Goal: Task Accomplishment & Management: Contribute content

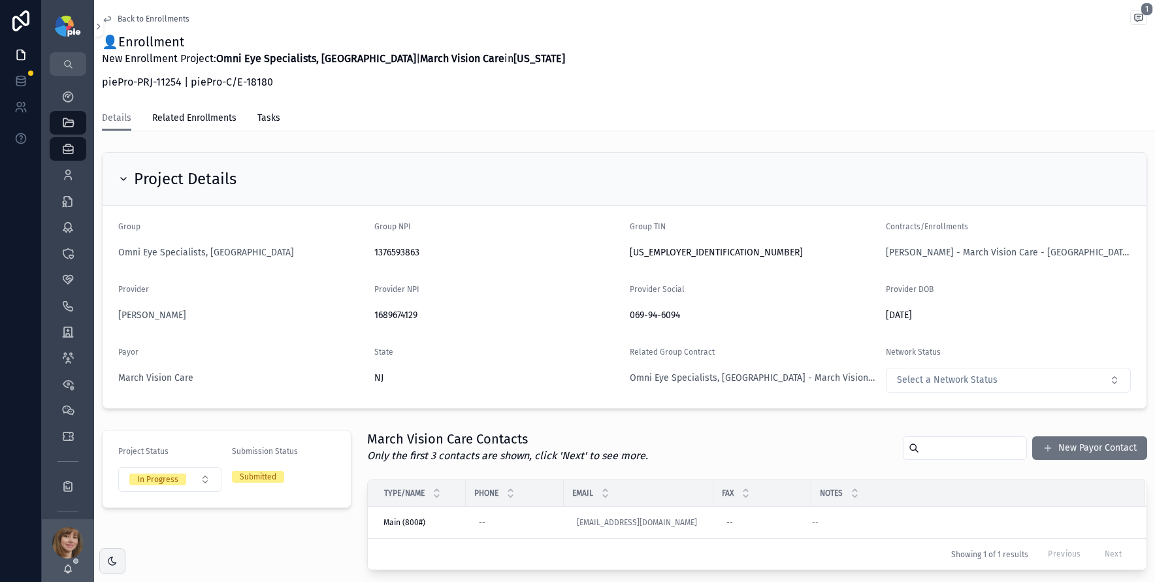
scroll to position [254, 0]
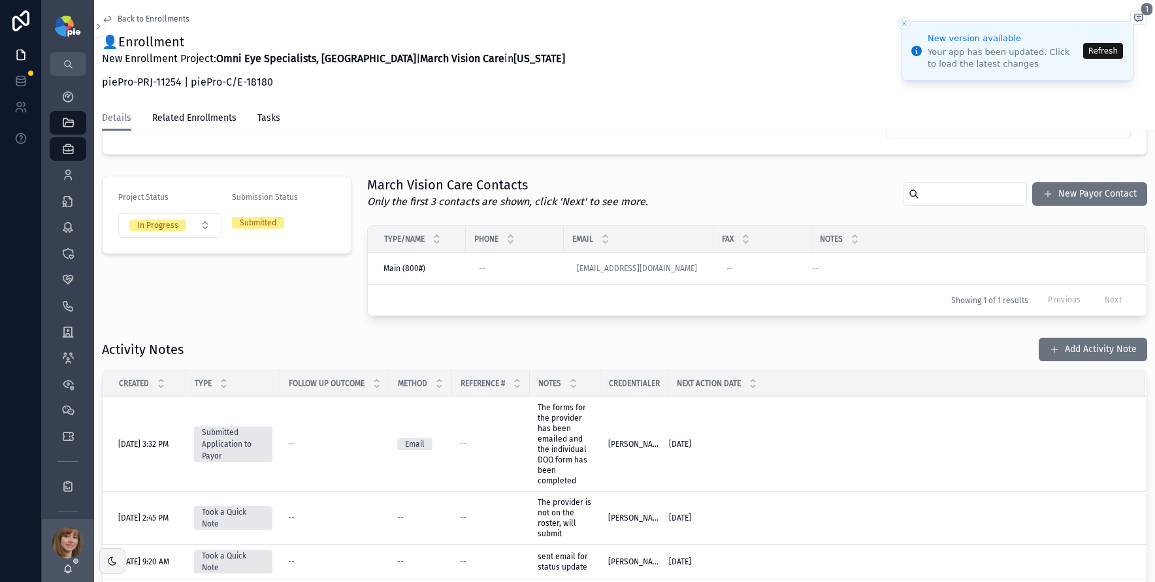
click at [1111, 48] on button "Refresh" at bounding box center [1103, 51] width 40 height 16
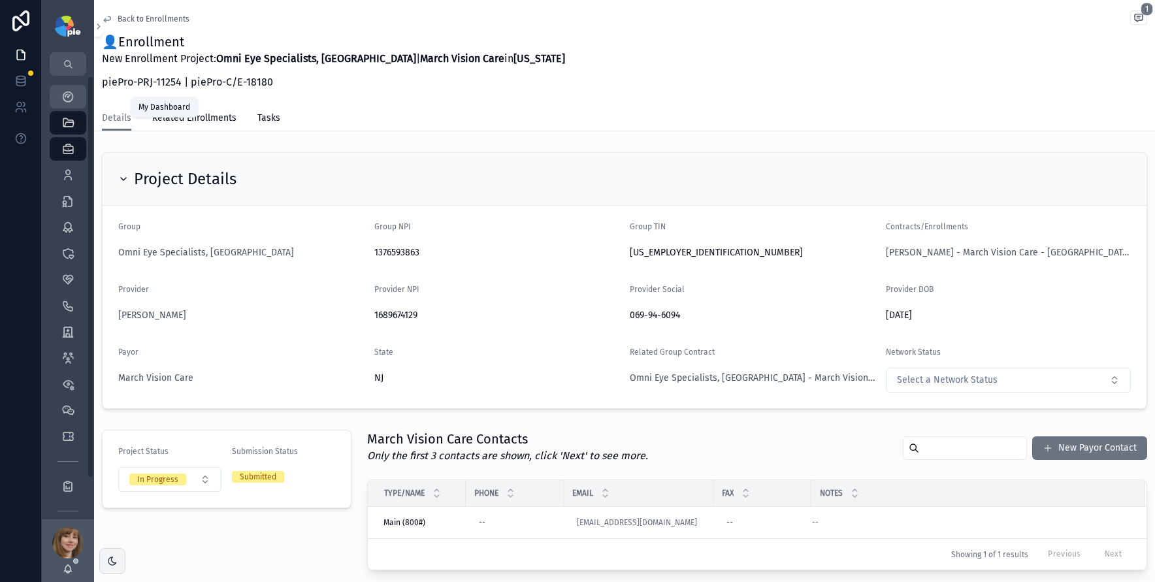
click at [70, 99] on icon "scrollable content" at bounding box center [67, 96] width 13 height 13
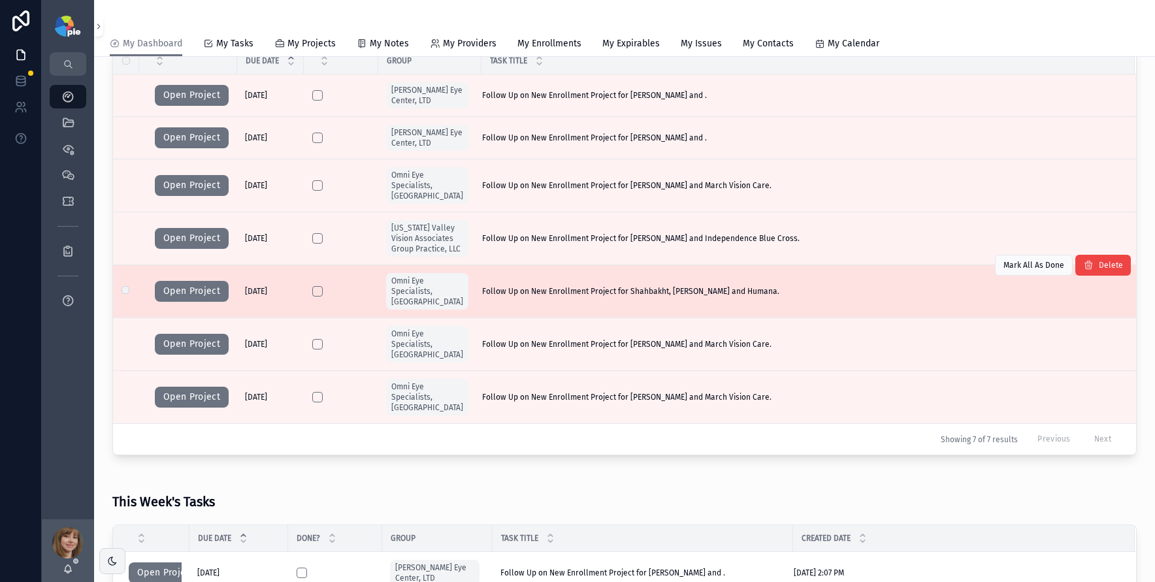
scroll to position [176, 0]
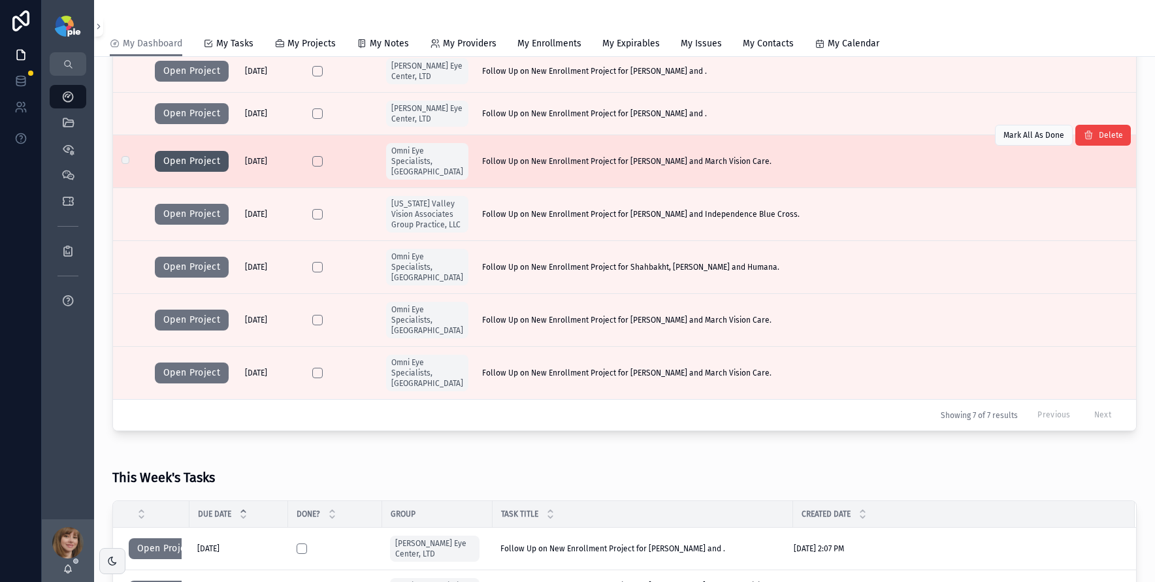
click at [197, 154] on button "Open Project" at bounding box center [192, 161] width 74 height 21
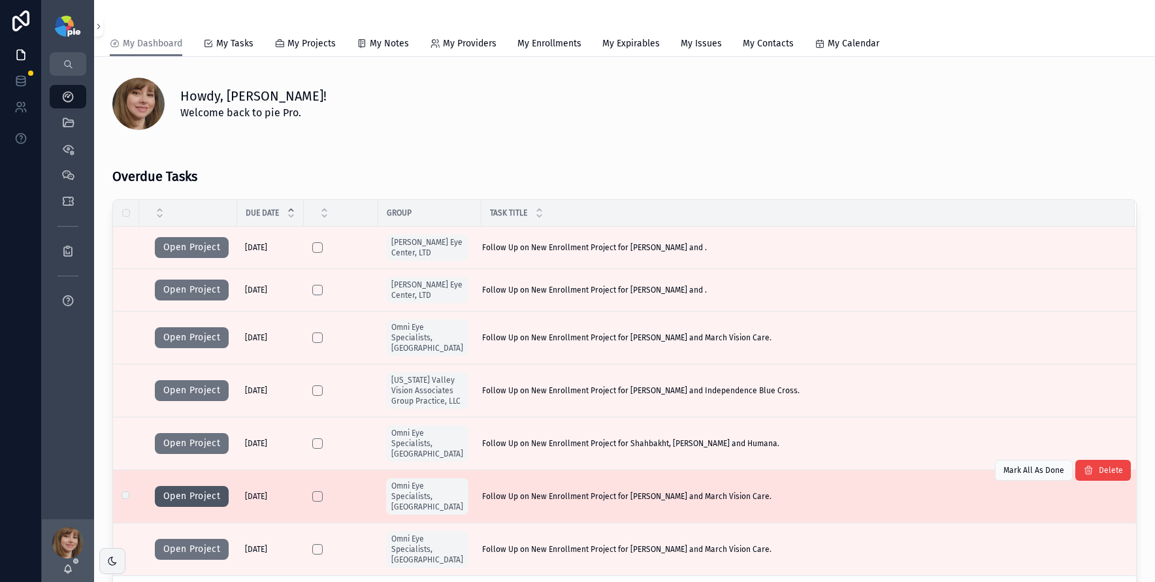
click at [183, 486] on button "Open Project" at bounding box center [192, 496] width 74 height 21
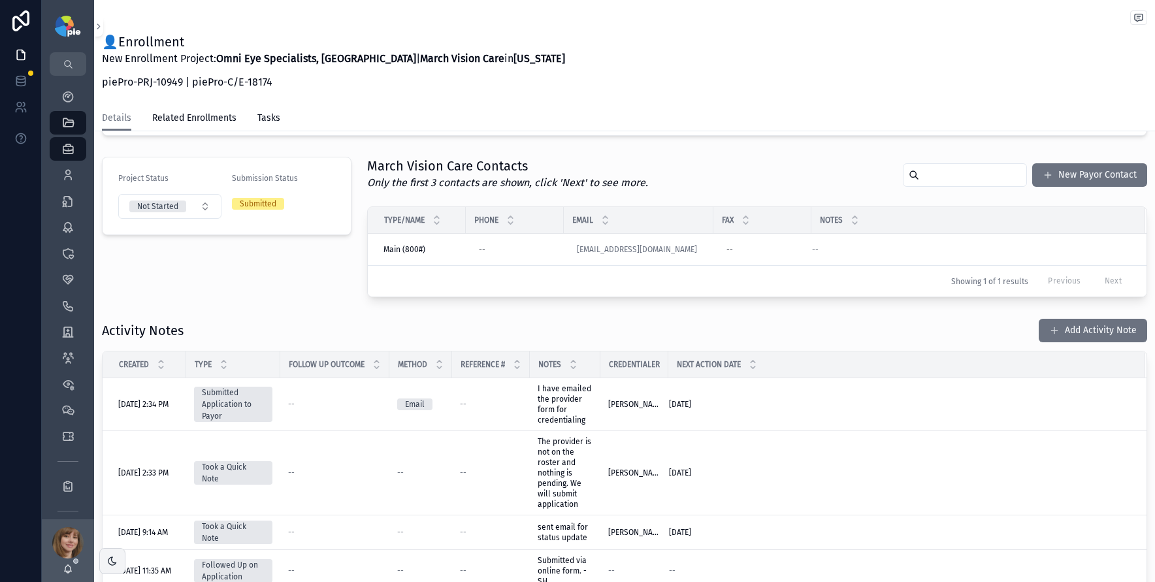
scroll to position [277, 0]
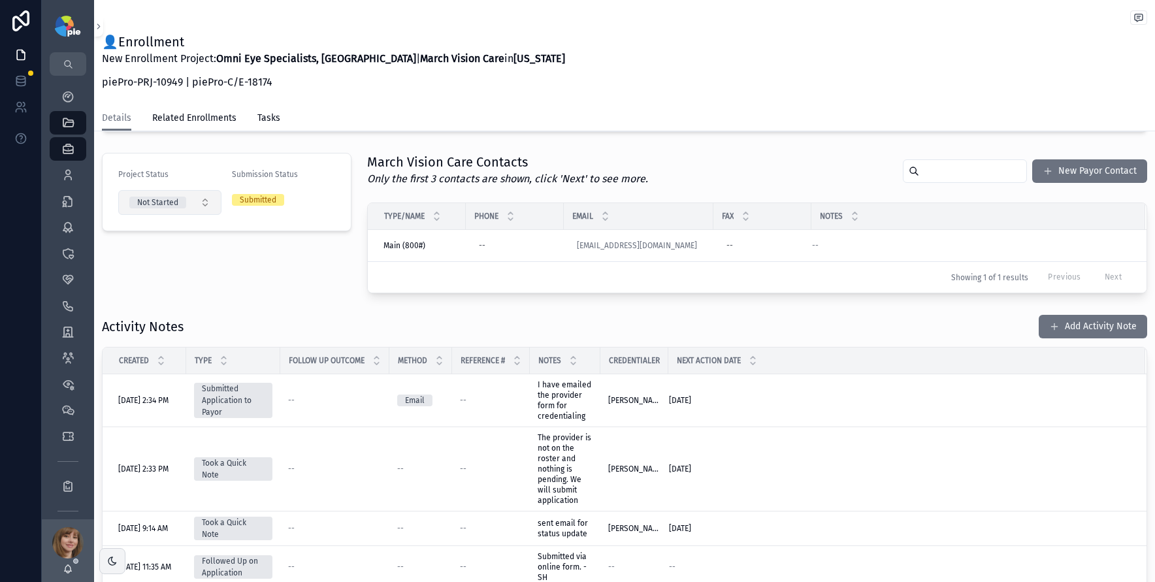
click at [187, 201] on button "Not Started" at bounding box center [169, 202] width 103 height 25
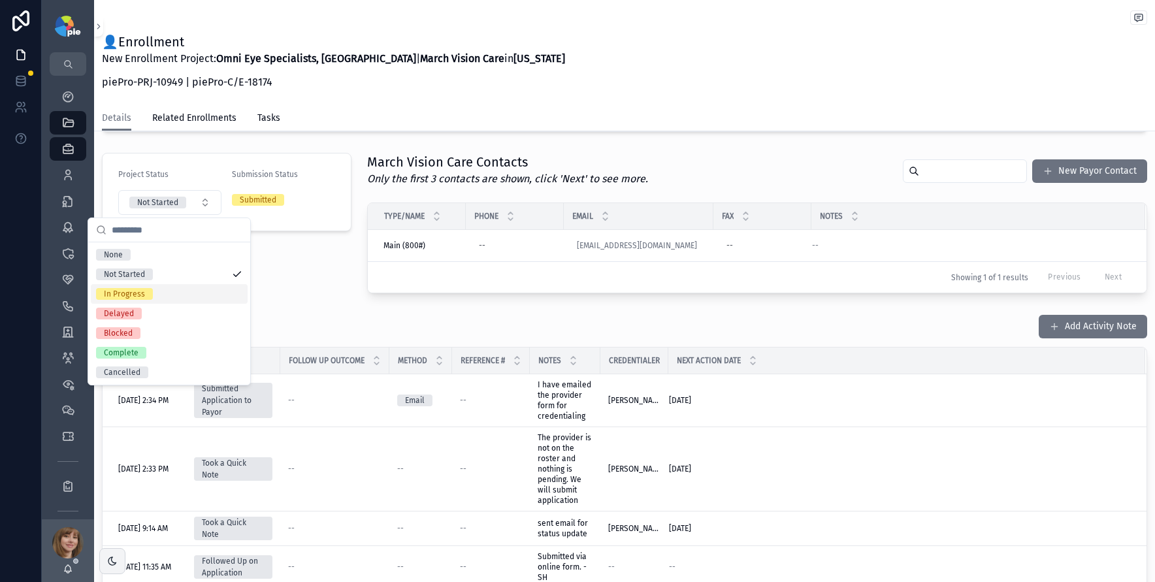
click at [178, 287] on div "In Progress" at bounding box center [169, 294] width 157 height 20
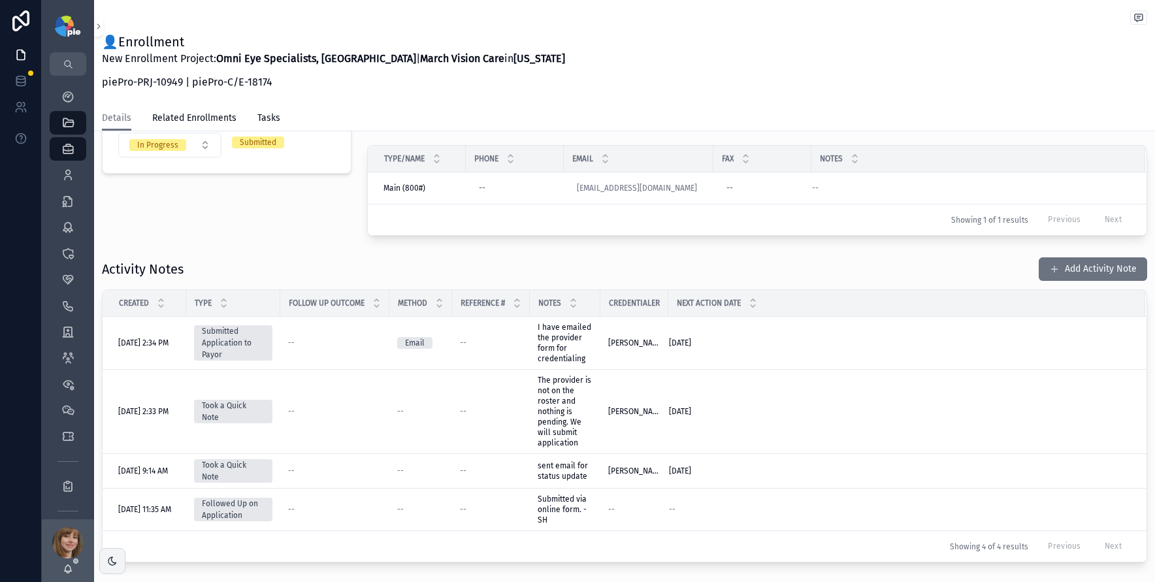
scroll to position [335, 0]
click at [146, 150] on div "In Progress" at bounding box center [157, 145] width 41 height 12
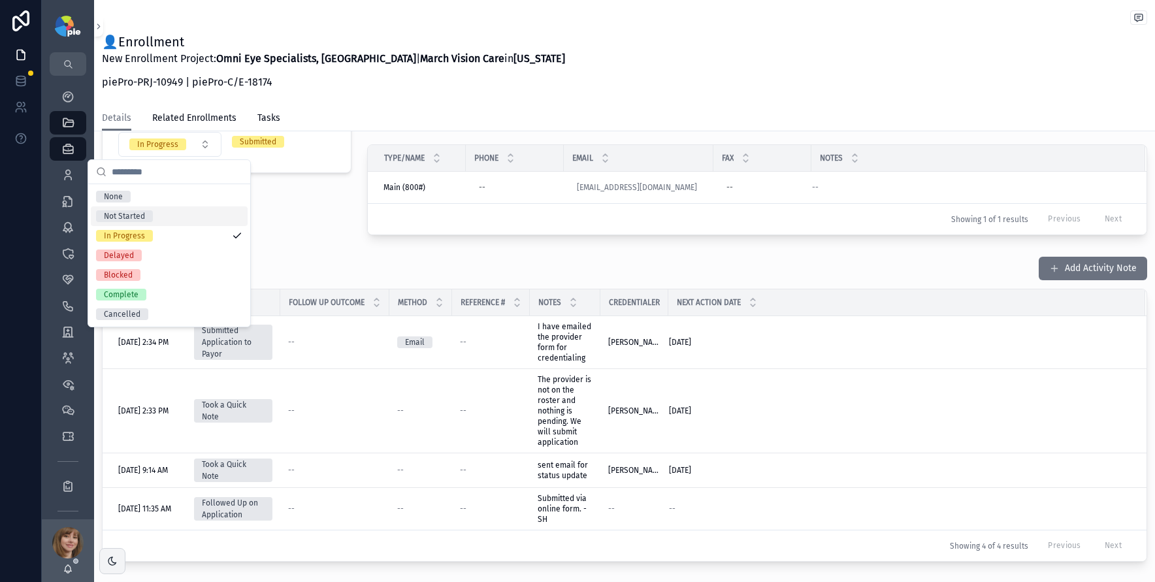
click at [150, 215] on span "Not Started" at bounding box center [124, 216] width 57 height 12
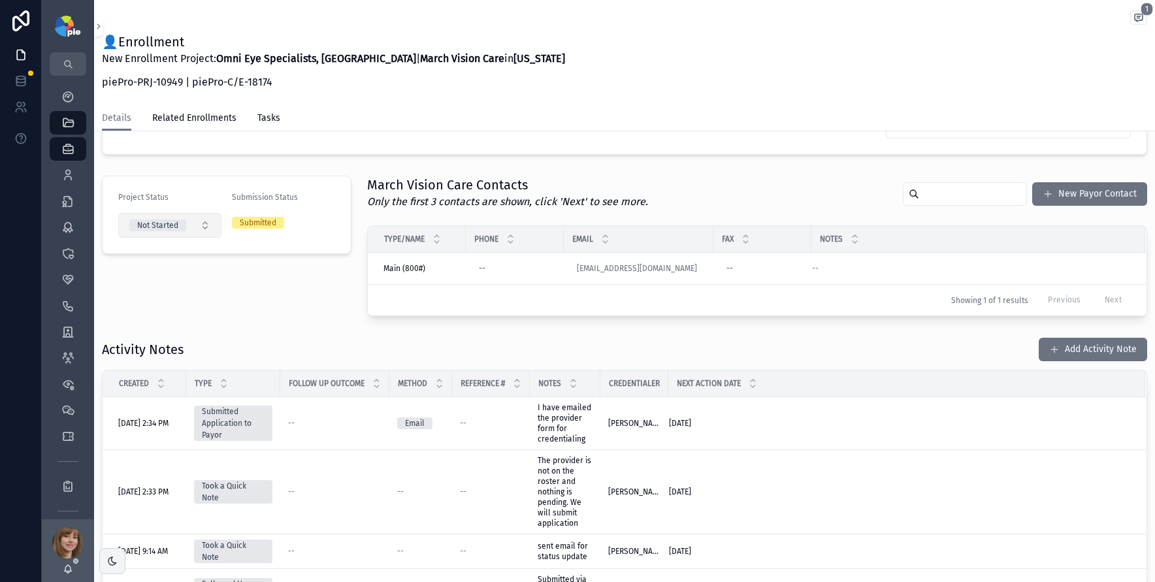
scroll to position [241, 0]
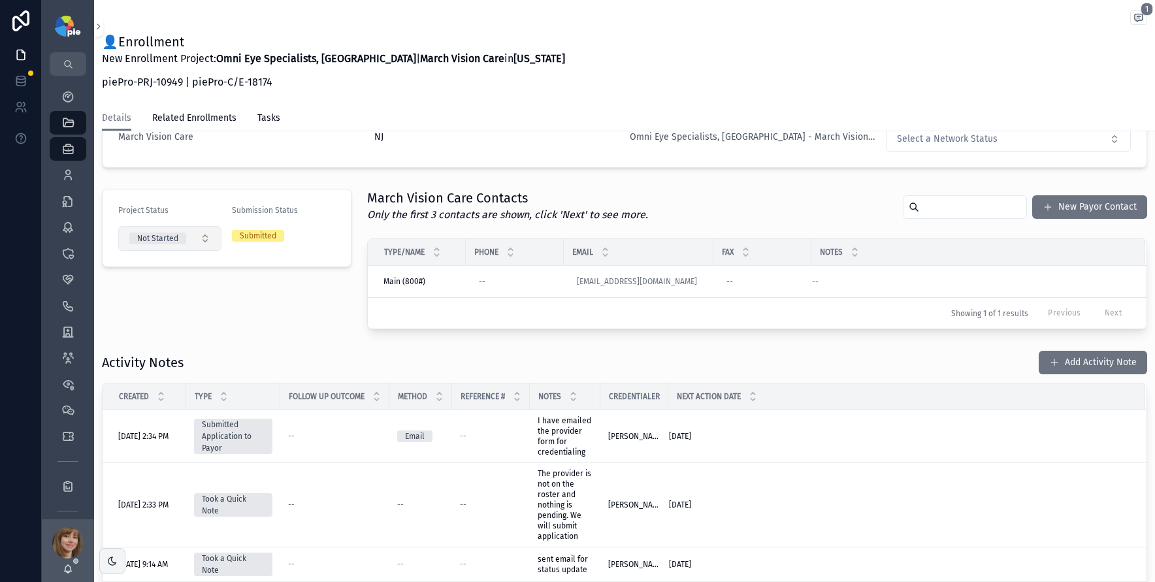
click at [193, 246] on button "Not Started" at bounding box center [169, 238] width 103 height 25
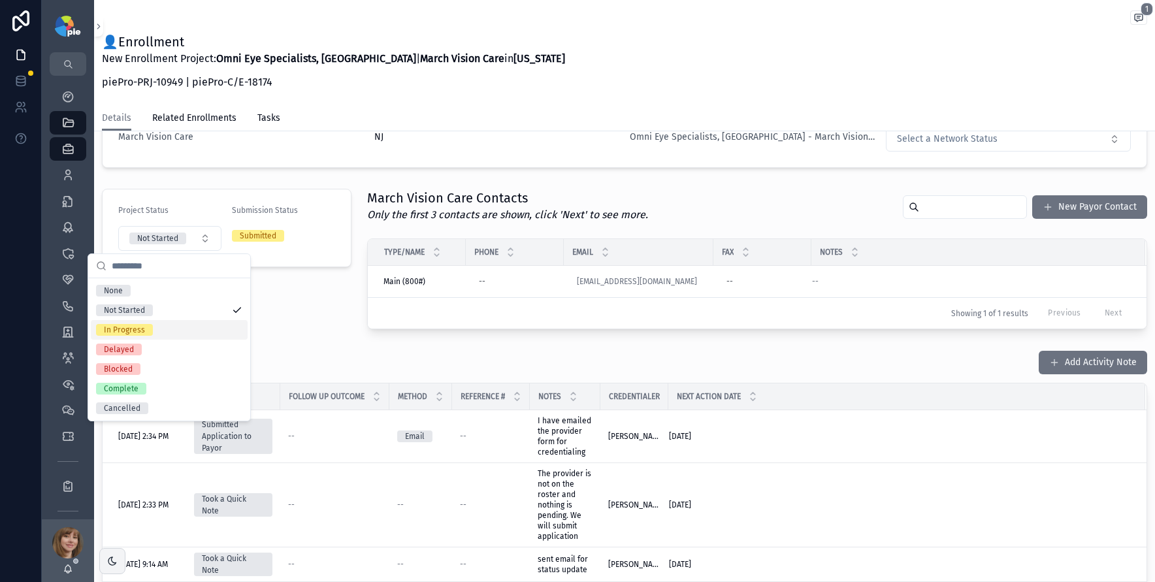
click at [166, 323] on div "In Progress" at bounding box center [169, 330] width 157 height 20
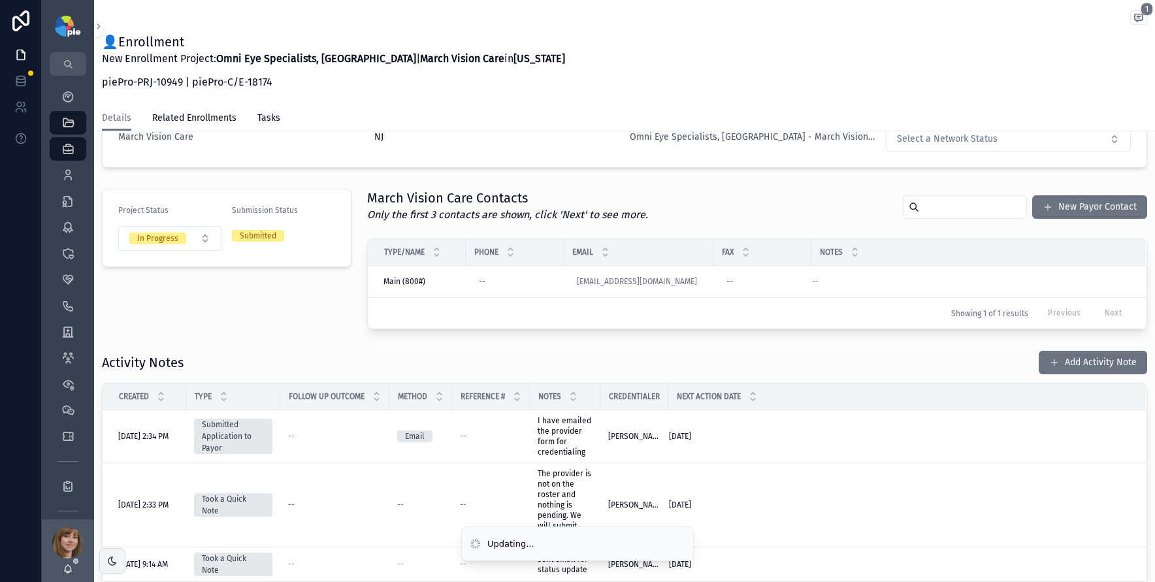
click at [320, 306] on div "Project Status In Progress Submission Status Submitted" at bounding box center [226, 259] width 265 height 151
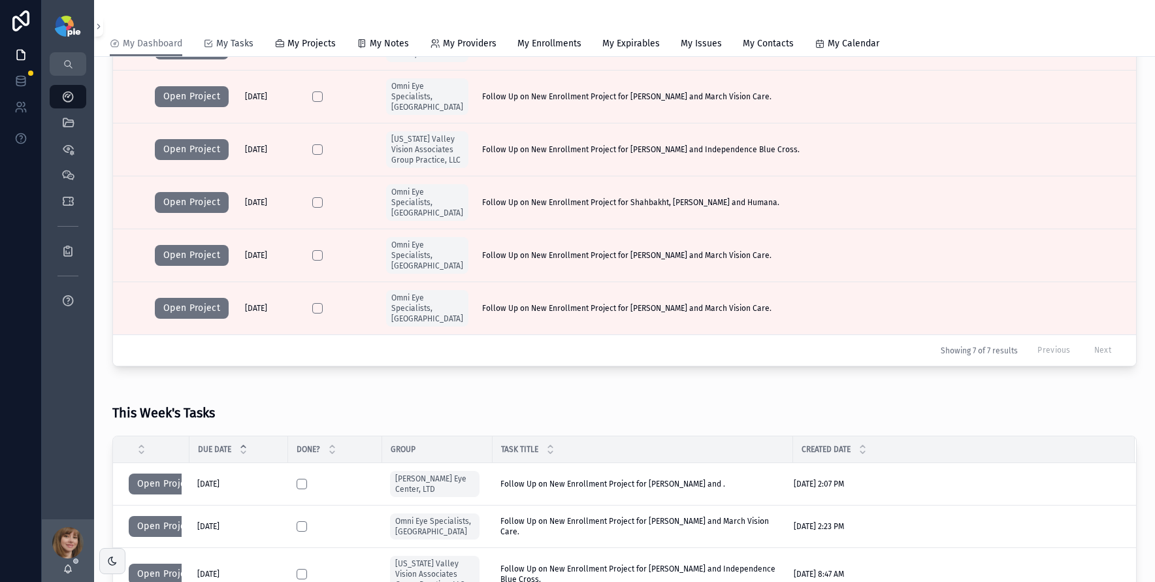
click at [229, 46] on span "My Tasks" at bounding box center [234, 43] width 37 height 13
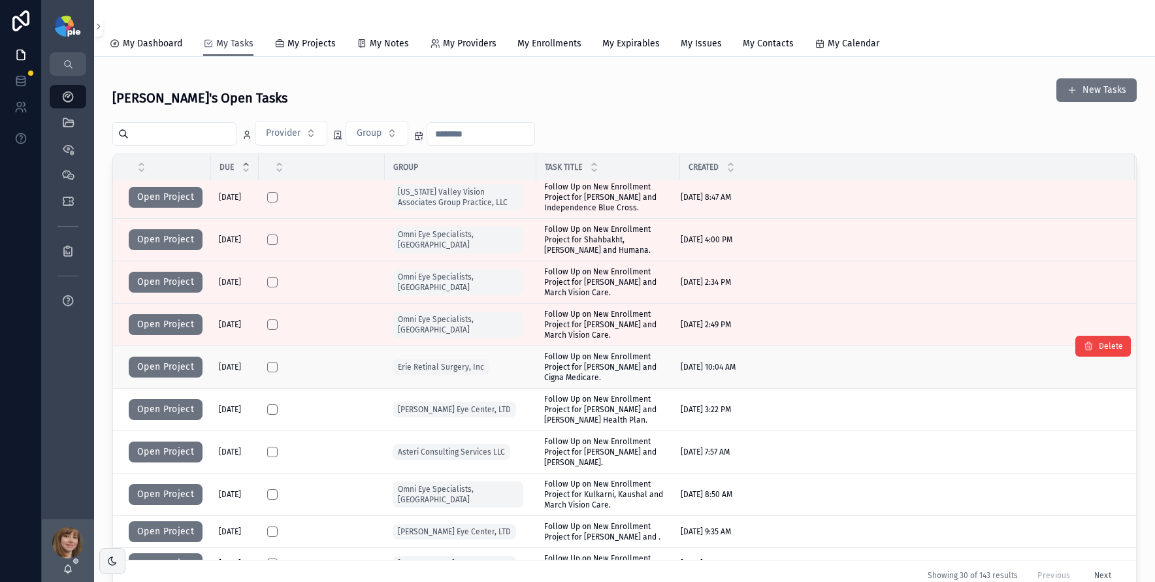
scroll to position [130, 0]
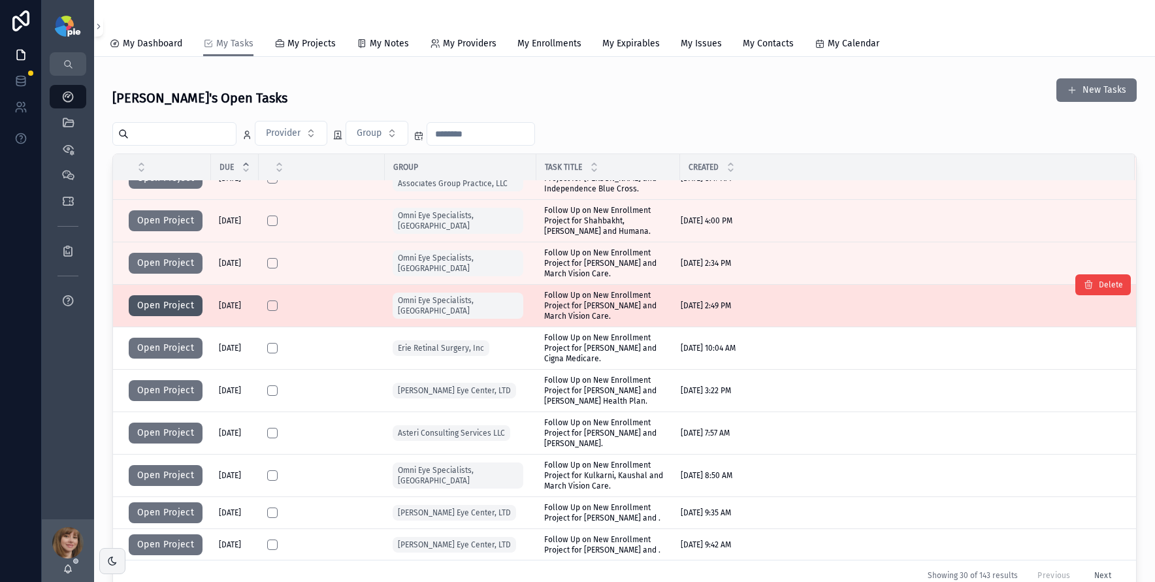
click at [181, 307] on button "Open Project" at bounding box center [166, 305] width 74 height 21
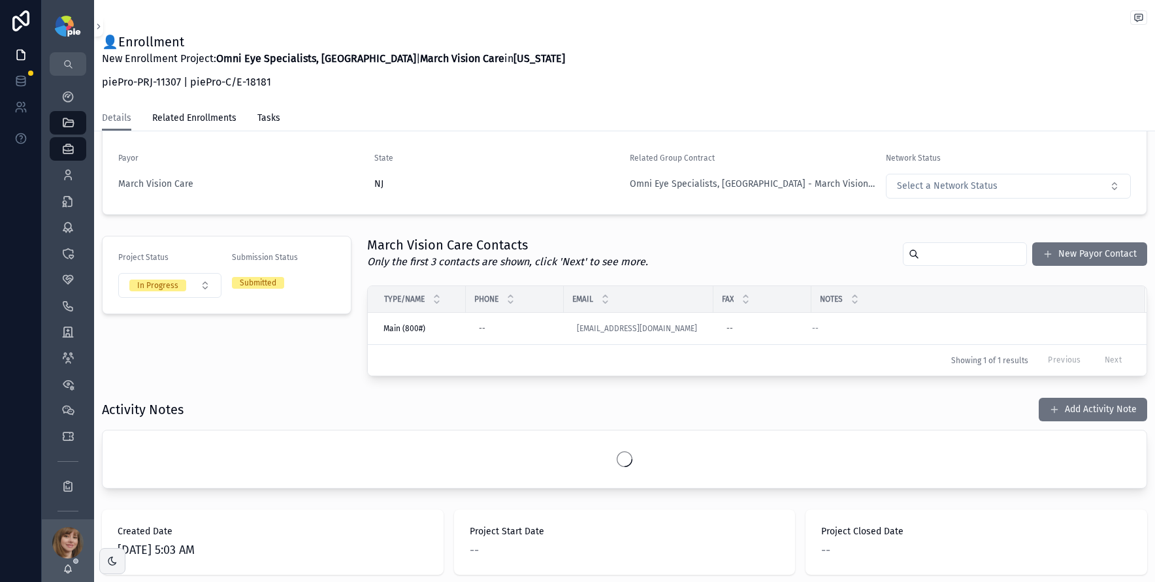
scroll to position [221, 0]
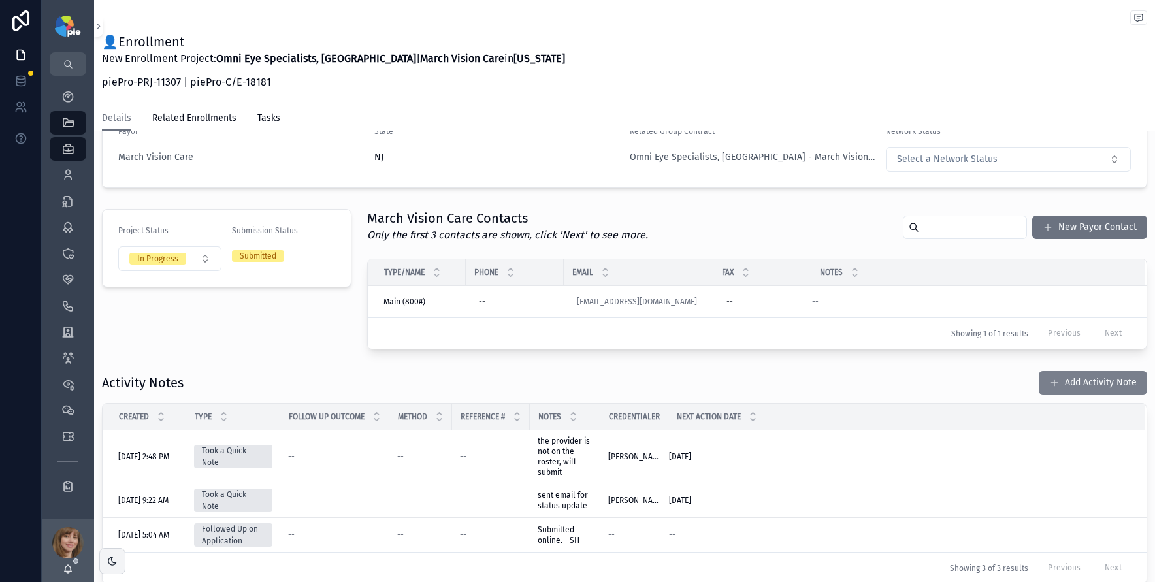
click at [1102, 384] on button "Add Activity Note" at bounding box center [1093, 383] width 108 height 24
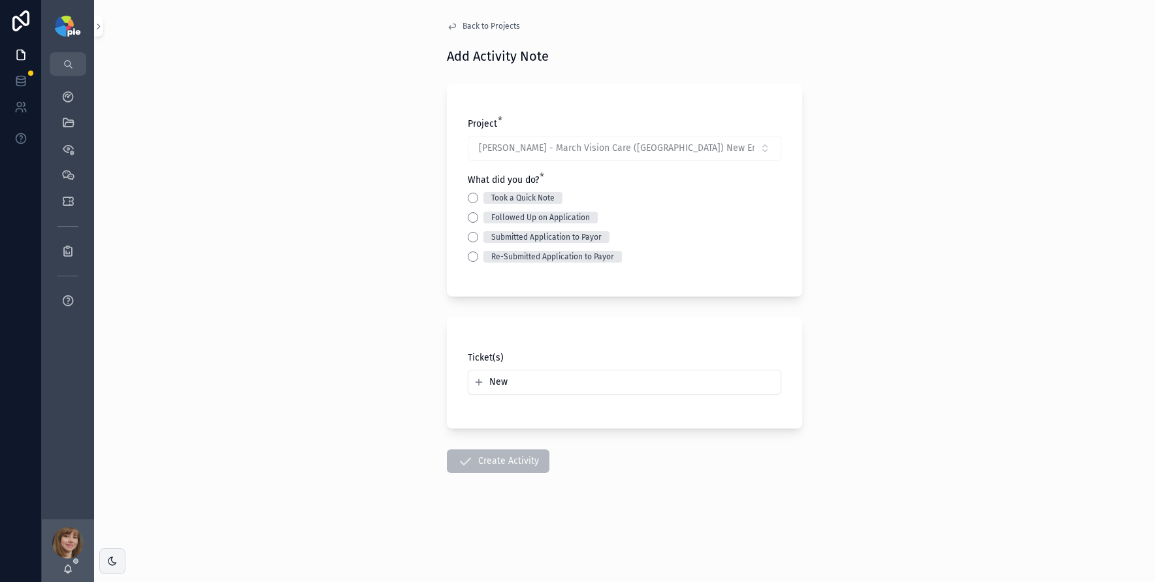
click at [466, 193] on div "Project * Gupta, Reena - March Vision Care (NJ) New Enrollment Project | 11307 …" at bounding box center [624, 190] width 355 height 213
click at [469, 197] on button "Took a Quick Note" at bounding box center [473, 198] width 10 height 10
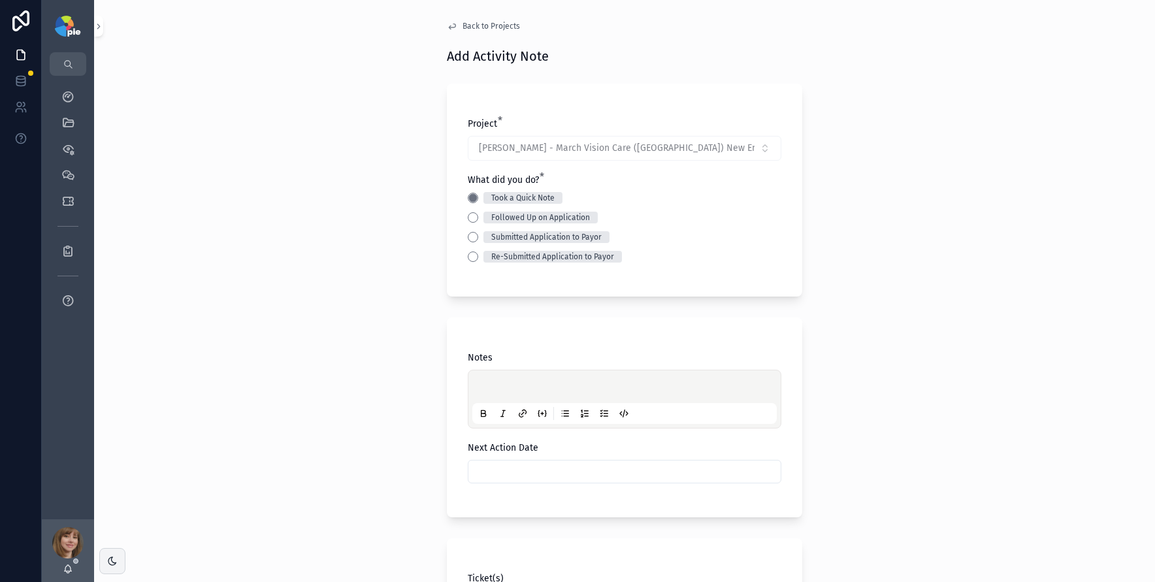
drag, startPoint x: 501, startPoint y: 382, endPoint x: 508, endPoint y: 379, distance: 7.9
click at [501, 384] on p "scrollable content" at bounding box center [627, 388] width 305 height 13
click at [509, 480] on input "scrollable content" at bounding box center [625, 472] width 312 height 18
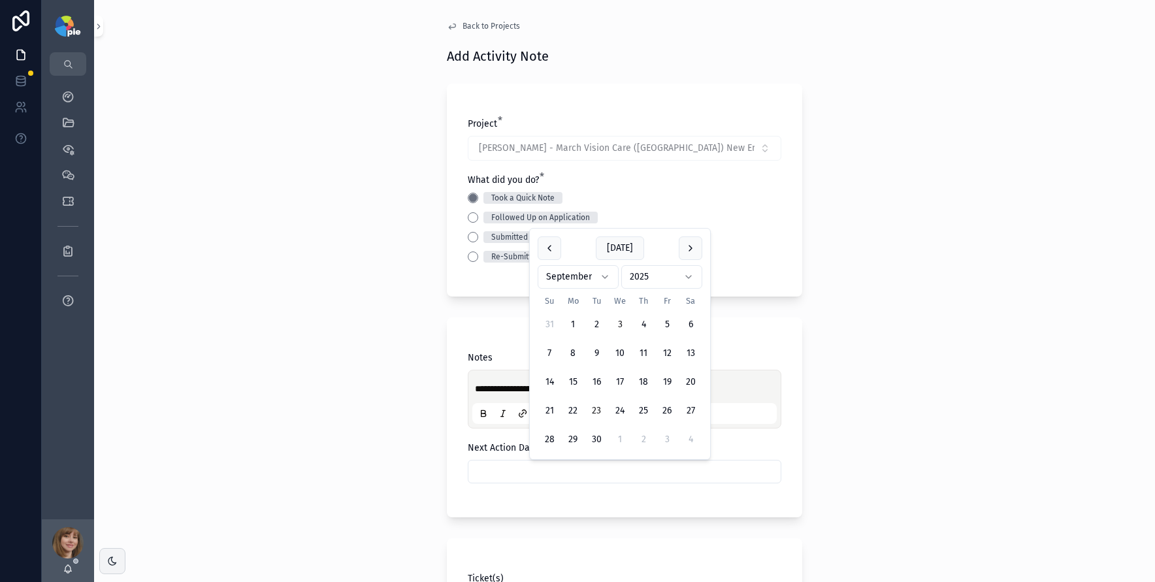
click at [596, 406] on button "23" at bounding box center [597, 411] width 24 height 24
click at [598, 350] on button "9" at bounding box center [597, 354] width 24 height 24
type input "********"
click at [371, 378] on div "**********" at bounding box center [624, 291] width 1061 height 582
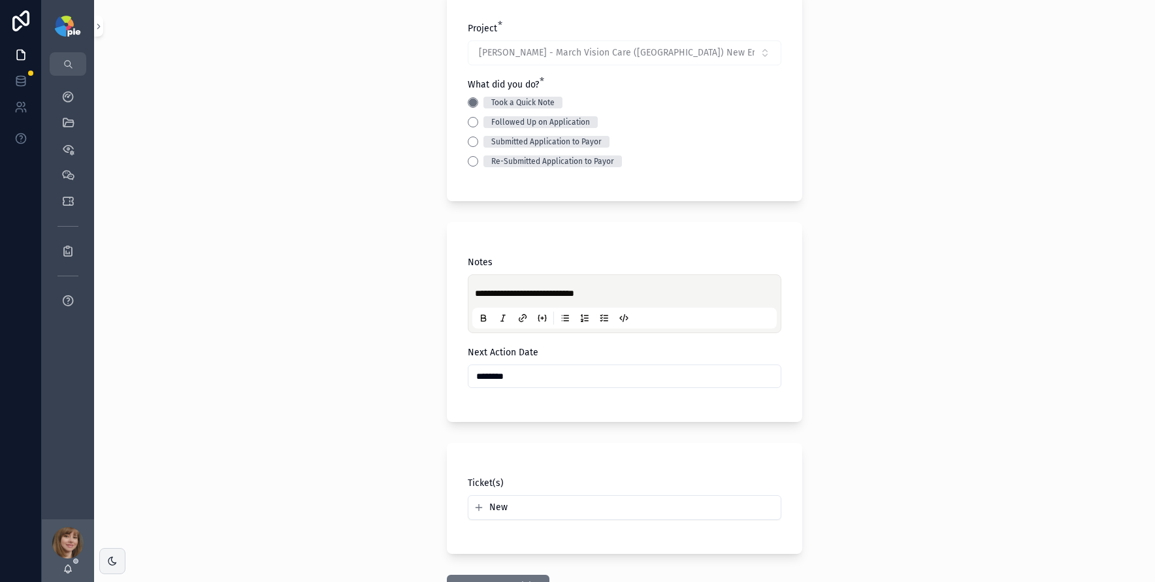
scroll to position [122, 0]
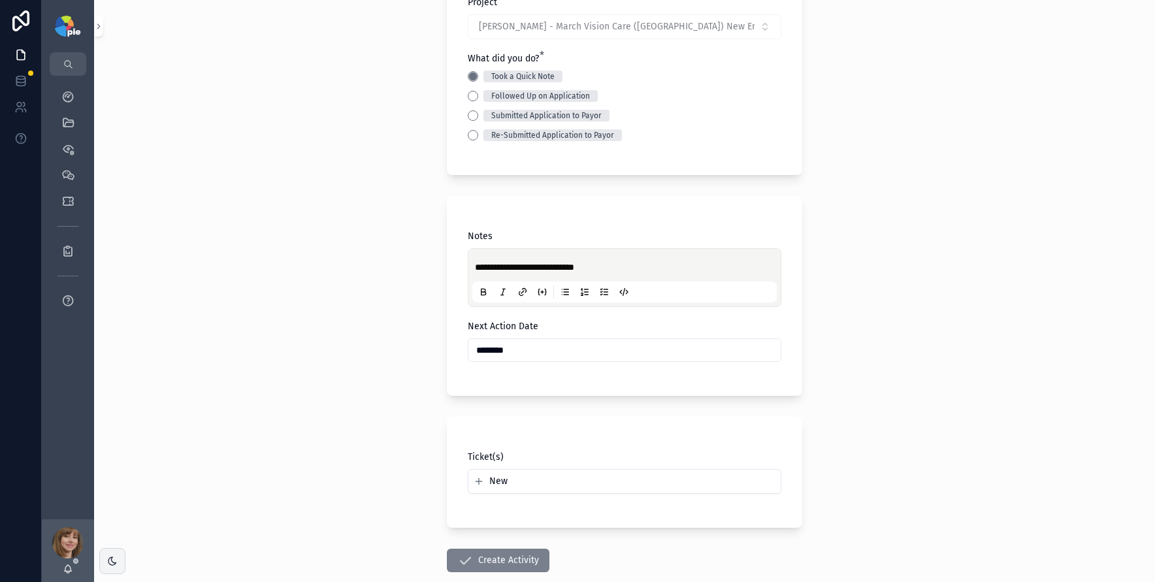
click at [489, 561] on button "Create Activity" at bounding box center [498, 561] width 103 height 24
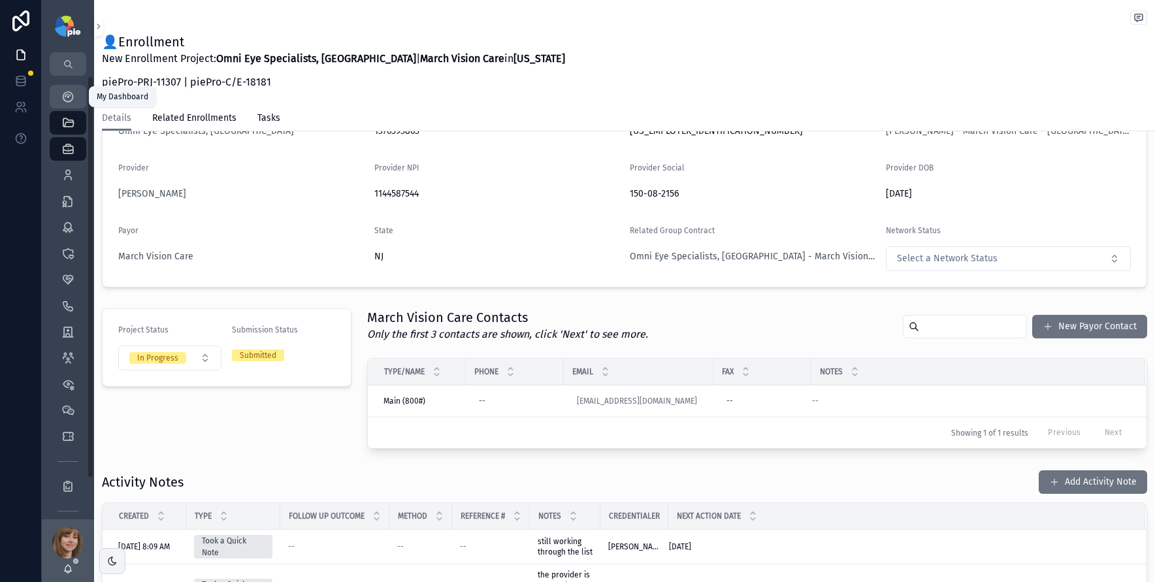
click at [69, 97] on icon "scrollable content" at bounding box center [67, 96] width 13 height 13
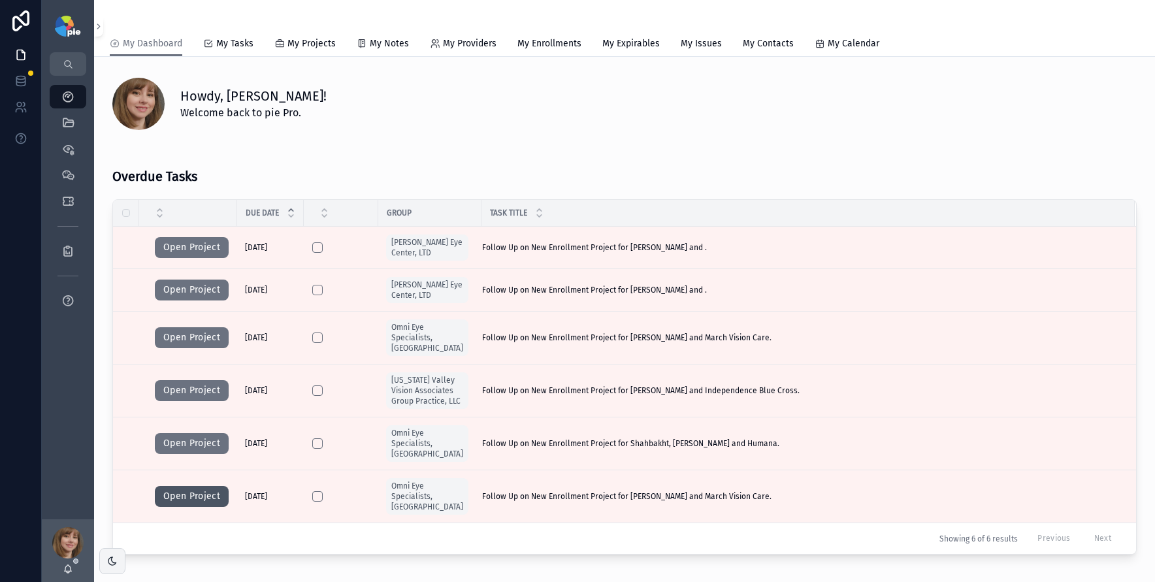
click at [203, 486] on button "Open Project" at bounding box center [192, 496] width 74 height 21
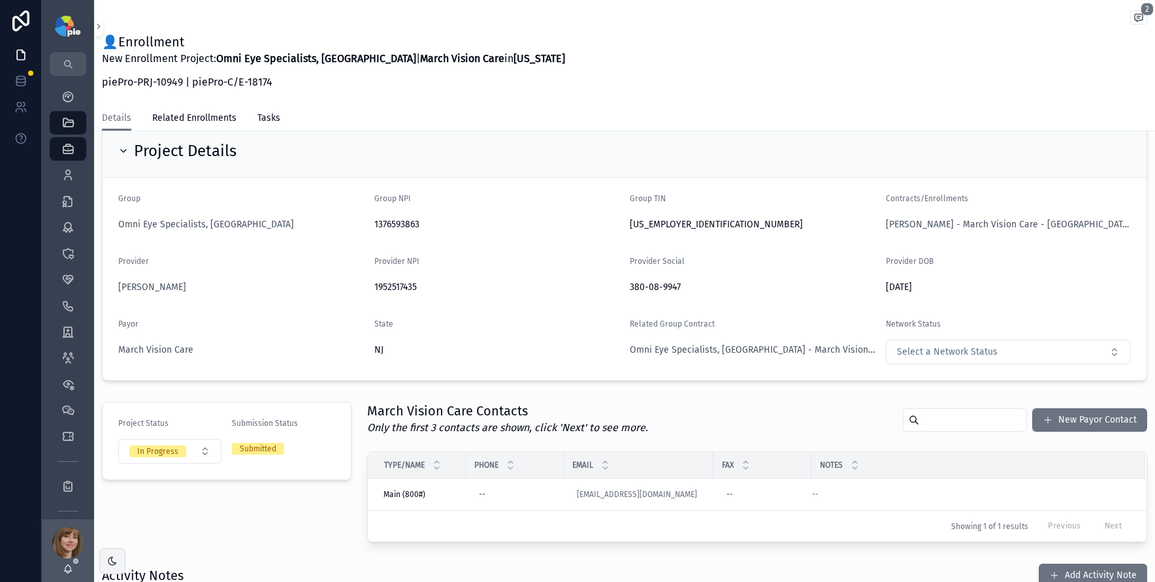
scroll to position [24, 0]
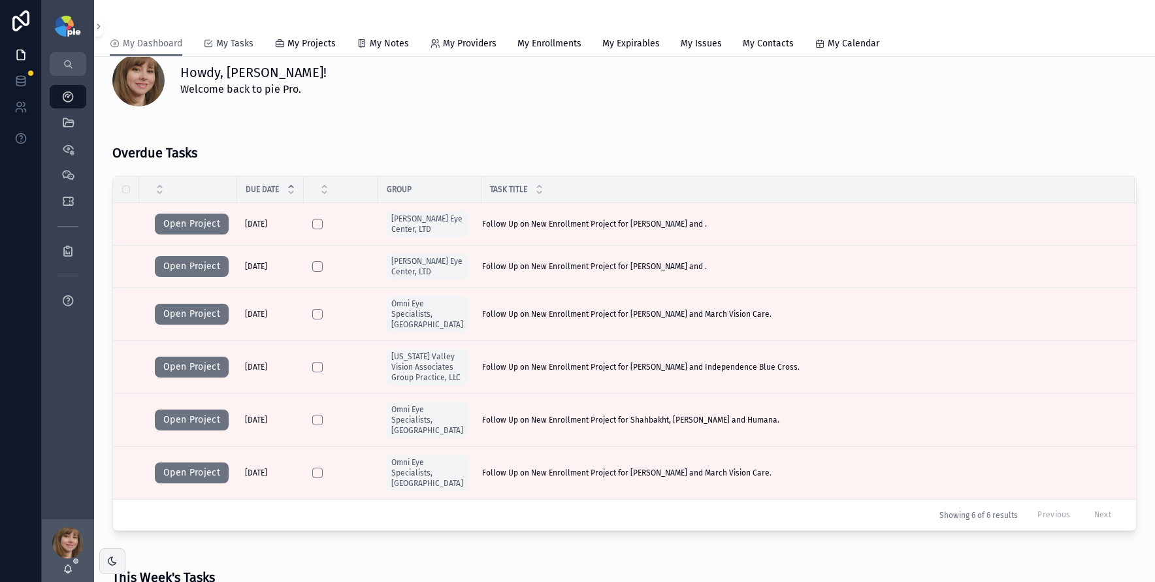
click at [244, 47] on span "My Tasks" at bounding box center [234, 43] width 37 height 13
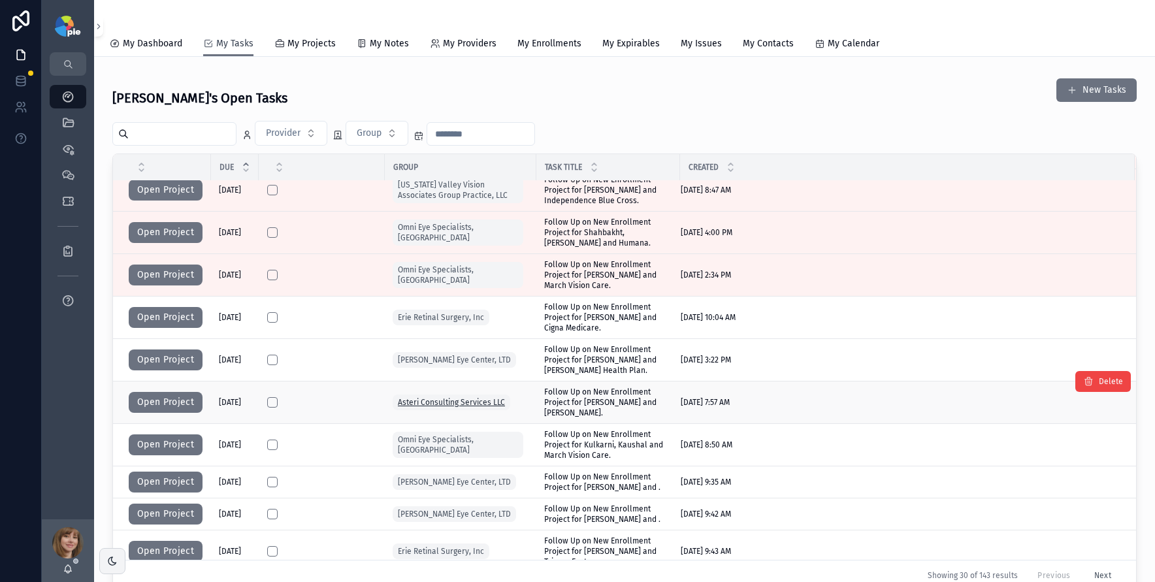
scroll to position [145, 0]
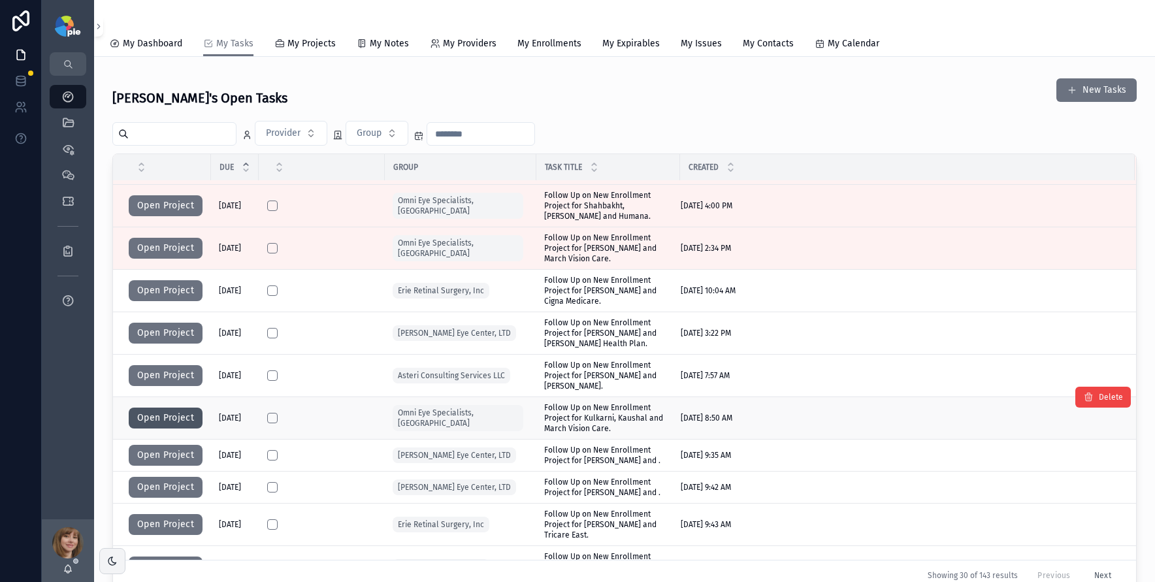
click at [167, 416] on button "Open Project" at bounding box center [166, 418] width 74 height 21
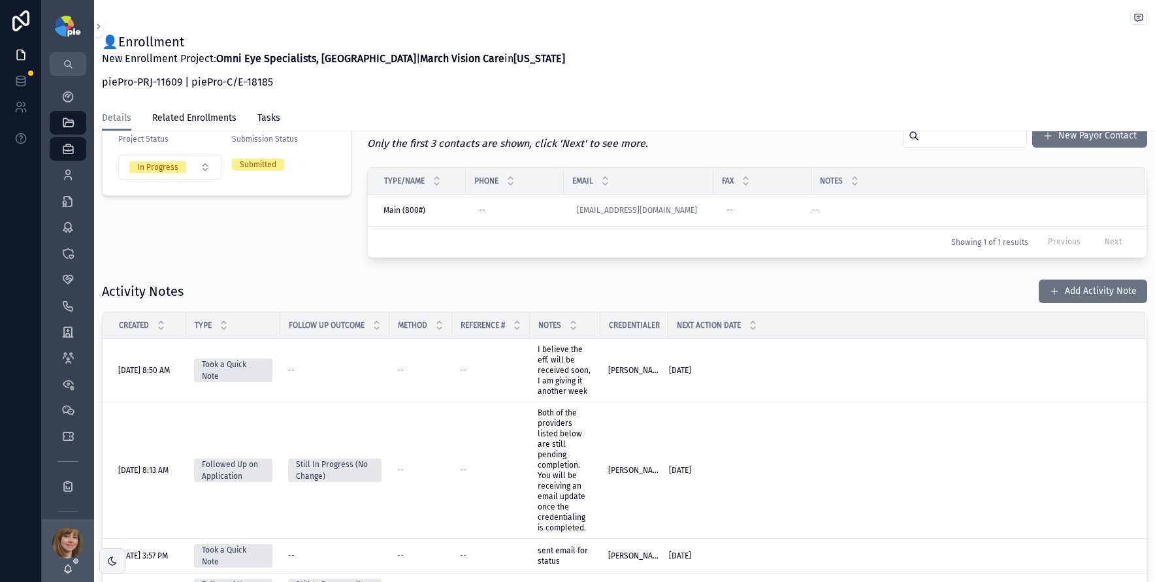
scroll to position [348, 0]
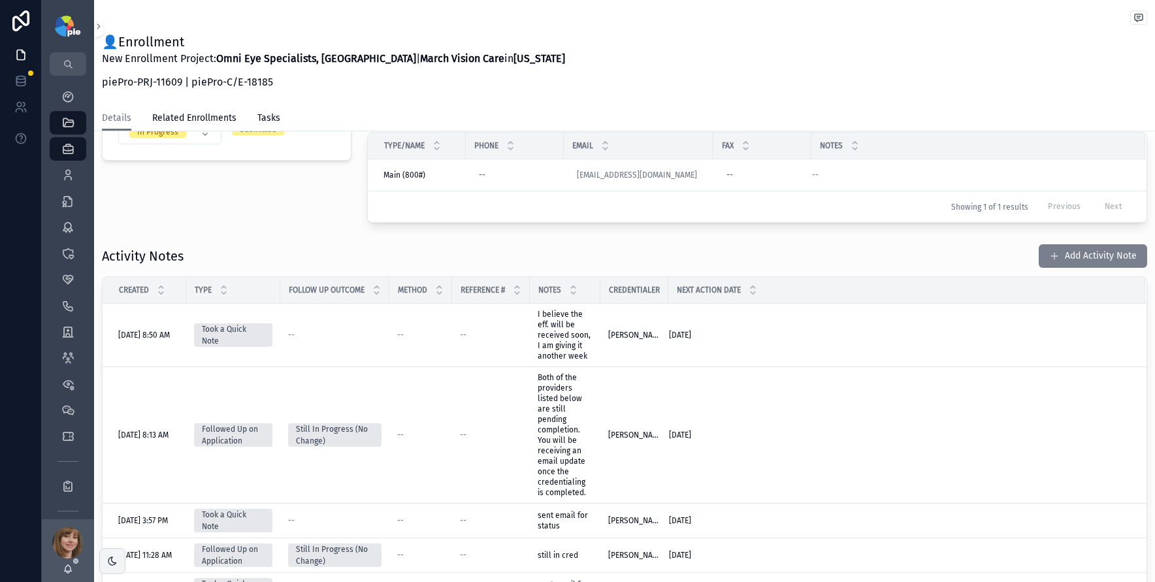
click at [1081, 253] on button "Add Activity Note" at bounding box center [1093, 256] width 108 height 24
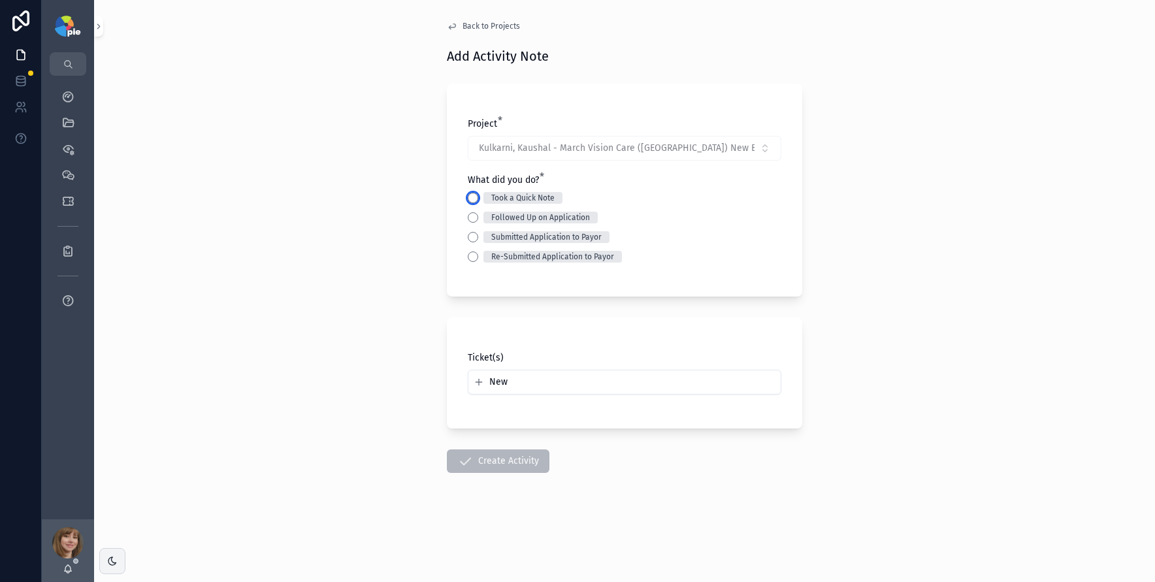
click at [472, 197] on button "Took a Quick Note" at bounding box center [473, 198] width 10 height 10
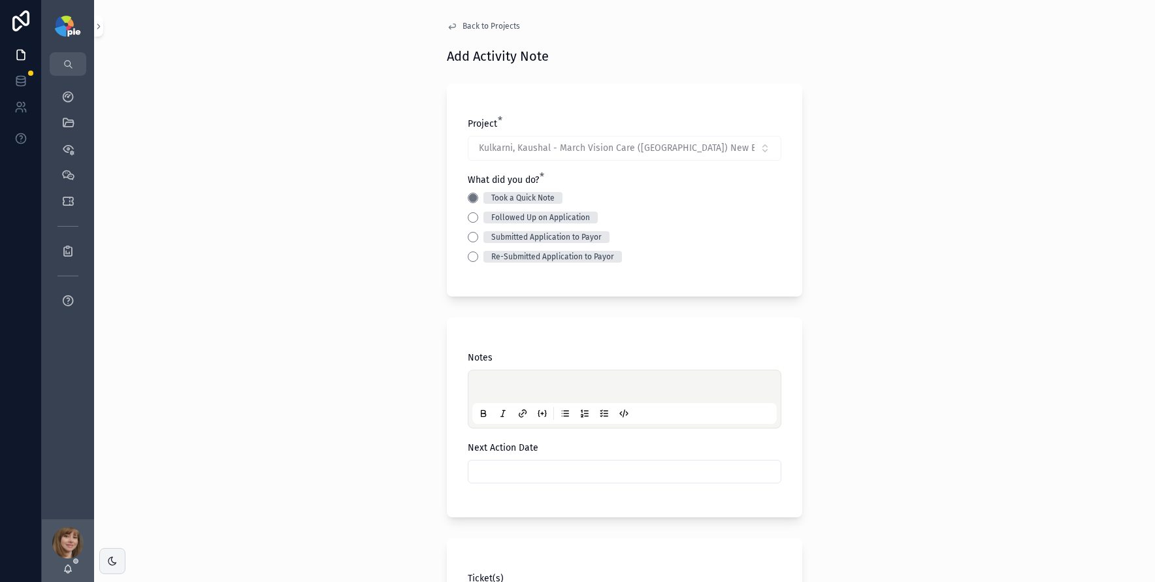
click at [485, 382] on p "scrollable content" at bounding box center [627, 388] width 305 height 13
click at [501, 474] on input "scrollable content" at bounding box center [625, 472] width 312 height 18
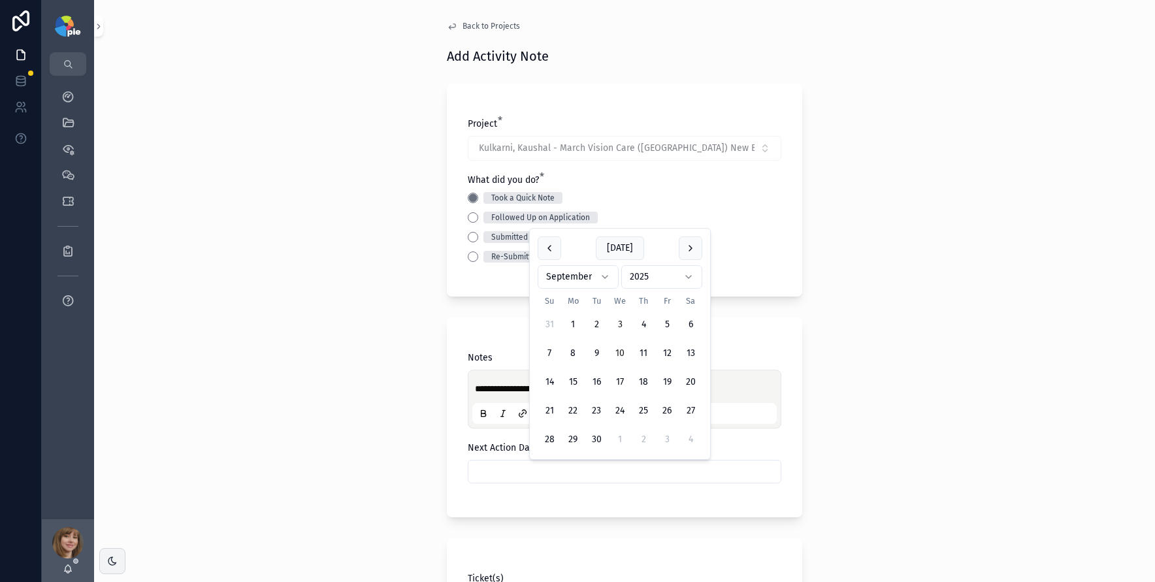
click at [621, 349] on button "10" at bounding box center [620, 354] width 24 height 24
type input "*********"
click at [327, 369] on div "**********" at bounding box center [624, 291] width 1061 height 582
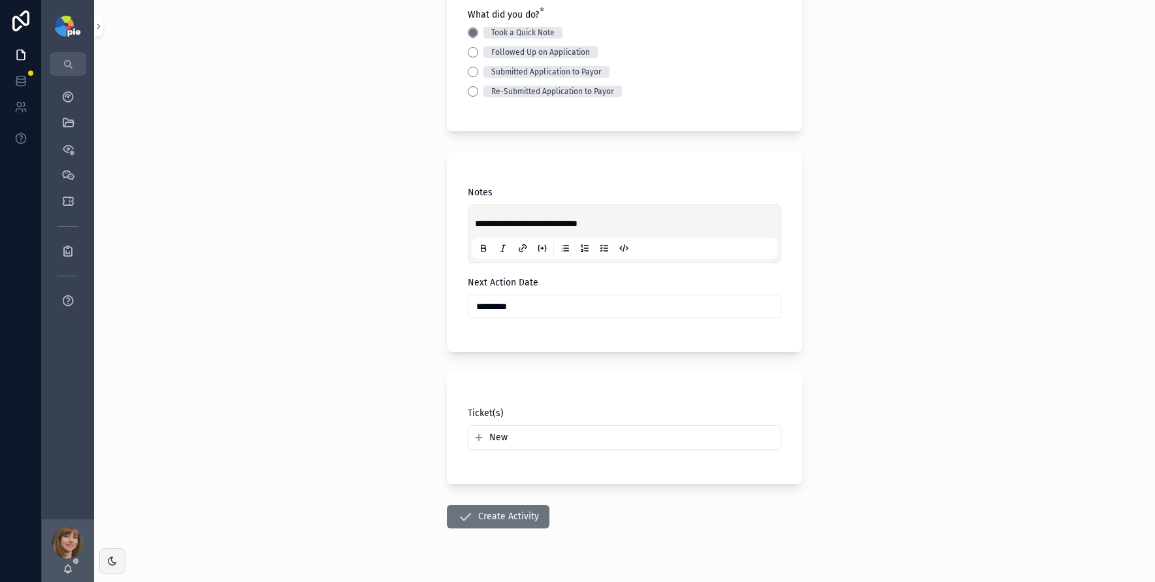
scroll to position [195, 0]
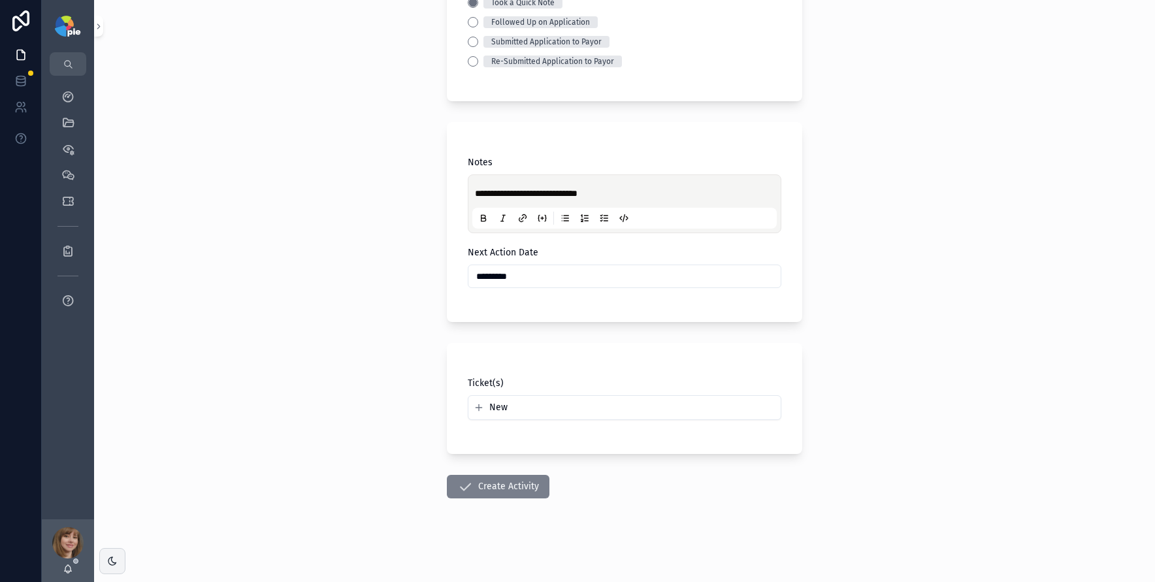
click at [487, 485] on button "Create Activity" at bounding box center [498, 487] width 103 height 24
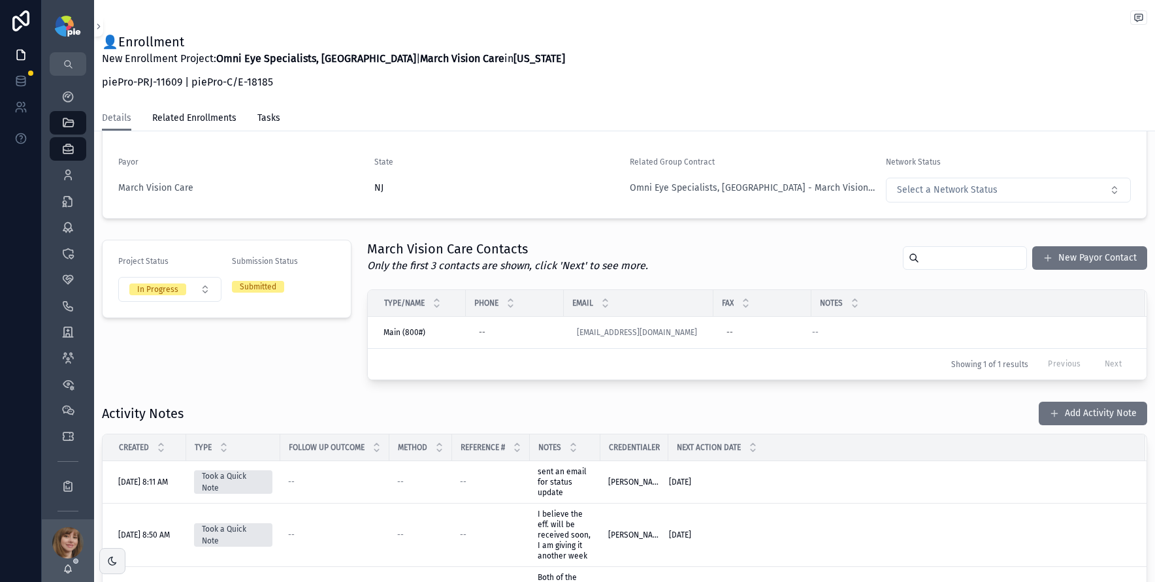
scroll to position [156, 0]
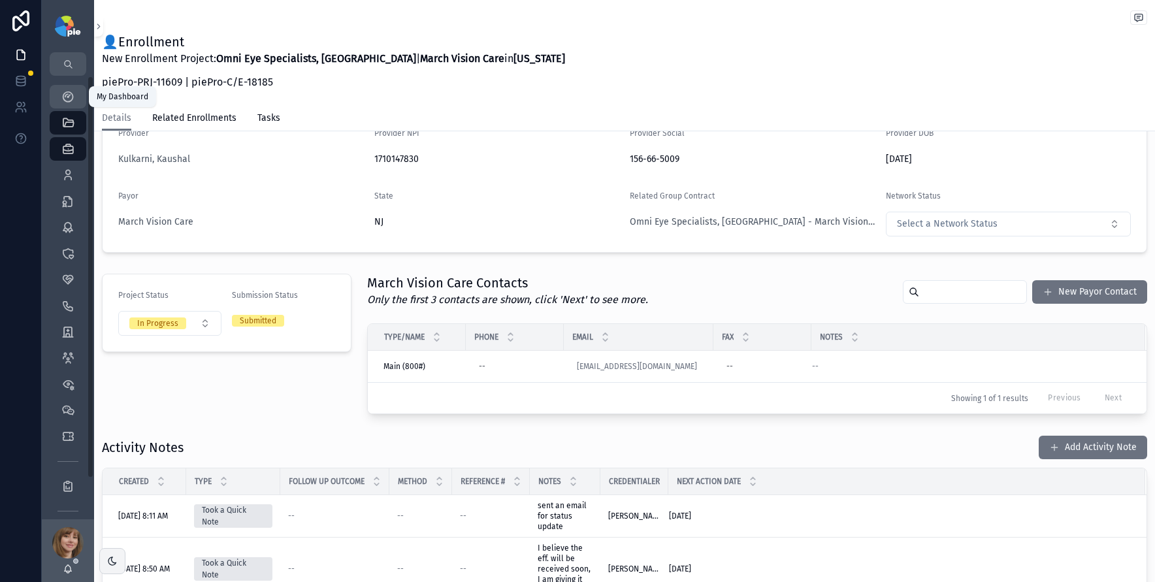
click at [67, 88] on div "My Dashboard" at bounding box center [68, 96] width 21 height 21
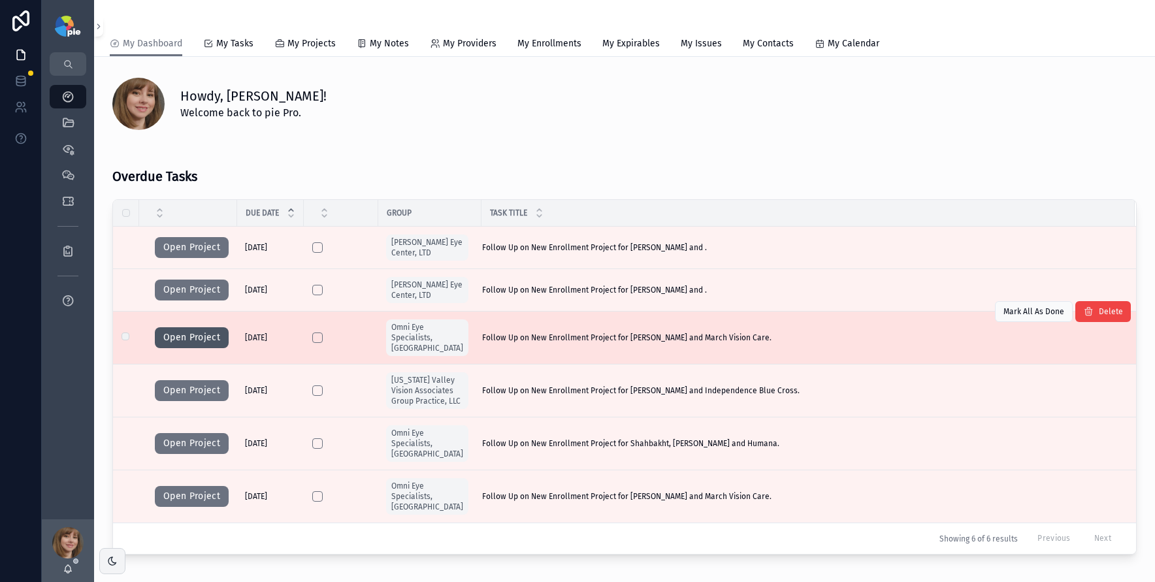
click at [190, 329] on button "Open Project" at bounding box center [192, 337] width 74 height 21
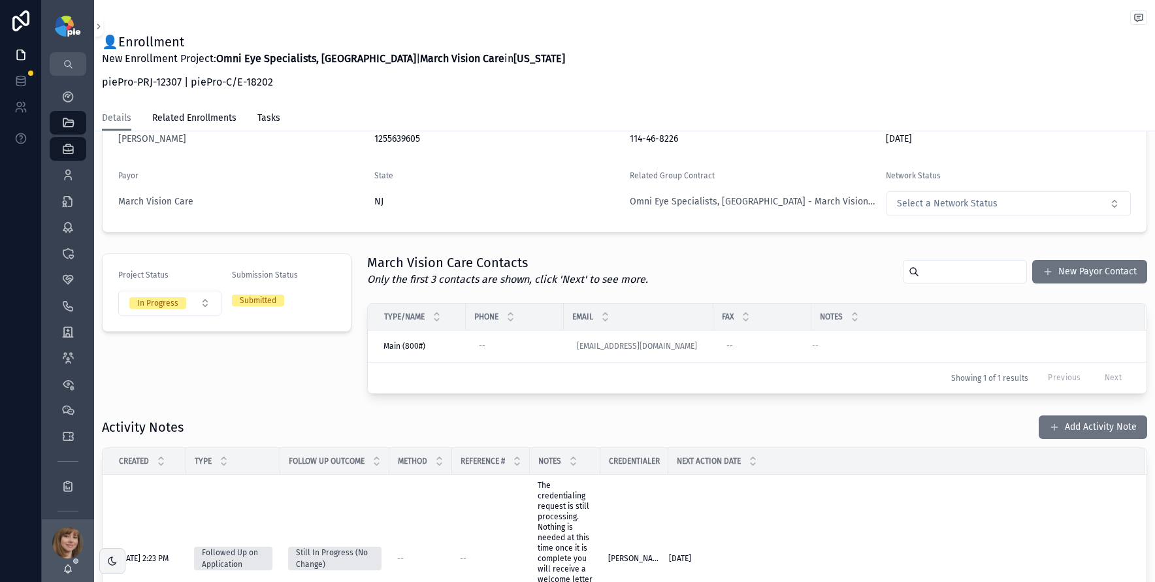
scroll to position [179, 0]
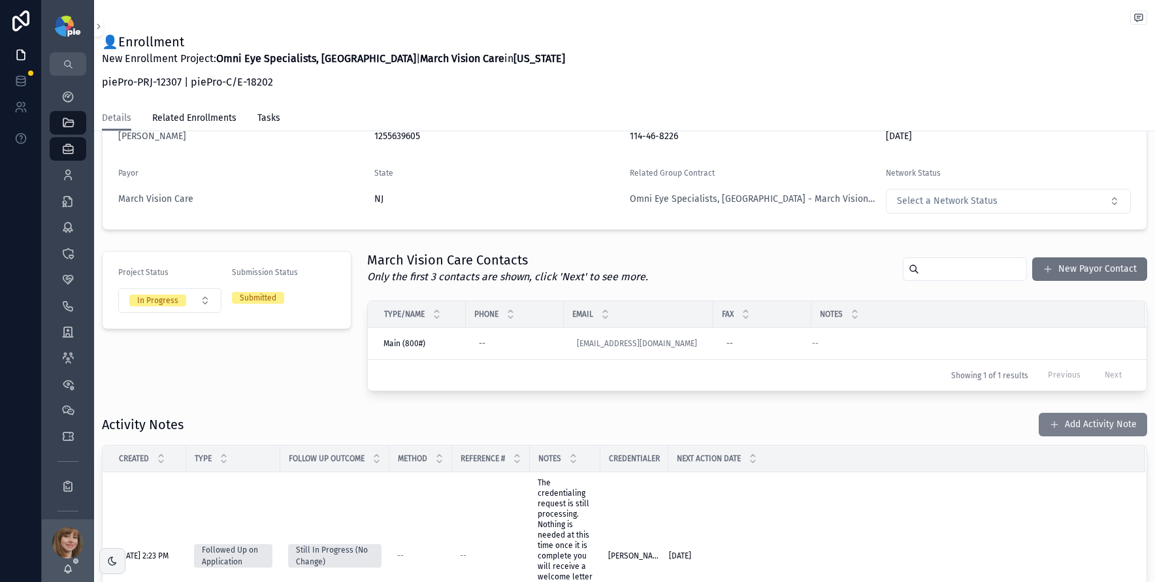
click at [1079, 423] on button "Add Activity Note" at bounding box center [1093, 425] width 108 height 24
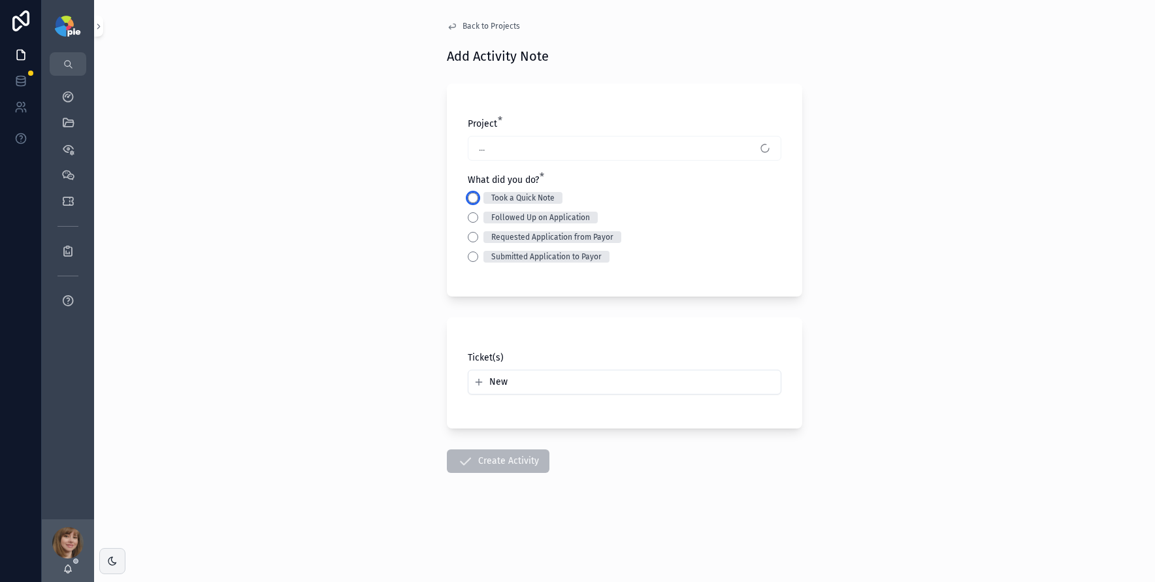
click at [473, 195] on button "Took a Quick Note" at bounding box center [473, 198] width 10 height 10
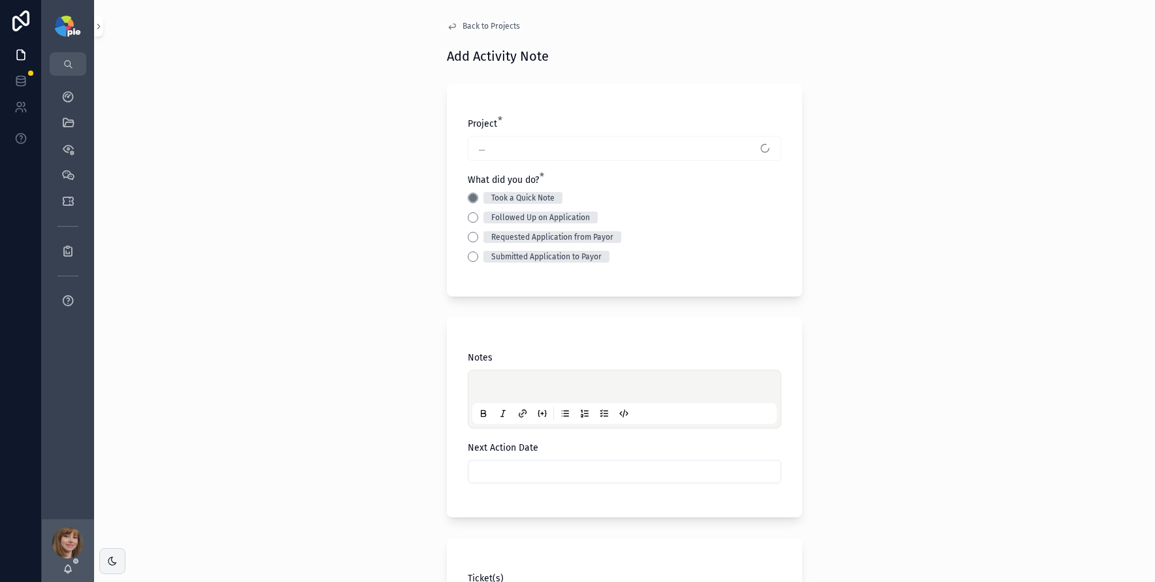
click at [486, 386] on p "scrollable content" at bounding box center [627, 388] width 305 height 13
click at [527, 477] on input "scrollable content" at bounding box center [625, 472] width 312 height 18
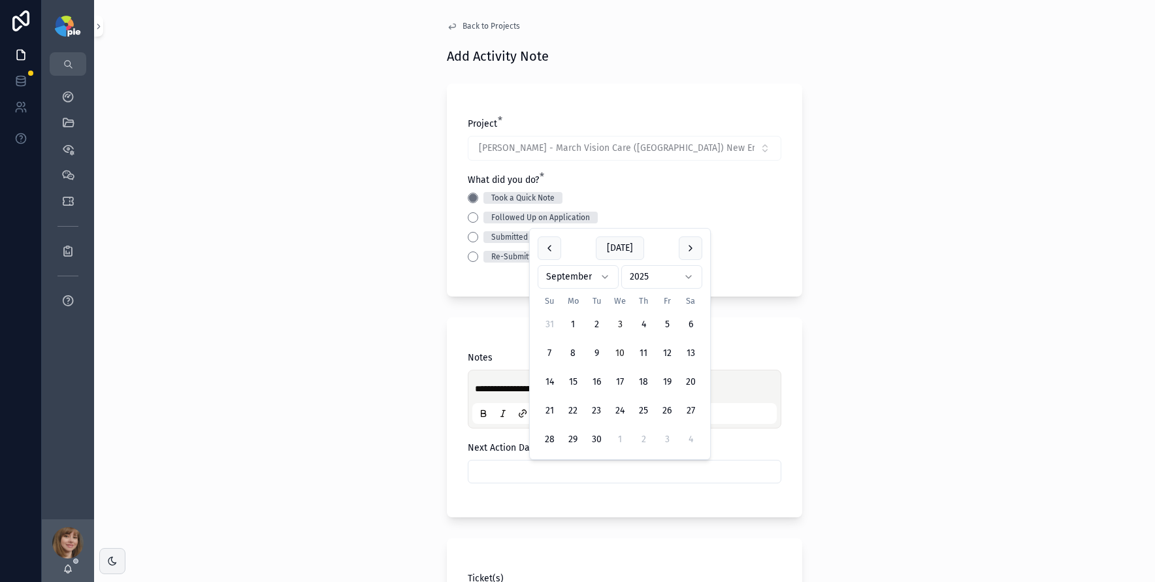
click at [623, 354] on button "10" at bounding box center [620, 354] width 24 height 24
type input "*********"
click at [310, 380] on div "**********" at bounding box center [624, 291] width 1061 height 582
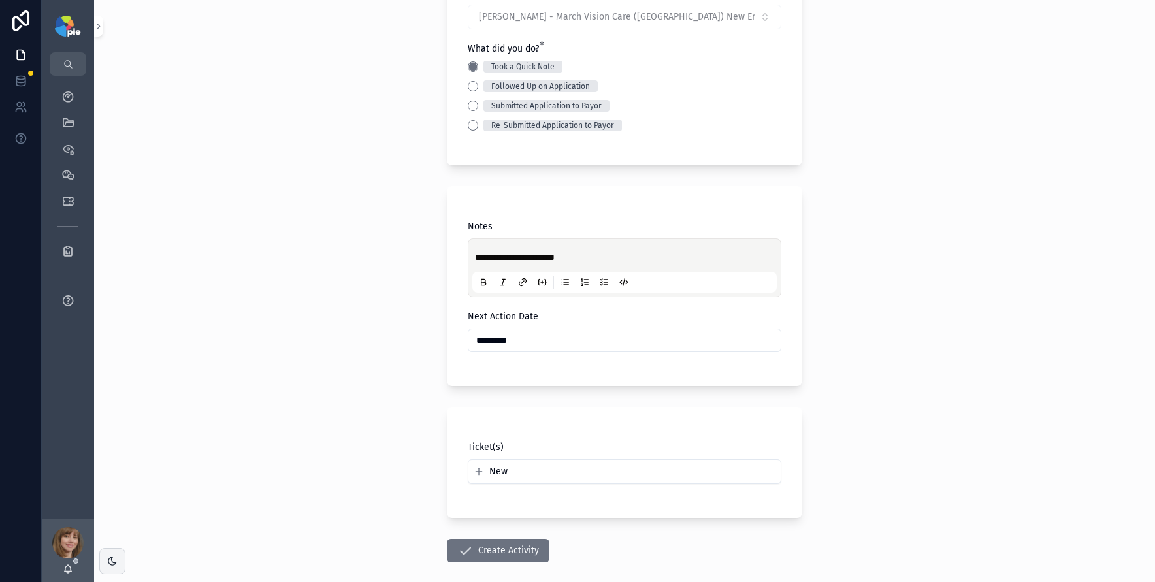
scroll to position [139, 0]
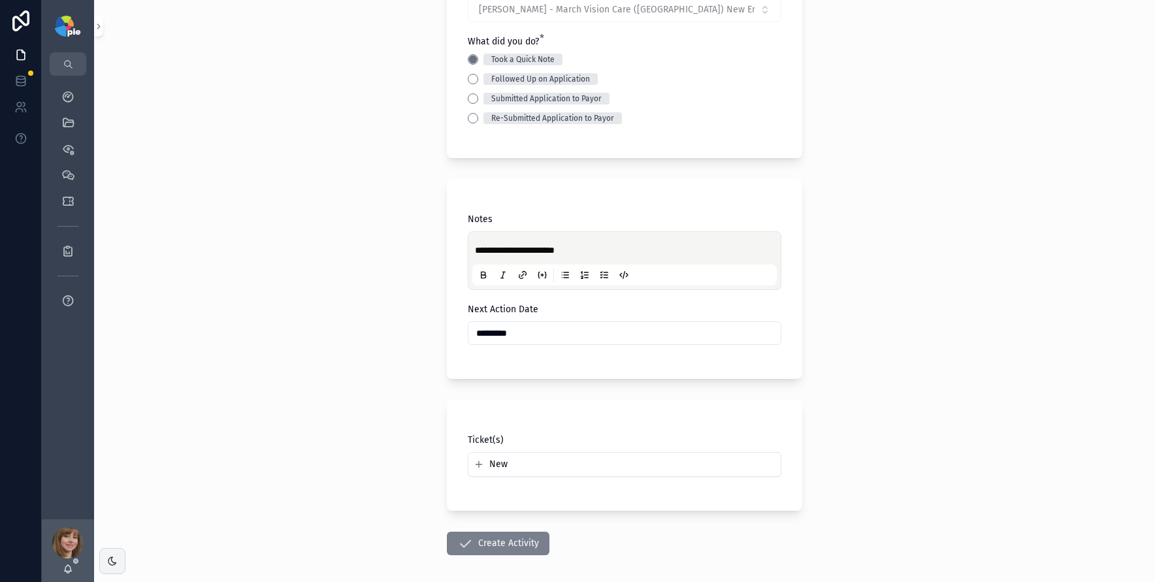
click at [503, 544] on button "Create Activity" at bounding box center [498, 544] width 103 height 24
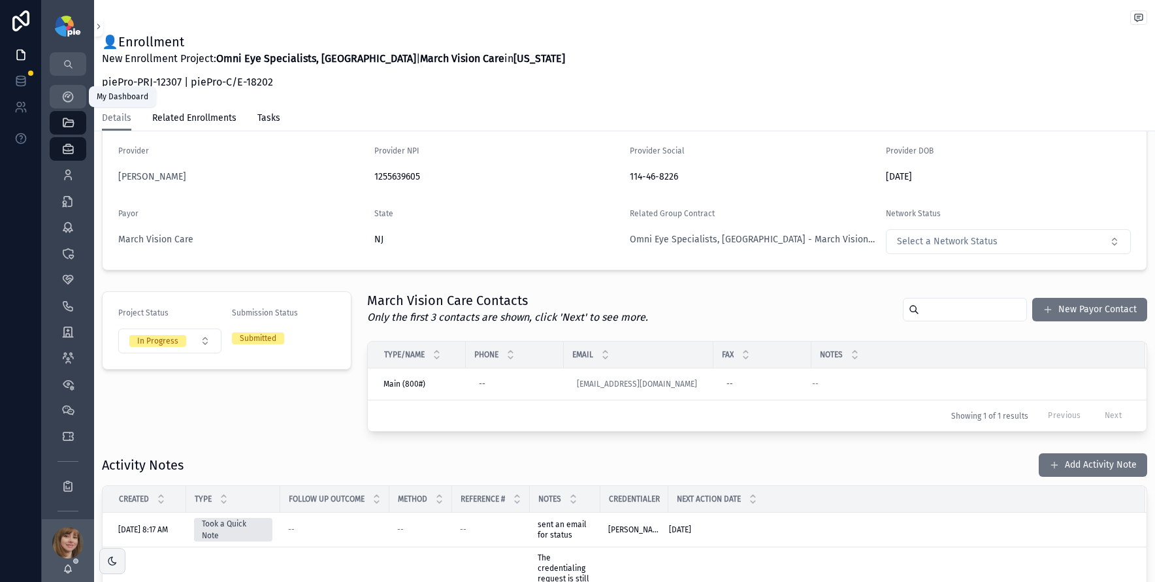
click at [82, 101] on link "My Dashboard" at bounding box center [68, 97] width 37 height 24
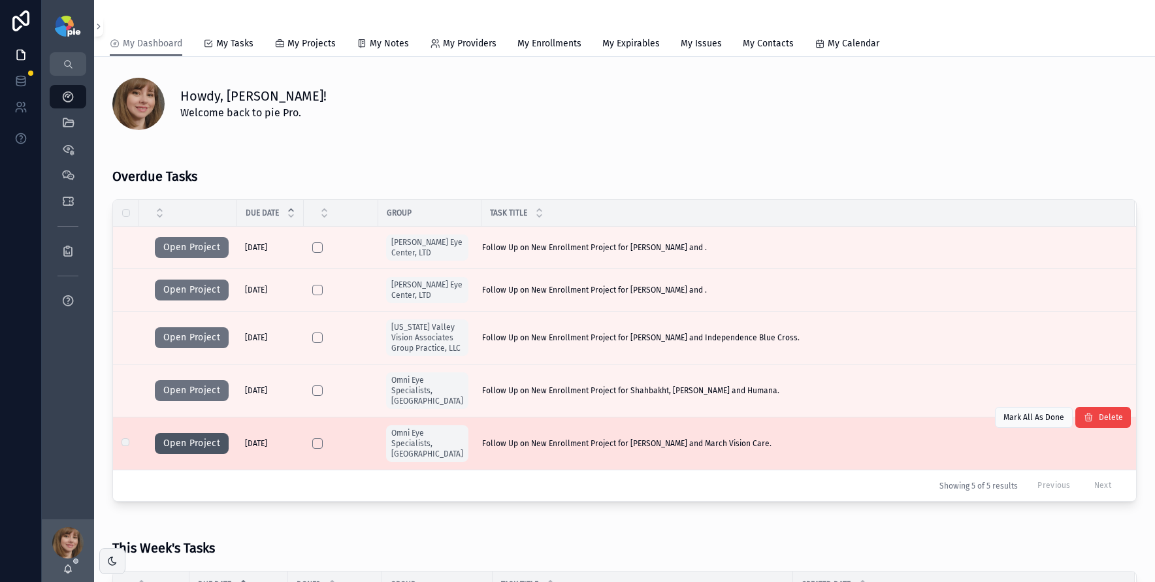
click at [174, 436] on button "Open Project" at bounding box center [192, 443] width 74 height 21
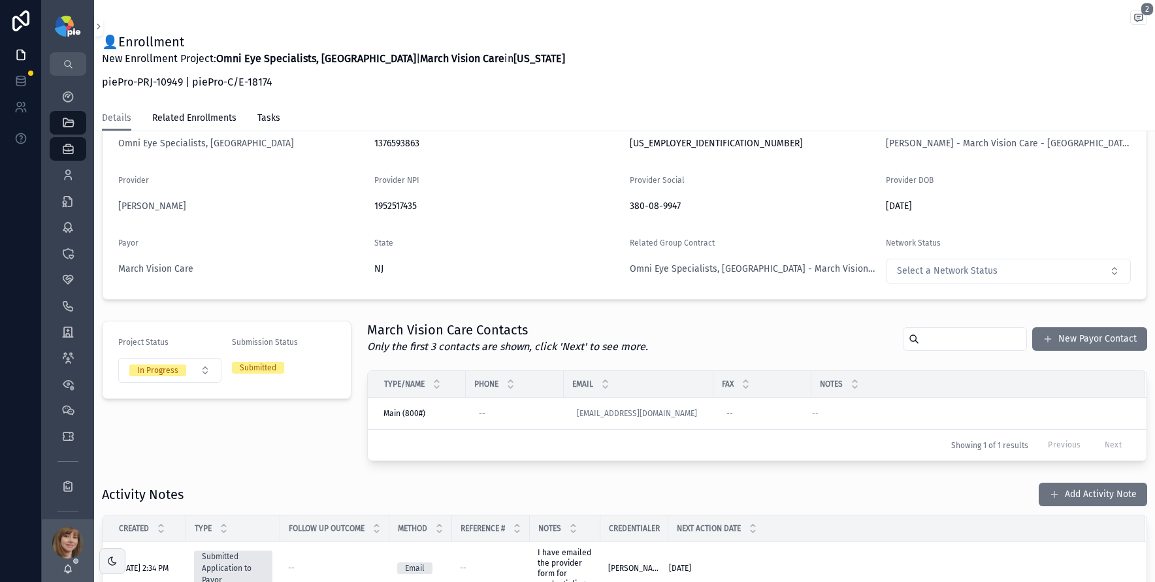
scroll to position [224, 0]
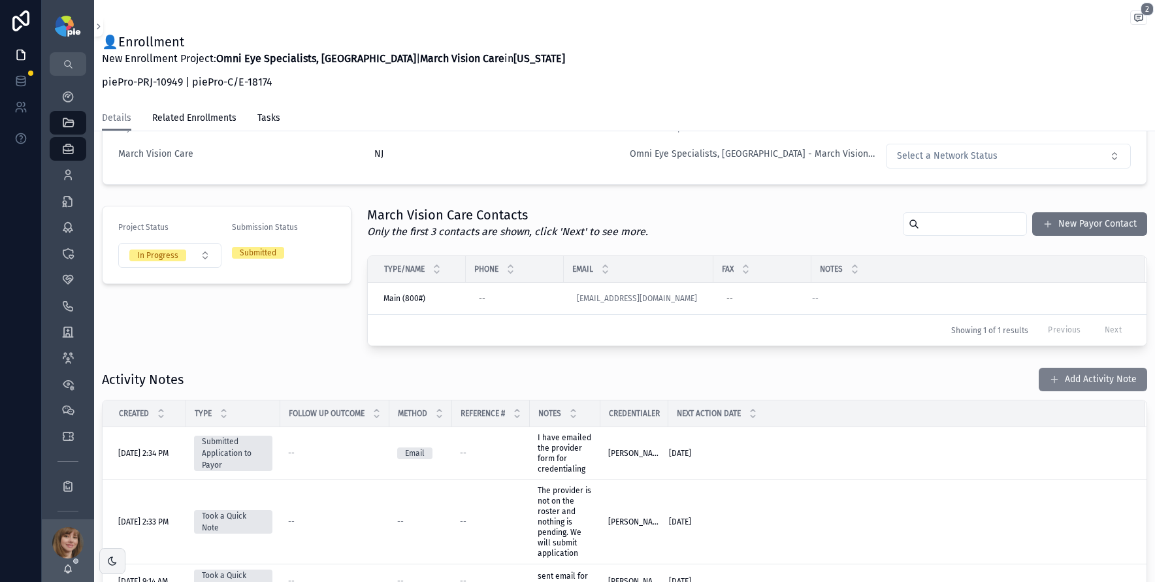
click at [1055, 379] on button "Add Activity Note" at bounding box center [1093, 380] width 108 height 24
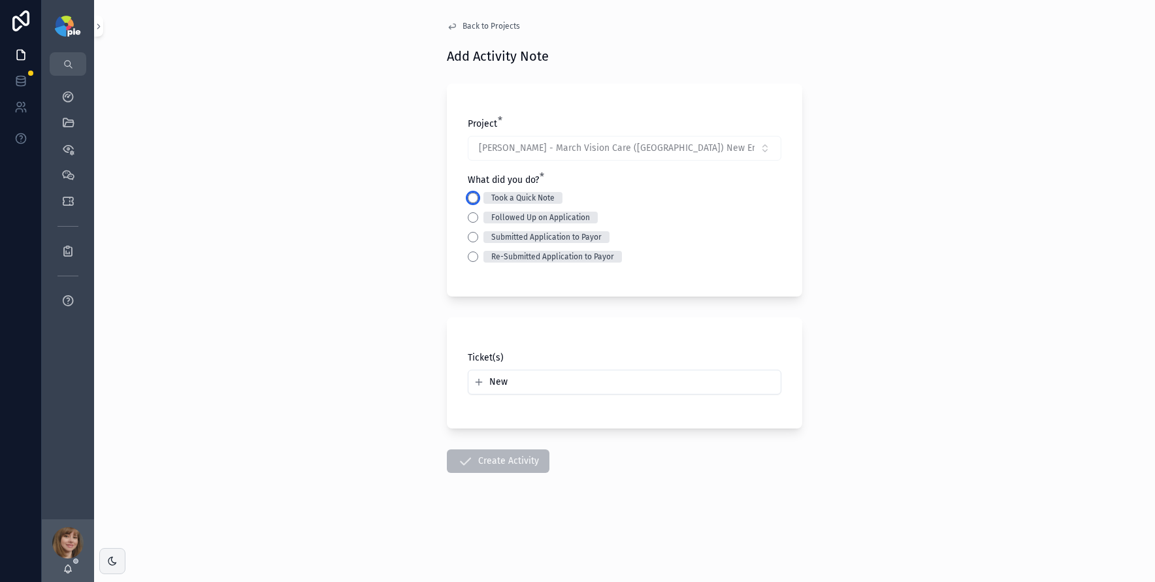
click at [472, 197] on button "Took a Quick Note" at bounding box center [473, 198] width 10 height 10
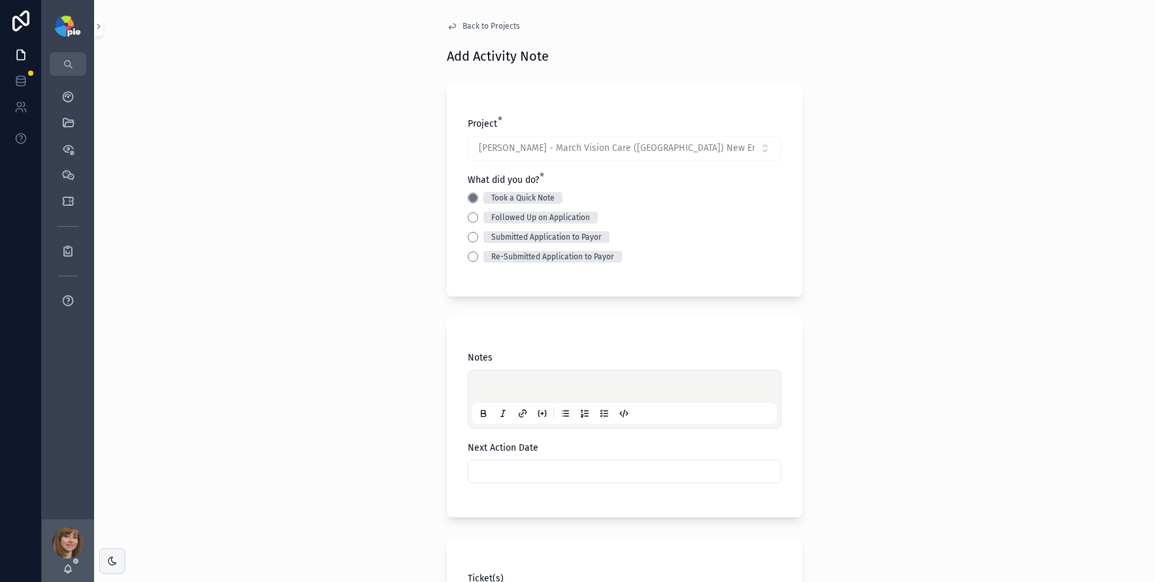
click at [514, 378] on div "scrollable content" at bounding box center [624, 399] width 305 height 50
click at [489, 391] on p "scrollable content" at bounding box center [627, 388] width 305 height 13
click at [513, 478] on input "scrollable content" at bounding box center [625, 472] width 312 height 18
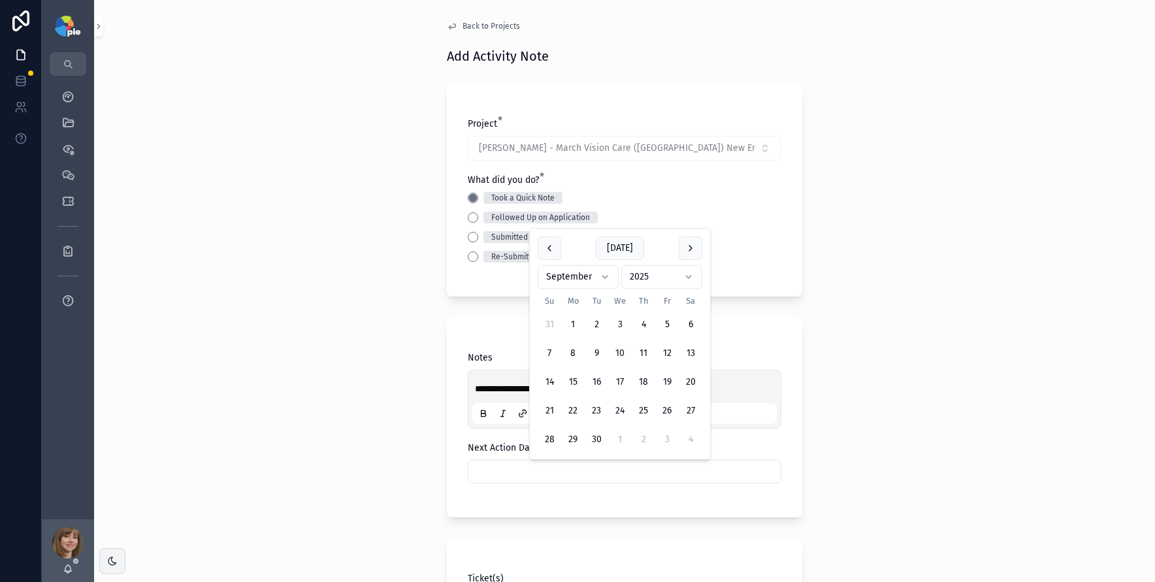
click at [620, 354] on button "10" at bounding box center [620, 354] width 24 height 24
type input "*********"
click at [235, 412] on div "**********" at bounding box center [624, 291] width 1061 height 582
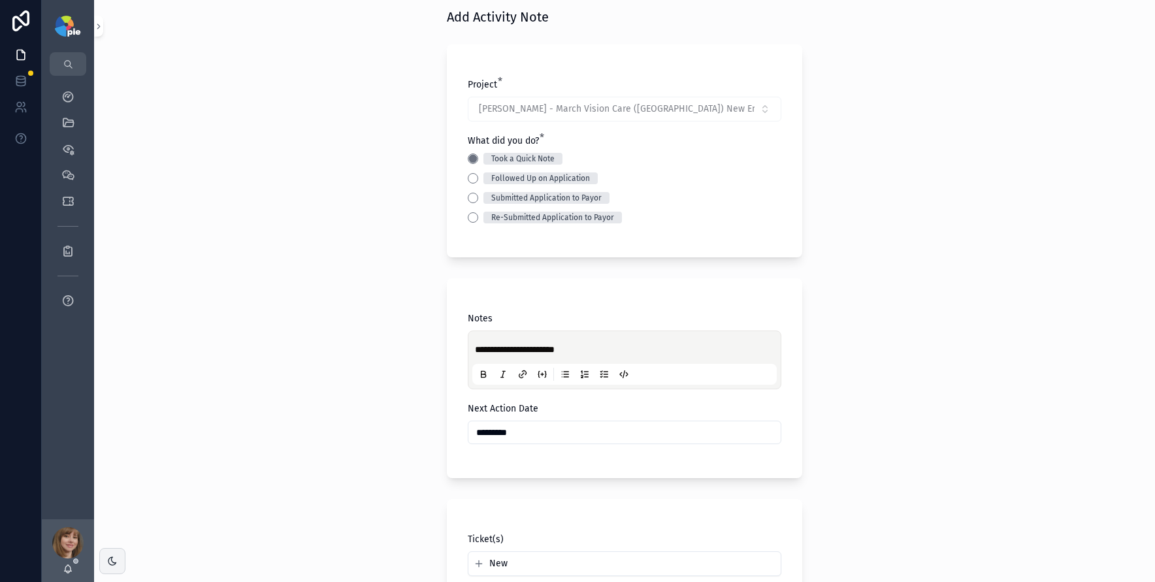
scroll to position [132, 0]
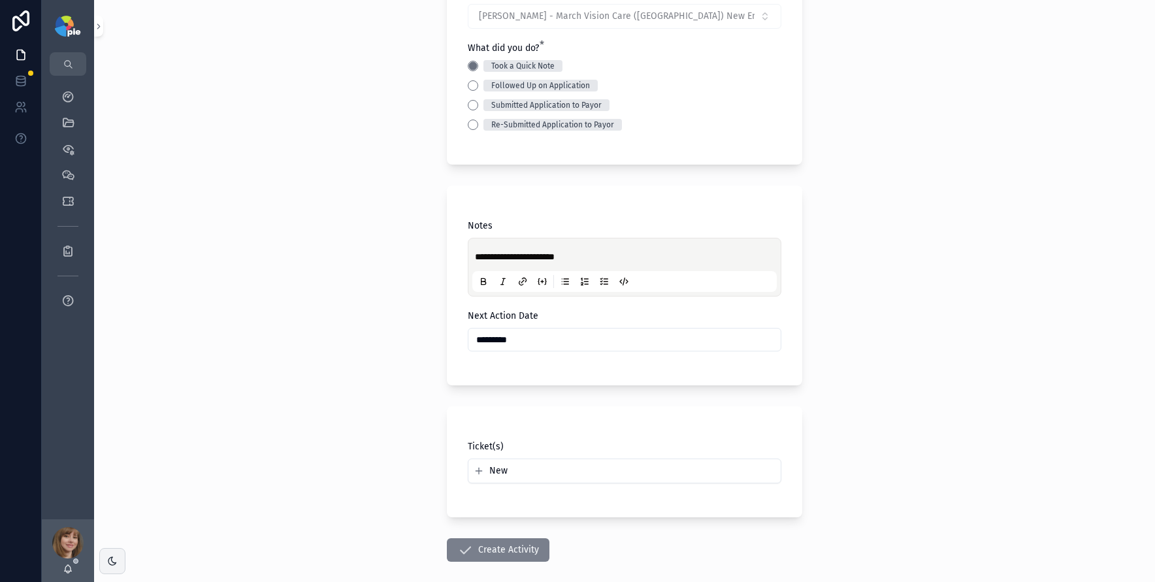
click at [468, 548] on icon "scrollable content" at bounding box center [465, 550] width 16 height 16
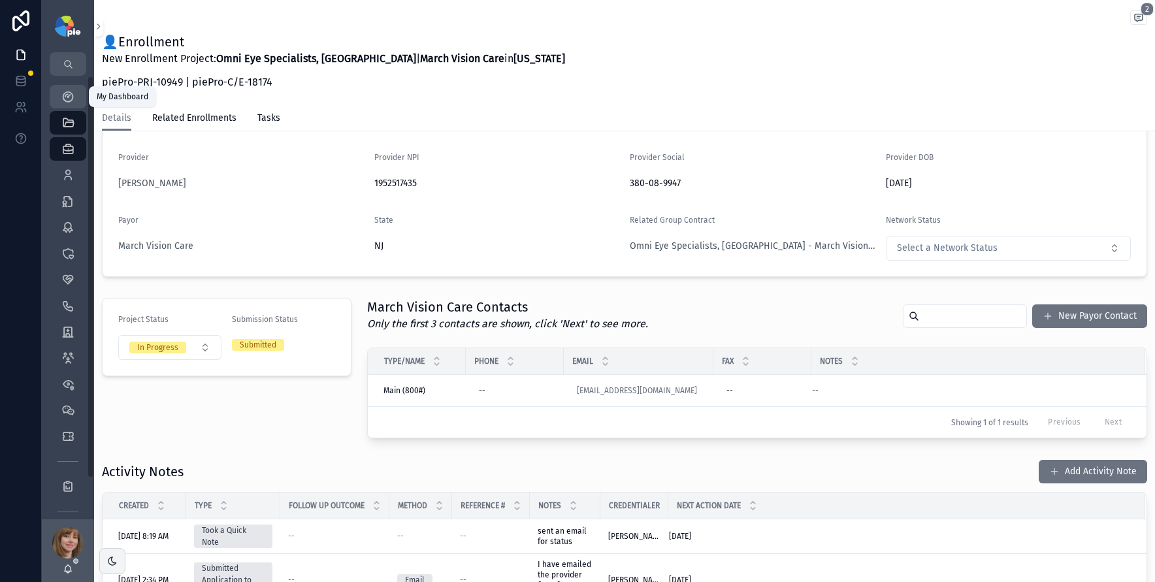
click at [73, 87] on div "My Dashboard" at bounding box center [68, 96] width 21 height 21
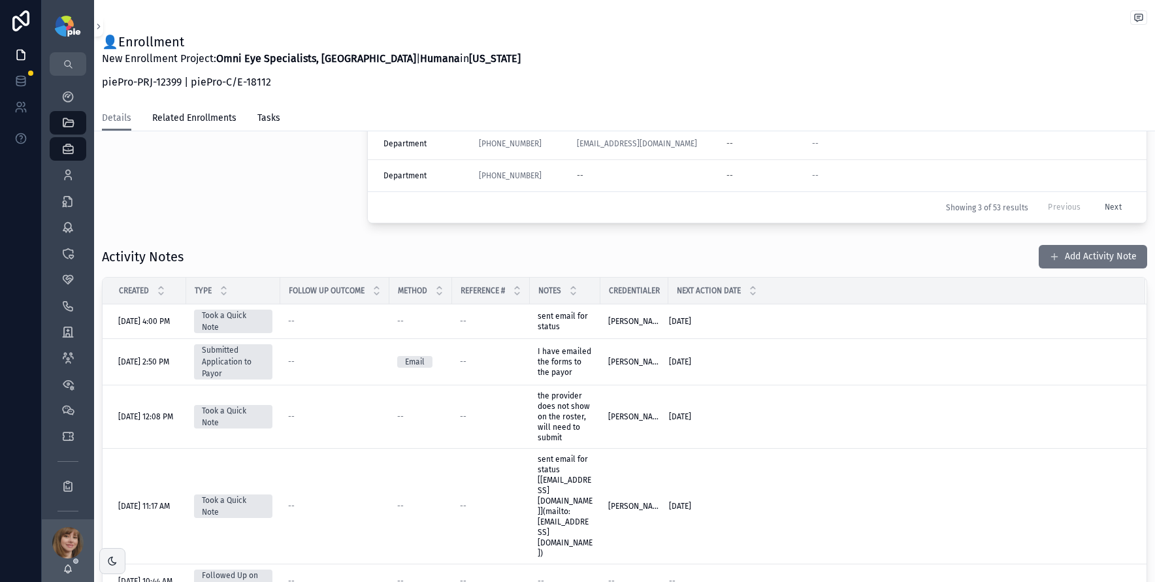
scroll to position [413, 0]
click at [1078, 252] on button "Add Activity Note" at bounding box center [1093, 255] width 108 height 24
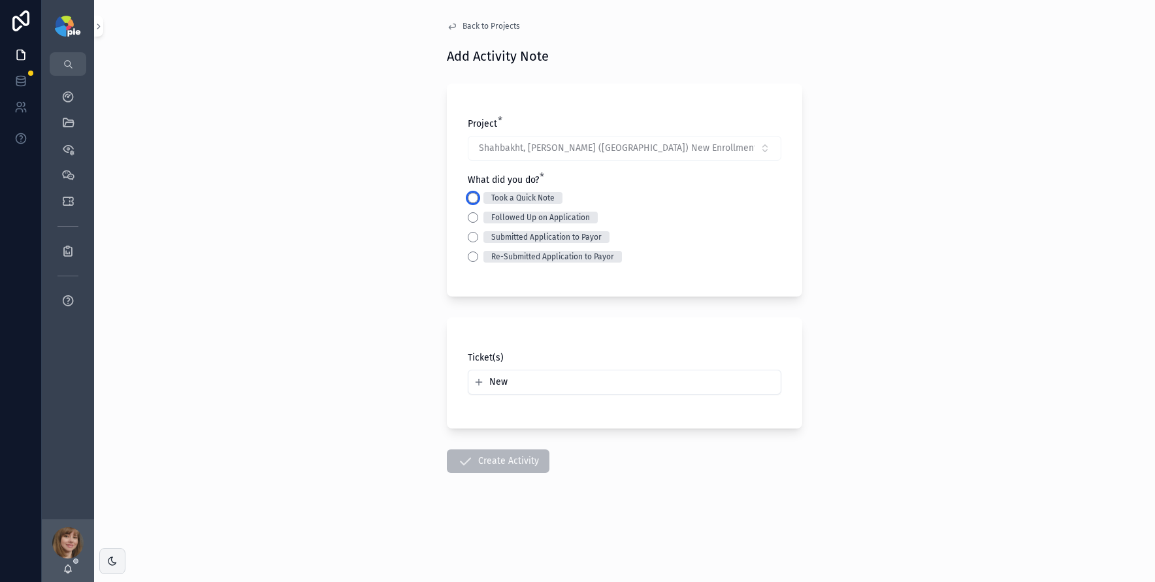
click at [474, 197] on button "Took a Quick Note" at bounding box center [473, 198] width 10 height 10
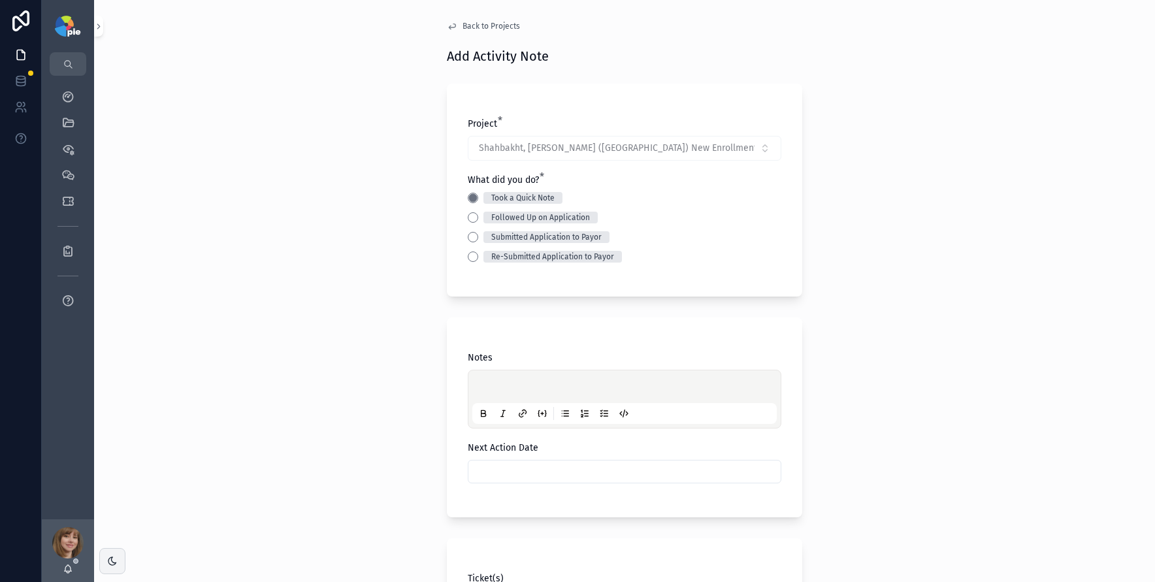
click at [495, 379] on div "scrollable content" at bounding box center [624, 399] width 305 height 50
click at [494, 385] on p "scrollable content" at bounding box center [627, 388] width 305 height 13
click at [510, 465] on input "scrollable content" at bounding box center [625, 472] width 312 height 18
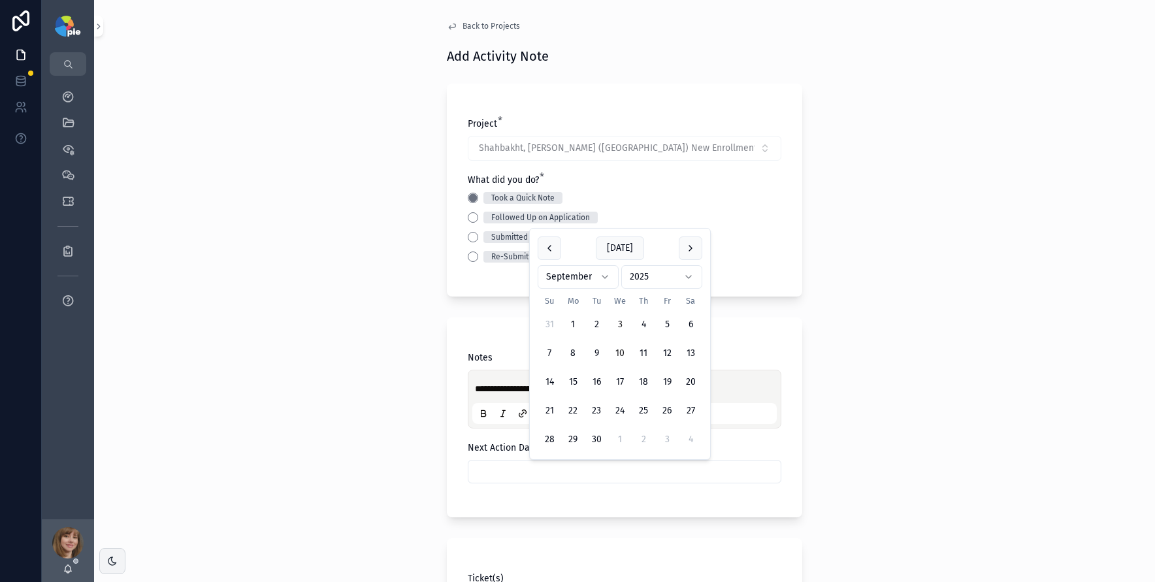
click at [623, 351] on button "10" at bounding box center [620, 354] width 24 height 24
type input "*********"
click at [300, 372] on div "**********" at bounding box center [624, 291] width 1061 height 582
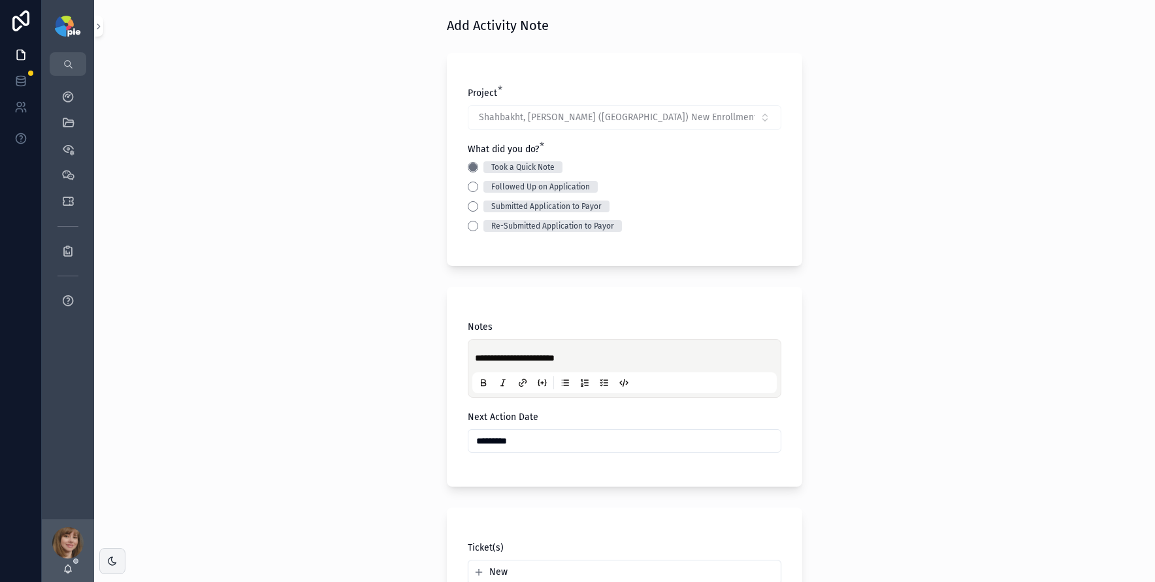
scroll to position [178, 0]
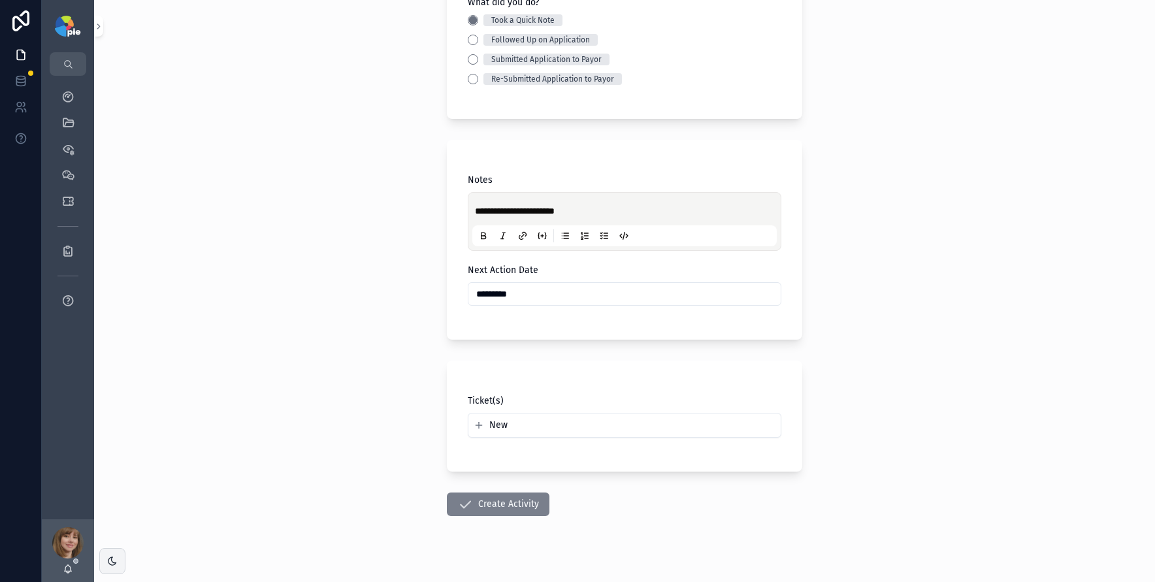
click at [478, 497] on button "Create Activity" at bounding box center [498, 505] width 103 height 24
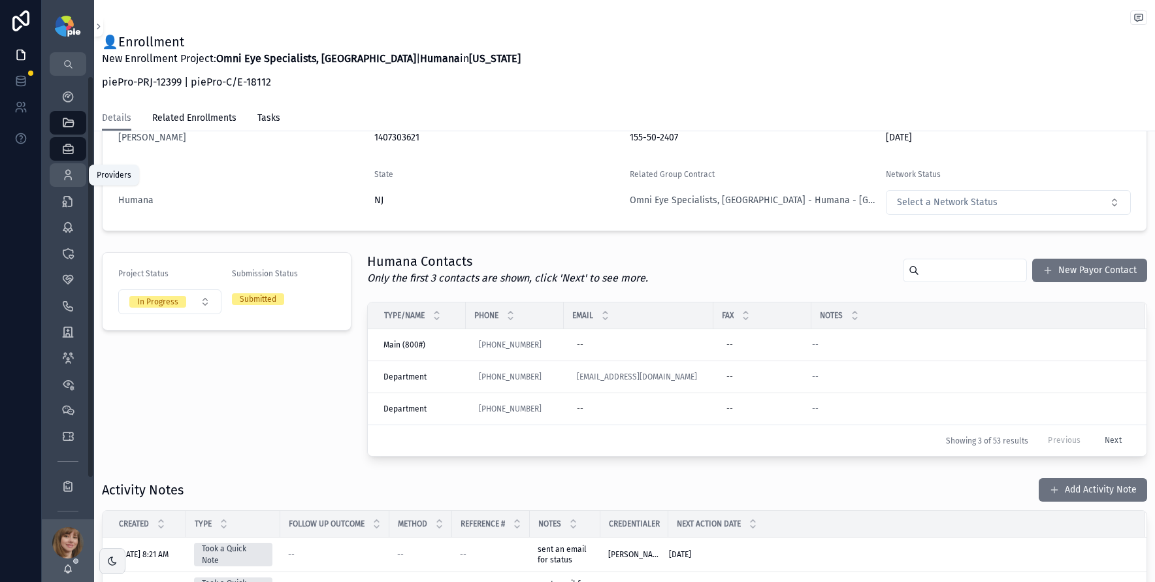
click at [63, 183] on div "Providers 295" at bounding box center [68, 175] width 21 height 21
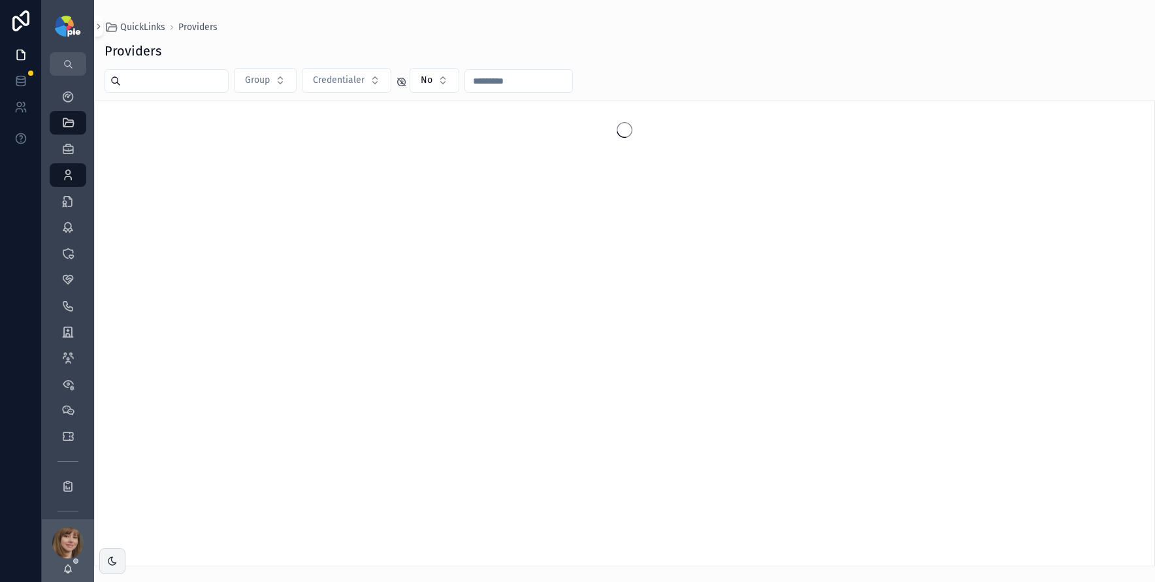
click at [152, 85] on input "scrollable content" at bounding box center [174, 81] width 107 height 18
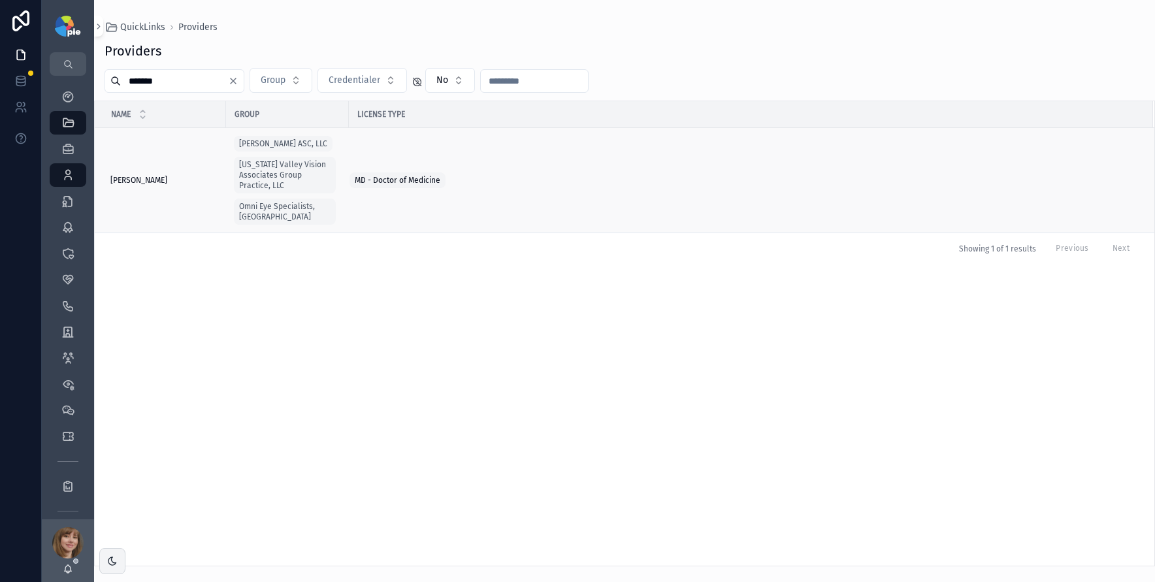
type input "*******"
click at [157, 175] on span "Hoffman, Carol" at bounding box center [138, 180] width 57 height 10
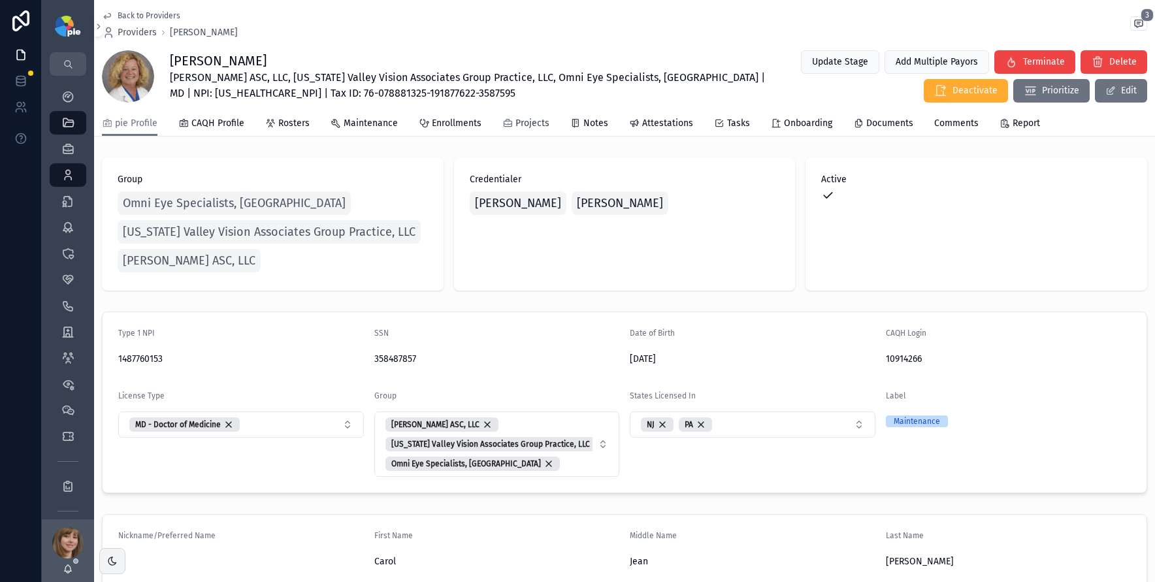
click at [521, 125] on span "Projects" at bounding box center [533, 123] width 34 height 13
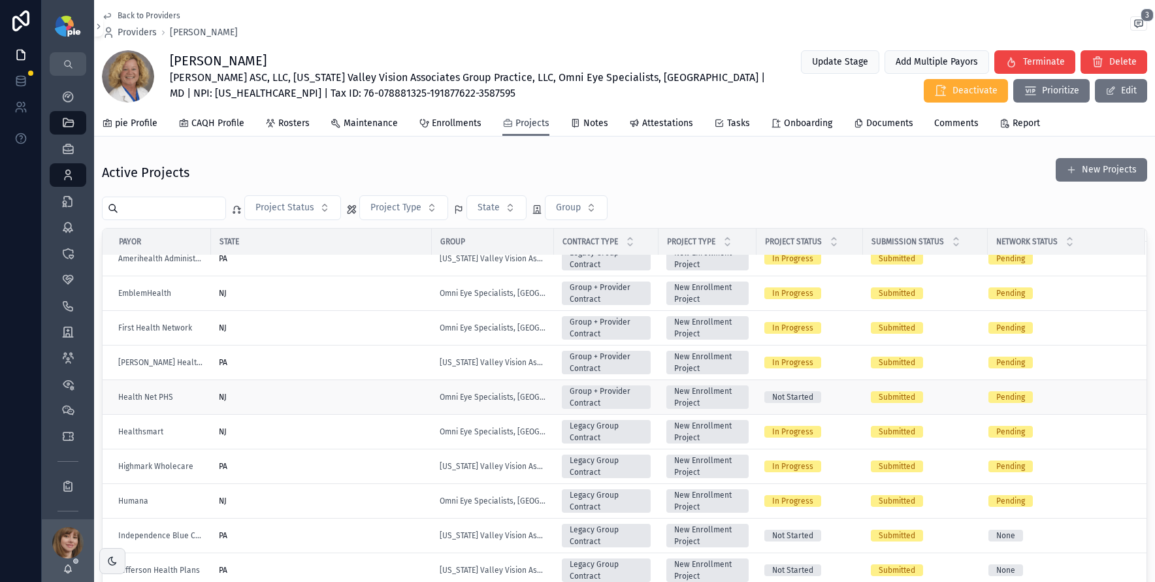
scroll to position [190, 0]
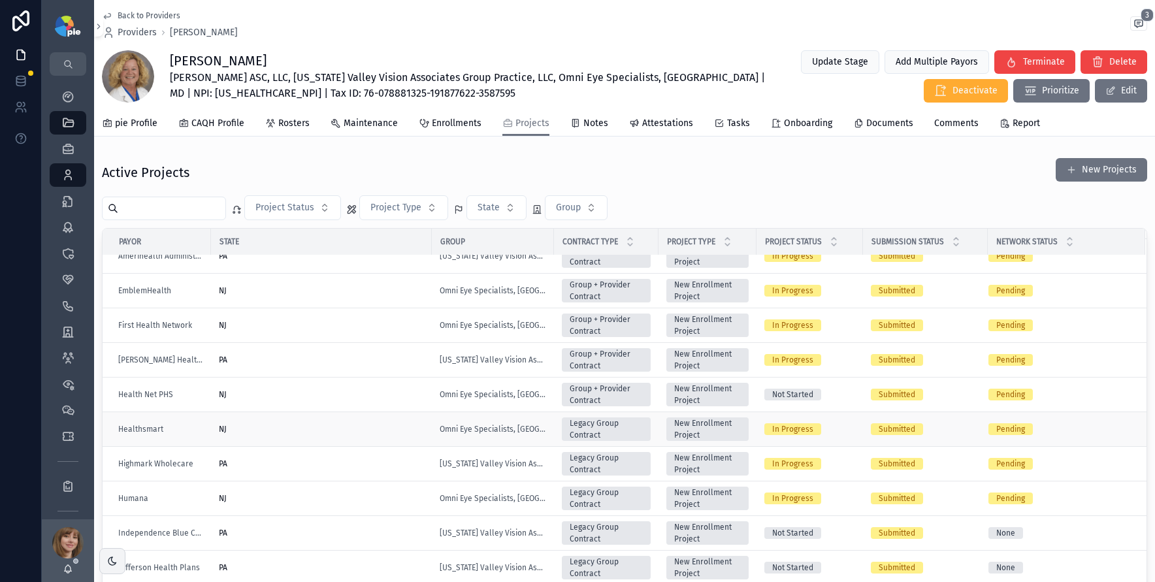
click at [268, 429] on div "NJ" at bounding box center [321, 429] width 205 height 10
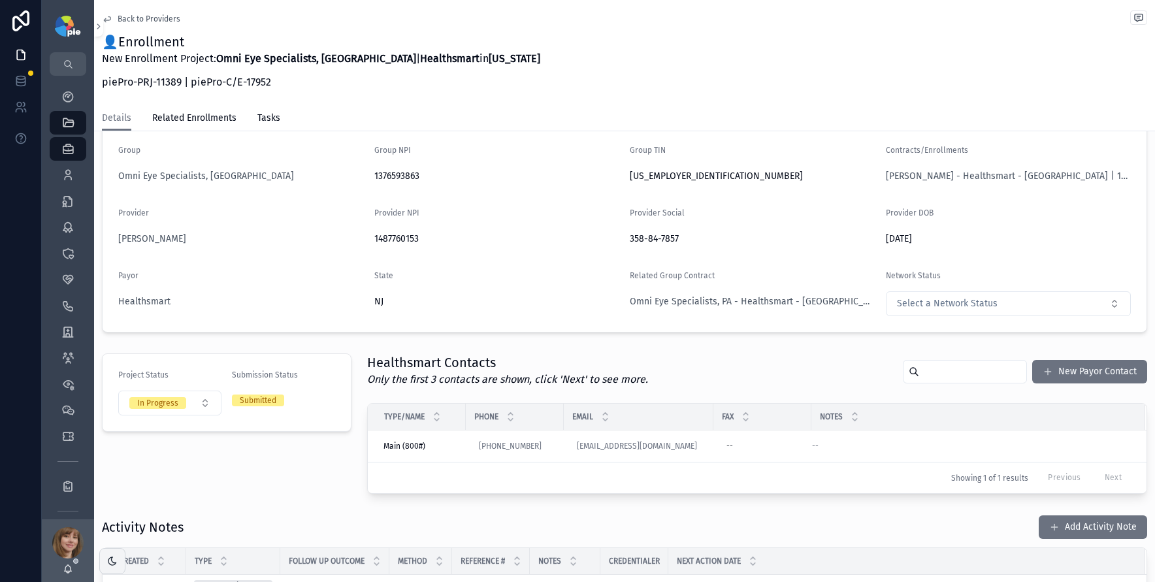
scroll to position [205, 0]
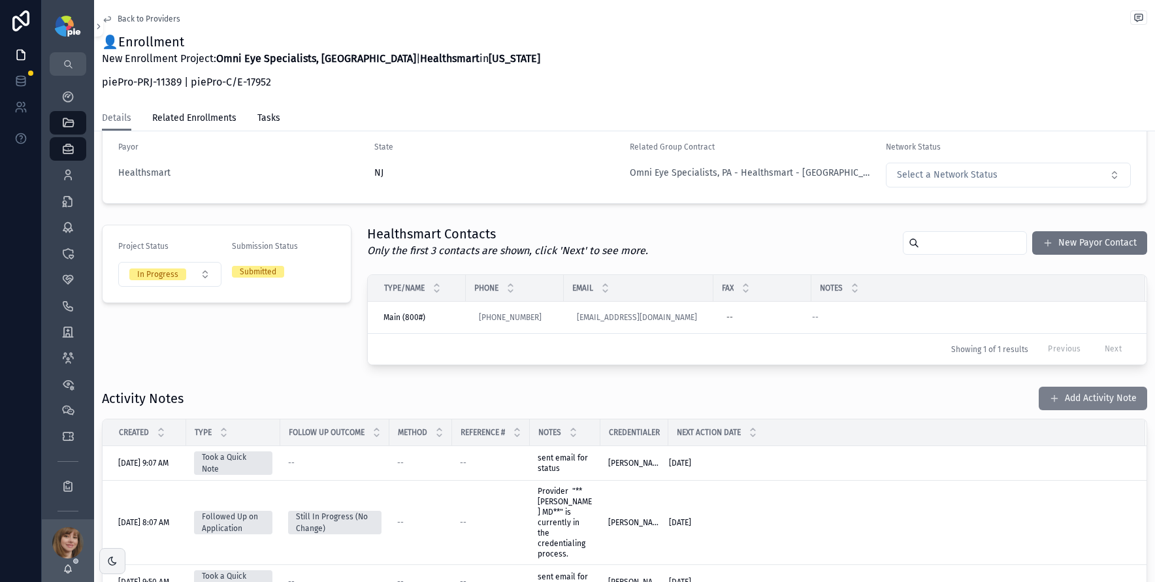
click at [1080, 392] on button "Add Activity Note" at bounding box center [1093, 399] width 108 height 24
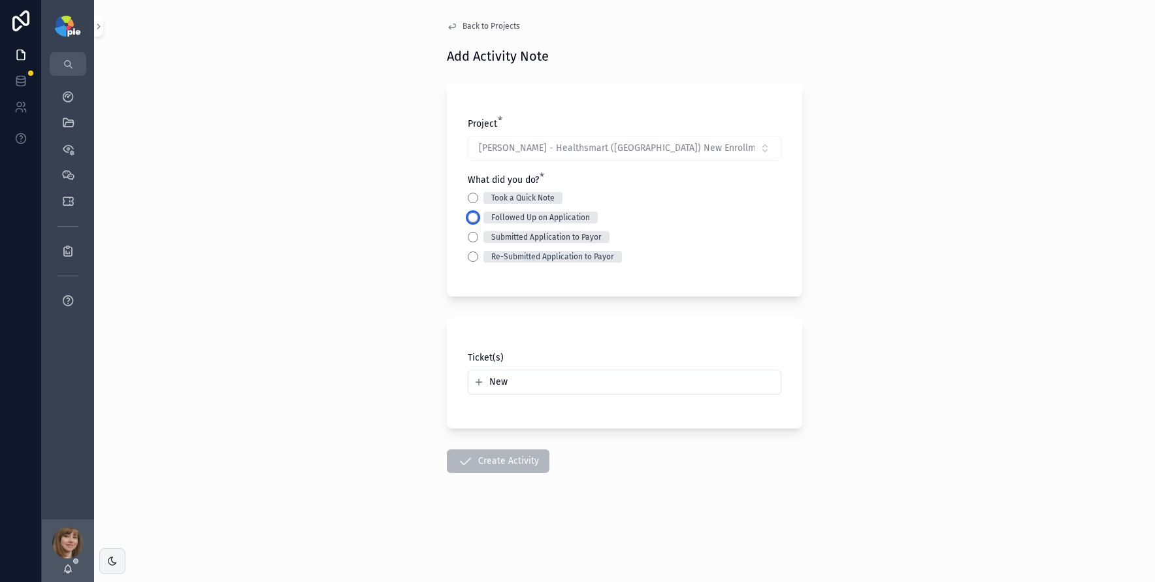
click at [474, 222] on button "Followed Up on Application" at bounding box center [473, 217] width 10 height 10
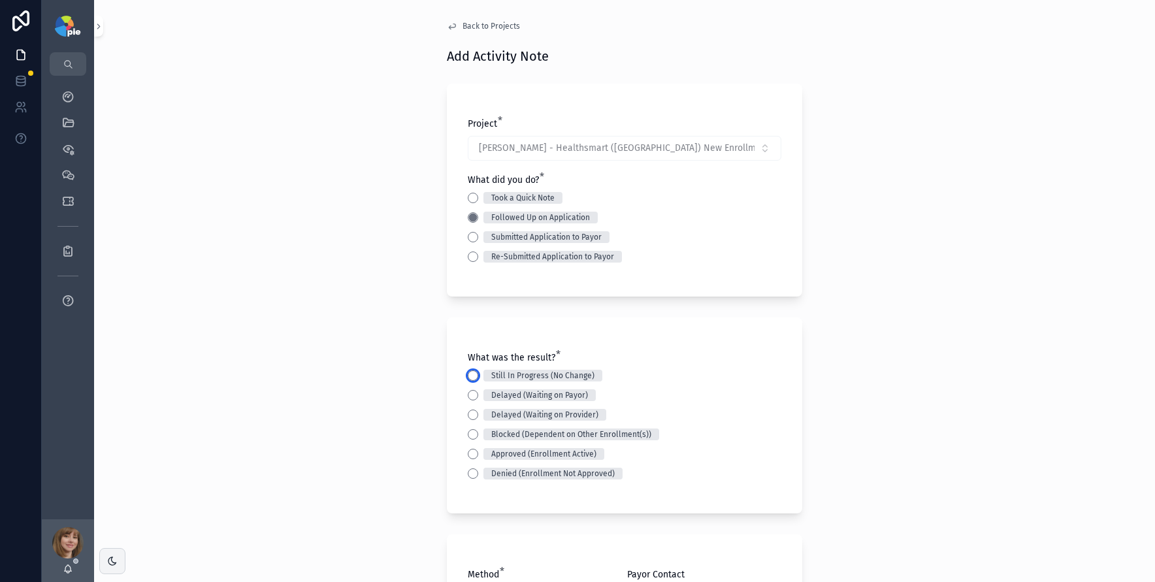
click at [468, 374] on button "Still In Progress (No Change)" at bounding box center [473, 376] width 10 height 10
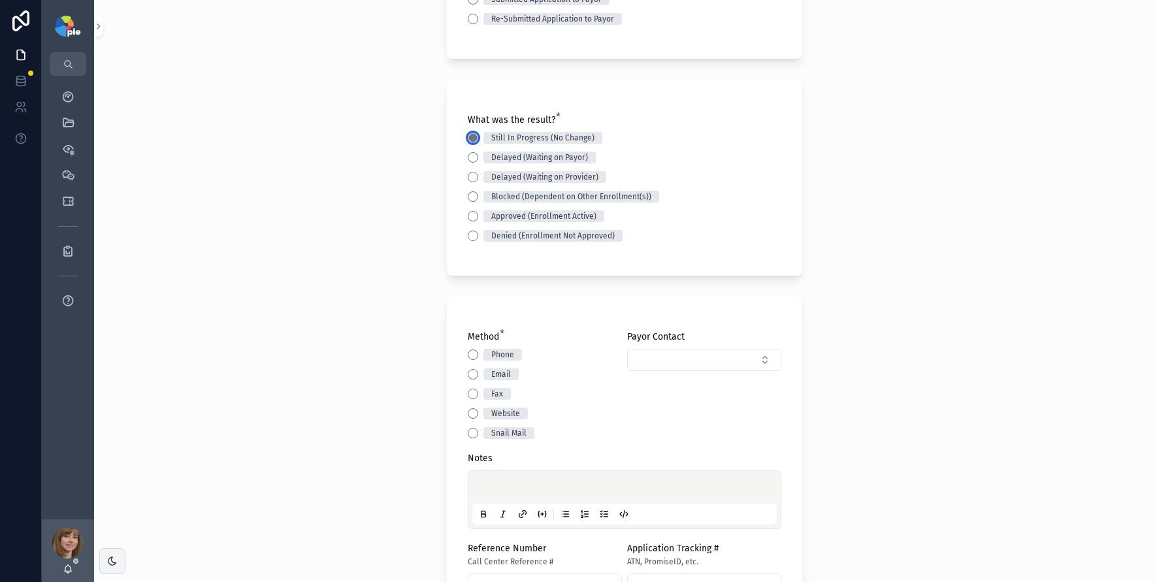
scroll to position [254, 0]
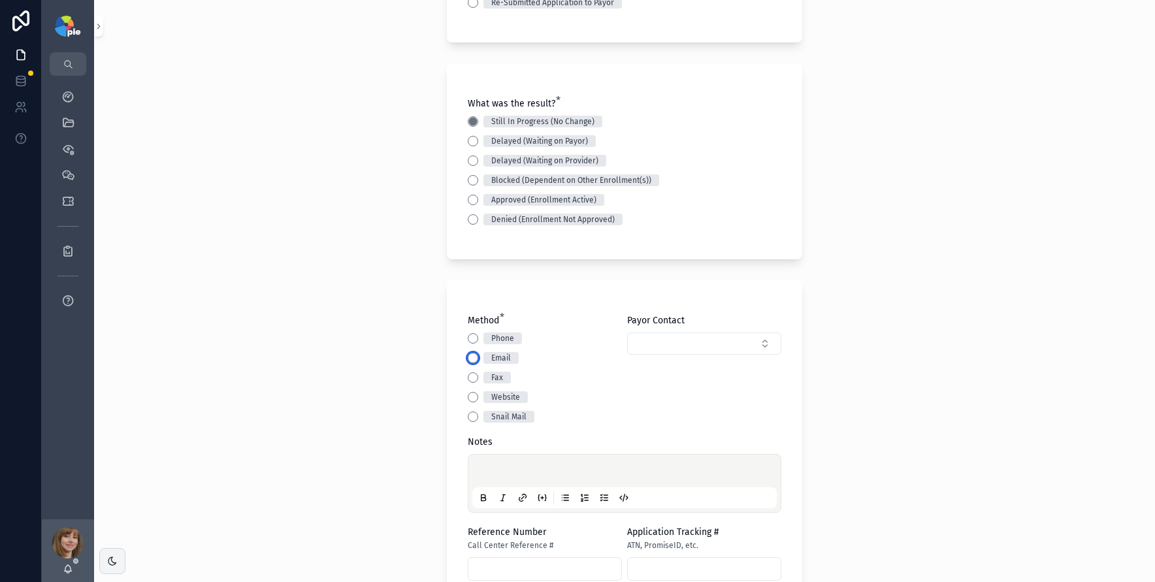
click at [468, 355] on button "Email" at bounding box center [473, 358] width 10 height 10
click at [487, 464] on div "scrollable content" at bounding box center [624, 484] width 305 height 50
click at [486, 467] on p "scrollable content" at bounding box center [627, 473] width 305 height 13
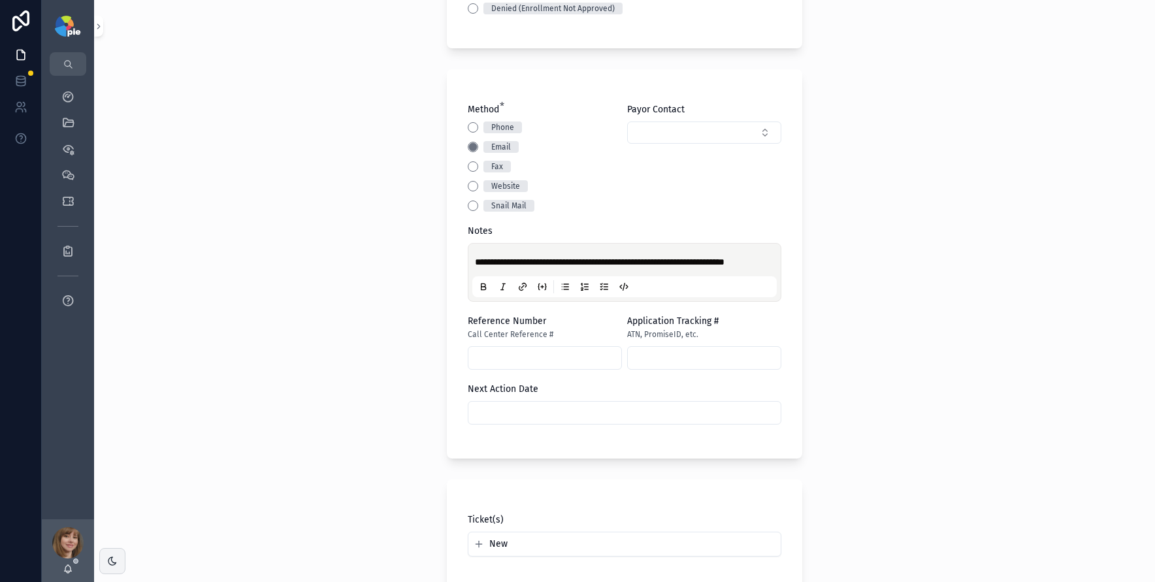
scroll to position [467, 0]
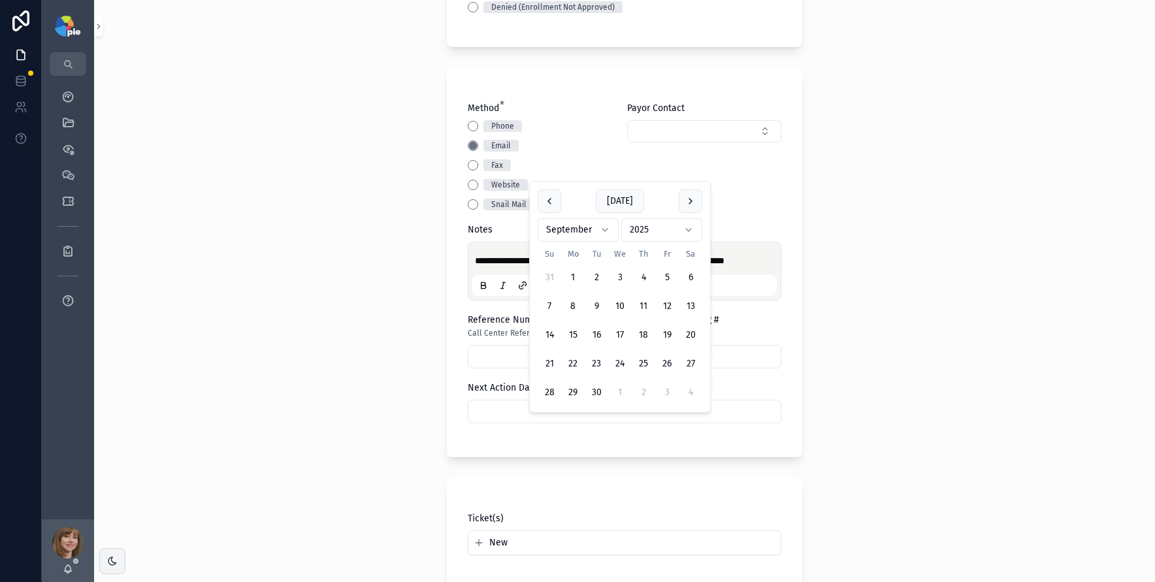
click at [533, 421] on input "scrollable content" at bounding box center [625, 412] width 312 height 18
click at [623, 365] on button "24" at bounding box center [620, 364] width 24 height 24
type input "*********"
click at [323, 384] on div "**********" at bounding box center [624, 291] width 1061 height 582
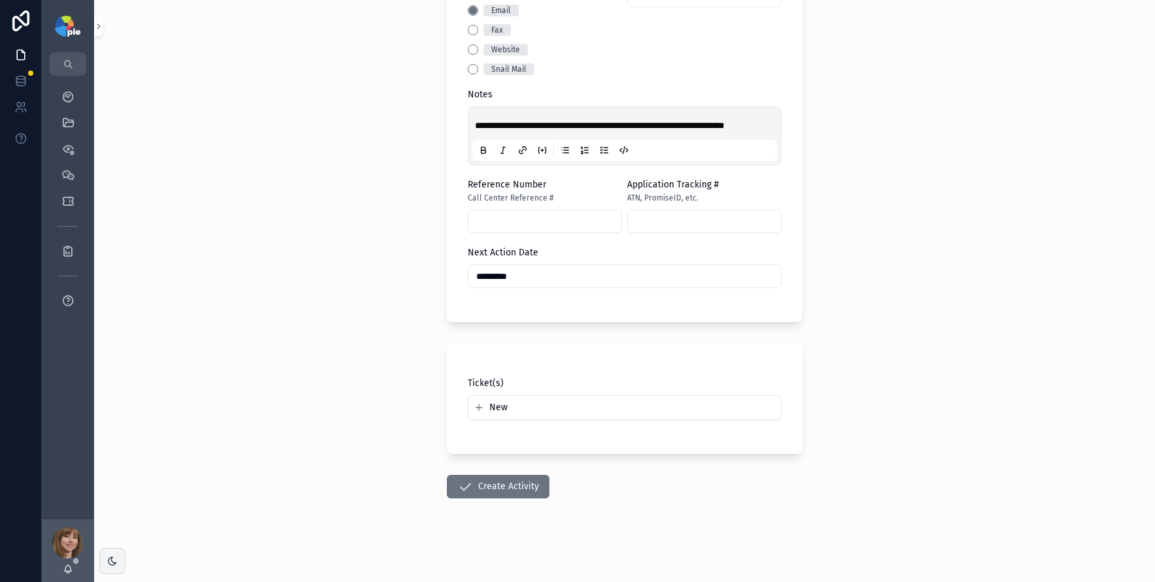
scroll to position [615, 0]
click at [491, 486] on button "Create Activity" at bounding box center [498, 487] width 103 height 24
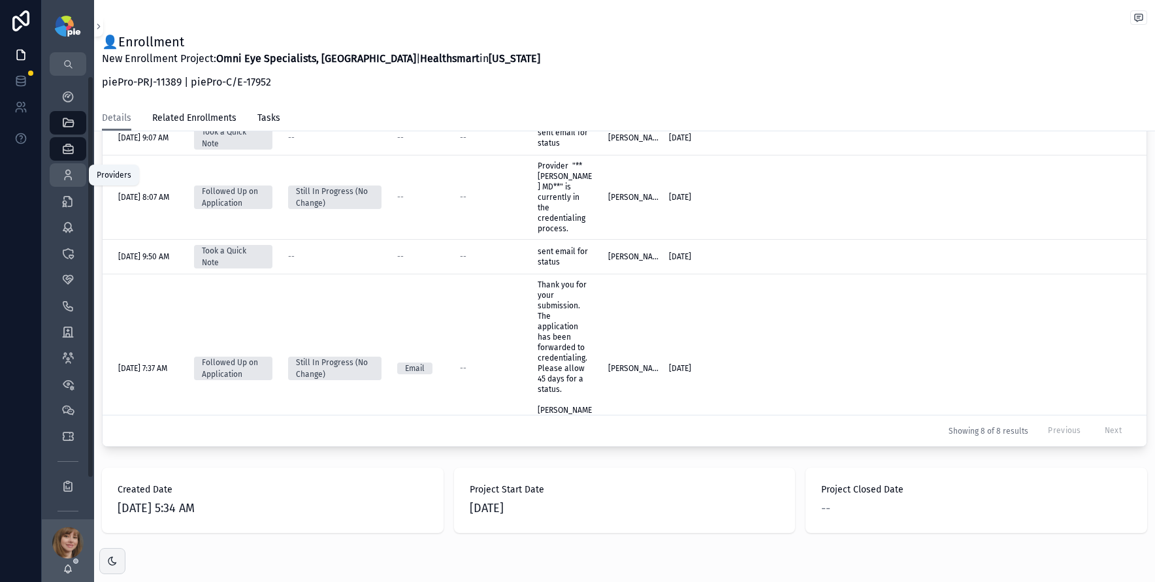
click at [67, 180] on icon "scrollable content" at bounding box center [67, 175] width 13 height 13
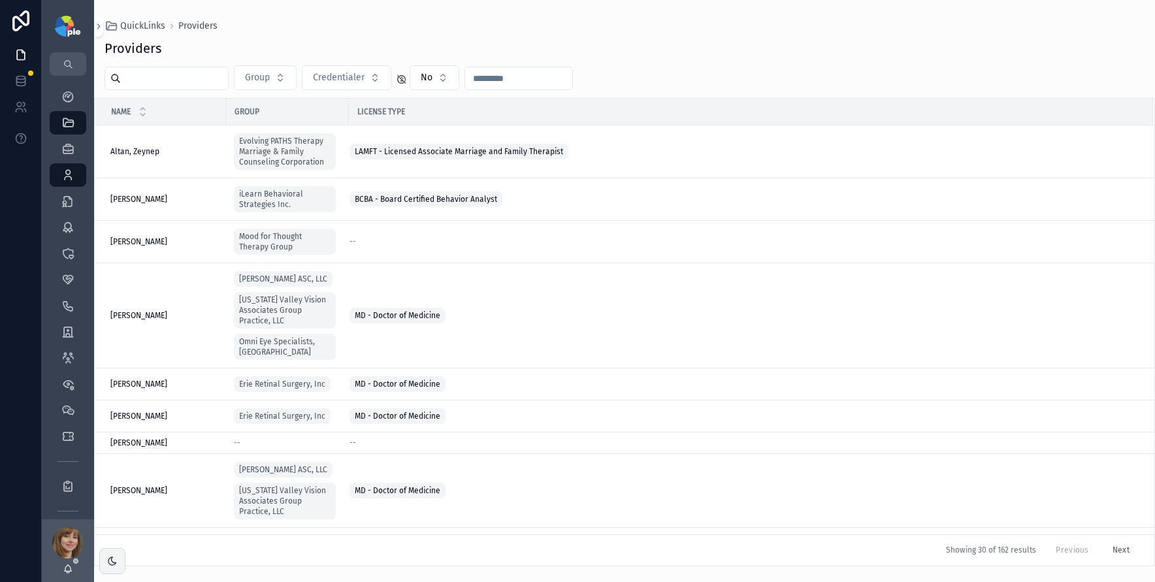
click at [150, 75] on input "scrollable content" at bounding box center [174, 78] width 107 height 18
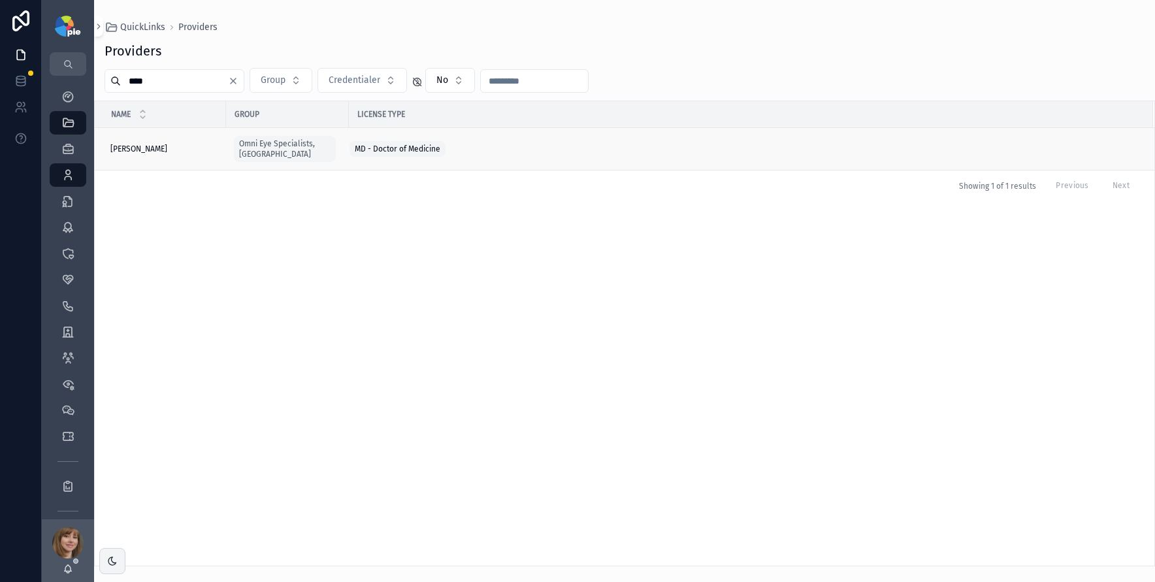
type input "****"
click at [174, 144] on div "Qureshi, Sana Qureshi, Sana" at bounding box center [164, 149] width 108 height 10
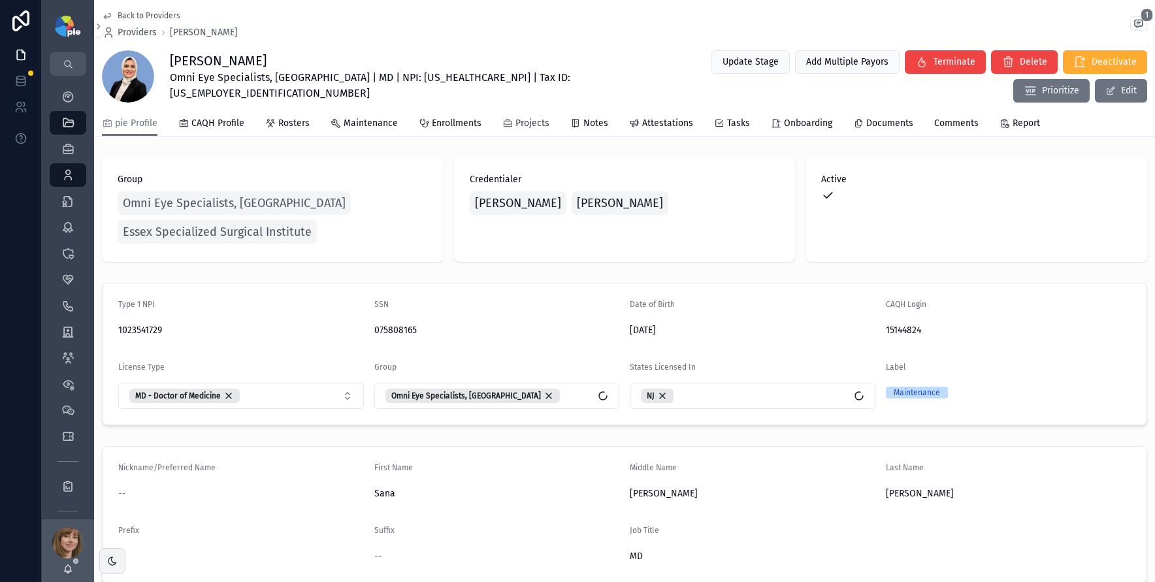
click at [518, 125] on span "Projects" at bounding box center [533, 123] width 34 height 13
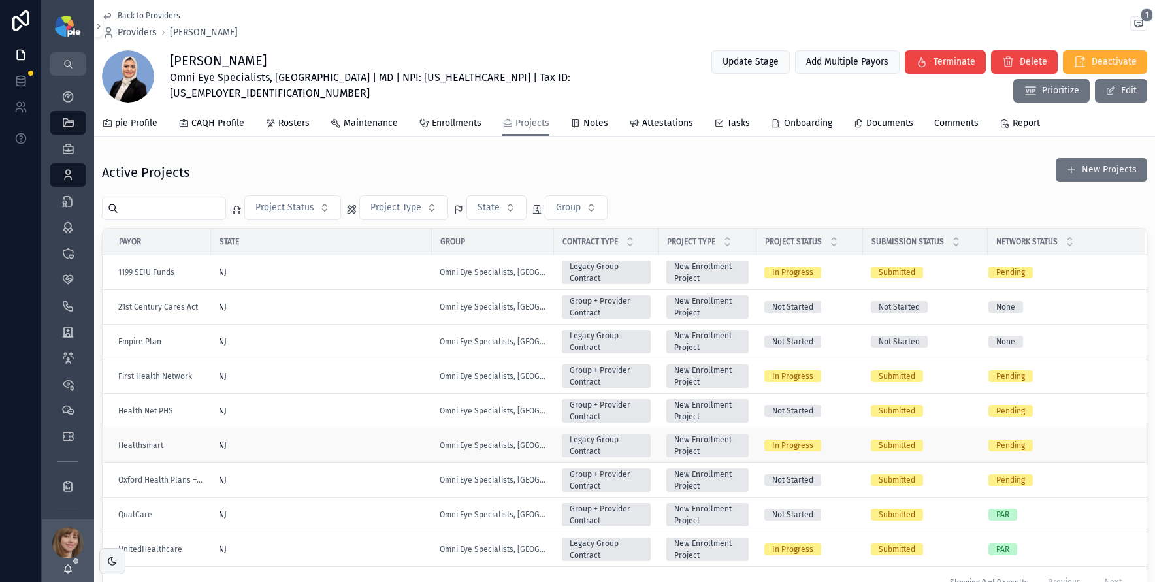
click at [329, 440] on div "NJ" at bounding box center [321, 445] width 205 height 10
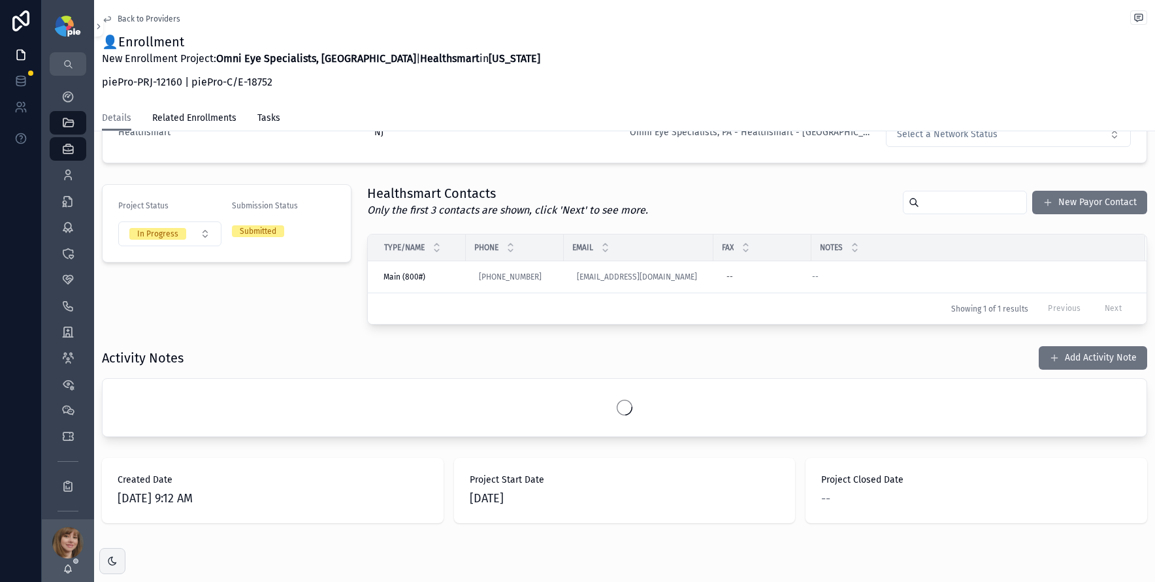
scroll to position [276, 0]
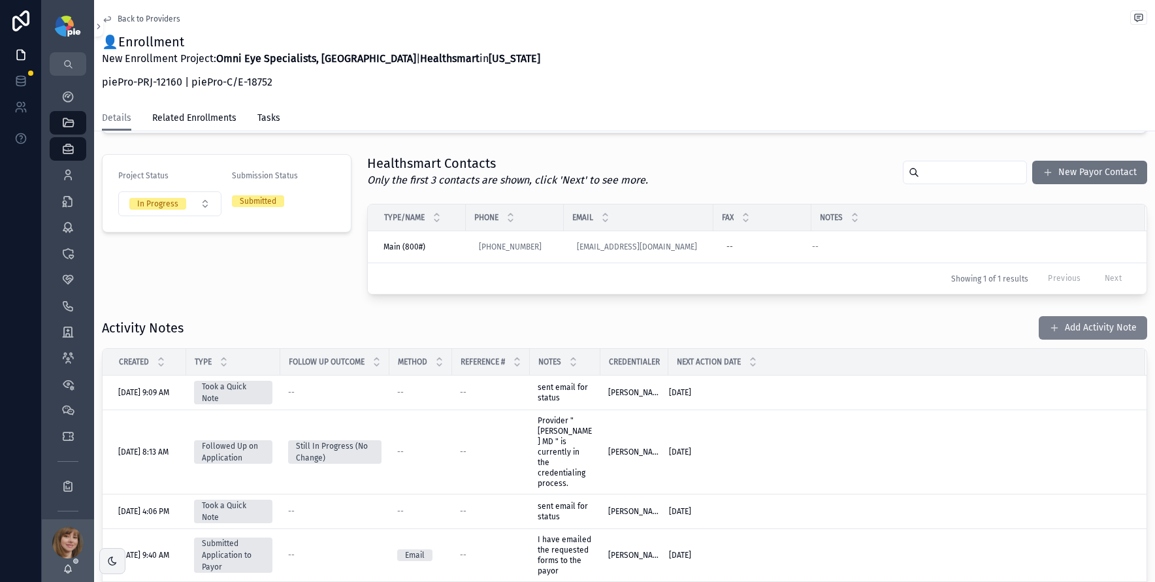
click at [1059, 323] on button "Add Activity Note" at bounding box center [1093, 328] width 108 height 24
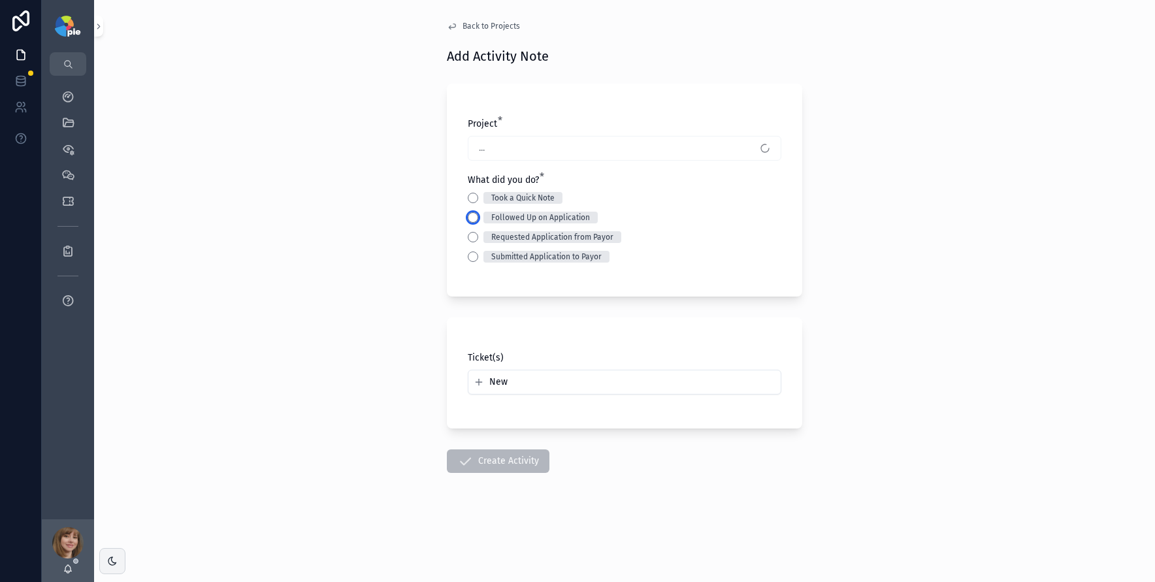
click at [470, 218] on button "Followed Up on Application" at bounding box center [473, 217] width 10 height 10
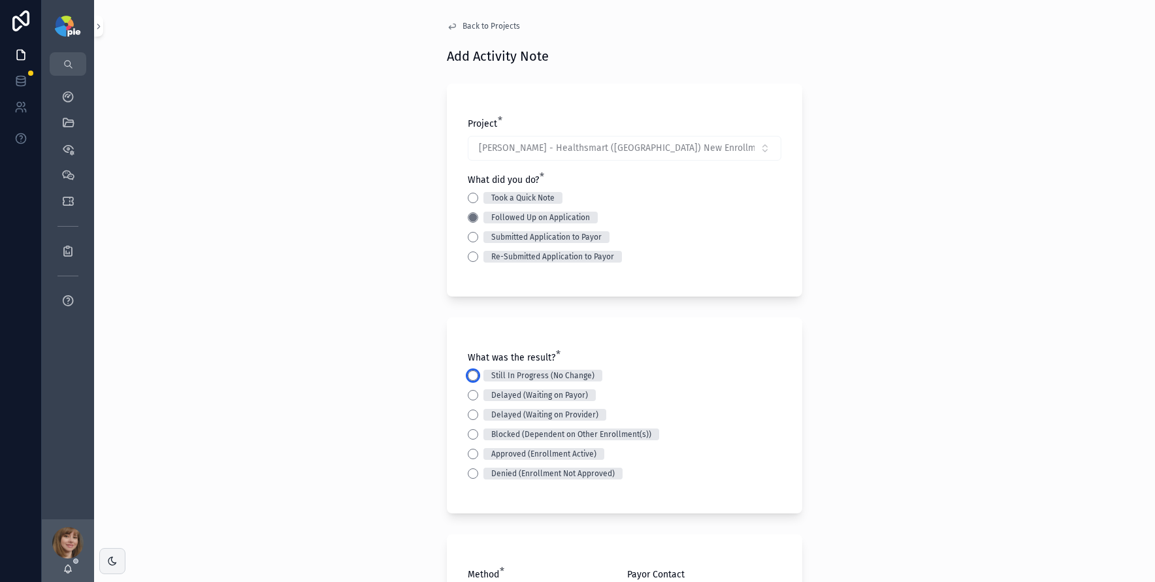
click at [470, 374] on button "Still In Progress (No Change)" at bounding box center [473, 376] width 10 height 10
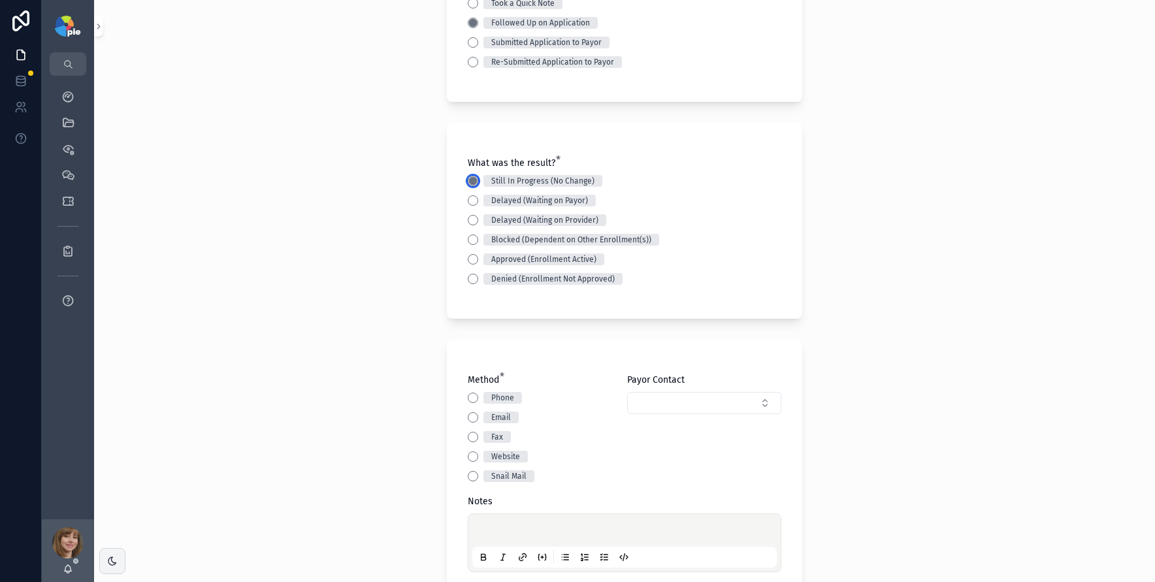
scroll to position [263, 0]
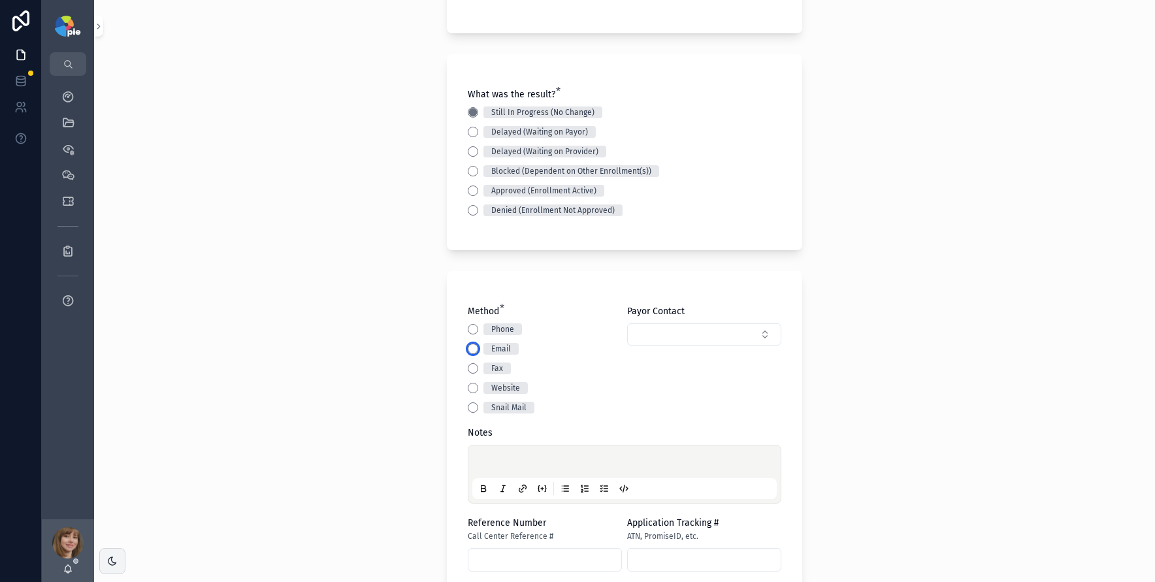
click at [469, 349] on button "Email" at bounding box center [473, 349] width 10 height 10
click at [489, 452] on div "scrollable content" at bounding box center [624, 475] width 305 height 50
click at [487, 461] on p "scrollable content" at bounding box center [627, 463] width 305 height 13
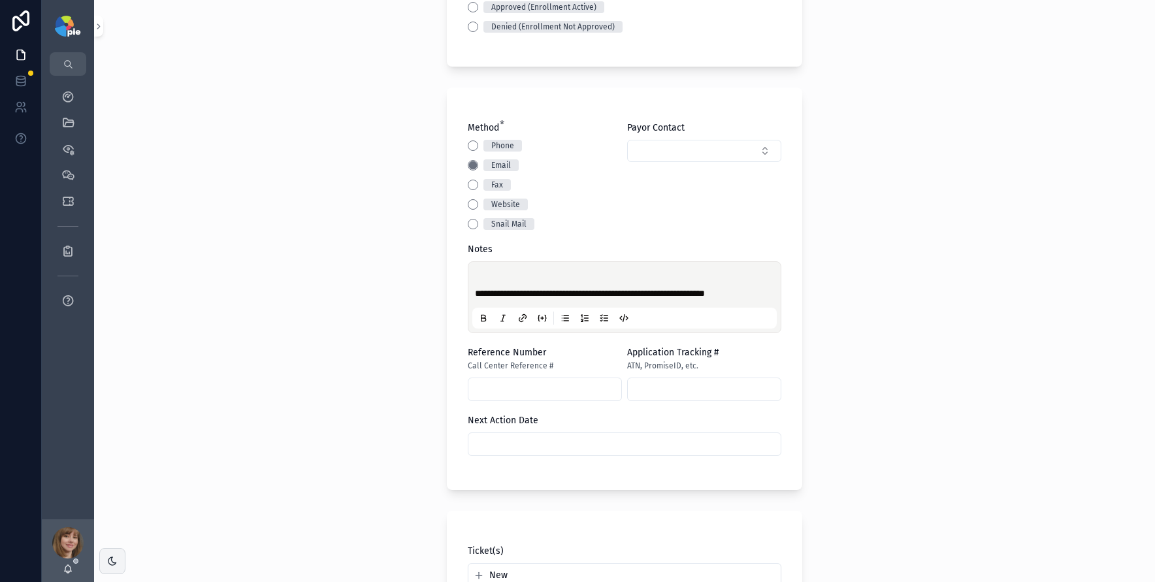
scroll to position [458, 0]
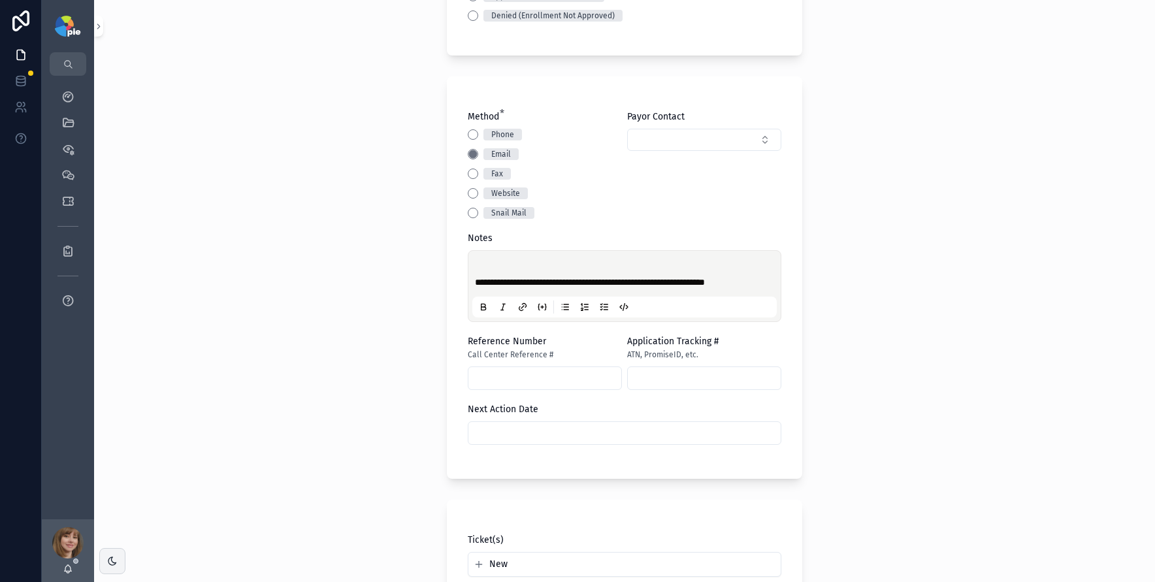
click at [530, 433] on input "scrollable content" at bounding box center [625, 433] width 312 height 18
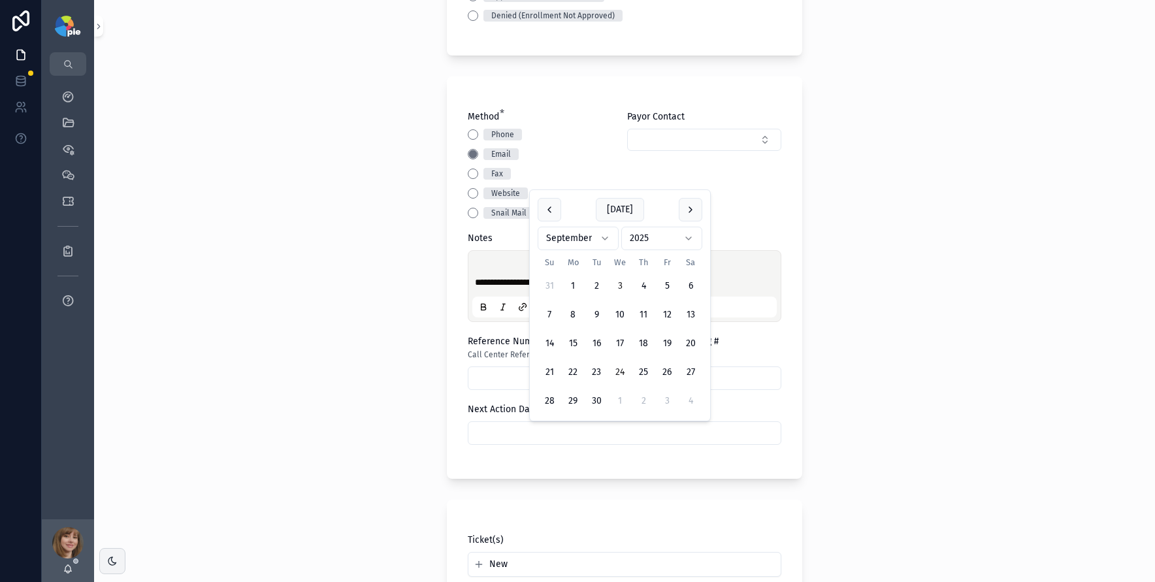
click at [619, 371] on button "24" at bounding box center [620, 373] width 24 height 24
type input "*********"
click at [327, 395] on div "**********" at bounding box center [624, 291] width 1061 height 582
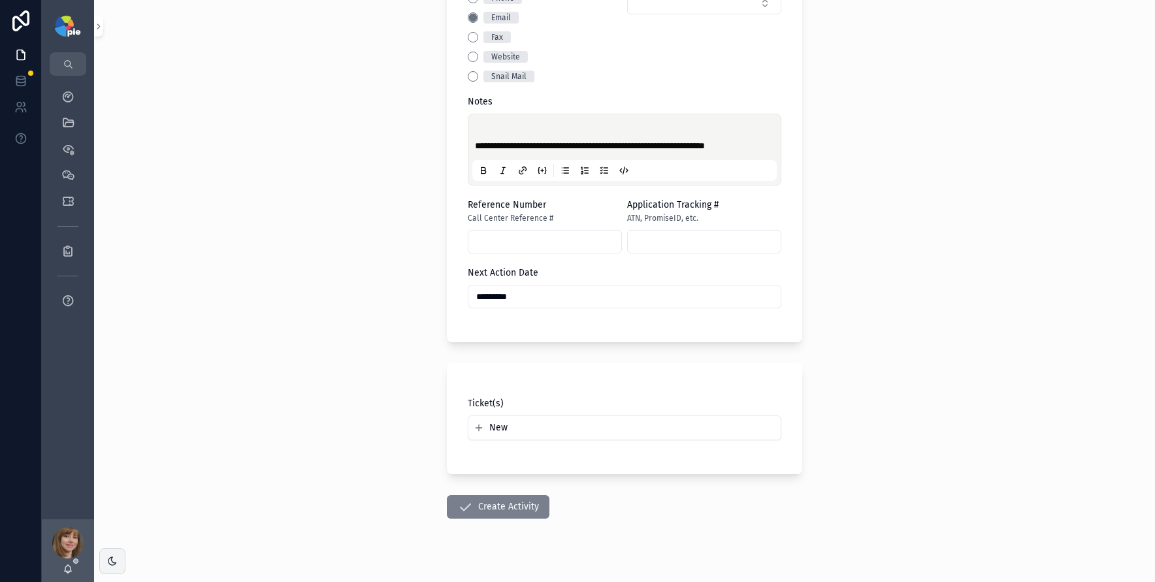
scroll to position [615, 0]
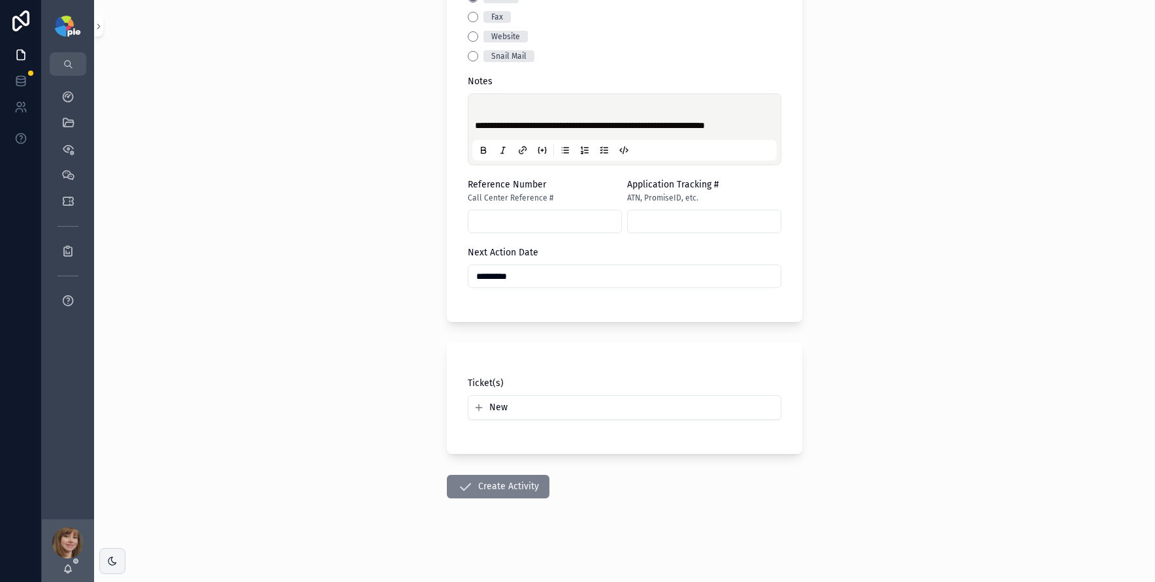
click at [525, 489] on button "Create Activity" at bounding box center [498, 487] width 103 height 24
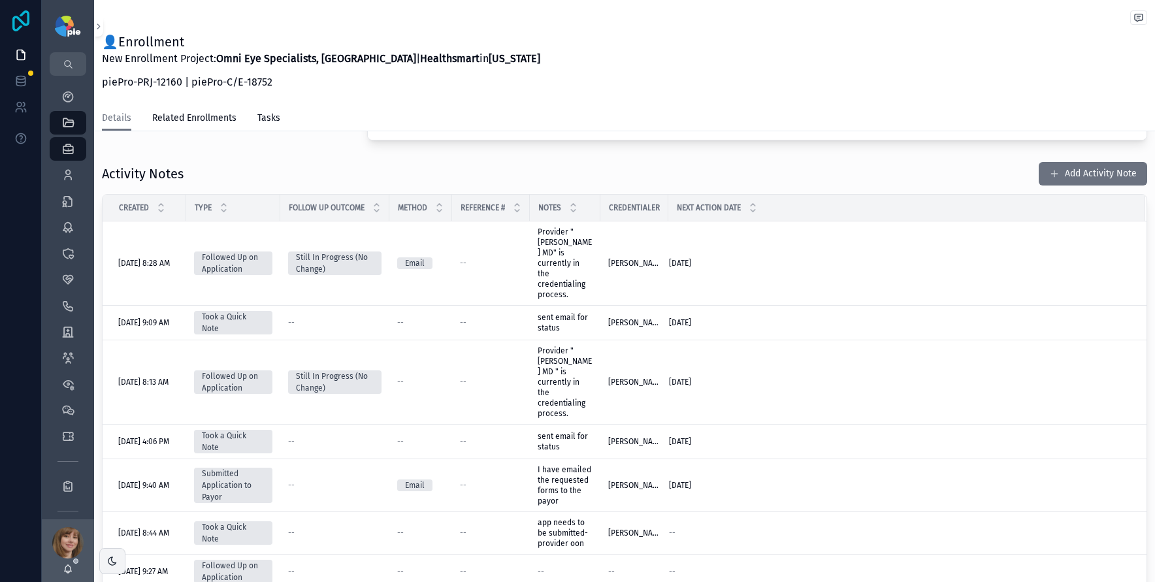
scroll to position [414, 0]
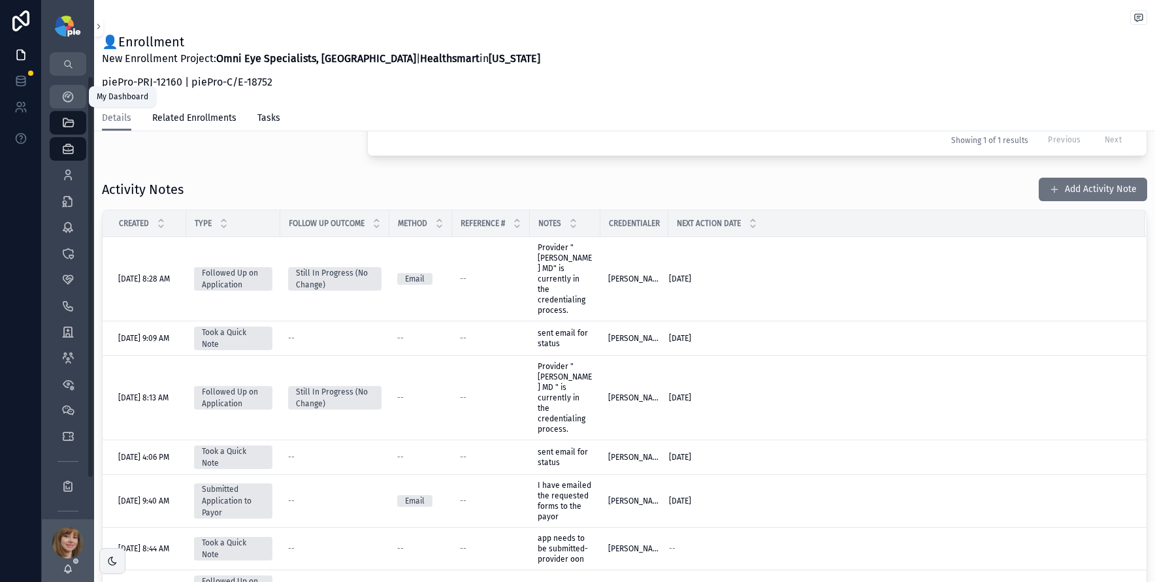
click at [69, 93] on icon "scrollable content" at bounding box center [67, 96] width 13 height 13
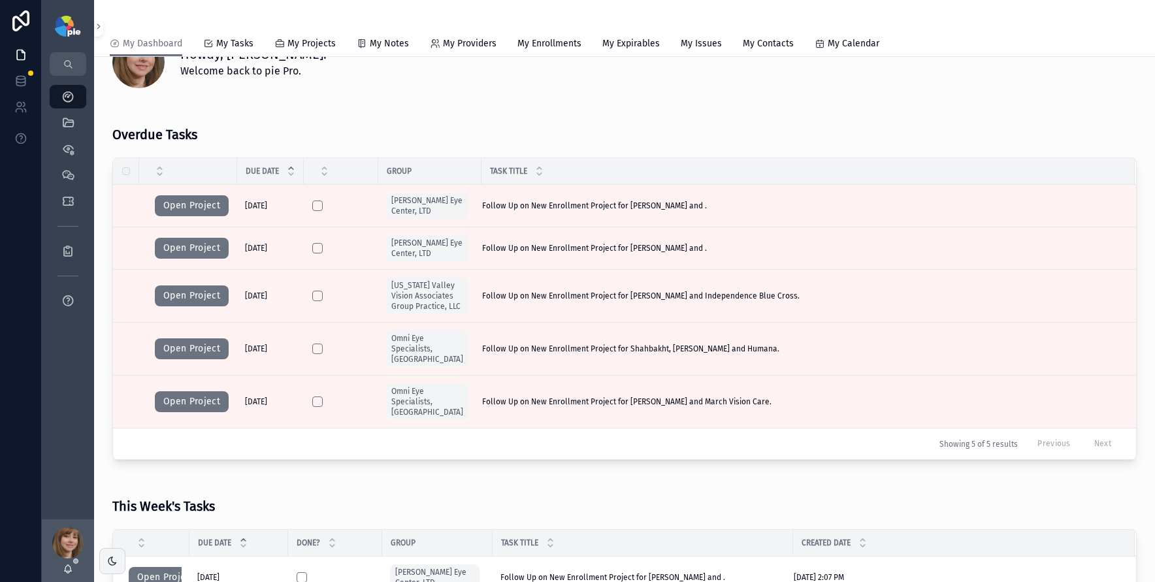
scroll to position [86, 0]
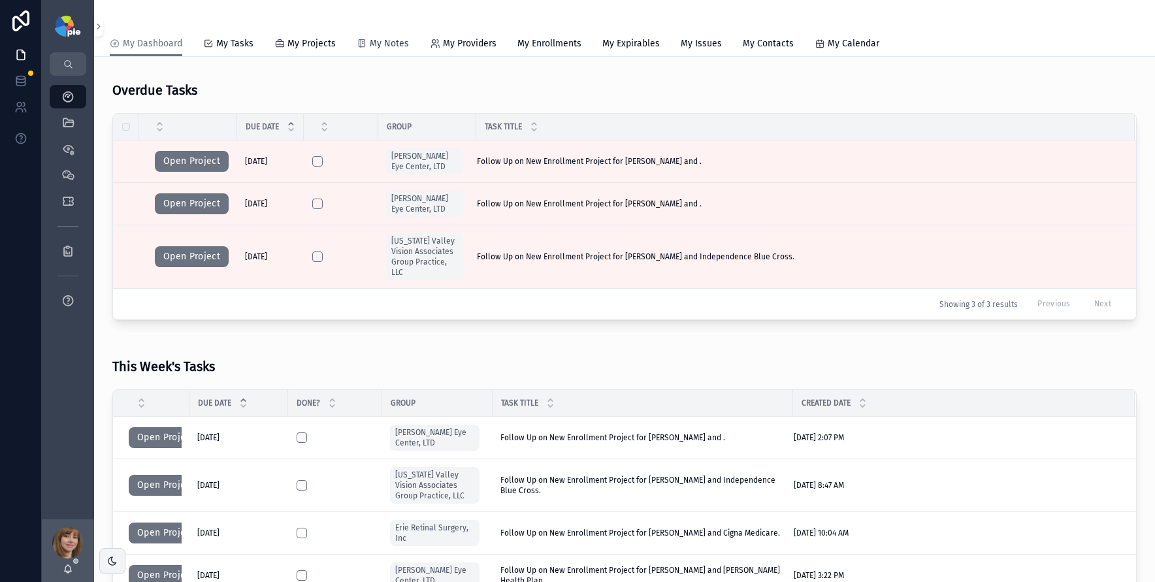
click at [406, 46] on div "My Dashboard My Tasks My Projects My Notes My Providers My Enrollments My Expir…" at bounding box center [625, 43] width 1030 height 25
click at [397, 44] on span "My Notes" at bounding box center [389, 43] width 39 height 13
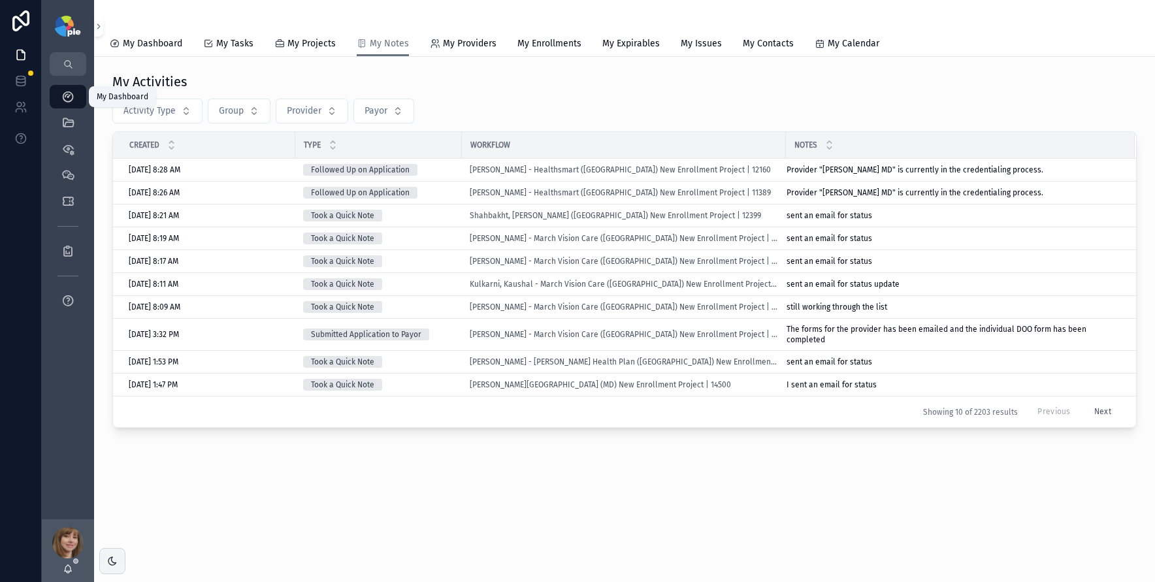
click at [66, 100] on icon "scrollable content" at bounding box center [67, 96] width 13 height 13
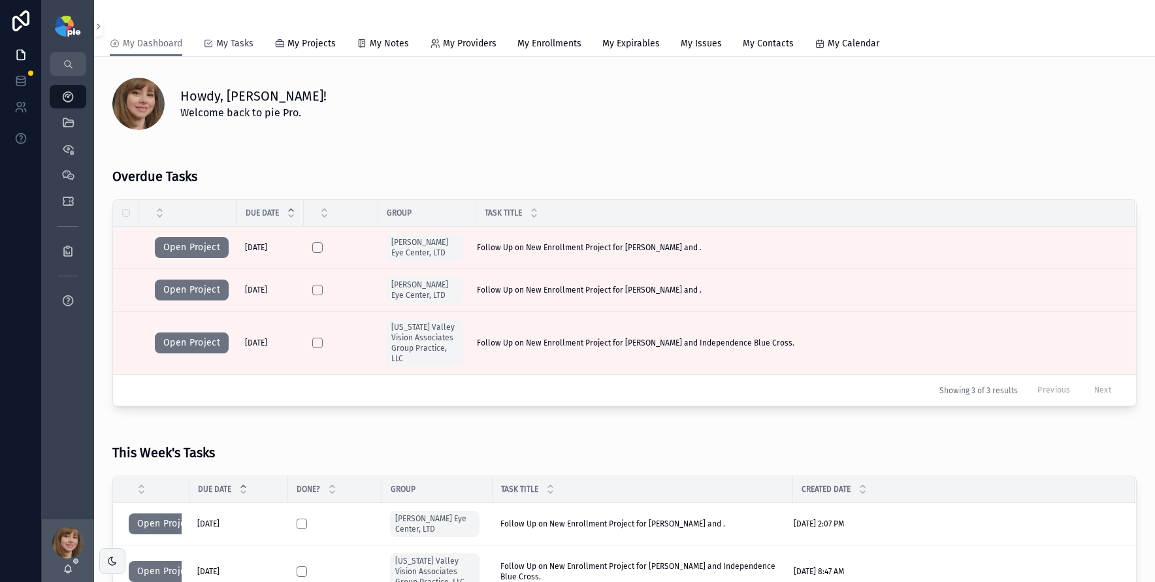
click at [218, 42] on span "My Tasks" at bounding box center [234, 43] width 37 height 13
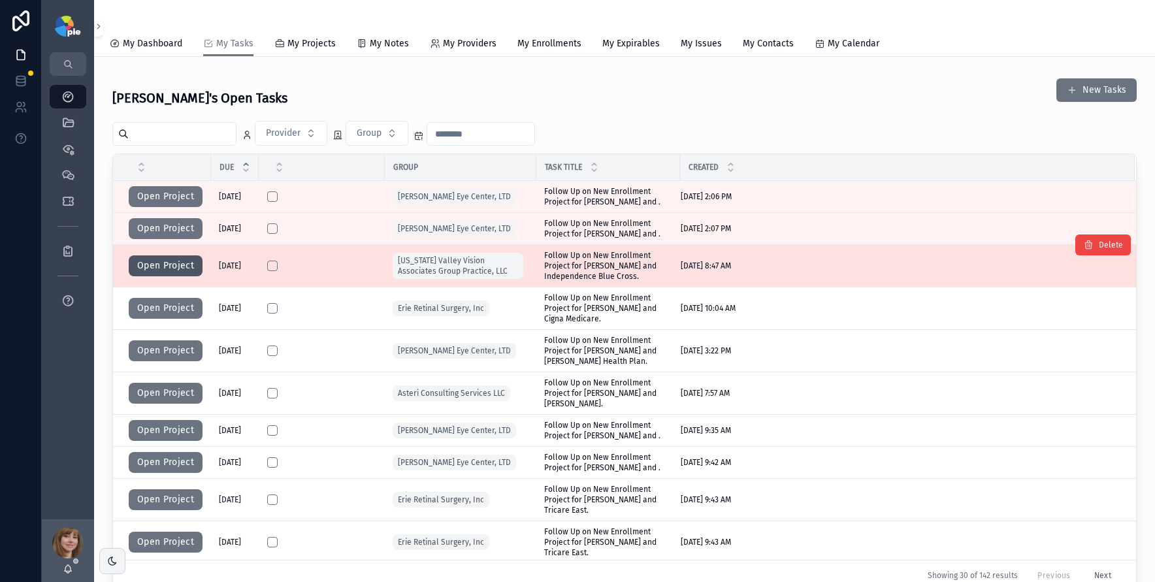
click at [163, 268] on button "Open Project" at bounding box center [166, 266] width 74 height 21
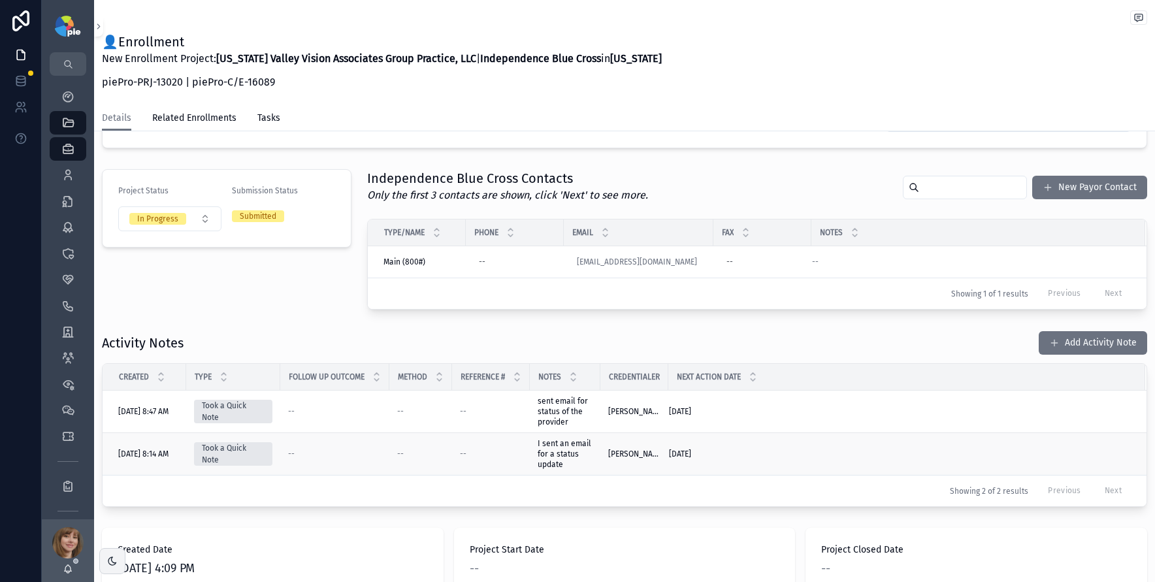
scroll to position [262, 0]
click at [1084, 348] on button "Add Activity Note" at bounding box center [1093, 342] width 108 height 24
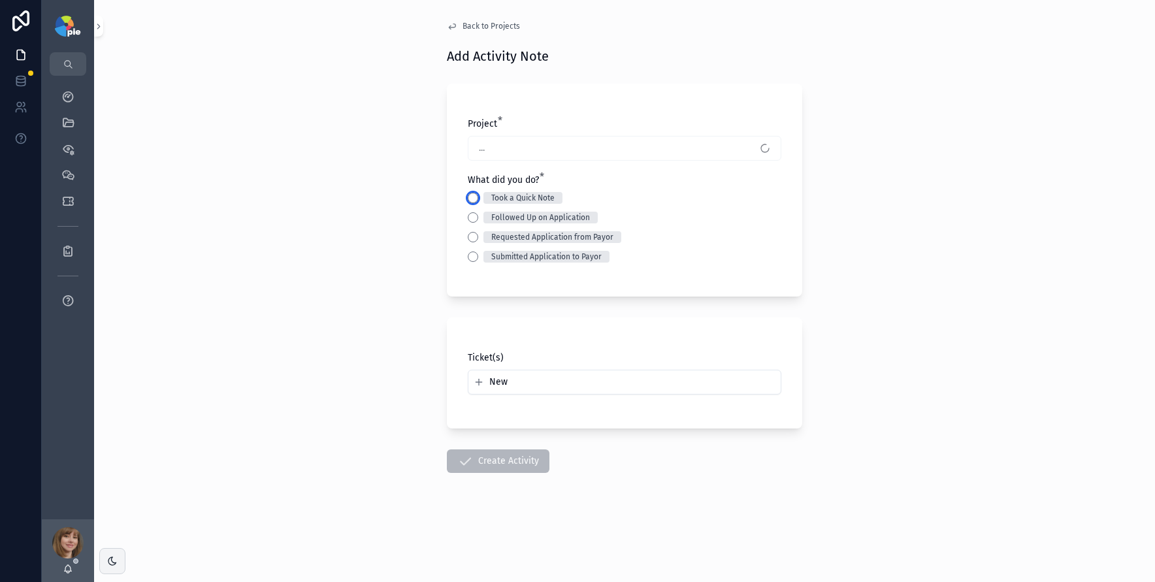
click at [476, 198] on button "Took a Quick Note" at bounding box center [473, 198] width 10 height 10
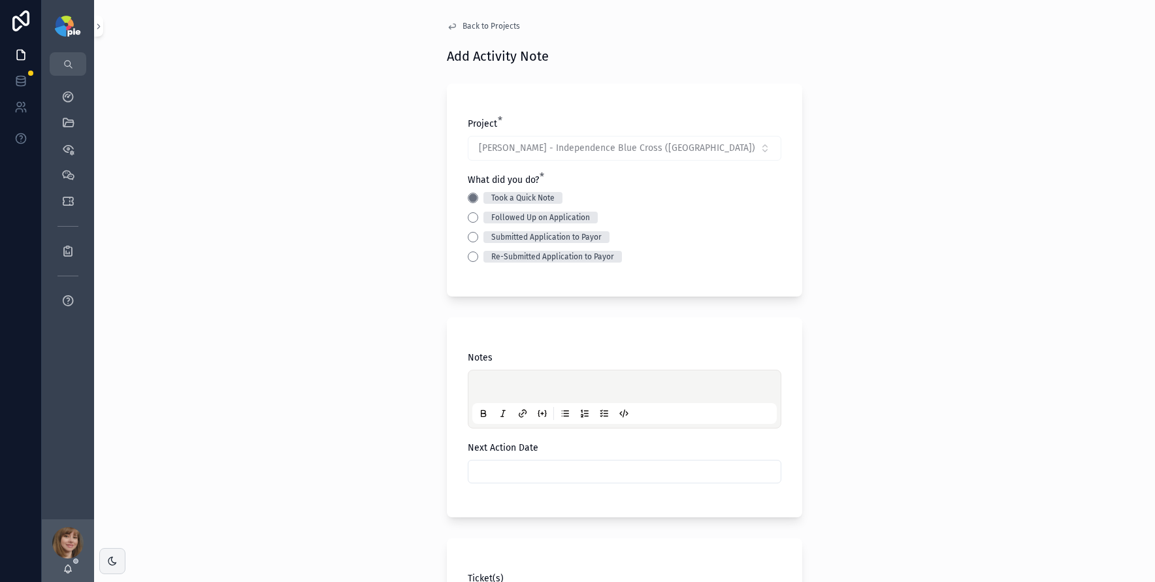
click at [479, 381] on div "scrollable content" at bounding box center [624, 399] width 305 height 50
click at [482, 386] on p "scrollable content" at bounding box center [627, 388] width 305 height 13
click at [518, 477] on input "scrollable content" at bounding box center [625, 472] width 312 height 18
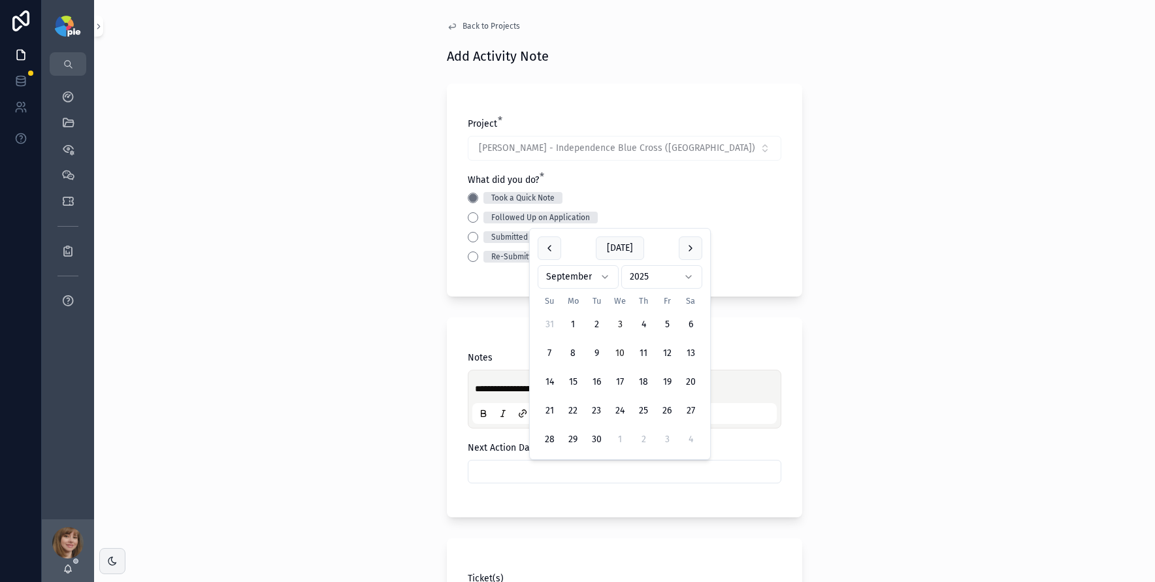
click at [616, 354] on button "10" at bounding box center [620, 354] width 24 height 24
type input "*********"
click at [388, 366] on div "**********" at bounding box center [624, 291] width 1061 height 582
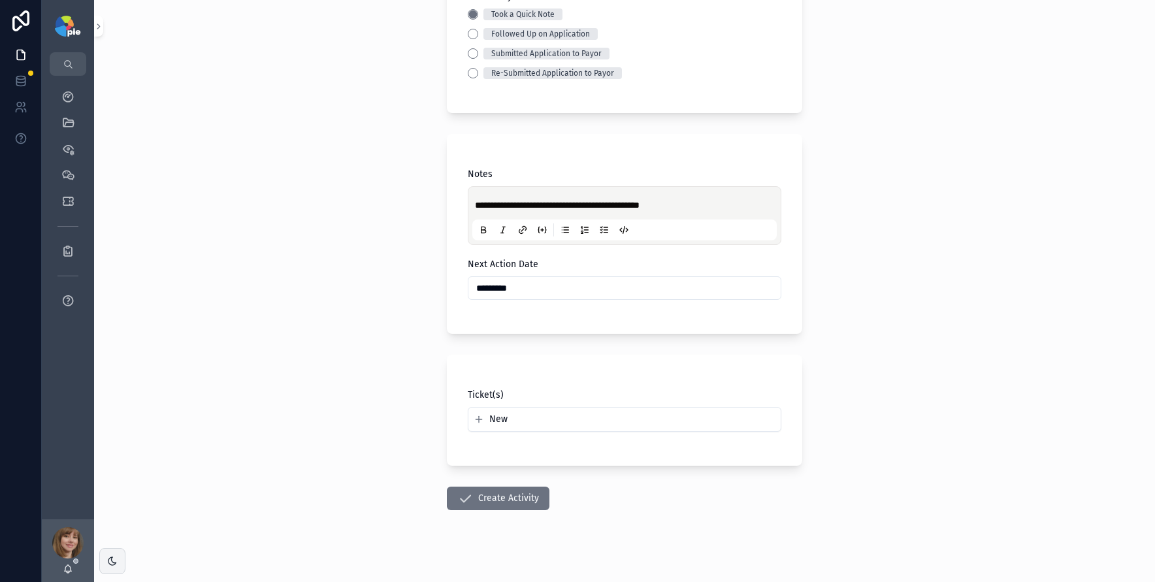
scroll to position [195, 0]
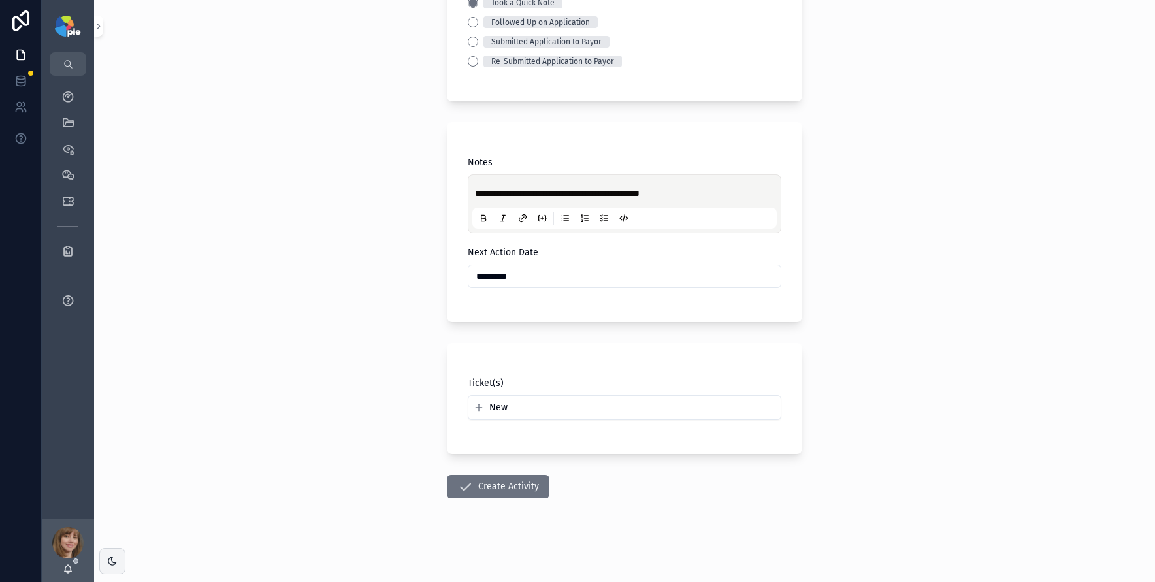
click at [474, 503] on form "**********" at bounding box center [624, 231] width 355 height 702
click at [478, 487] on button "Create Activity" at bounding box center [498, 487] width 103 height 24
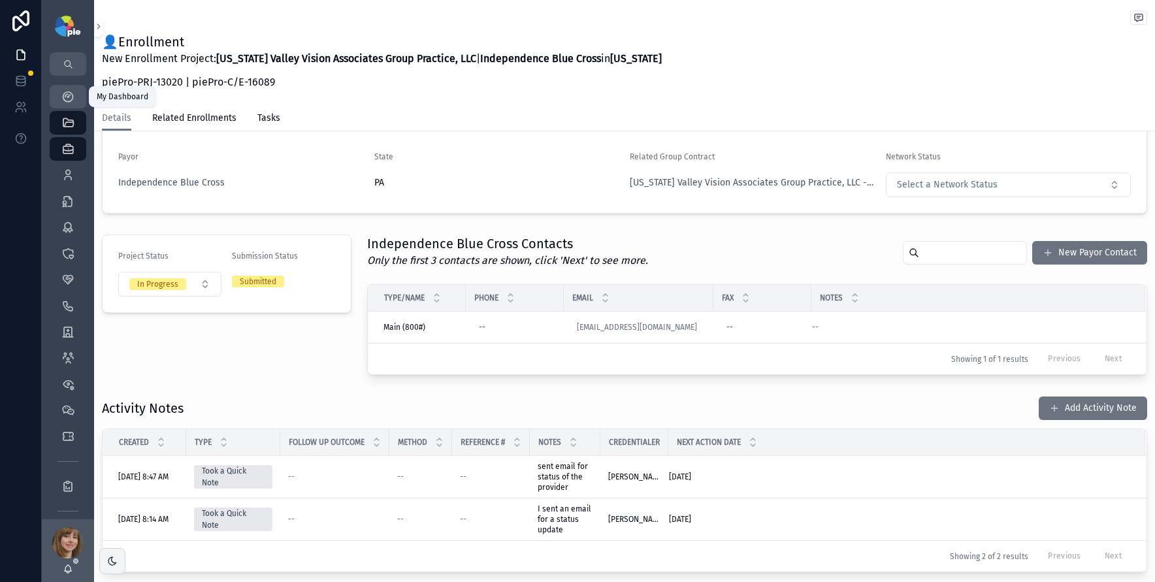
click at [74, 95] on icon "scrollable content" at bounding box center [67, 96] width 13 height 13
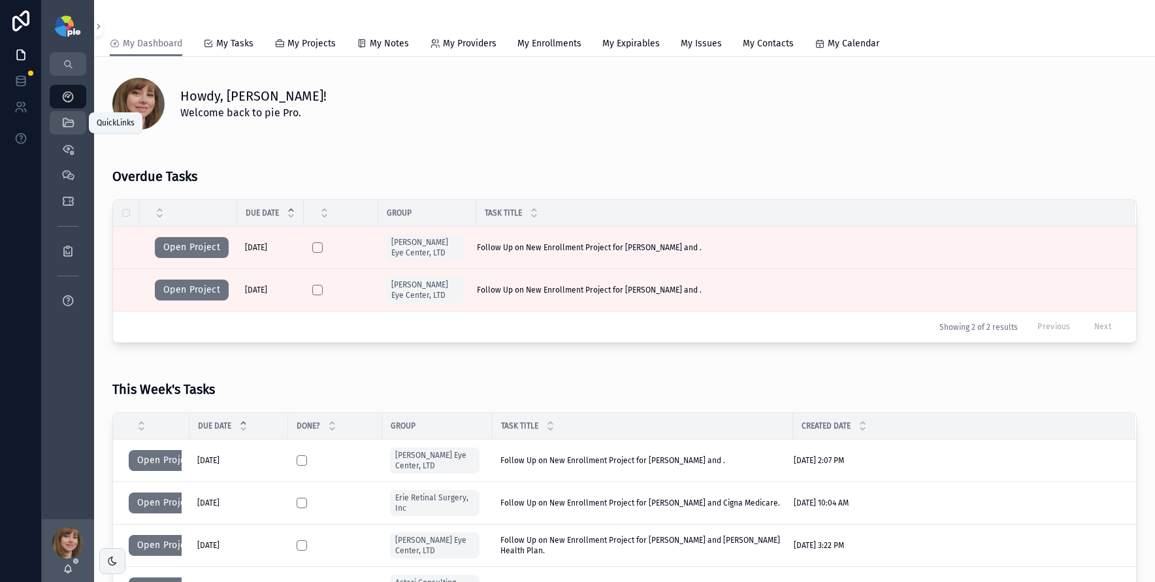
click at [73, 112] on div "QuickLinks" at bounding box center [68, 122] width 21 height 21
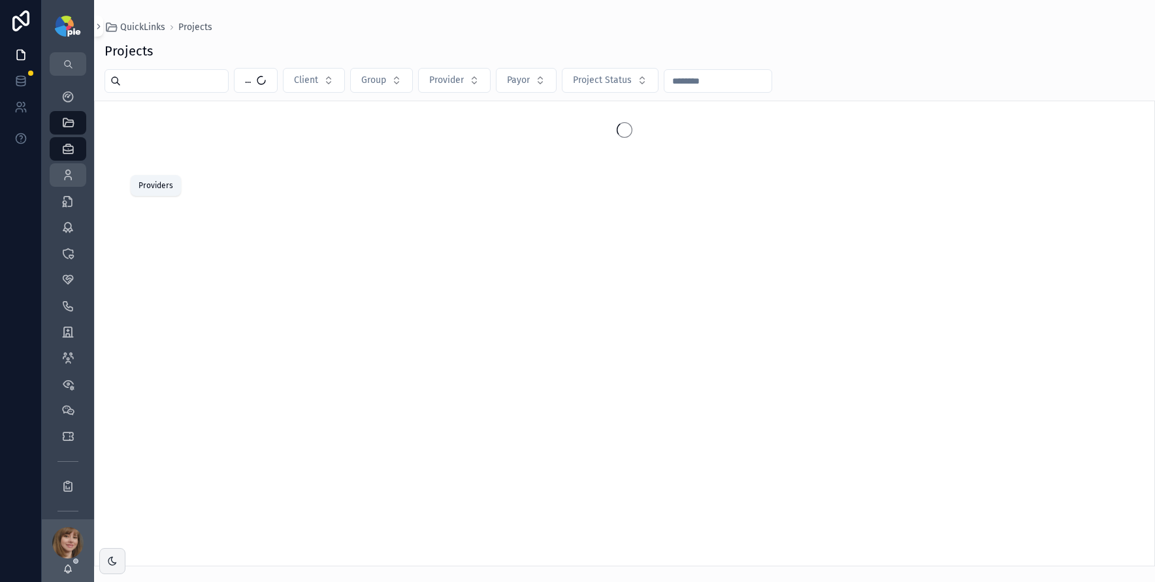
click at [69, 169] on icon "scrollable content" at bounding box center [67, 175] width 13 height 13
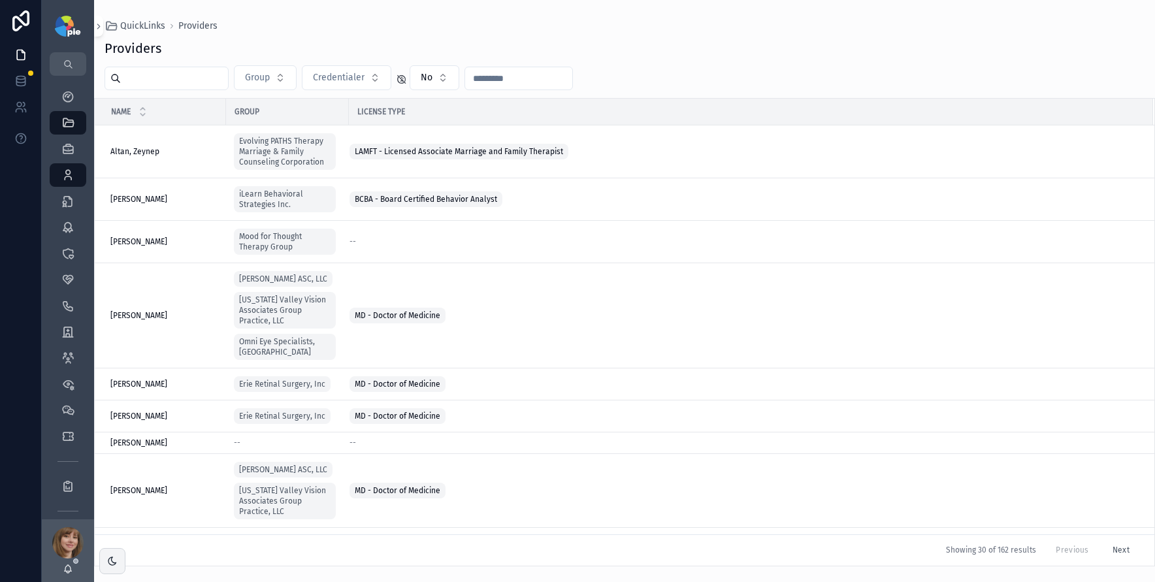
click at [157, 83] on input "scrollable content" at bounding box center [174, 78] width 107 height 18
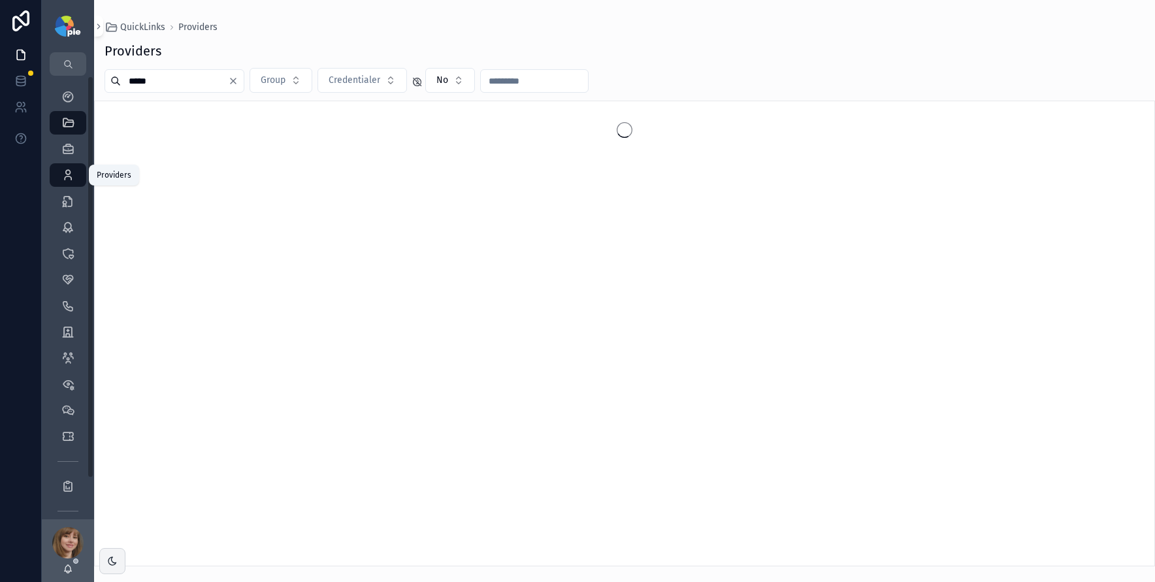
click at [69, 178] on icon "scrollable content" at bounding box center [67, 175] width 13 height 13
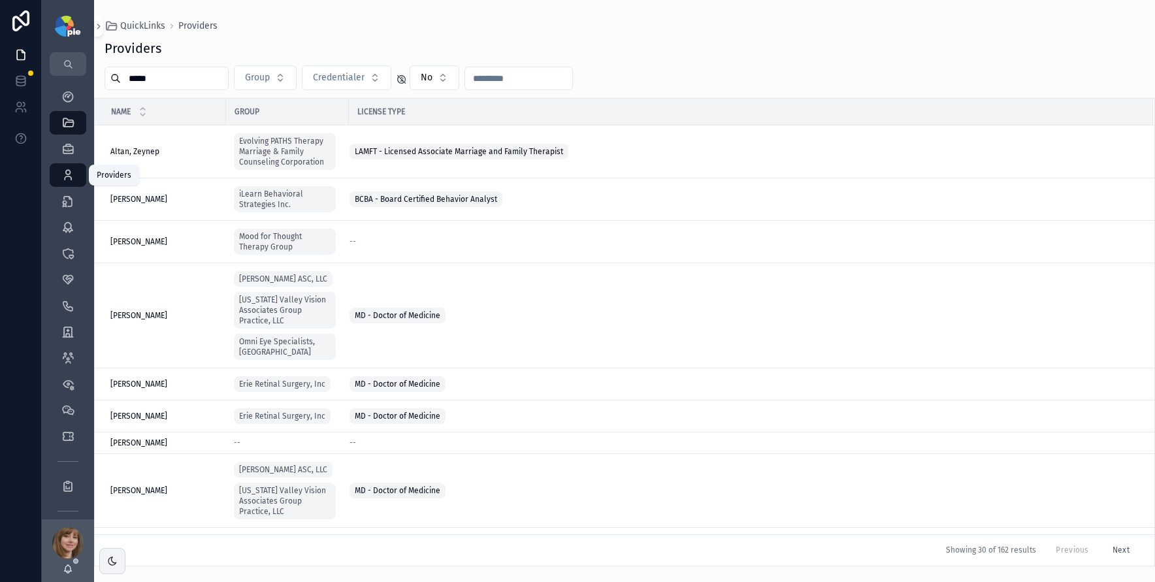
click at [68, 169] on icon "scrollable content" at bounding box center [67, 175] width 13 height 13
click at [73, 171] on icon "scrollable content" at bounding box center [67, 175] width 13 height 13
click at [176, 77] on input "*****" at bounding box center [174, 78] width 107 height 18
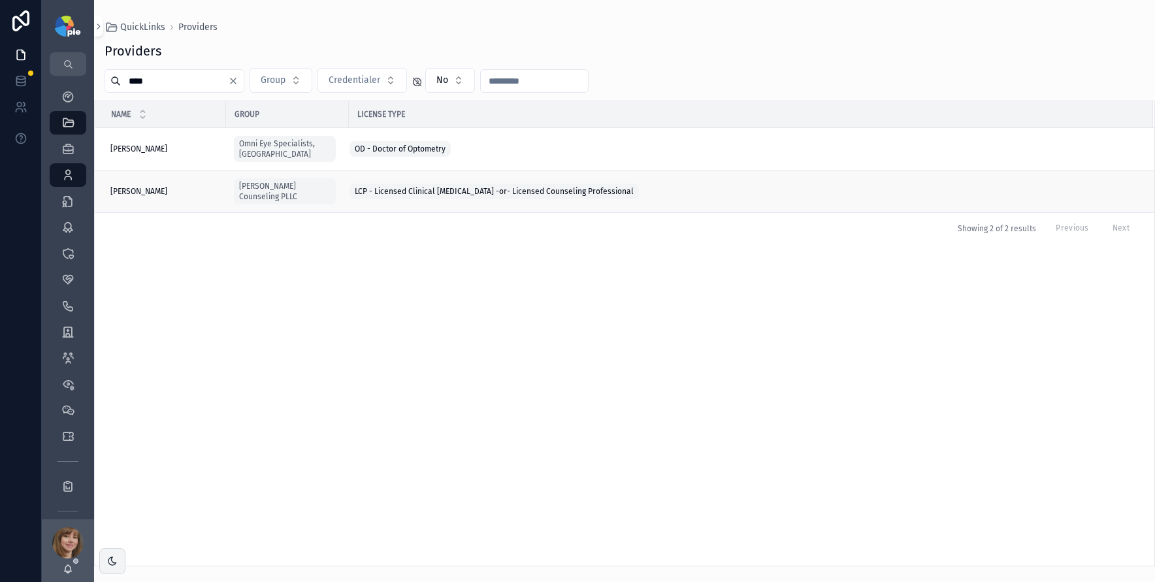
type input "****"
click at [161, 186] on span "McGehee, Carla" at bounding box center [138, 191] width 57 height 10
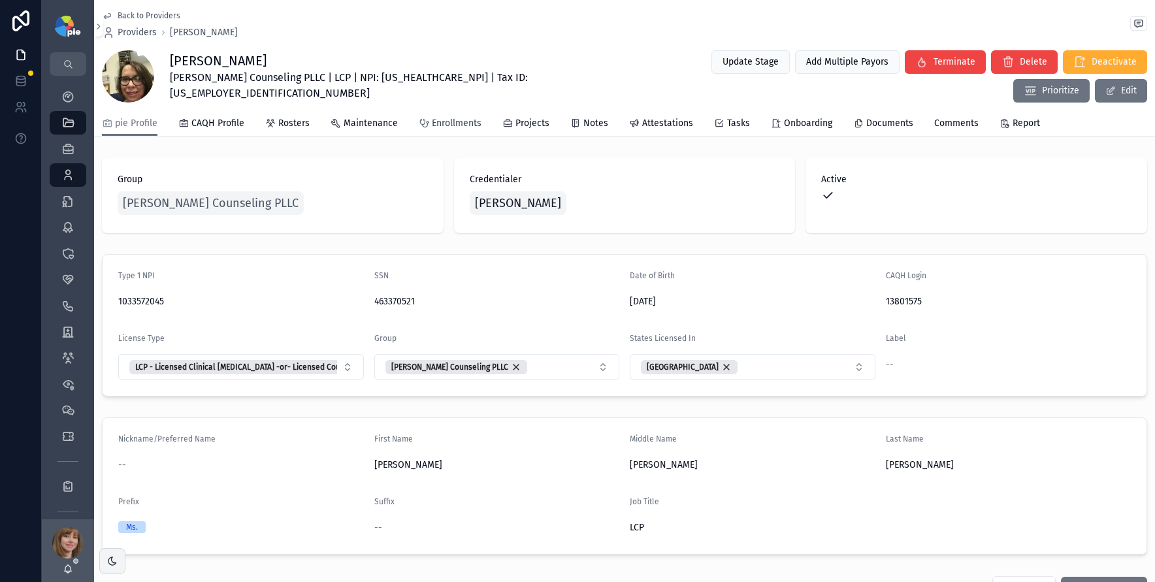
click at [457, 125] on span "Enrollments" at bounding box center [457, 123] width 50 height 13
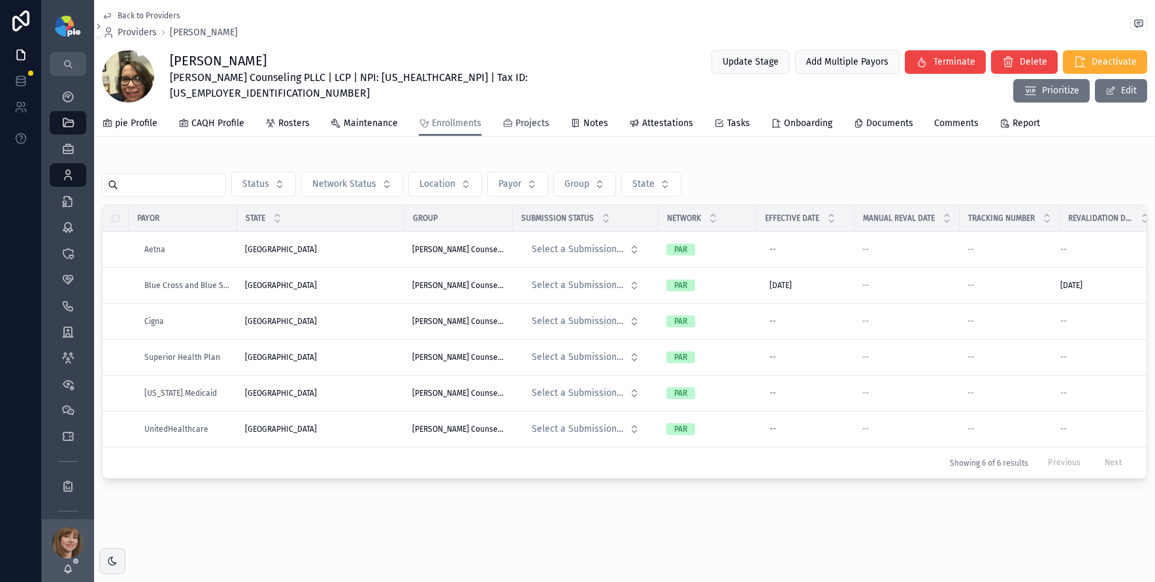
click at [520, 129] on link "Projects" at bounding box center [526, 125] width 47 height 26
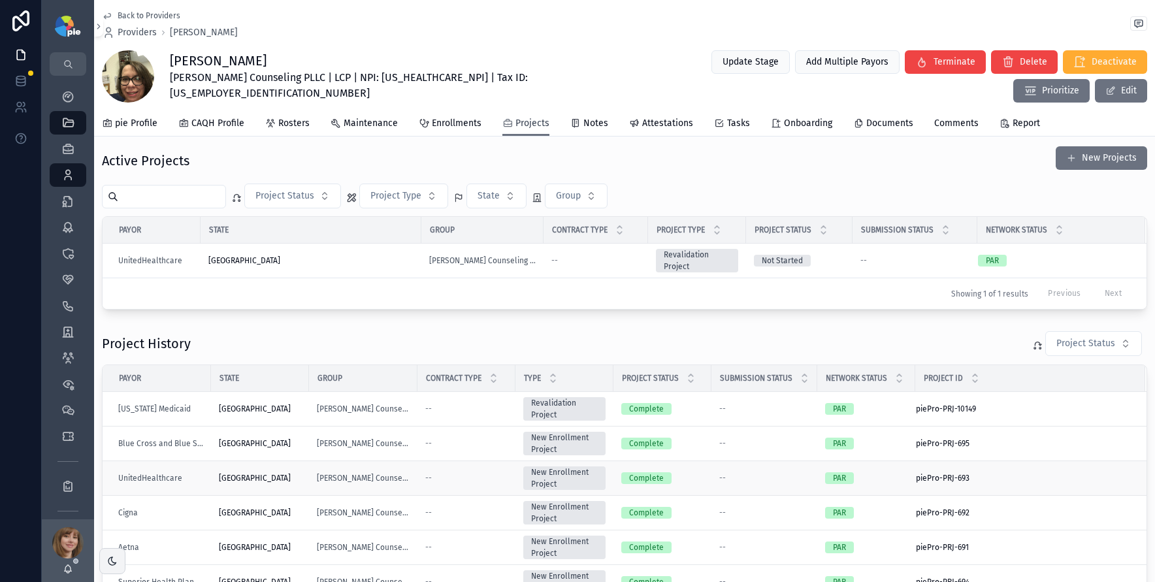
scroll to position [1, 0]
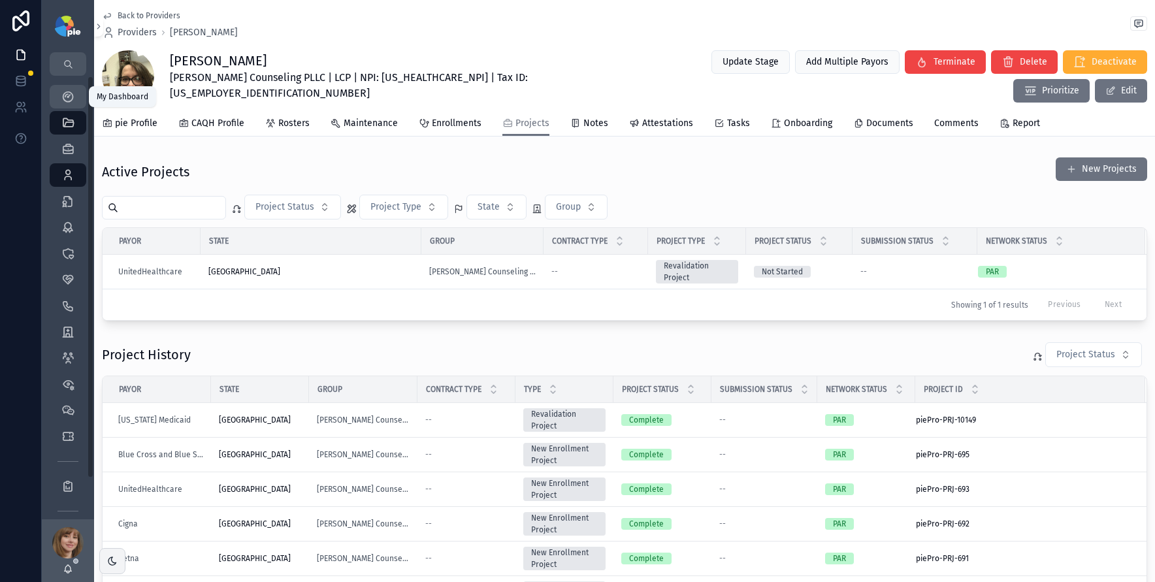
click at [73, 97] on icon "scrollable content" at bounding box center [67, 96] width 13 height 13
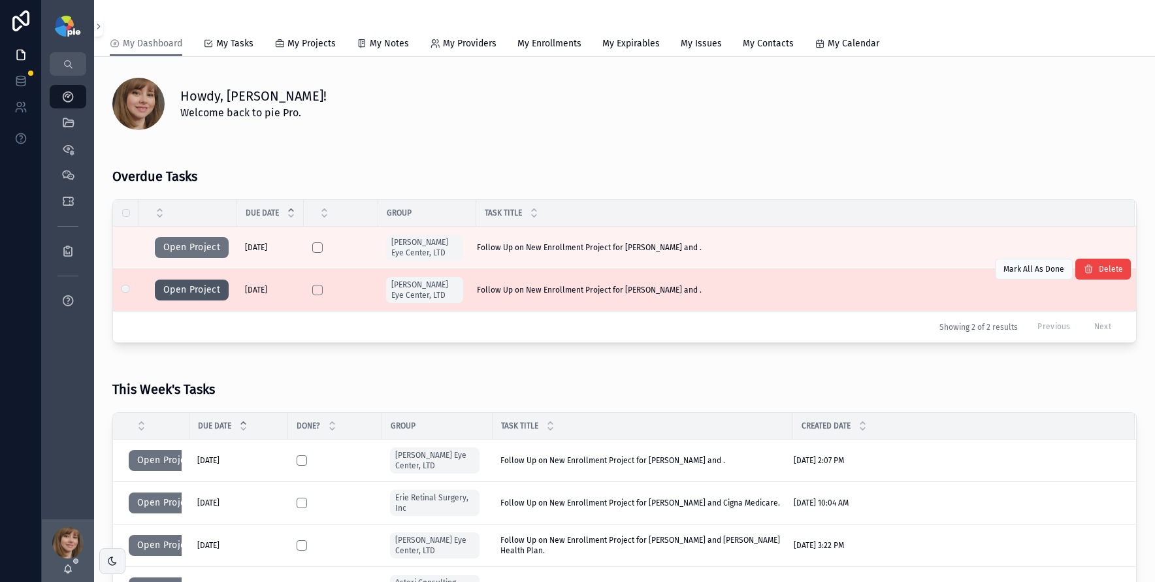
click at [205, 289] on button "Open Project" at bounding box center [192, 290] width 74 height 21
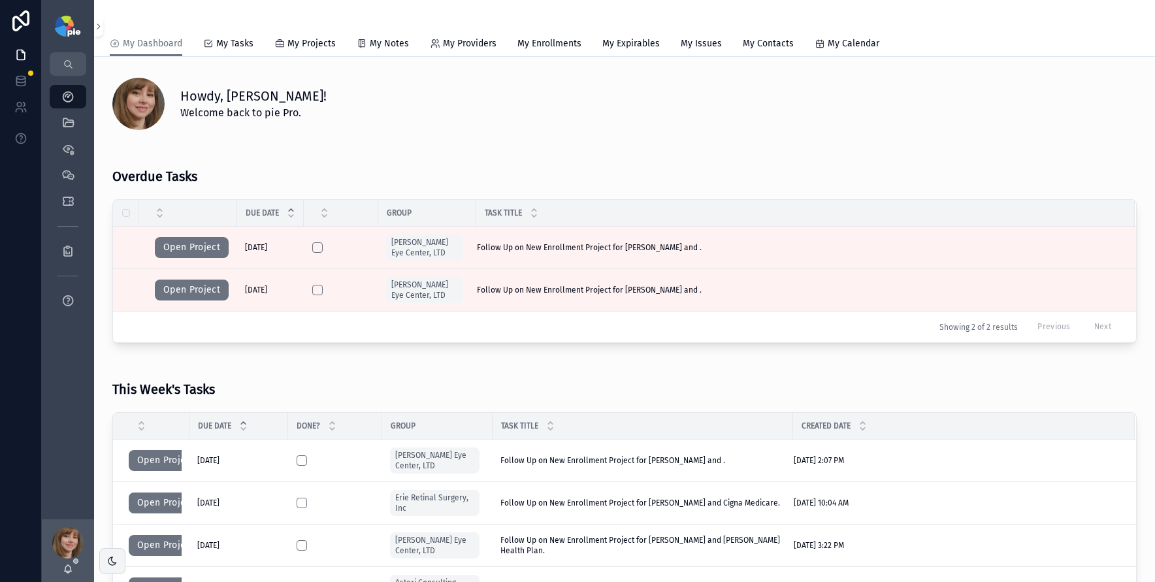
scroll to position [84, 0]
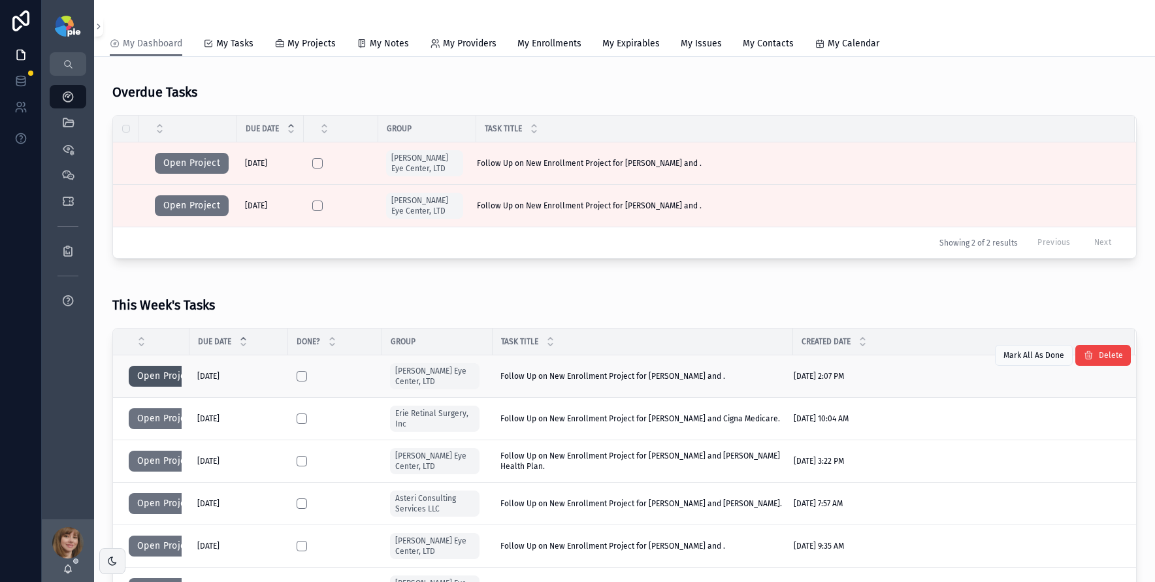
click at [167, 375] on button "Open Project" at bounding box center [166, 376] width 74 height 21
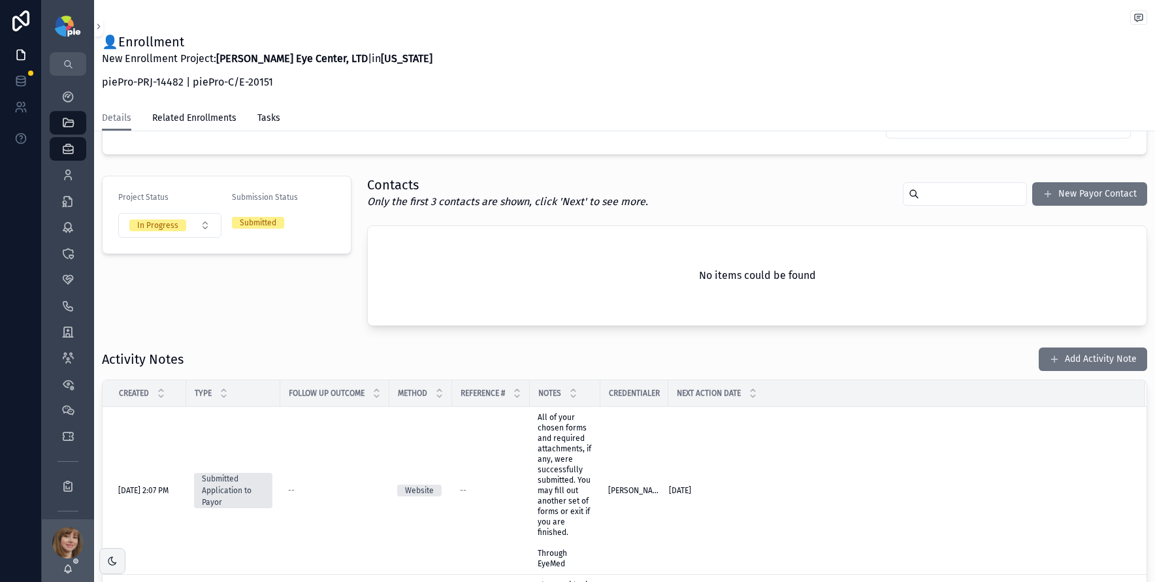
scroll to position [256, 0]
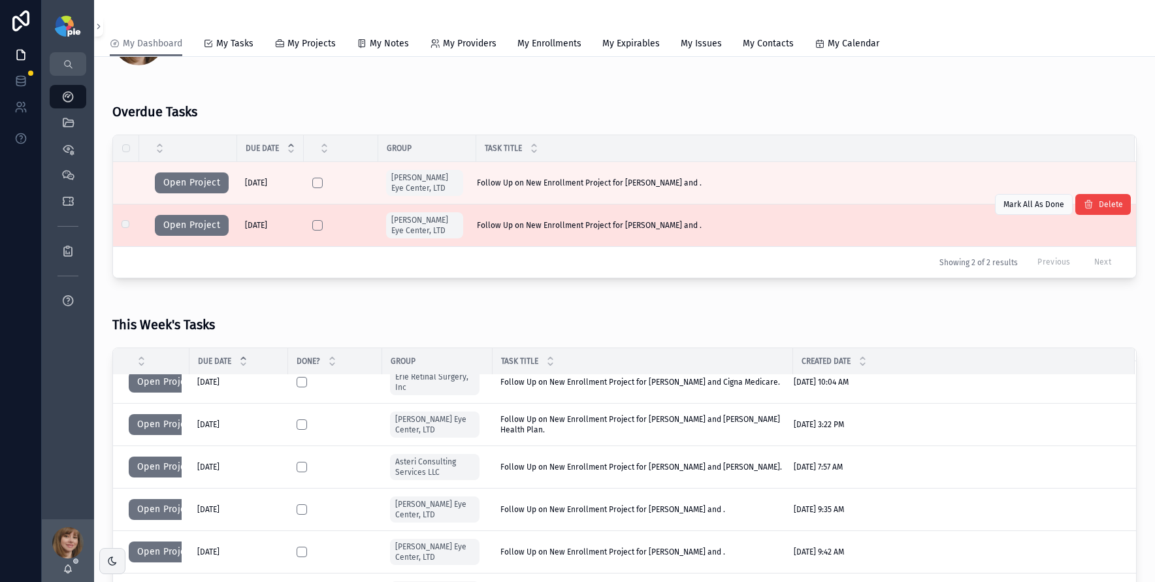
scroll to position [295, 0]
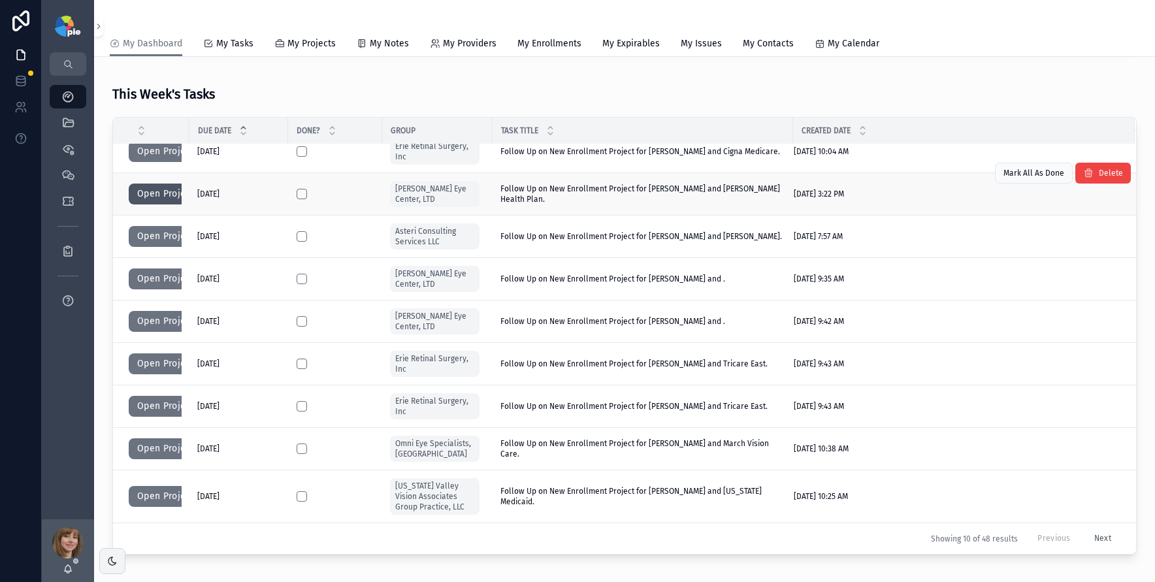
click at [171, 195] on button "Open Project" at bounding box center [166, 194] width 74 height 21
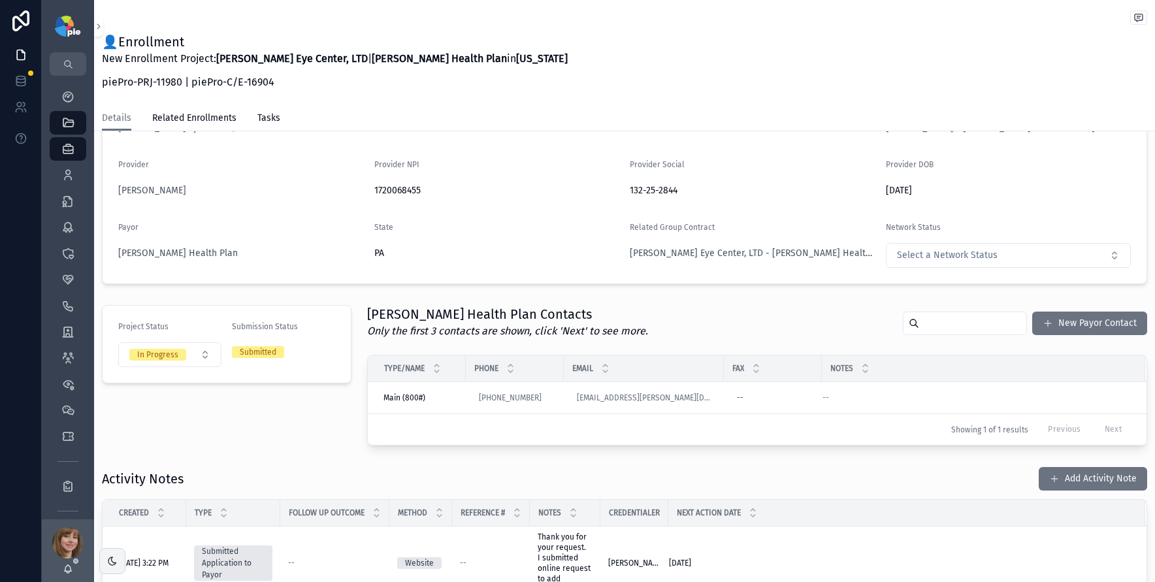
scroll to position [148, 0]
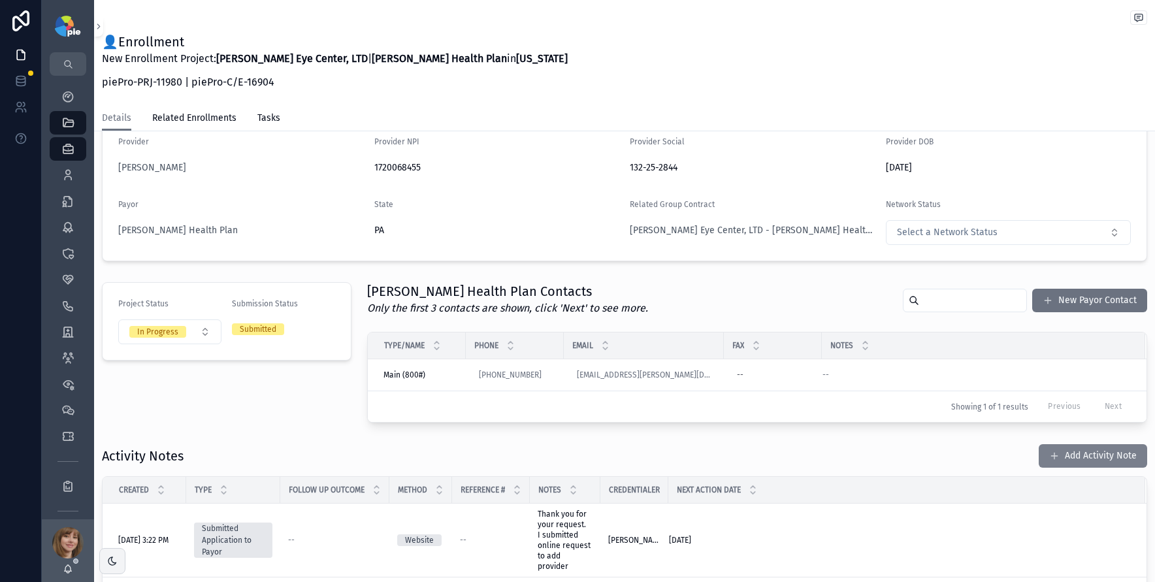
click at [1064, 459] on button "Add Activity Note" at bounding box center [1093, 456] width 108 height 24
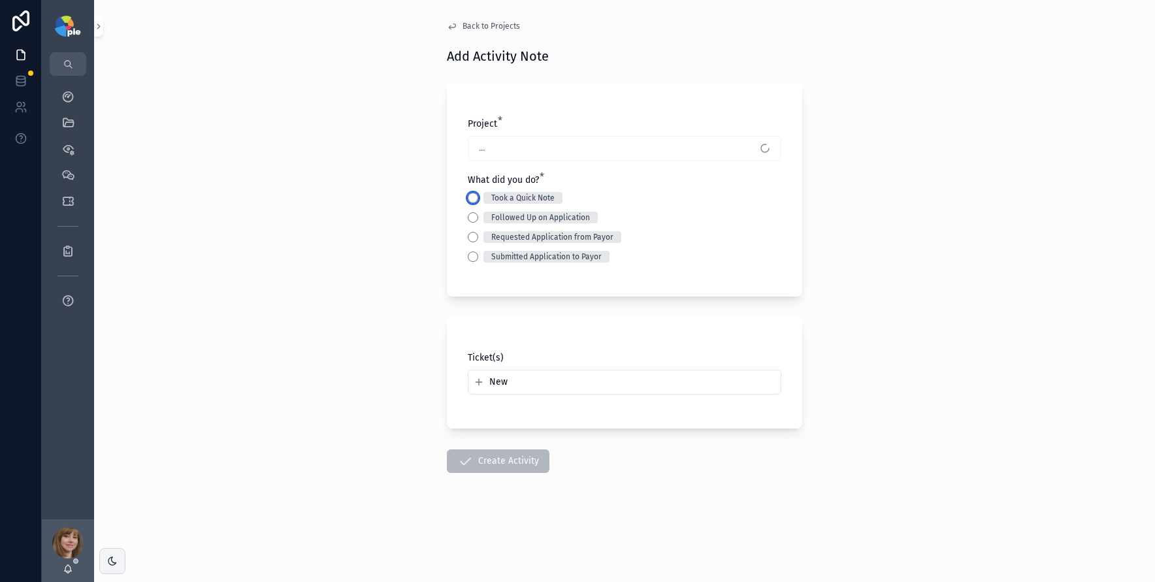
click at [470, 195] on button "Took a Quick Note" at bounding box center [473, 198] width 10 height 10
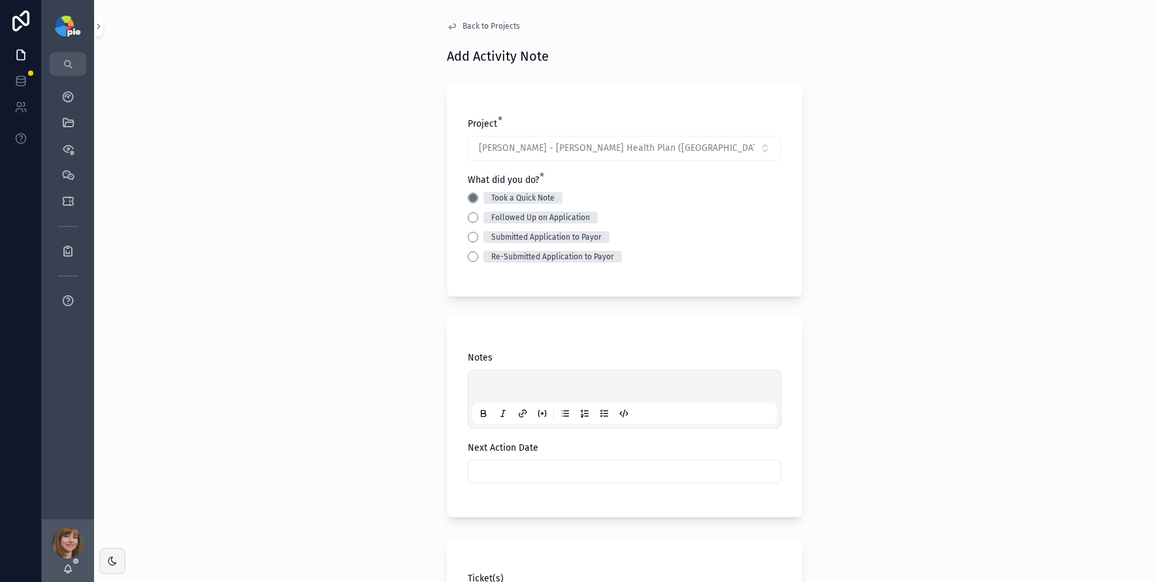
click at [514, 382] on p "scrollable content" at bounding box center [627, 388] width 305 height 13
click at [570, 478] on input "scrollable content" at bounding box center [625, 472] width 312 height 18
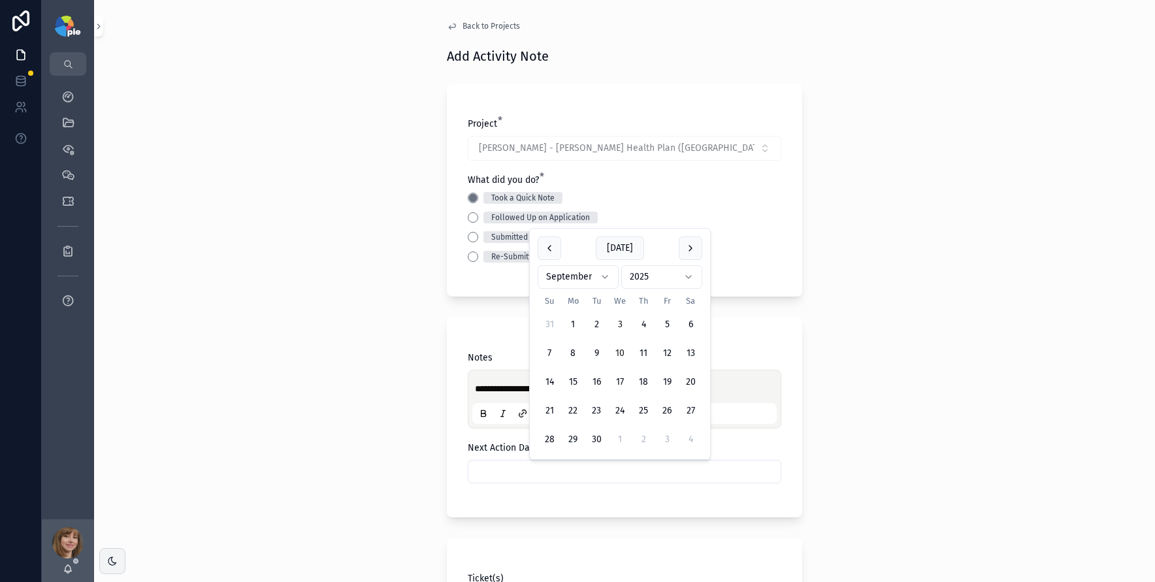
click at [621, 355] on button "10" at bounding box center [620, 354] width 24 height 24
type input "*********"
click at [454, 371] on div "**********" at bounding box center [624, 418] width 355 height 200
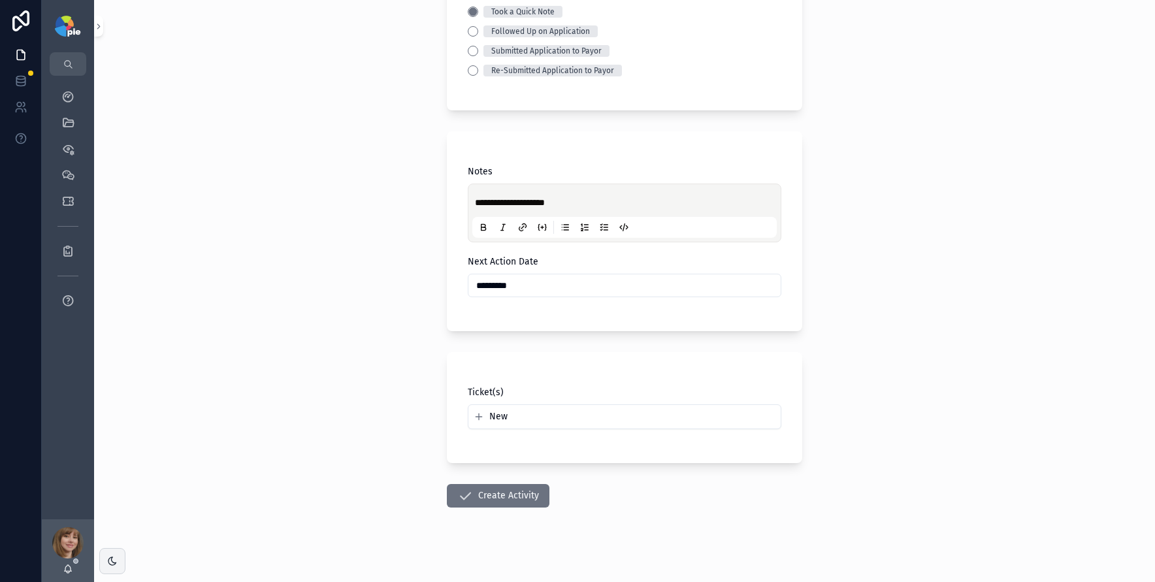
scroll to position [195, 0]
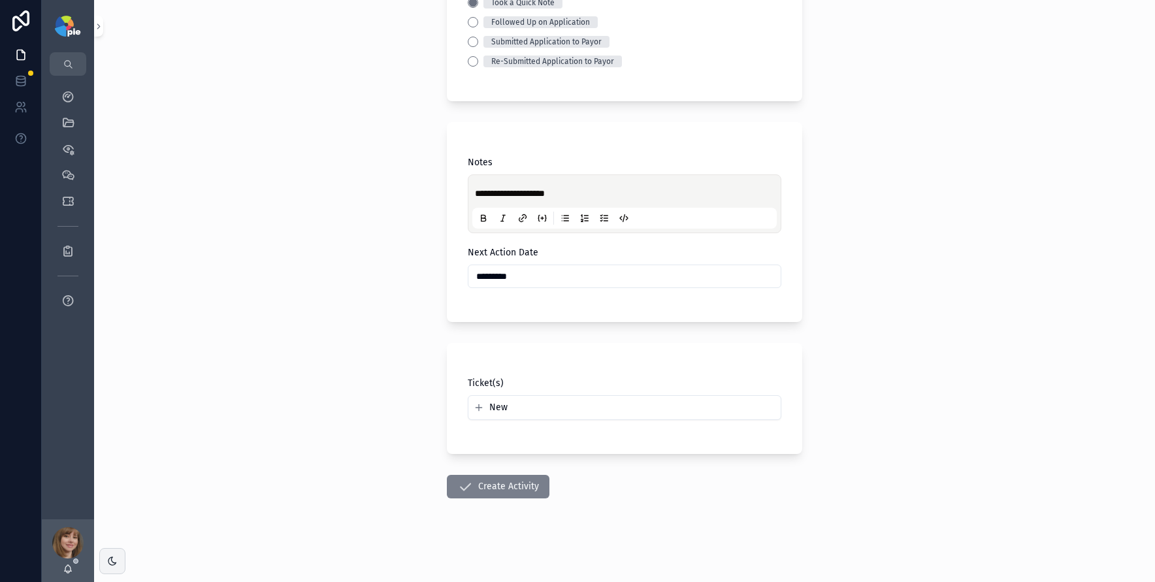
click at [506, 486] on button "Create Activity" at bounding box center [498, 487] width 103 height 24
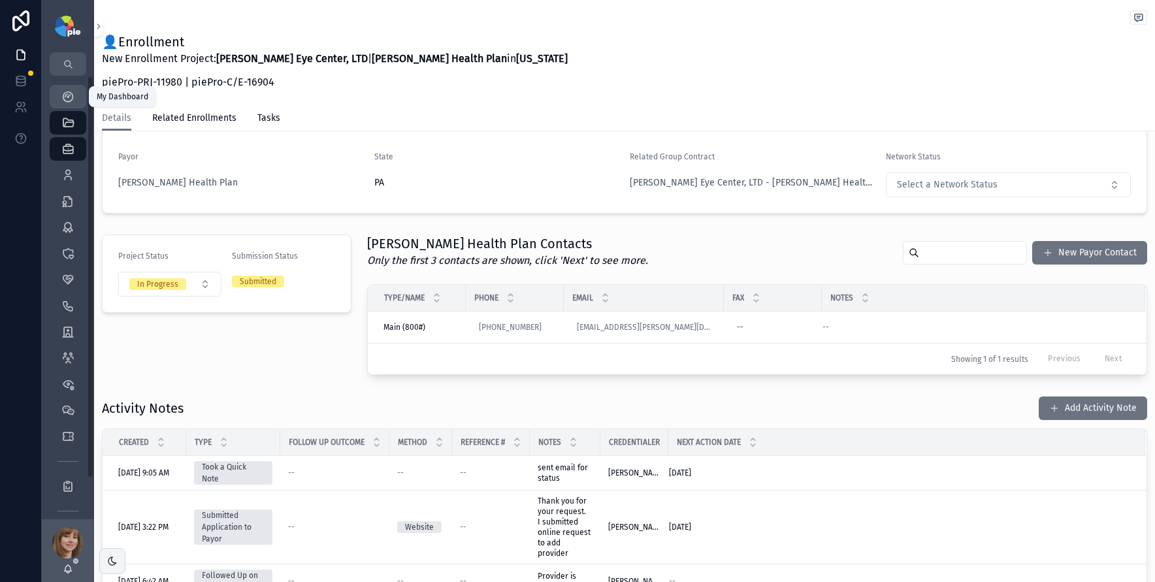
click at [73, 100] on icon "scrollable content" at bounding box center [67, 96] width 13 height 13
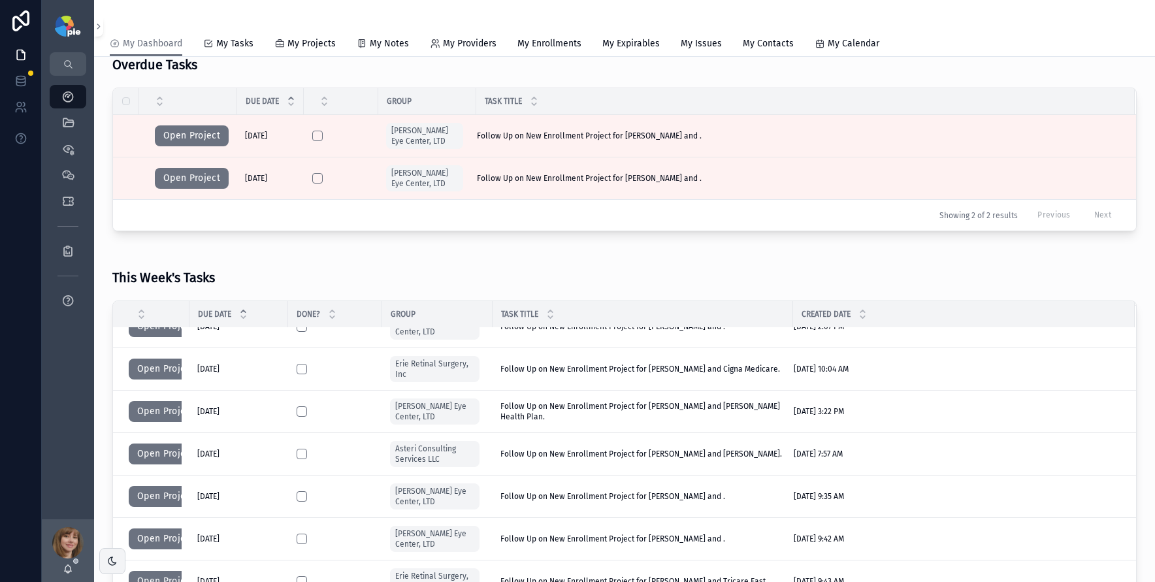
scroll to position [56, 0]
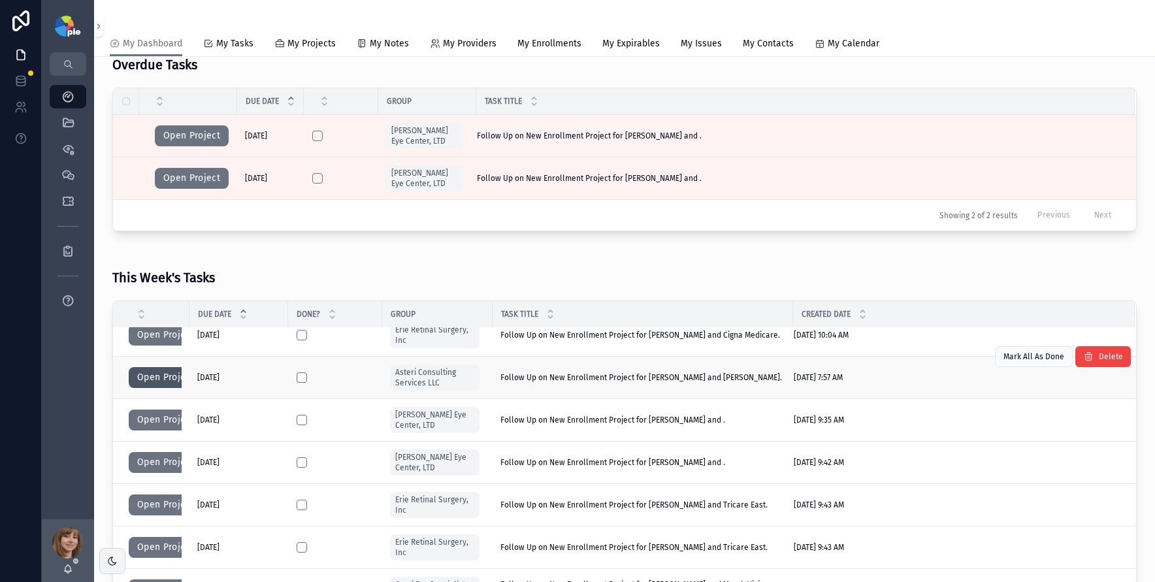
click at [157, 376] on button "Open Project" at bounding box center [166, 377] width 74 height 21
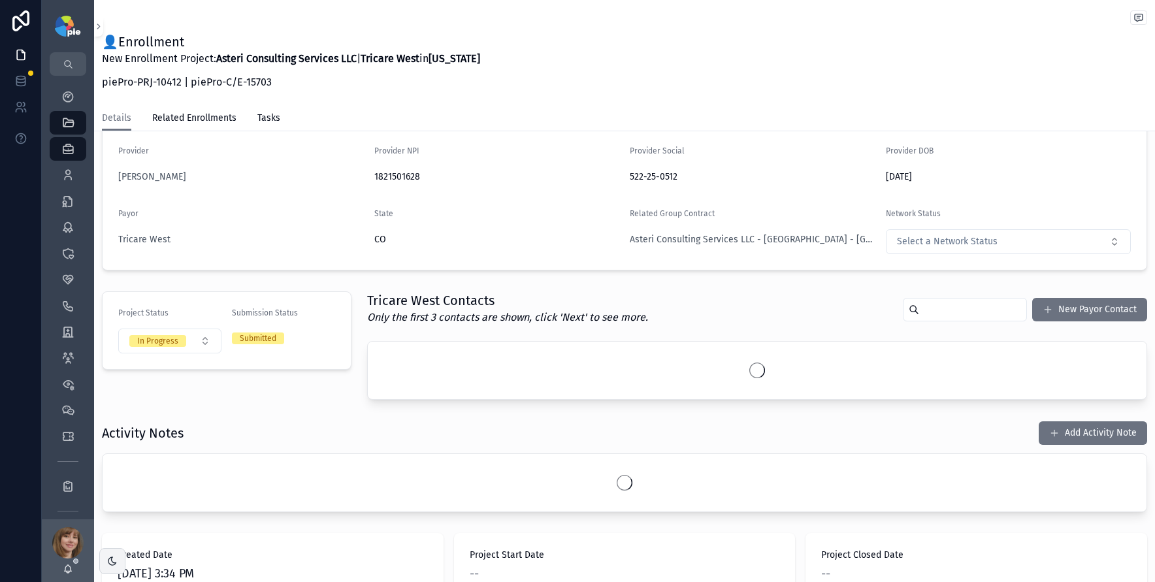
scroll to position [163, 0]
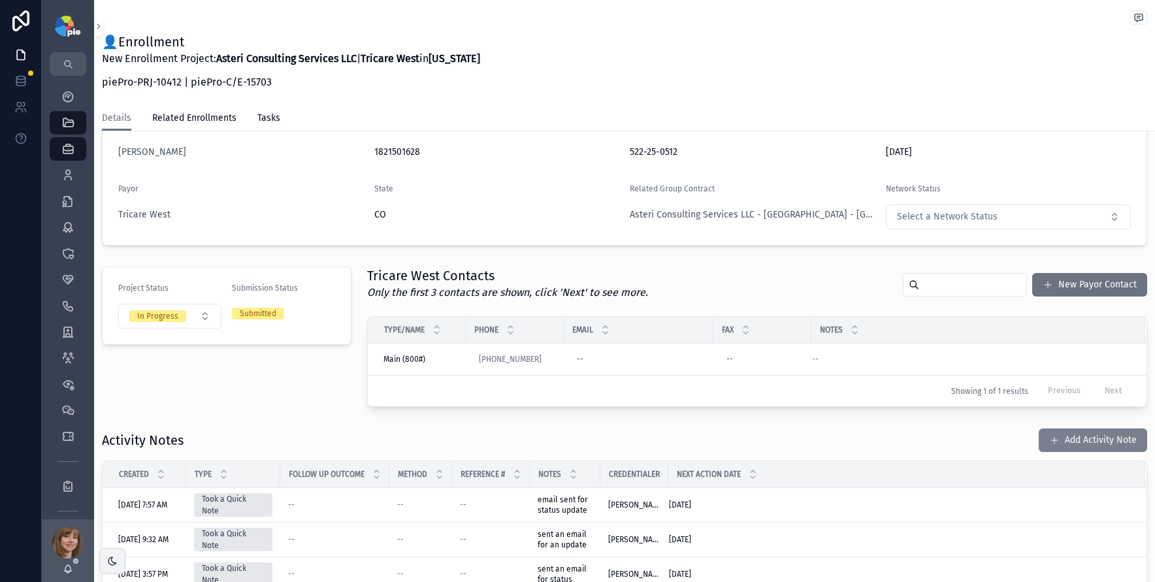
click at [1087, 447] on button "Add Activity Note" at bounding box center [1093, 441] width 108 height 24
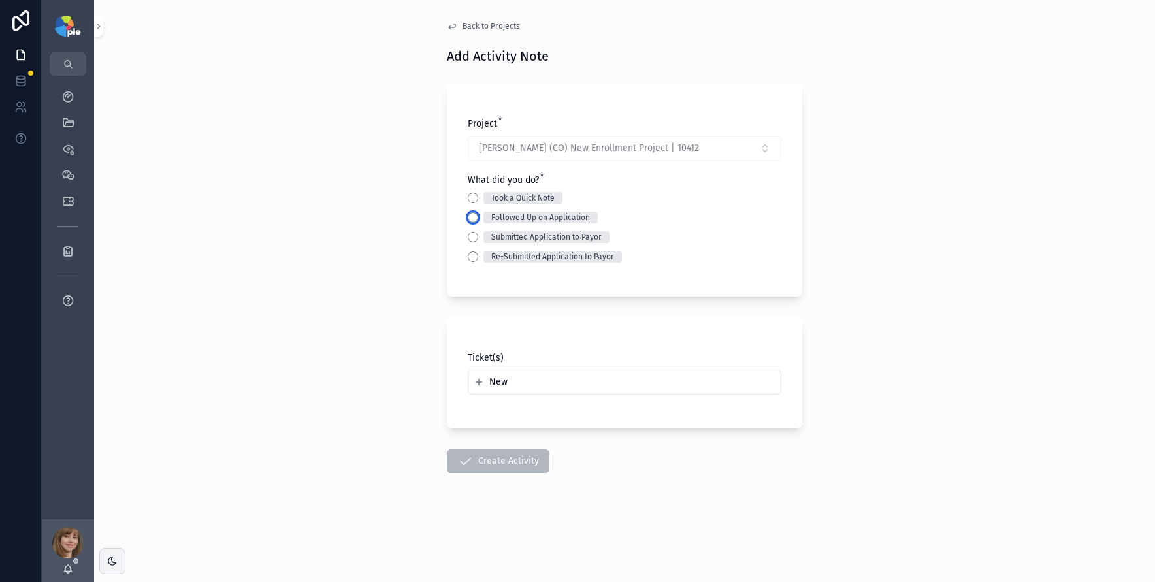
click at [476, 218] on button "Followed Up on Application" at bounding box center [473, 217] width 10 height 10
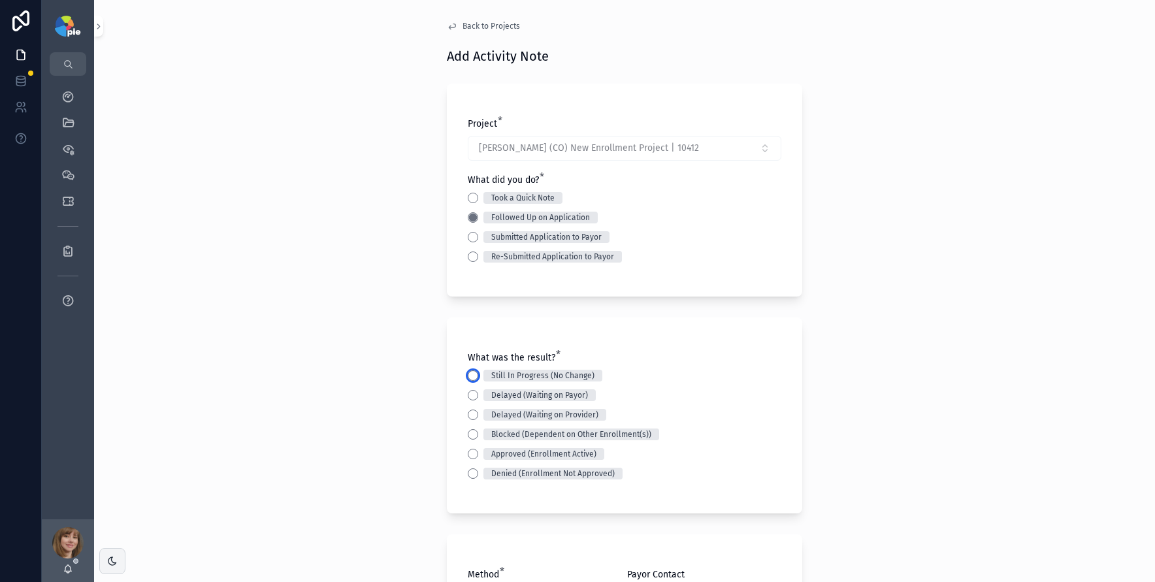
click at [468, 376] on button "Still In Progress (No Change)" at bounding box center [473, 376] width 10 height 10
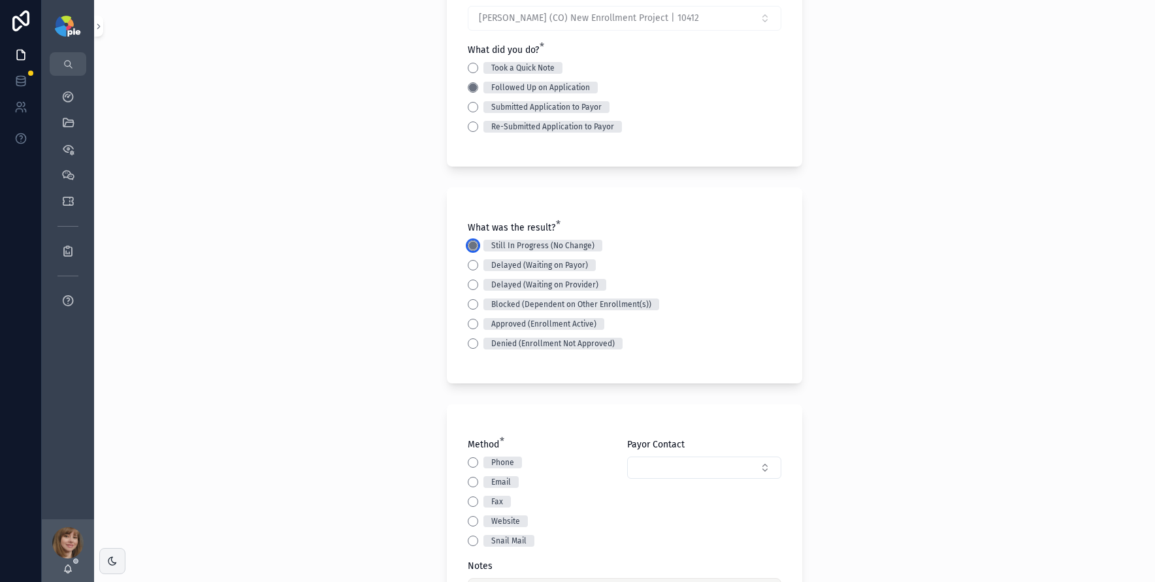
scroll to position [146, 0]
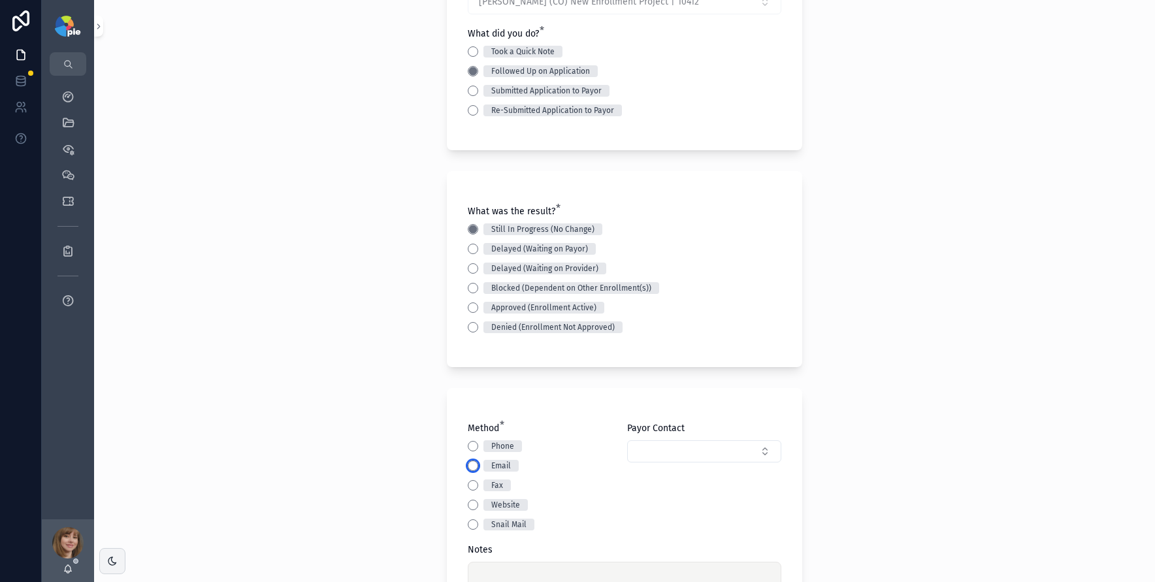
click at [470, 468] on button "Email" at bounding box center [473, 466] width 10 height 10
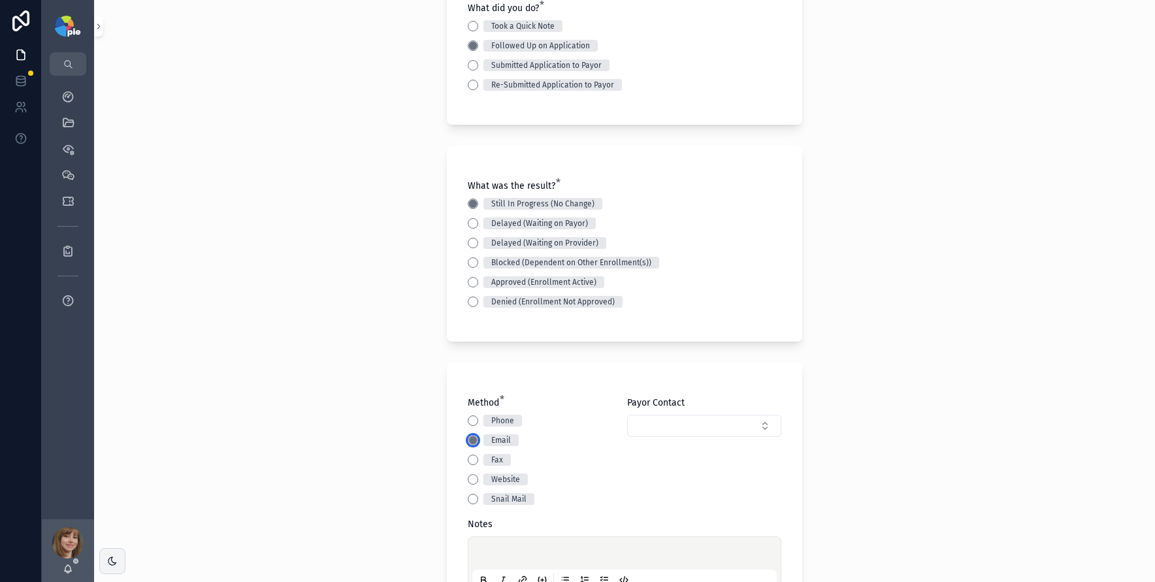
scroll to position [406, 0]
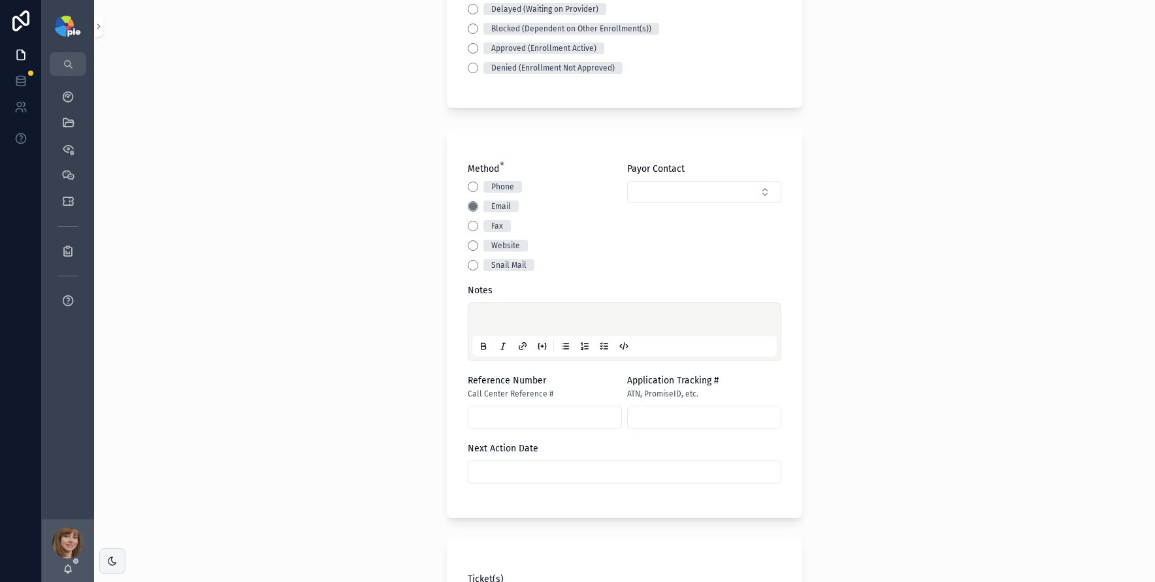
click at [489, 318] on p "scrollable content" at bounding box center [627, 321] width 305 height 13
click at [682, 182] on button "Select Button" at bounding box center [704, 192] width 154 height 22
click at [488, 320] on p "scrollable content" at bounding box center [627, 321] width 305 height 13
click at [561, 317] on p "scrollable content" at bounding box center [627, 321] width 305 height 13
click at [593, 476] on input "scrollable content" at bounding box center [625, 472] width 312 height 18
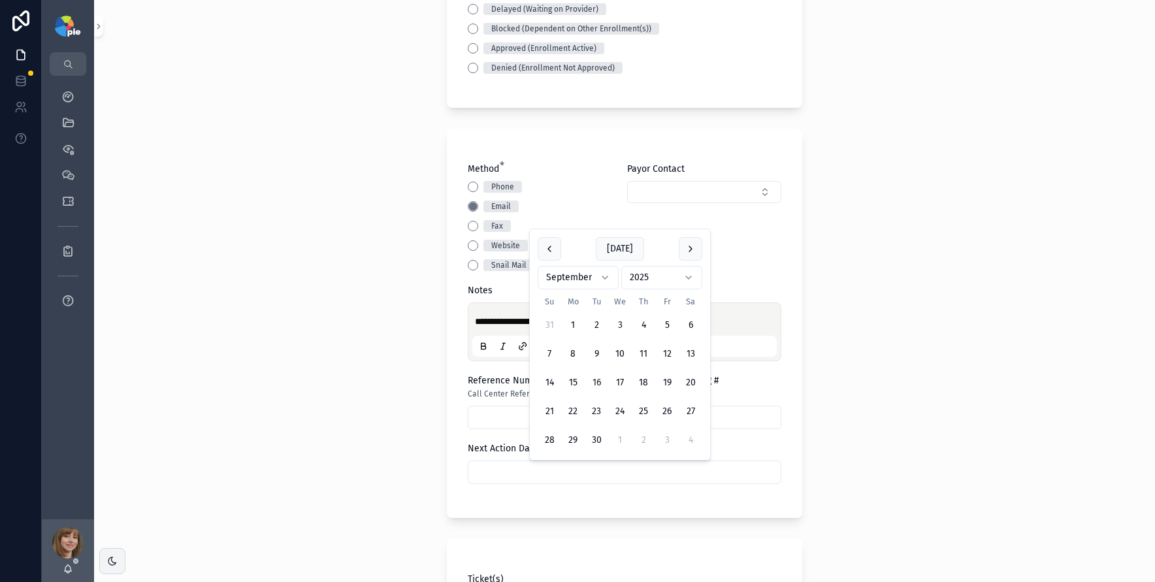
click at [593, 382] on button "16" at bounding box center [597, 383] width 24 height 24
type input "*********"
click at [329, 423] on div "**********" at bounding box center [624, 291] width 1061 height 582
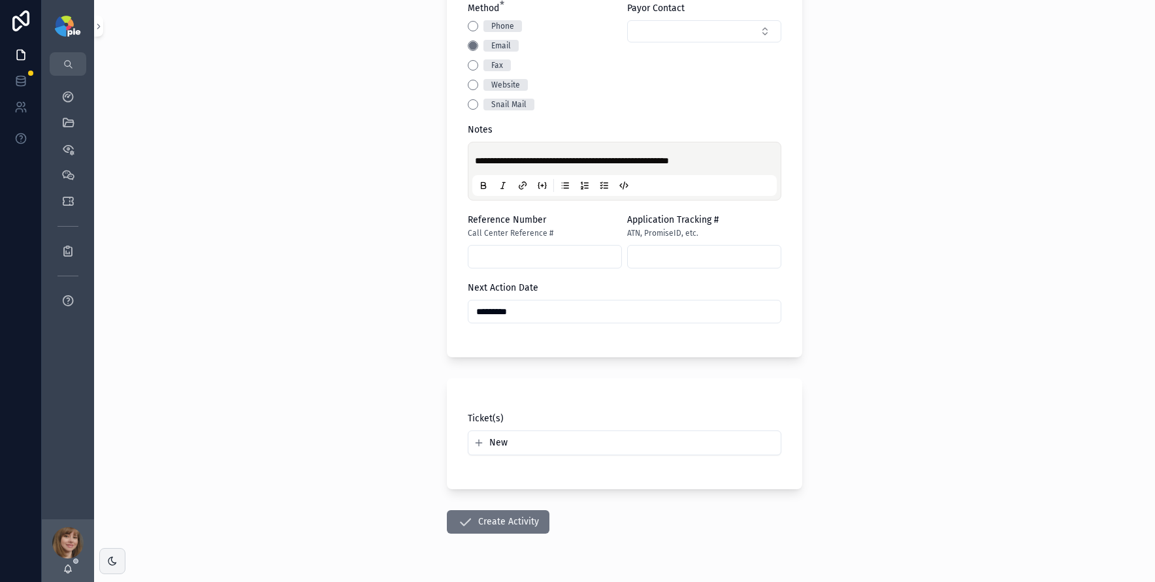
scroll to position [602, 0]
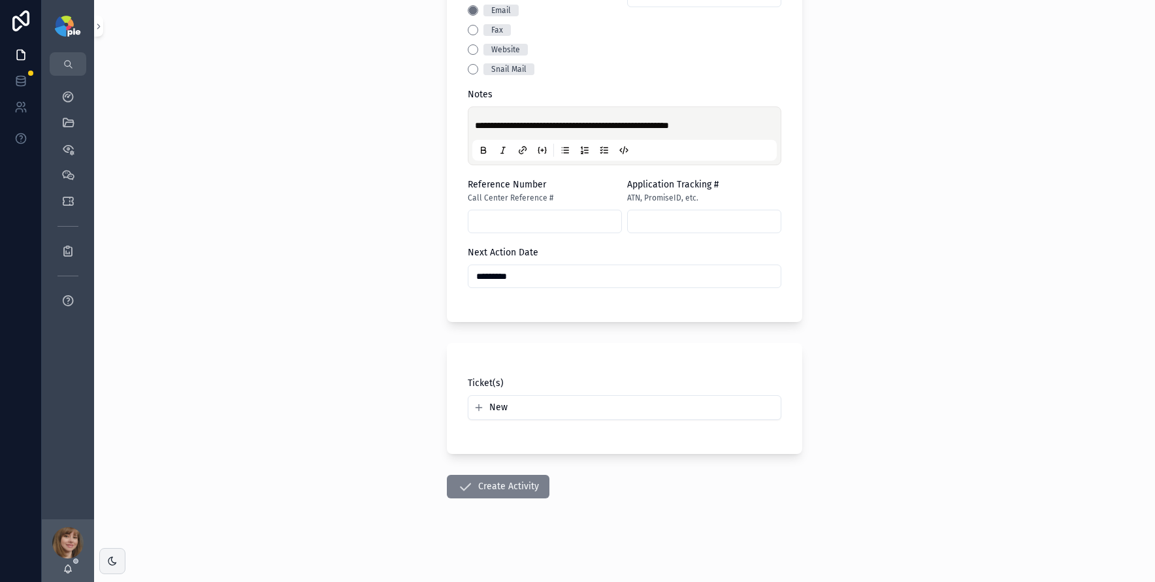
click at [483, 482] on button "Create Activity" at bounding box center [498, 487] width 103 height 24
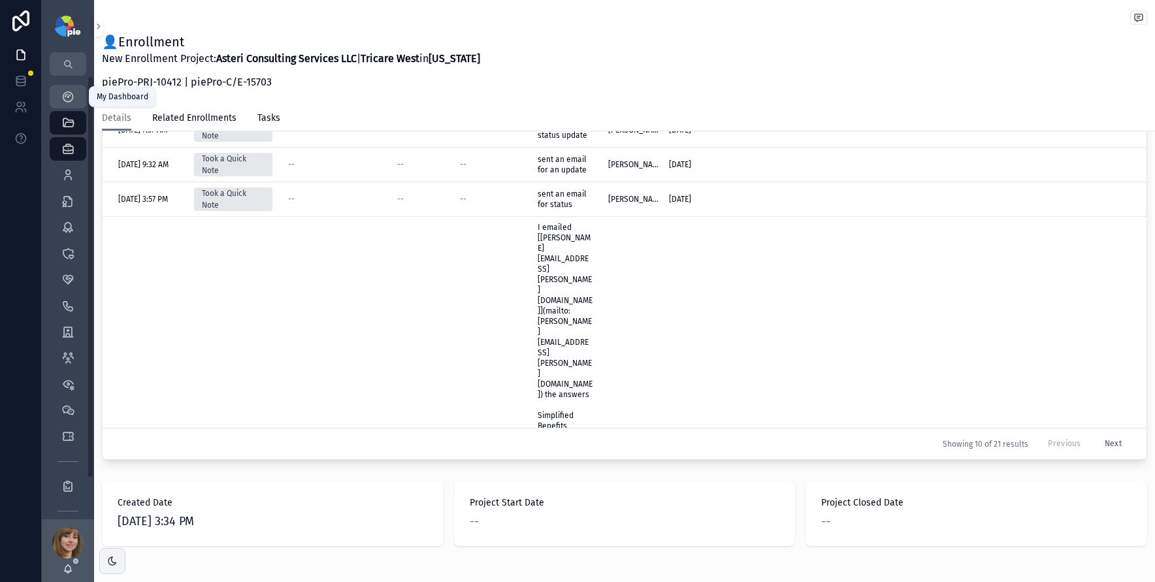
click at [73, 97] on icon "scrollable content" at bounding box center [67, 96] width 13 height 13
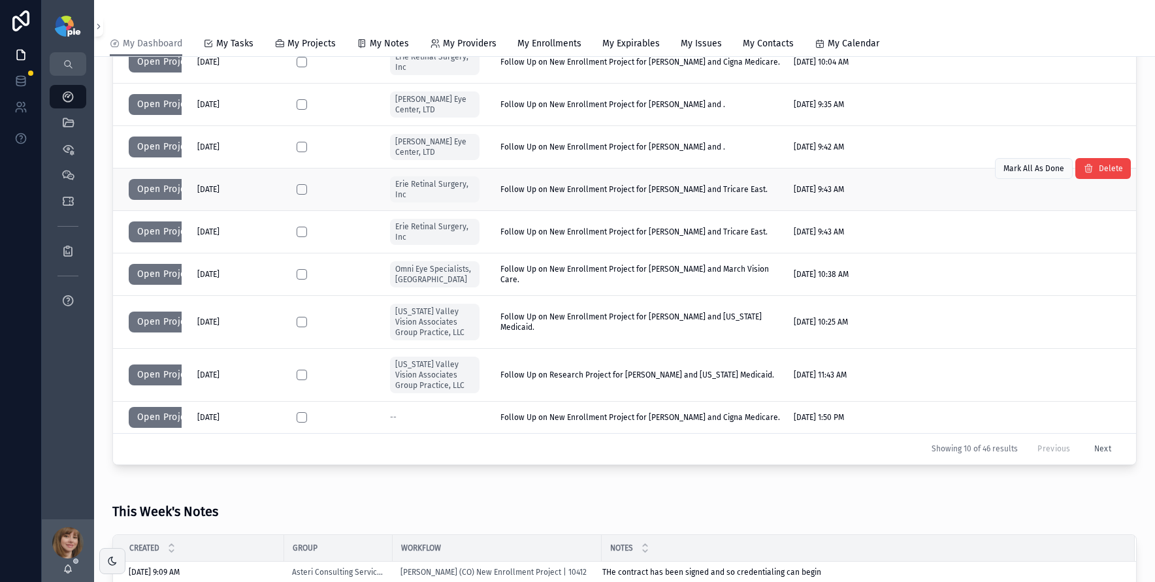
scroll to position [37, 0]
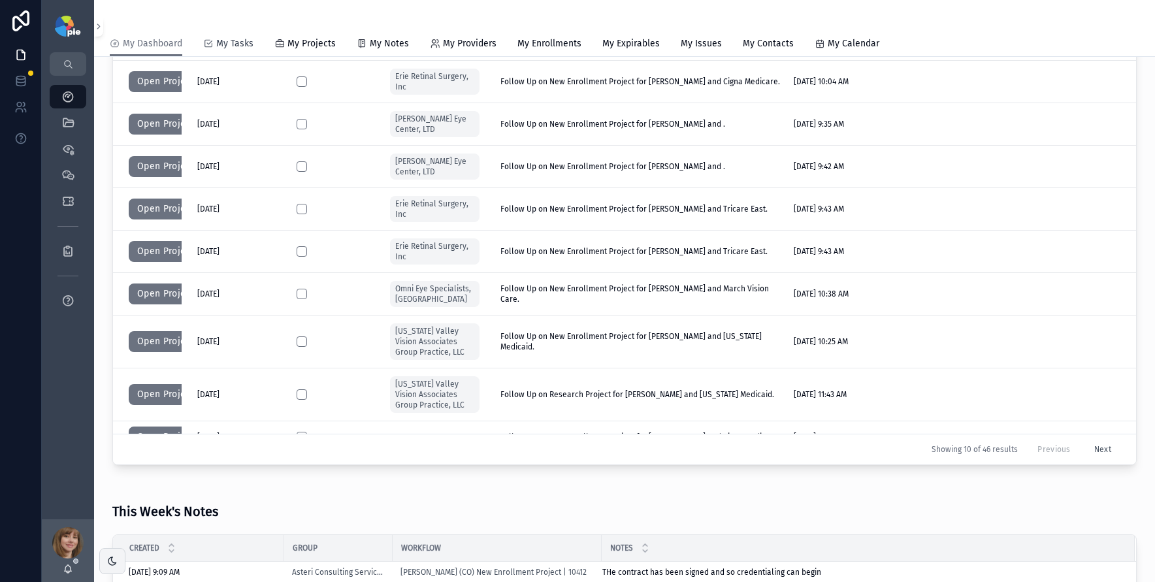
click at [234, 42] on span "My Tasks" at bounding box center [234, 43] width 37 height 13
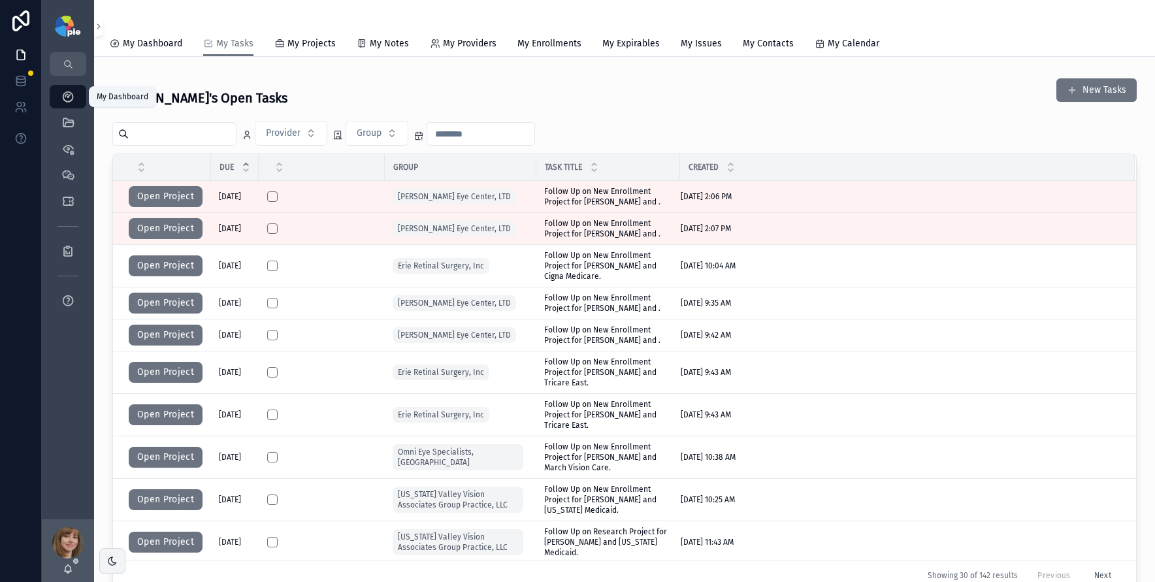
click at [72, 93] on icon "scrollable content" at bounding box center [67, 96] width 13 height 13
click at [70, 118] on icon "scrollable content" at bounding box center [67, 122] width 13 height 13
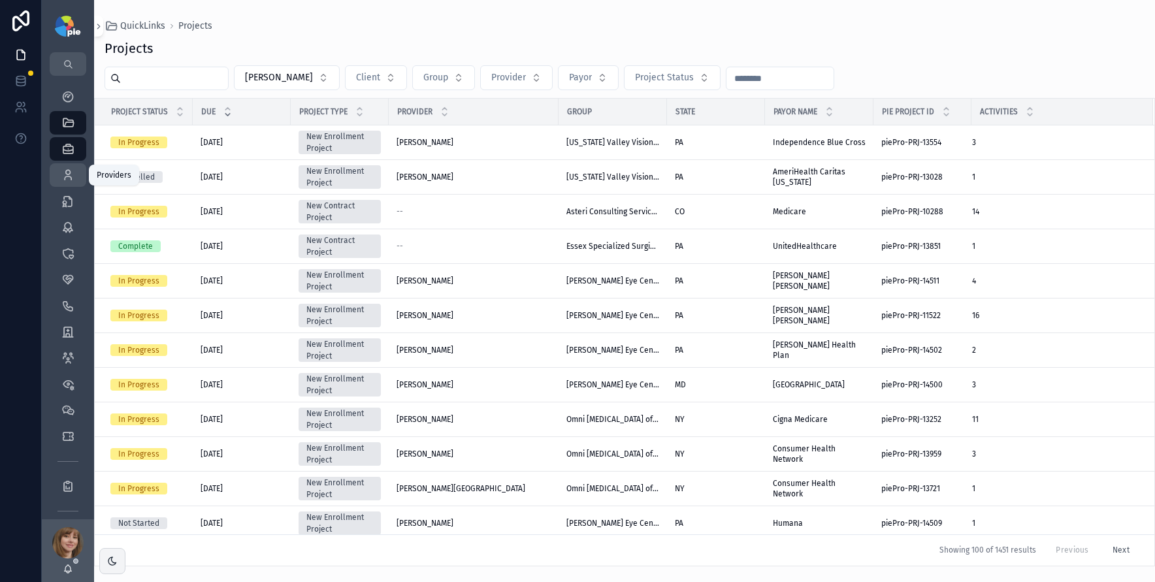
click at [69, 179] on icon "scrollable content" at bounding box center [67, 175] width 13 height 13
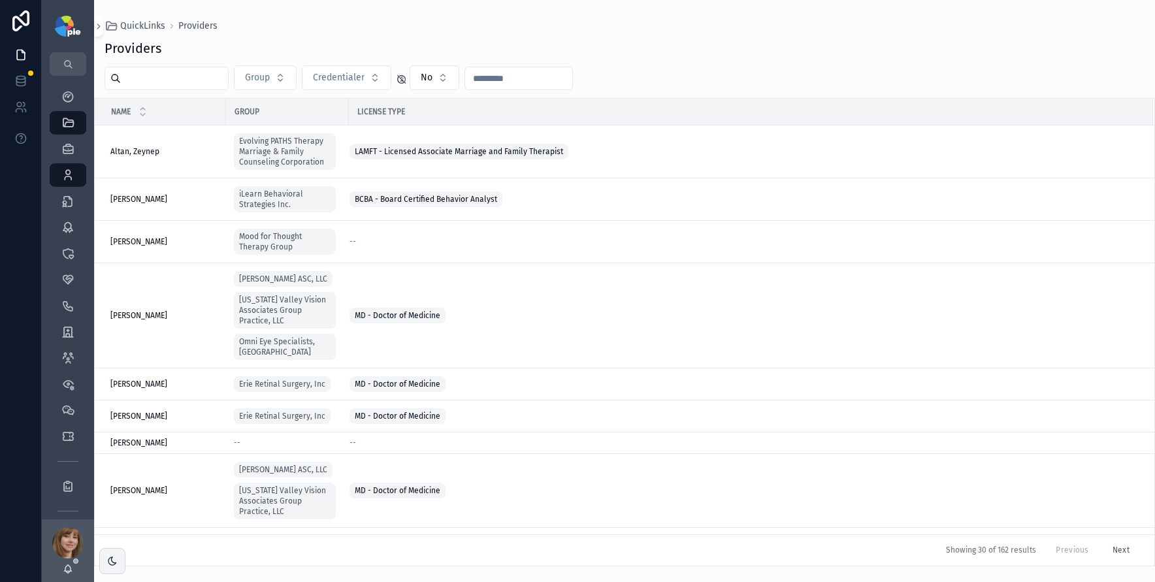
click at [197, 82] on input "scrollable content" at bounding box center [174, 78] width 107 height 18
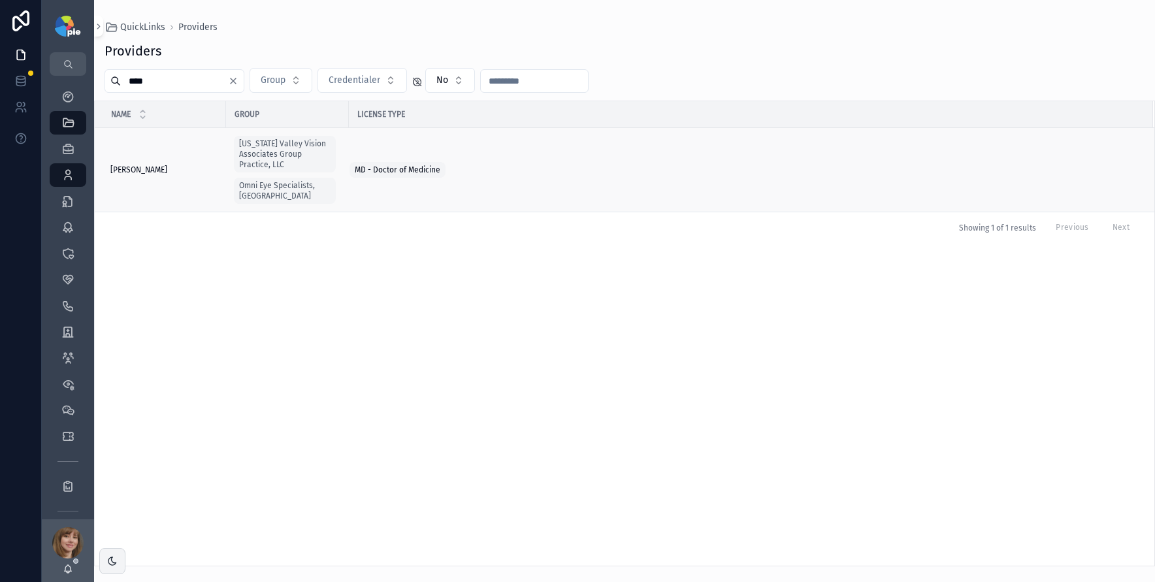
type input "****"
click at [163, 165] on span "Chatterjee, Ayan" at bounding box center [138, 170] width 57 height 10
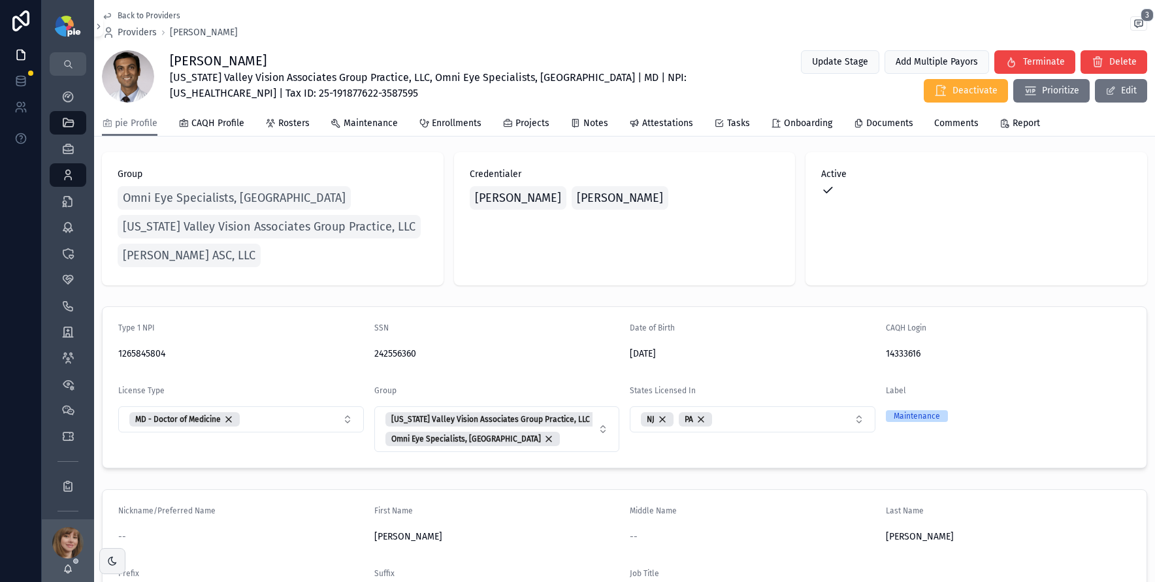
scroll to position [8, 0]
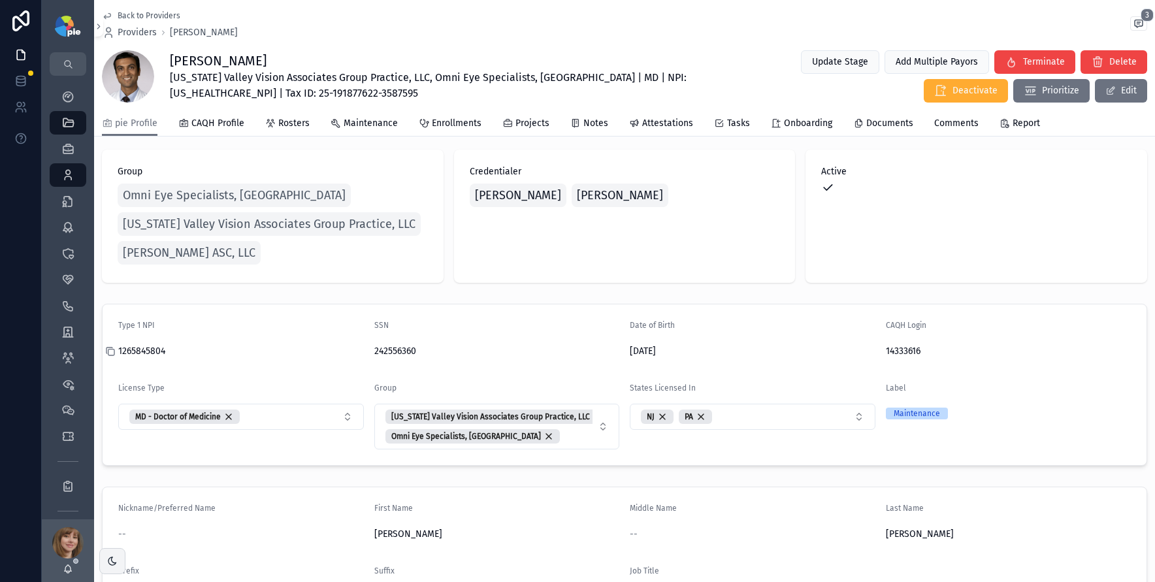
click at [115, 353] on icon "scrollable content" at bounding box center [110, 351] width 10 height 10
click at [619, 352] on icon "scrollable content" at bounding box center [622, 351] width 10 height 10
click at [873, 353] on icon "scrollable content" at bounding box center [878, 351] width 10 height 10
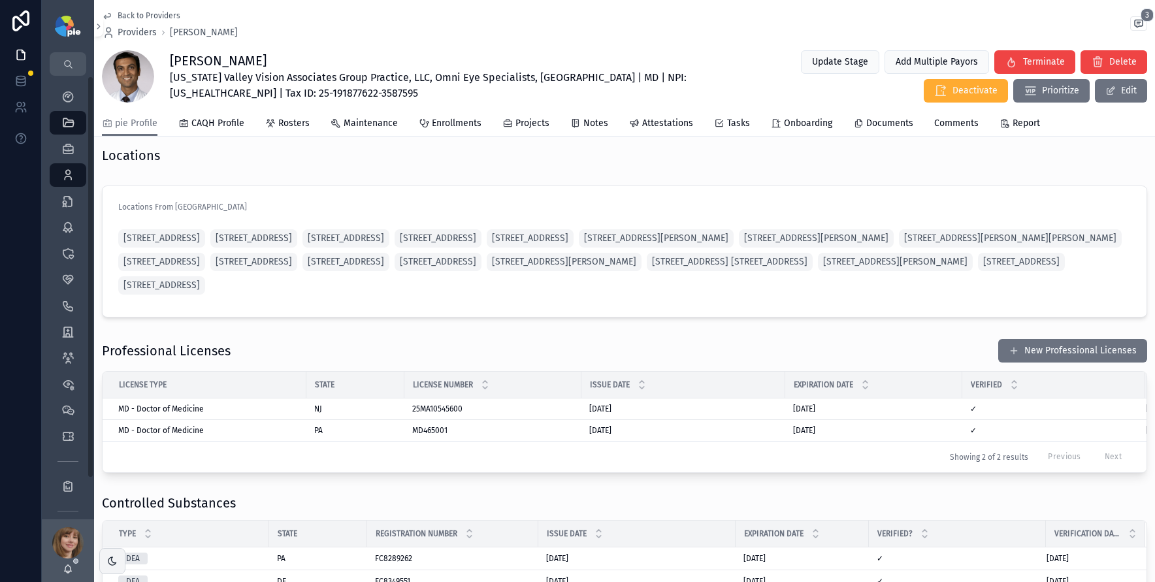
scroll to position [1159, 0]
click at [654, 122] on span "Attestations" at bounding box center [667, 123] width 51 height 13
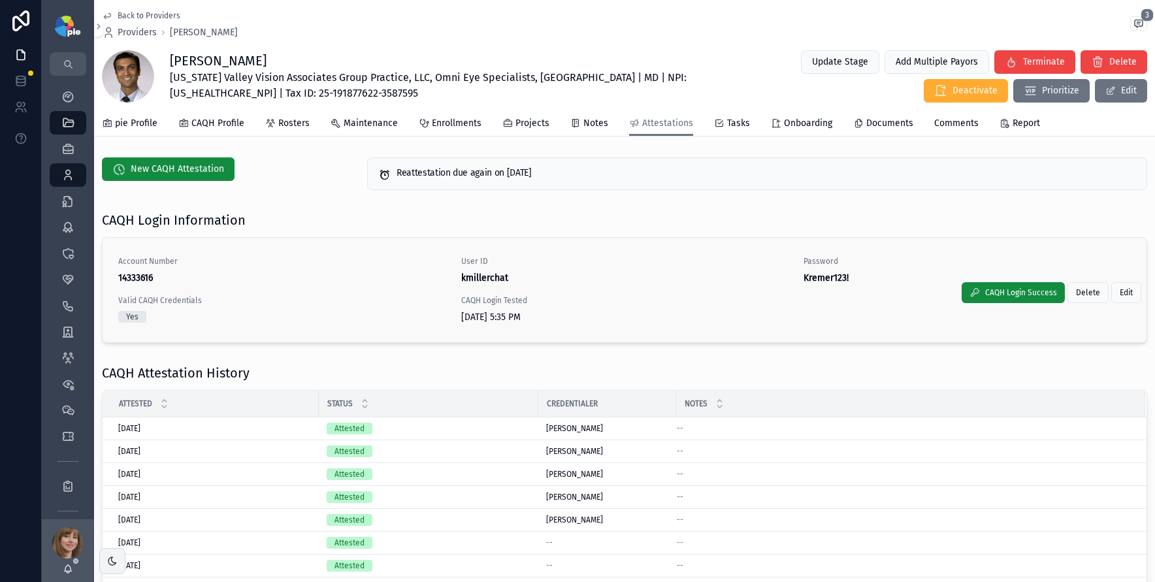
click at [125, 275] on strong "14333616" at bounding box center [135, 277] width 35 height 11
click at [130, 278] on strong "14333616" at bounding box center [135, 277] width 35 height 11
copy strong "14333616"
click at [133, 112] on link "pie Profile" at bounding box center [130, 125] width 56 height 26
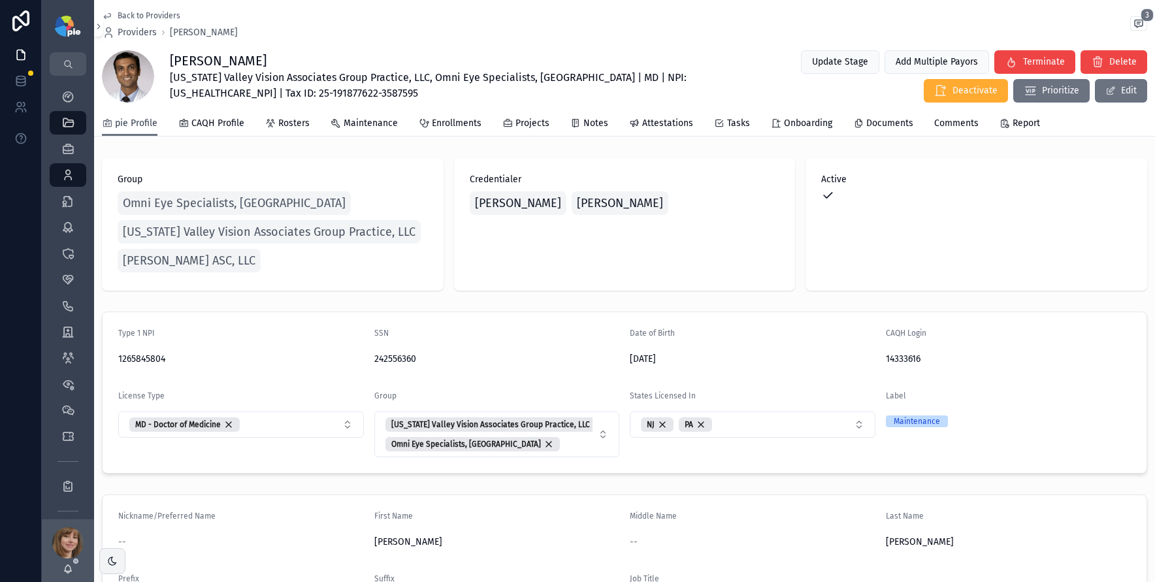
click at [135, 120] on span "pie Profile" at bounding box center [136, 123] width 42 height 13
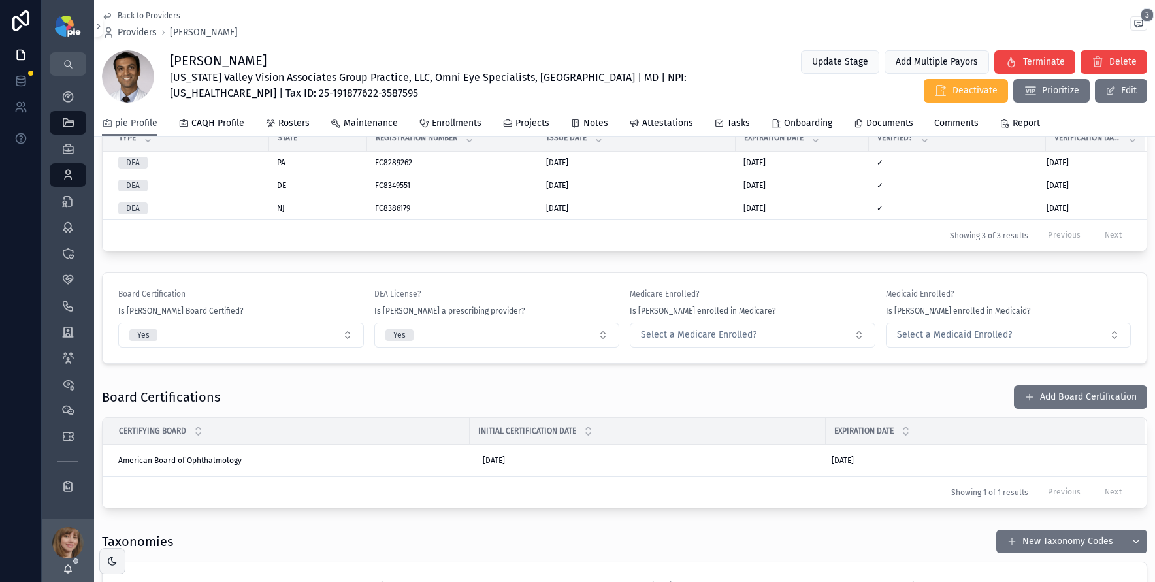
scroll to position [1587, 0]
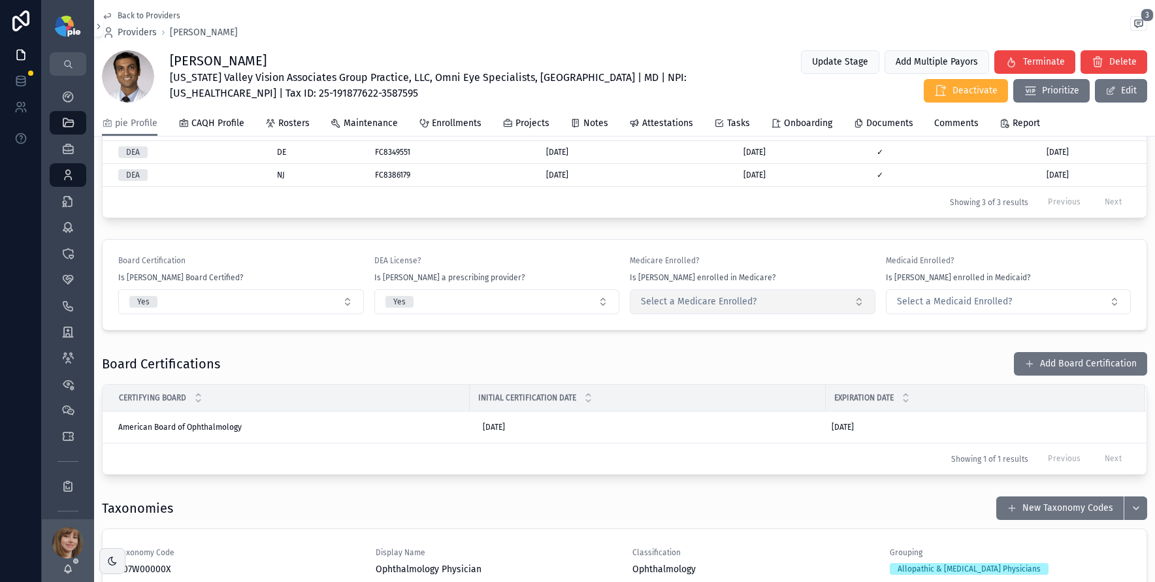
click at [700, 308] on span "Select a Medicare Enrolled?" at bounding box center [699, 301] width 116 height 13
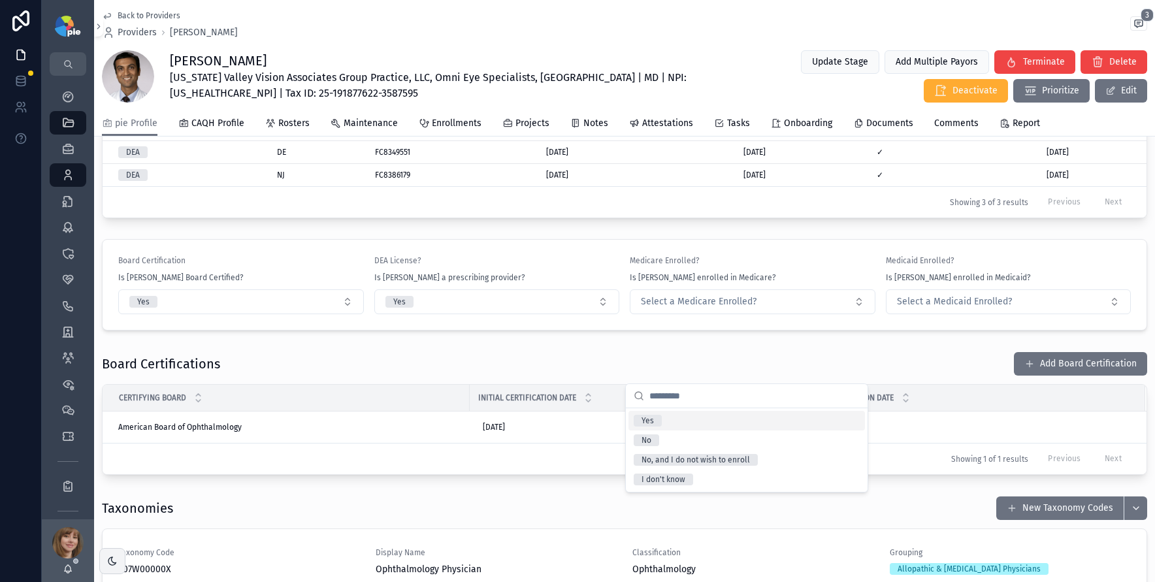
click at [682, 424] on div "Yes" at bounding box center [747, 421] width 237 height 20
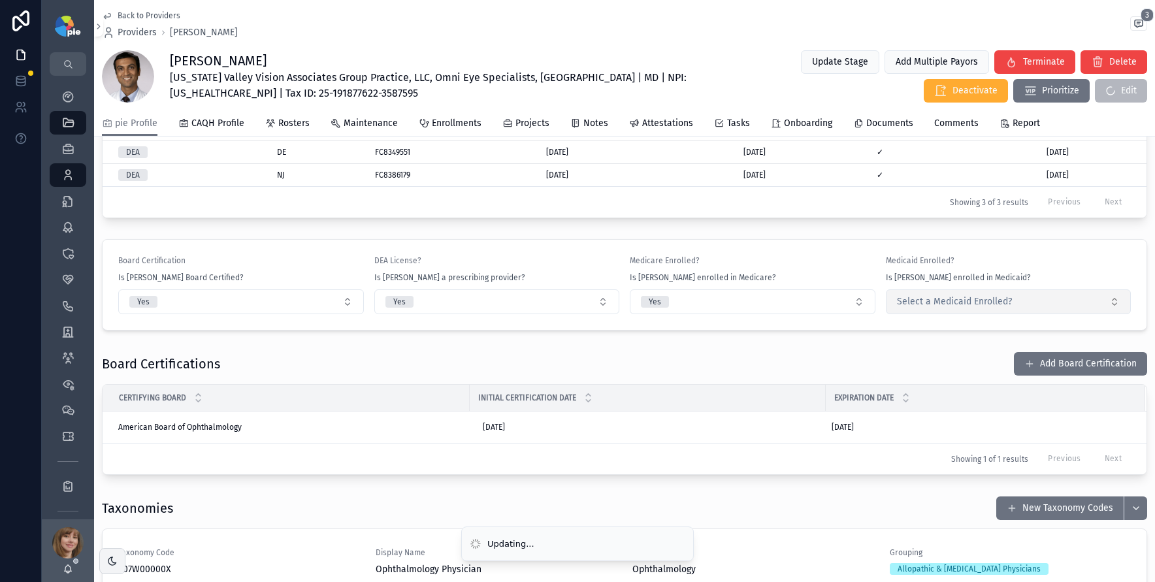
click at [937, 308] on span "Select a Medicaid Enrolled?" at bounding box center [954, 301] width 115 height 13
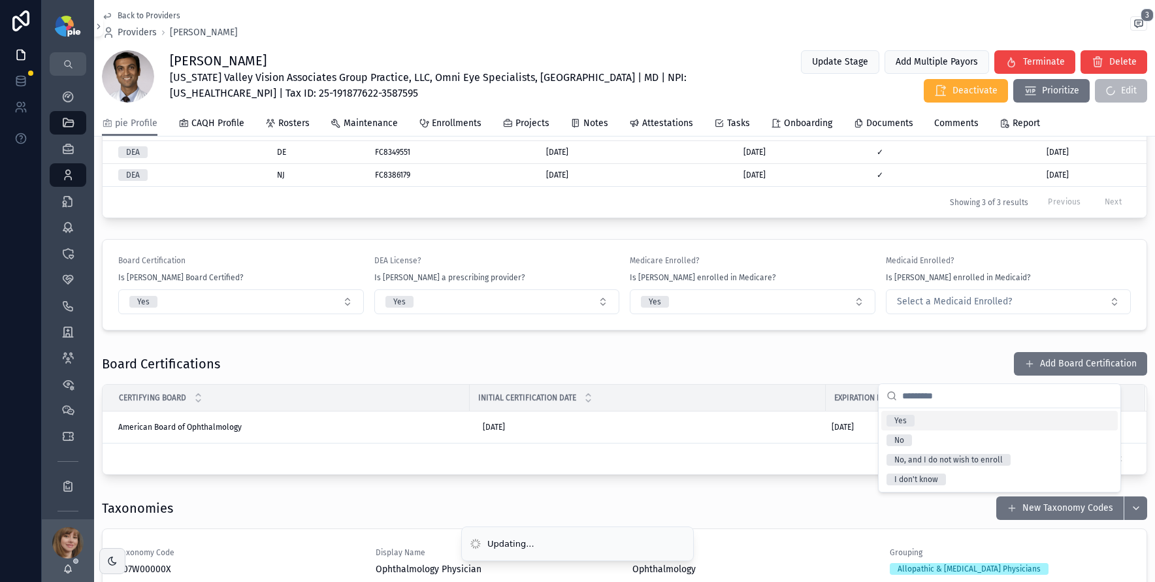
click at [929, 418] on div "Yes" at bounding box center [1000, 421] width 237 height 20
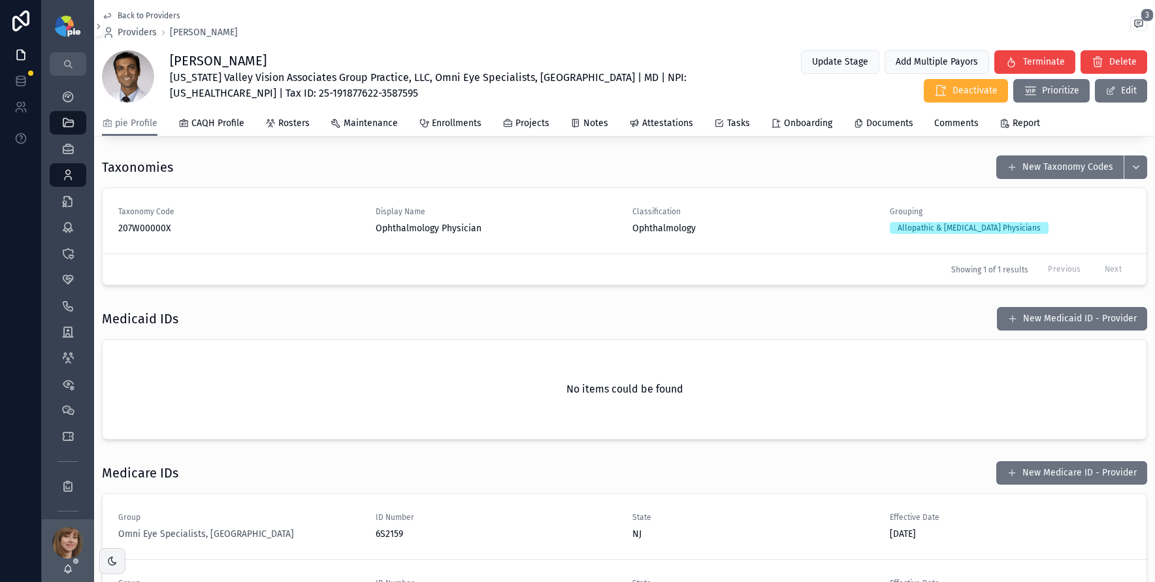
scroll to position [1924, 0]
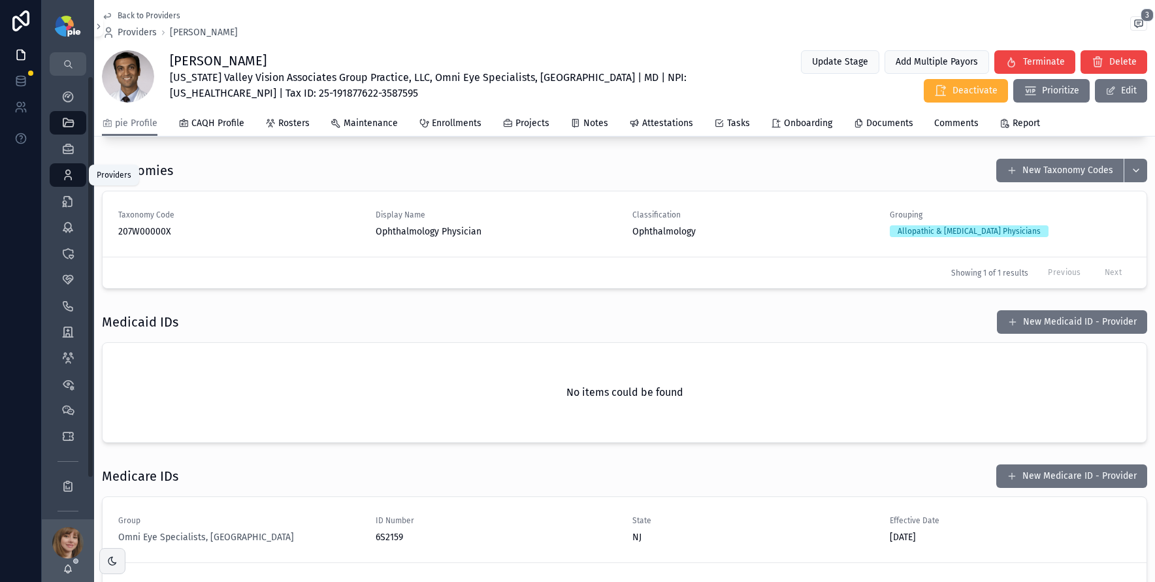
click at [74, 169] on icon "scrollable content" at bounding box center [67, 175] width 13 height 13
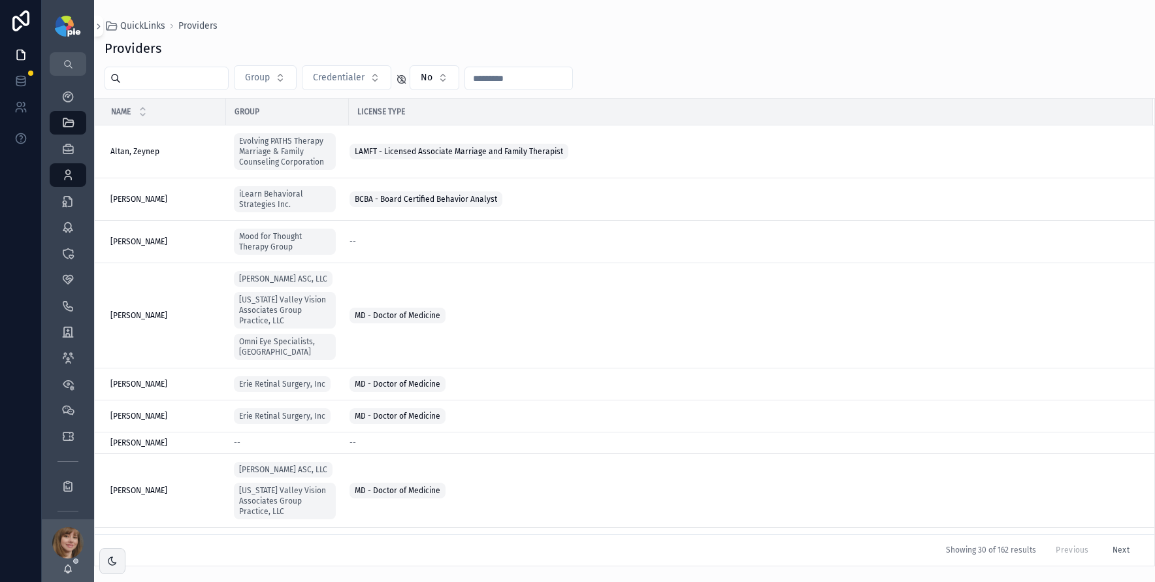
click at [183, 69] on input "scrollable content" at bounding box center [174, 78] width 107 height 18
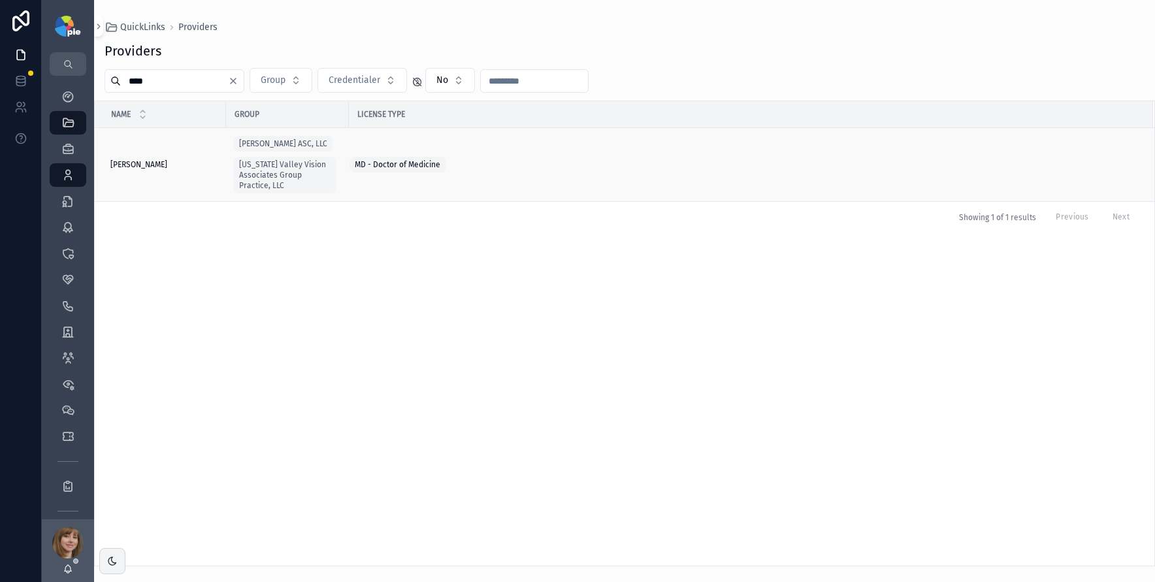
type input "****"
click at [165, 159] on div "Vora, Monisha Vora, Monisha" at bounding box center [164, 164] width 108 height 10
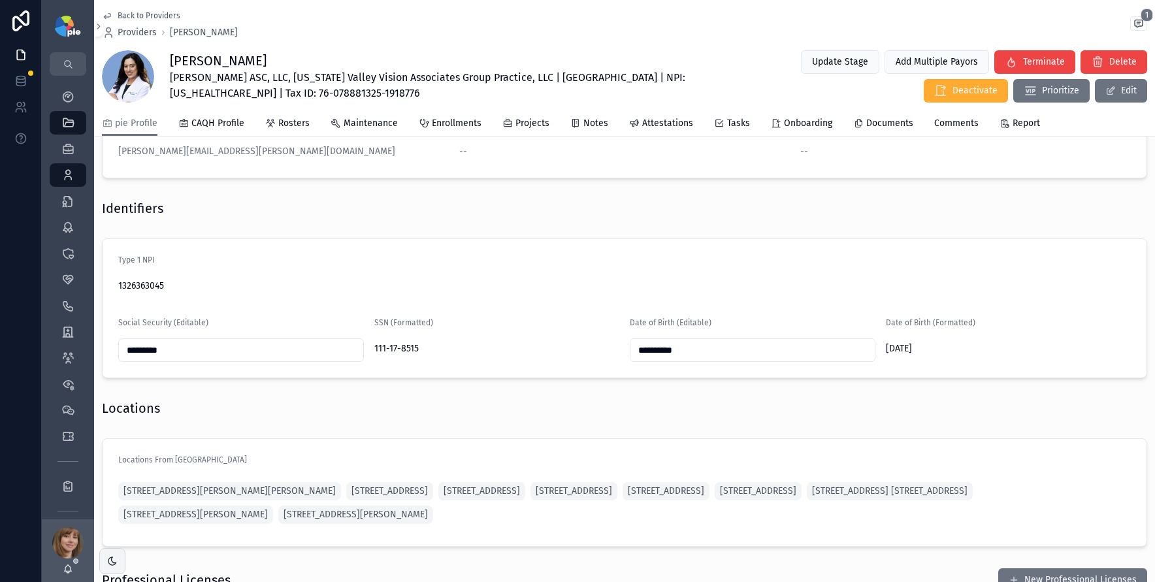
scroll to position [866, 0]
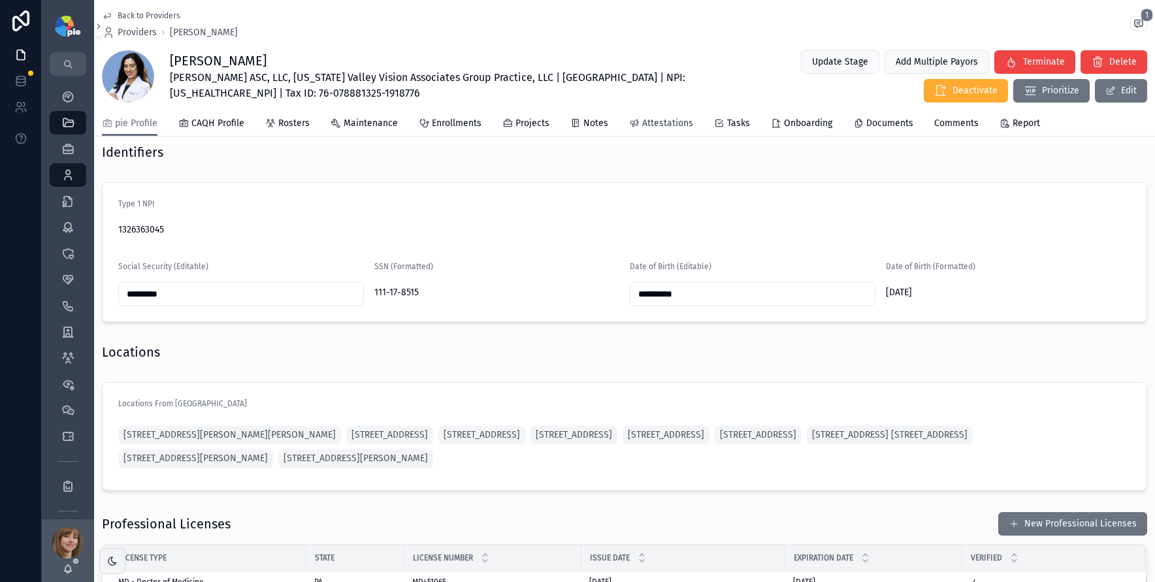
click at [654, 129] on span "Attestations" at bounding box center [667, 123] width 51 height 13
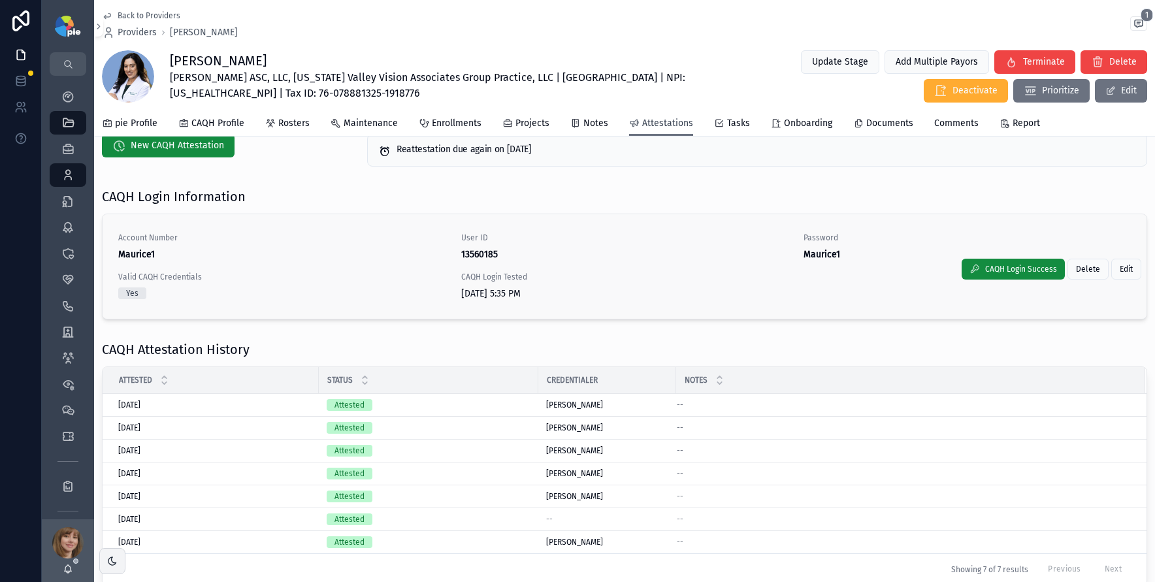
scroll to position [20, 0]
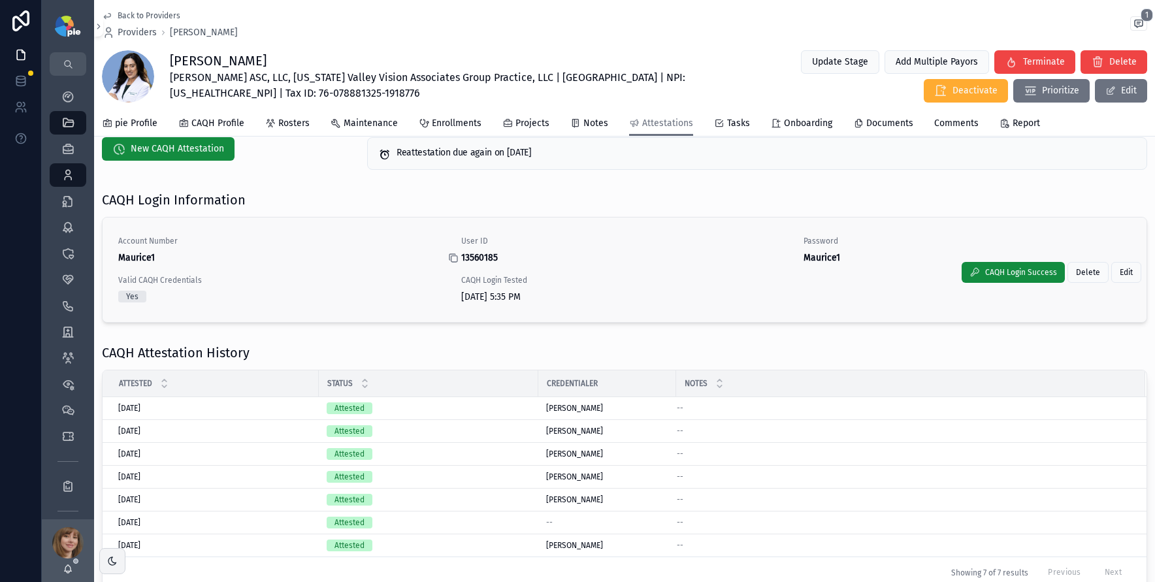
click at [451, 262] on icon "scrollable content" at bounding box center [454, 259] width 6 height 6
click at [791, 259] on icon "scrollable content" at bounding box center [796, 258] width 10 height 10
click at [452, 259] on icon "scrollable content" at bounding box center [453, 258] width 10 height 10
click at [71, 95] on icon "scrollable content" at bounding box center [67, 96] width 13 height 13
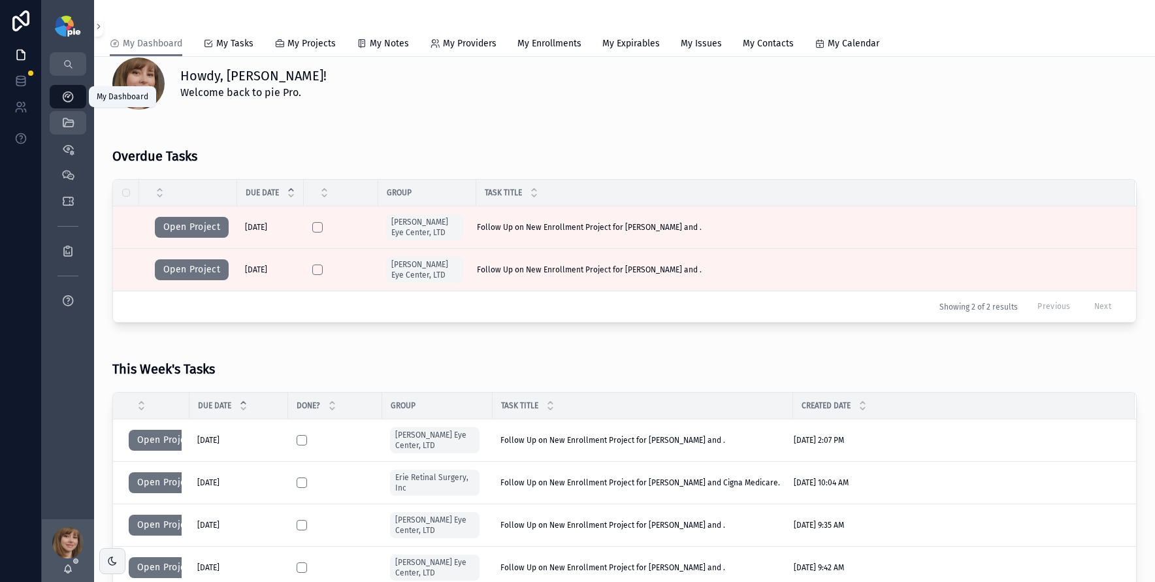
click at [71, 125] on icon "scrollable content" at bounding box center [67, 122] width 13 height 13
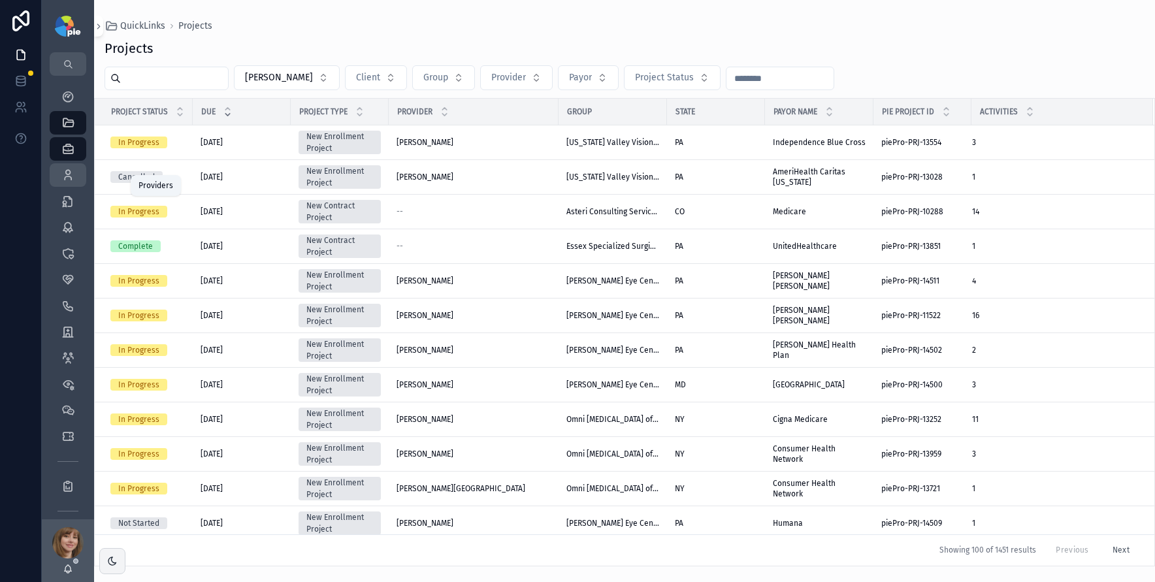
click at [73, 179] on icon "scrollable content" at bounding box center [67, 175] width 13 height 13
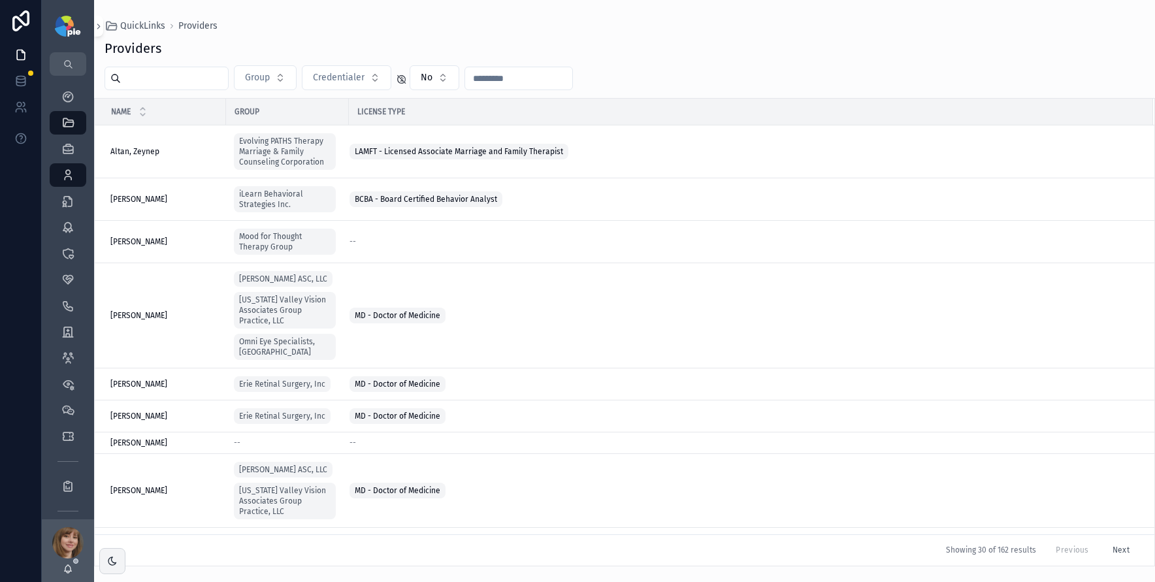
click at [147, 81] on input "scrollable content" at bounding box center [174, 78] width 107 height 18
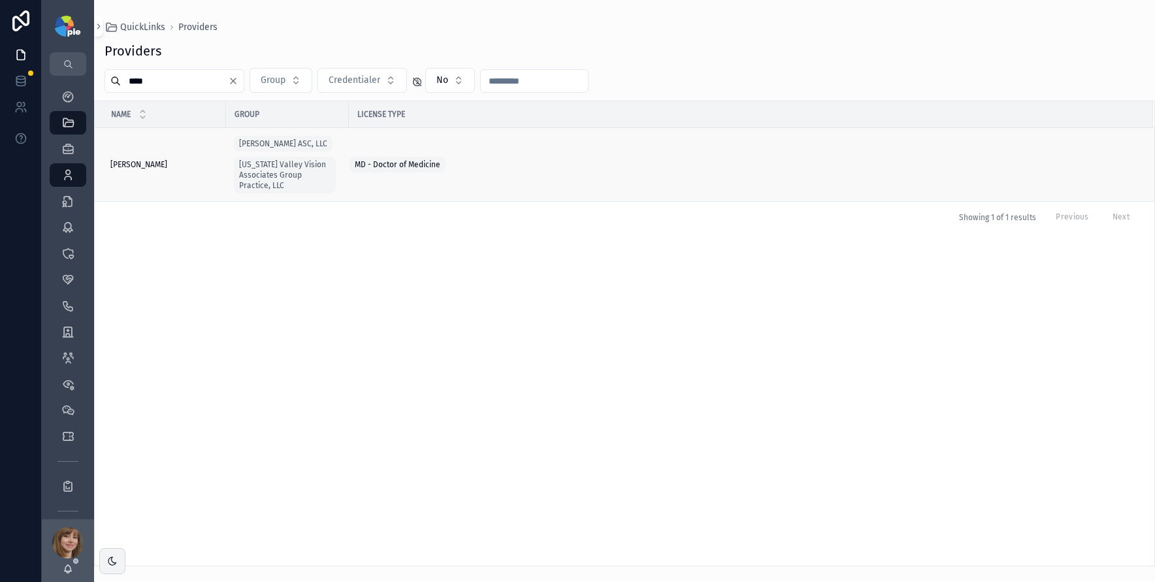
type input "****"
click at [146, 160] on span "Vora, Monisha" at bounding box center [138, 164] width 57 height 10
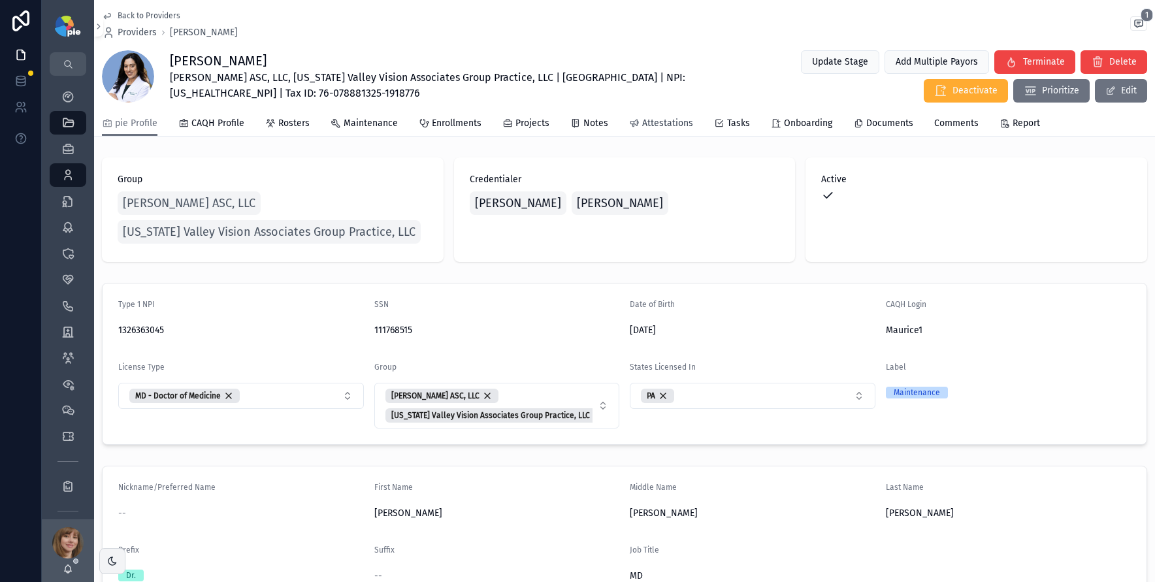
click at [681, 118] on span "Attestations" at bounding box center [667, 123] width 51 height 13
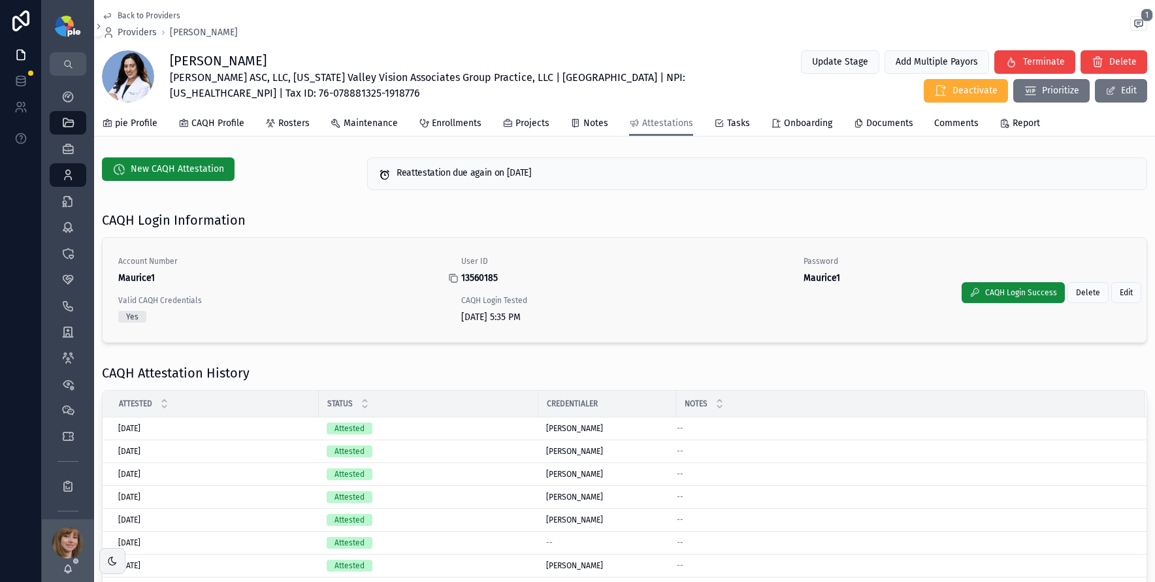
click at [452, 276] on icon "scrollable content" at bounding box center [454, 279] width 6 height 6
click at [791, 275] on icon "scrollable content" at bounding box center [796, 278] width 10 height 10
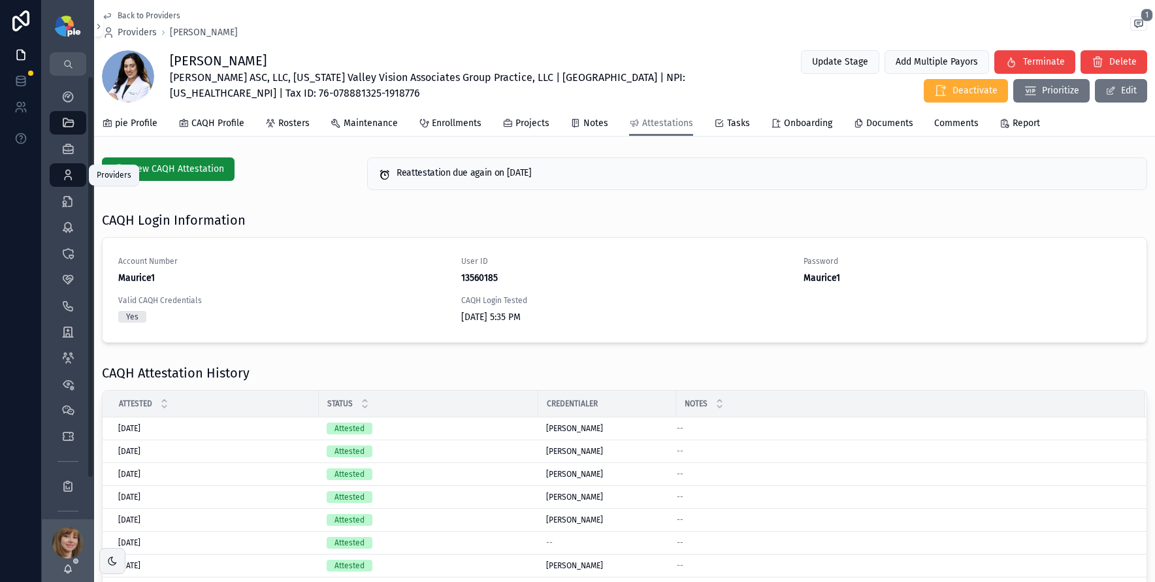
click at [70, 176] on icon "scrollable content" at bounding box center [67, 175] width 13 height 13
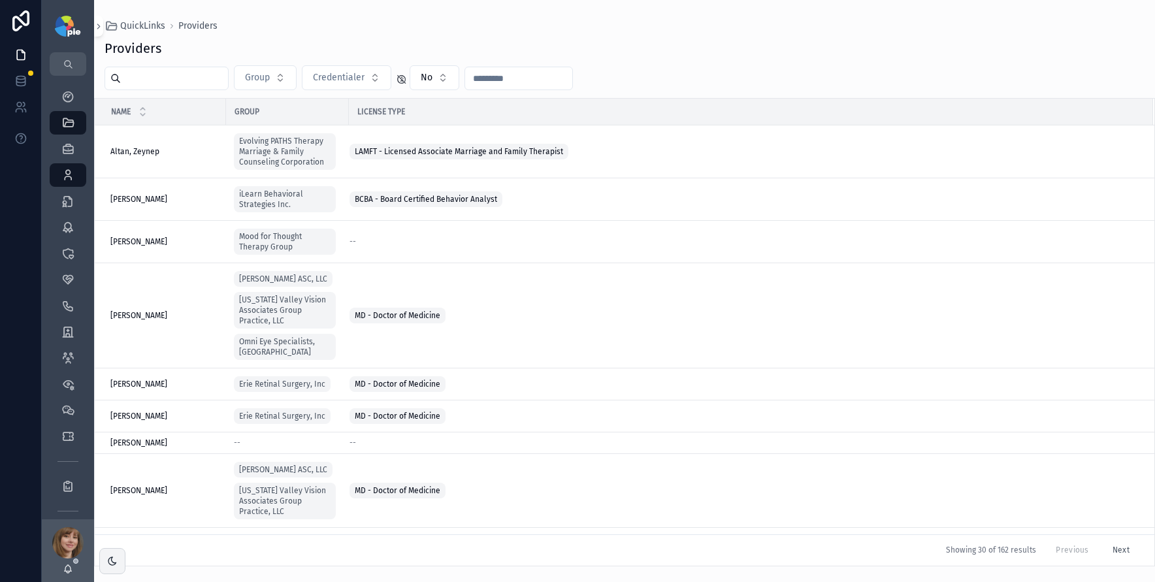
click at [162, 80] on input "scrollable content" at bounding box center [174, 78] width 107 height 18
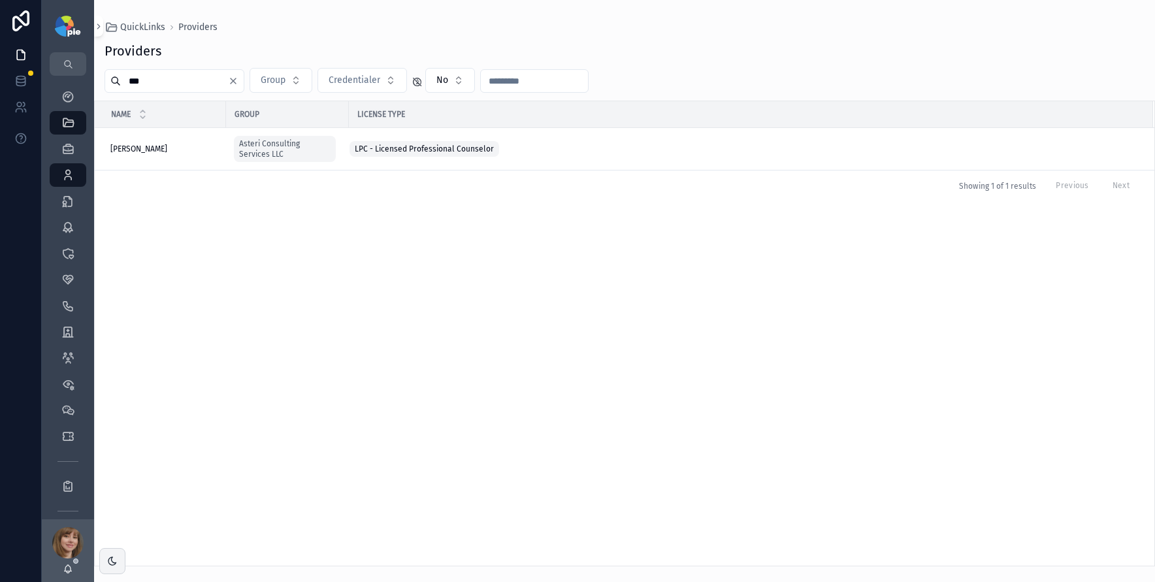
type input "***"
click at [169, 144] on div "Belaire, Kirsten Belaire, Kirsten" at bounding box center [164, 149] width 108 height 10
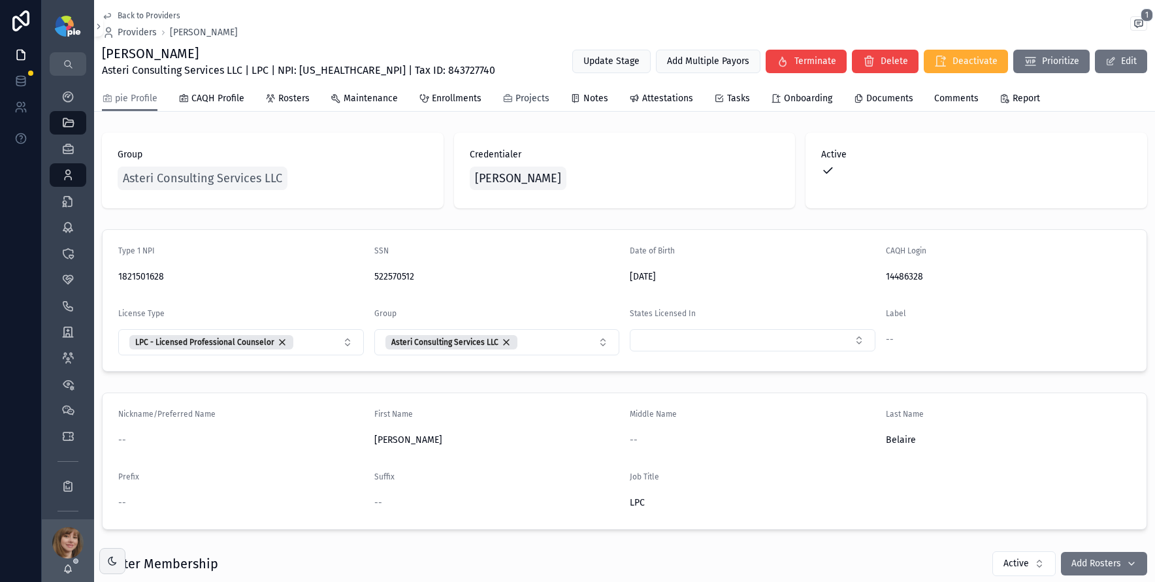
click at [517, 94] on span "Projects" at bounding box center [533, 98] width 34 height 13
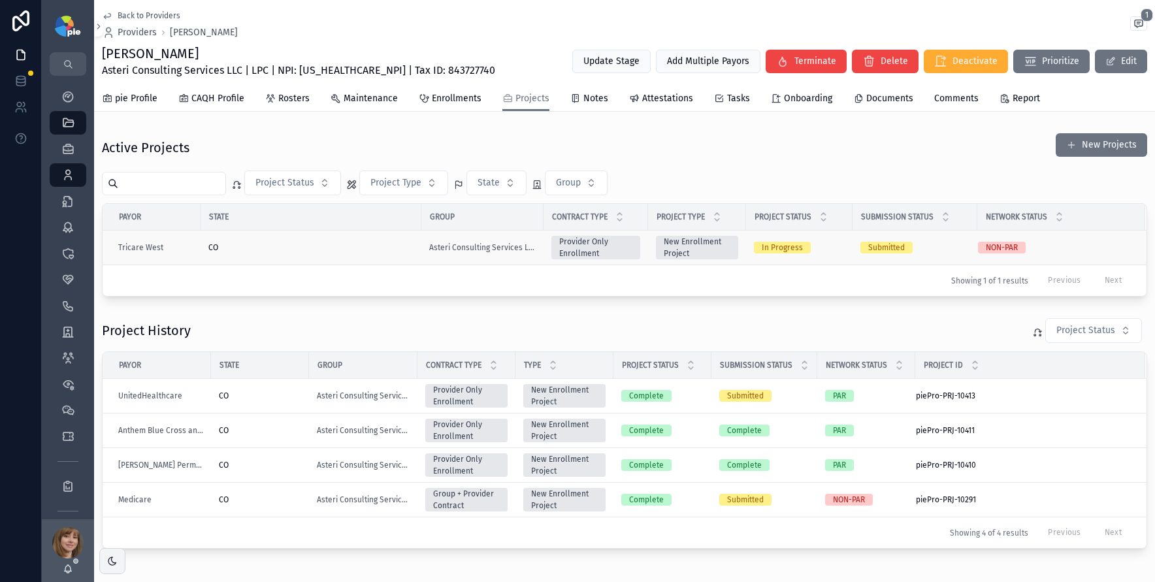
click at [355, 243] on div "CO" at bounding box center [310, 247] width 205 height 10
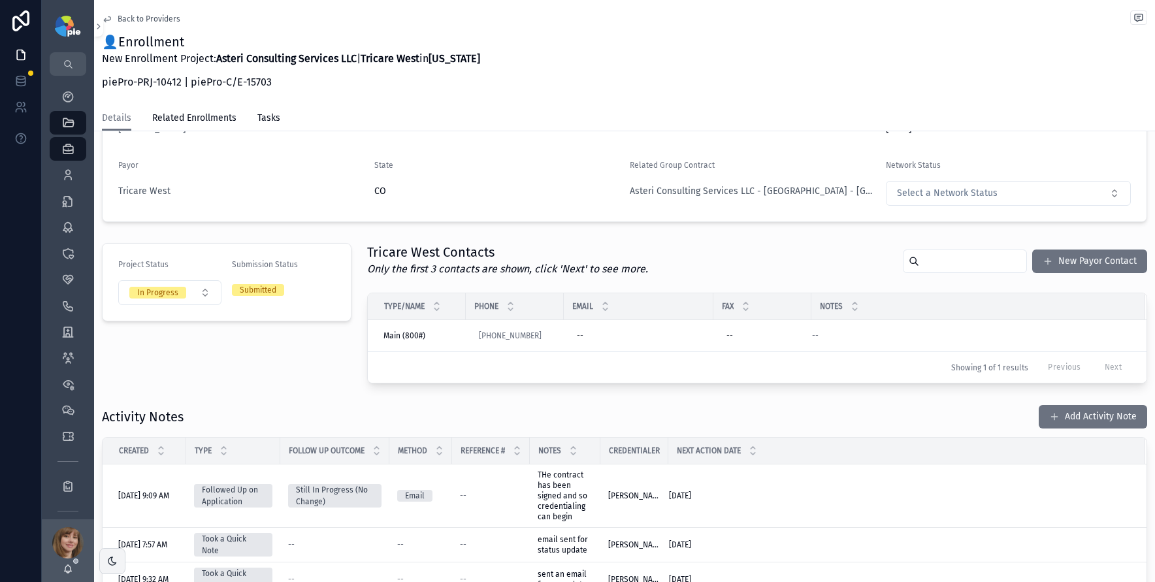
scroll to position [303, 0]
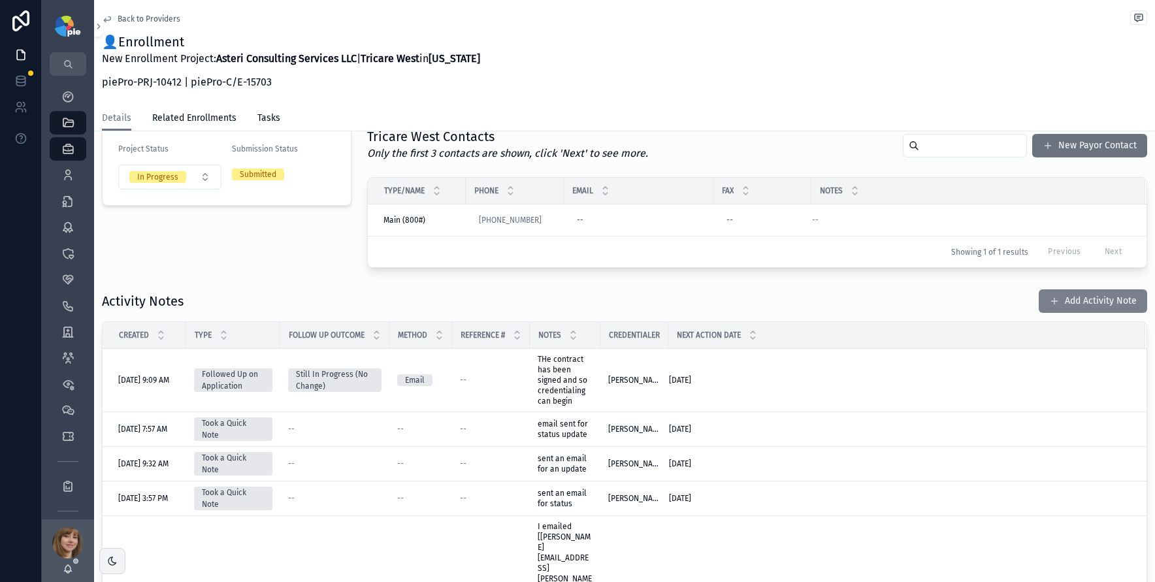
click at [1066, 301] on button "Add Activity Note" at bounding box center [1093, 301] width 108 height 24
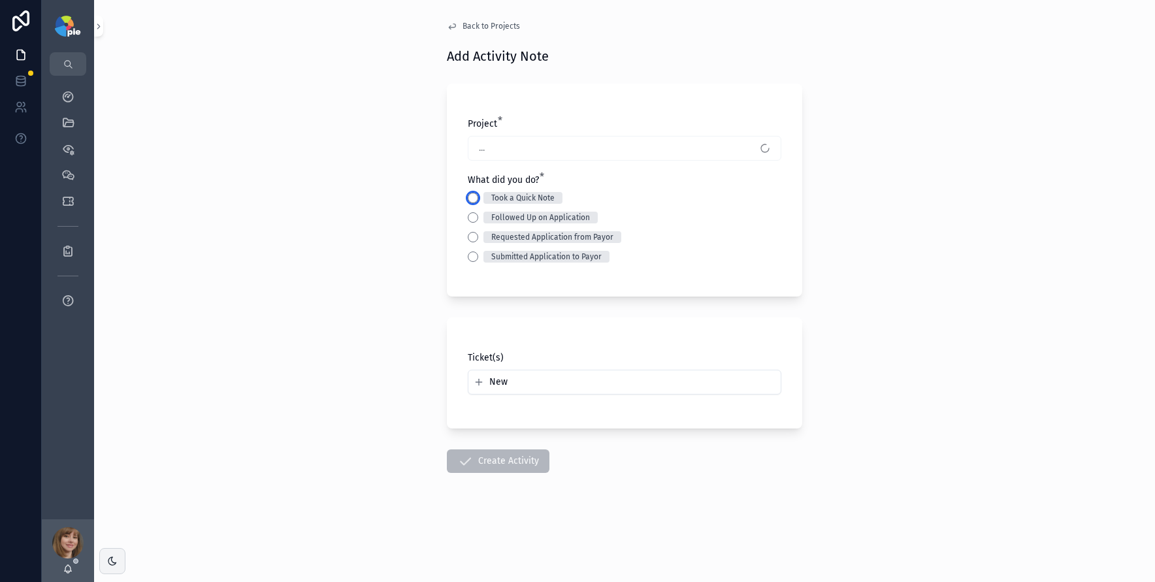
click at [472, 196] on button "Took a Quick Note" at bounding box center [473, 198] width 10 height 10
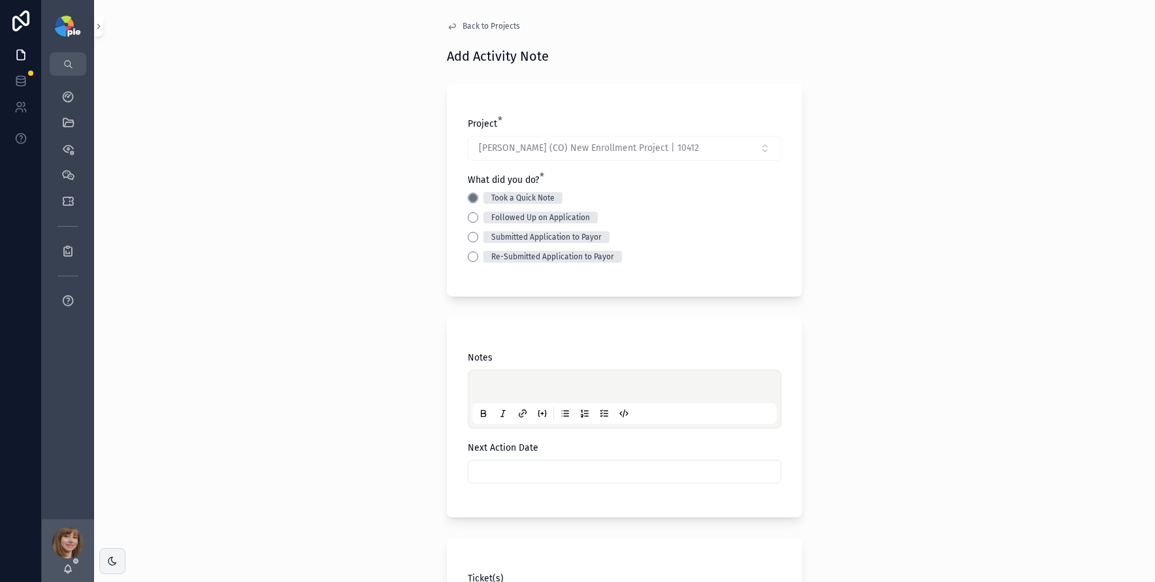
click at [492, 376] on div "scrollable content" at bounding box center [624, 399] width 305 height 50
click at [493, 382] on p "scrollable content" at bounding box center [627, 388] width 305 height 13
click at [318, 378] on div "**********" at bounding box center [624, 291] width 1061 height 582
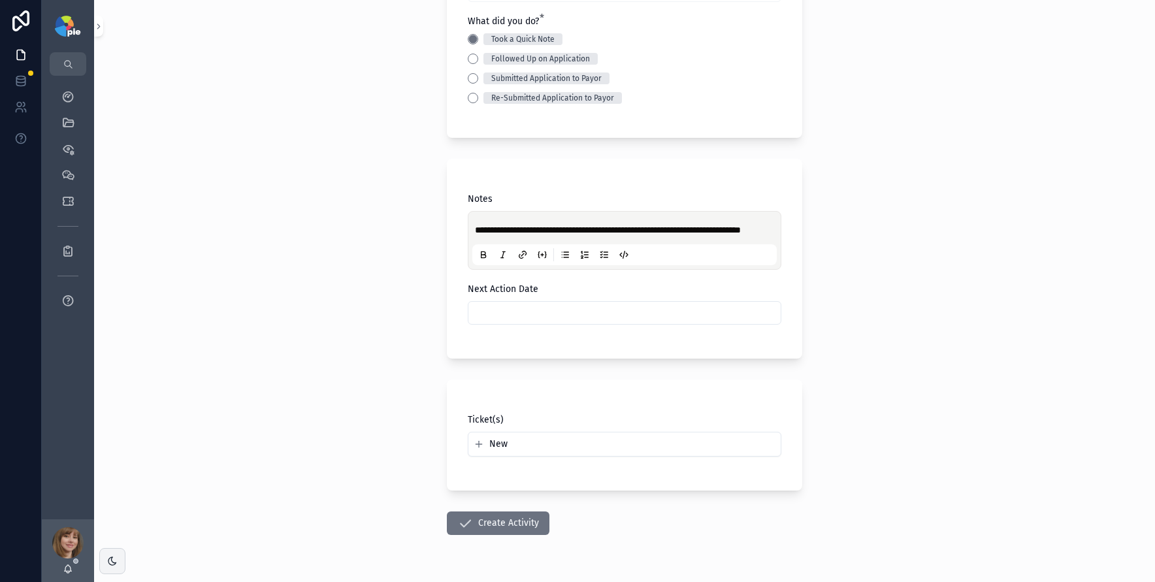
scroll to position [208, 0]
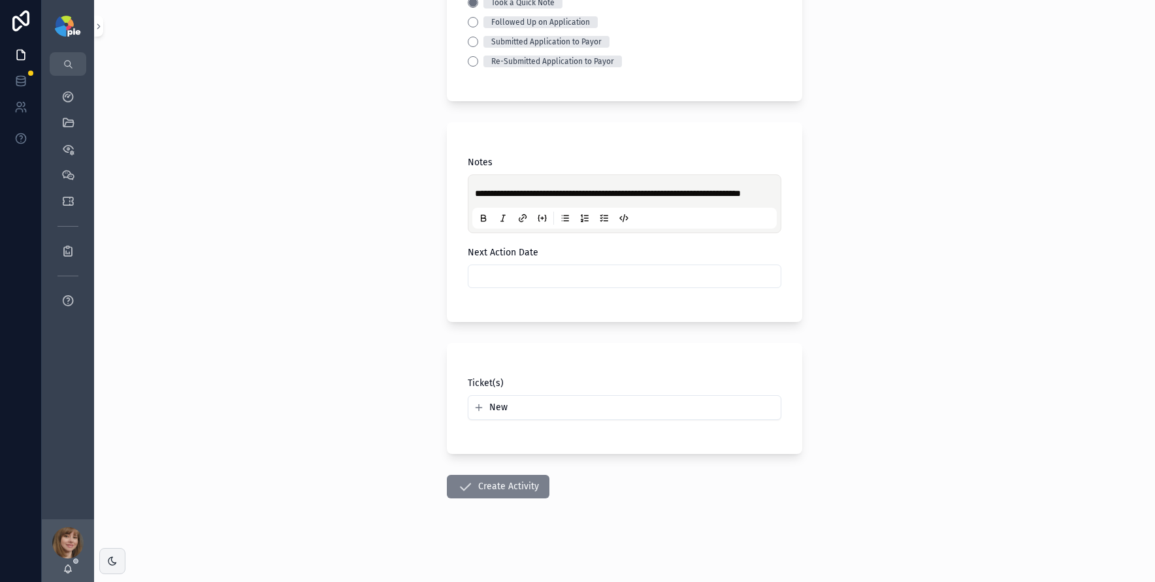
click at [482, 489] on button "Create Activity" at bounding box center [498, 487] width 103 height 24
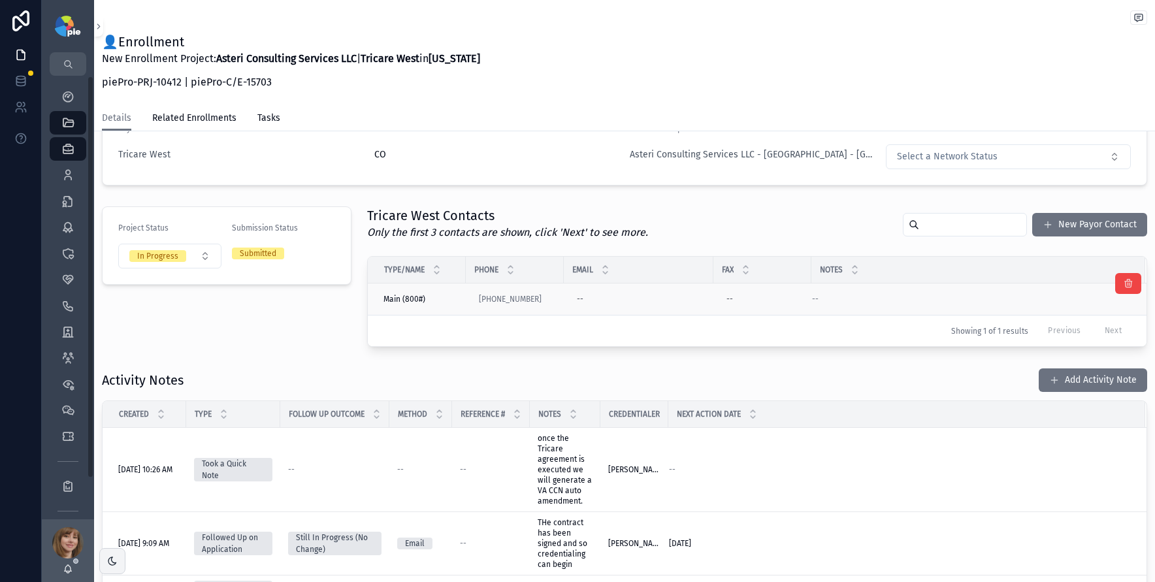
scroll to position [229, 0]
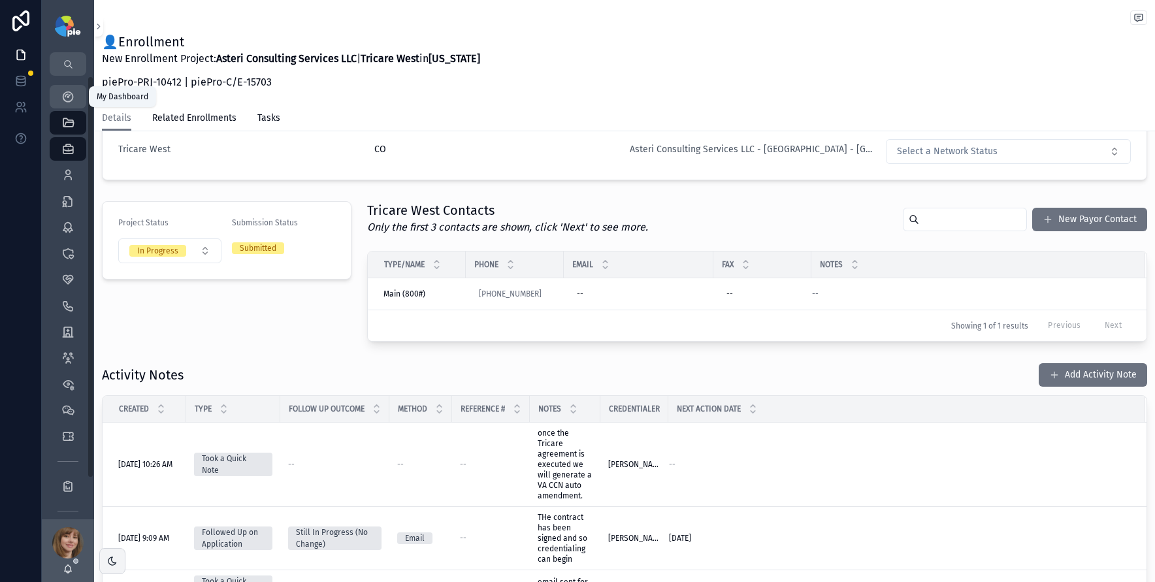
click at [74, 99] on div "My Dashboard" at bounding box center [68, 96] width 21 height 21
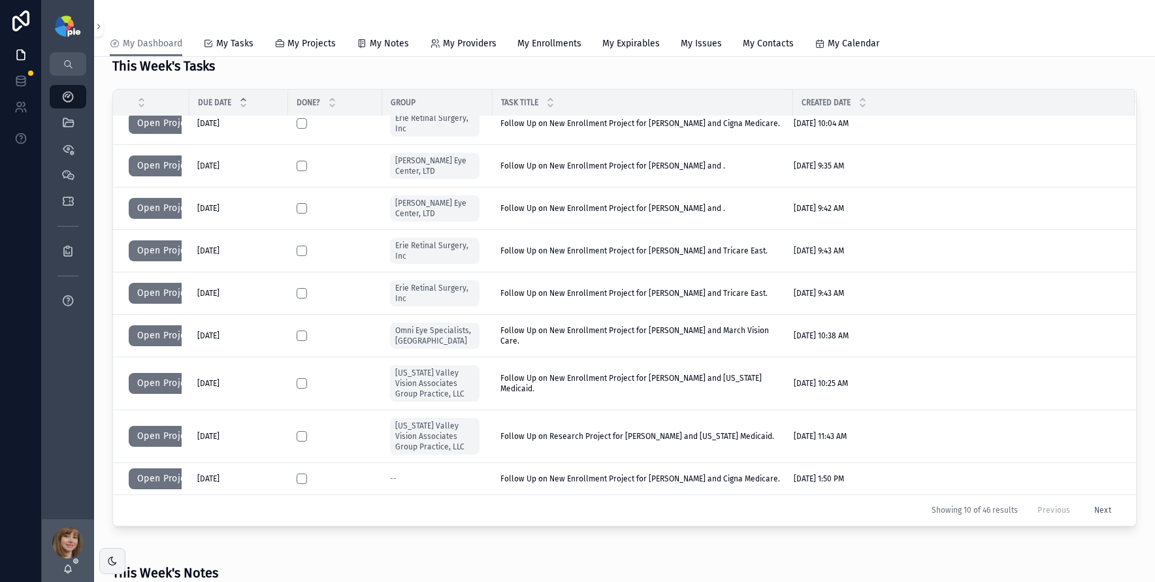
scroll to position [434, 0]
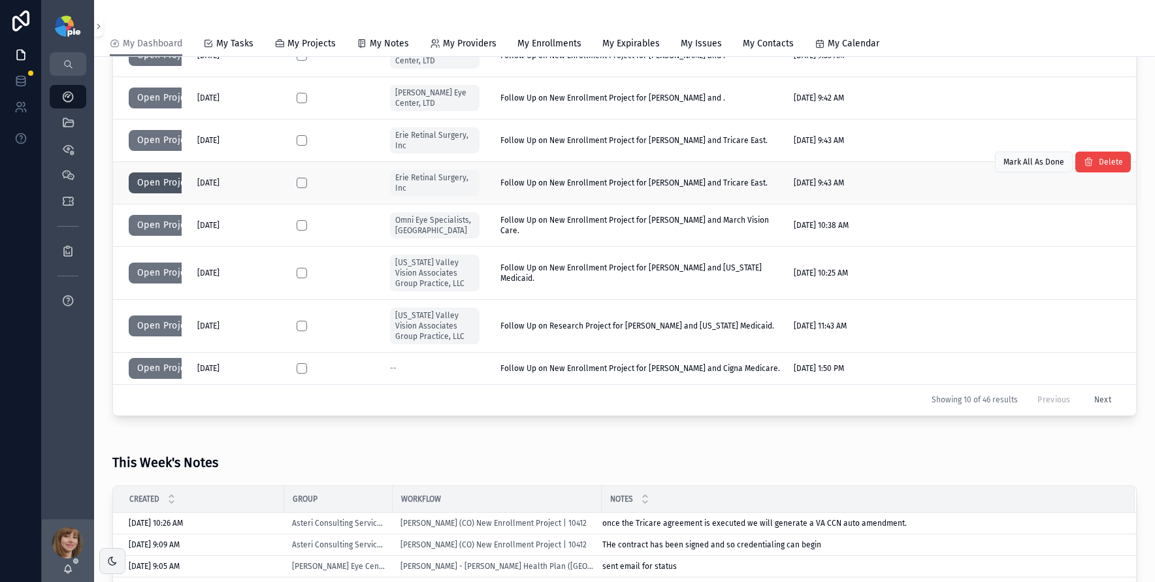
click at [169, 184] on button "Open Project" at bounding box center [166, 183] width 74 height 21
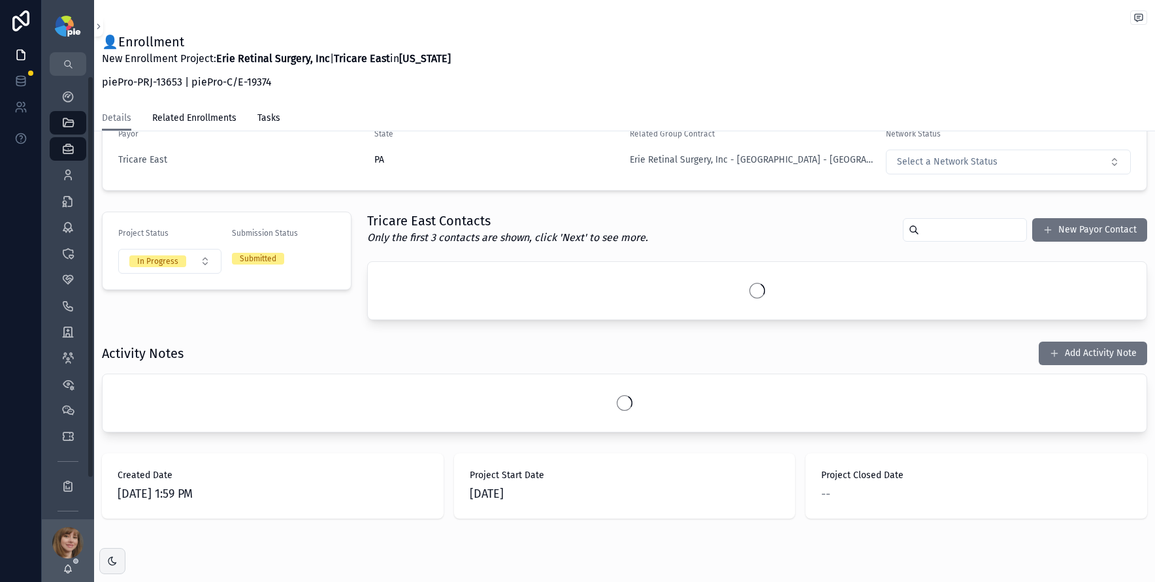
scroll to position [244, 0]
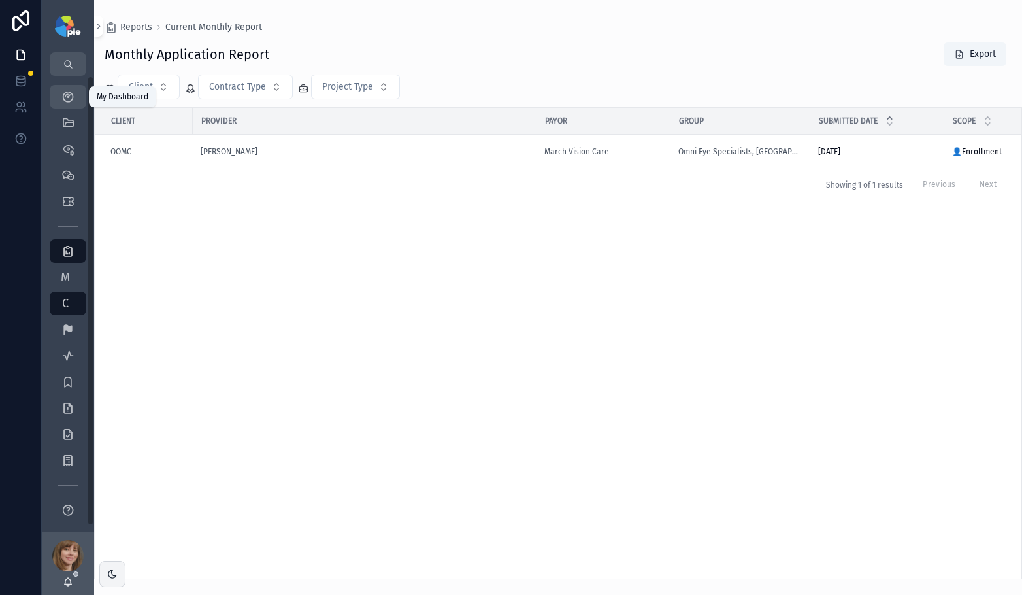
click at [62, 92] on icon "scrollable content" at bounding box center [67, 96] width 13 height 13
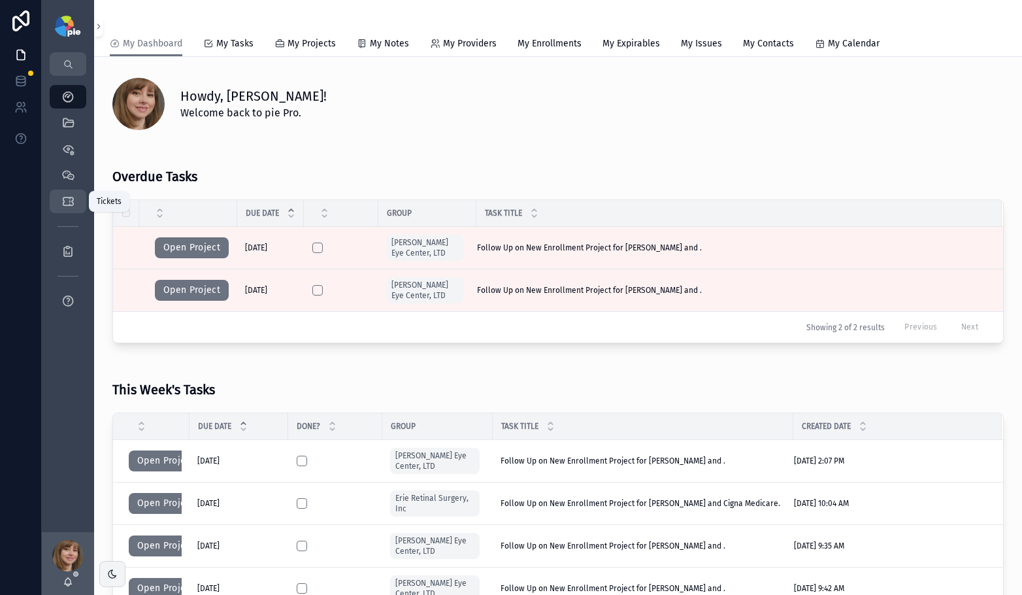
click at [76, 202] on div "Tickets" at bounding box center [68, 201] width 21 height 21
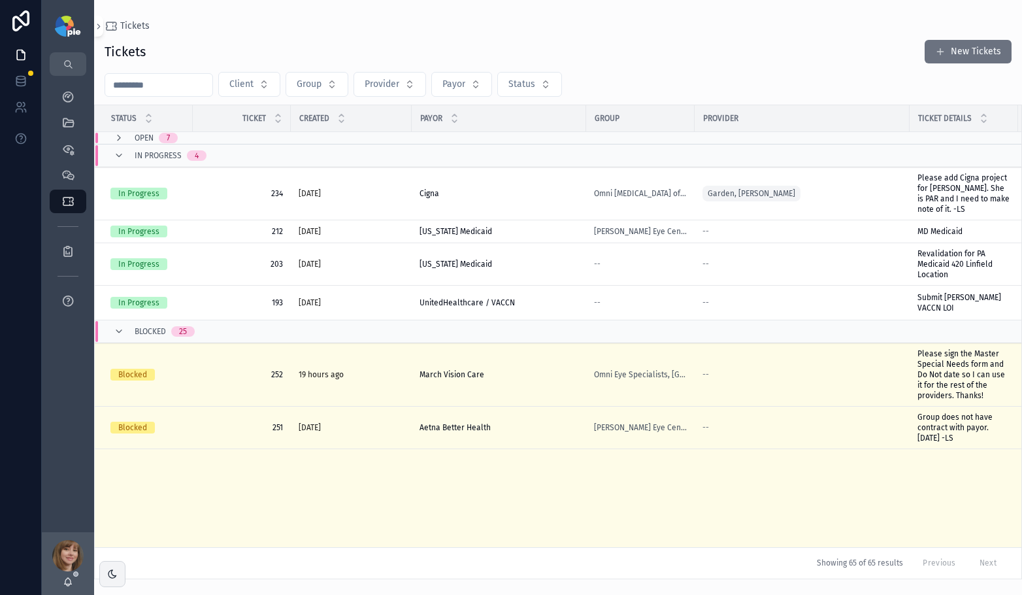
click at [182, 84] on input "scrollable content" at bounding box center [158, 85] width 107 height 18
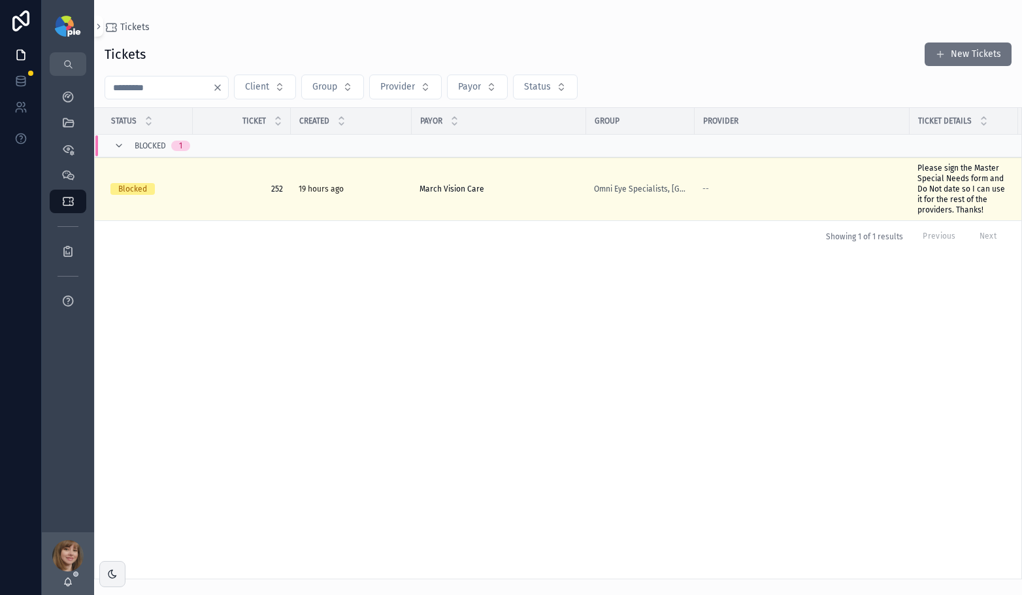
type input "***"
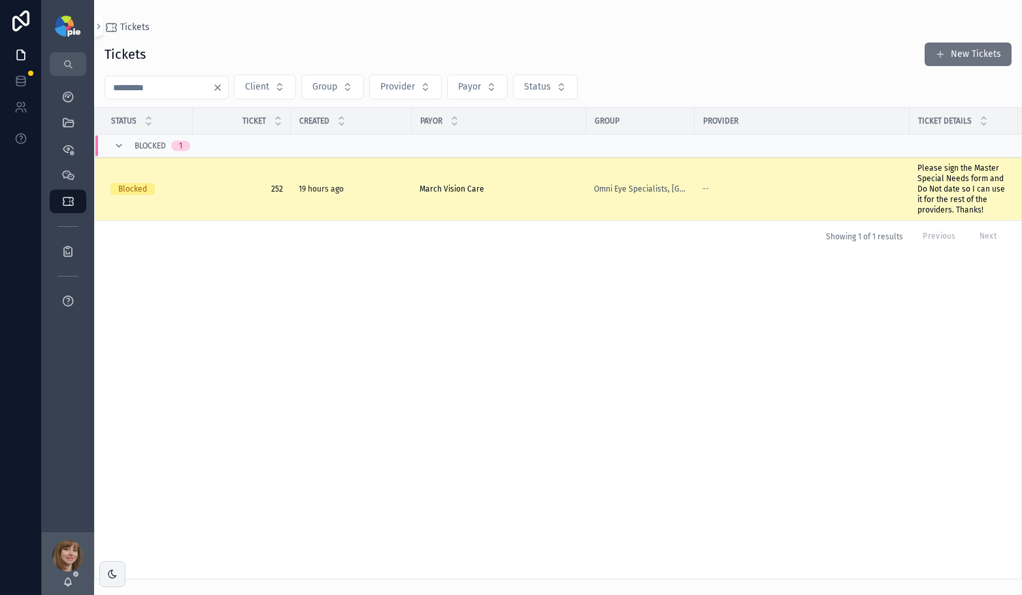
click at [212, 191] on span "252" at bounding box center [242, 189] width 82 height 10
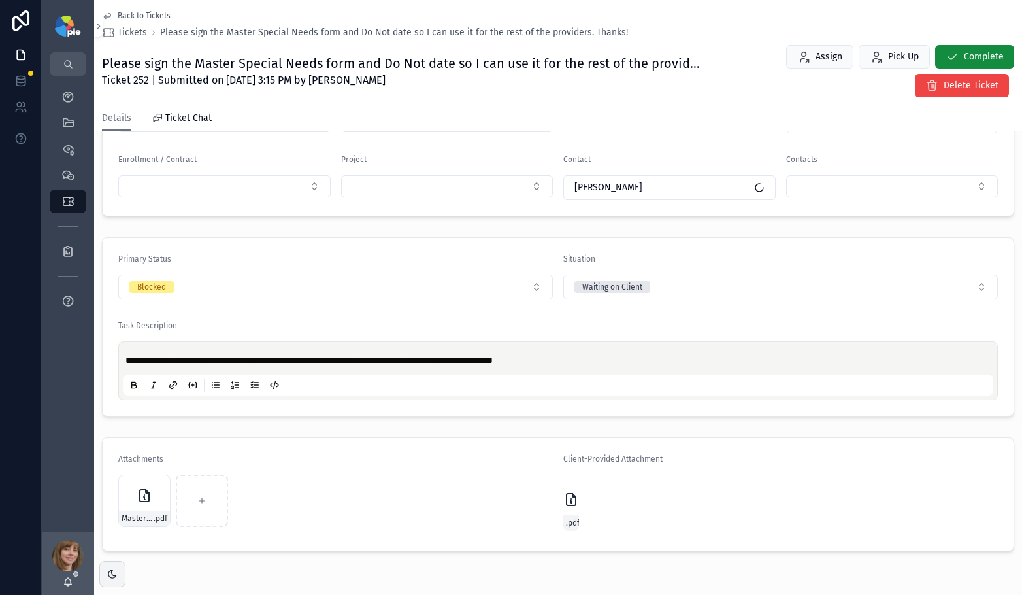
scroll to position [270, 0]
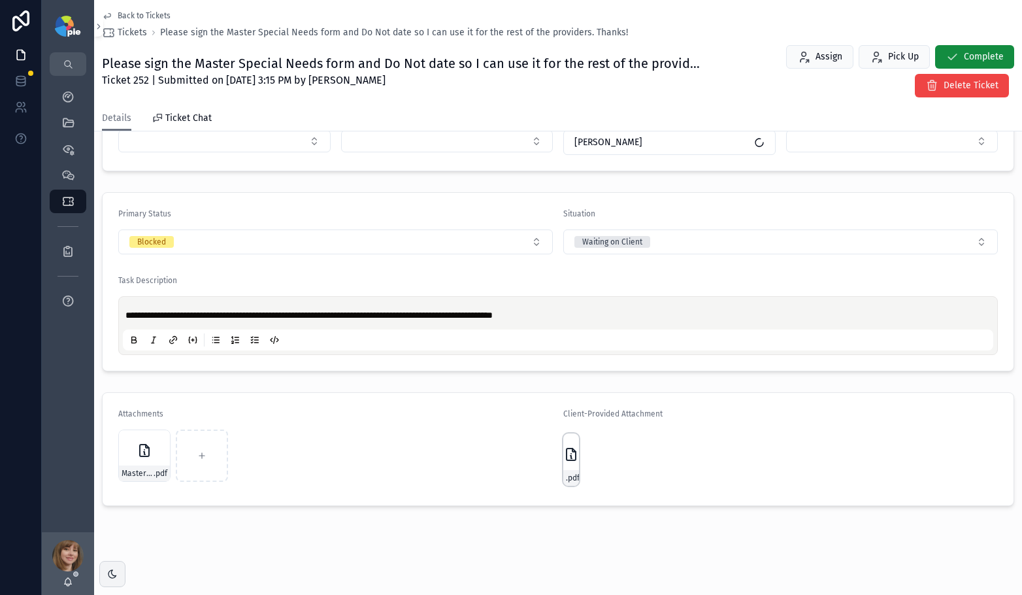
click at [569, 462] on div "Master-Special-Needs-Form .pdf" at bounding box center [571, 459] width 16 height 52
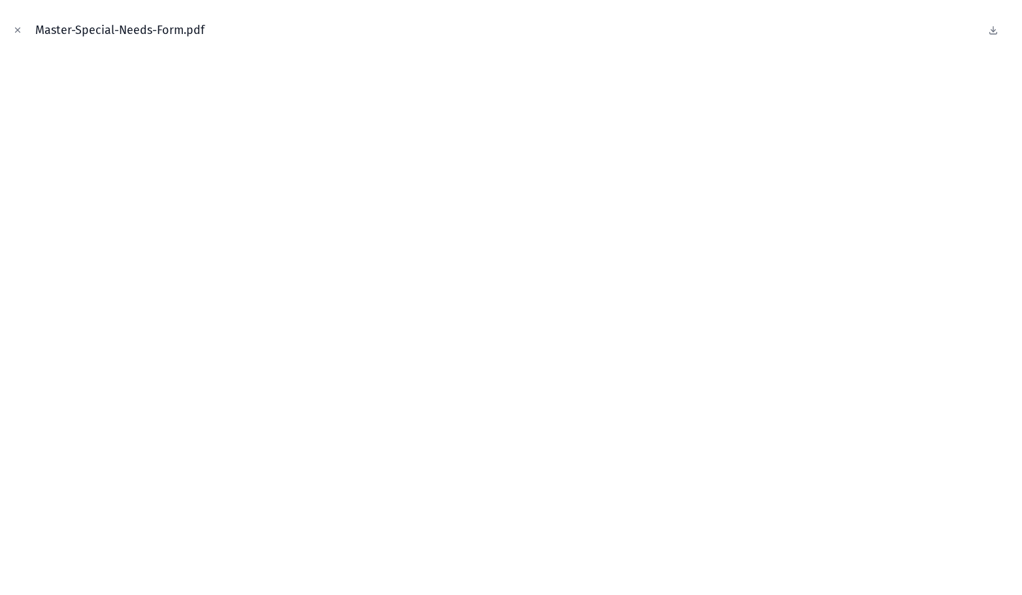
click at [998, 31] on button at bounding box center [993, 30] width 16 height 16
click at [18, 31] on icon "Close modal" at bounding box center [17, 29] width 9 height 9
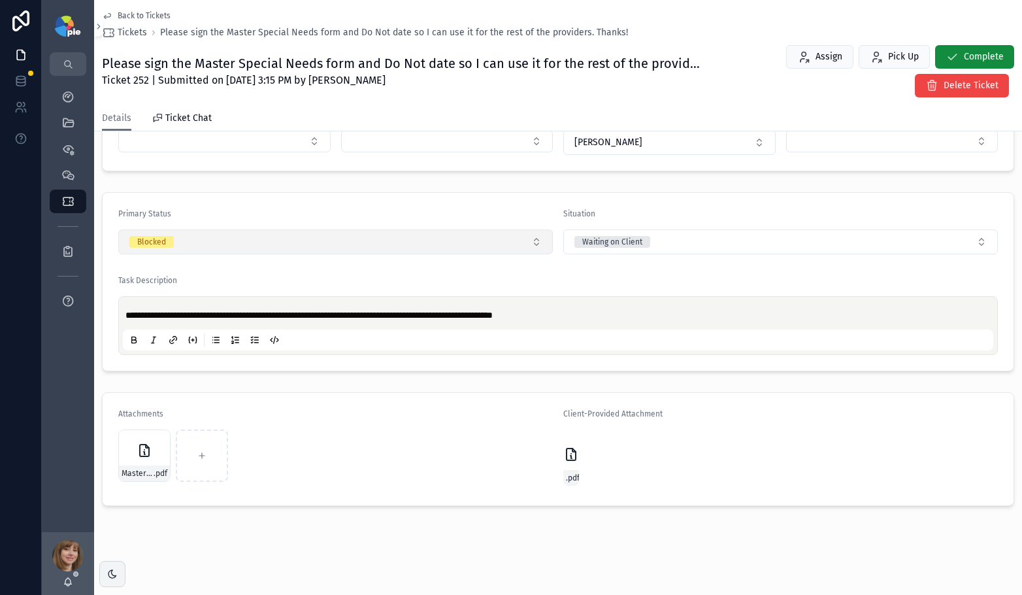
click at [354, 239] on button "Blocked" at bounding box center [335, 241] width 435 height 25
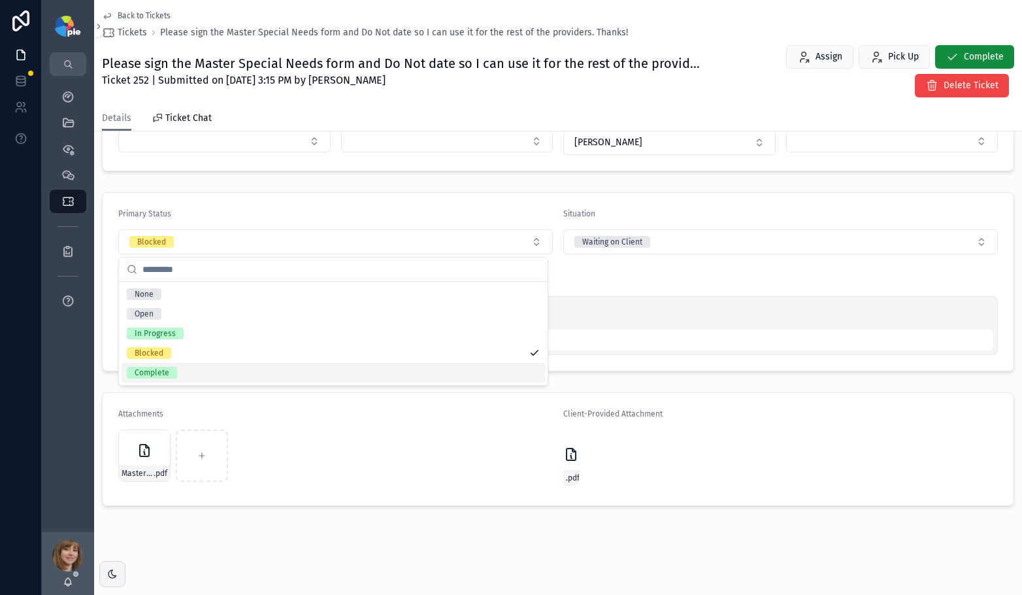
click at [249, 367] on div "Complete" at bounding box center [333, 373] width 423 height 20
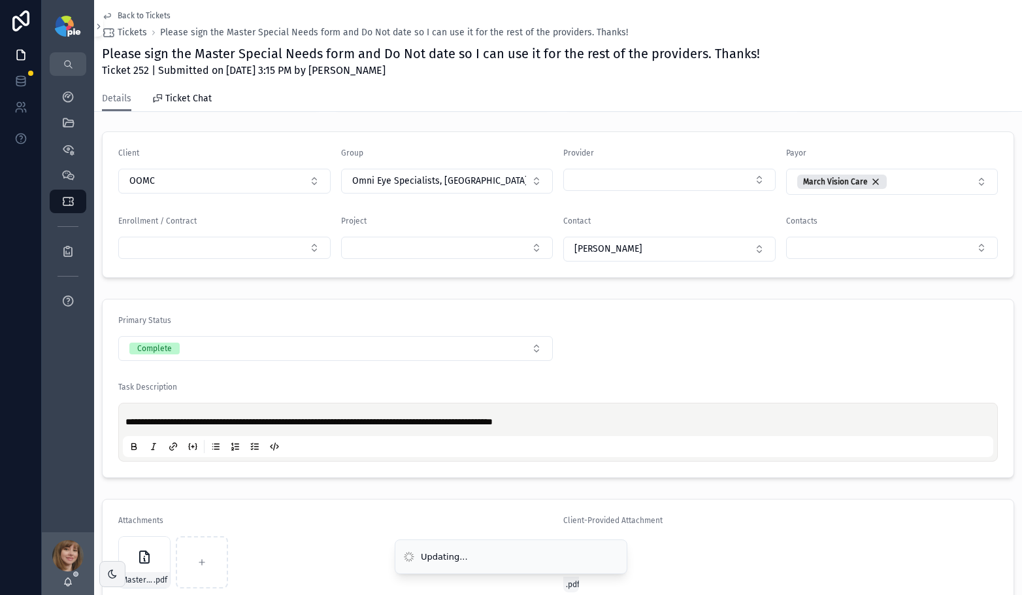
scroll to position [133, 0]
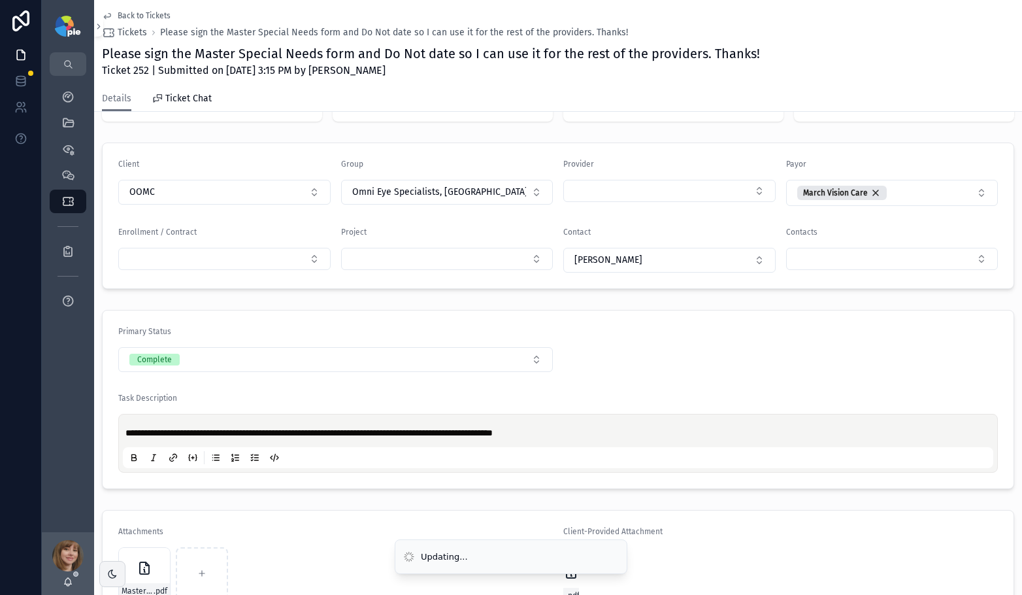
click at [140, 13] on span "Back to Tickets" at bounding box center [144, 15] width 53 height 10
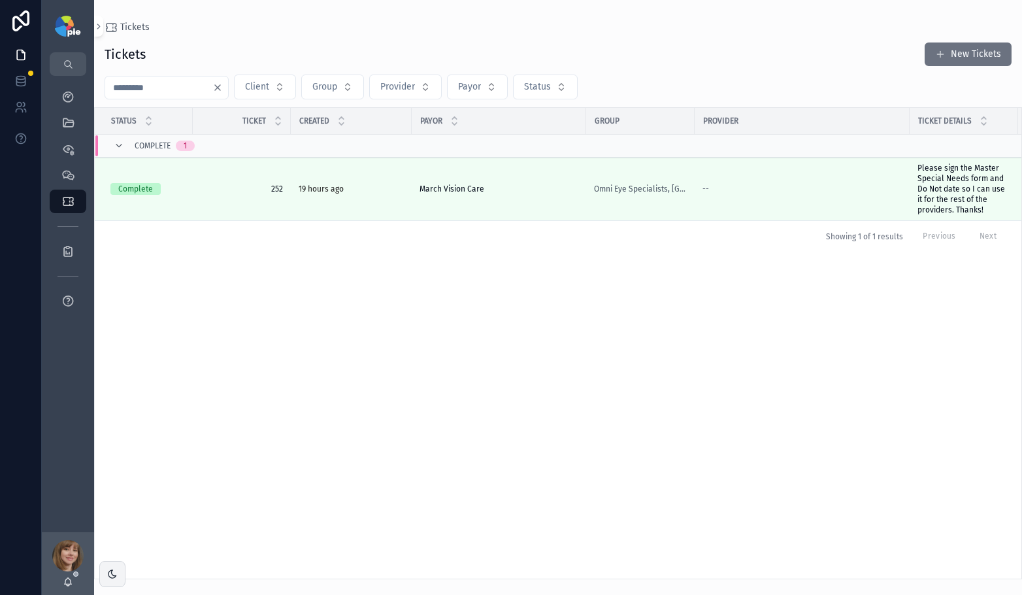
click at [163, 85] on input "***" at bounding box center [158, 87] width 107 height 18
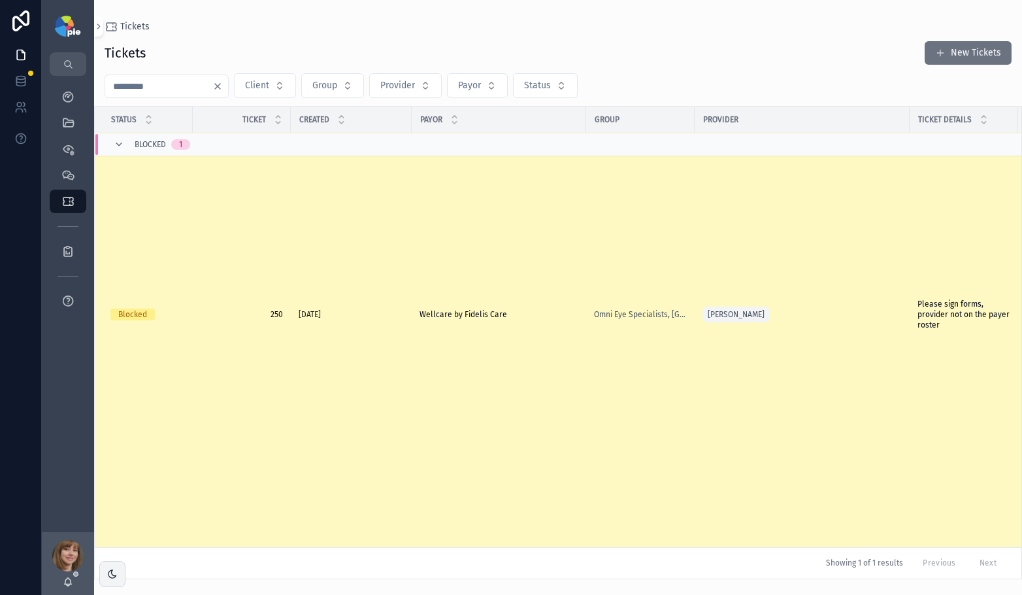
scroll to position [84, 0]
type input "***"
click at [498, 309] on span "Wellcare by Fidelis Care" at bounding box center [464, 314] width 88 height 10
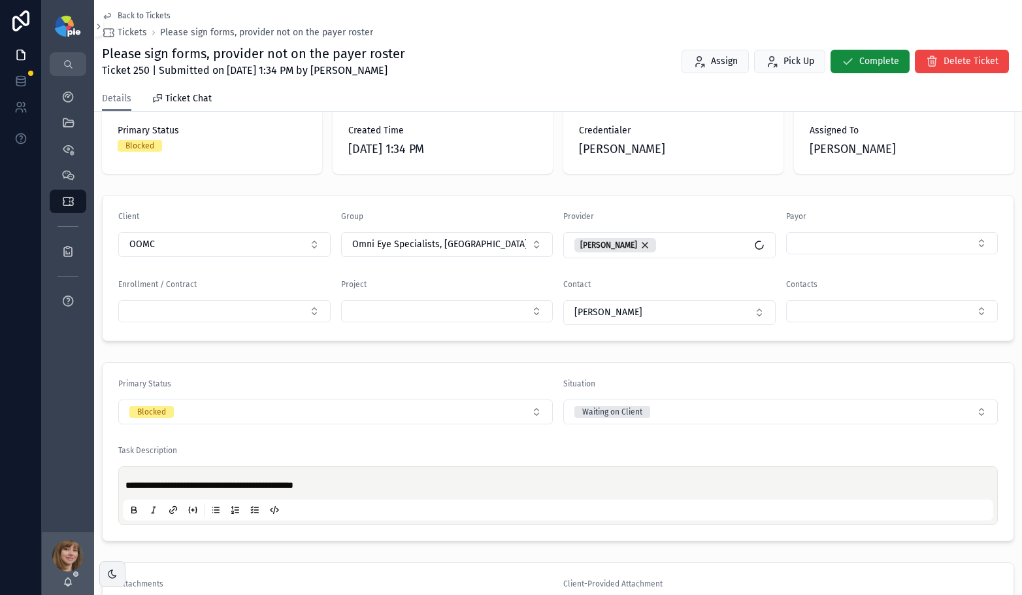
scroll to position [250, 0]
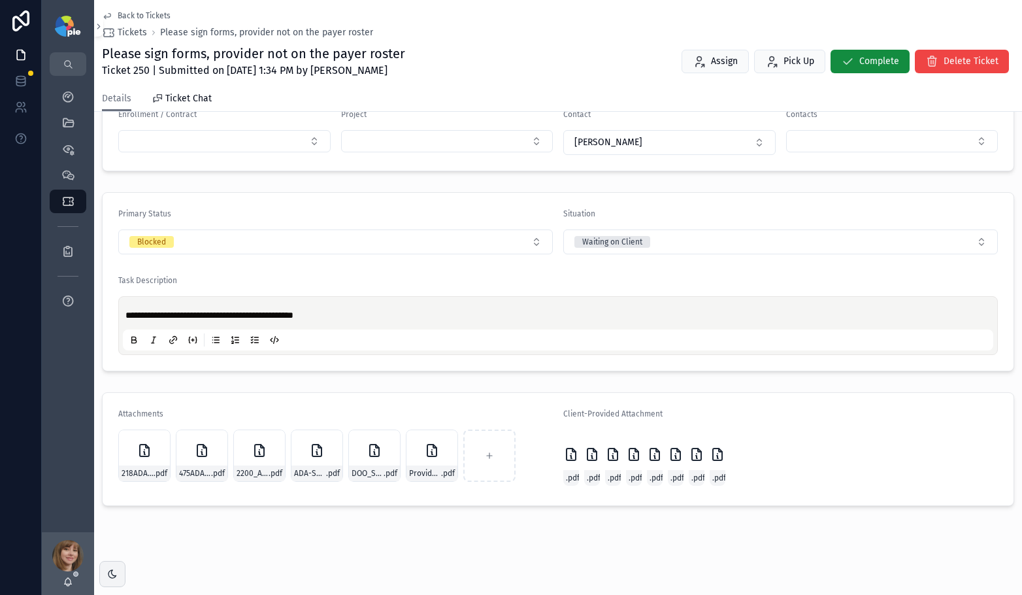
click at [348, 220] on div "Primary Status" at bounding box center [335, 216] width 435 height 16
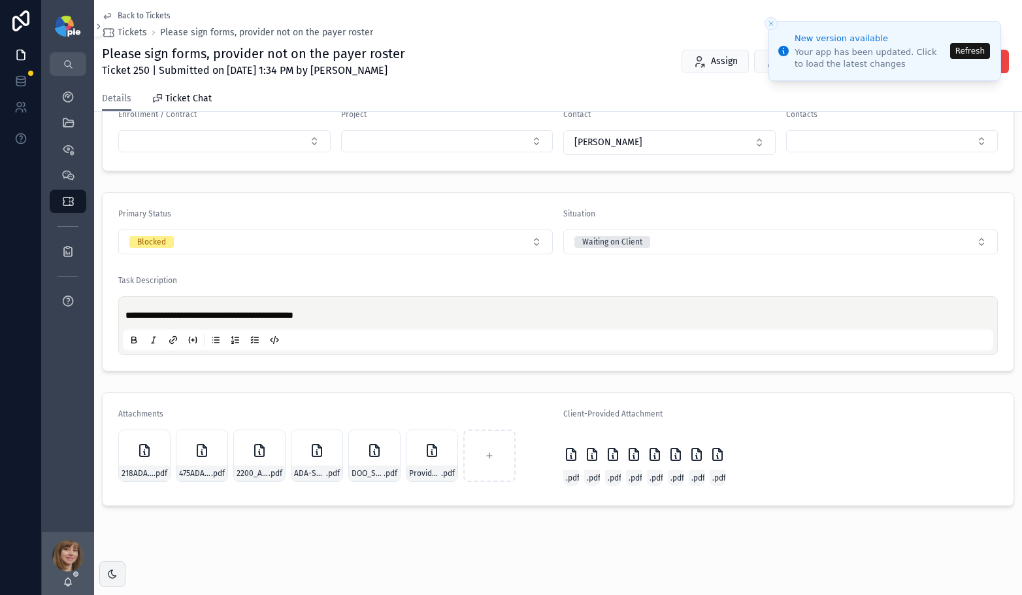
click at [961, 55] on button "Refresh" at bounding box center [970, 51] width 40 height 16
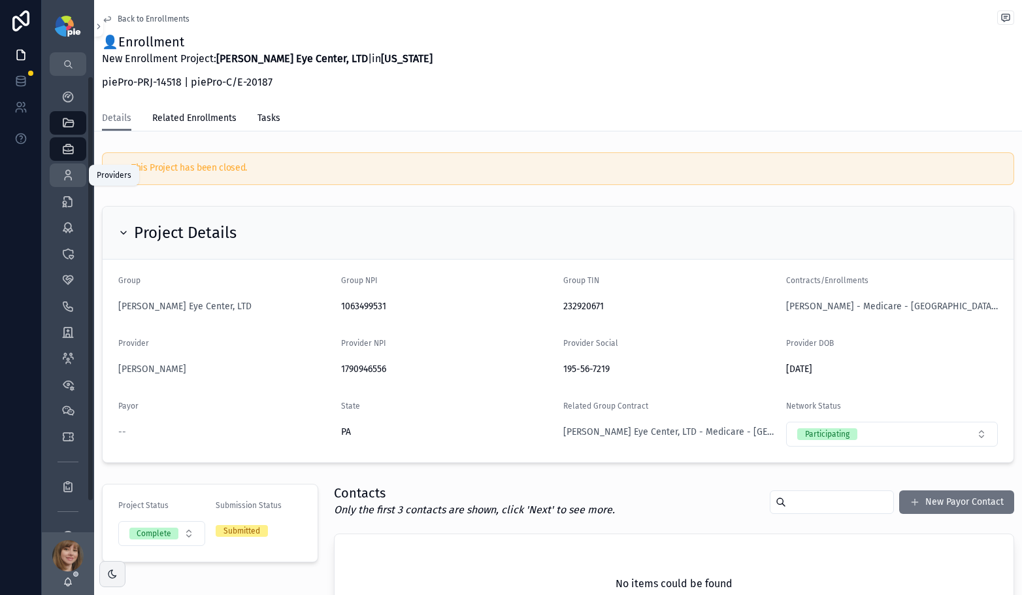
click at [66, 176] on icon "scrollable content" at bounding box center [67, 175] width 13 height 13
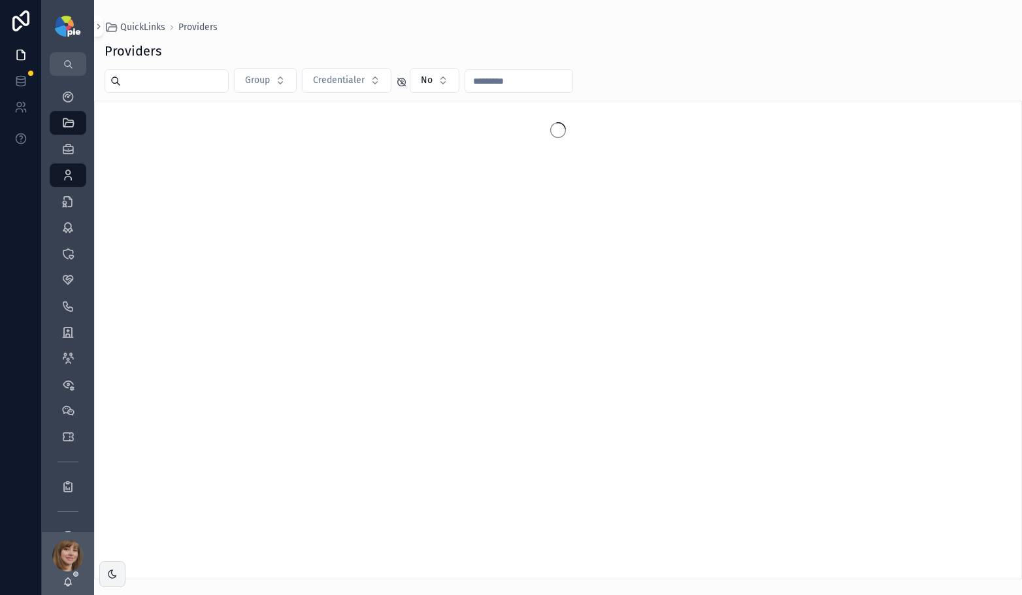
click at [195, 83] on input "scrollable content" at bounding box center [174, 81] width 107 height 18
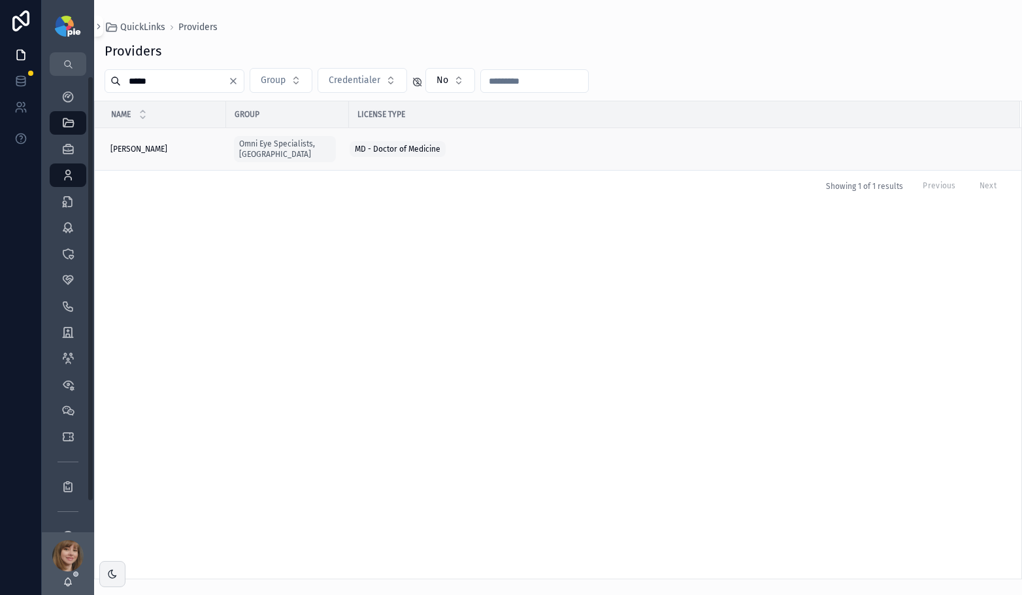
type input "*****"
click at [156, 144] on span "[PERSON_NAME]" at bounding box center [138, 149] width 57 height 10
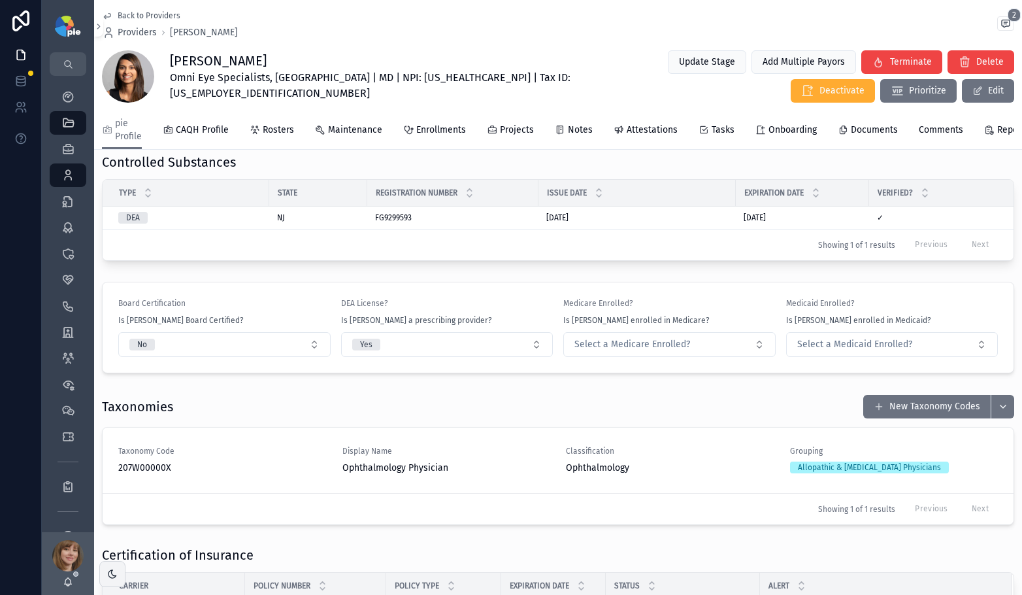
scroll to position [1462, 0]
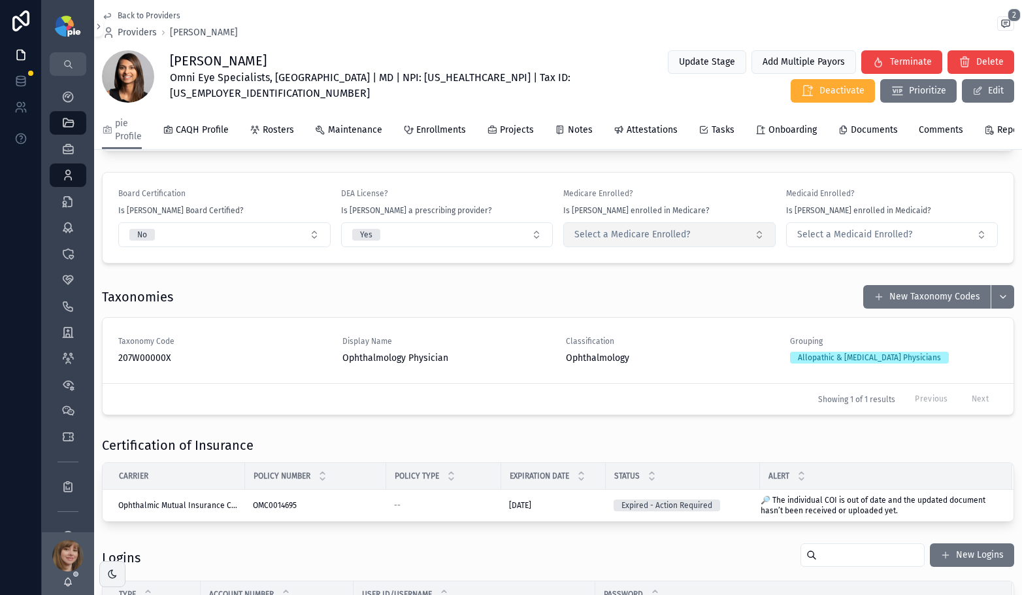
click at [631, 241] on span "Select a Medicare Enrolled?" at bounding box center [632, 234] width 116 height 13
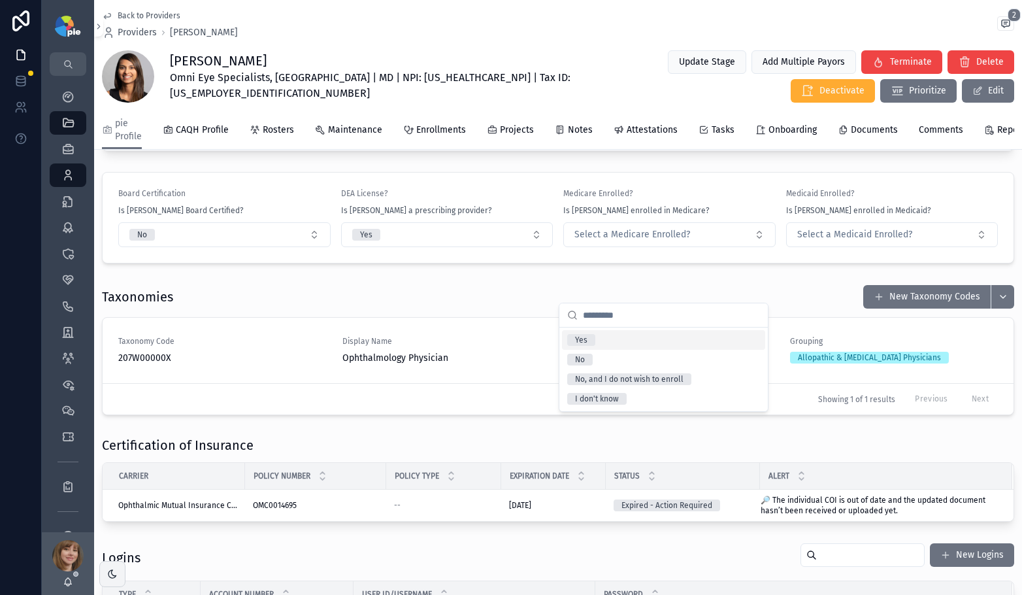
click at [617, 337] on div "Yes" at bounding box center [663, 340] width 203 height 20
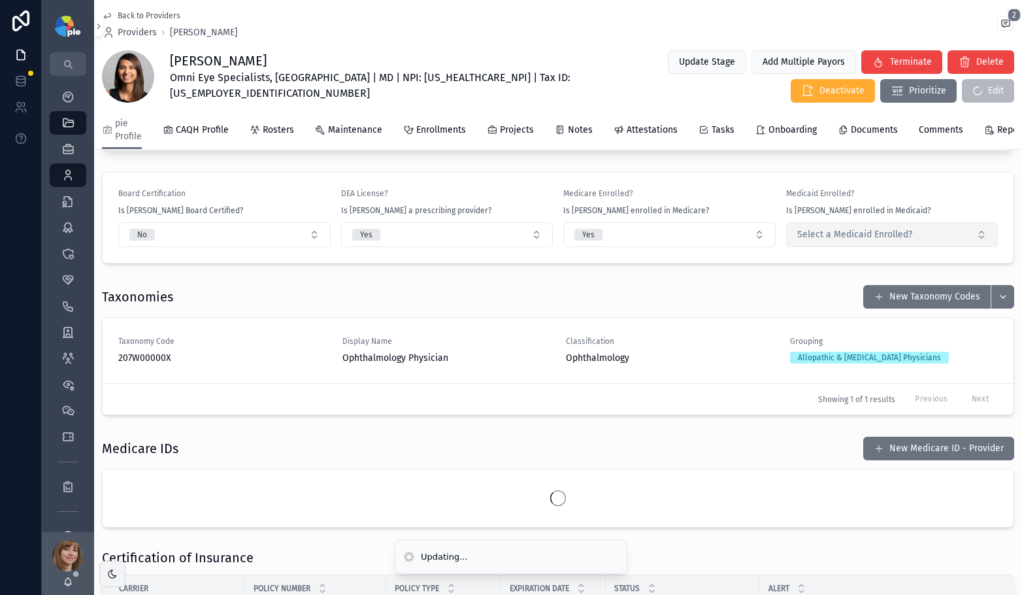
click at [810, 241] on span "Select a Medicaid Enrolled?" at bounding box center [854, 234] width 115 height 13
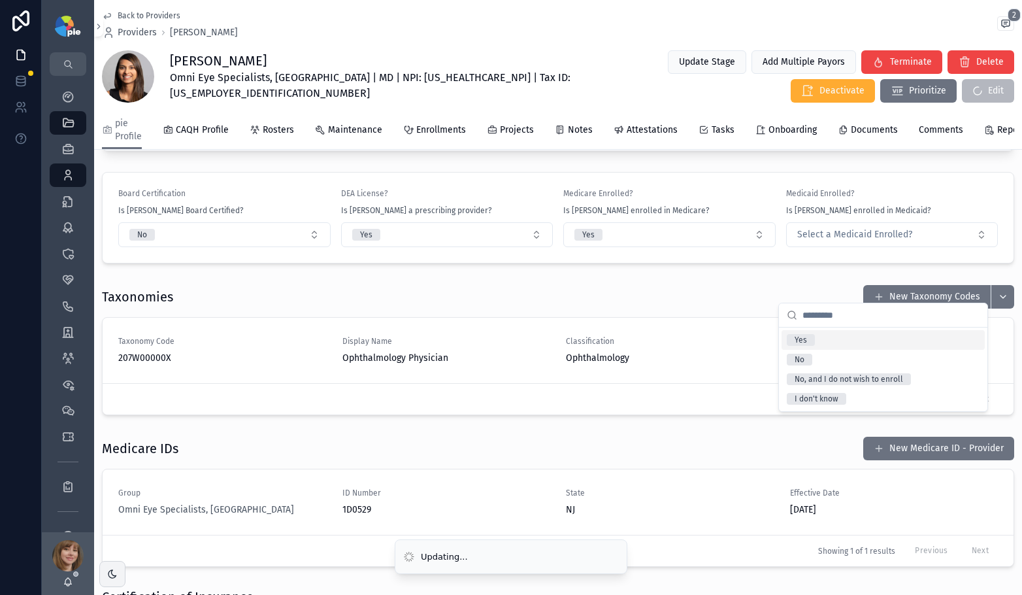
click at [799, 339] on div "Yes" at bounding box center [801, 340] width 12 height 12
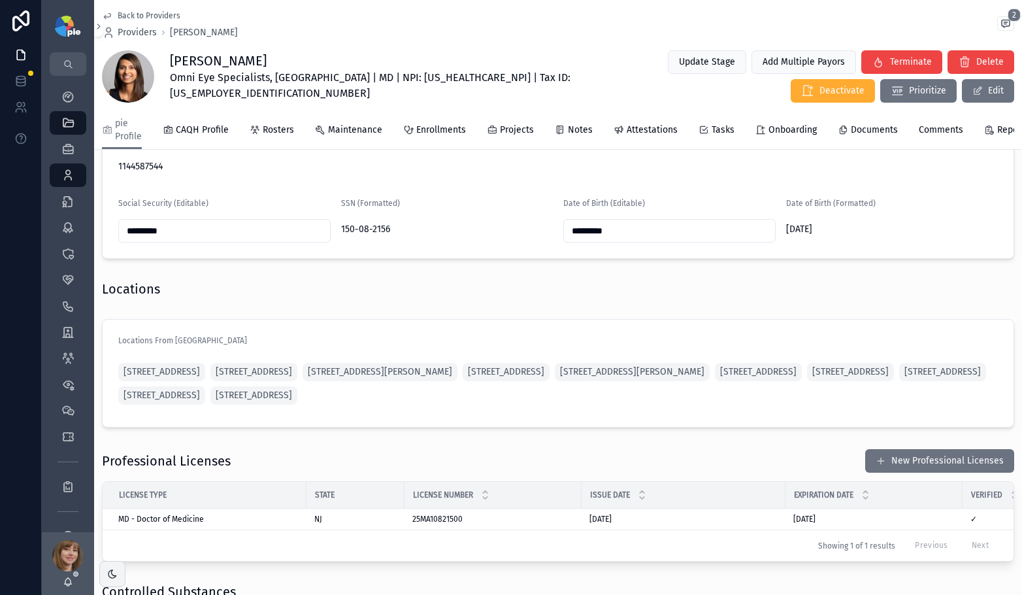
scroll to position [920, 0]
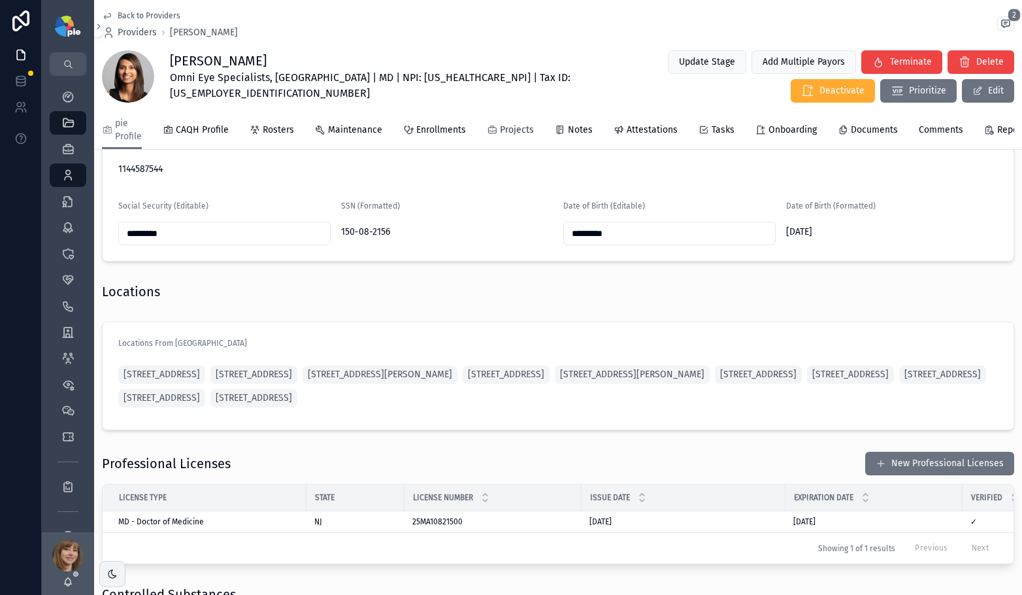
click at [505, 133] on span "Projects" at bounding box center [517, 130] width 34 height 13
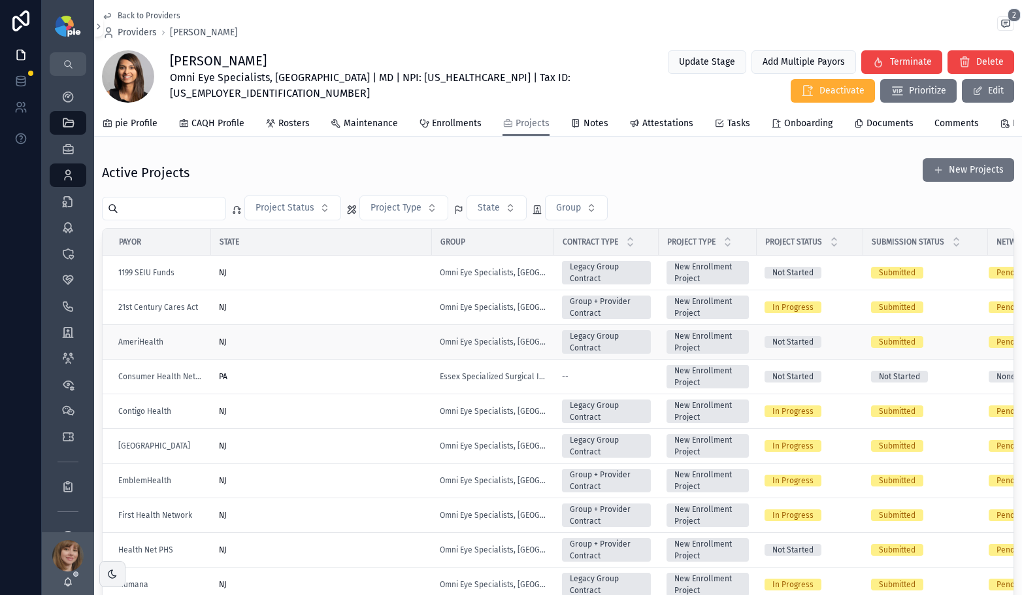
click at [321, 347] on div "NJ" at bounding box center [321, 342] width 205 height 10
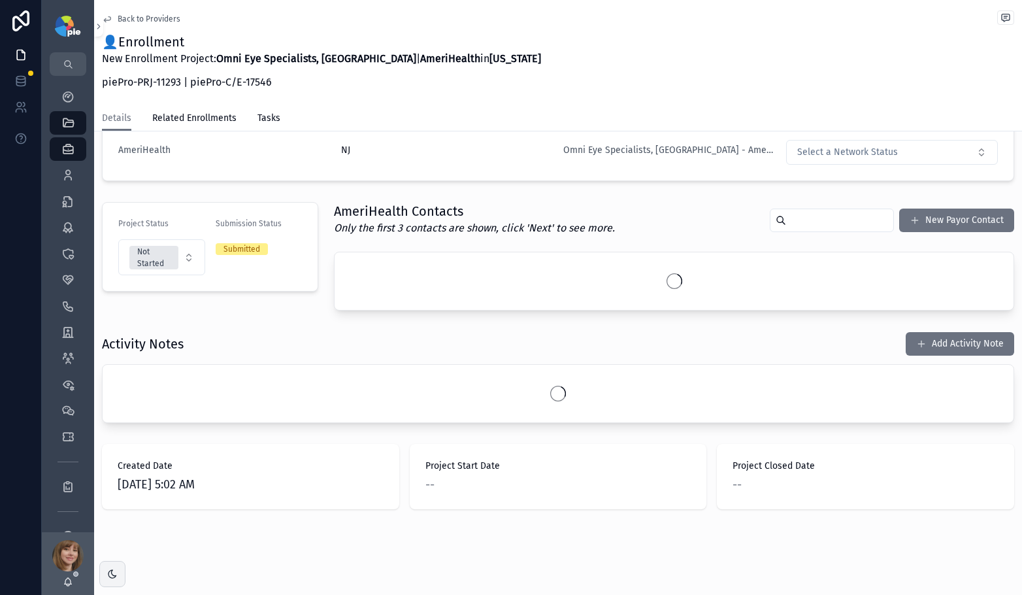
scroll to position [231, 0]
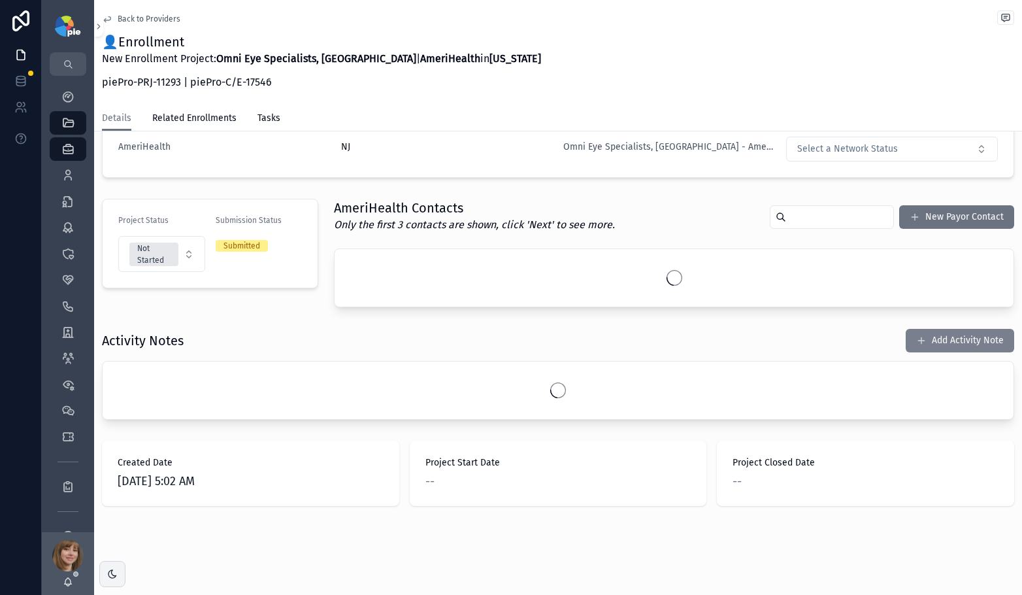
click at [947, 342] on div "Project Details Group Omni Eye Specialists, PA Group NPI 1376593863 Group TIN 2…" at bounding box center [558, 213] width 928 height 595
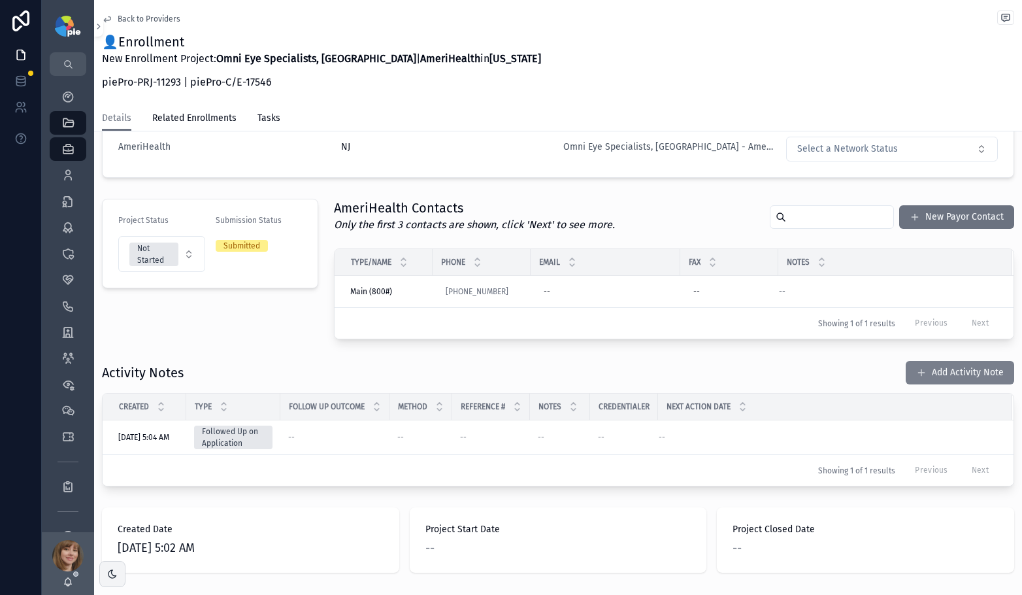
click at [928, 367] on button "Add Activity Note" at bounding box center [960, 373] width 108 height 24
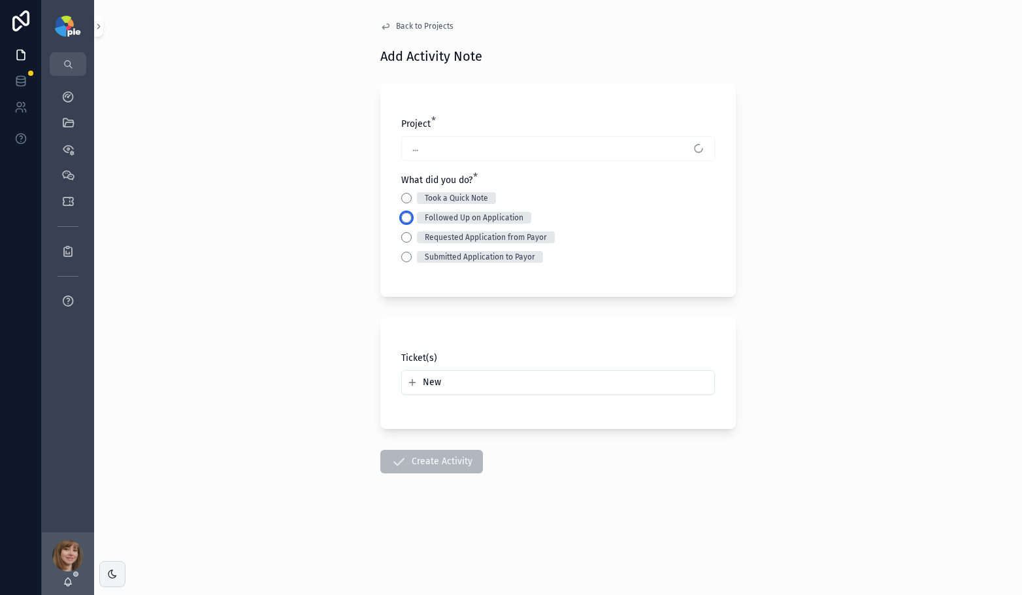
click at [407, 219] on button "Followed Up on Application" at bounding box center [406, 217] width 10 height 10
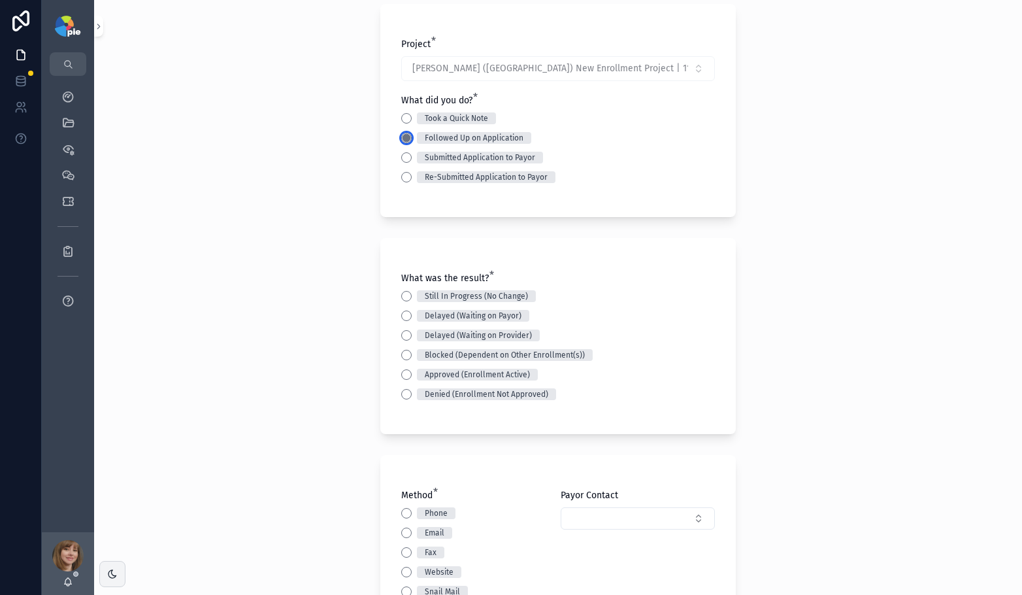
scroll to position [85, 0]
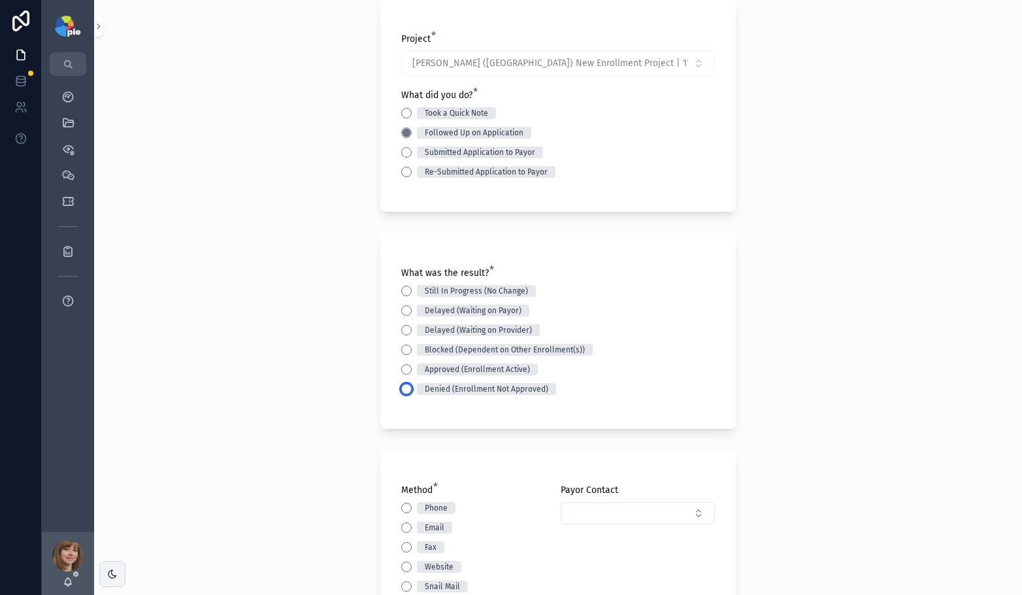
click at [401, 386] on button "Denied (Enrollment Not Approved)" at bounding box center [406, 389] width 10 height 10
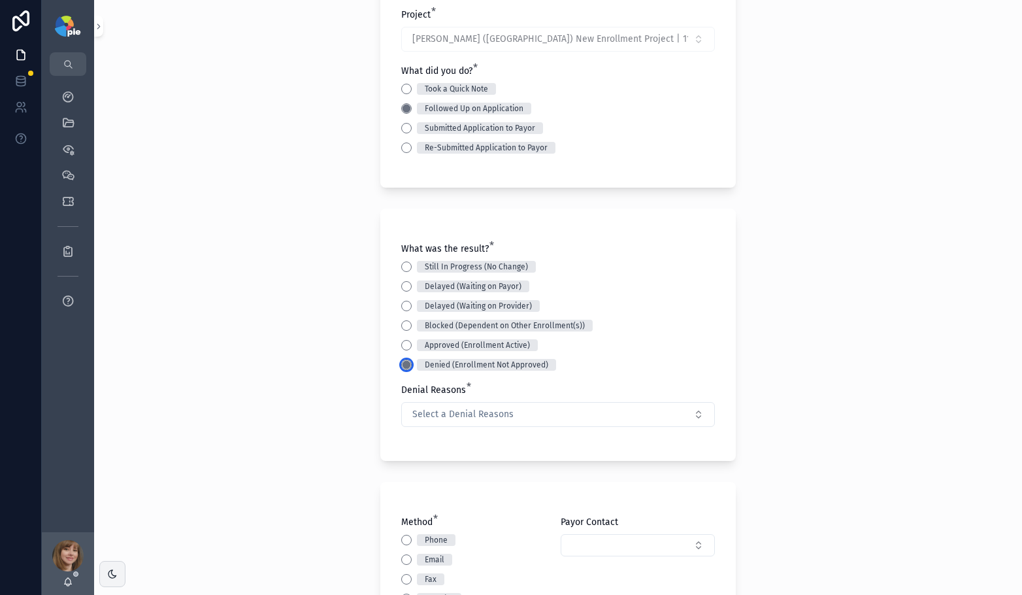
scroll to position [110, 0]
click at [554, 404] on button "Select a Denial Reasons" at bounding box center [558, 413] width 314 height 25
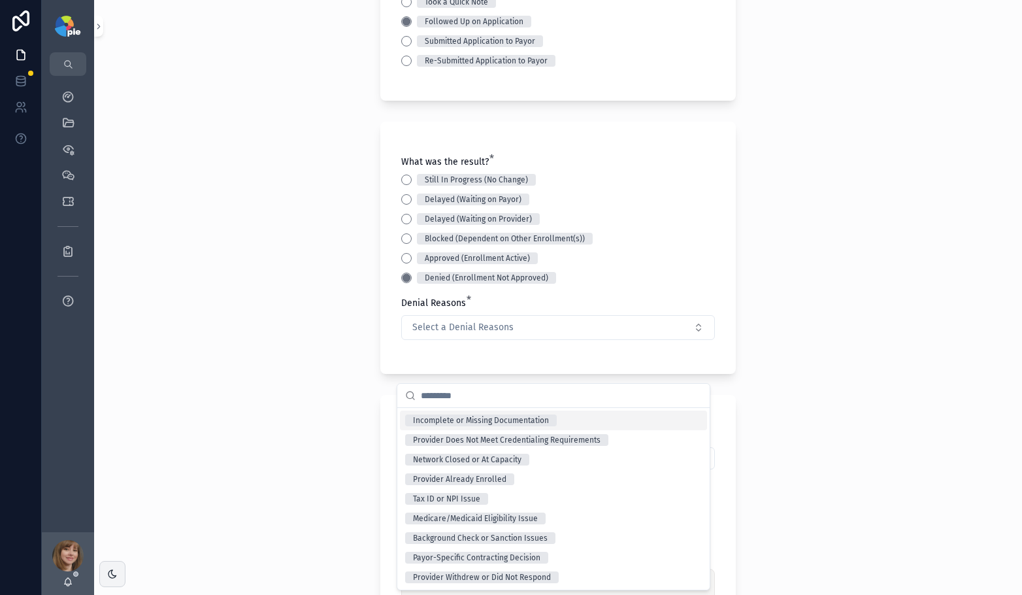
scroll to position [221, 0]
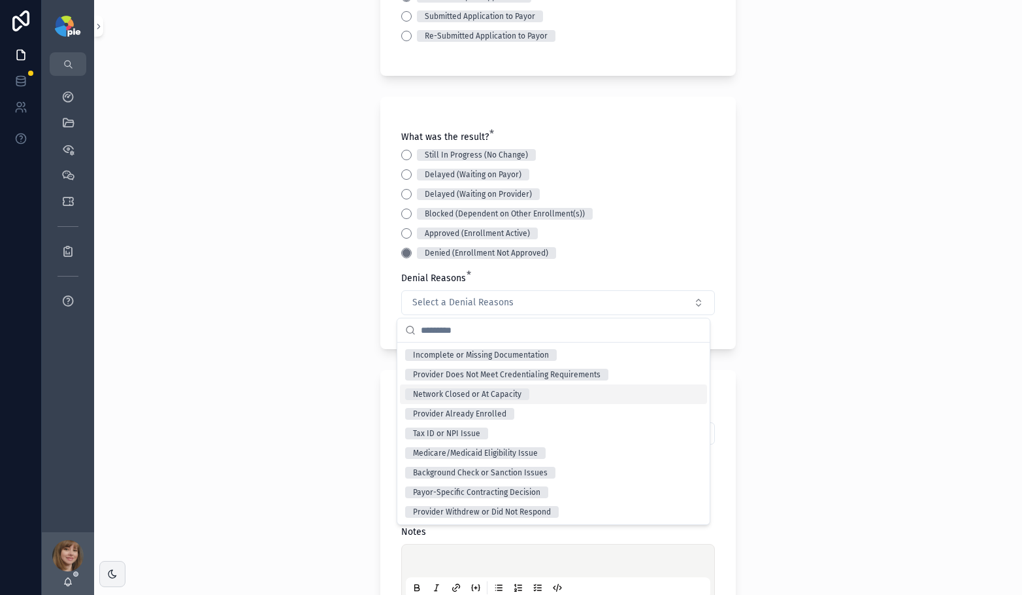
click at [840, 386] on div "Back to Projects Add Activity Note Project * Gupta, Reena - AmeriHealth (NJ) Ne…" at bounding box center [558, 297] width 928 height 595
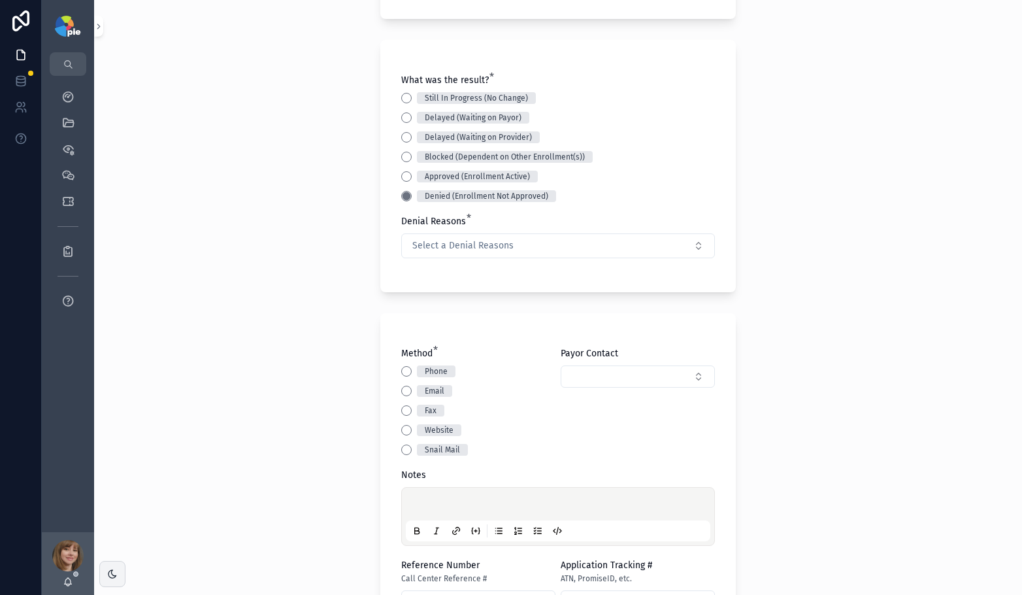
scroll to position [316, 0]
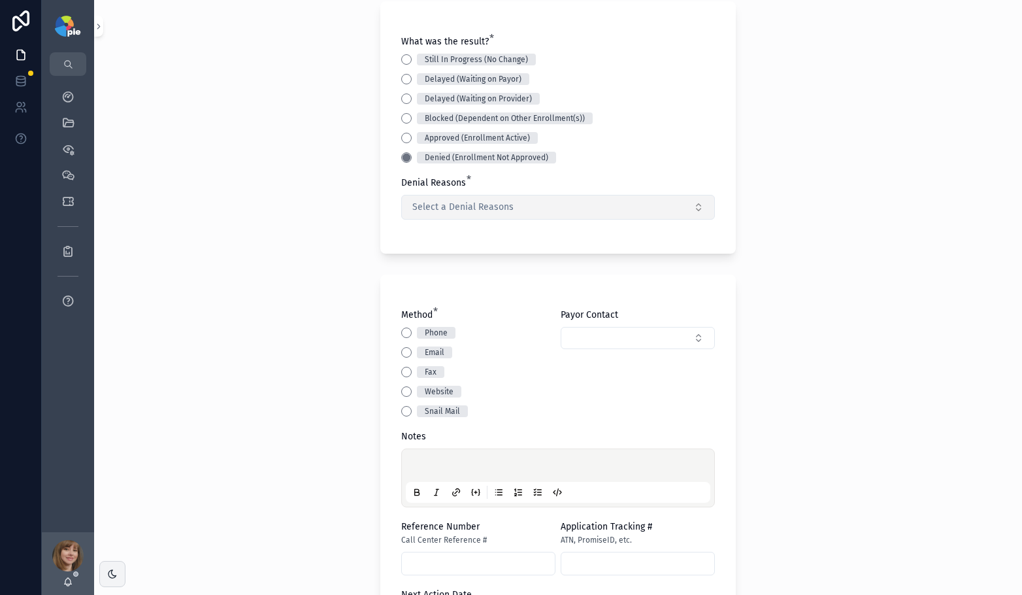
click at [455, 201] on span "Select a Denial Reasons" at bounding box center [462, 207] width 101 height 13
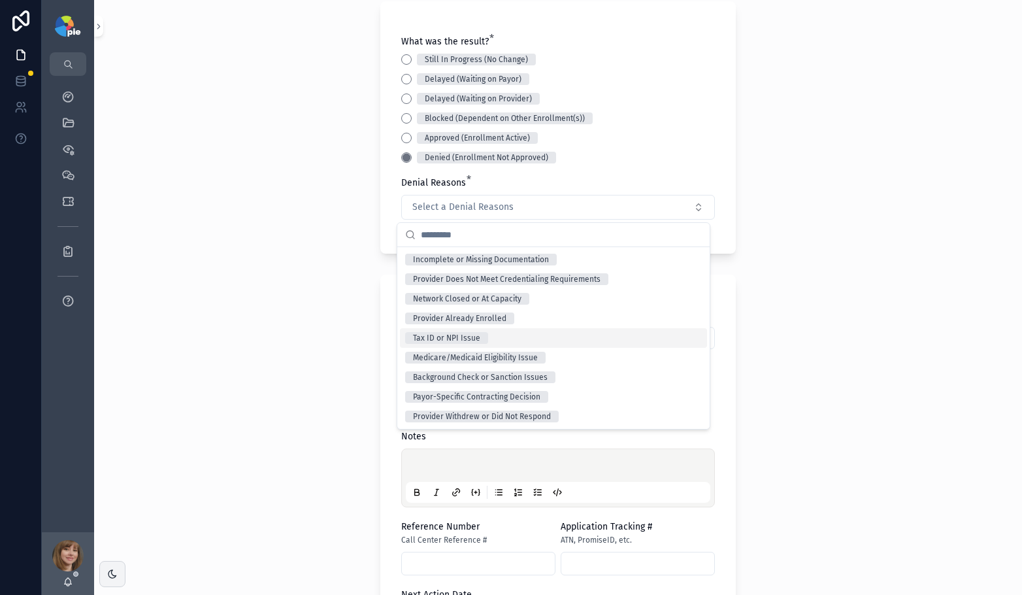
click at [866, 365] on div "Back to Projects Add Activity Note Project * Gupta, Reena - AmeriHealth (NJ) Ne…" at bounding box center [558, 297] width 928 height 595
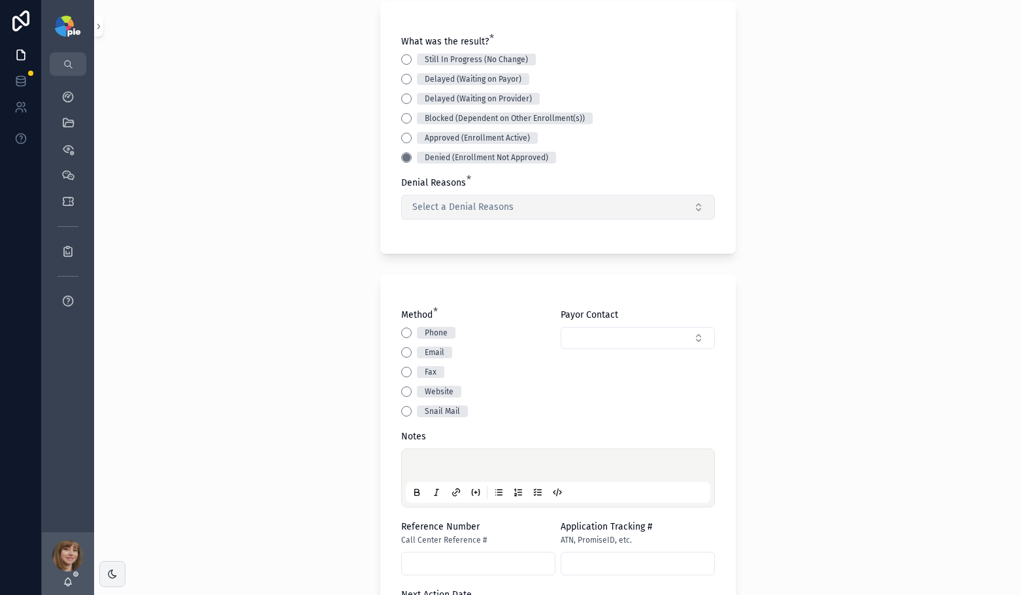
click at [537, 206] on button "Select a Denial Reasons" at bounding box center [558, 207] width 314 height 25
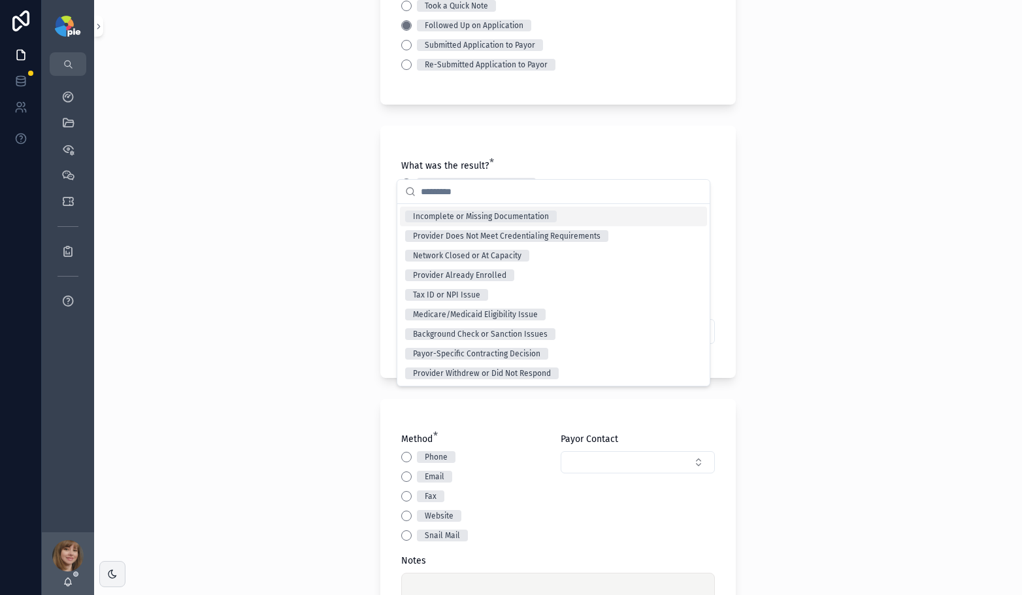
scroll to position [0, 0]
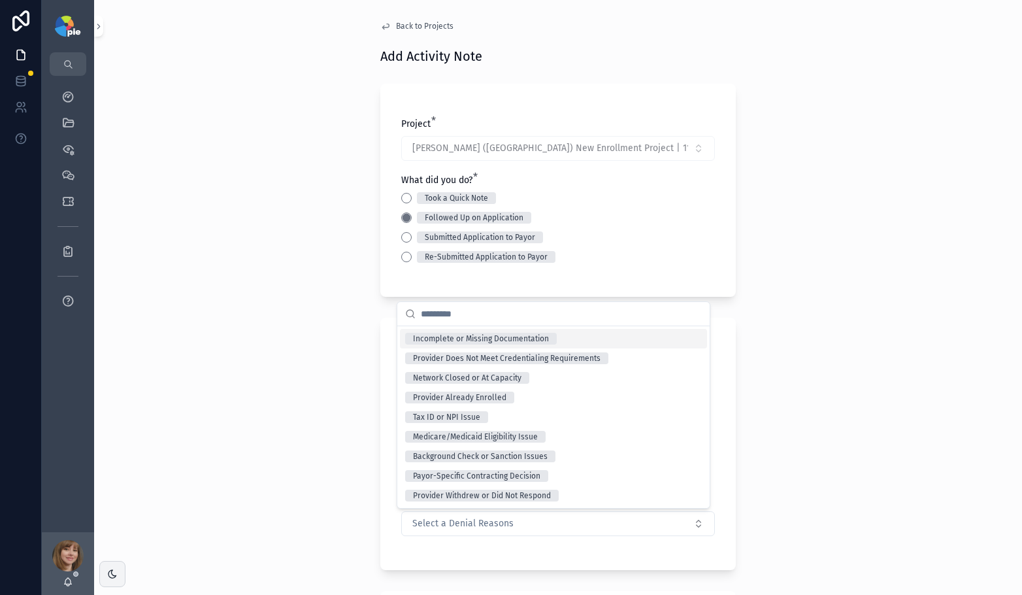
click at [435, 21] on span "Back to Projects" at bounding box center [425, 26] width 58 height 10
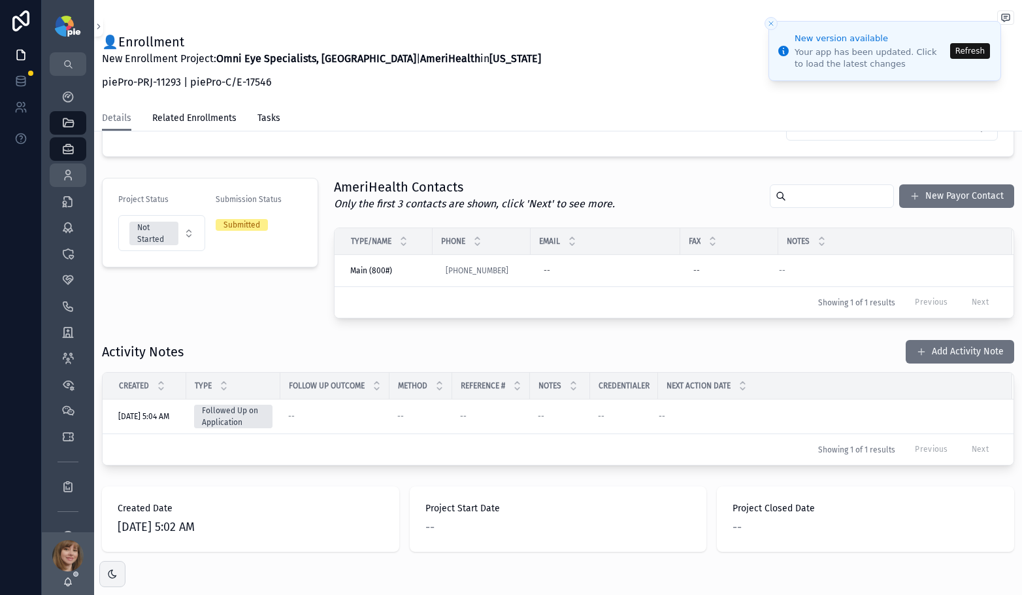
scroll to position [251, 0]
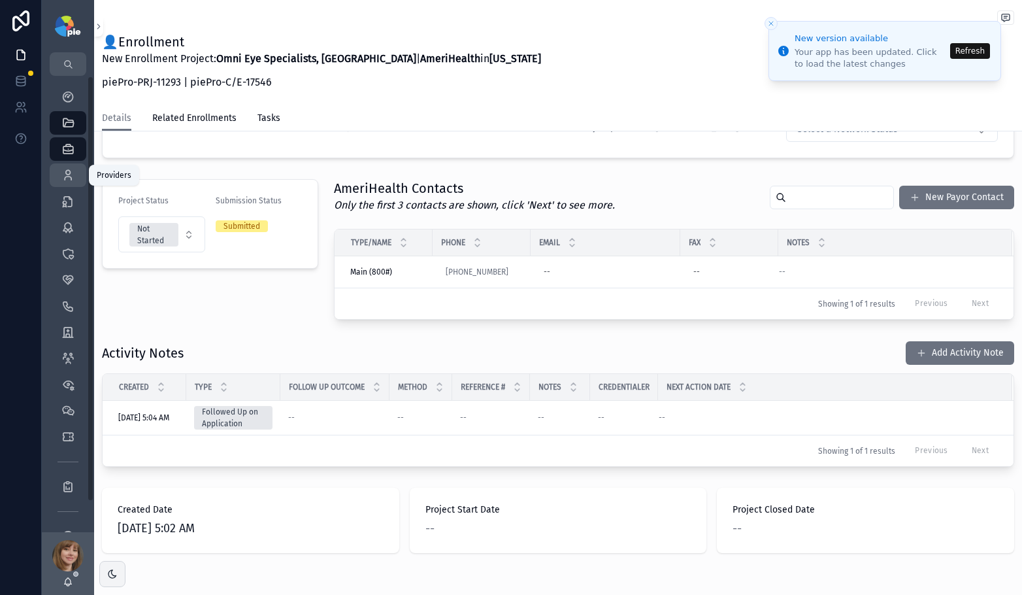
click at [73, 181] on icon "scrollable content" at bounding box center [67, 175] width 13 height 13
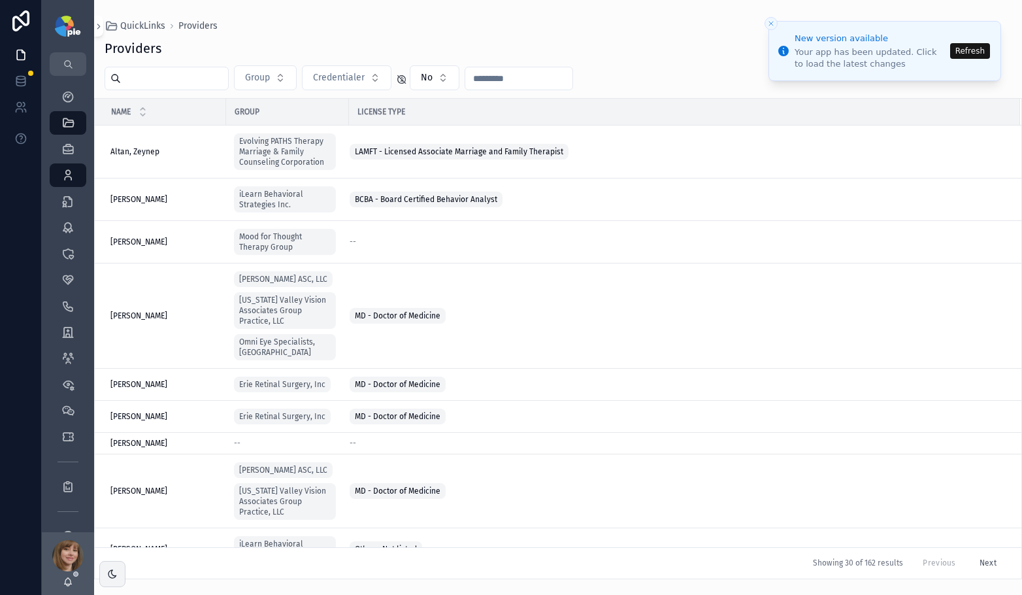
click at [207, 82] on input "scrollable content" at bounding box center [174, 78] width 107 height 18
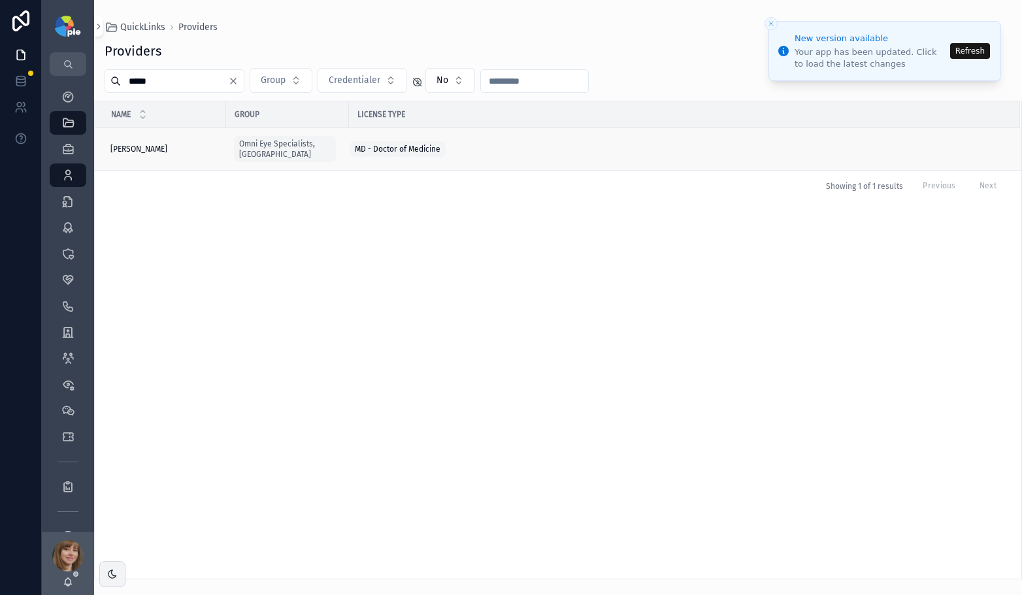
type input "*****"
click at [184, 144] on div "Gupta, Reena Gupta, Reena" at bounding box center [164, 149] width 108 height 10
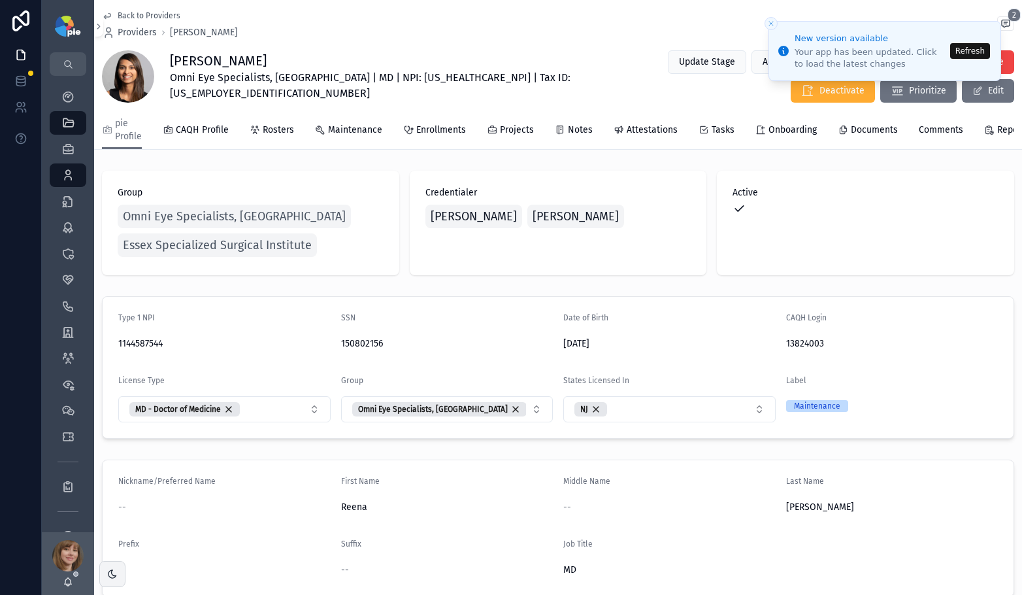
click at [974, 54] on button "Refresh" at bounding box center [970, 51] width 40 height 16
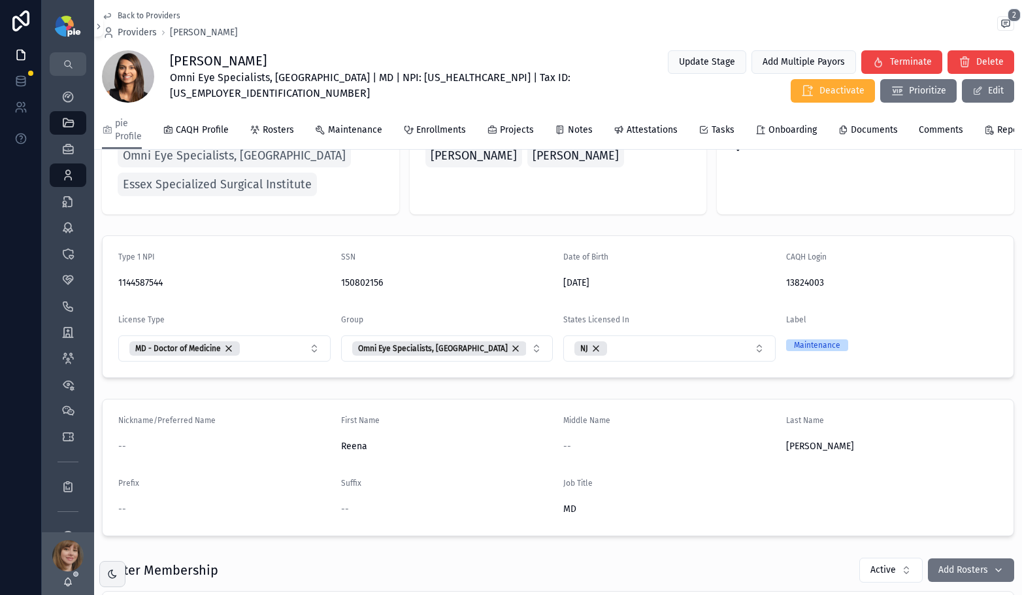
scroll to position [272, 0]
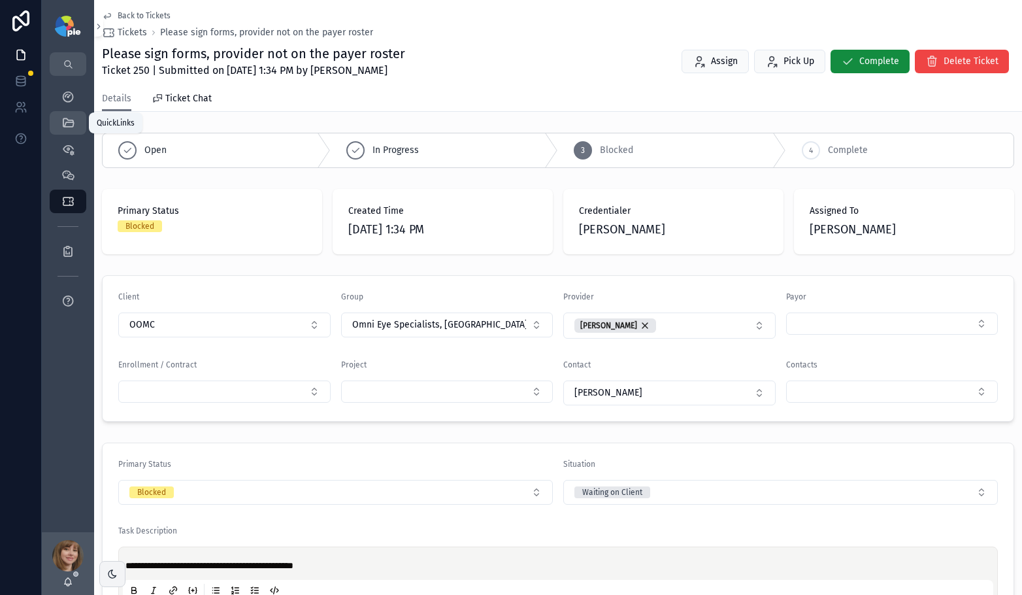
click at [70, 121] on icon "scrollable content" at bounding box center [67, 122] width 13 height 13
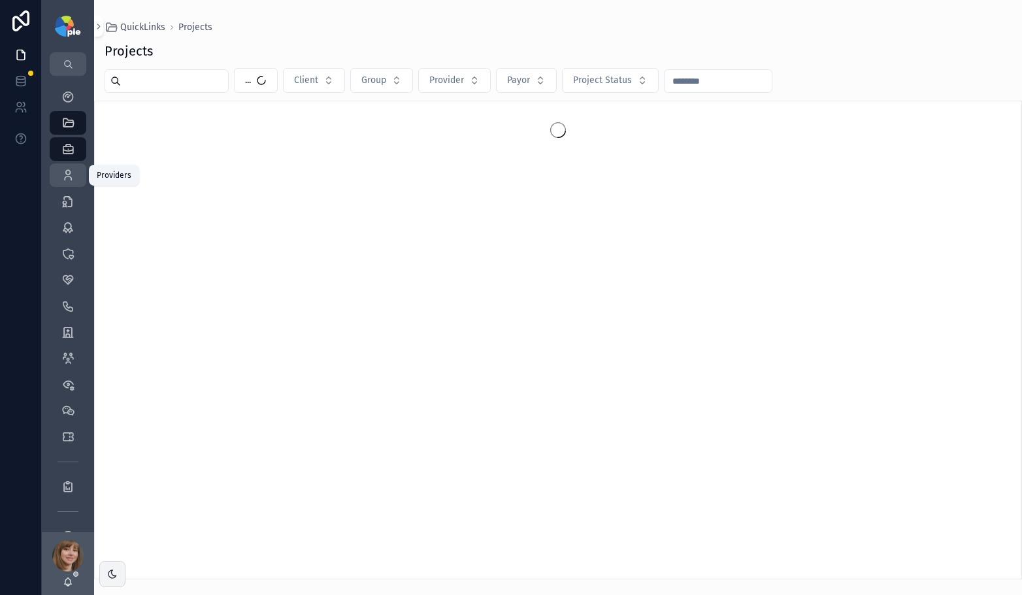
click at [74, 174] on icon "scrollable content" at bounding box center [67, 175] width 13 height 13
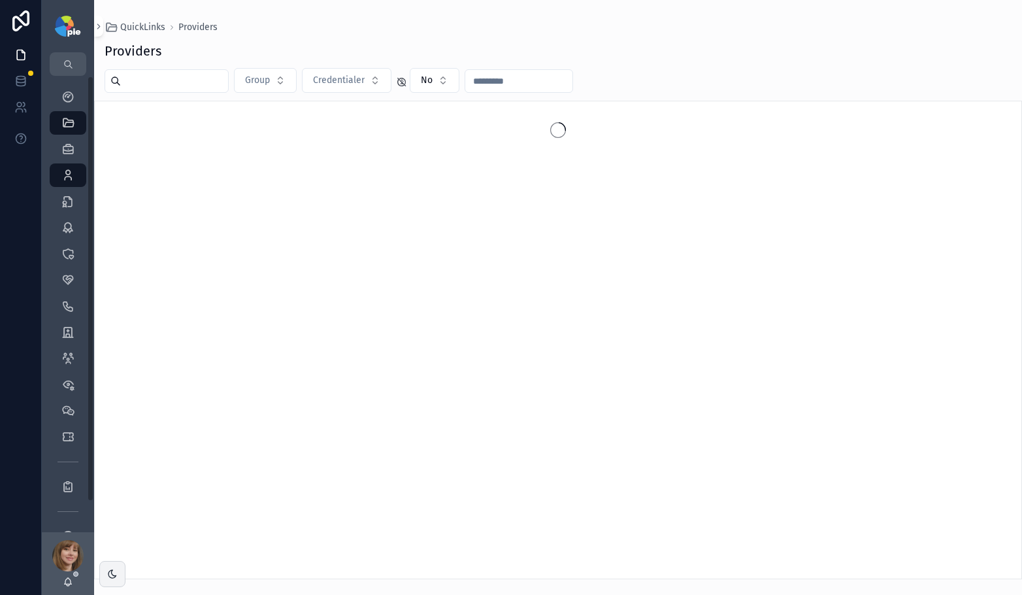
click at [169, 82] on input "scrollable content" at bounding box center [174, 81] width 107 height 18
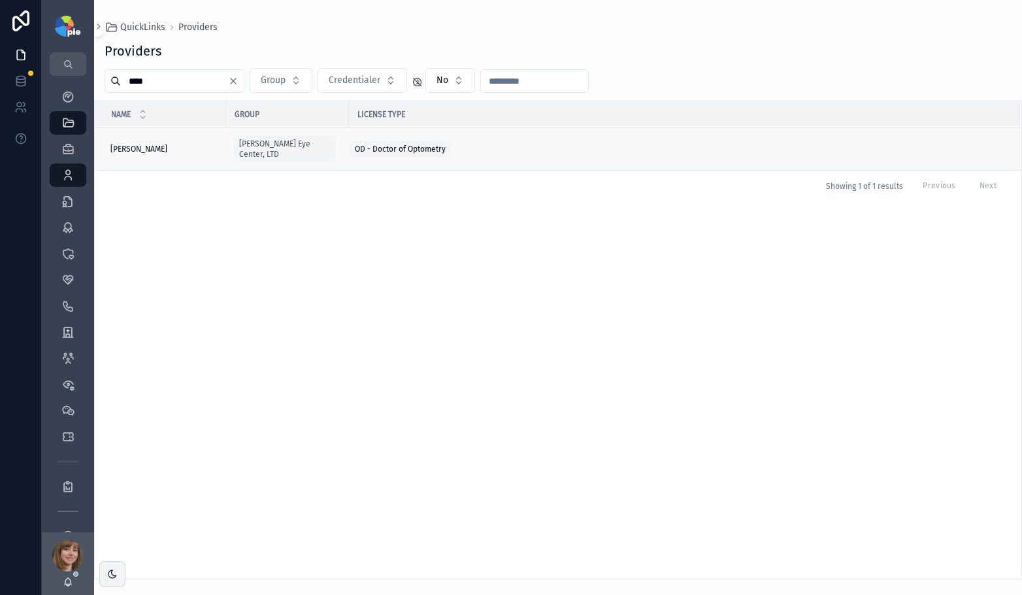
type input "****"
click at [169, 144] on div "[PERSON_NAME] [PERSON_NAME]" at bounding box center [164, 149] width 108 height 10
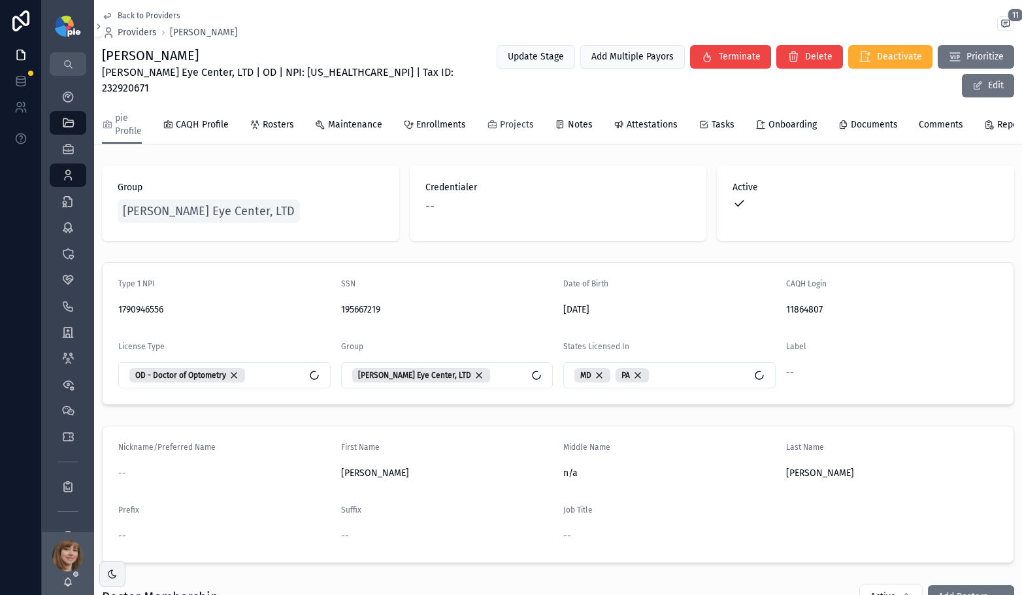
click at [507, 118] on span "Projects" at bounding box center [517, 124] width 34 height 13
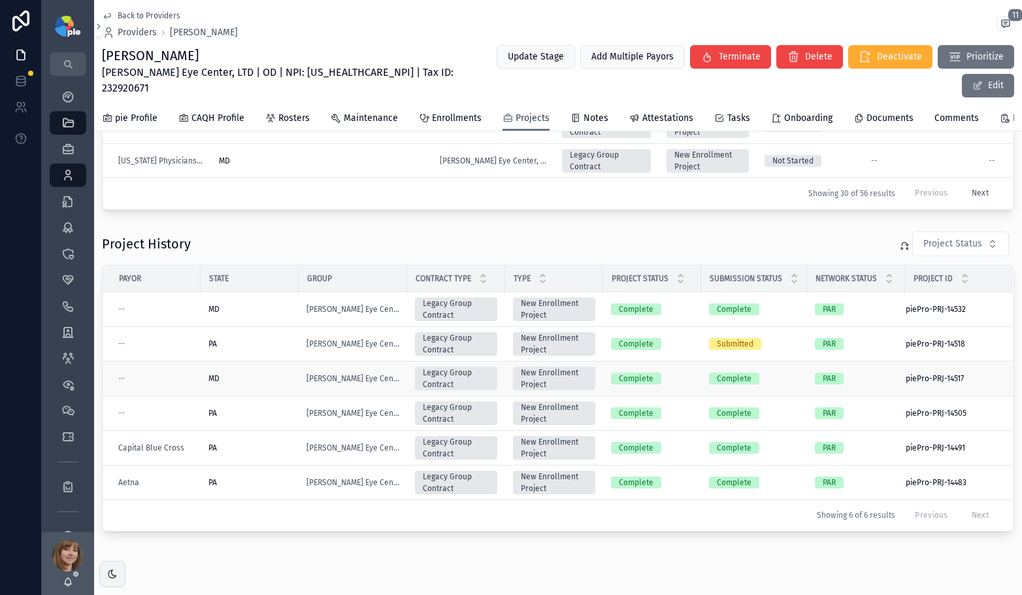
scroll to position [476, 0]
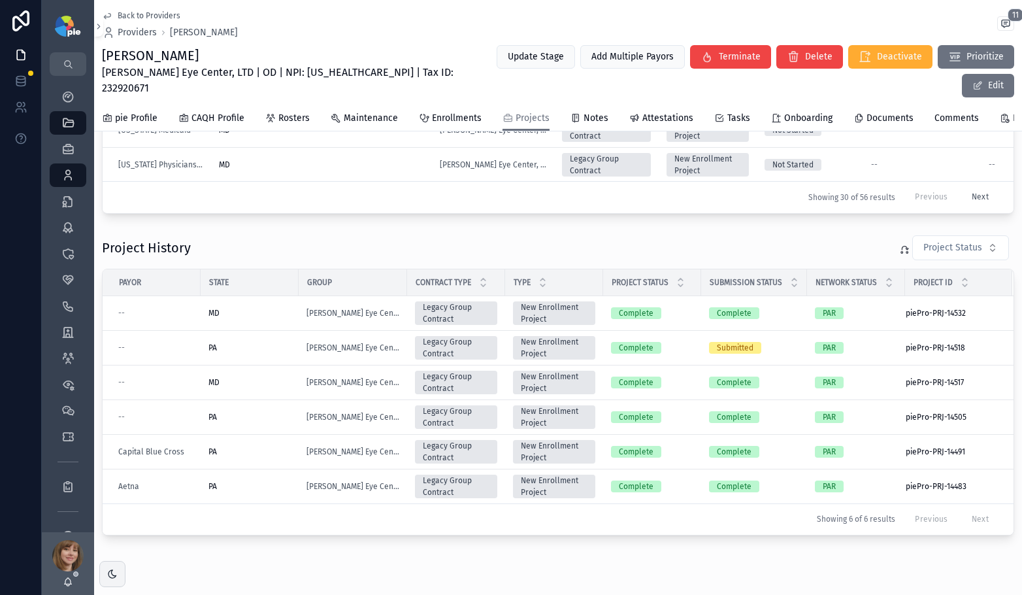
click at [970, 188] on button "Next" at bounding box center [980, 198] width 35 height 20
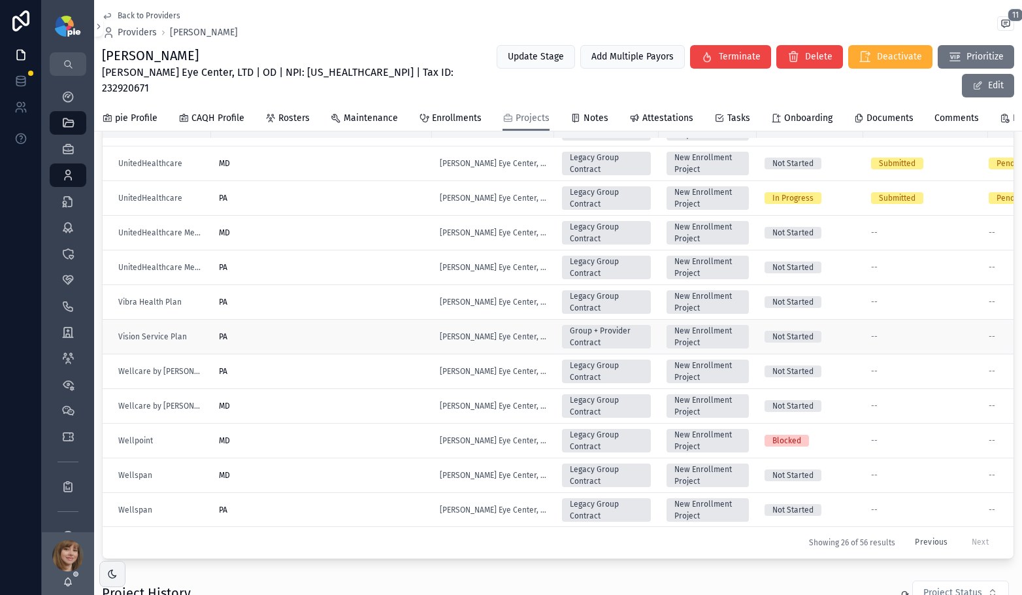
scroll to position [201, 0]
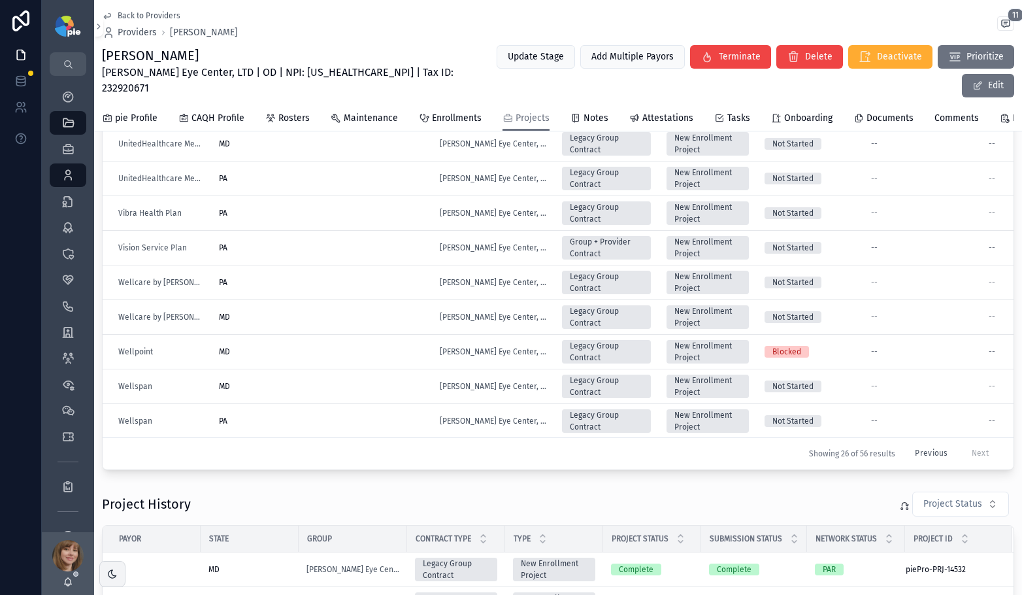
click at [906, 444] on button "Previous" at bounding box center [931, 454] width 51 height 20
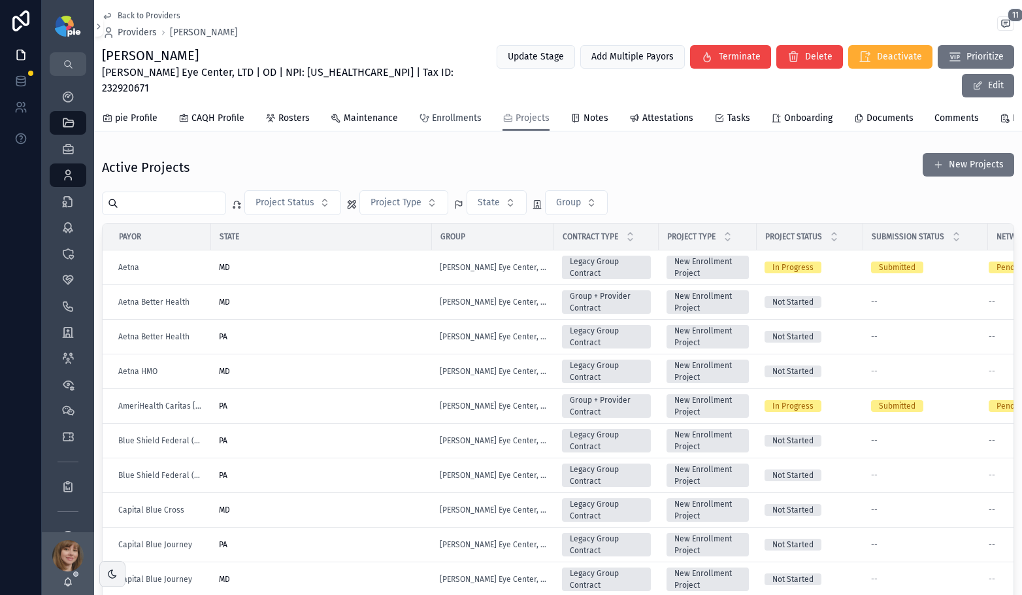
click at [438, 112] on span "Enrollments" at bounding box center [457, 118] width 50 height 13
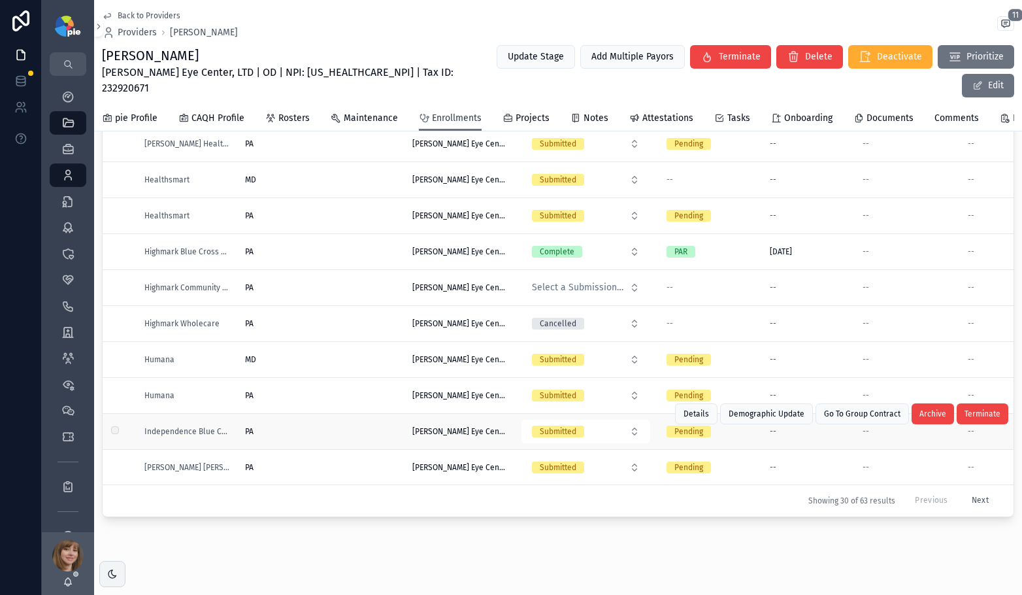
scroll to position [131, 0]
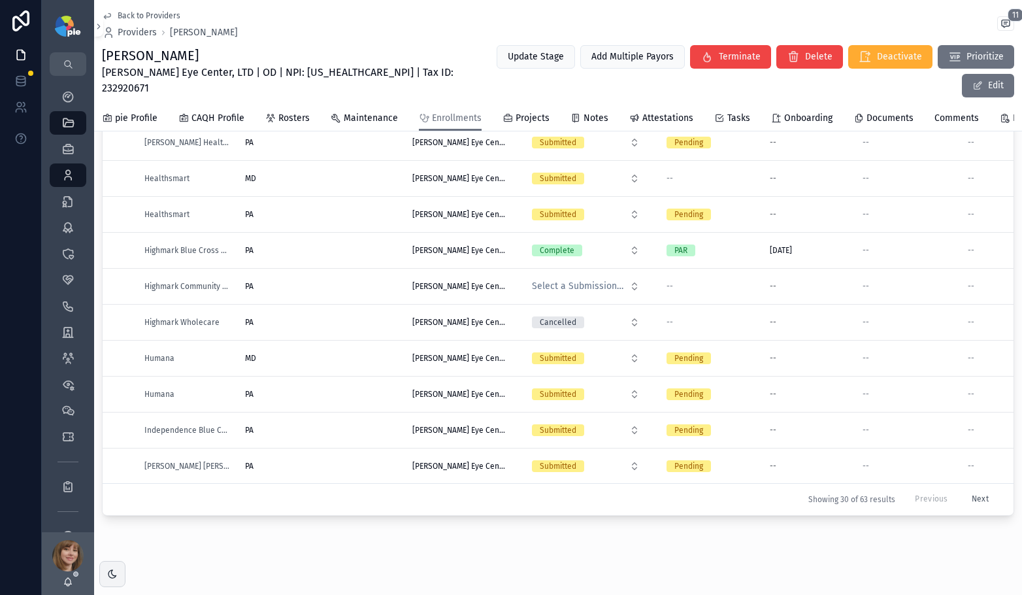
click at [965, 489] on button "Next" at bounding box center [980, 499] width 35 height 20
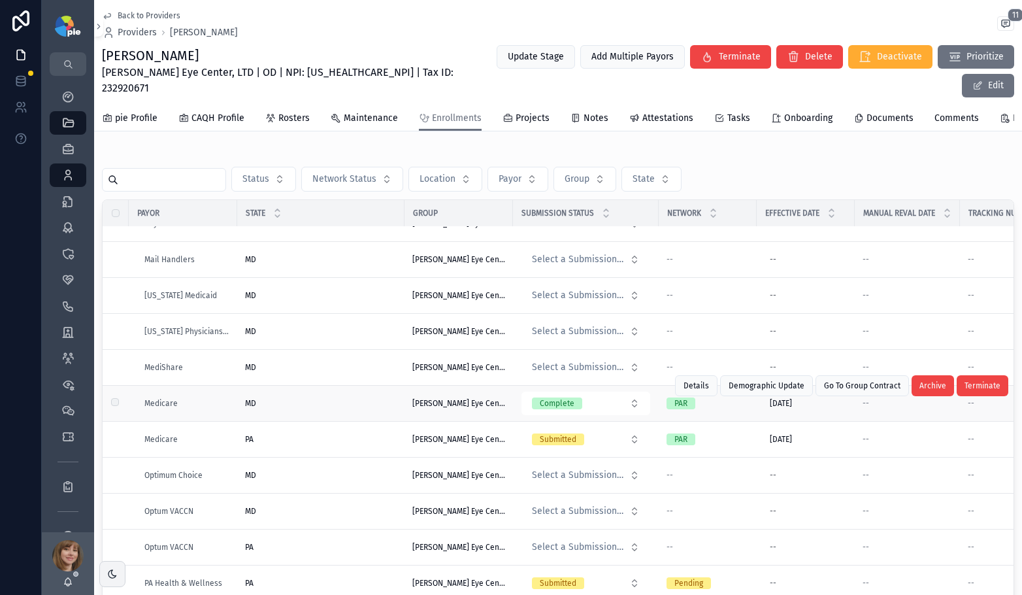
scroll to position [23, 0]
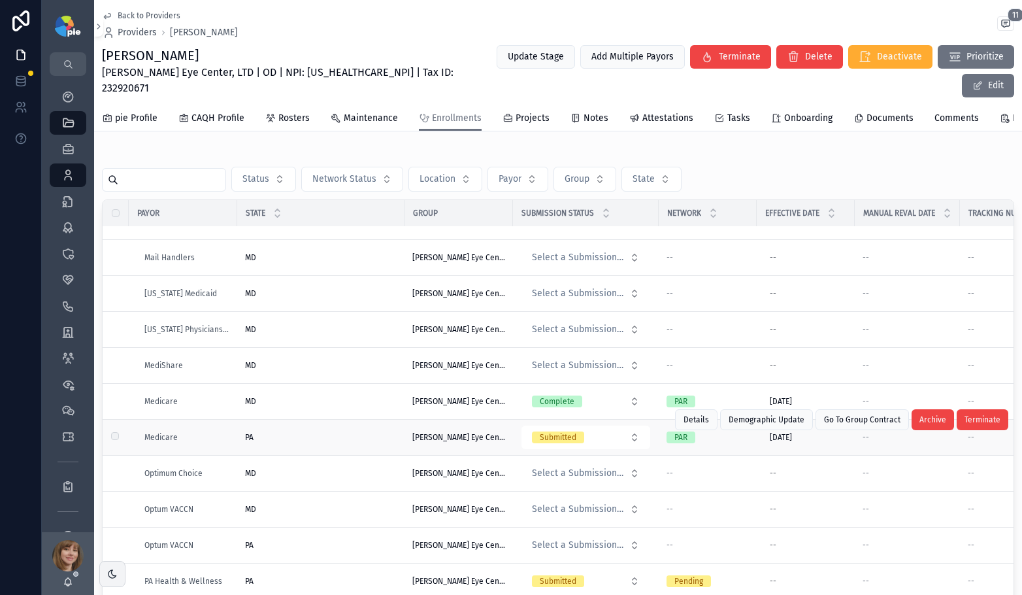
click at [357, 432] on div "PA PA" at bounding box center [321, 437] width 152 height 10
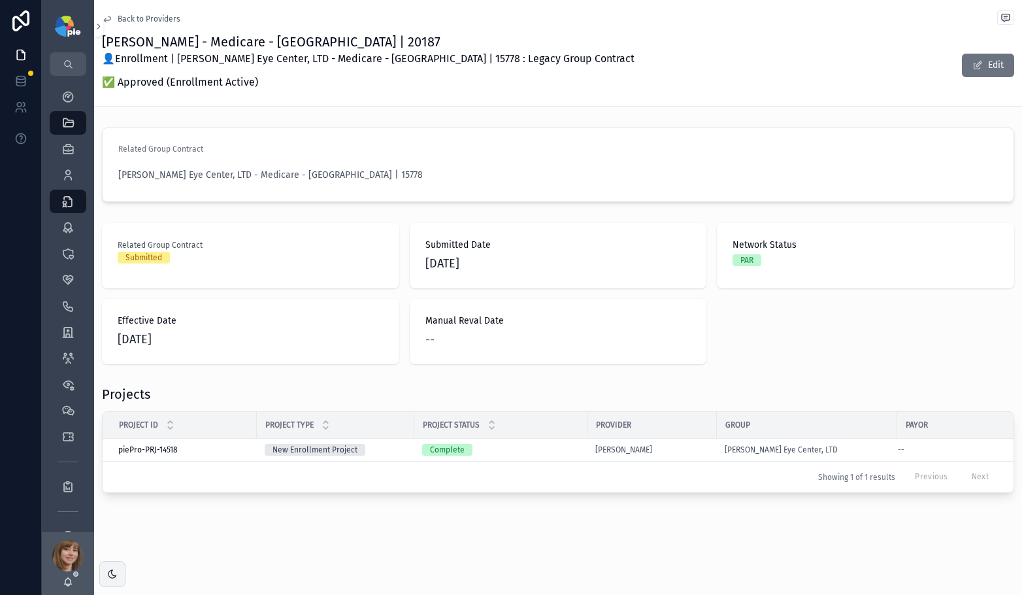
click at [148, 8] on div "Back to Providers Frey, Tiffany - Medicare - PA | 20187 👤Enrollment | Ludwick E…" at bounding box center [558, 53] width 912 height 106
click at [153, 18] on span "Back to Providers" at bounding box center [149, 19] width 63 height 10
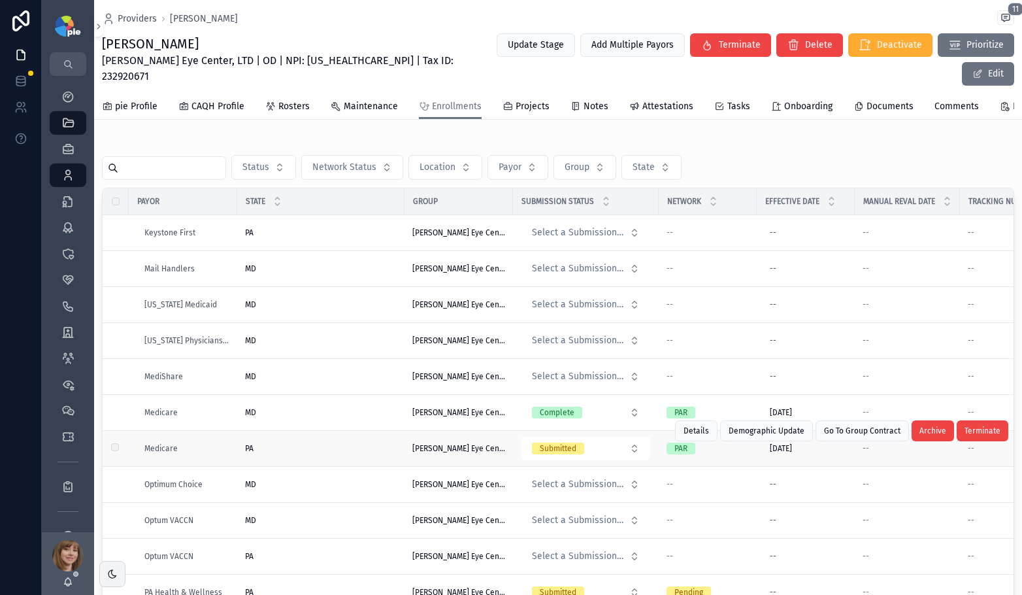
click at [299, 443] on div "PA PA" at bounding box center [321, 448] width 152 height 10
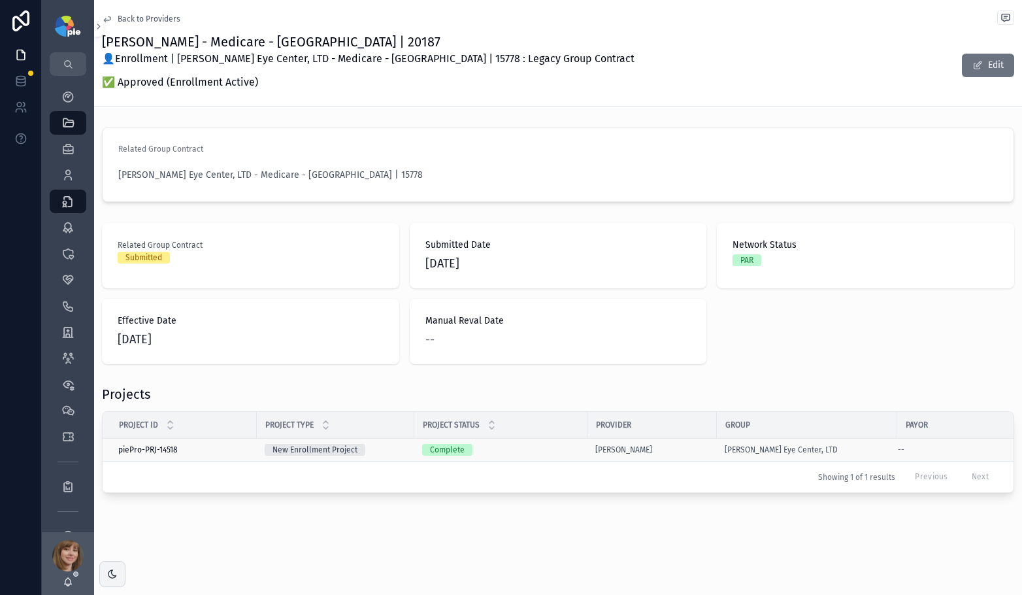
click at [394, 452] on div "New Enrollment Project" at bounding box center [336, 450] width 142 height 12
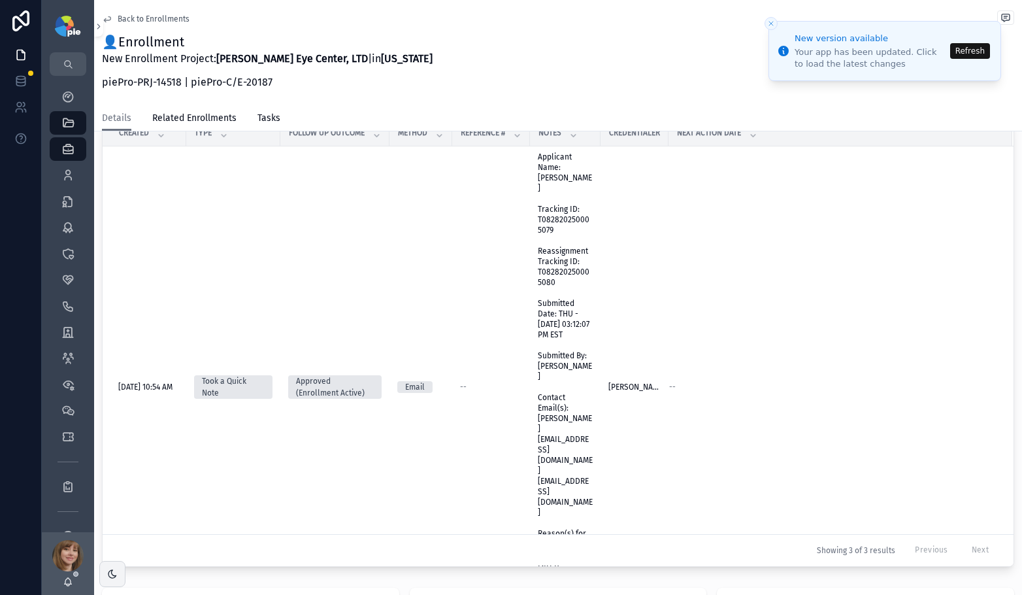
scroll to position [566, 0]
click at [965, 54] on button "Refresh" at bounding box center [970, 51] width 40 height 16
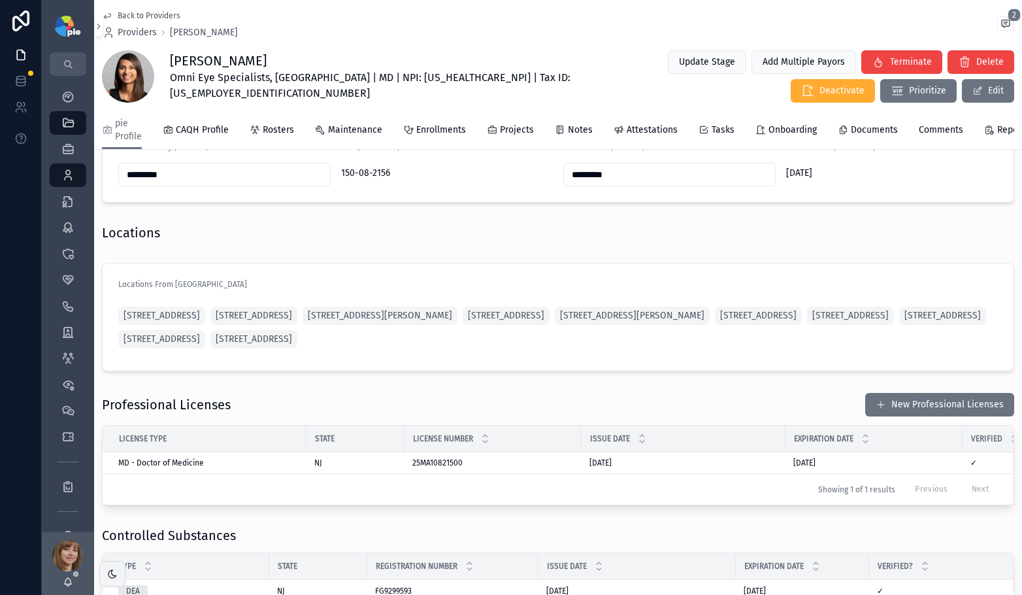
scroll to position [976, 0]
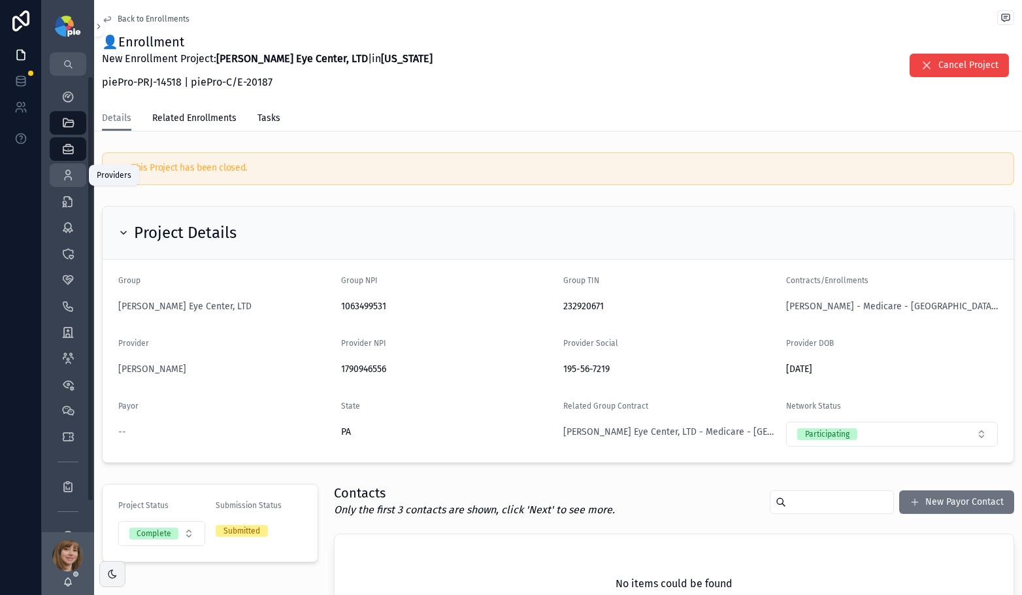
click at [67, 181] on icon "scrollable content" at bounding box center [67, 175] width 13 height 13
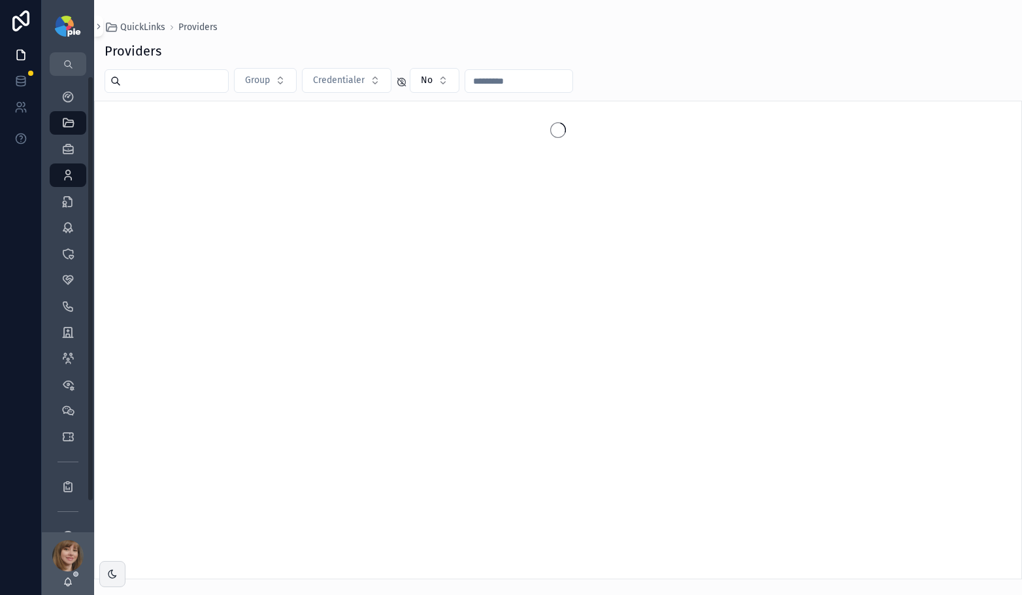
click at [166, 86] on input "scrollable content" at bounding box center [174, 81] width 107 height 18
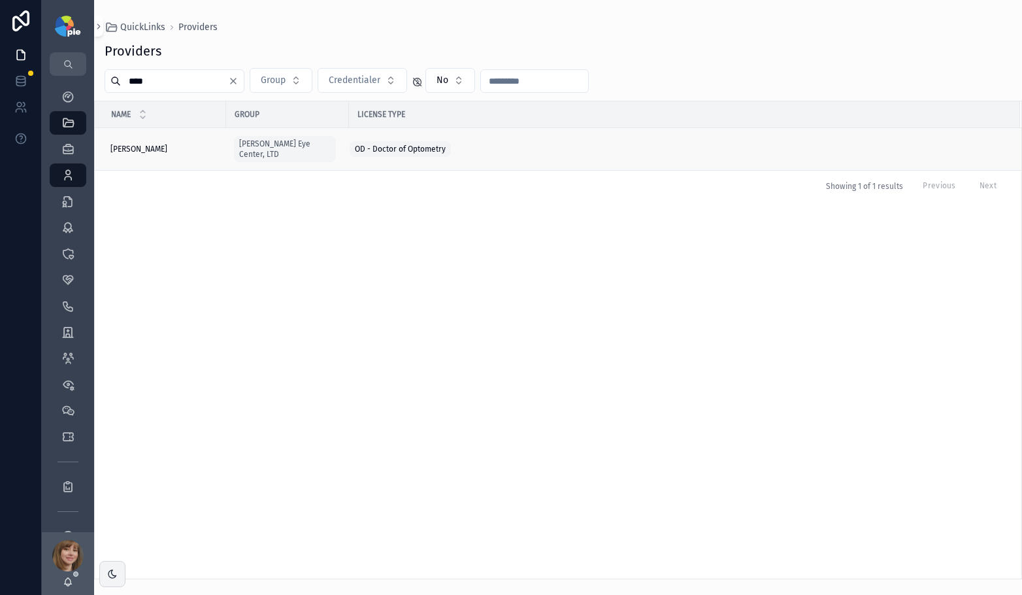
type input "****"
click at [144, 150] on td "[PERSON_NAME] [PERSON_NAME]" at bounding box center [160, 149] width 131 height 42
click at [153, 144] on div "[PERSON_NAME] [PERSON_NAME]" at bounding box center [164, 149] width 108 height 10
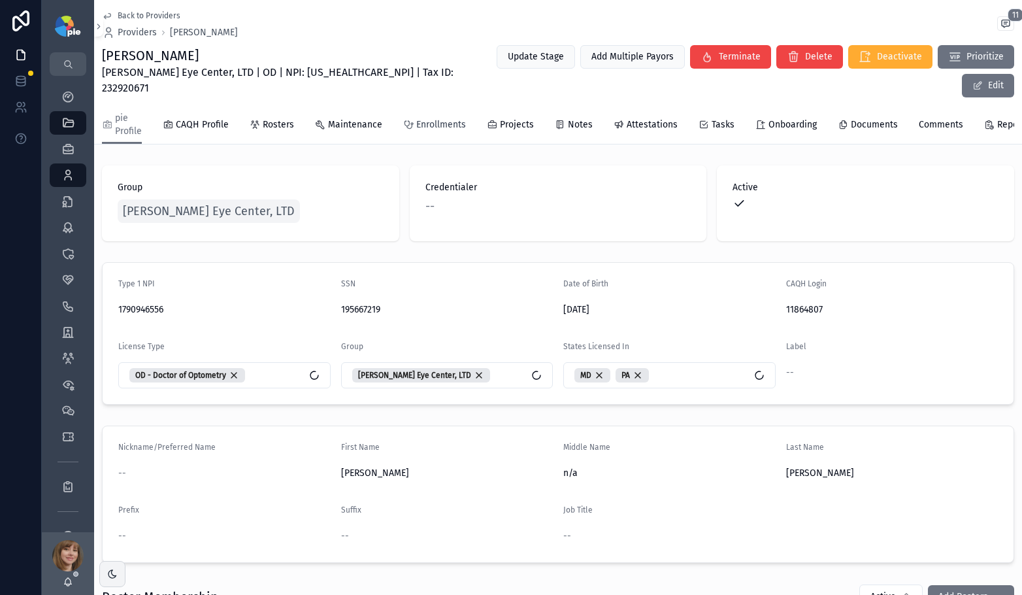
click at [450, 118] on span "Enrollments" at bounding box center [441, 124] width 50 height 13
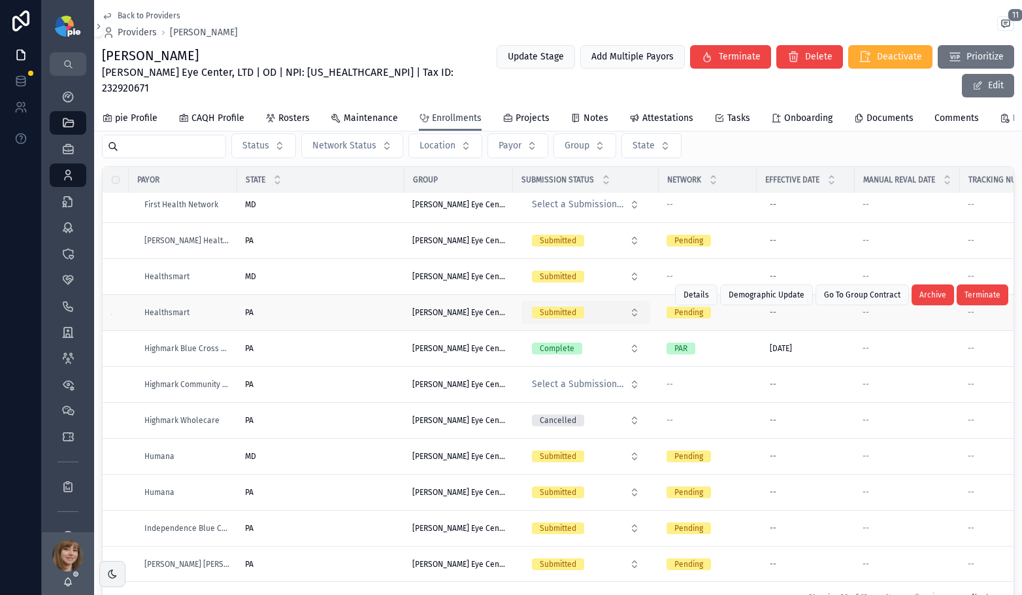
scroll to position [130, 0]
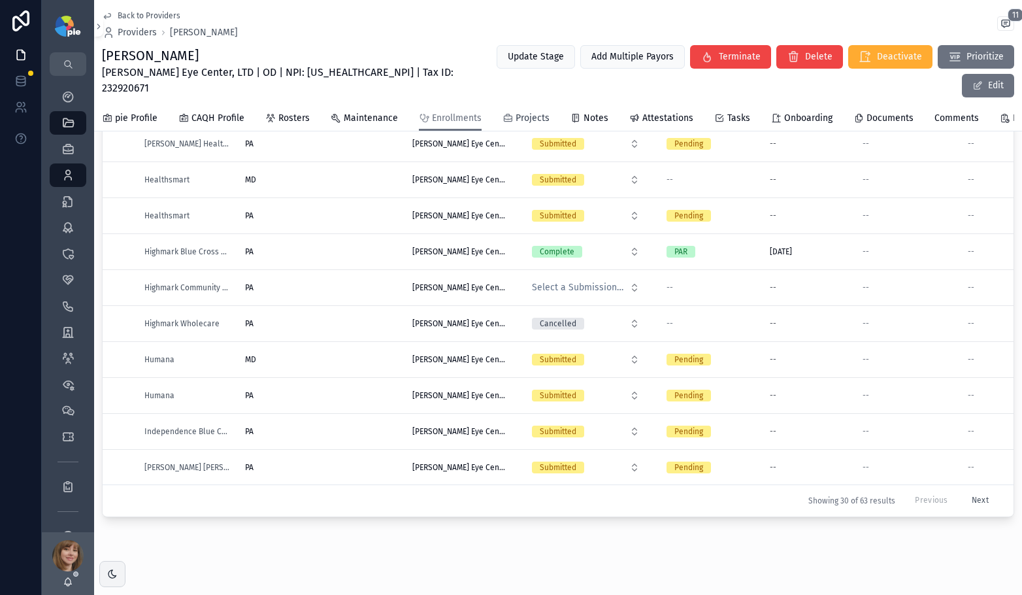
click at [510, 112] on div "Projects" at bounding box center [526, 118] width 47 height 13
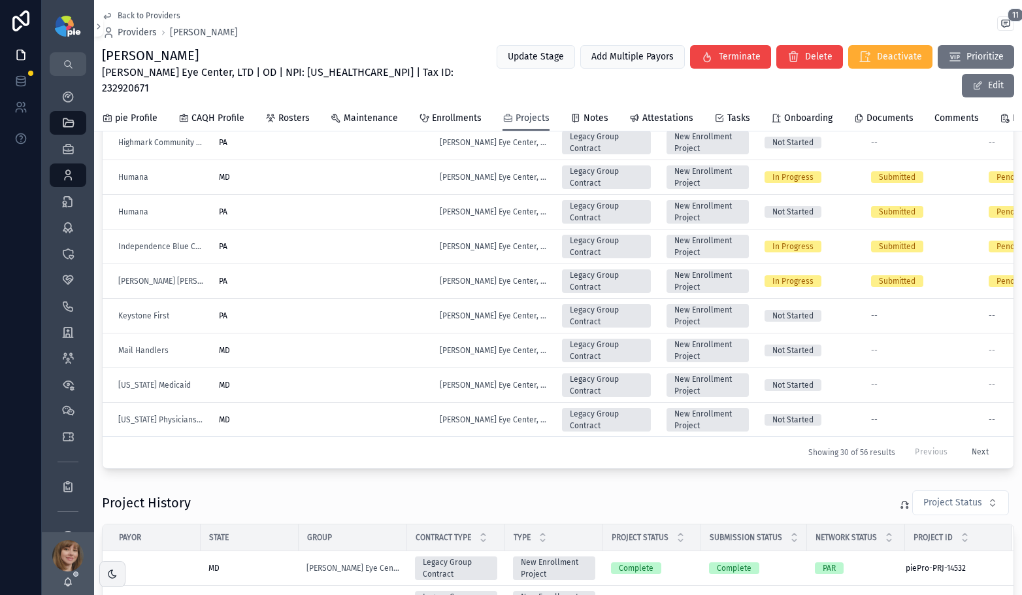
scroll to position [233, 0]
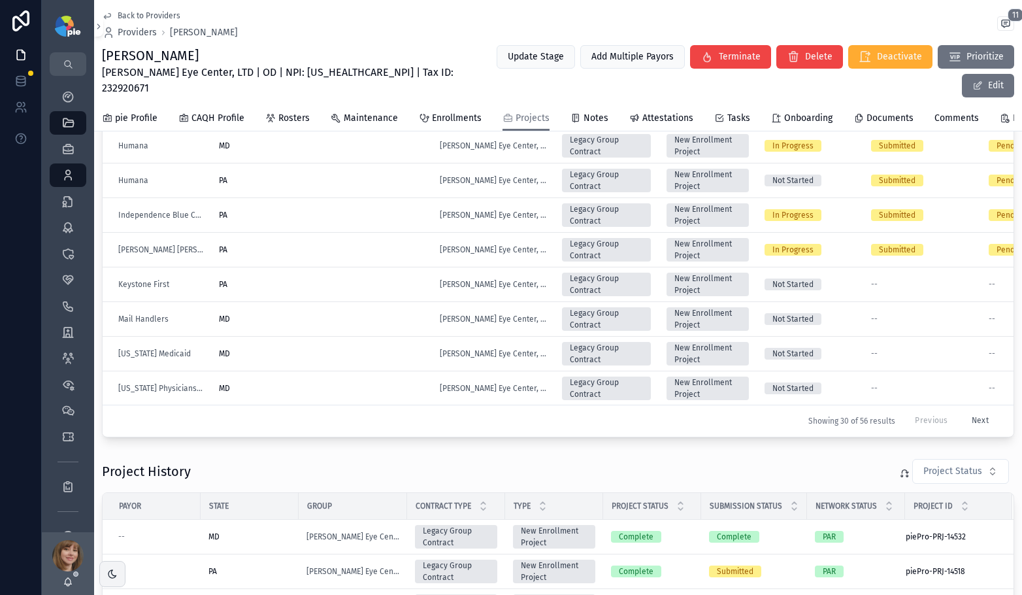
click at [963, 411] on button "Next" at bounding box center [980, 421] width 35 height 20
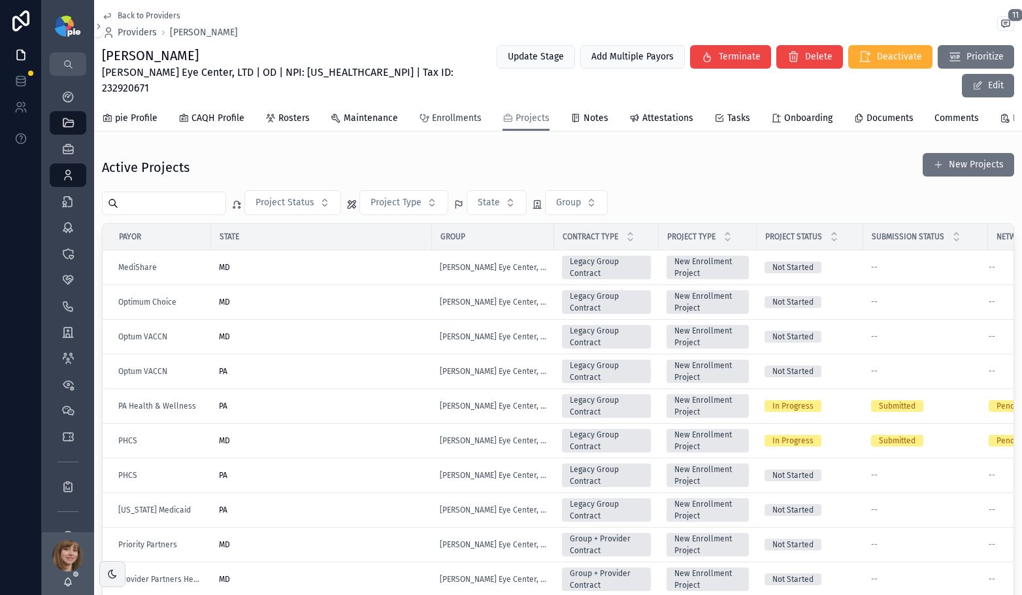
click at [443, 112] on span "Enrollments" at bounding box center [457, 118] width 50 height 13
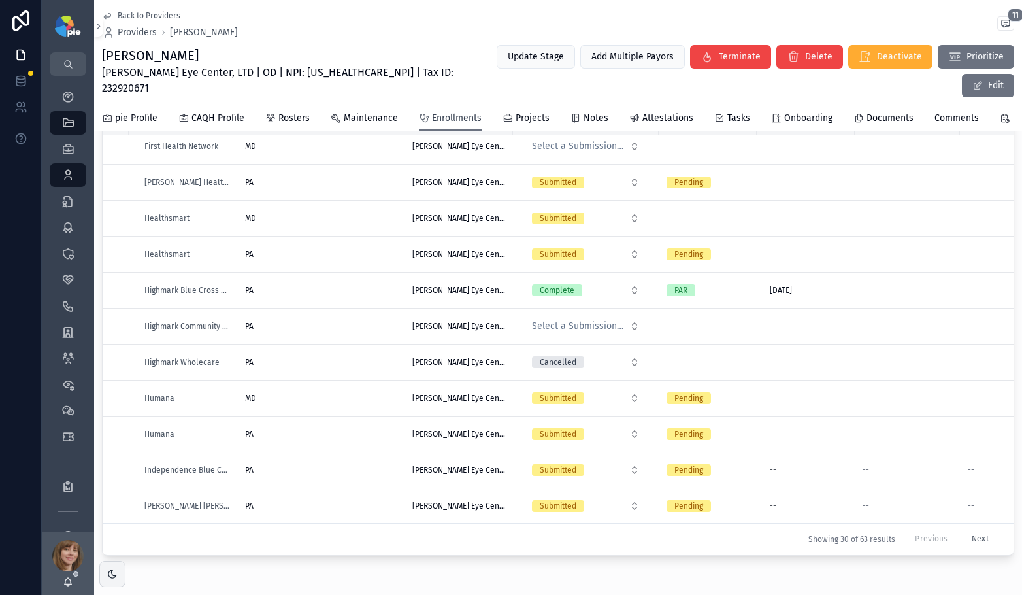
scroll to position [105, 0]
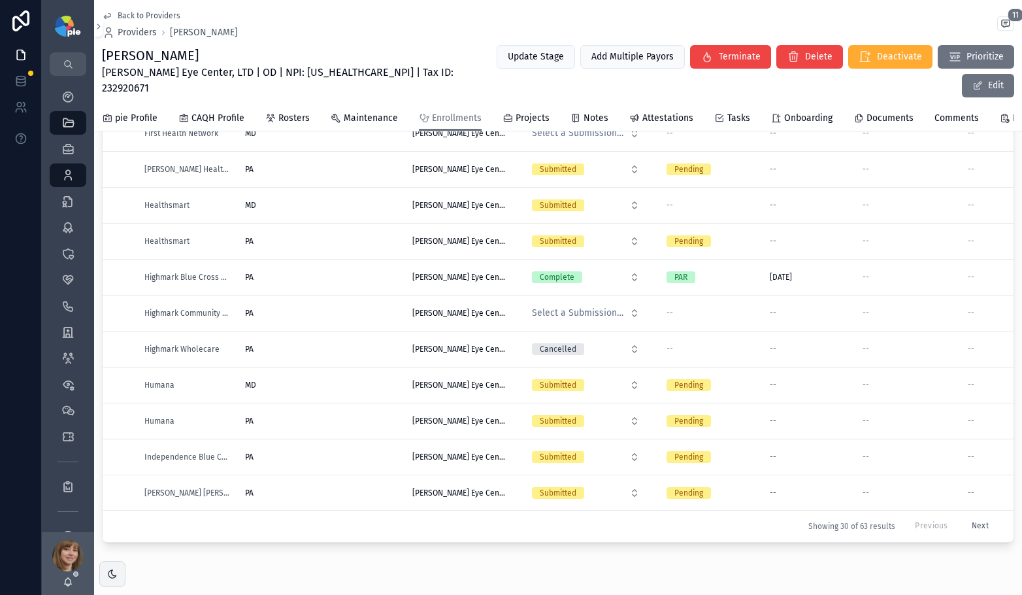
click at [965, 516] on button "Next" at bounding box center [980, 526] width 35 height 20
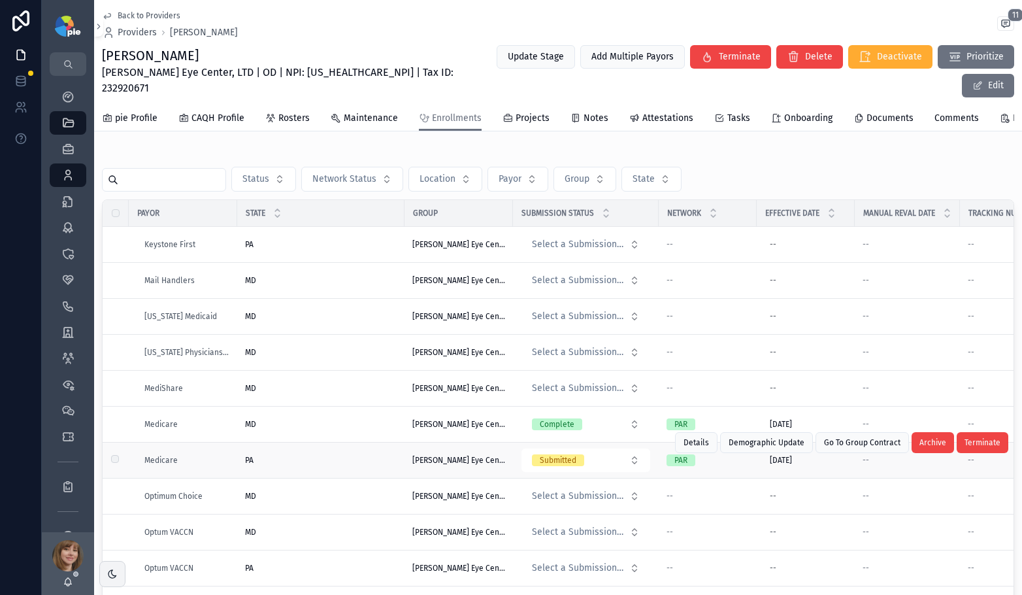
click at [803, 449] on div "Details Demographic Update Go To Group Contract Archive Terminate" at bounding box center [841, 442] width 333 height 35
click at [797, 449] on div "Details Demographic Update Go To Group Contract Archive Terminate" at bounding box center [841, 442] width 333 height 35
click at [789, 449] on div "Details Demographic Update Go To Group Contract Archive Terminate" at bounding box center [841, 442] width 333 height 35
click at [780, 455] on span "8/1/2025" at bounding box center [781, 460] width 22 height 10
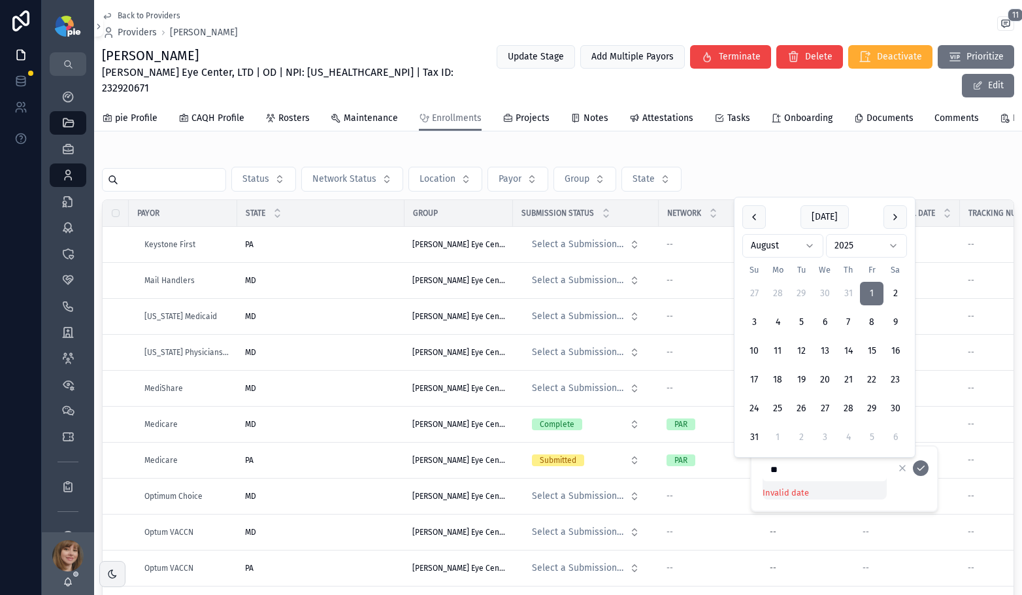
type input "*"
click at [902, 469] on icon "scrollable content" at bounding box center [902, 468] width 10 height 10
type input "********"
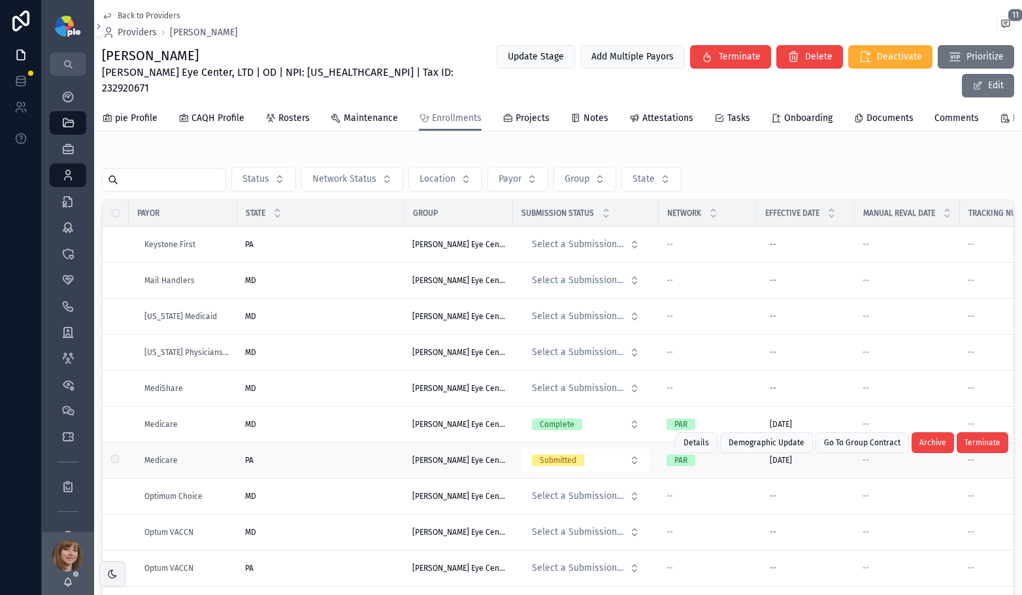
click at [785, 447] on div "Details Demographic Update Go To Group Contract Archive Terminate" at bounding box center [841, 442] width 333 height 35
click at [814, 454] on div "8/1/2025 8/1/2025" at bounding box center [806, 460] width 82 height 21
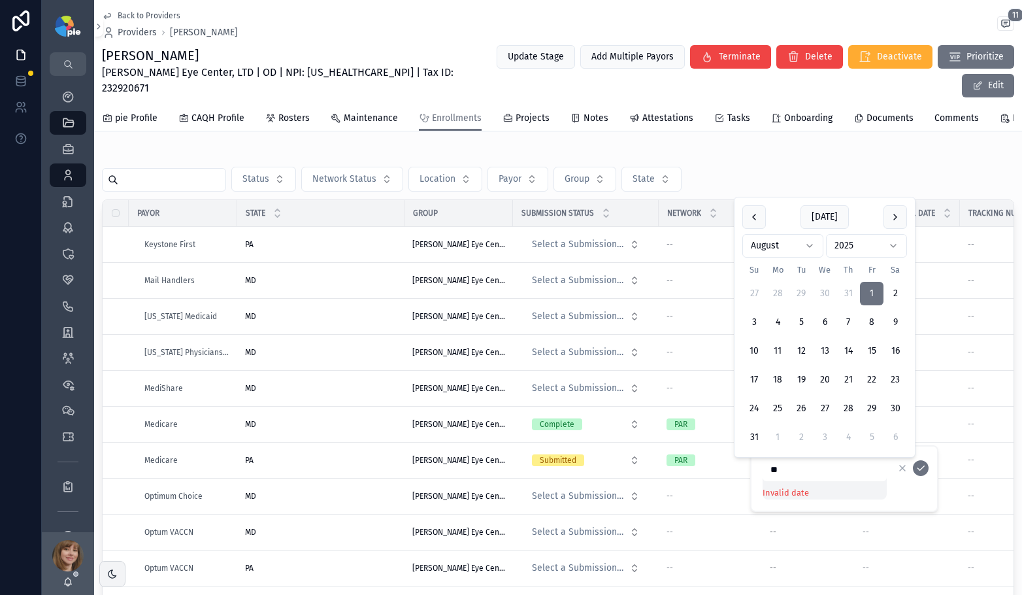
type input "*"
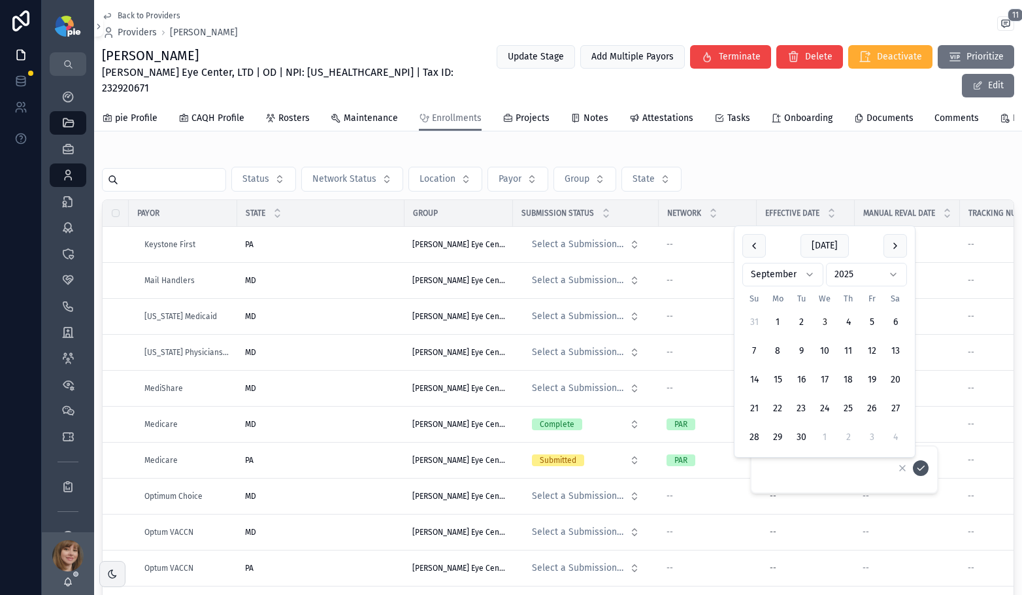
click at [925, 469] on icon "scrollable content" at bounding box center [921, 468] width 10 height 10
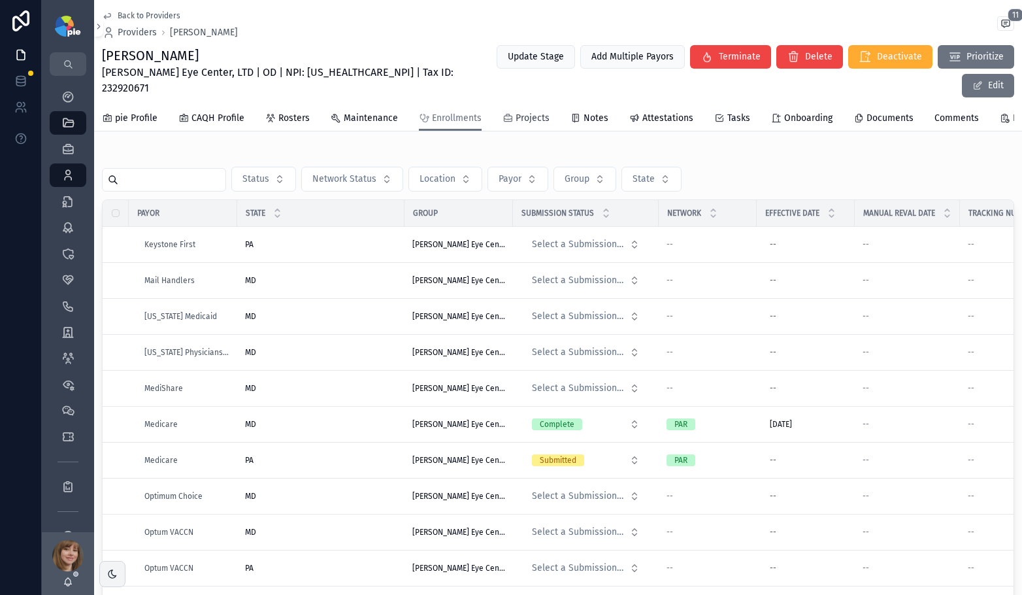
click at [538, 112] on span "Projects" at bounding box center [533, 118] width 34 height 13
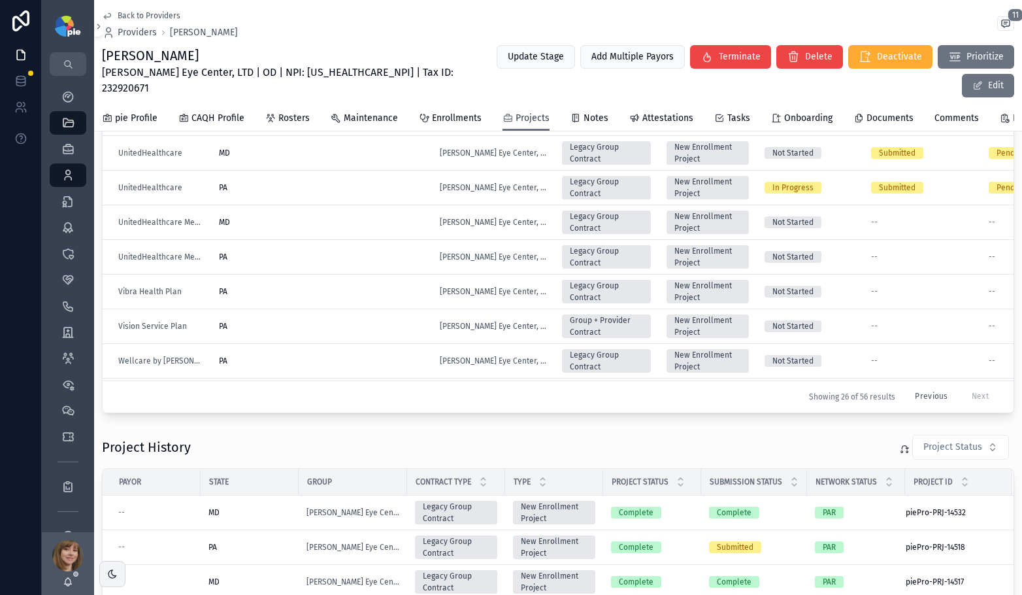
scroll to position [421, 0]
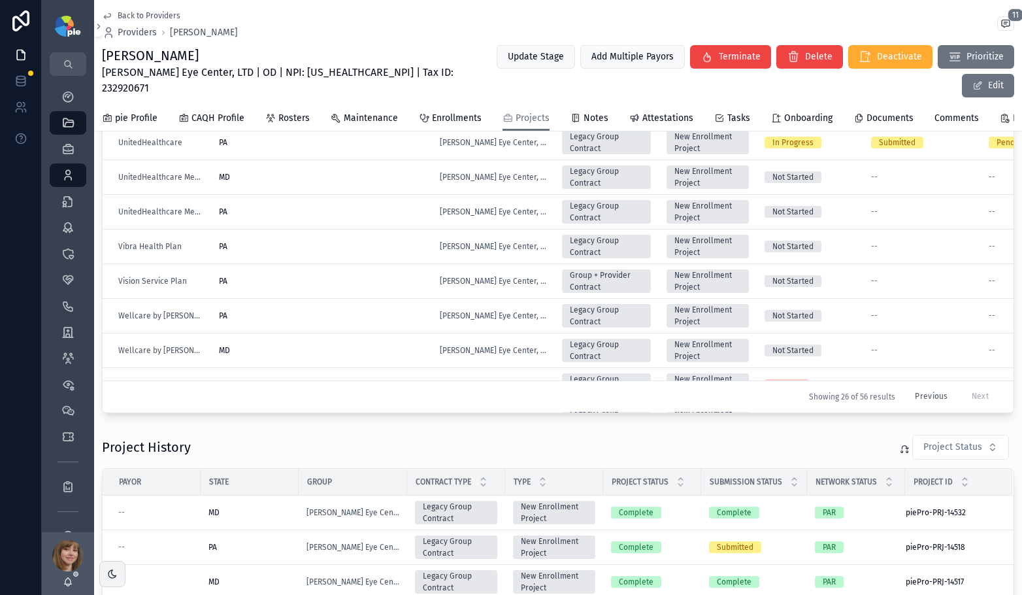
click at [923, 387] on button "Previous" at bounding box center [931, 397] width 51 height 20
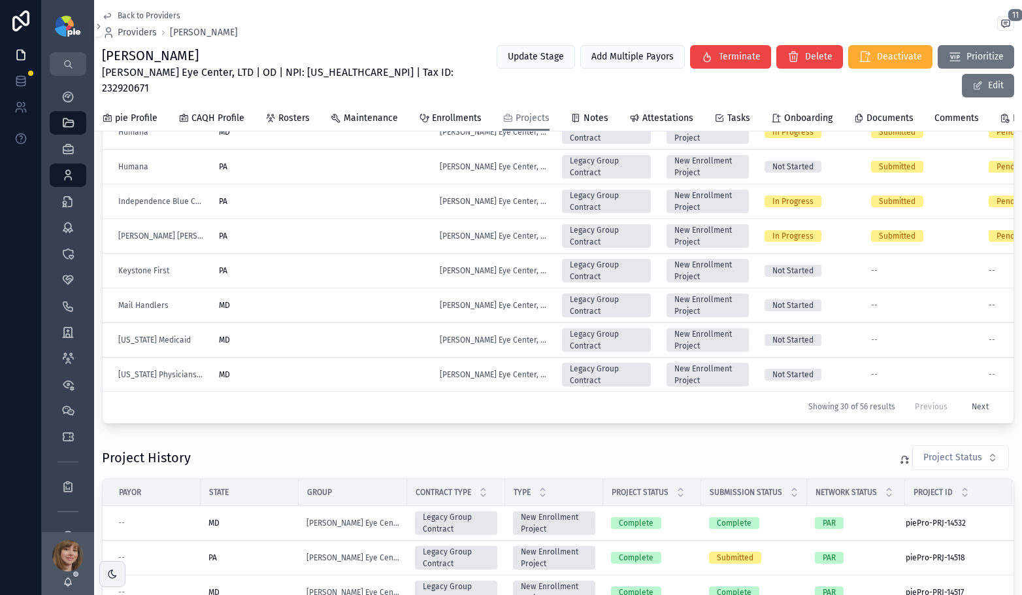
scroll to position [248, 0]
click at [978, 397] on button "Next" at bounding box center [980, 407] width 35 height 20
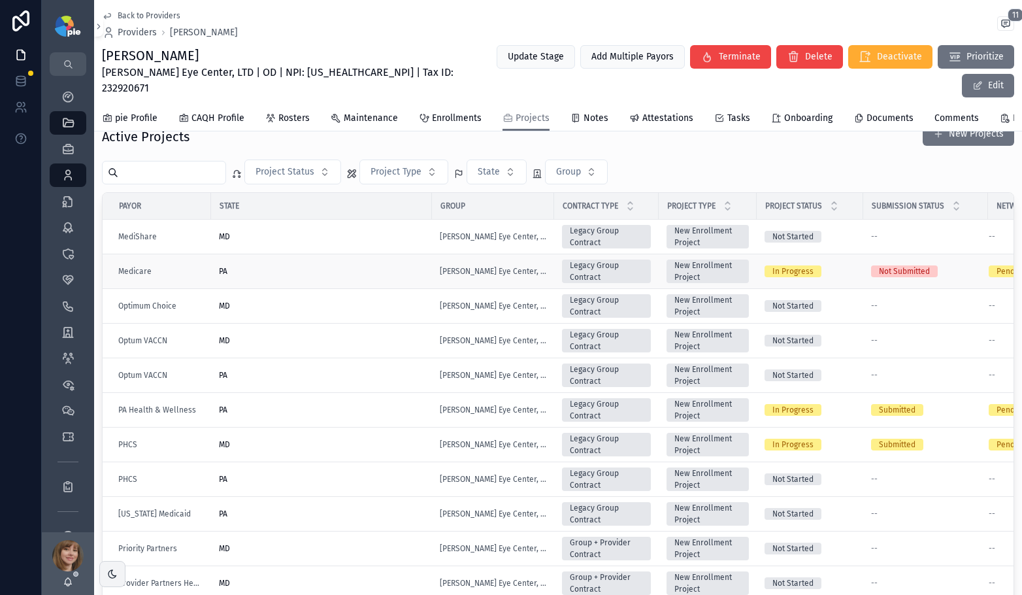
click at [398, 266] on div "PA" at bounding box center [321, 271] width 205 height 10
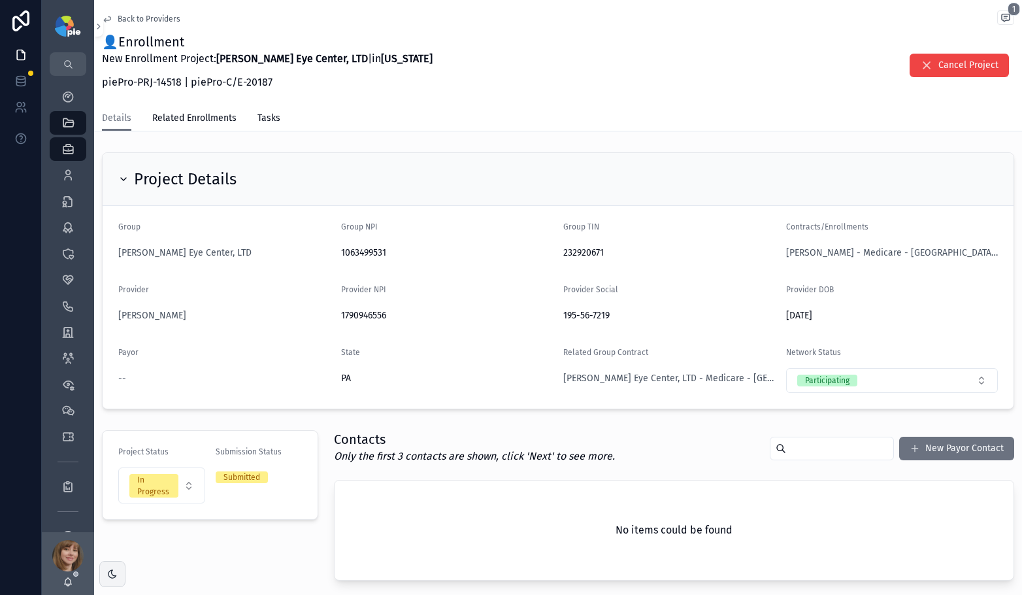
click at [144, 15] on span "Back to Providers" at bounding box center [149, 19] width 63 height 10
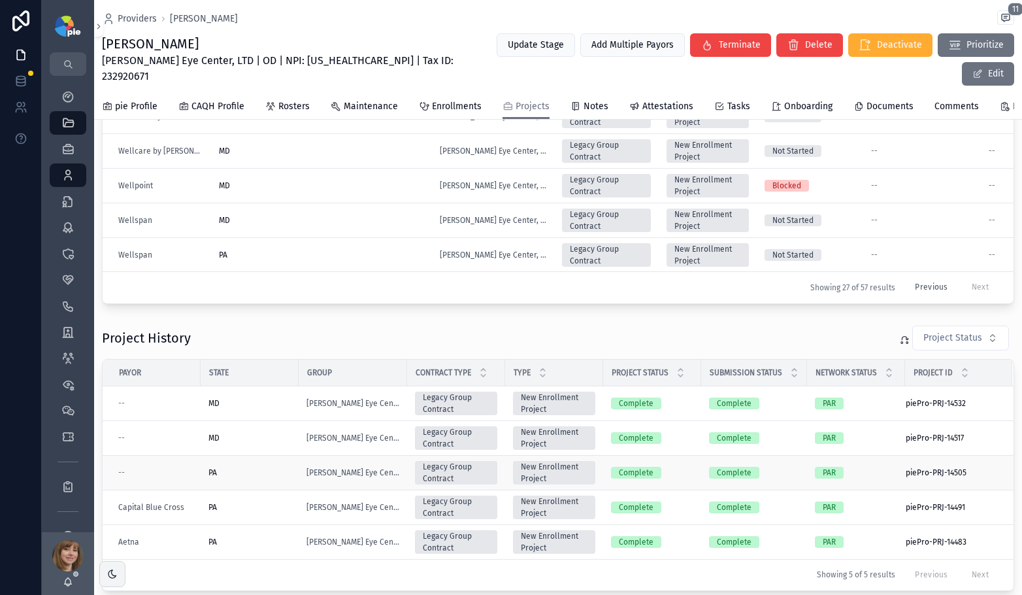
scroll to position [430, 0]
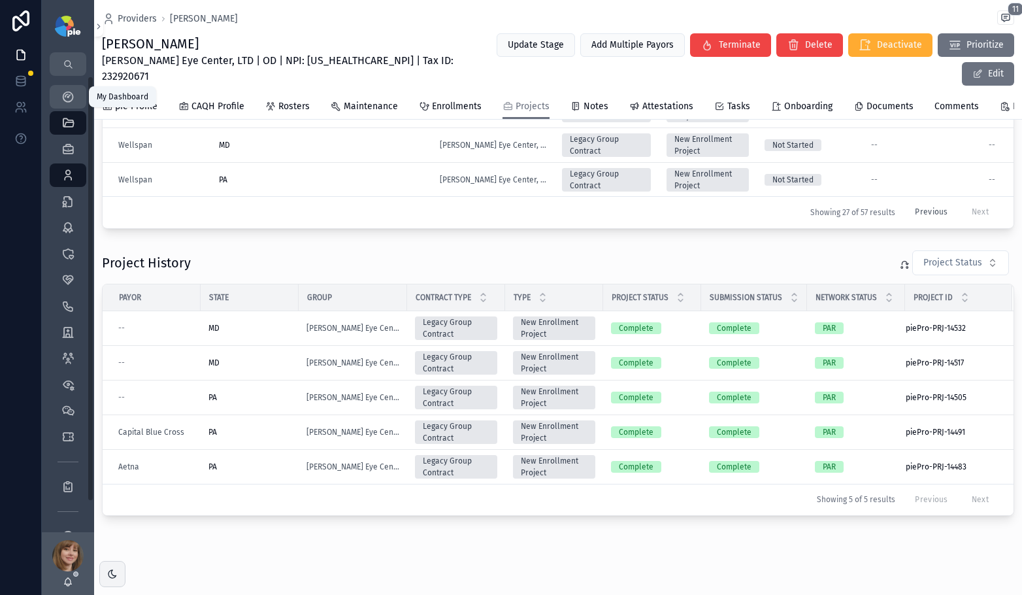
click at [72, 95] on icon "scrollable content" at bounding box center [67, 96] width 13 height 13
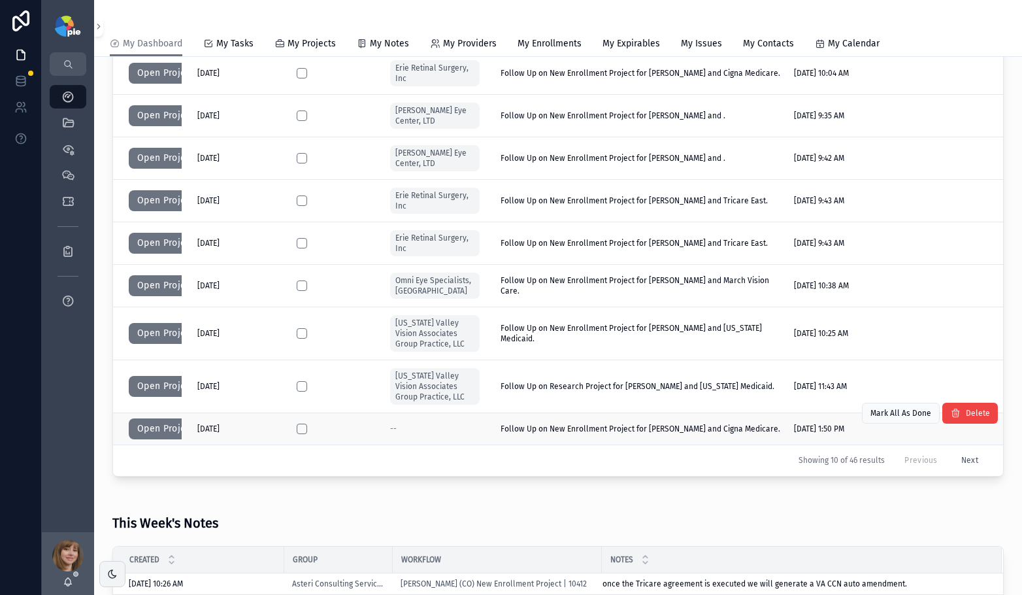
scroll to position [386, 0]
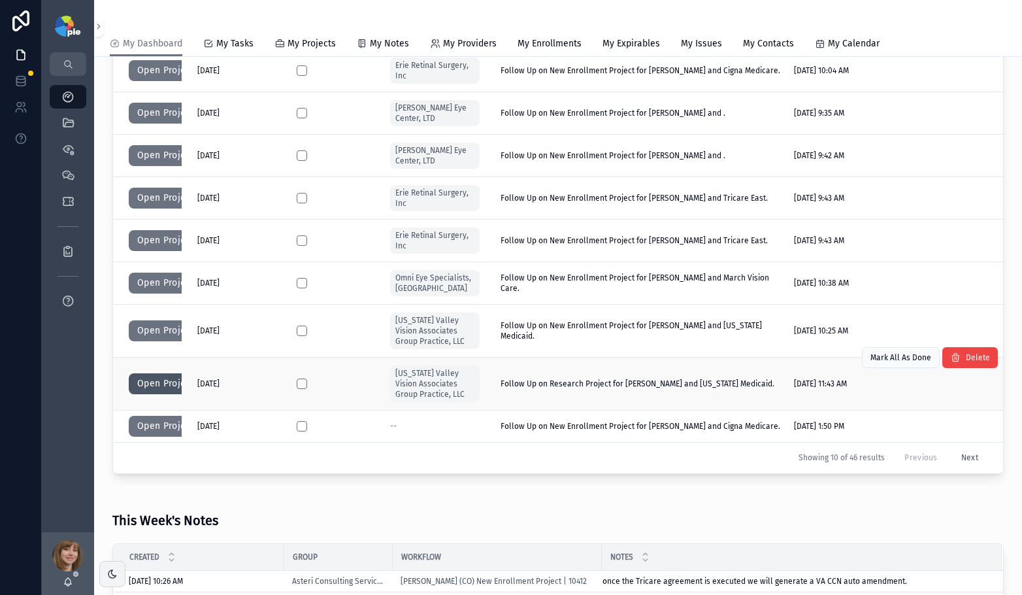
click at [157, 389] on button "Open Project" at bounding box center [166, 383] width 74 height 21
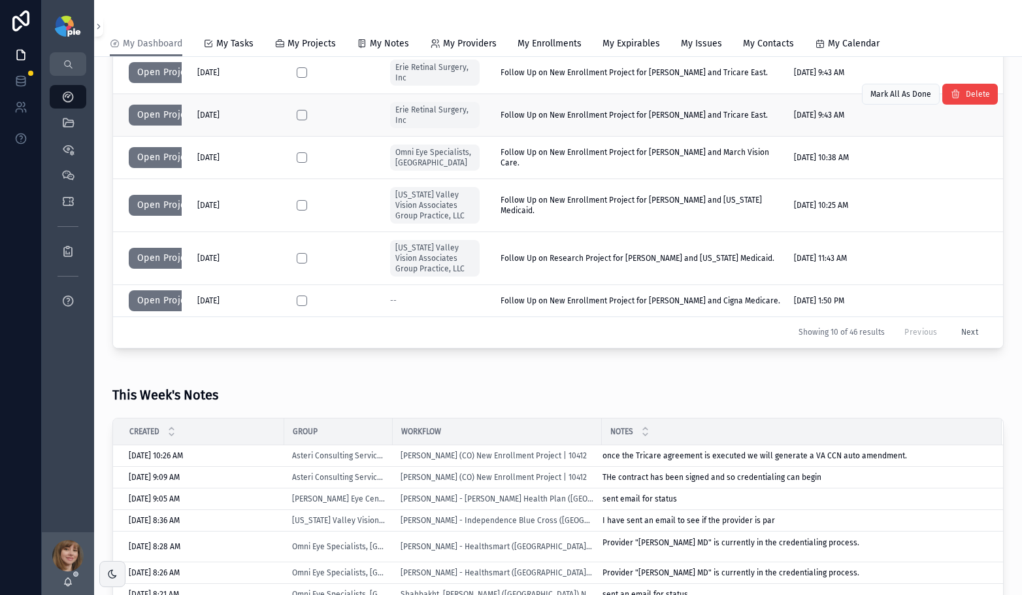
scroll to position [520, 0]
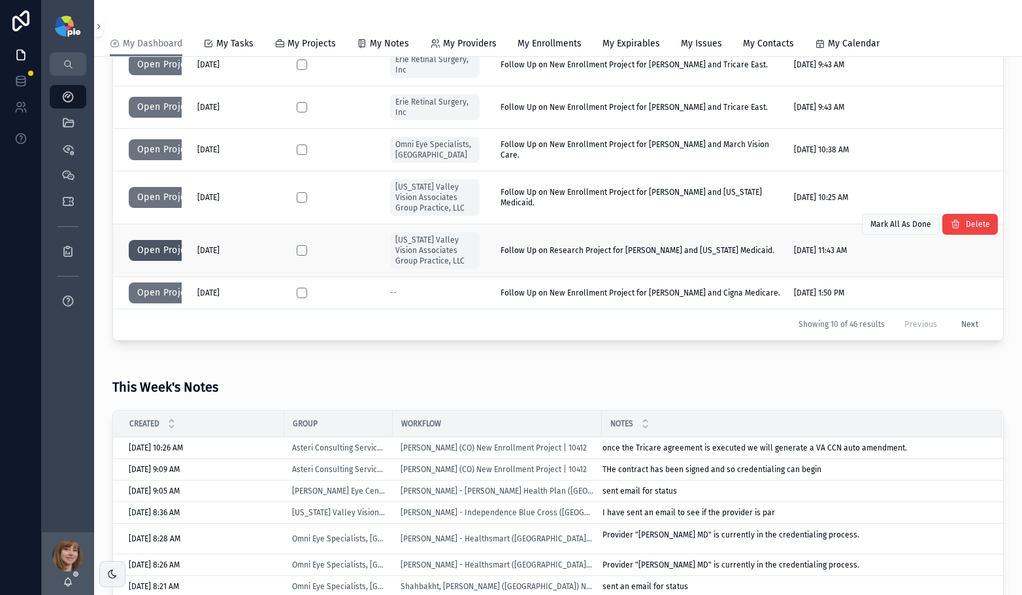
click at [154, 245] on button "Open Project" at bounding box center [166, 250] width 74 height 21
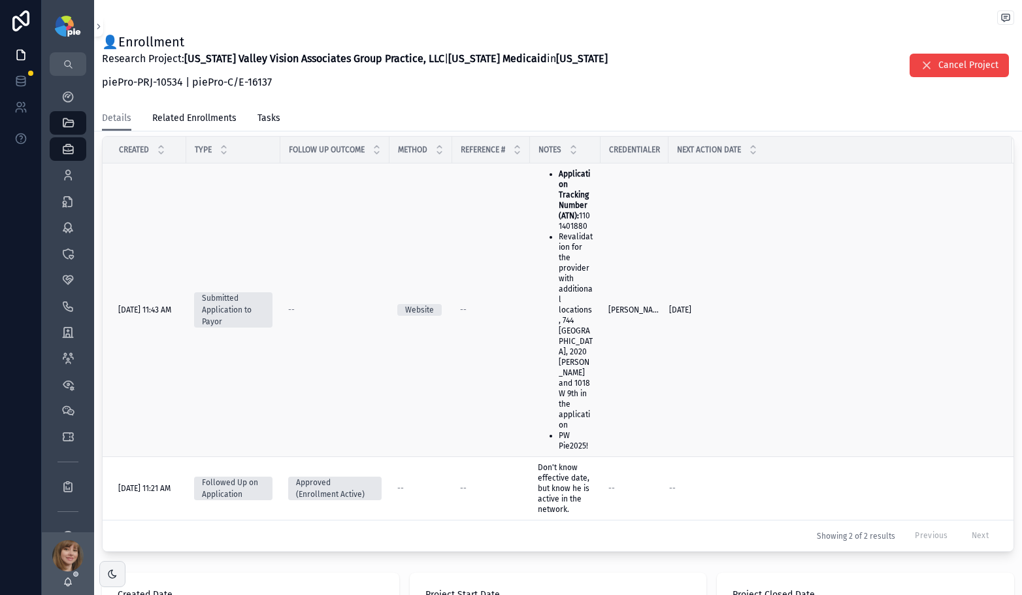
scroll to position [456, 0]
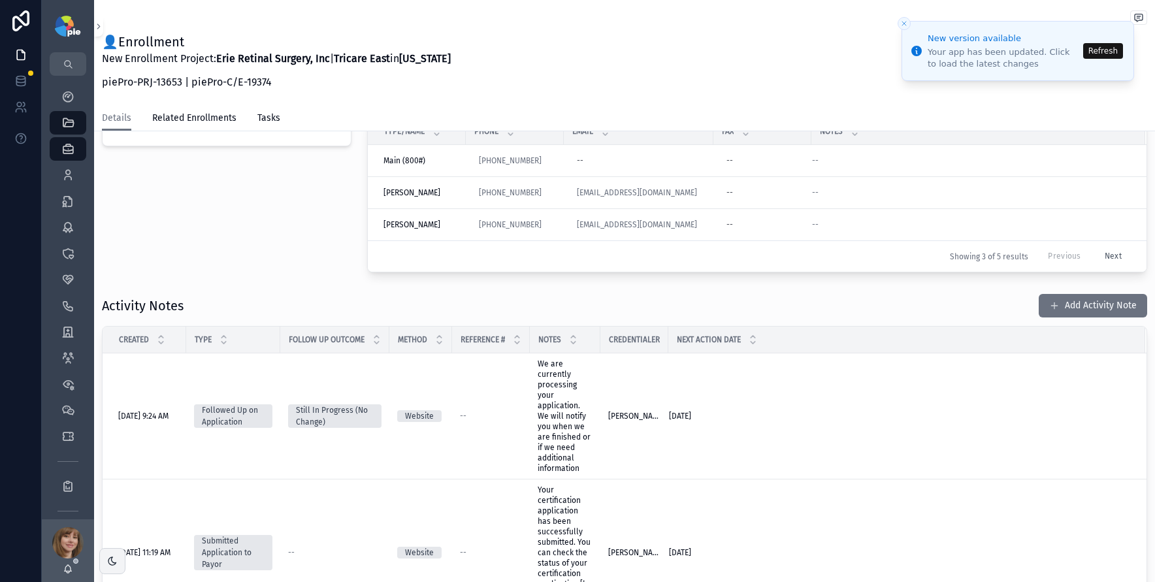
scroll to position [279, 0]
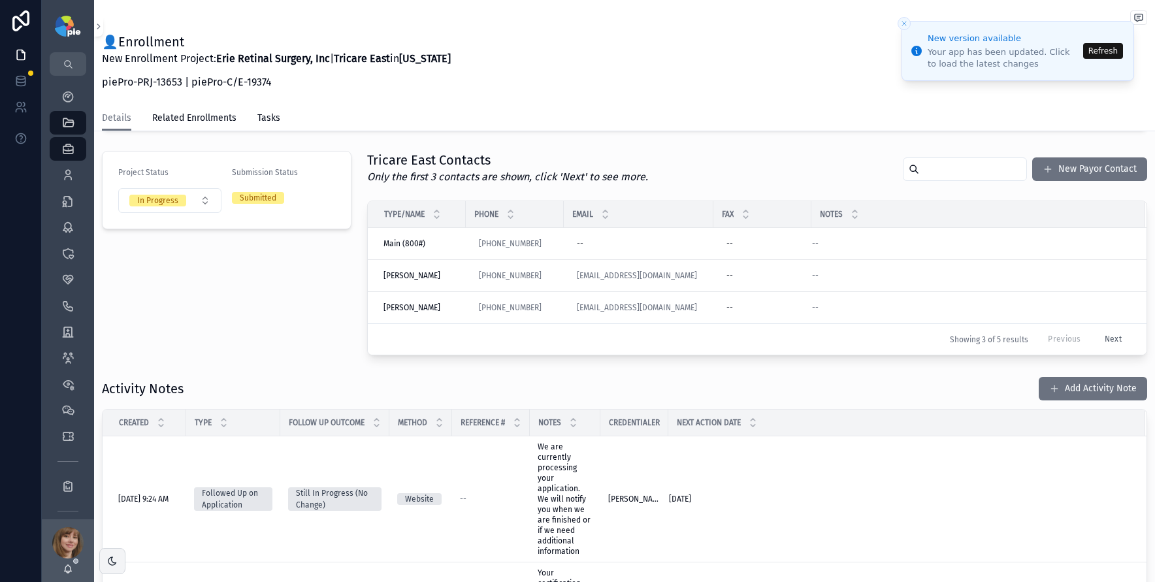
click at [1093, 50] on button "Refresh" at bounding box center [1103, 51] width 40 height 16
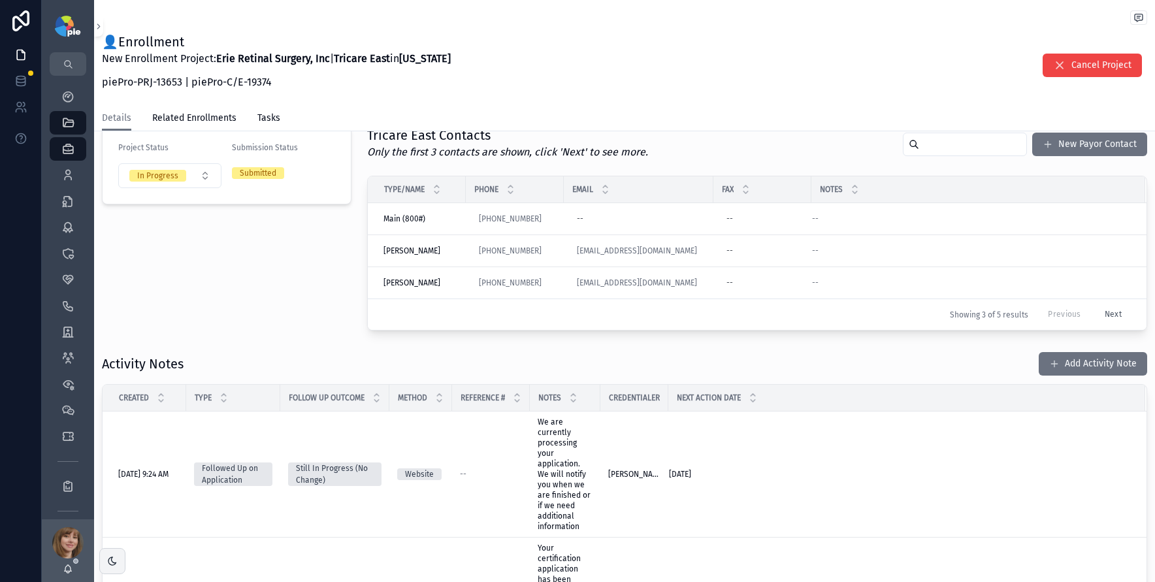
scroll to position [261, 0]
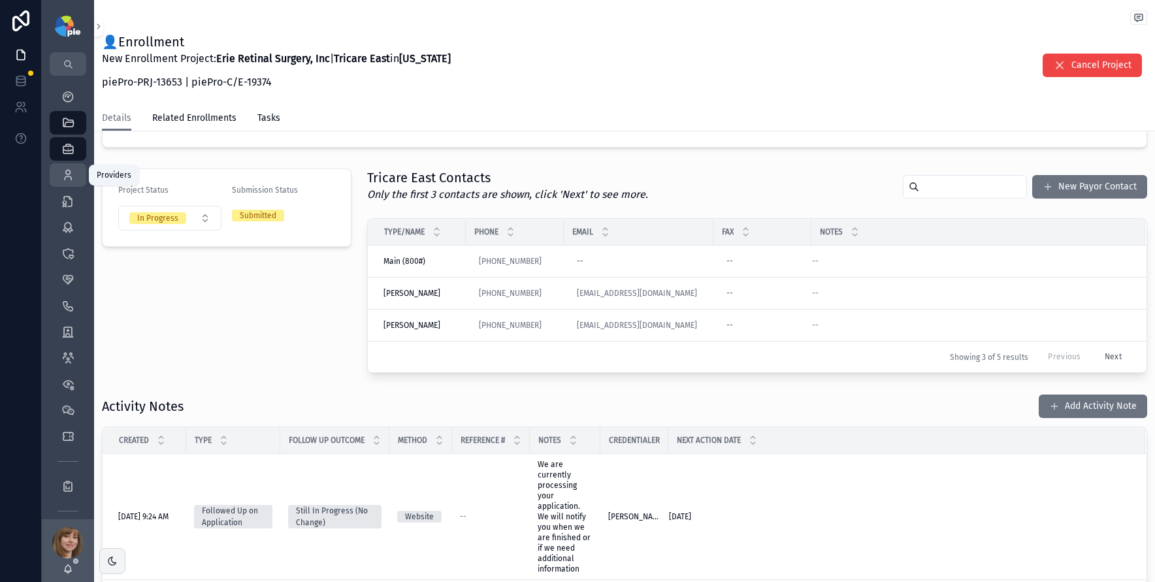
click at [68, 172] on icon "scrollable content" at bounding box center [67, 175] width 13 height 13
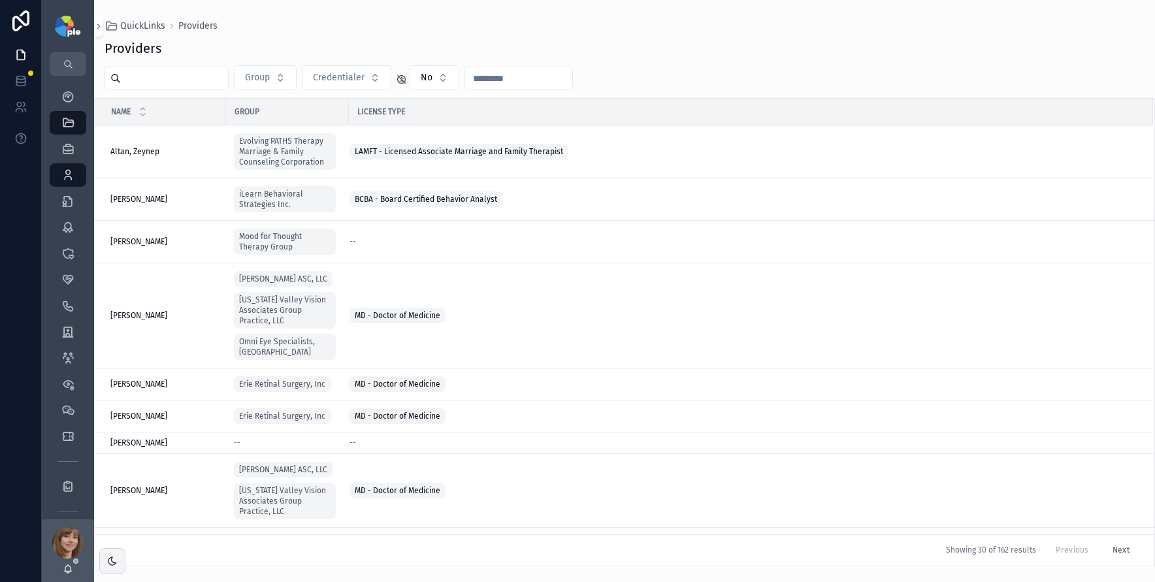
click at [139, 78] on input "scrollable content" at bounding box center [174, 78] width 107 height 18
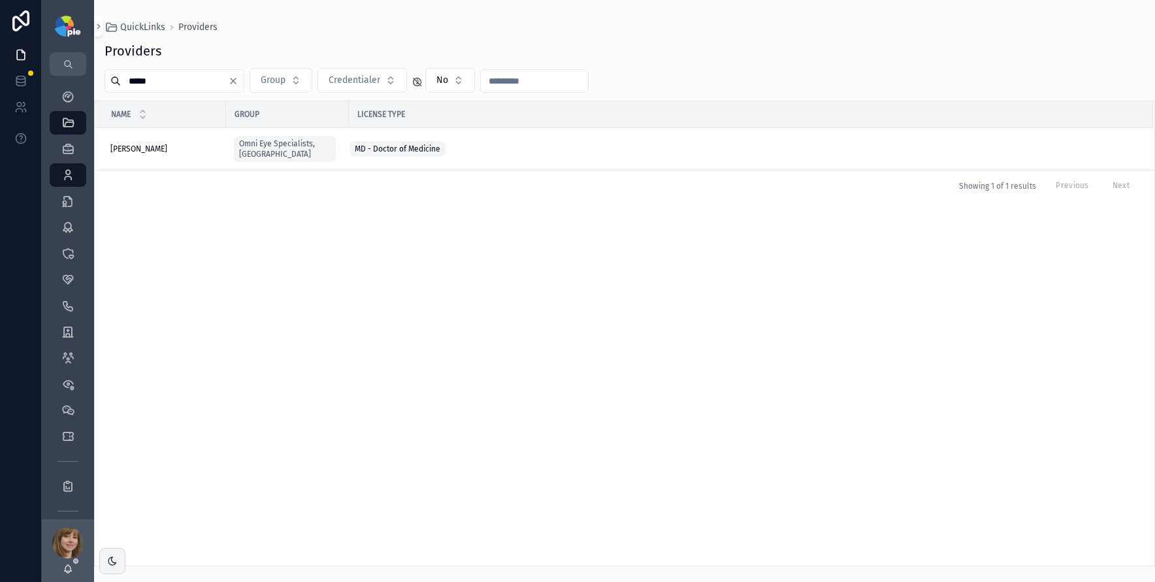
type input "*****"
click at [163, 144] on div "[PERSON_NAME] [PERSON_NAME]" at bounding box center [164, 149] width 108 height 10
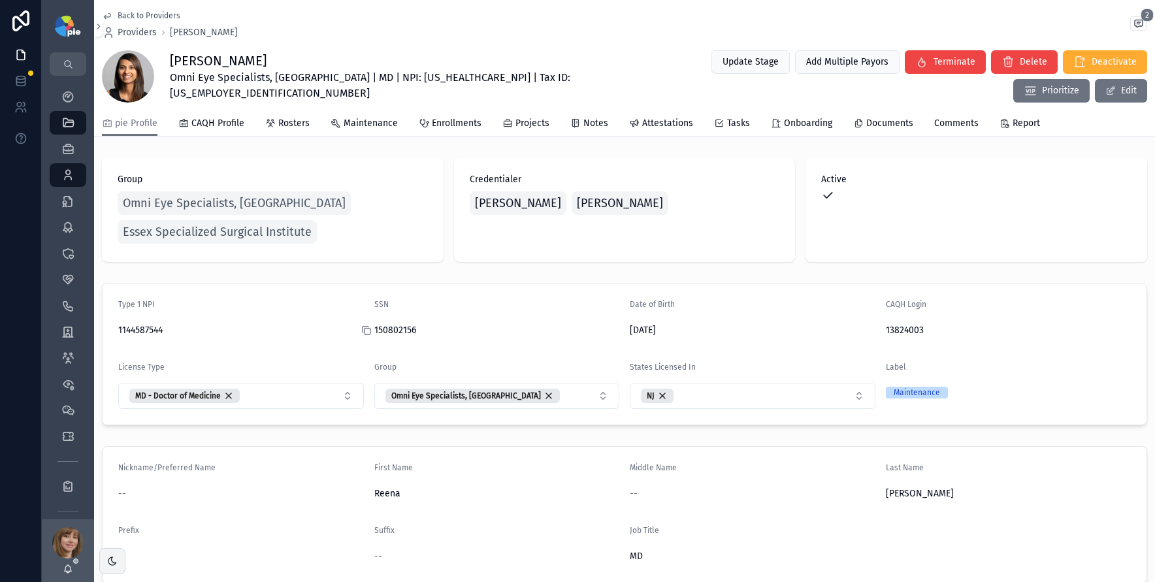
click at [367, 329] on icon "scrollable content" at bounding box center [367, 332] width 6 height 6
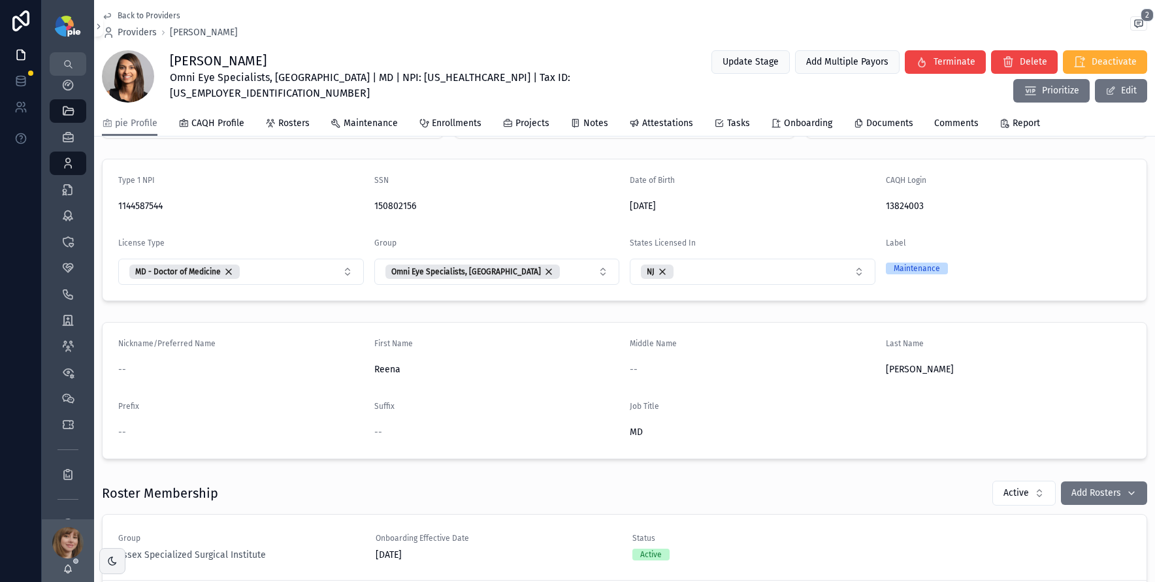
scroll to position [160, 0]
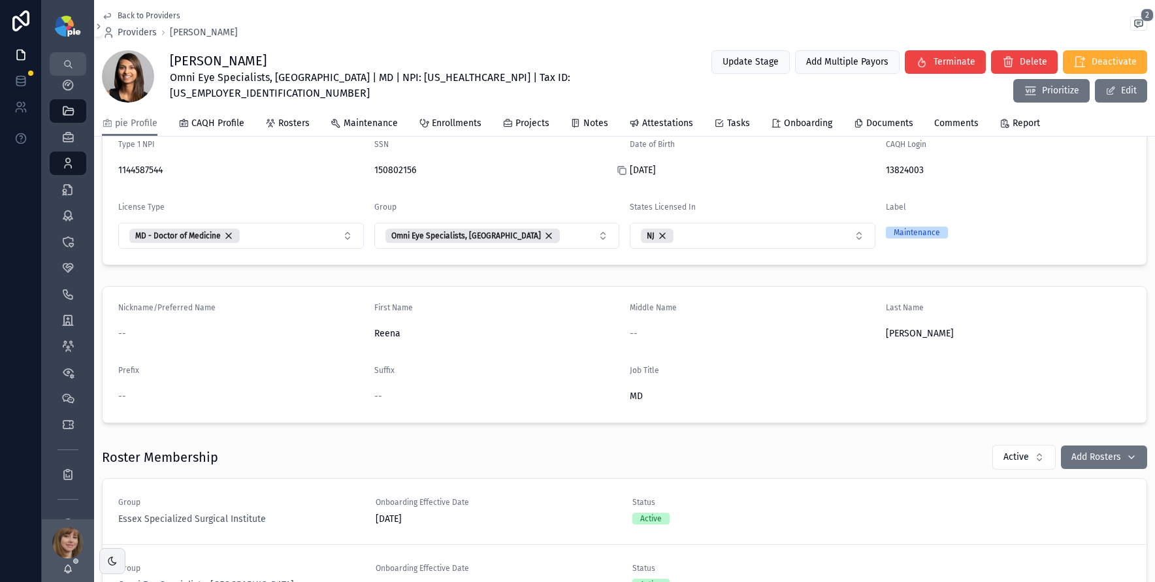
click at [619, 169] on icon "scrollable content" at bounding box center [622, 170] width 10 height 10
click at [364, 169] on icon "scrollable content" at bounding box center [366, 170] width 10 height 10
click at [69, 163] on icon "scrollable content" at bounding box center [67, 163] width 13 height 13
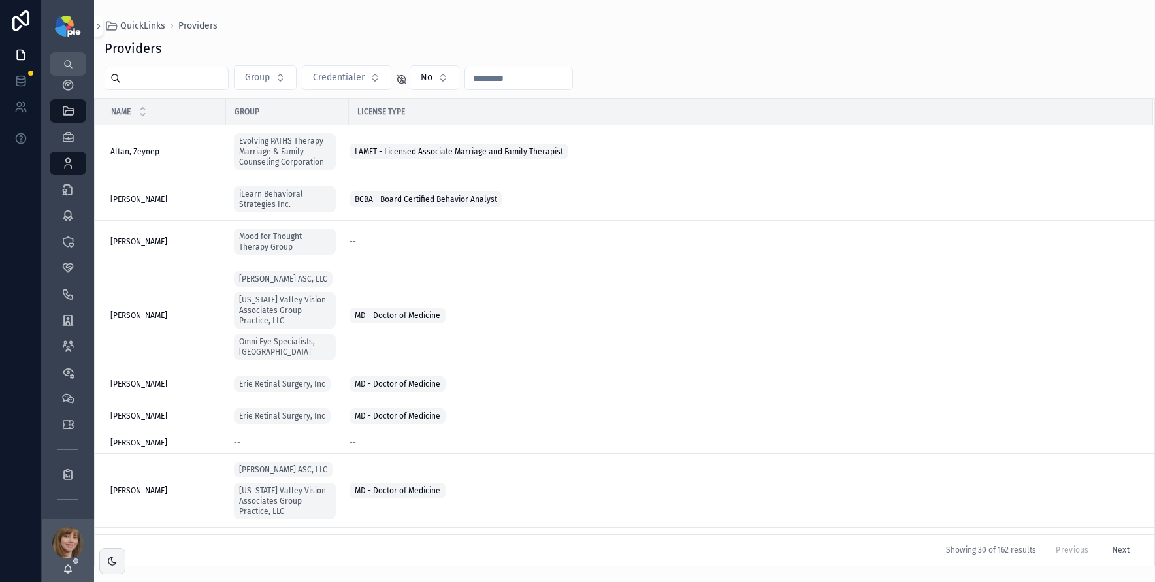
click at [202, 80] on input "scrollable content" at bounding box center [174, 78] width 107 height 18
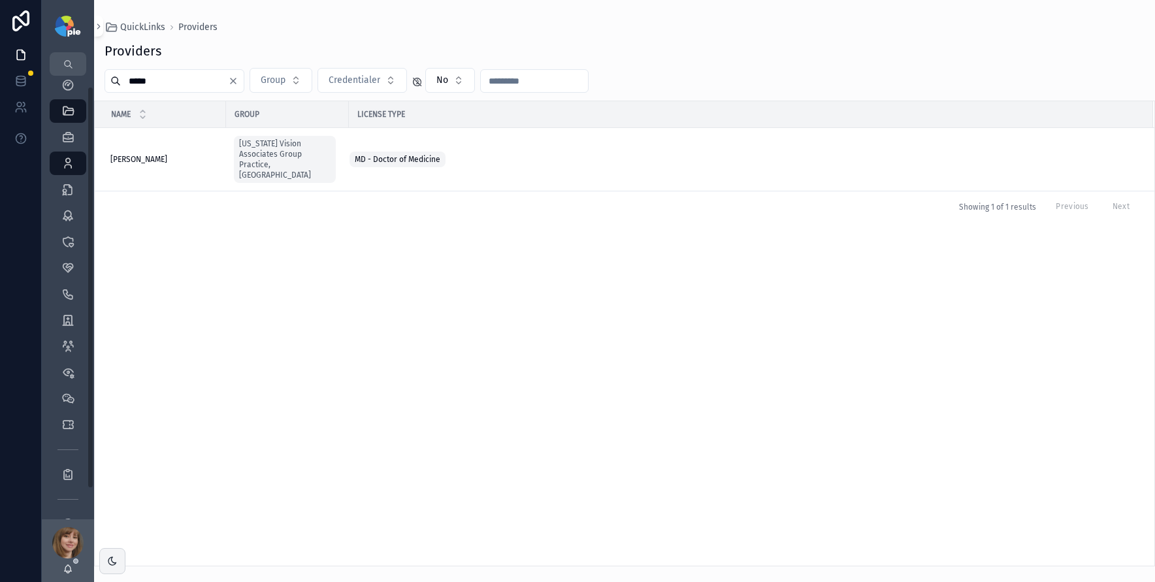
type input "*****"
click at [171, 154] on div "[PERSON_NAME] [PERSON_NAME]" at bounding box center [164, 159] width 108 height 10
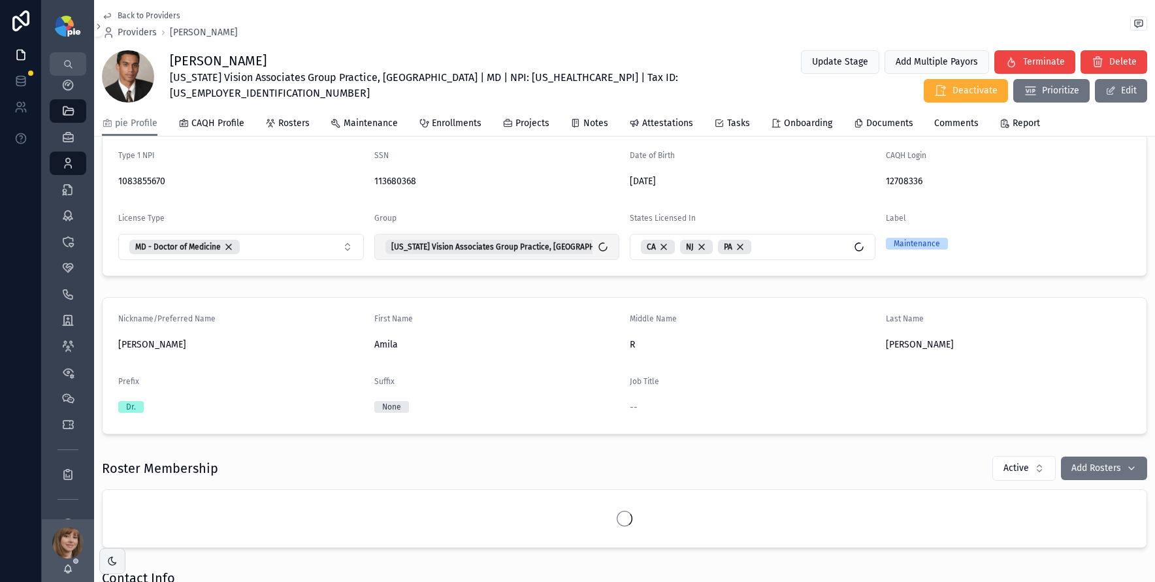
scroll to position [161, 0]
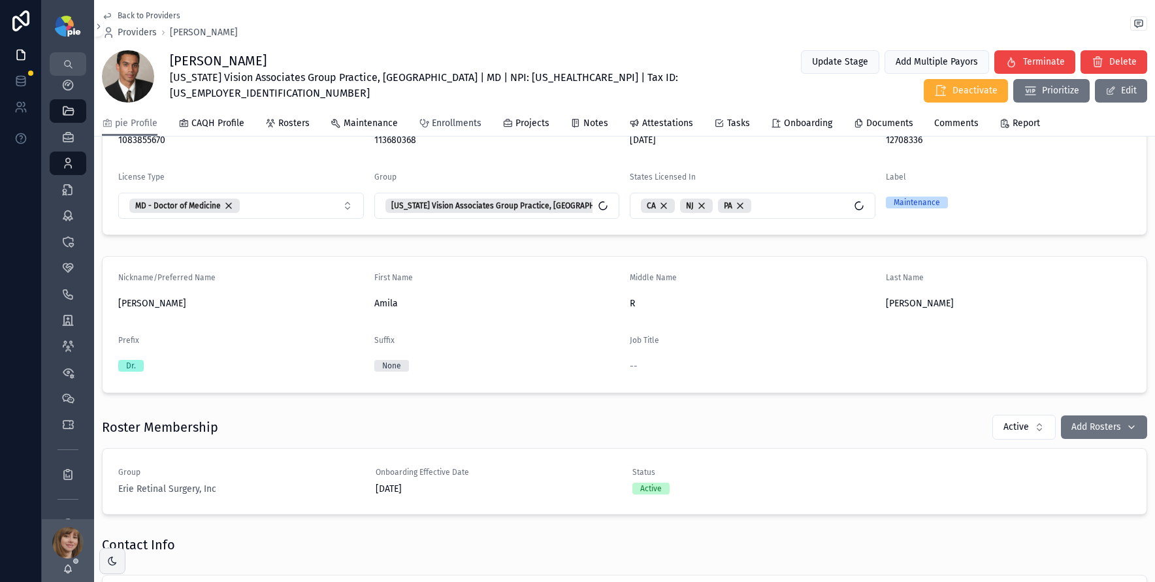
click at [432, 126] on span "Enrollments" at bounding box center [457, 123] width 50 height 13
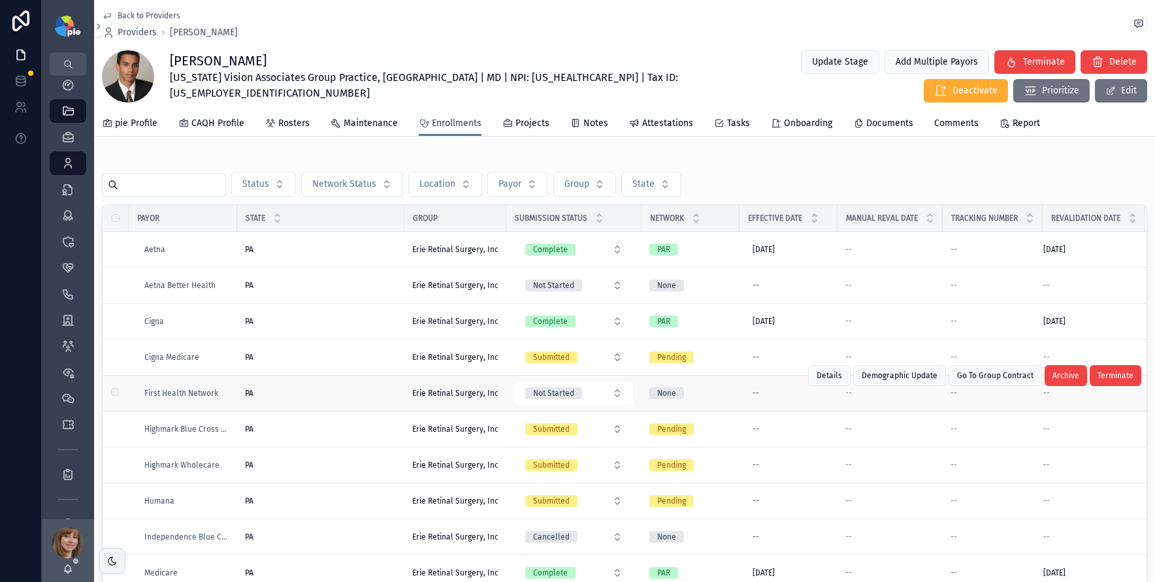
scroll to position [3, 0]
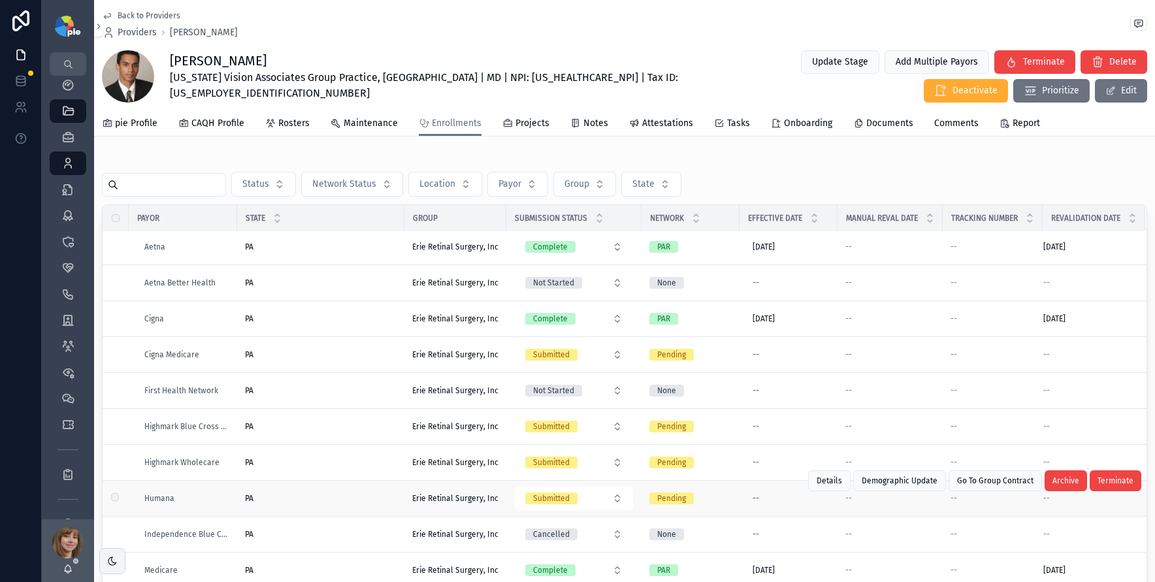
click at [330, 501] on div "PA PA" at bounding box center [321, 498] width 152 height 10
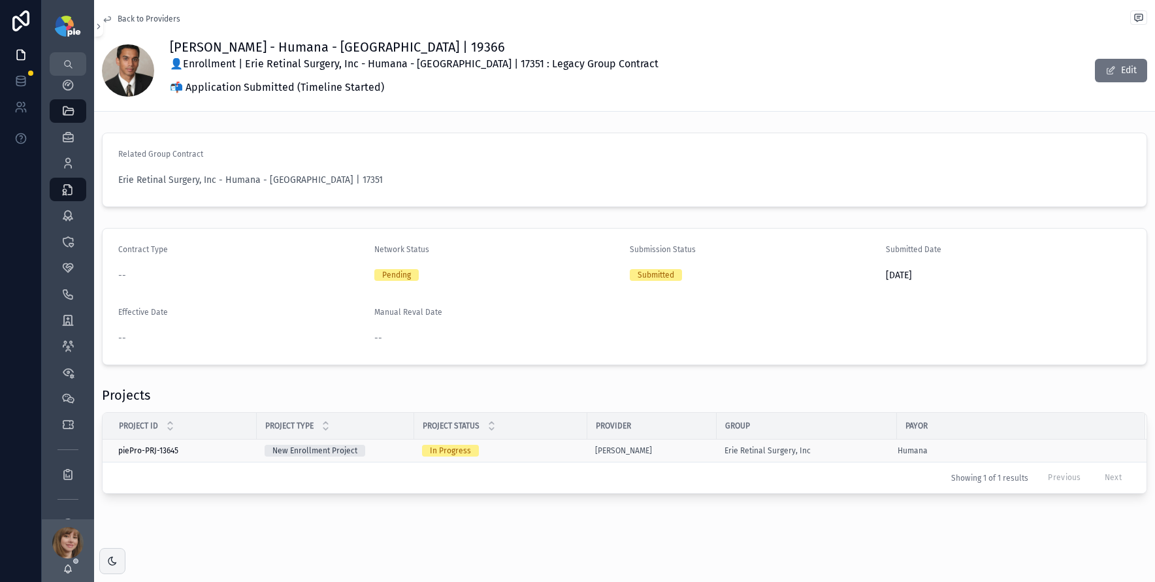
click at [523, 448] on div "In Progress" at bounding box center [500, 451] width 157 height 12
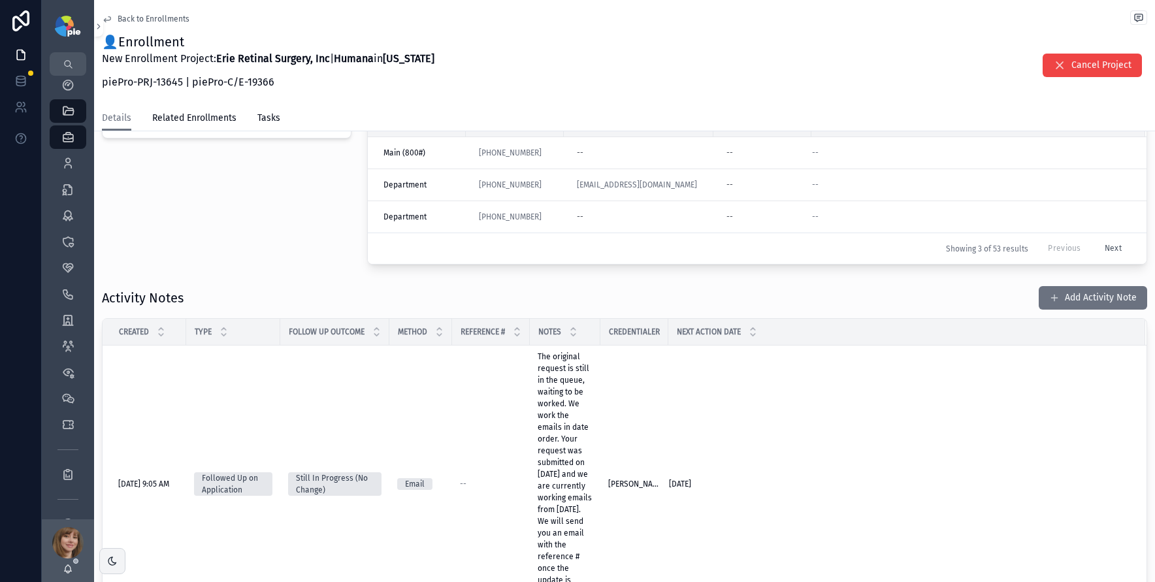
scroll to position [481, 0]
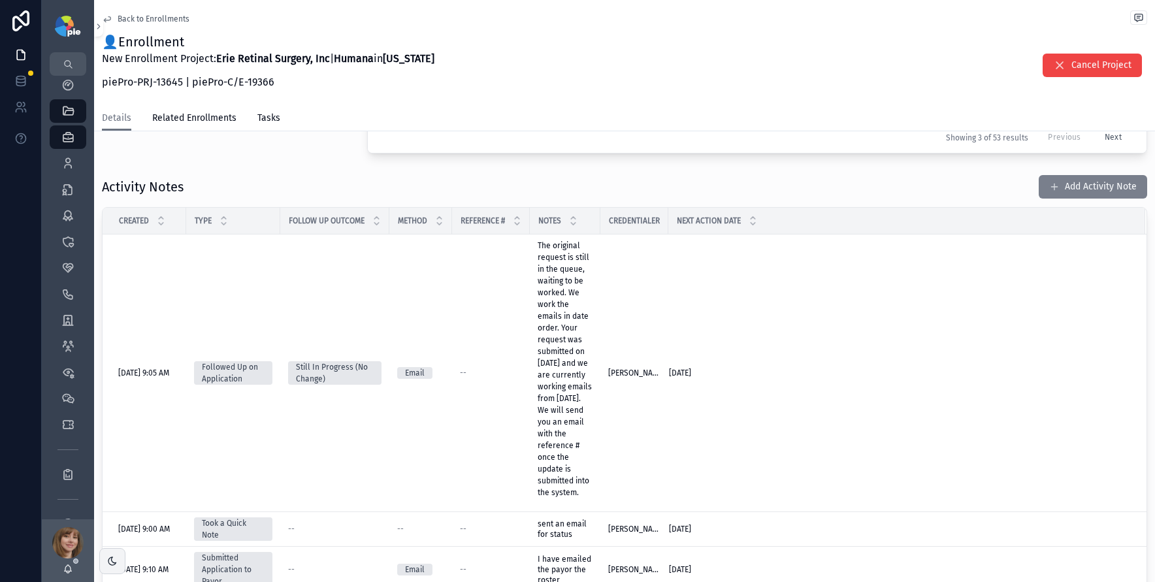
click at [1096, 193] on button "Add Activity Note" at bounding box center [1093, 187] width 108 height 24
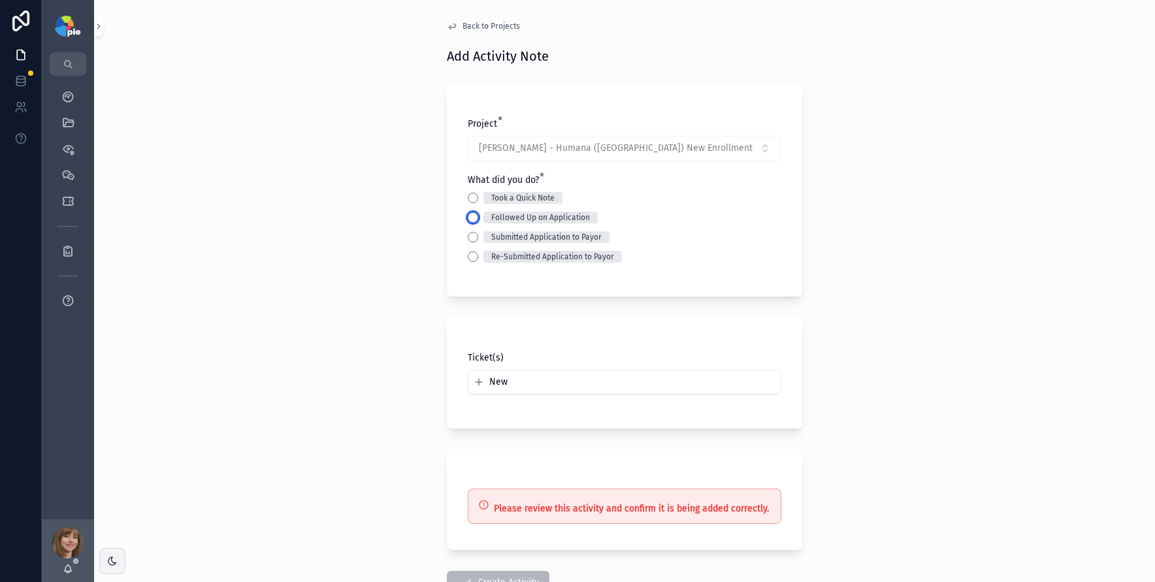
click at [469, 216] on button "Followed Up on Application" at bounding box center [473, 217] width 10 height 10
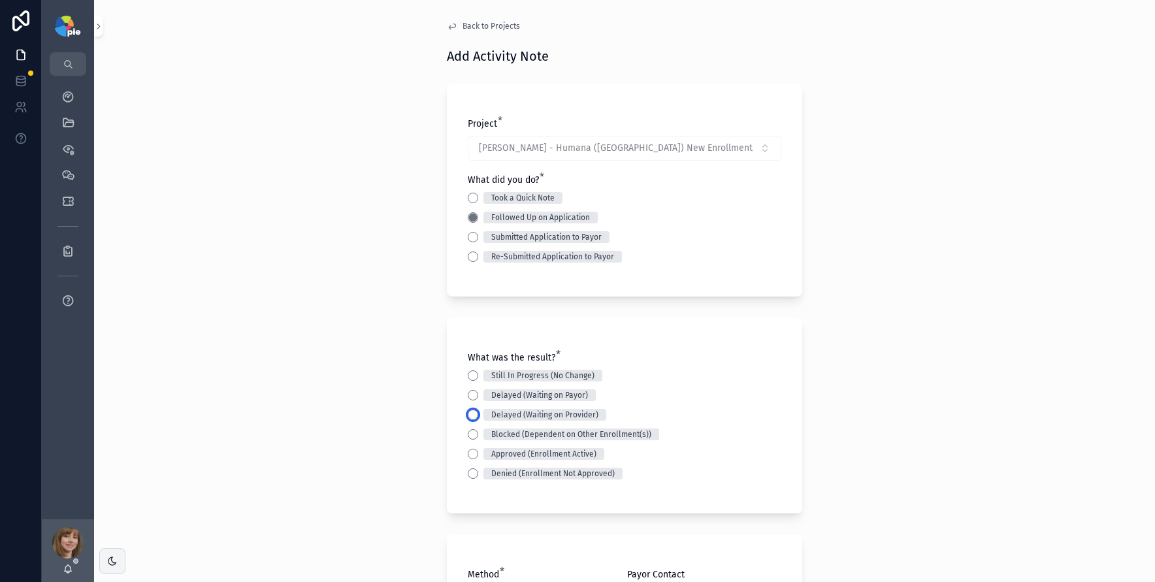
click at [468, 414] on button "Delayed (Waiting on Provider)" at bounding box center [473, 415] width 10 height 10
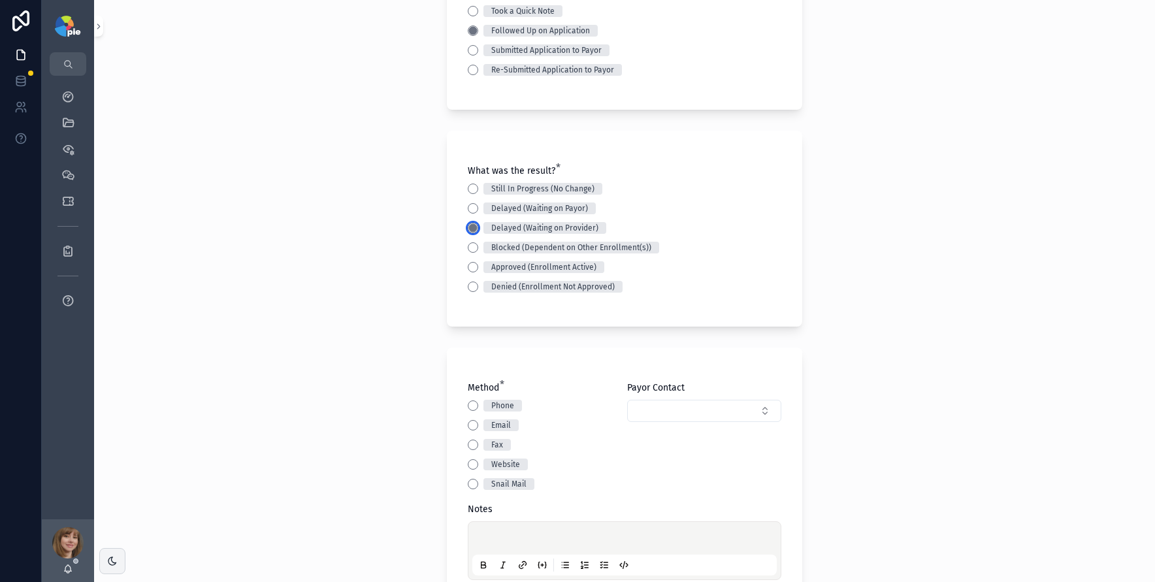
scroll to position [265, 0]
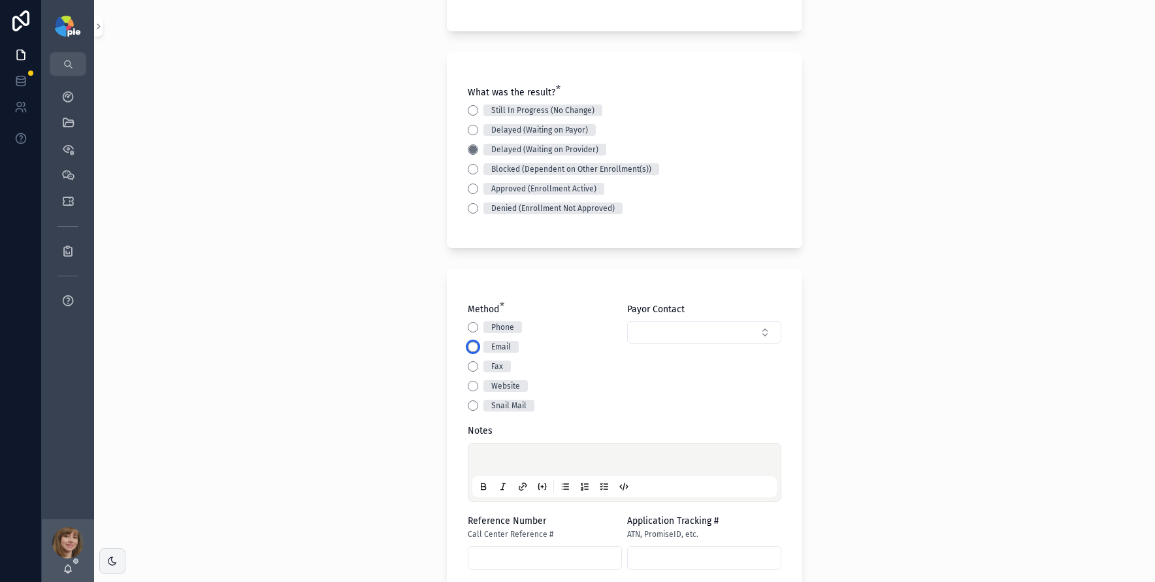
click at [470, 350] on button "Email" at bounding box center [473, 347] width 10 height 10
click at [495, 450] on div "scrollable content" at bounding box center [624, 473] width 305 height 50
click at [495, 457] on p "scrollable content" at bounding box center [627, 461] width 305 height 13
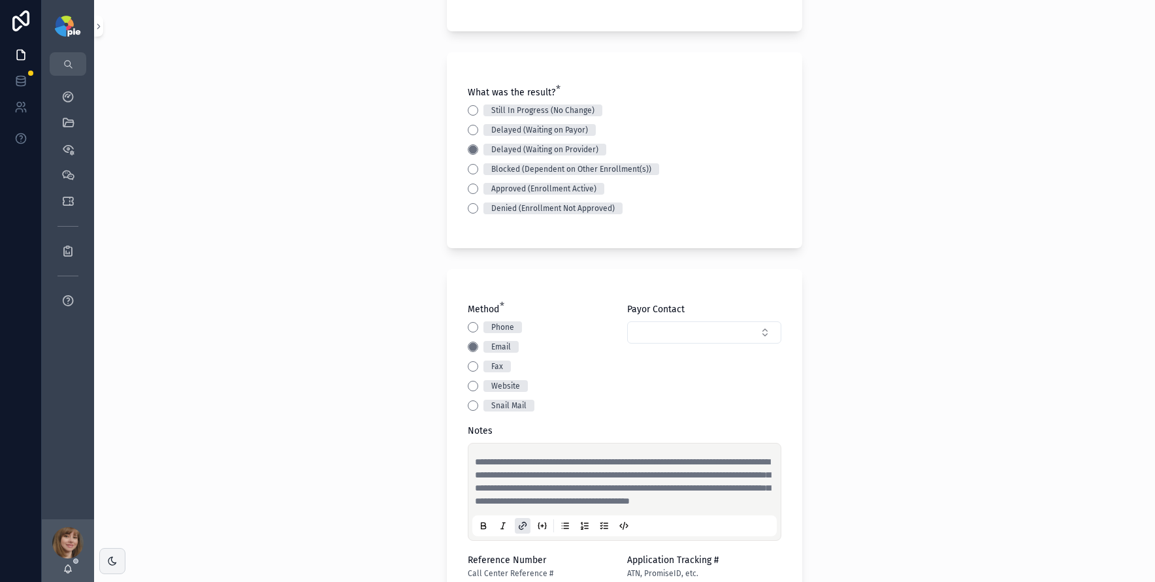
click at [421, 415] on div "**********" at bounding box center [624, 291] width 1061 height 582
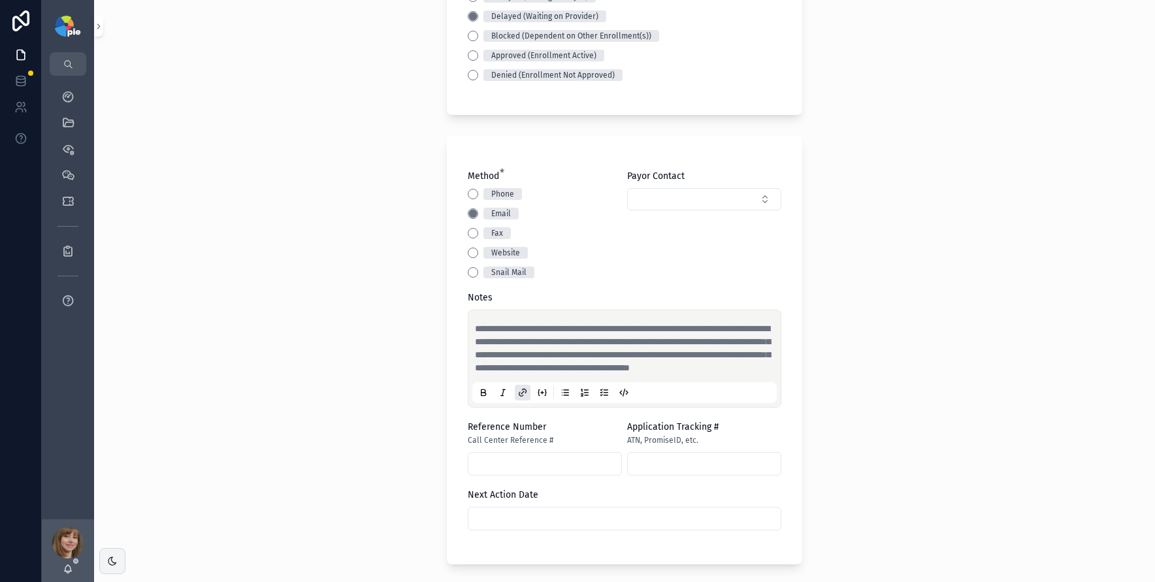
scroll to position [485, 0]
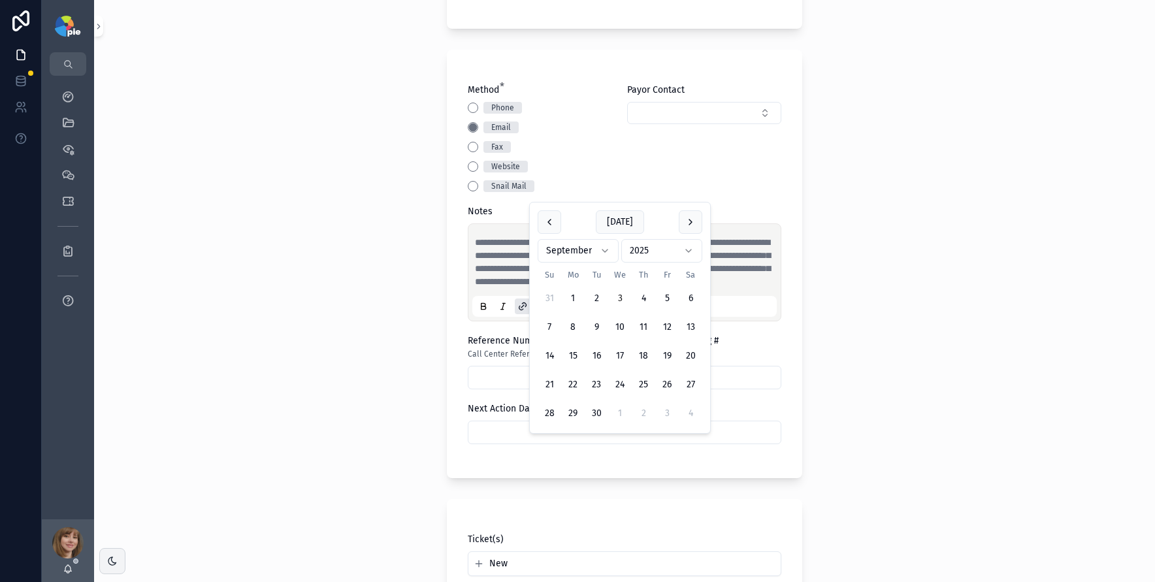
click at [544, 442] on input "scrollable content" at bounding box center [625, 432] width 312 height 18
click at [618, 354] on button "17" at bounding box center [620, 356] width 24 height 24
type input "*********"
click at [279, 371] on div "**********" at bounding box center [624, 291] width 1061 height 582
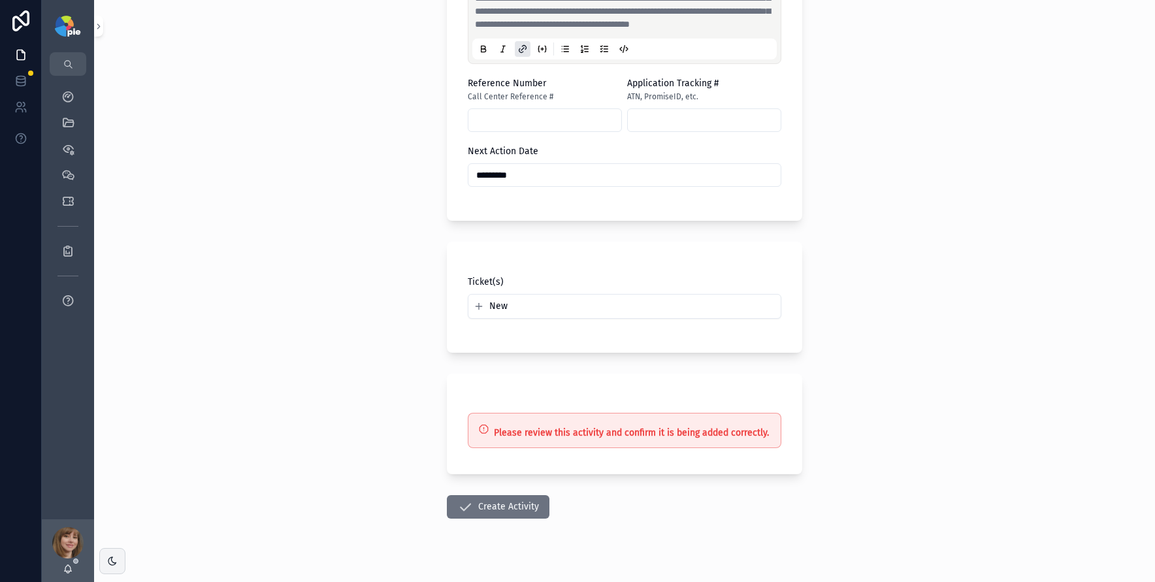
scroll to position [776, 0]
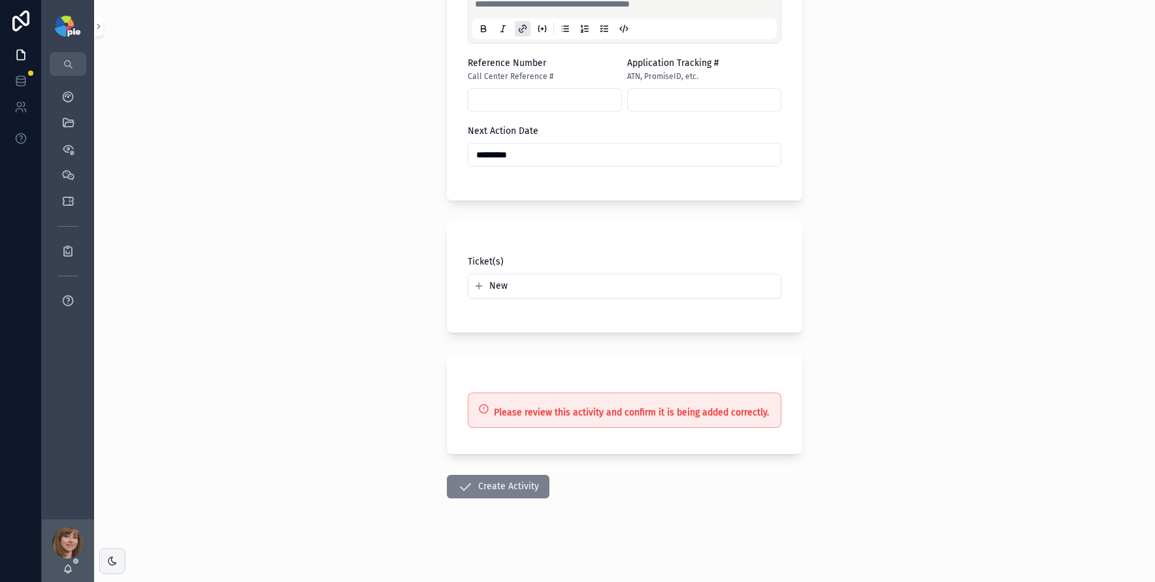
click at [506, 490] on button "Create Activity" at bounding box center [498, 487] width 103 height 24
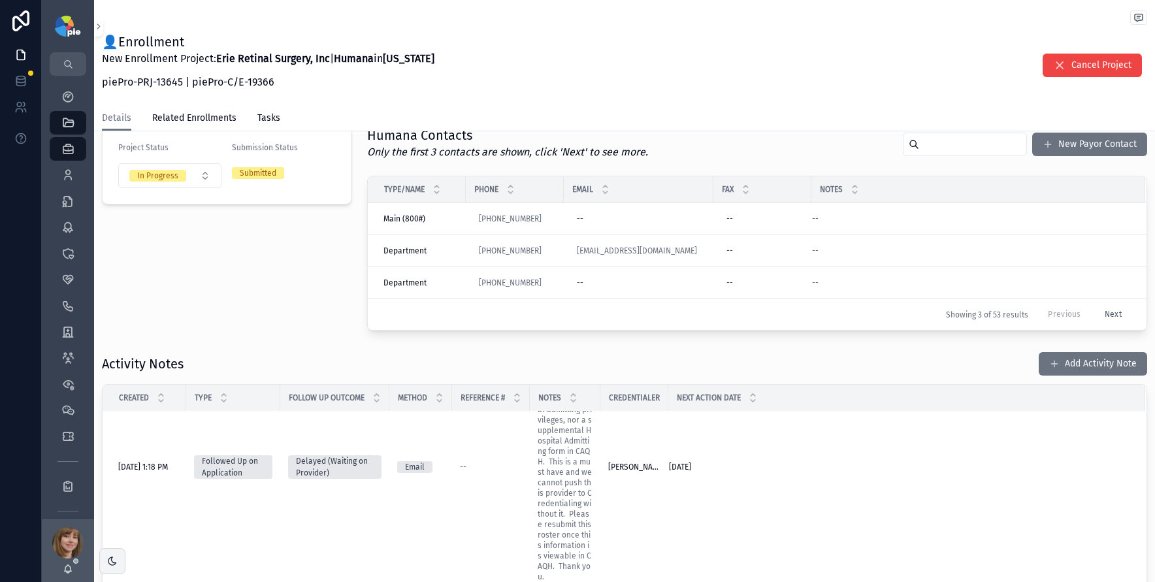
scroll to position [363, 0]
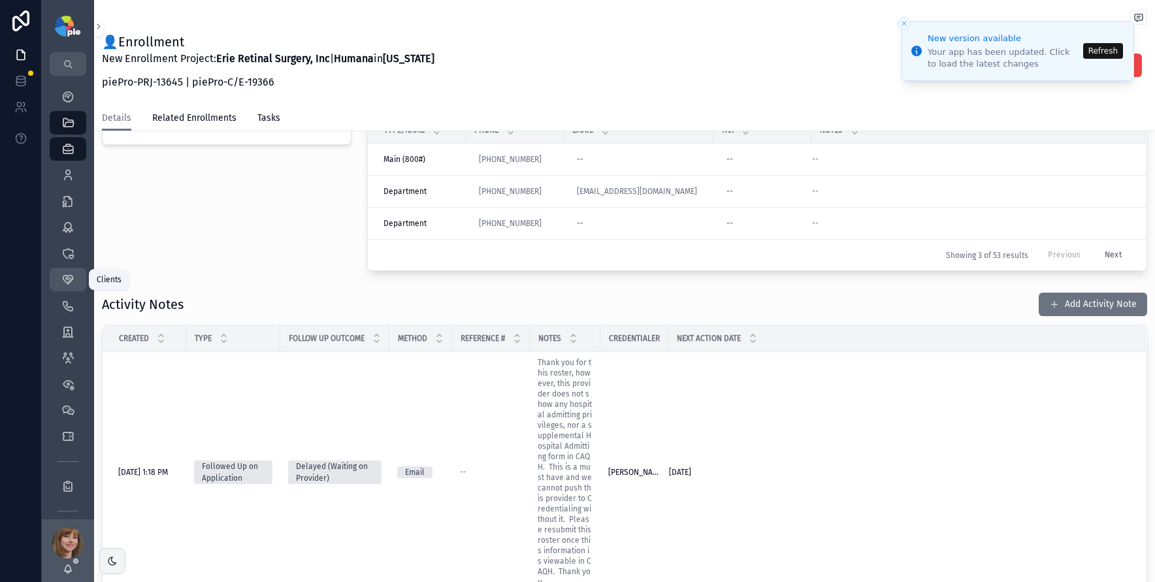
click at [74, 275] on div "Clients 58" at bounding box center [68, 279] width 21 height 21
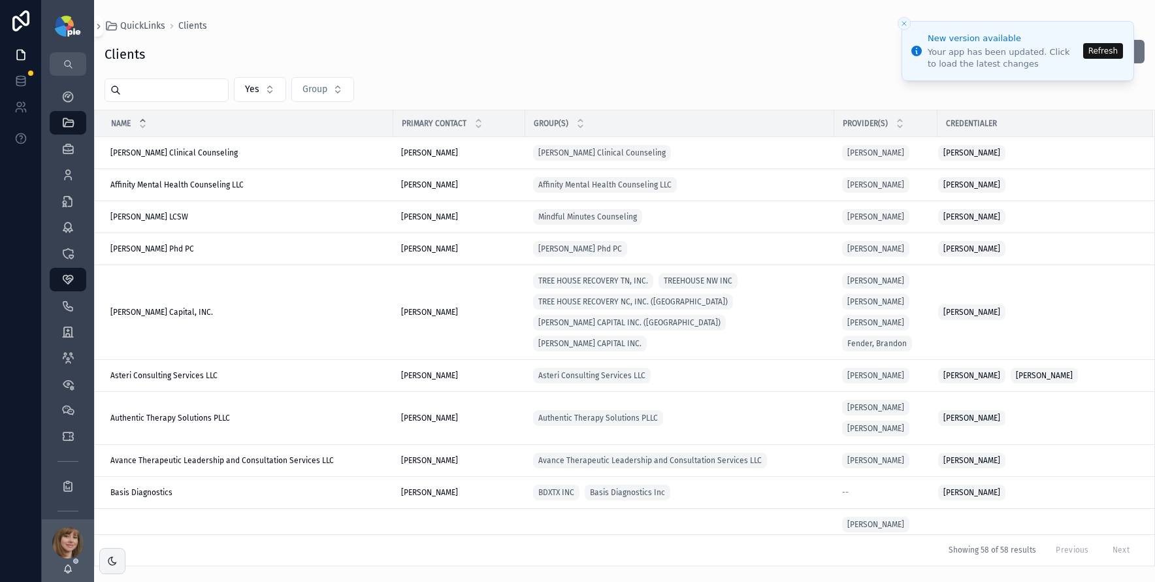
click at [1107, 47] on button "Refresh" at bounding box center [1103, 51] width 40 height 16
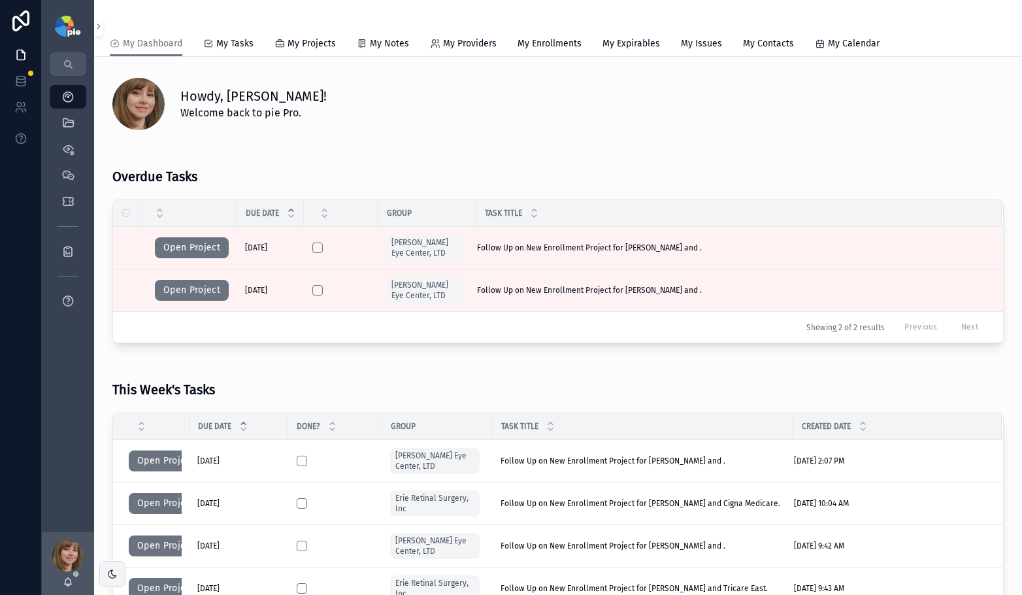
scroll to position [456, 0]
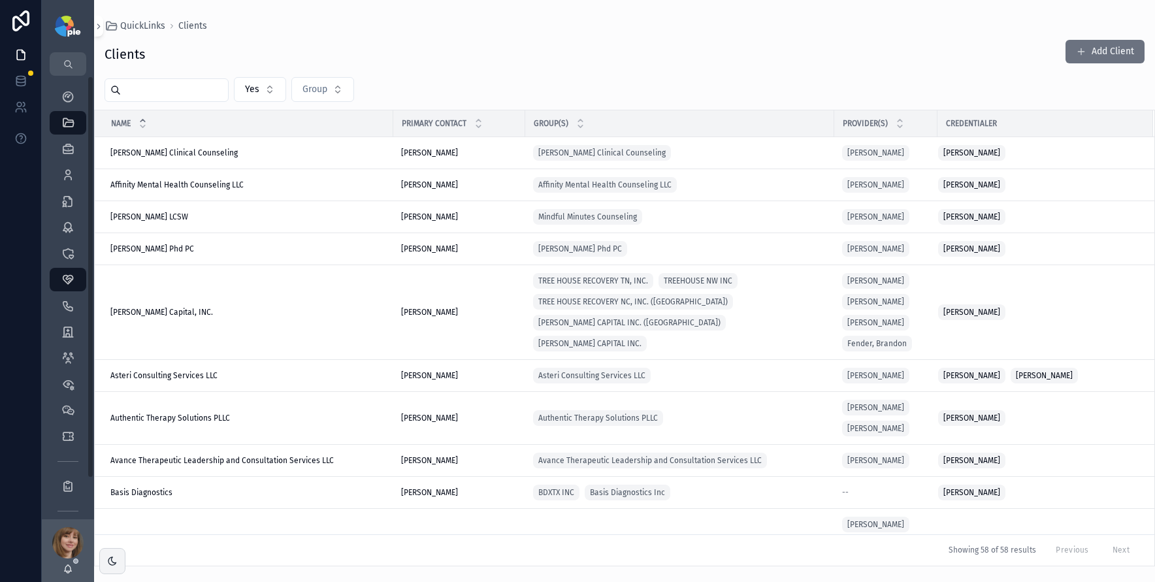
click at [147, 94] on input "scrollable content" at bounding box center [174, 90] width 107 height 18
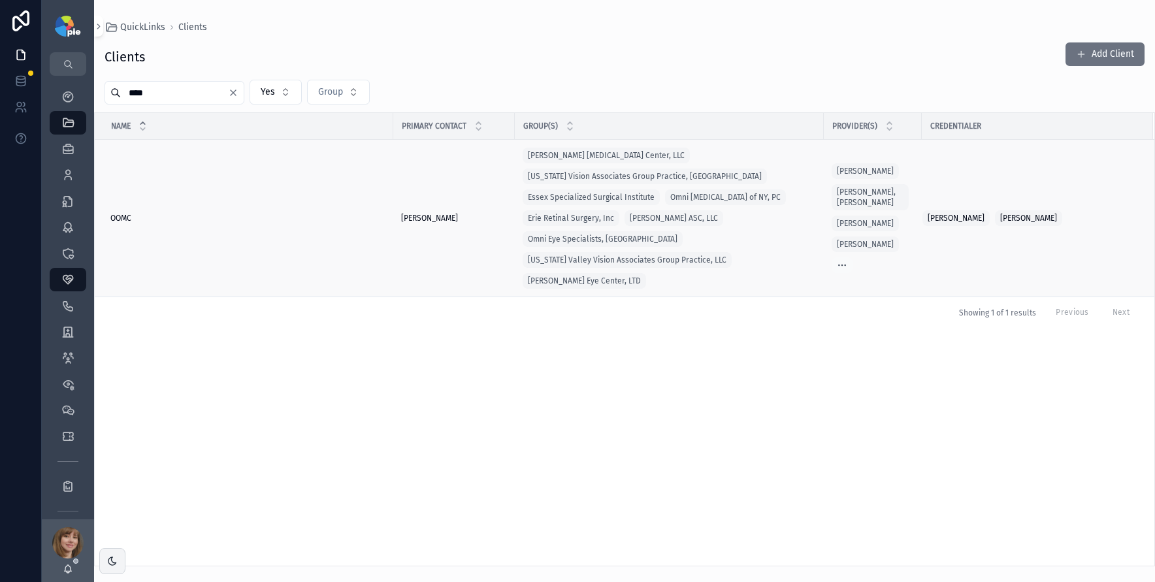
type input "****"
click at [205, 213] on div "OOMC OOMC" at bounding box center [247, 218] width 275 height 10
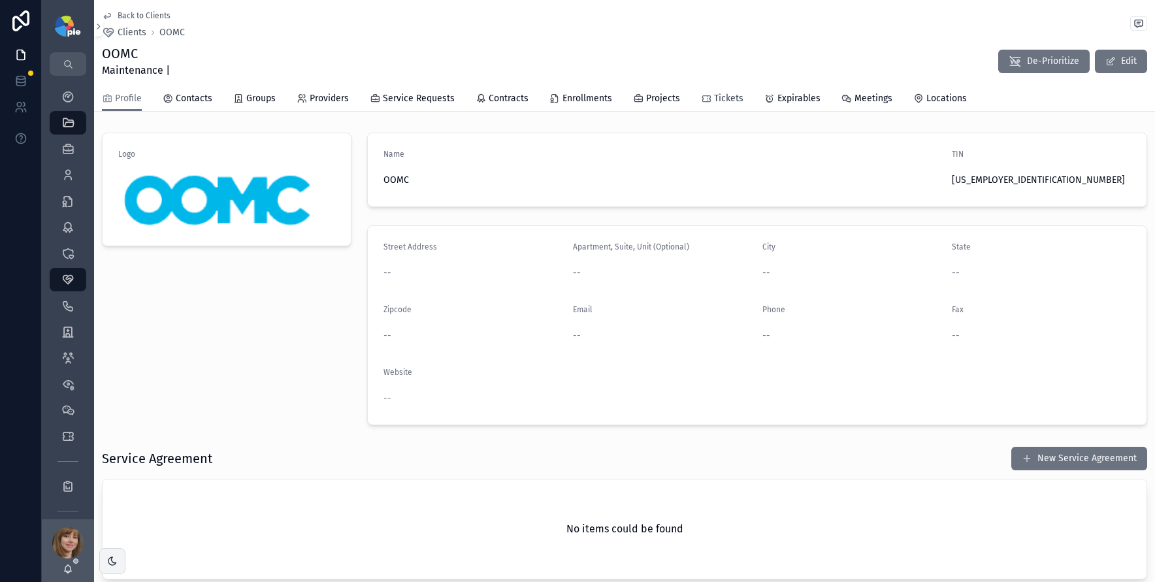
click at [729, 95] on span "Tickets" at bounding box center [728, 98] width 29 height 13
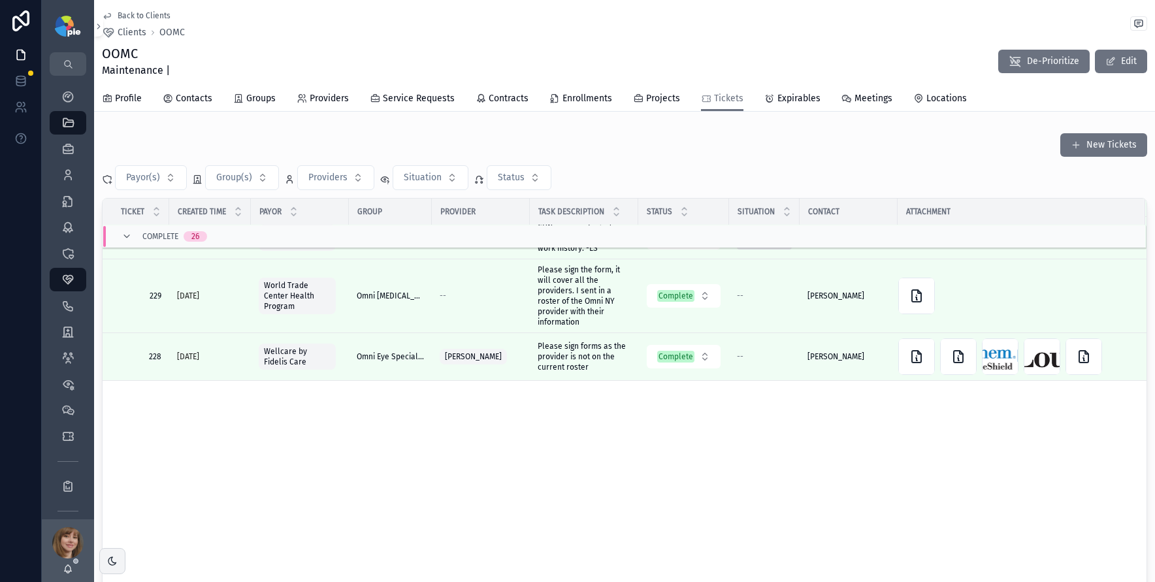
scroll to position [832, 0]
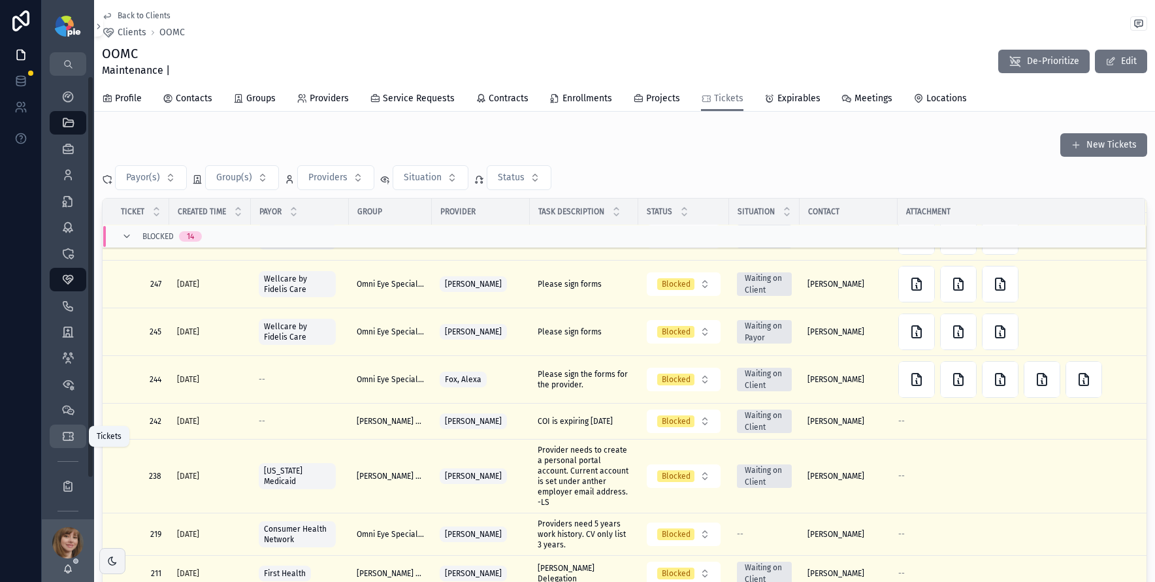
click at [69, 436] on icon "scrollable content" at bounding box center [67, 436] width 13 height 13
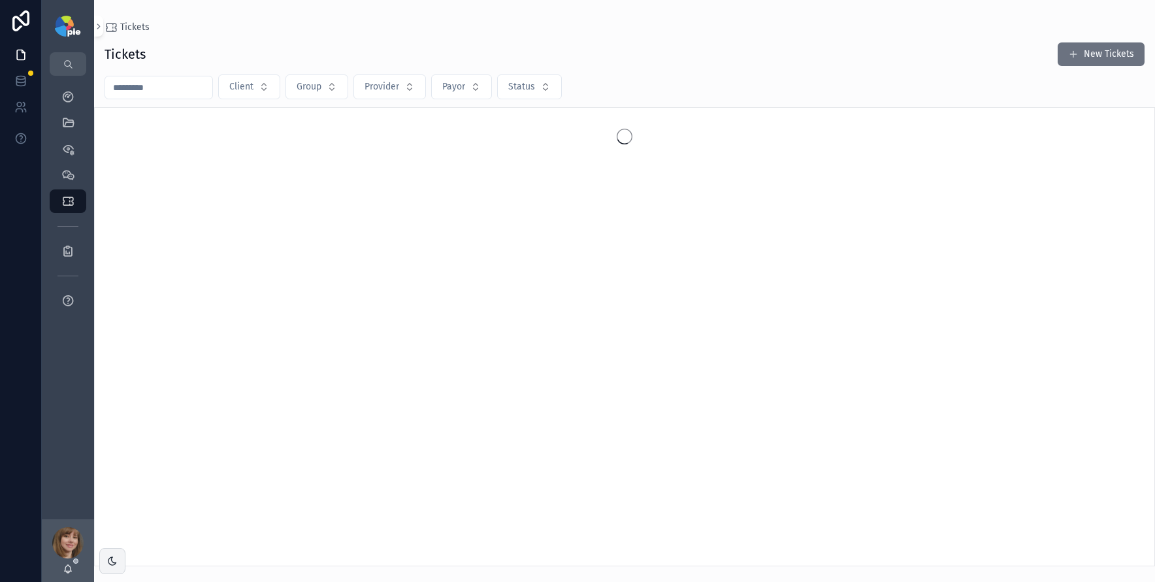
click at [174, 92] on input "scrollable content" at bounding box center [158, 87] width 107 height 18
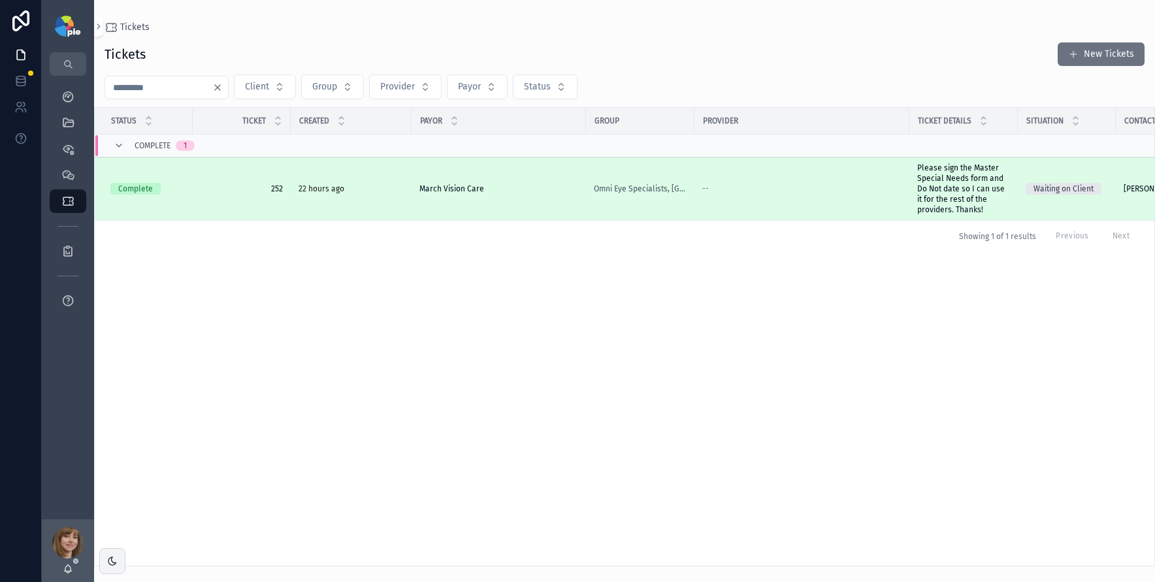
type input "***"
click at [223, 191] on span "252" at bounding box center [242, 189] width 82 height 10
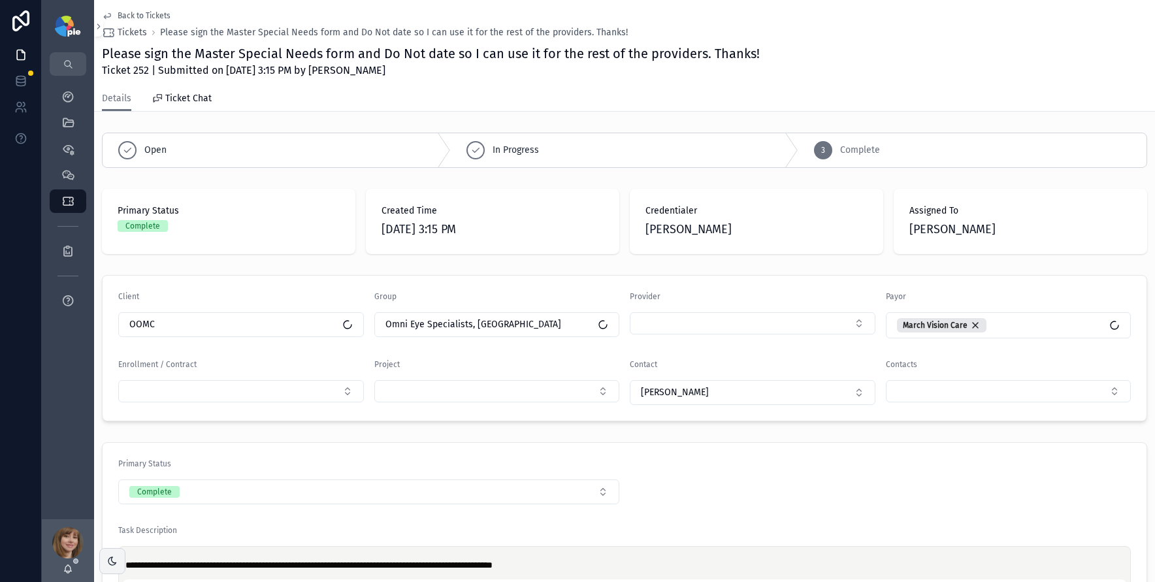
click at [144, 16] on span "Back to Tickets" at bounding box center [144, 15] width 53 height 10
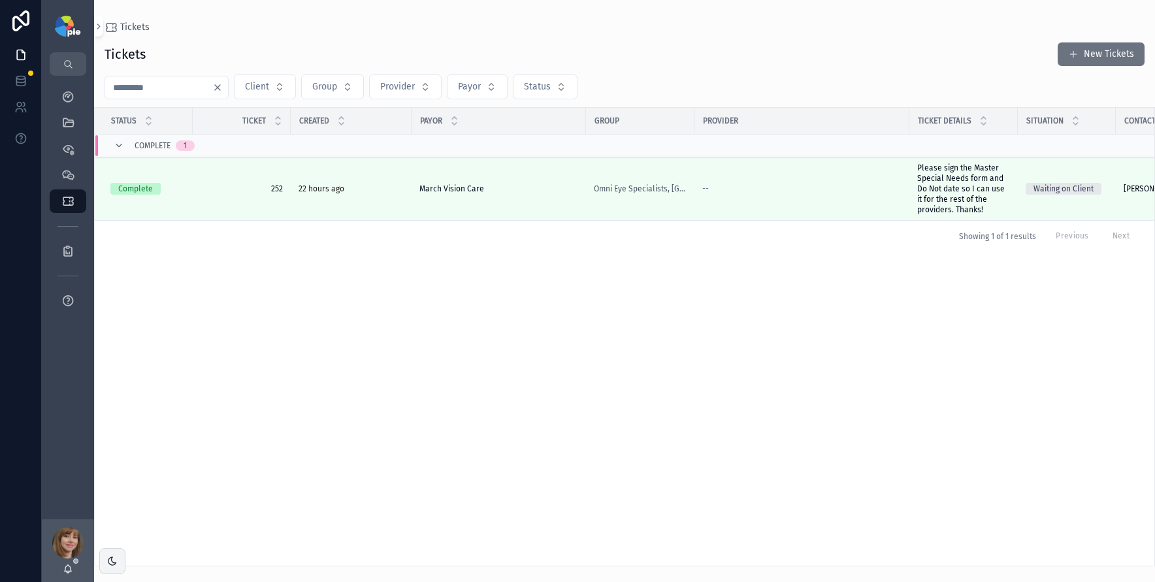
click at [143, 80] on input "***" at bounding box center [158, 87] width 107 height 18
click at [140, 88] on input "***" at bounding box center [158, 87] width 107 height 18
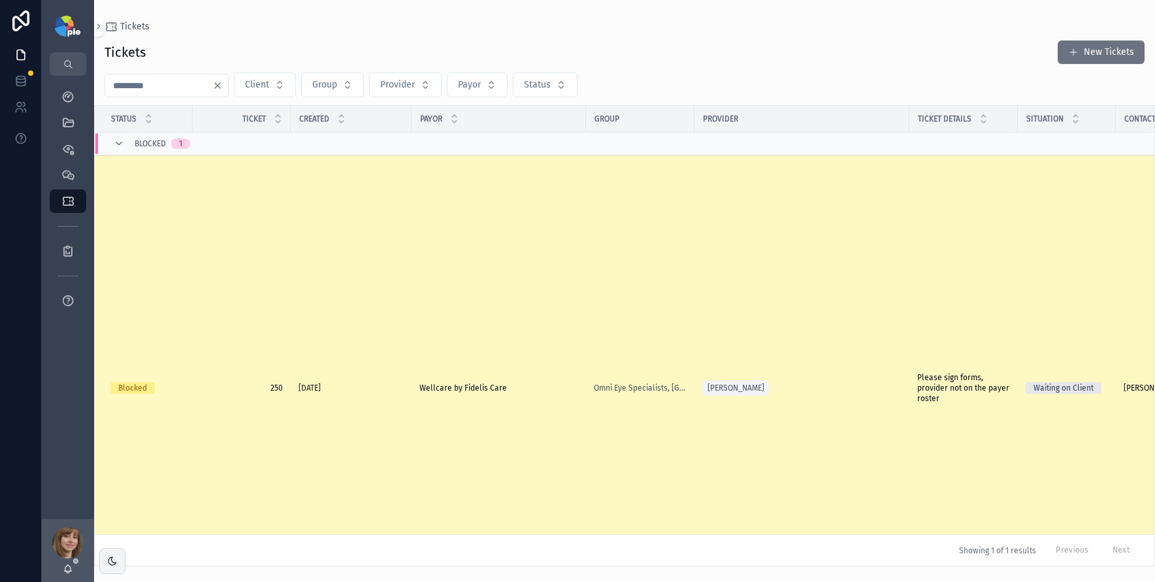
type input "***"
click at [628, 318] on td "Omni Eye Specialists, [GEOGRAPHIC_DATA]" at bounding box center [640, 389] width 108 height 466
click at [641, 386] on span "Omni Eye Specialists, [GEOGRAPHIC_DATA]" at bounding box center [640, 388] width 93 height 10
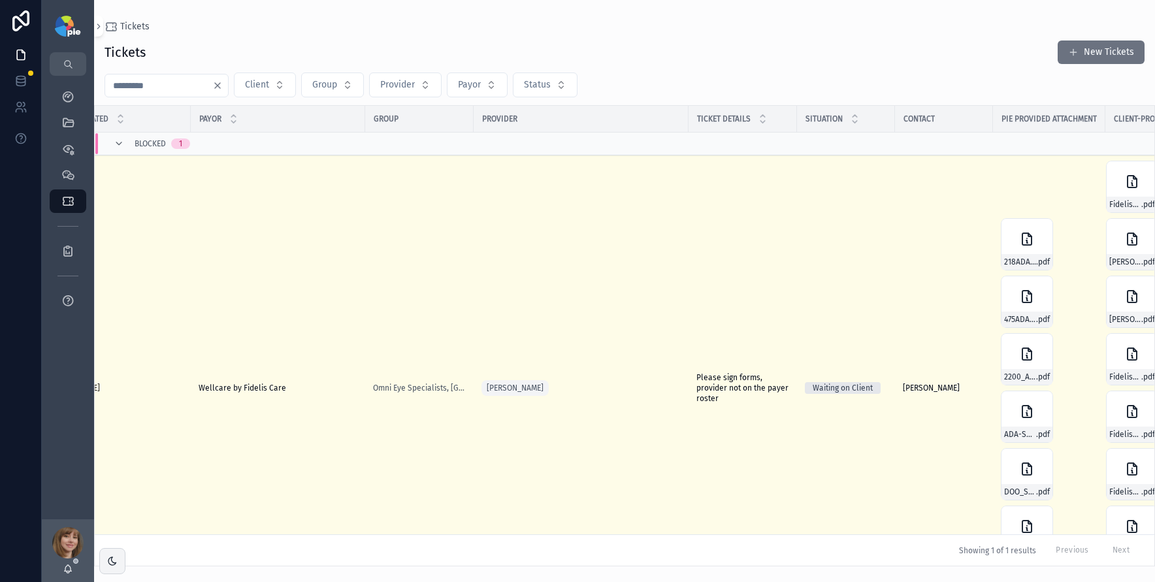
scroll to position [0, 246]
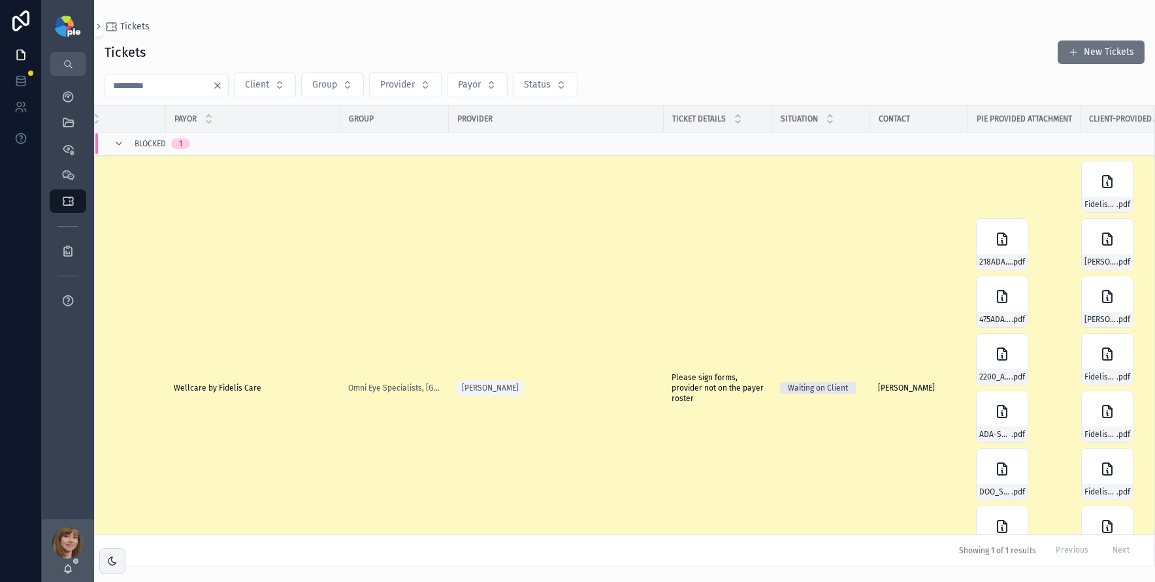
click at [889, 340] on td "Yesenia Ramos" at bounding box center [919, 389] width 98 height 466
click at [745, 413] on td "Please sign forms, provider not on the payer roster Please sign forms, provider…" at bounding box center [718, 389] width 108 height 466
click at [713, 387] on span "Please sign forms, provider not on the payer roster" at bounding box center [718, 387] width 93 height 31
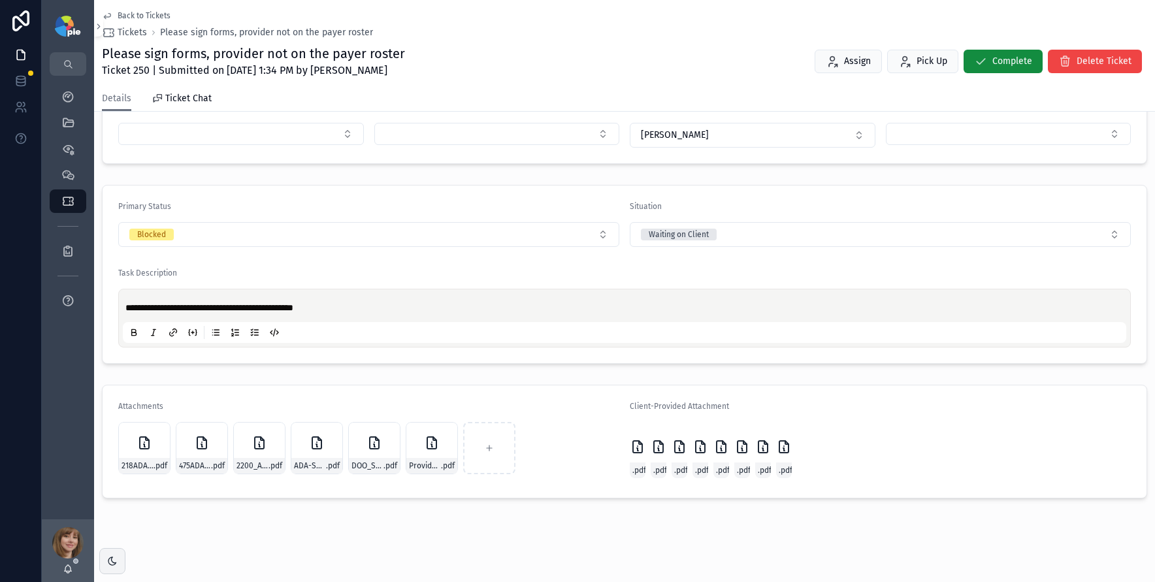
scroll to position [263, 0]
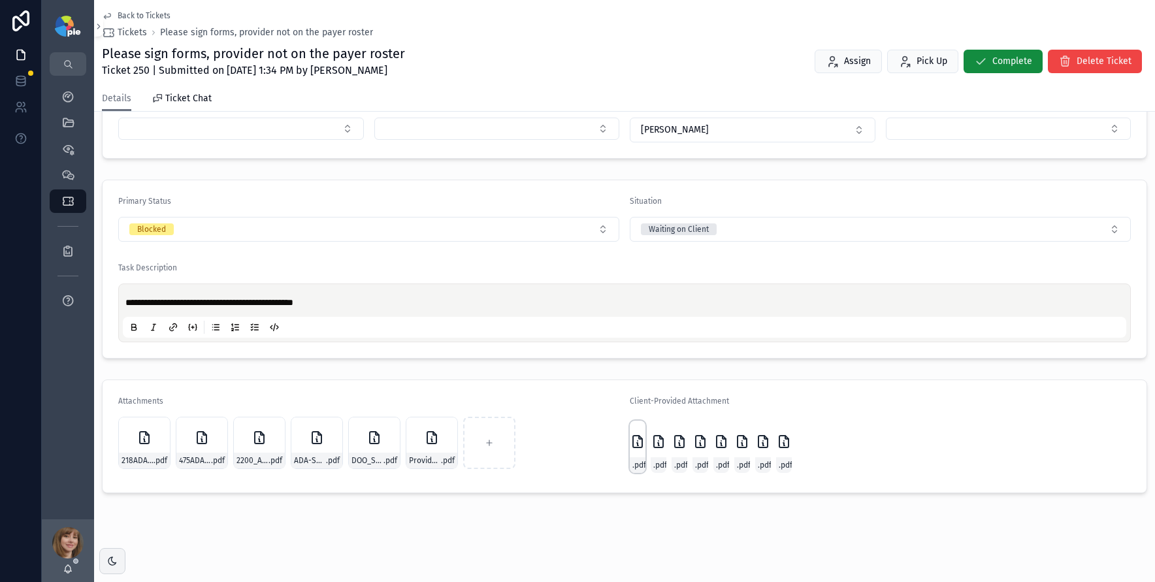
click at [636, 442] on icon "scrollable content" at bounding box center [637, 442] width 9 height 12
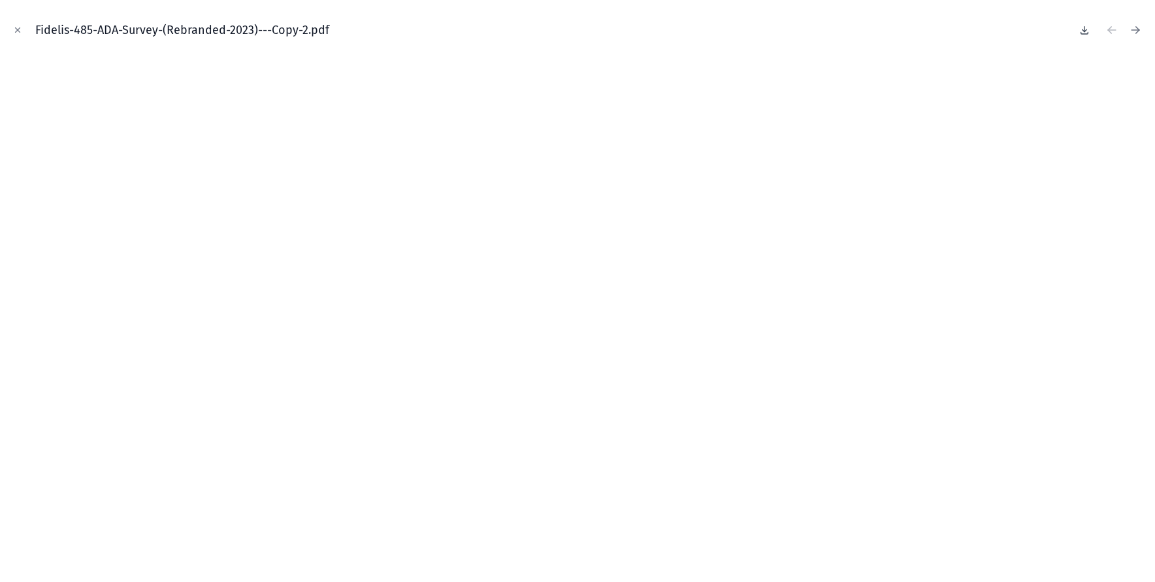
click at [1085, 31] on icon at bounding box center [1085, 29] width 0 height 5
click at [19, 33] on icon "Close modal" at bounding box center [17, 29] width 9 height 9
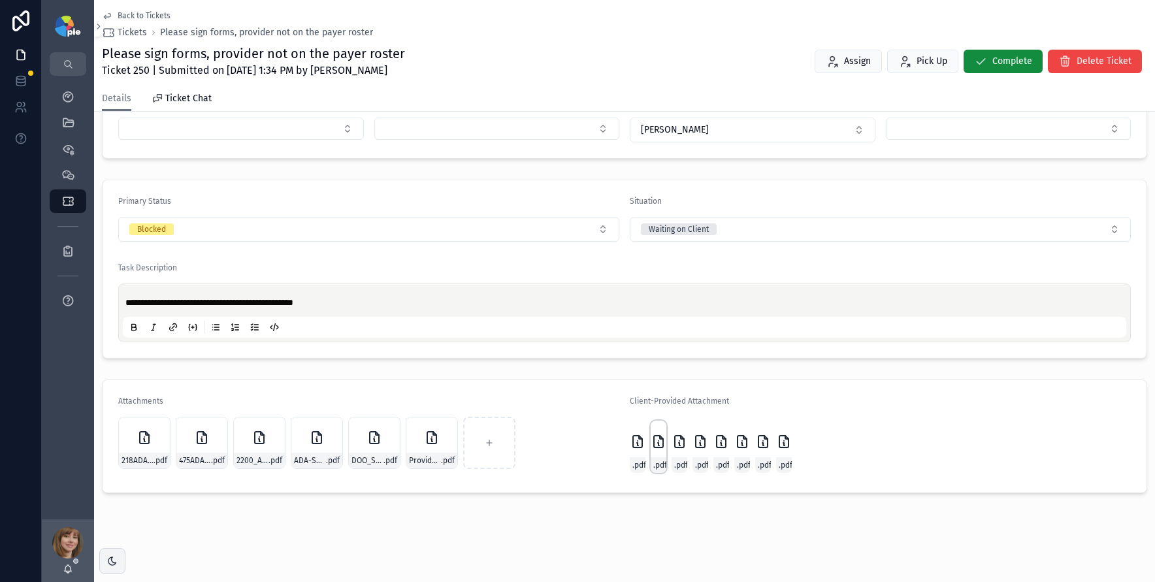
click at [657, 451] on div "Fidelis-ADA-2200-Survey-(Rebranded-2023)---Copy-2-copy .pdf" at bounding box center [659, 447] width 16 height 52
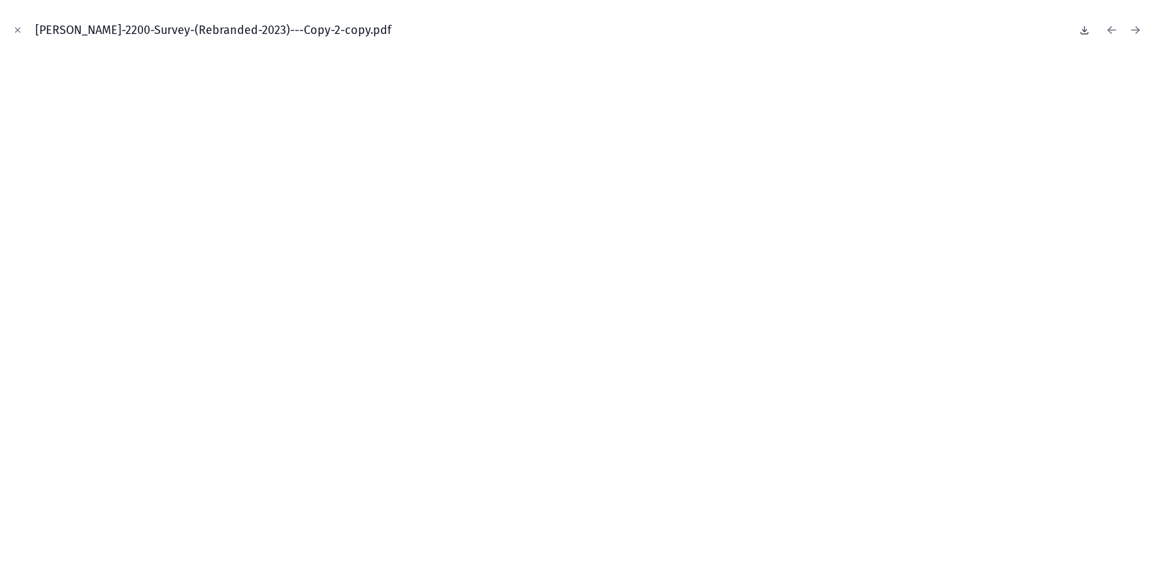
click at [1085, 30] on icon at bounding box center [1085, 29] width 0 height 5
click at [21, 27] on icon "Close modal" at bounding box center [17, 29] width 9 height 9
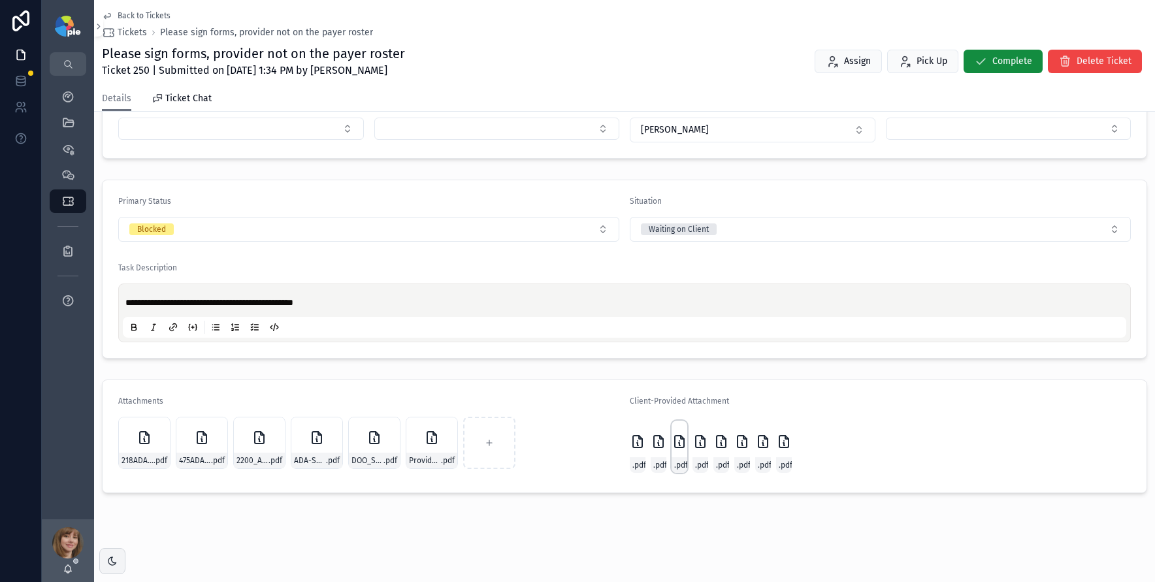
click at [675, 440] on icon "scrollable content" at bounding box center [680, 442] width 16 height 16
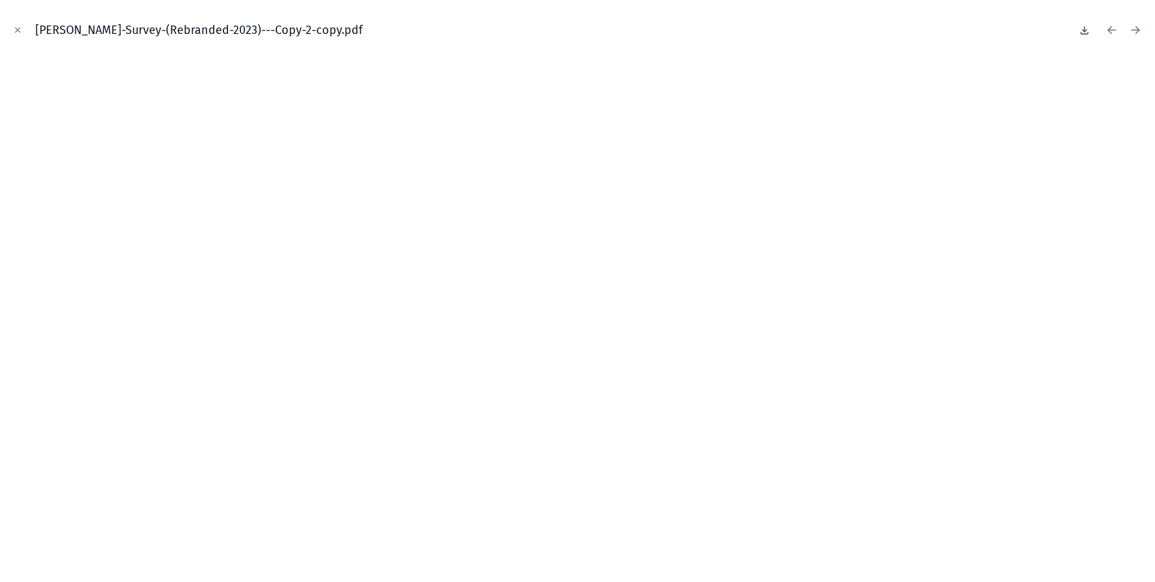
click at [1083, 32] on icon at bounding box center [1085, 30] width 10 height 10
click at [17, 30] on icon "Close modal" at bounding box center [18, 30] width 5 height 5
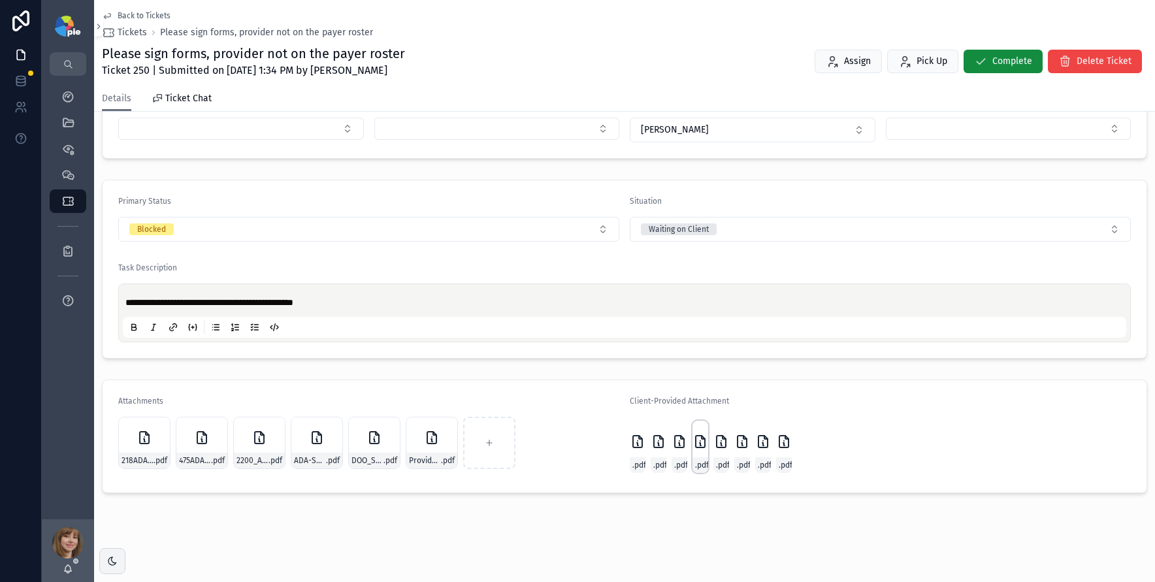
click at [693, 443] on icon "scrollable content" at bounding box center [701, 442] width 16 height 16
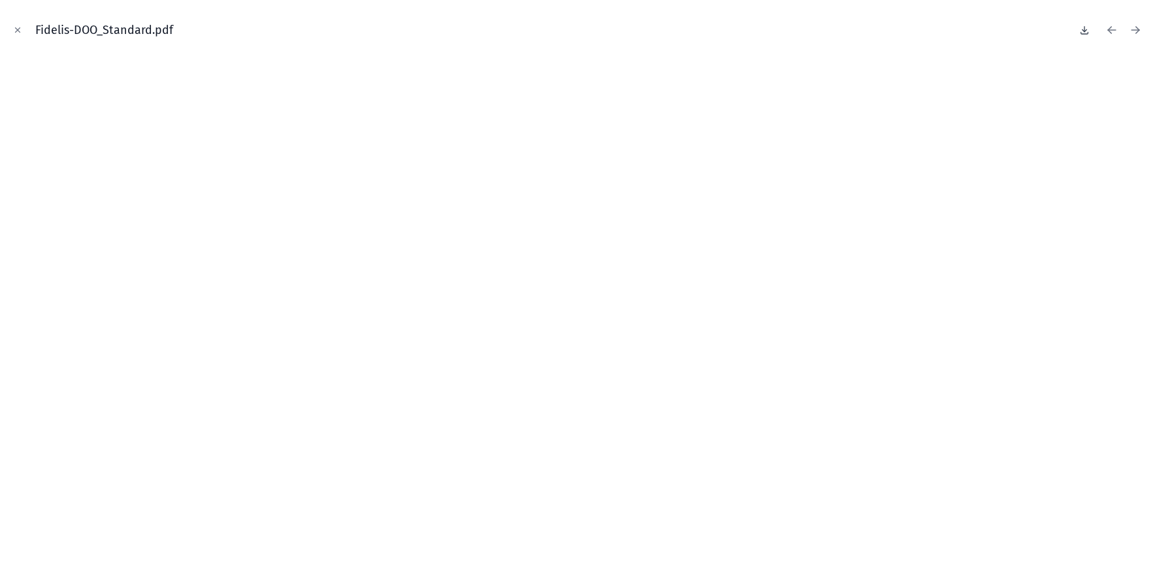
click at [1083, 33] on icon at bounding box center [1085, 30] width 10 height 10
click at [20, 31] on icon "Close modal" at bounding box center [17, 29] width 9 height 9
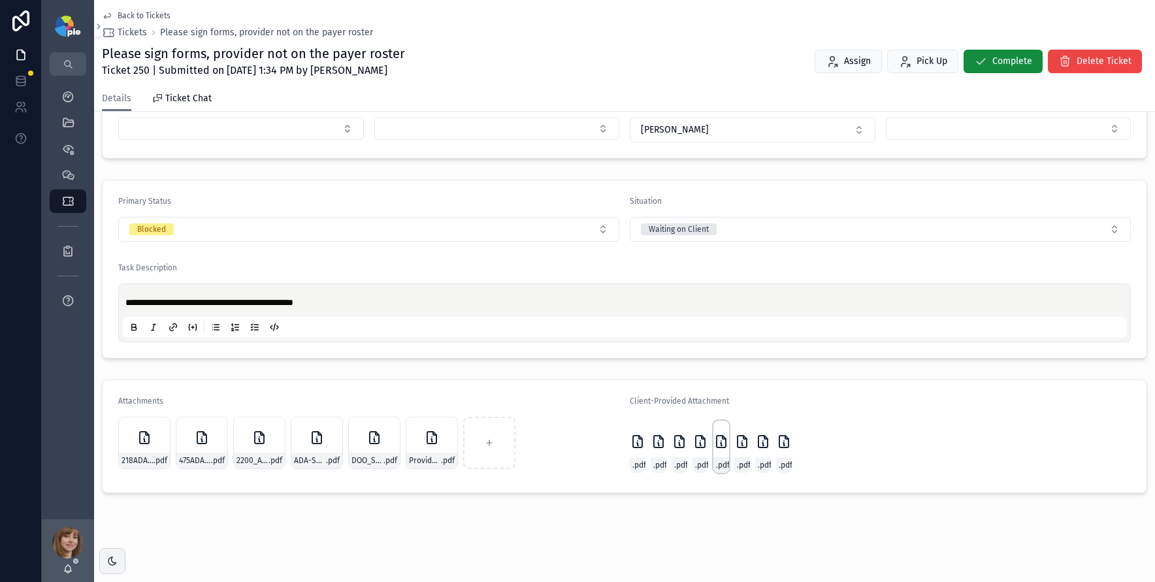
click at [720, 440] on icon "scrollable content" at bounding box center [721, 442] width 9 height 12
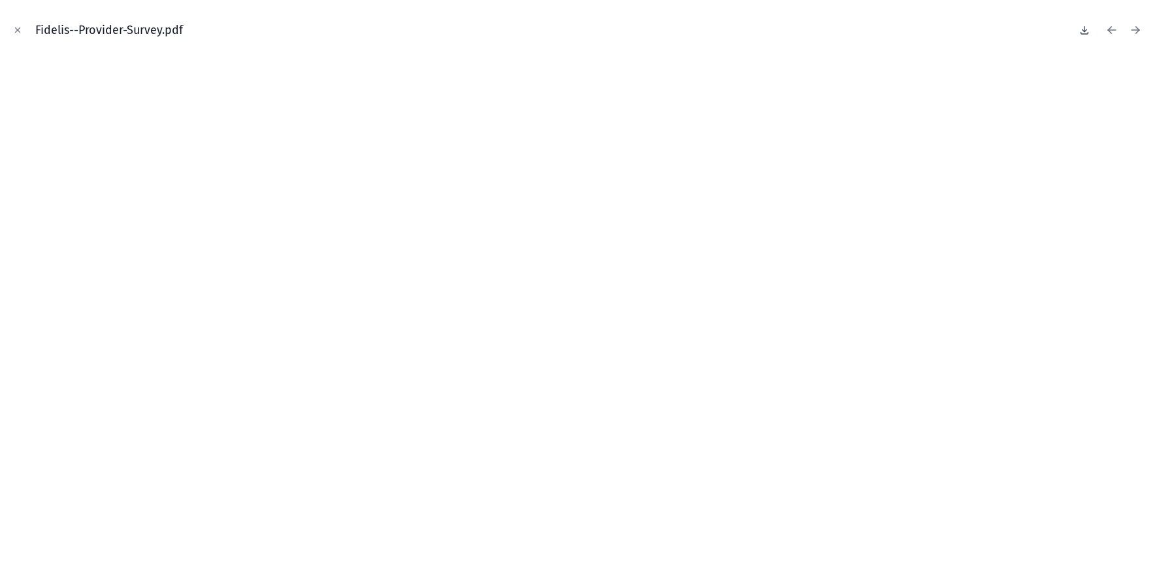
click at [1089, 29] on icon at bounding box center [1085, 30] width 10 height 10
click at [12, 35] on button "Close modal" at bounding box center [17, 30] width 14 height 14
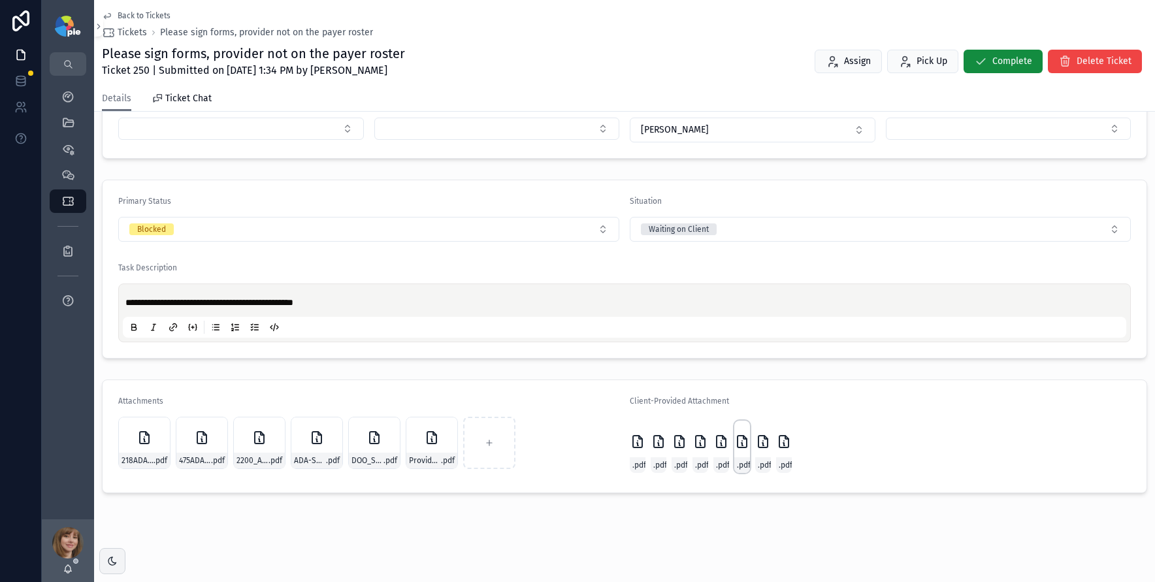
click at [740, 444] on icon "scrollable content" at bounding box center [742, 442] width 16 height 16
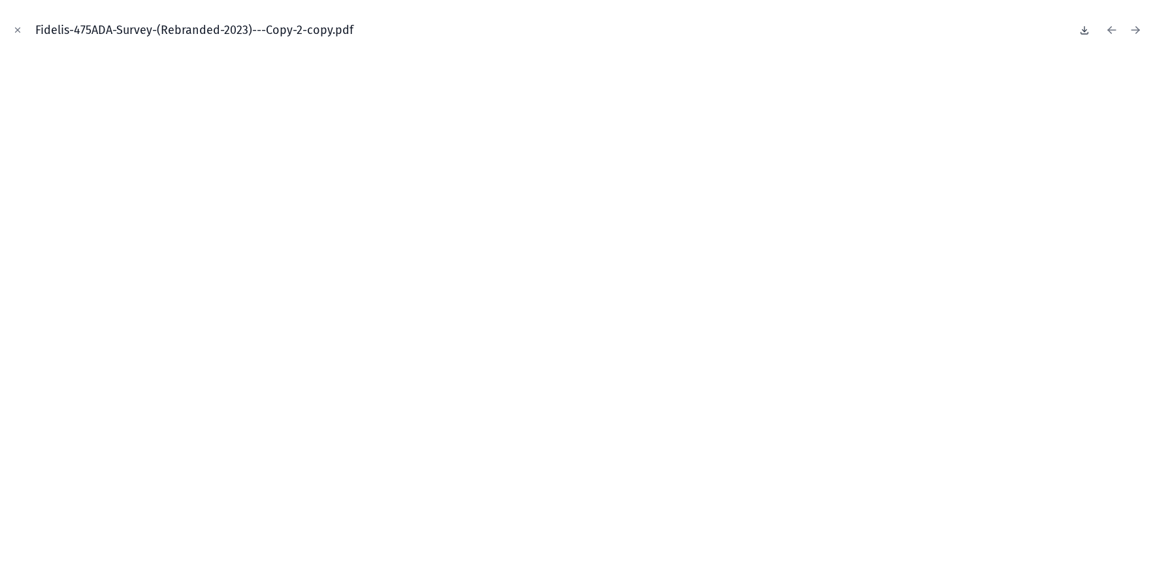
click at [1086, 31] on icon at bounding box center [1085, 30] width 10 height 10
click at [12, 28] on button "Close modal" at bounding box center [17, 30] width 14 height 14
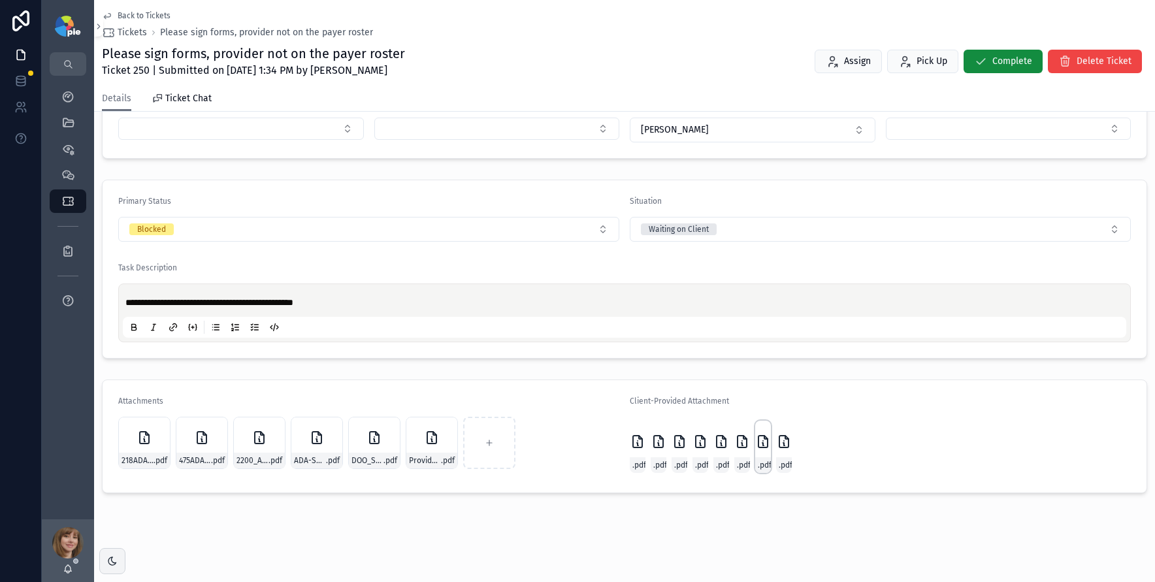
click at [760, 446] on icon "scrollable content" at bounding box center [763, 442] width 16 height 16
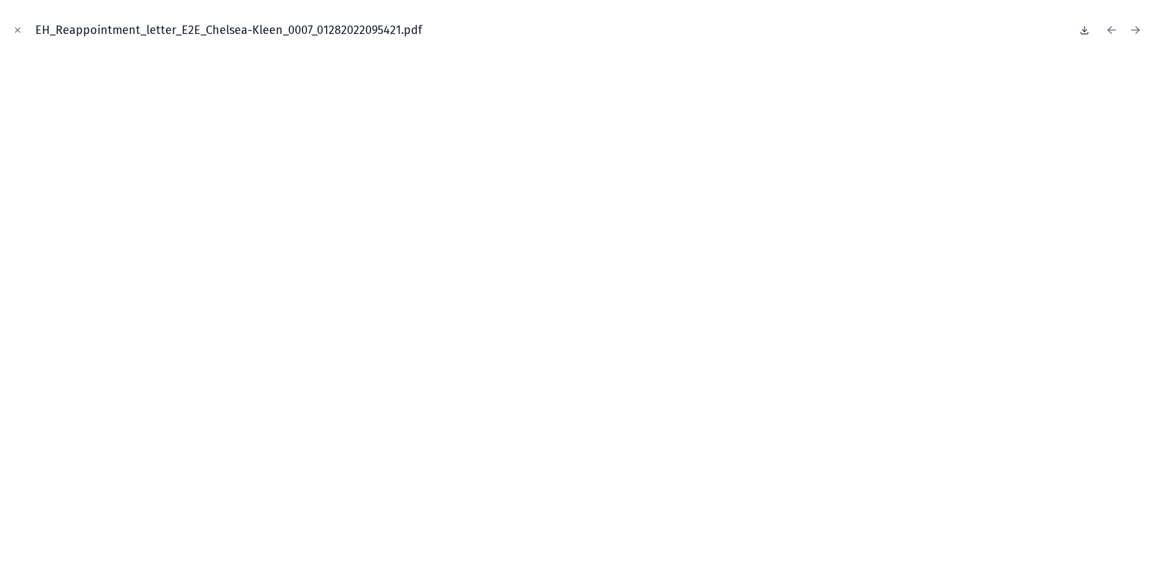
click at [1081, 31] on icon at bounding box center [1085, 30] width 10 height 10
click at [18, 33] on icon "Close modal" at bounding box center [17, 29] width 9 height 9
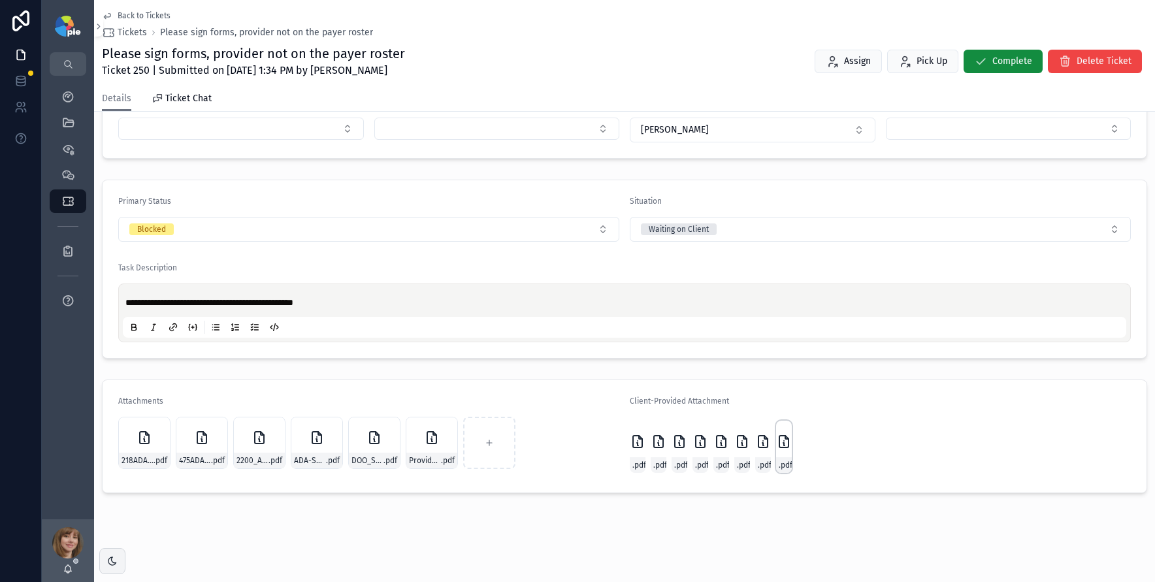
click at [777, 441] on icon "scrollable content" at bounding box center [784, 442] width 16 height 16
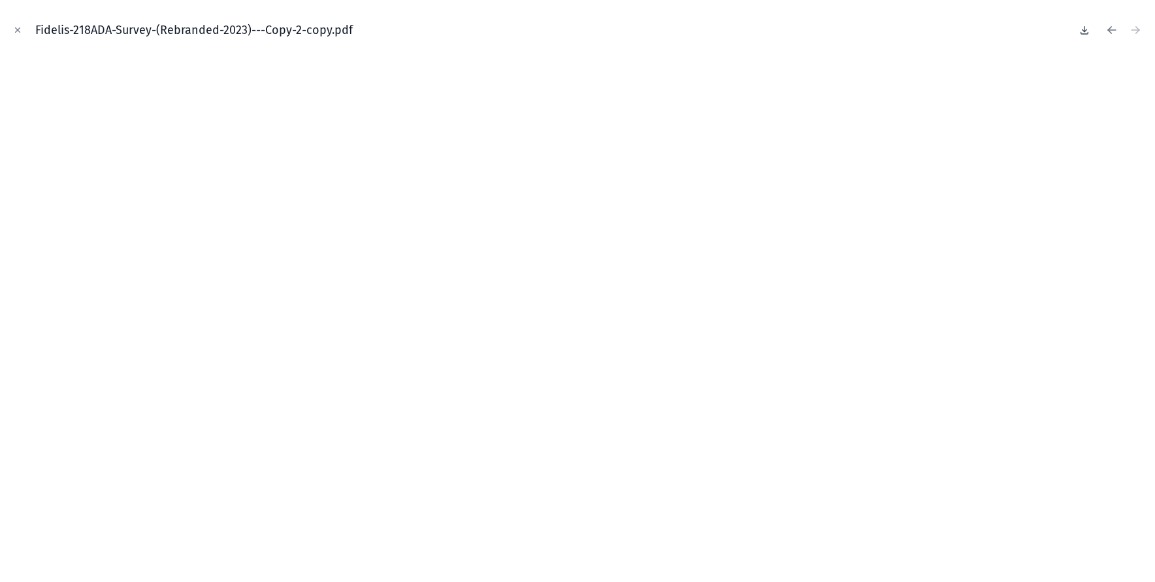
click at [1082, 30] on icon at bounding box center [1085, 30] width 10 height 10
click at [17, 21] on div "Fidelis-218ADA-Survey-(Rebranded-2023)---Copy-2-copy.pdf" at bounding box center [577, 29] width 1134 height 39
click at [17, 27] on icon "Close modal" at bounding box center [17, 29] width 9 height 9
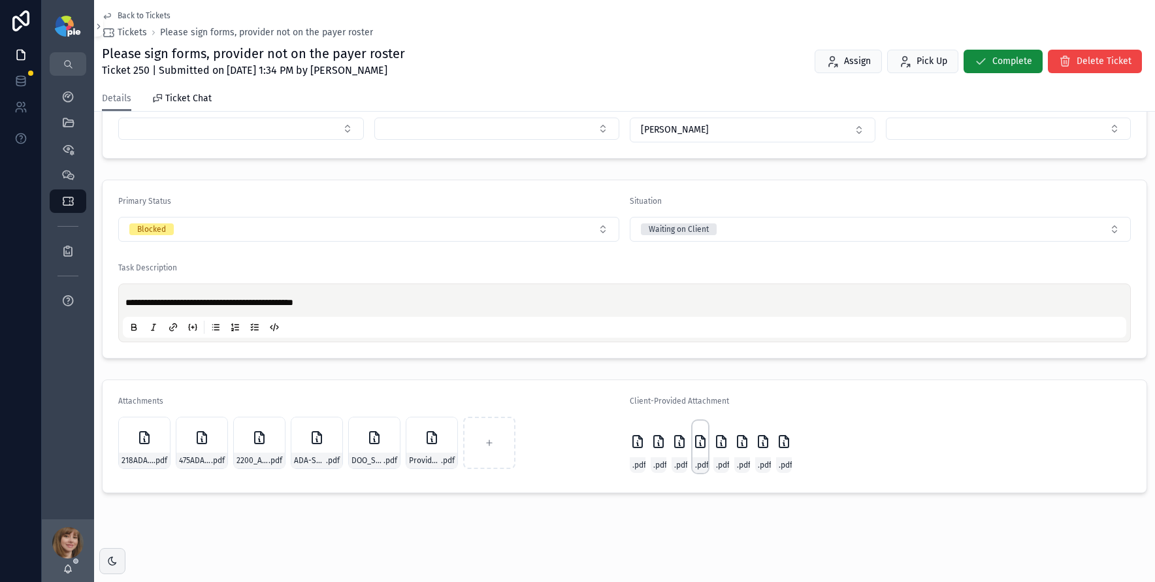
click at [695, 452] on div "Fidelis-DOO_Standard .pdf" at bounding box center [701, 447] width 16 height 52
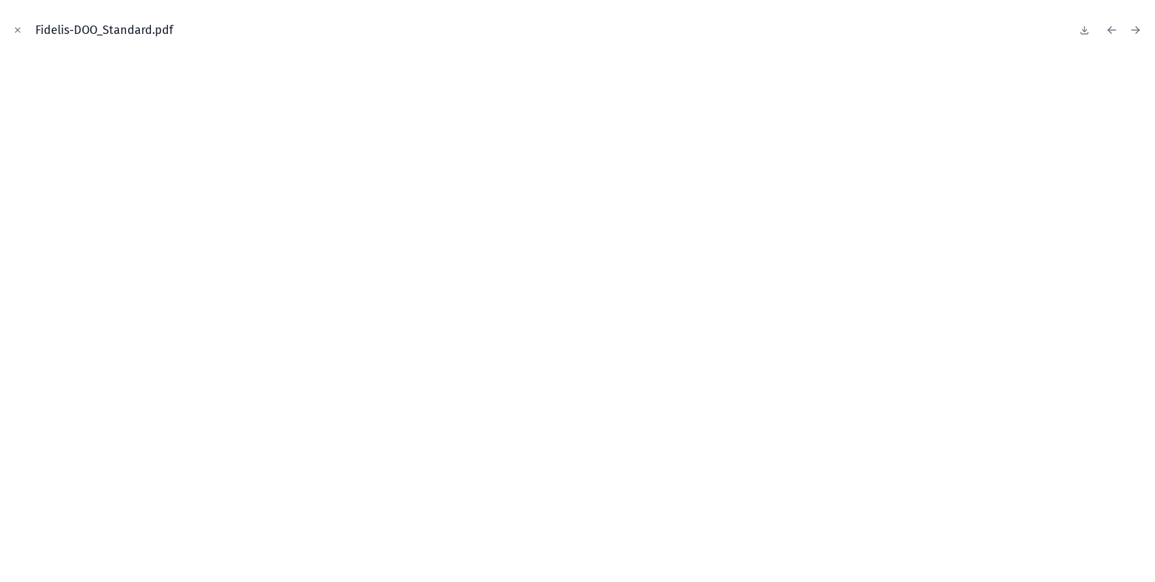
click at [12, 32] on button "Close modal" at bounding box center [17, 30] width 14 height 14
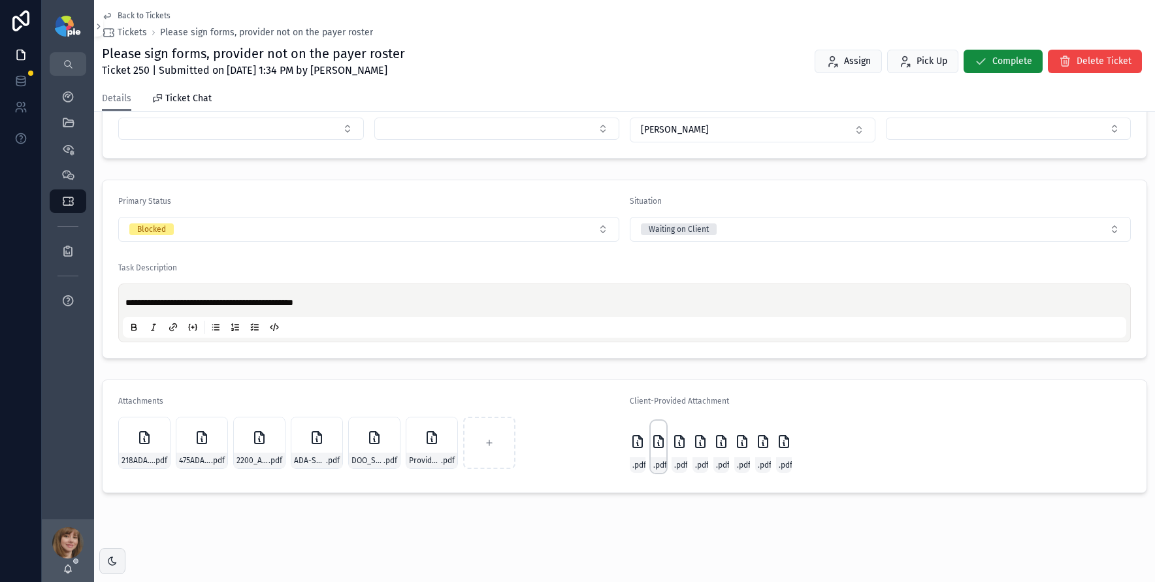
click at [652, 444] on icon "scrollable content" at bounding box center [659, 442] width 16 height 16
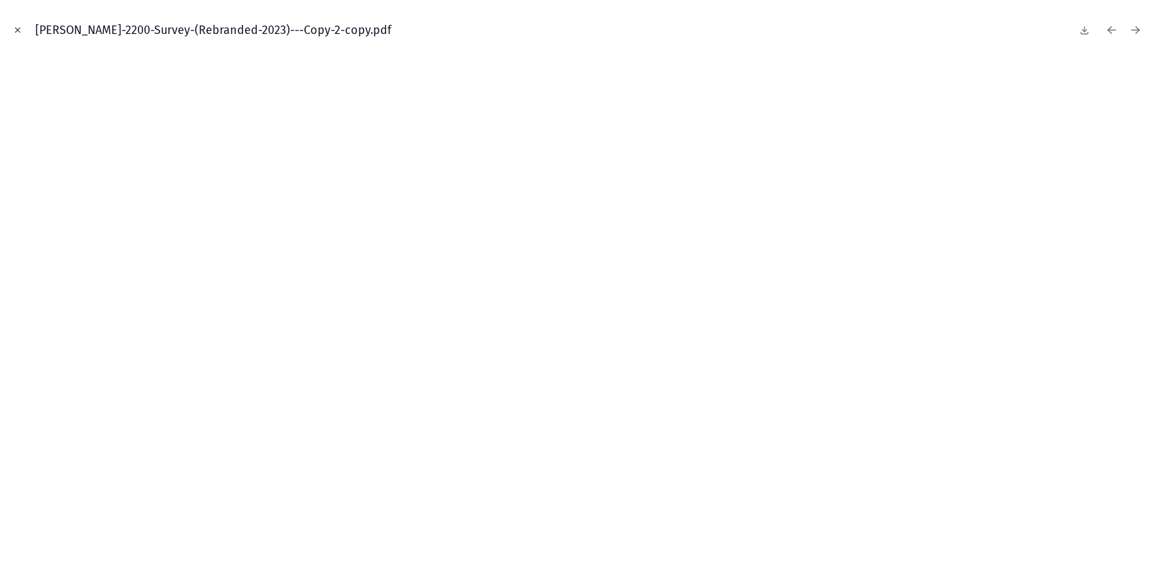
click at [16, 24] on button "Close modal" at bounding box center [17, 30] width 14 height 14
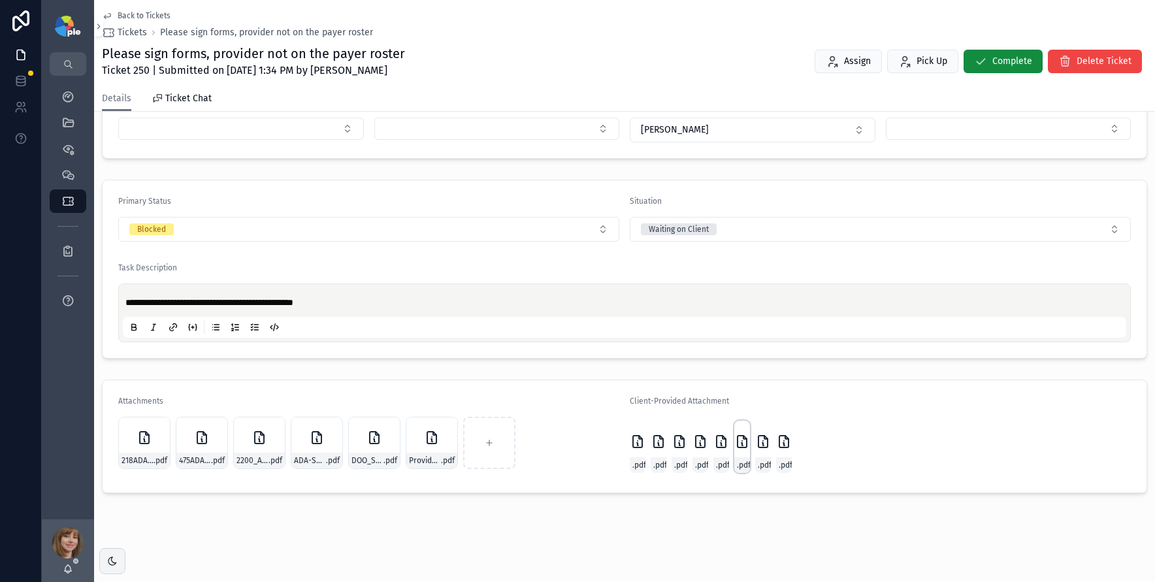
click at [739, 437] on icon "scrollable content" at bounding box center [742, 442] width 9 height 12
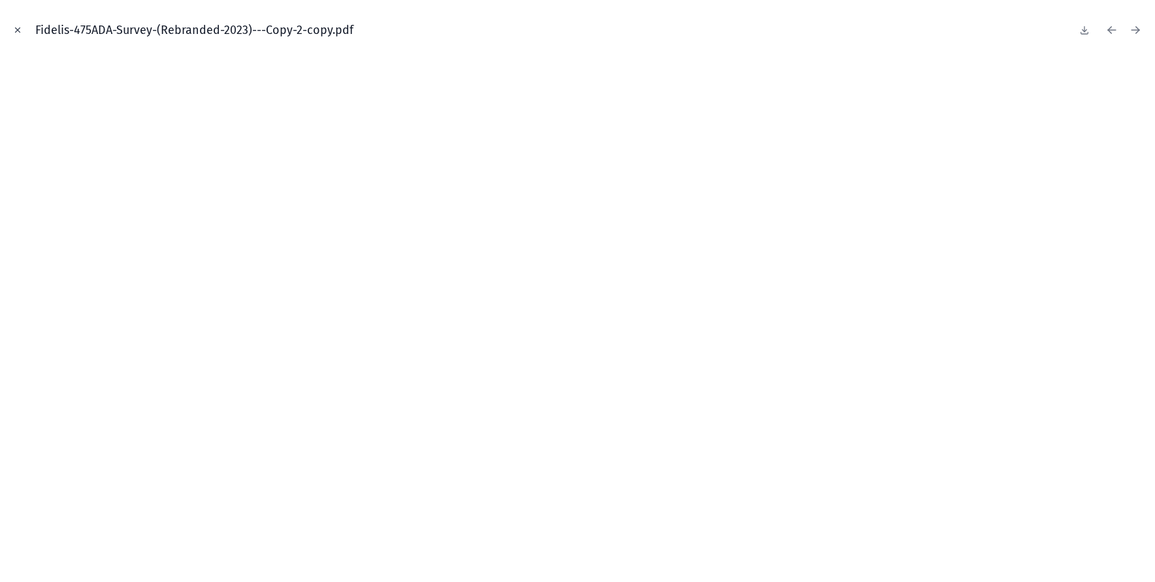
click at [17, 29] on icon "Close modal" at bounding box center [18, 30] width 5 height 5
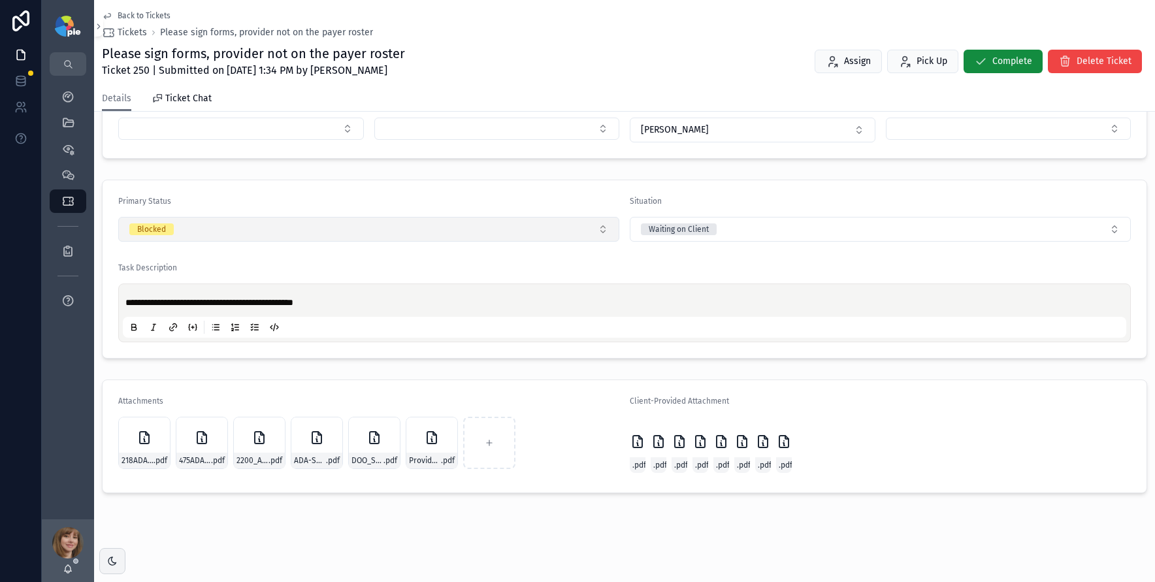
click at [193, 232] on button "Blocked" at bounding box center [368, 229] width 501 height 25
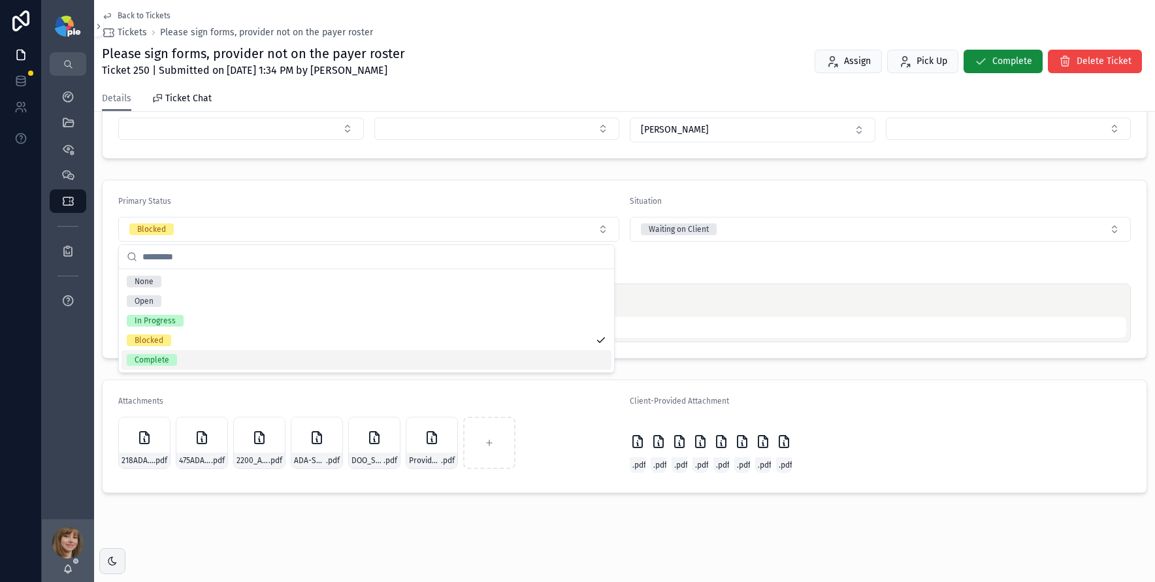
click at [182, 363] on div "Complete" at bounding box center [367, 360] width 490 height 20
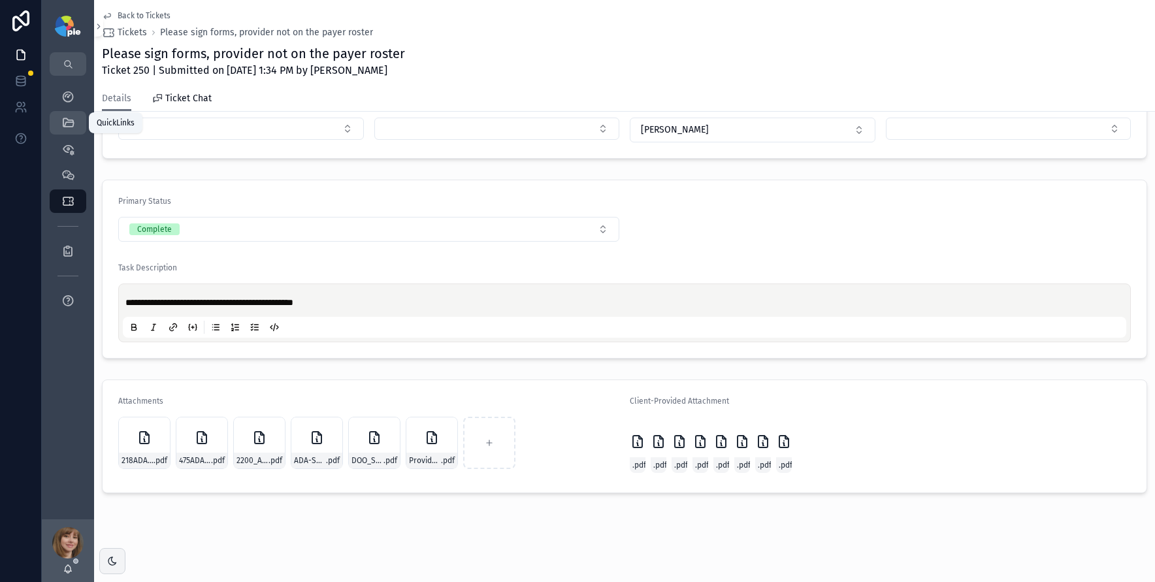
click at [64, 119] on icon "scrollable content" at bounding box center [67, 122] width 13 height 13
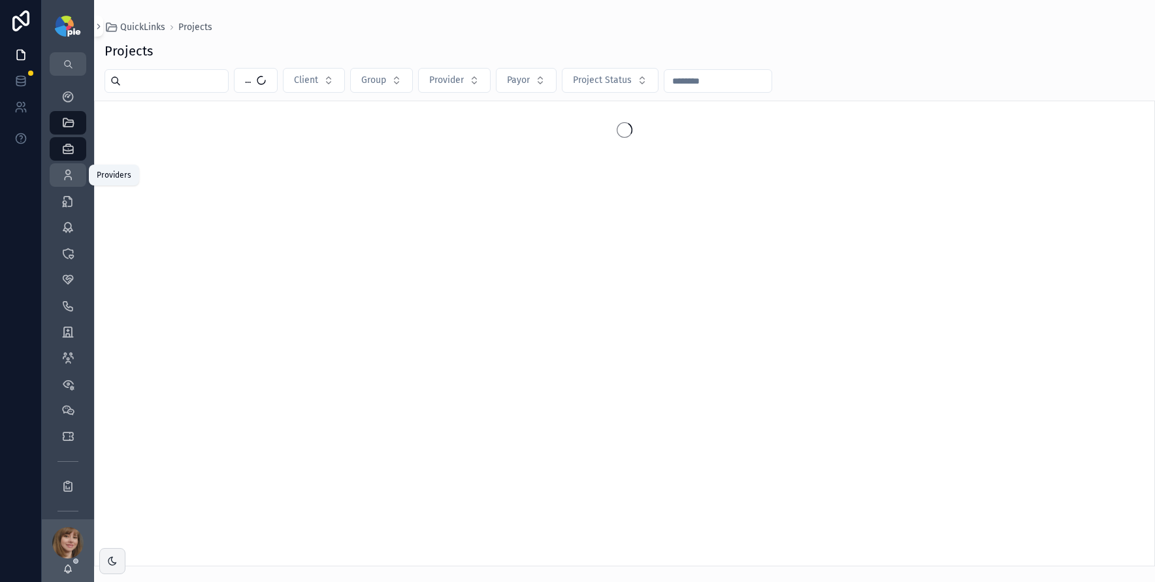
click at [68, 176] on icon "scrollable content" at bounding box center [67, 175] width 13 height 13
click at [166, 86] on input "scrollable content" at bounding box center [174, 81] width 107 height 18
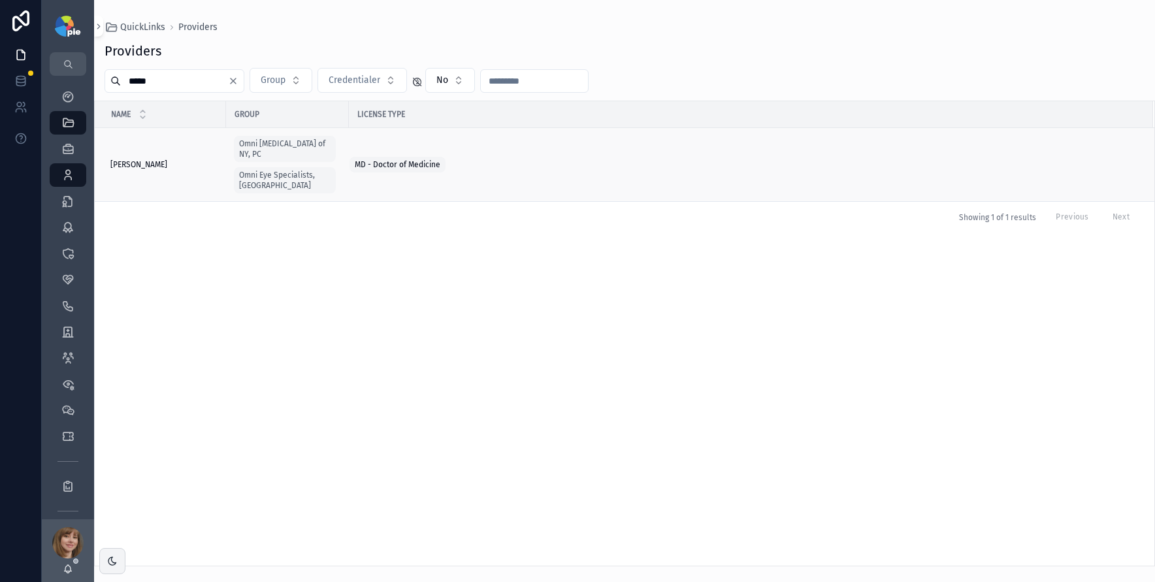
type input "*****"
click at [147, 163] on span "Rosenberg, Elana" at bounding box center [138, 164] width 57 height 10
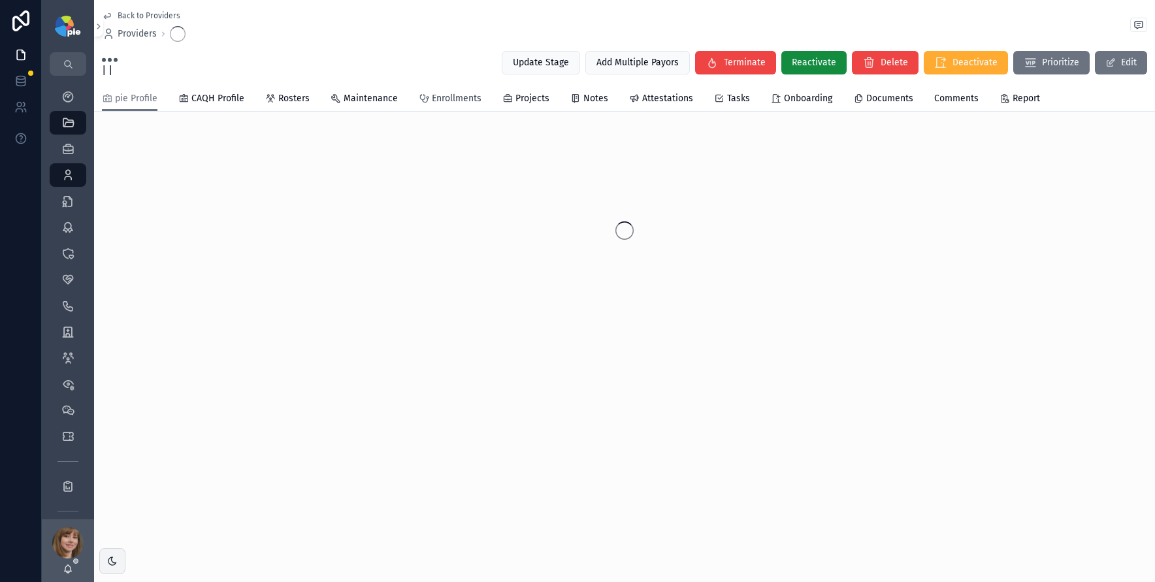
click at [456, 105] on link "Enrollments" at bounding box center [450, 100] width 63 height 26
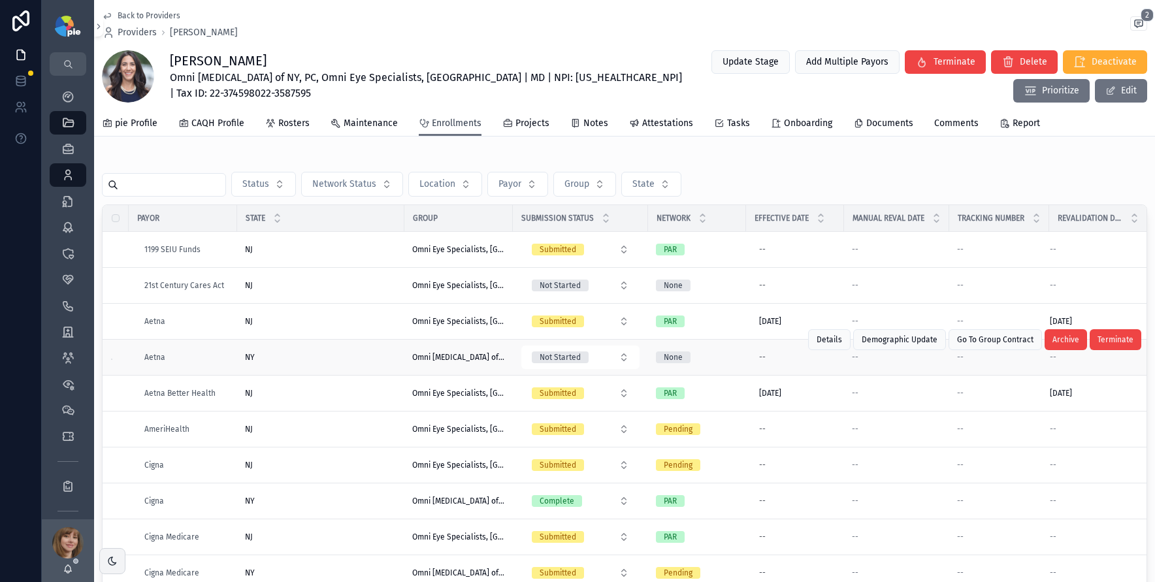
scroll to position [336, 0]
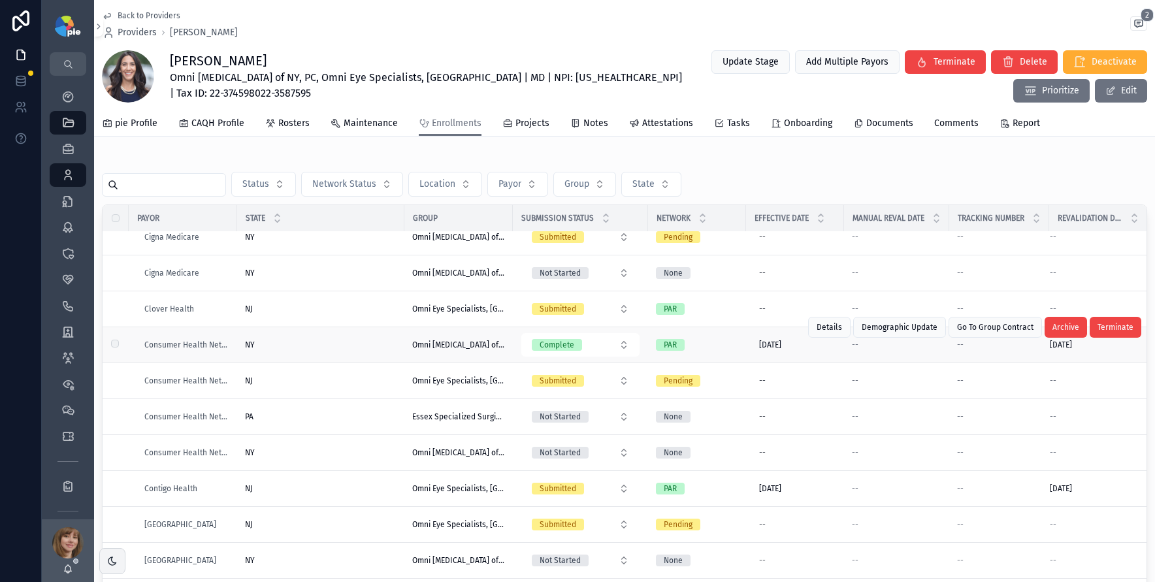
click at [326, 346] on div "NY NY" at bounding box center [321, 345] width 152 height 10
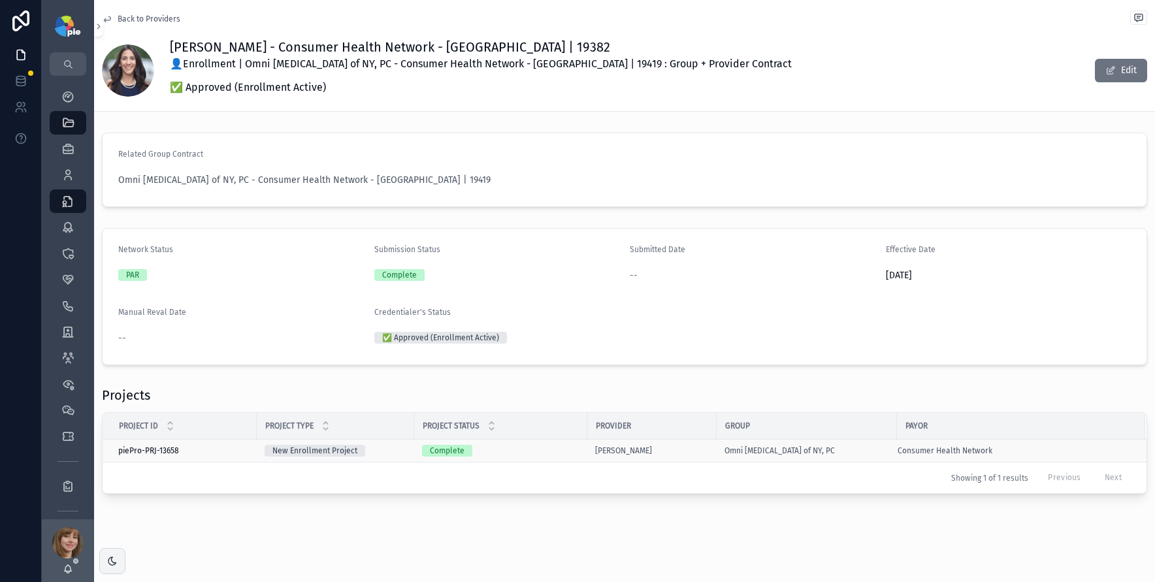
click at [546, 450] on div "Complete" at bounding box center [500, 451] width 157 height 12
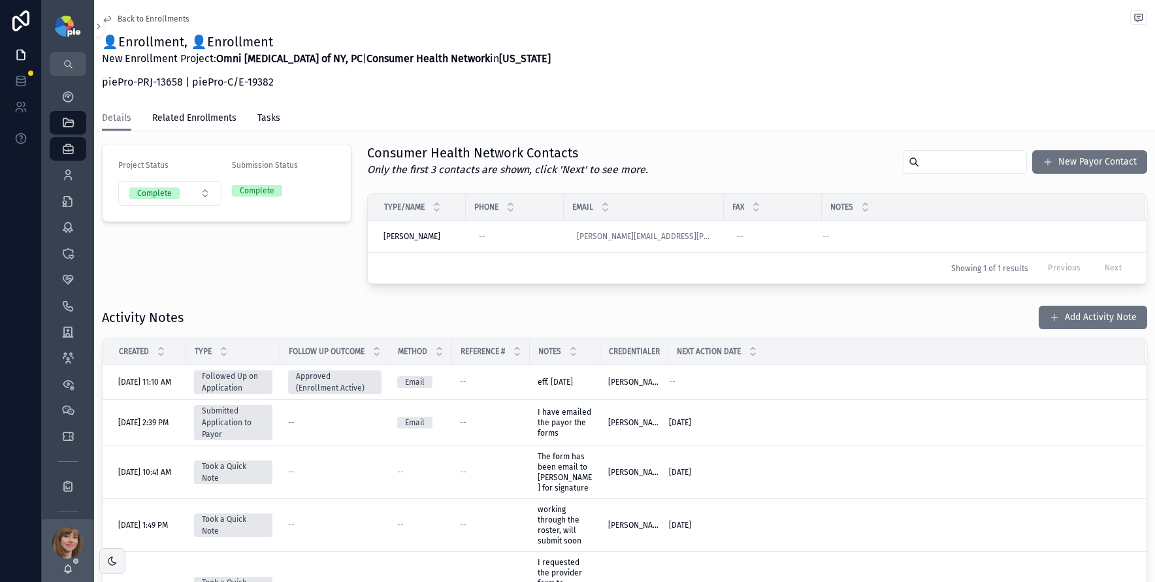
scroll to position [271, 0]
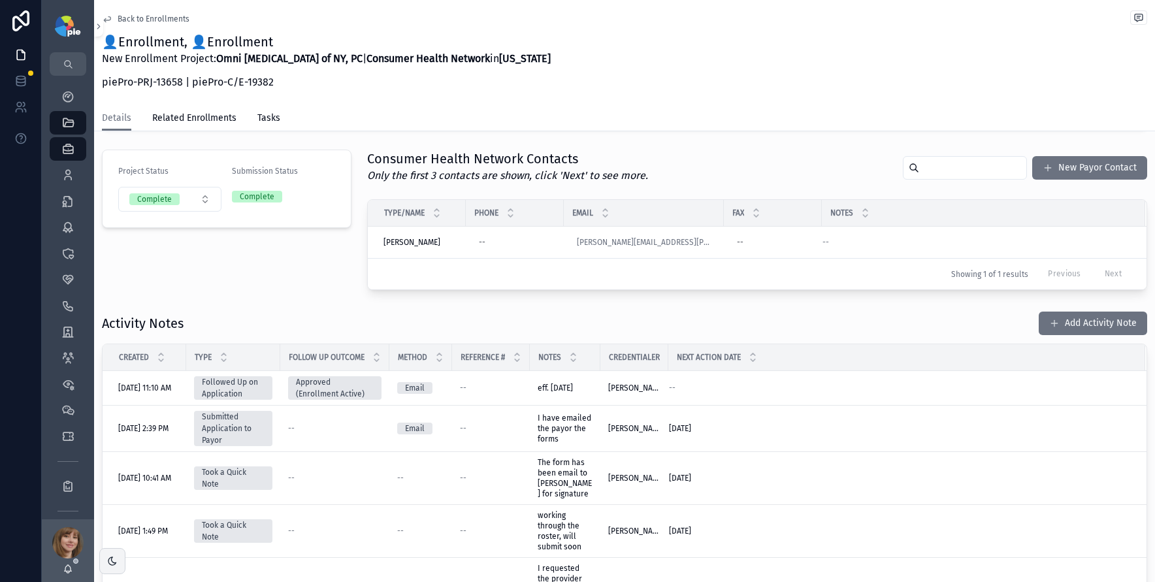
click at [136, 16] on span "Back to Enrollments" at bounding box center [154, 19] width 72 height 10
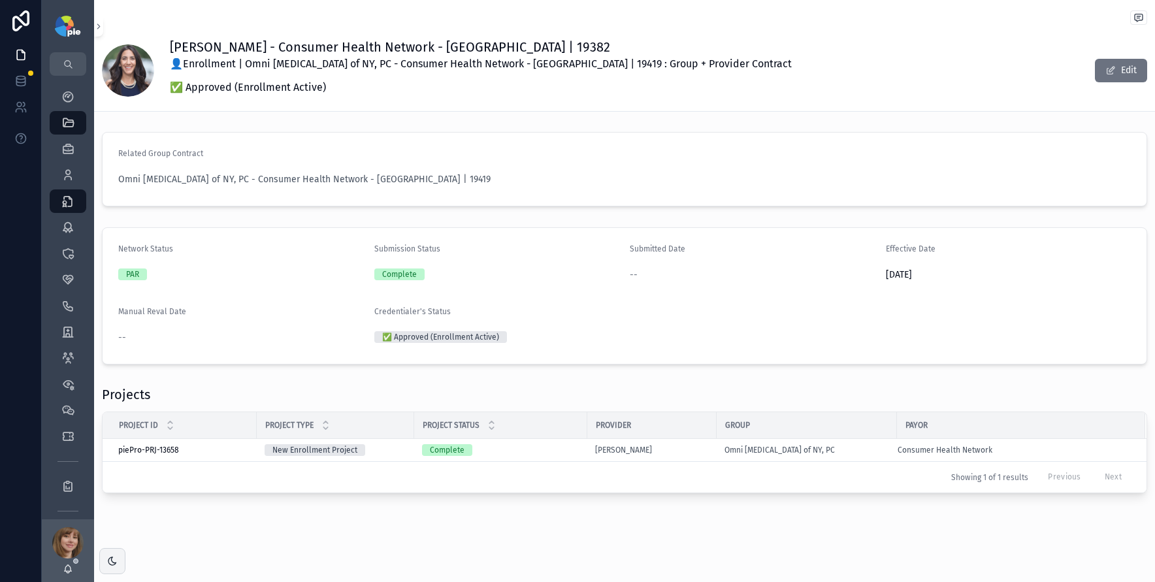
scroll to position [1, 0]
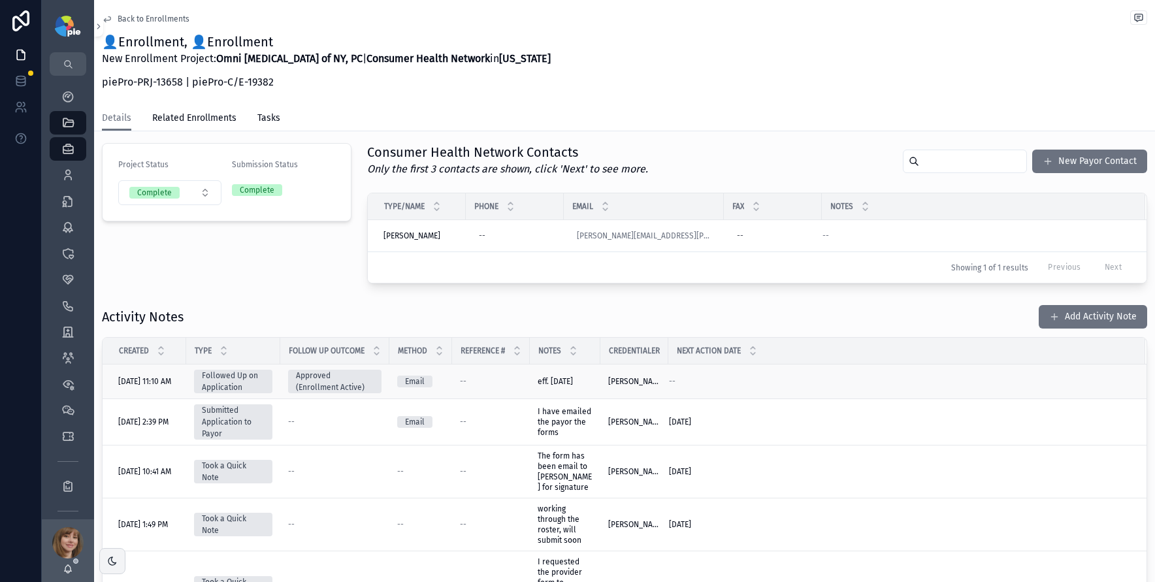
scroll to position [289, 0]
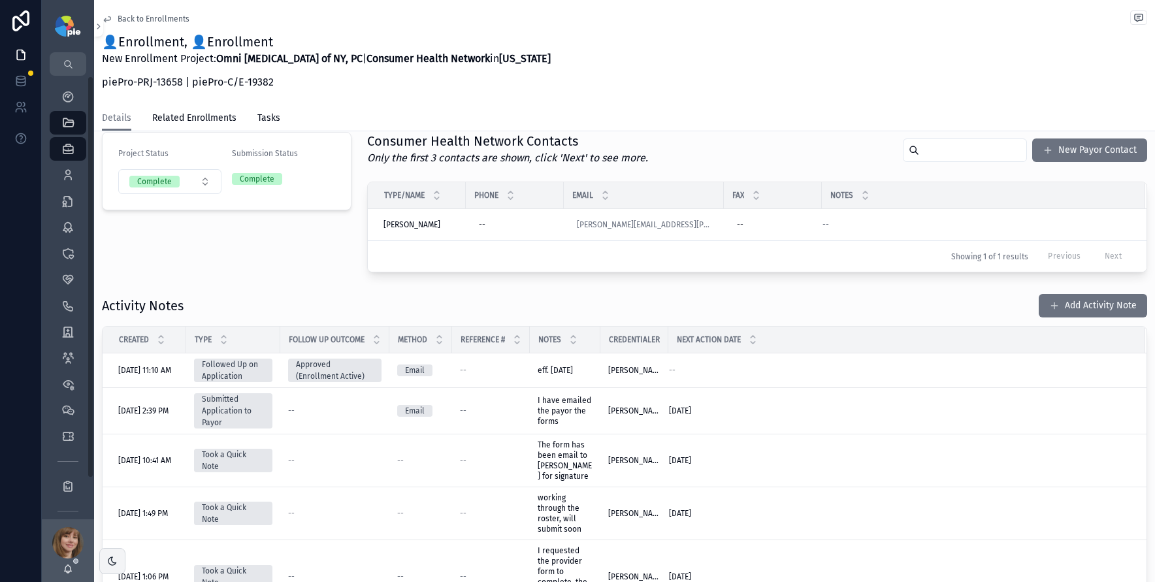
scroll to position [1, 0]
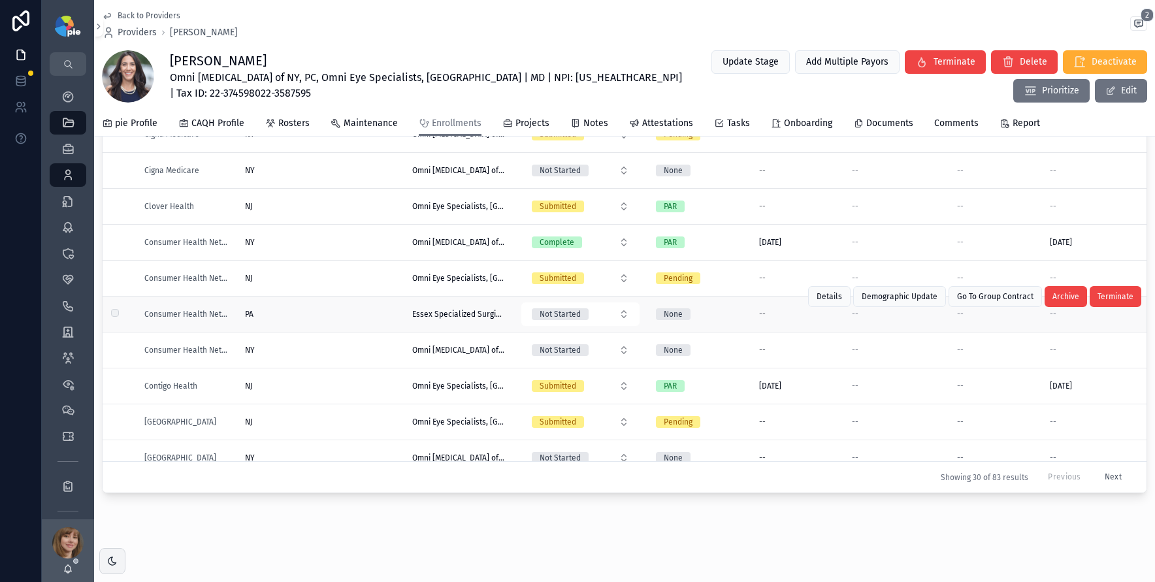
scroll to position [316, 0]
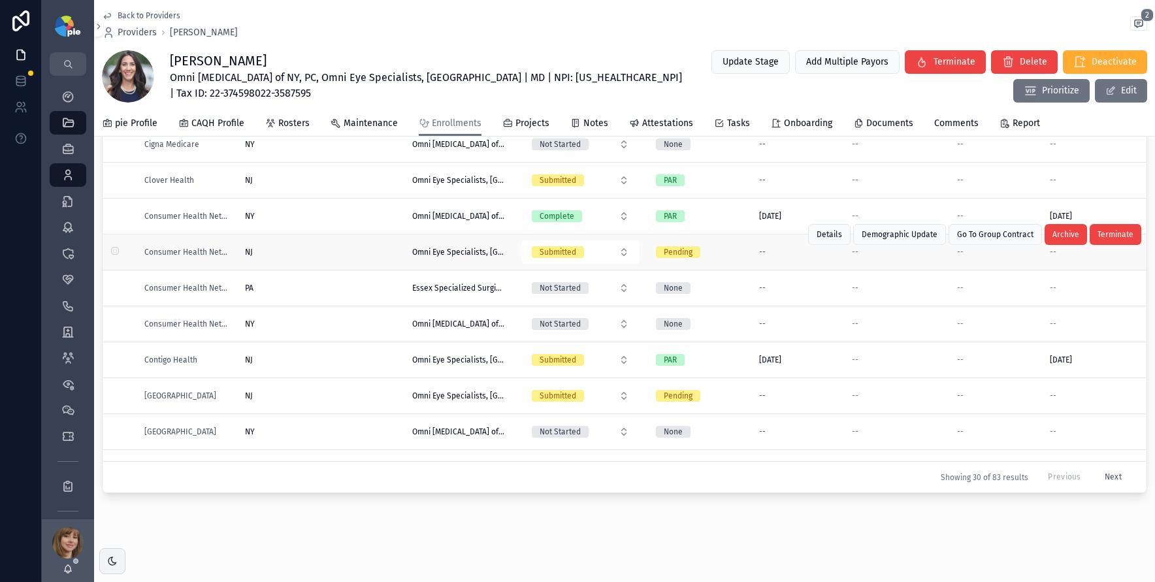
click at [314, 250] on div "NJ NJ" at bounding box center [321, 252] width 152 height 10
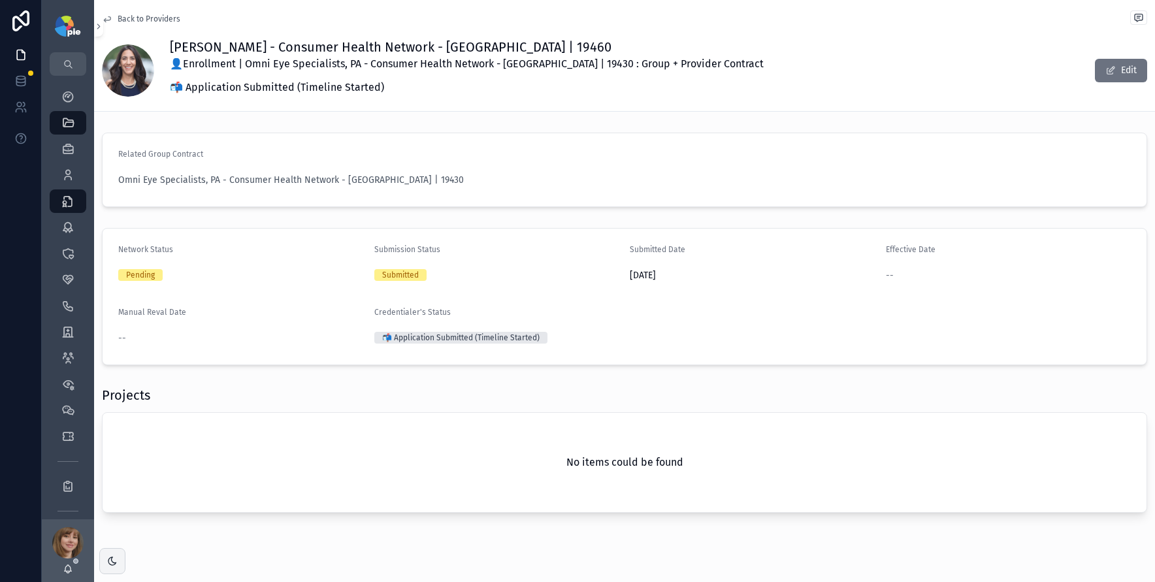
click at [127, 20] on span "Back to Providers" at bounding box center [149, 19] width 63 height 10
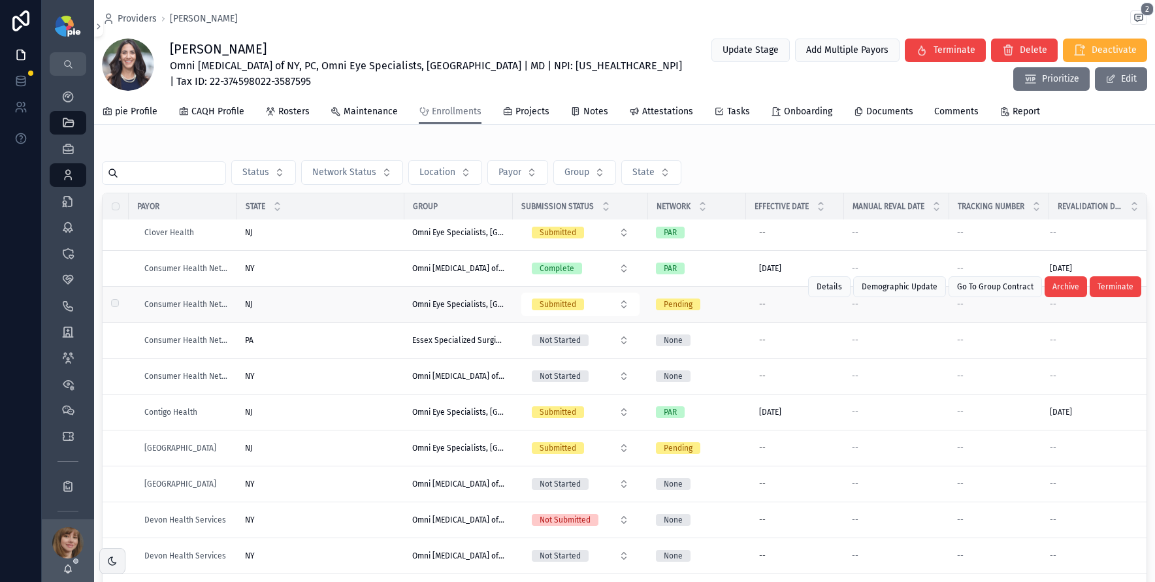
scroll to position [398, 0]
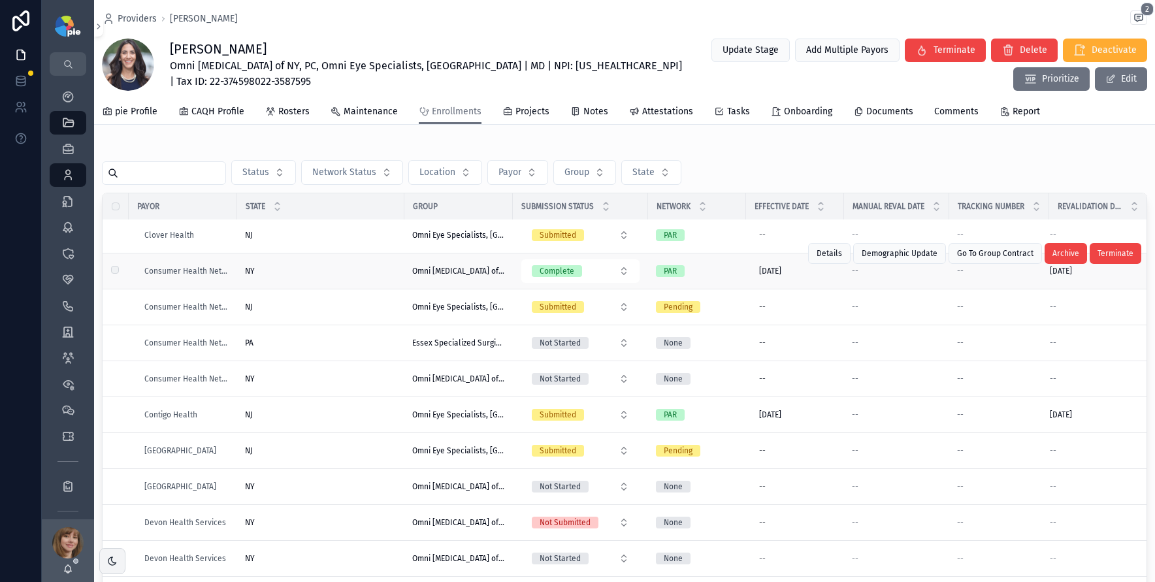
click at [347, 269] on div "NY NY" at bounding box center [321, 271] width 152 height 10
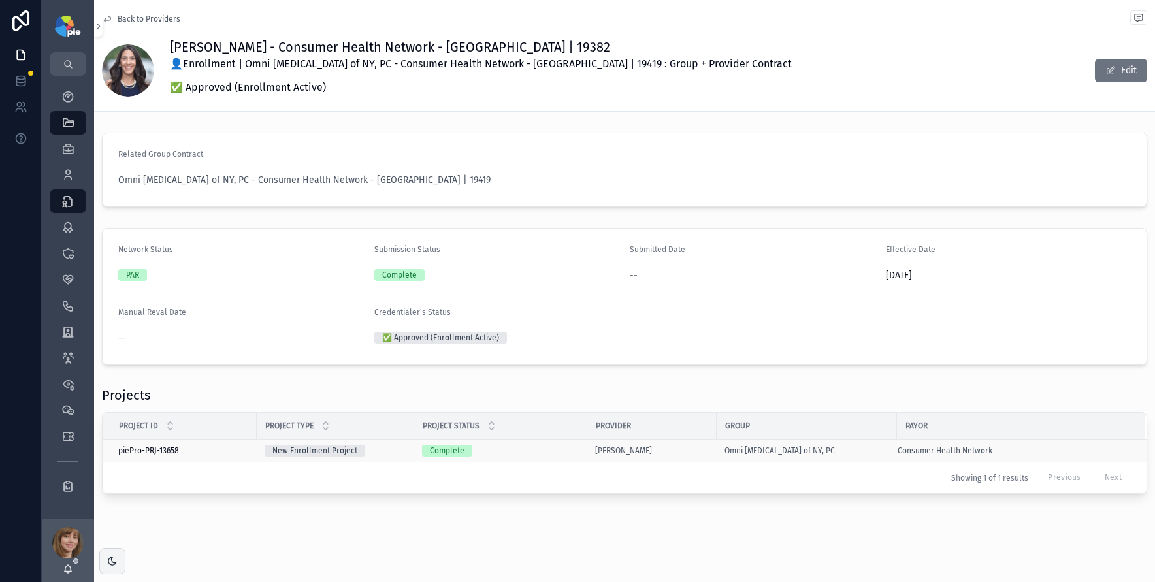
click at [410, 453] on td "New Enrollment Project" at bounding box center [335, 451] width 157 height 23
click at [408, 449] on td "New Enrollment Project" at bounding box center [335, 451] width 157 height 23
click at [547, 449] on div "Complete" at bounding box center [500, 451] width 157 height 12
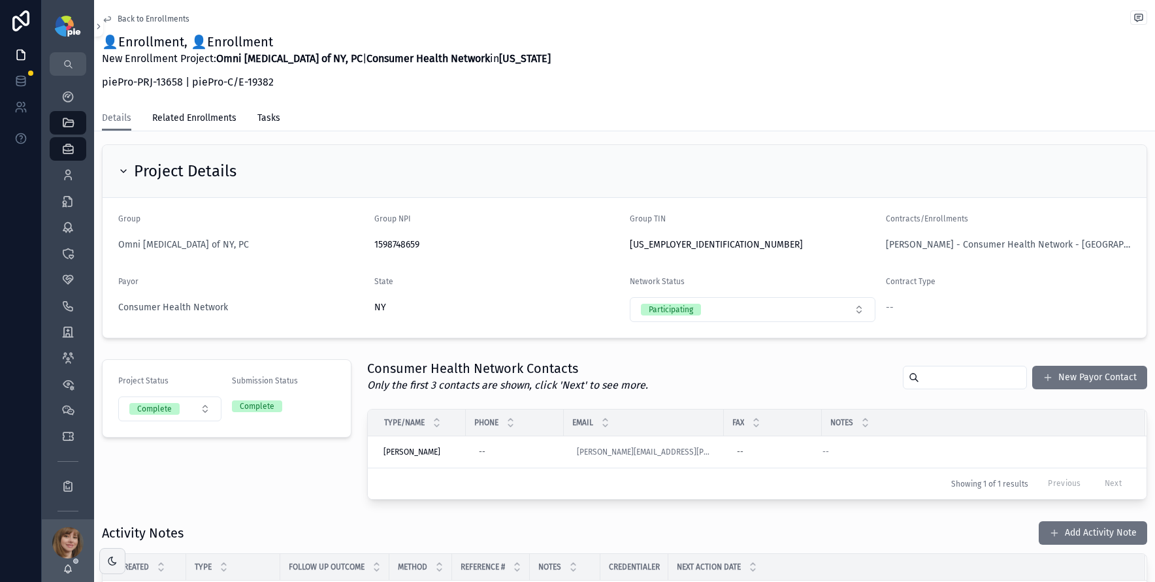
scroll to position [85, 0]
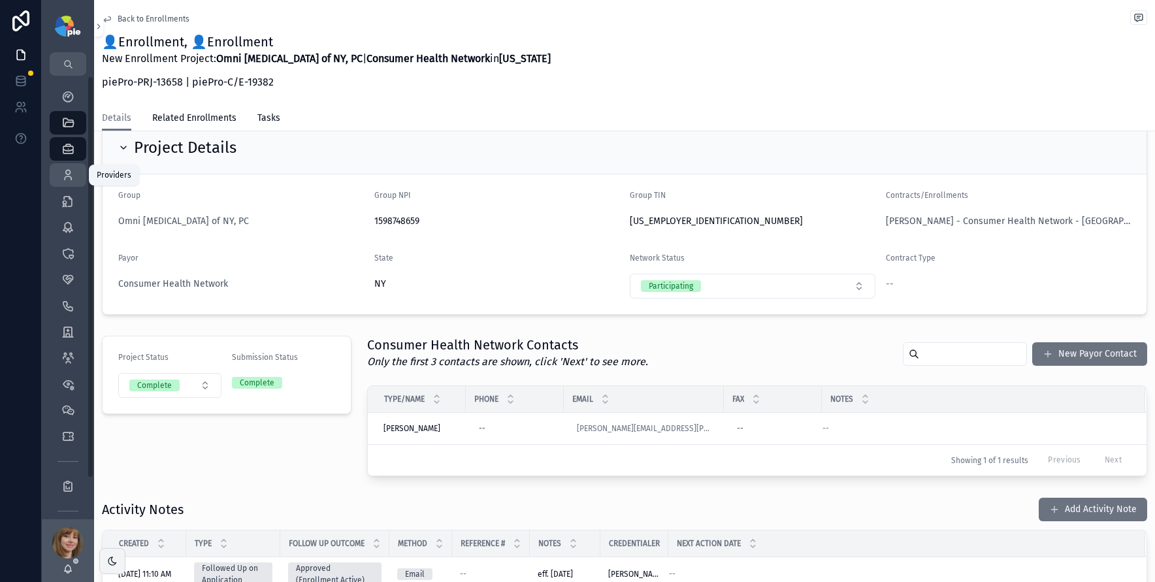
click at [78, 182] on div "Providers 295" at bounding box center [68, 175] width 21 height 21
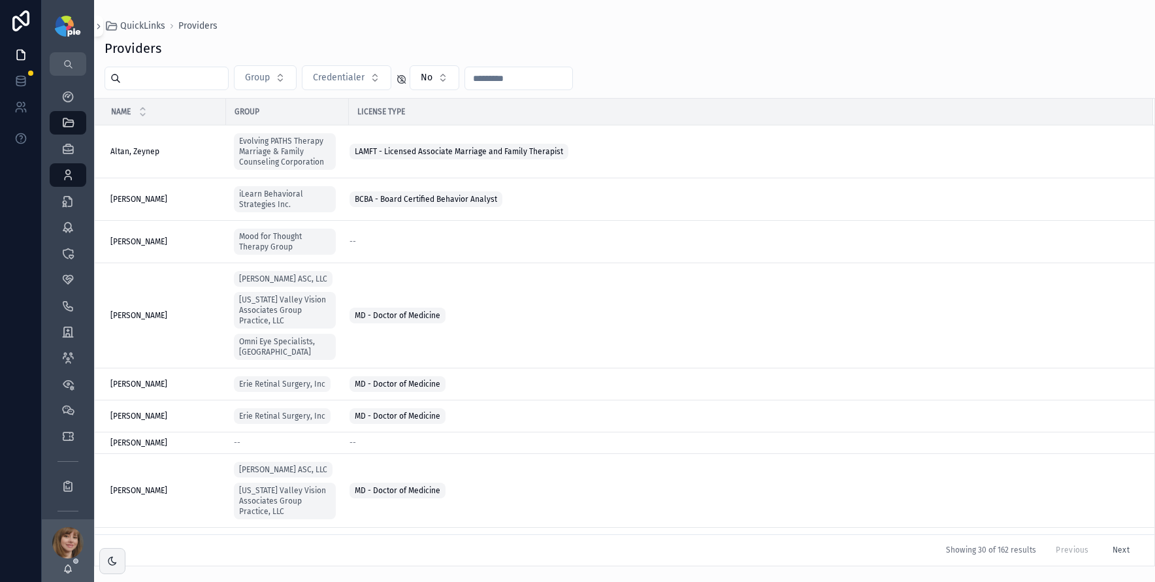
click at [154, 84] on input "scrollable content" at bounding box center [174, 78] width 107 height 18
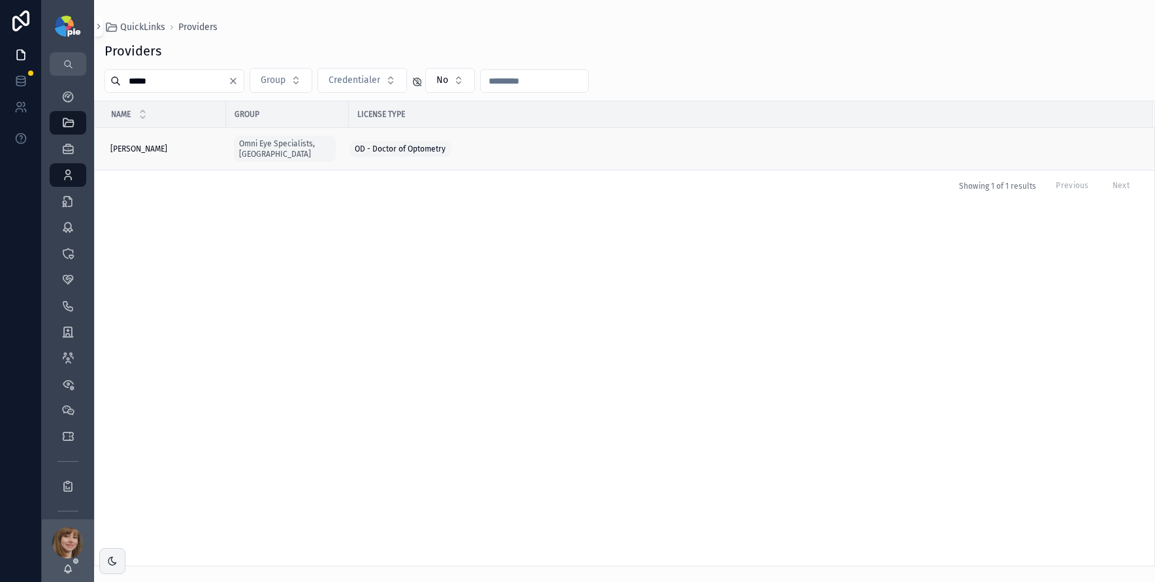
type input "*****"
click at [175, 144] on div "Kleen, Chelsea Kleen, Chelsea" at bounding box center [164, 149] width 108 height 10
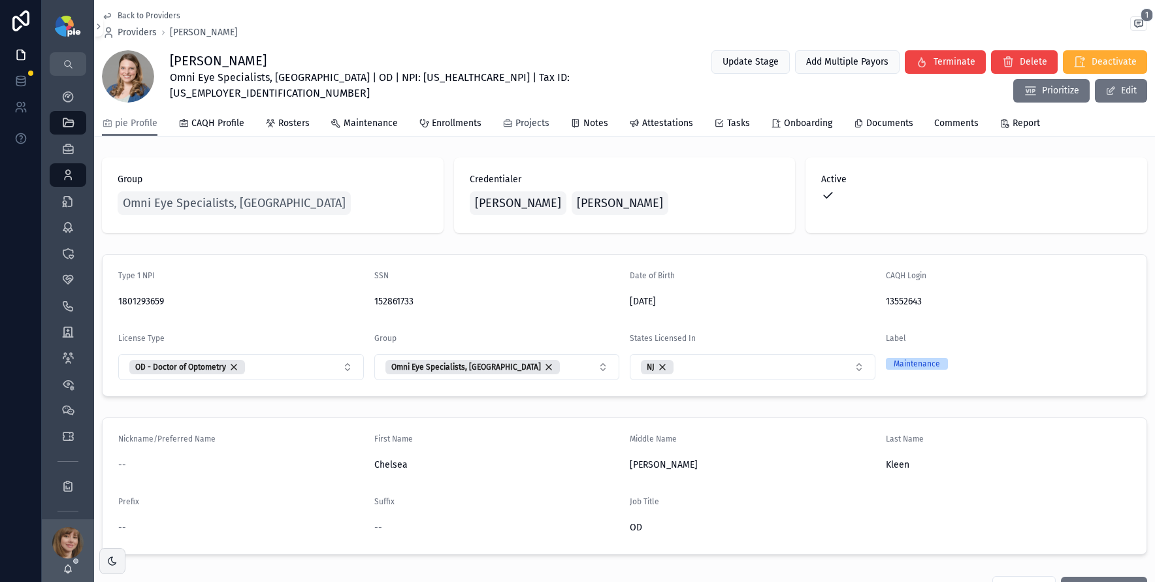
click at [506, 124] on icon "scrollable content" at bounding box center [508, 123] width 10 height 10
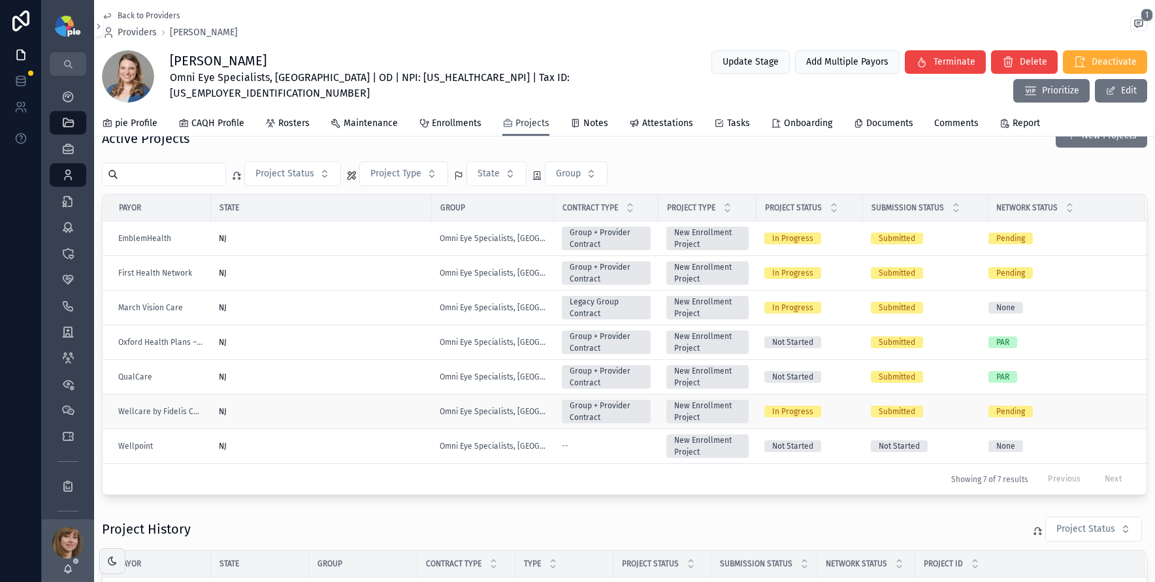
scroll to position [45, 0]
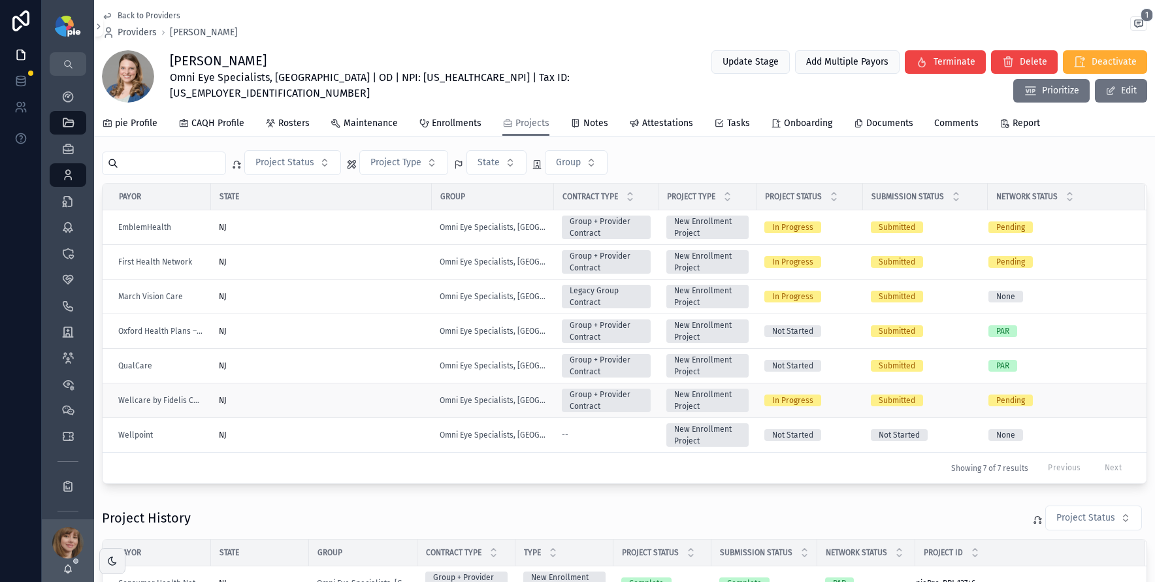
click at [301, 398] on div "NJ" at bounding box center [321, 400] width 205 height 10
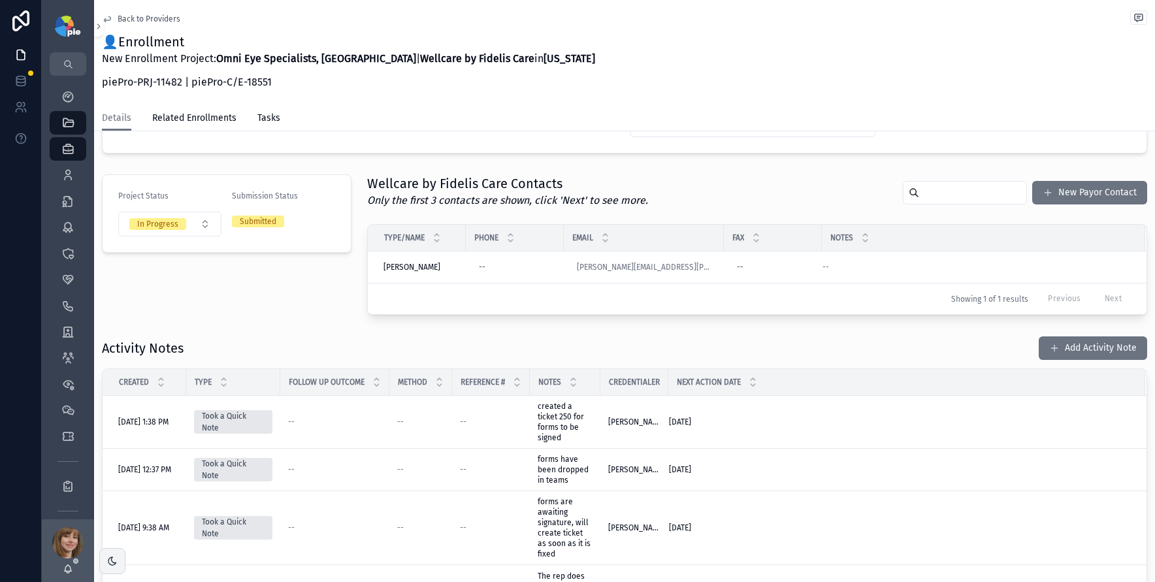
scroll to position [272, 0]
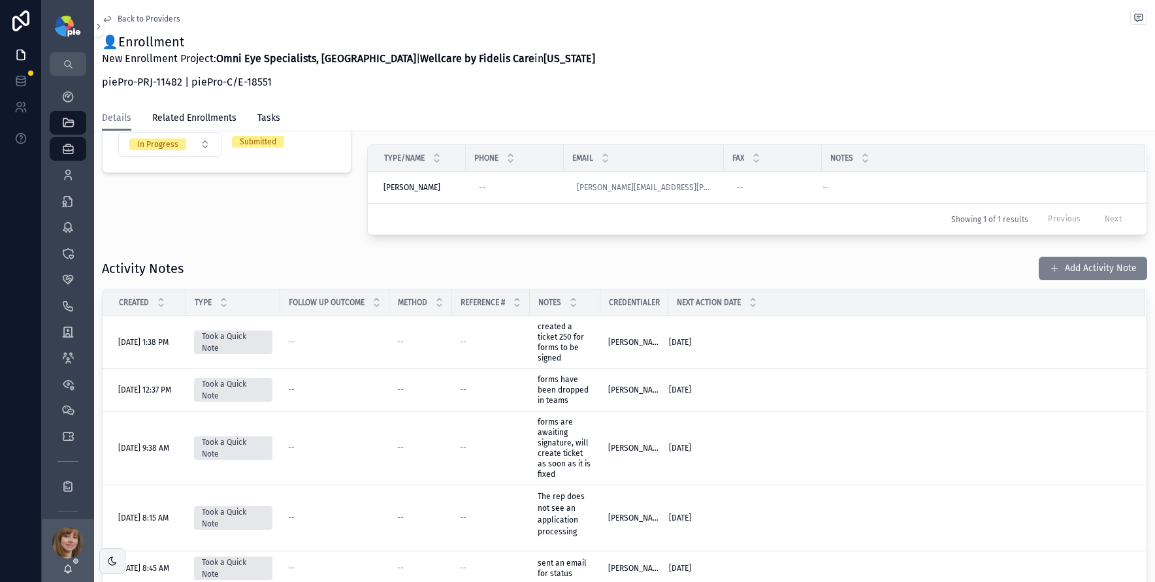
click at [1058, 270] on button "Add Activity Note" at bounding box center [1093, 269] width 108 height 24
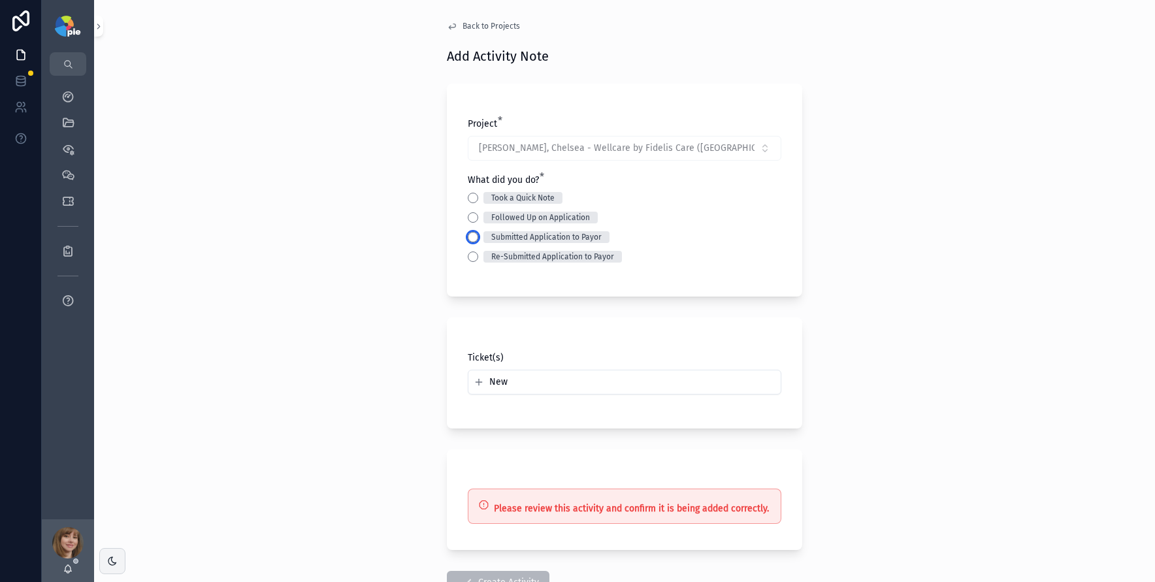
click at [470, 239] on button "Submitted Application to Payor" at bounding box center [473, 237] width 10 height 10
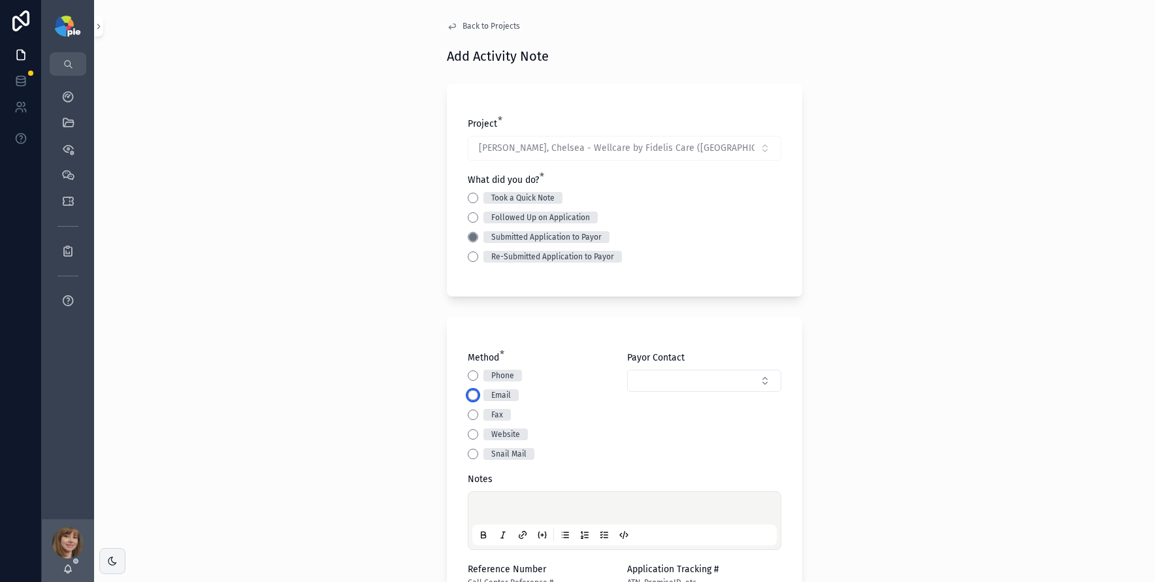
click at [468, 393] on button "Email" at bounding box center [473, 395] width 10 height 10
click at [655, 379] on button "Select Button" at bounding box center [704, 381] width 154 height 22
click at [651, 427] on span "Millie Vázquez" at bounding box center [661, 432] width 68 height 13
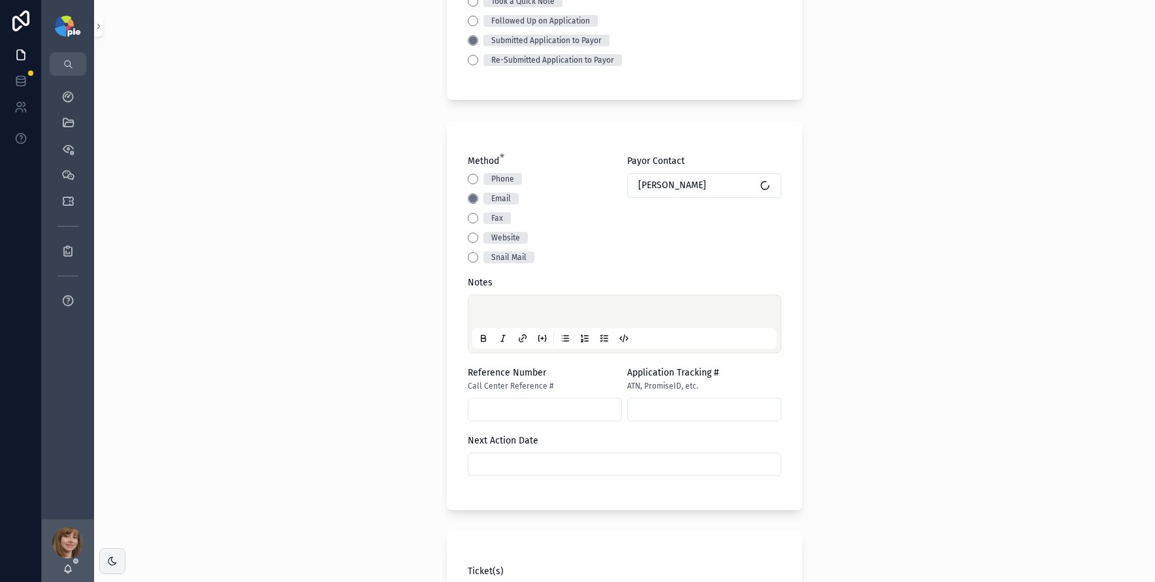
scroll to position [242, 0]
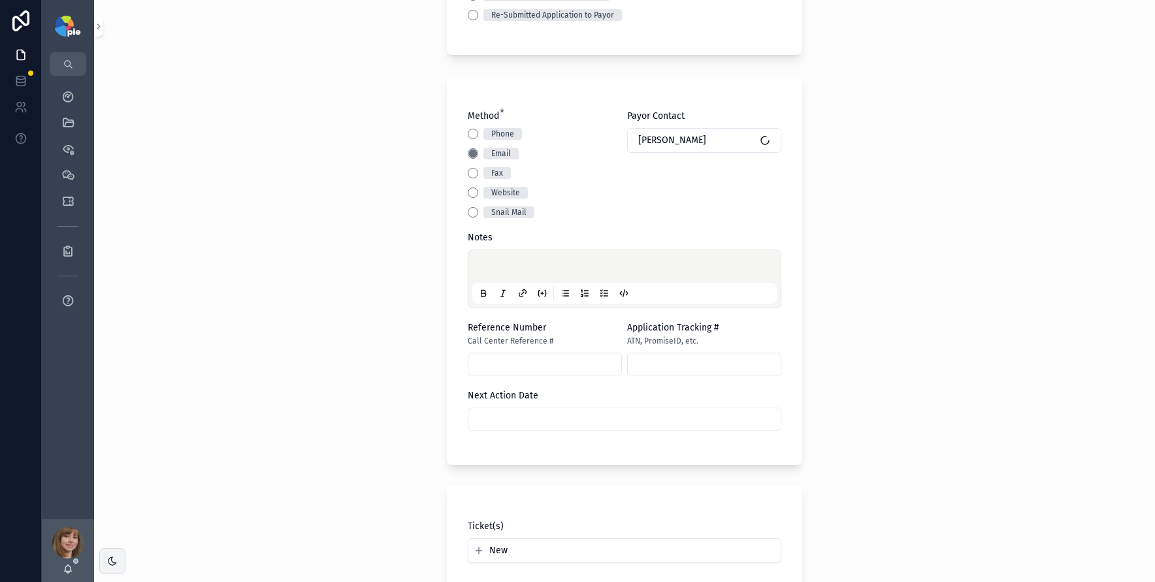
click at [515, 269] on p "scrollable content" at bounding box center [627, 268] width 305 height 13
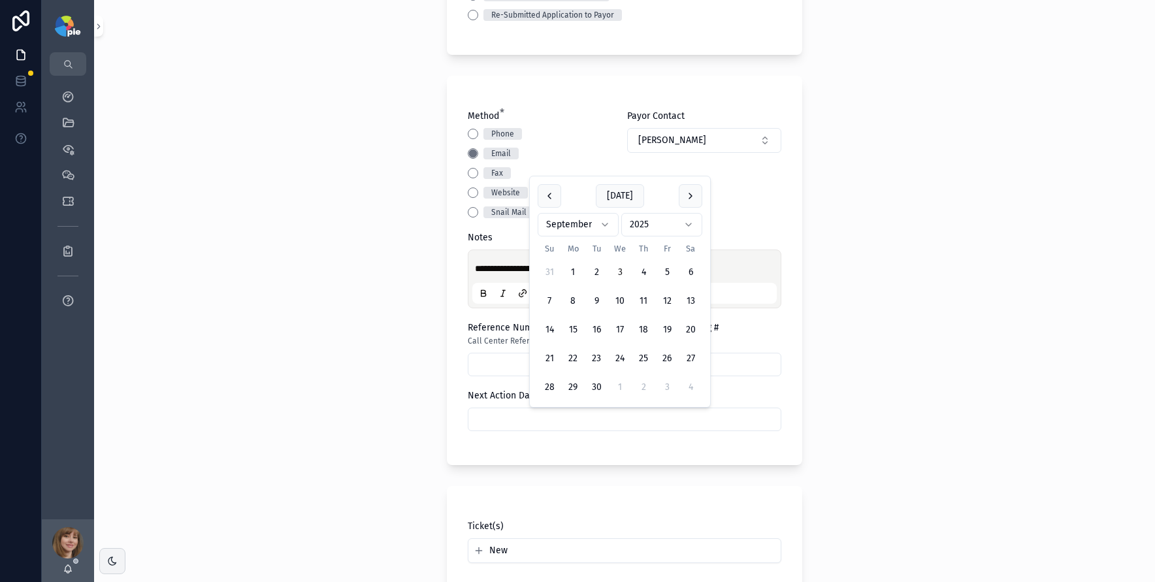
click at [616, 420] on input "scrollable content" at bounding box center [625, 419] width 312 height 18
click at [617, 358] on button "24" at bounding box center [620, 359] width 24 height 24
type input "*********"
click at [308, 387] on div "**********" at bounding box center [624, 291] width 1061 height 582
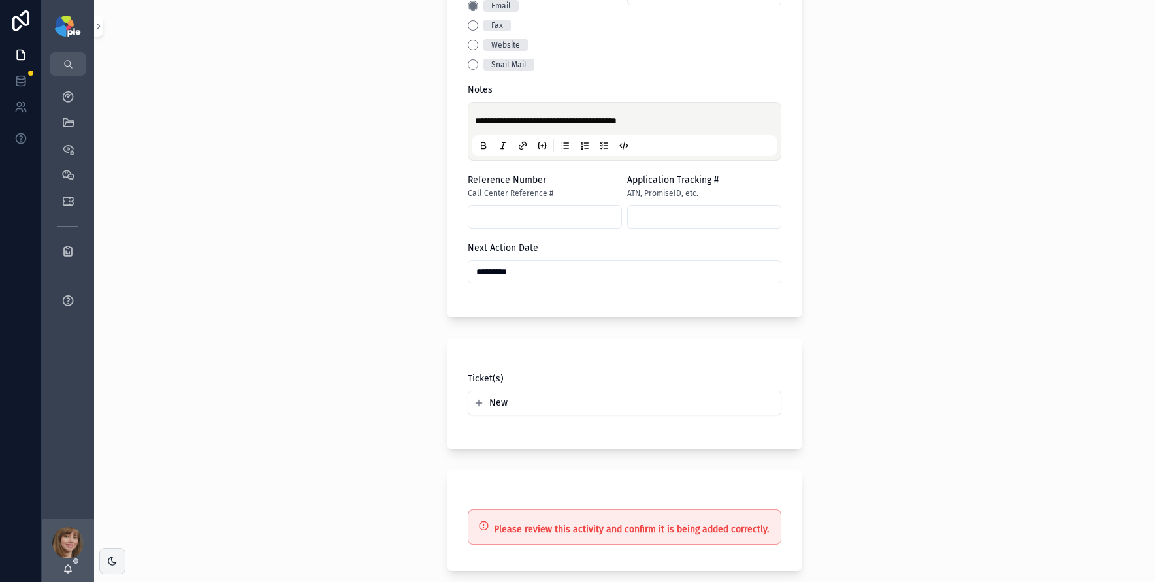
scroll to position [486, 0]
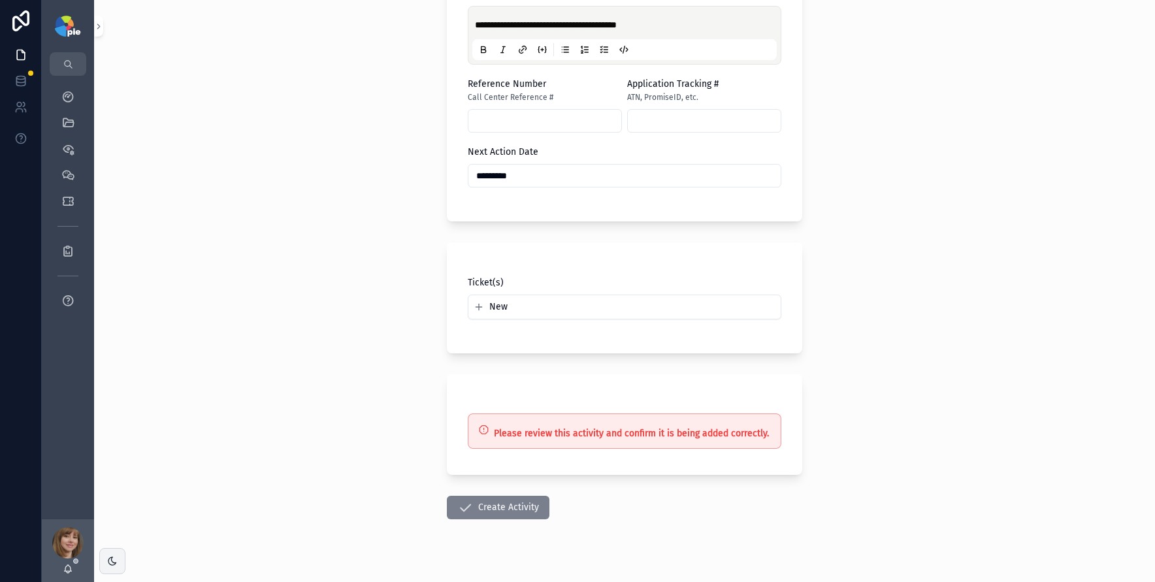
click at [492, 507] on button "Create Activity" at bounding box center [498, 508] width 103 height 24
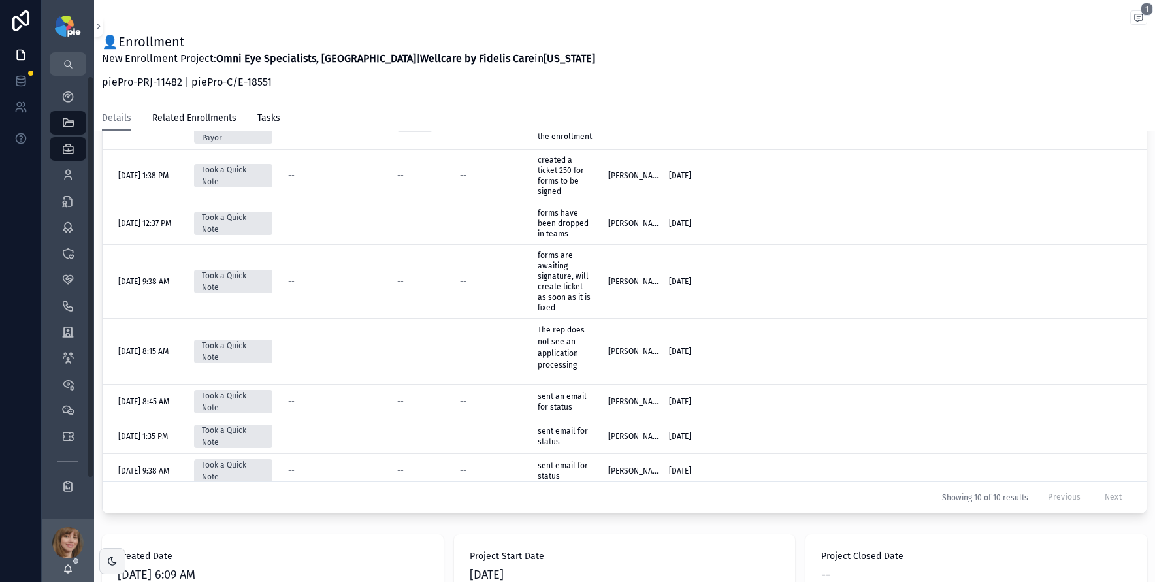
scroll to position [20, 0]
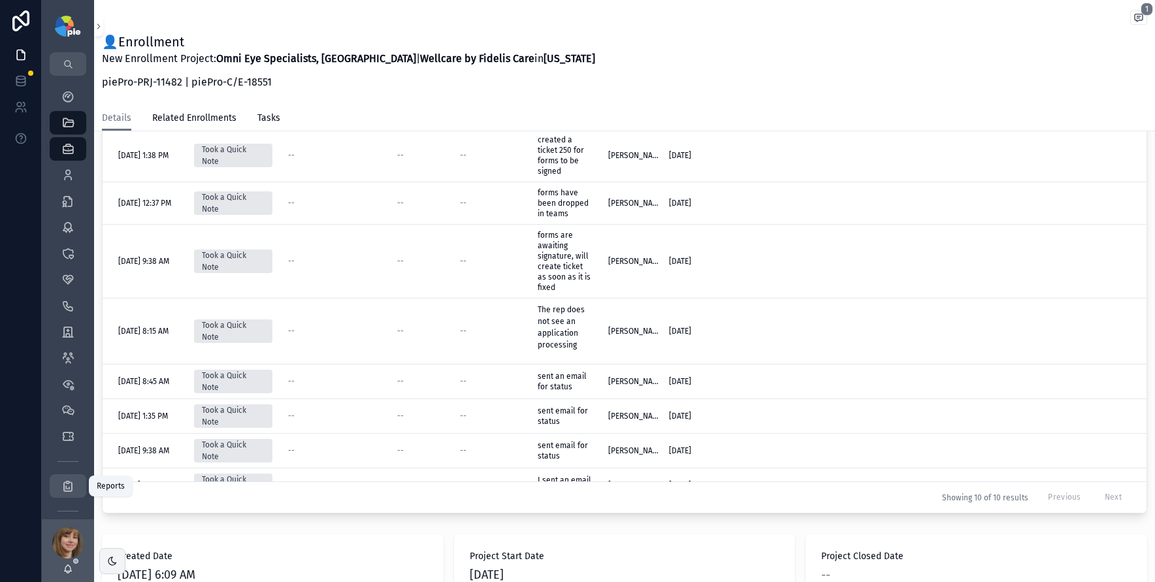
click at [67, 480] on icon "scrollable content" at bounding box center [67, 486] width 13 height 13
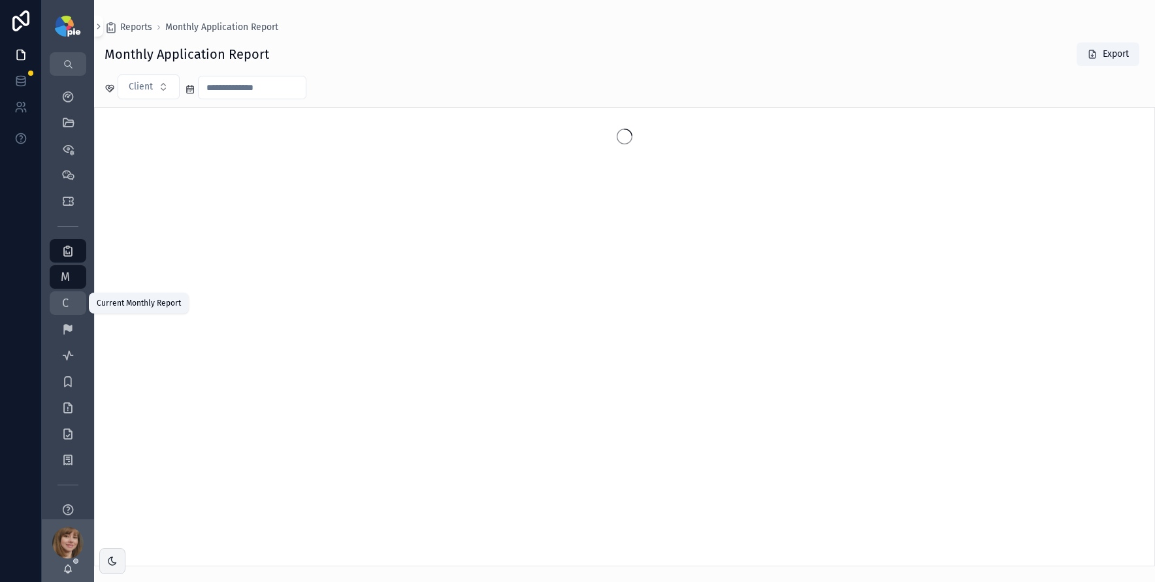
click at [70, 307] on span "C" at bounding box center [65, 303] width 13 height 13
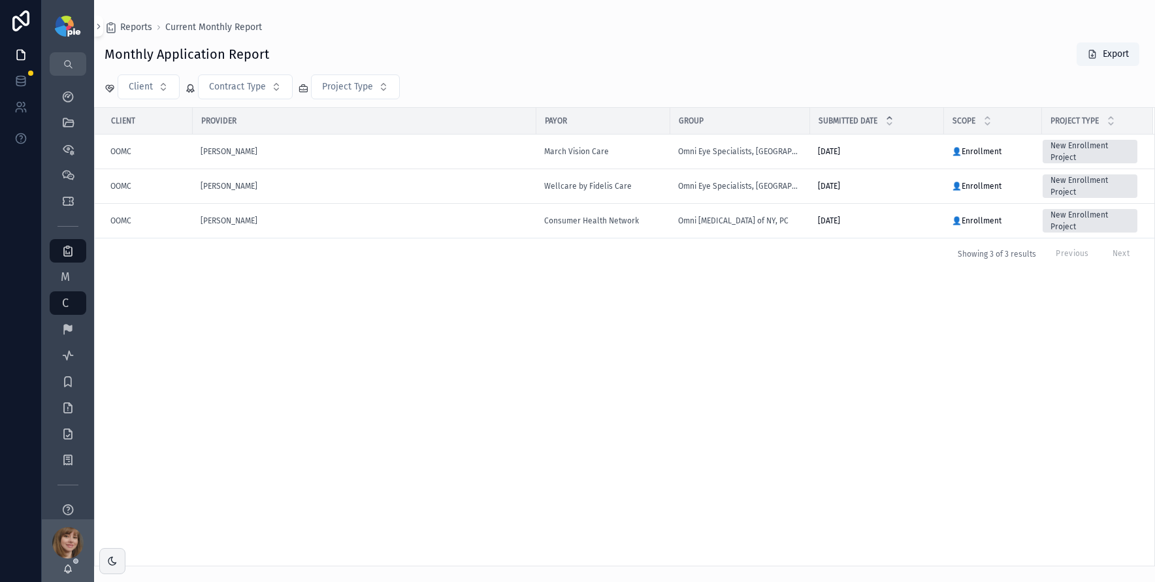
click at [293, 418] on div "Client Provider Payor Group Submitted Date Scope Project Type OOMC Grayson, Dou…" at bounding box center [625, 337] width 1060 height 458
click at [71, 99] on icon "scrollable content" at bounding box center [67, 96] width 13 height 13
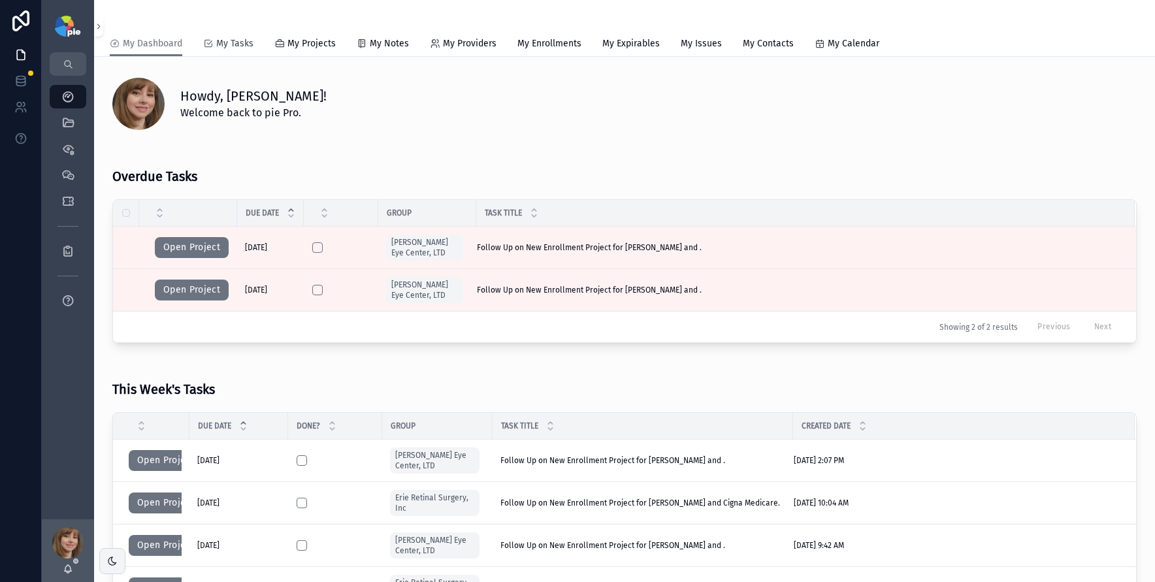
click at [236, 44] on span "My Tasks" at bounding box center [234, 43] width 37 height 13
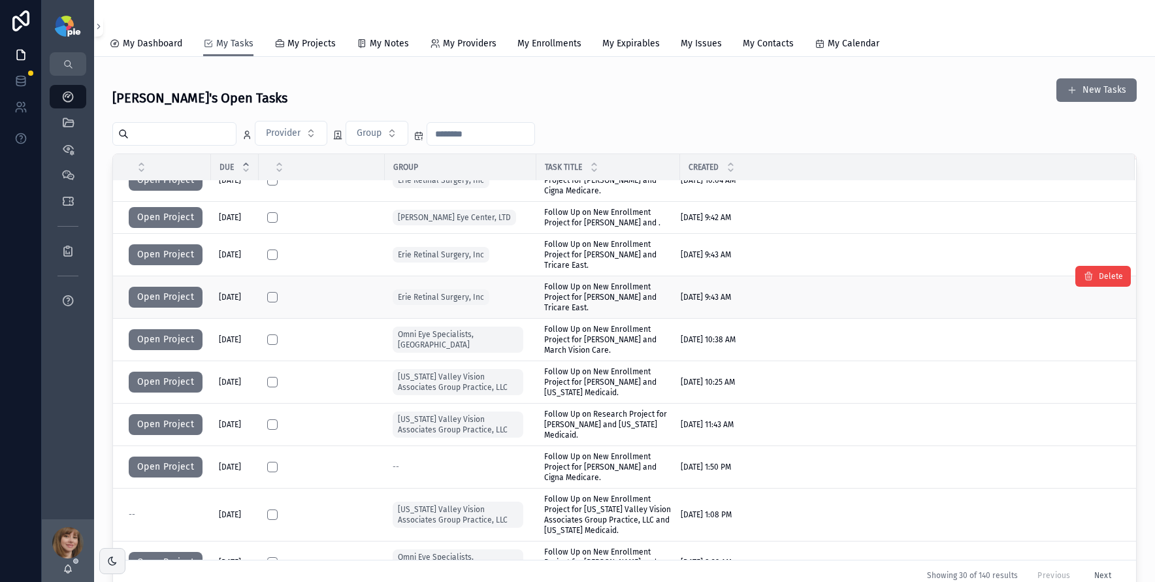
scroll to position [88, 0]
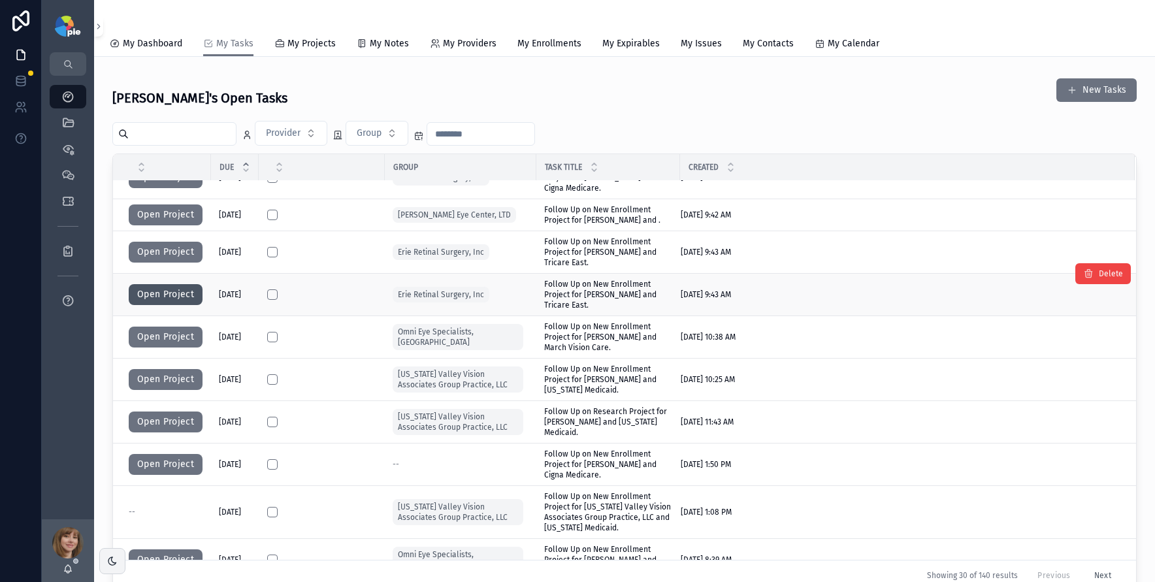
click at [159, 297] on button "Open Project" at bounding box center [166, 294] width 74 height 21
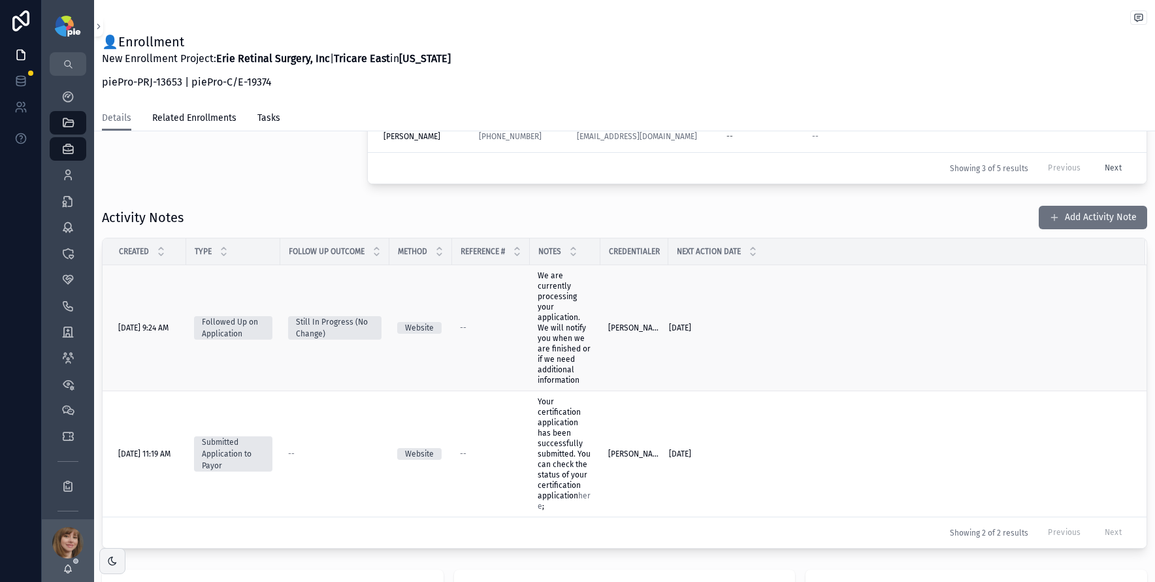
scroll to position [404, 0]
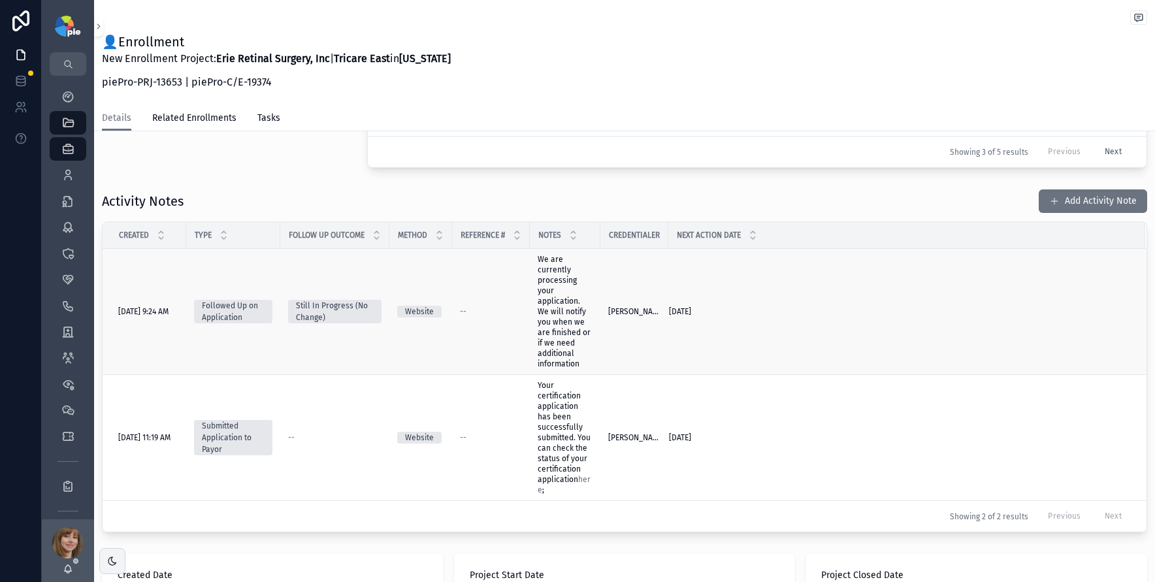
click at [576, 312] on span "We are currently processing your application. We will notify you when we are fi…" at bounding box center [565, 312] width 55 height 114
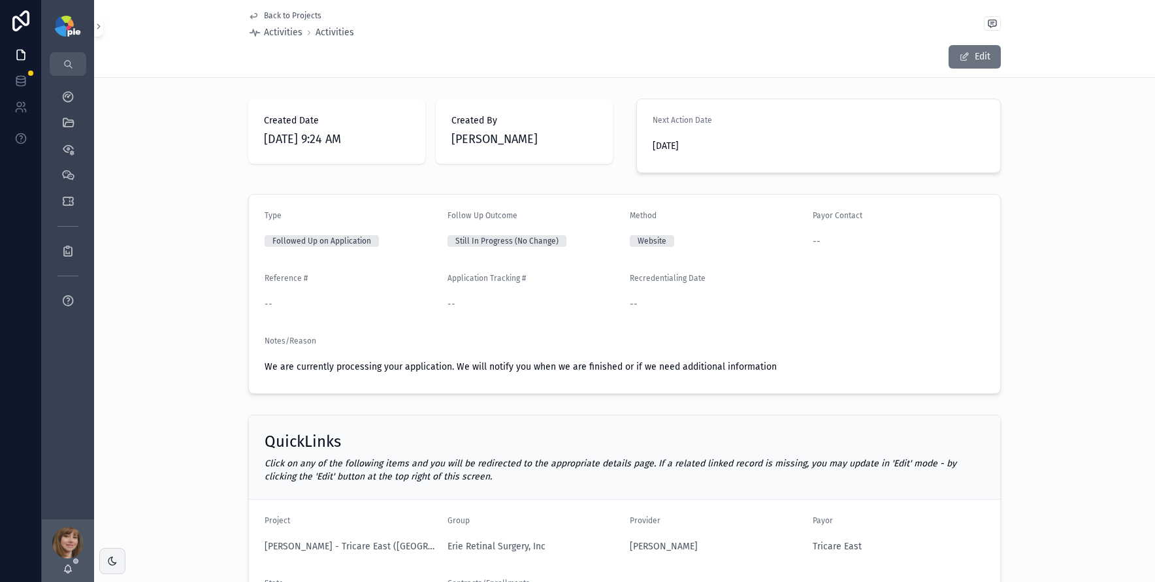
click at [276, 17] on span "Back to Projects" at bounding box center [293, 15] width 58 height 10
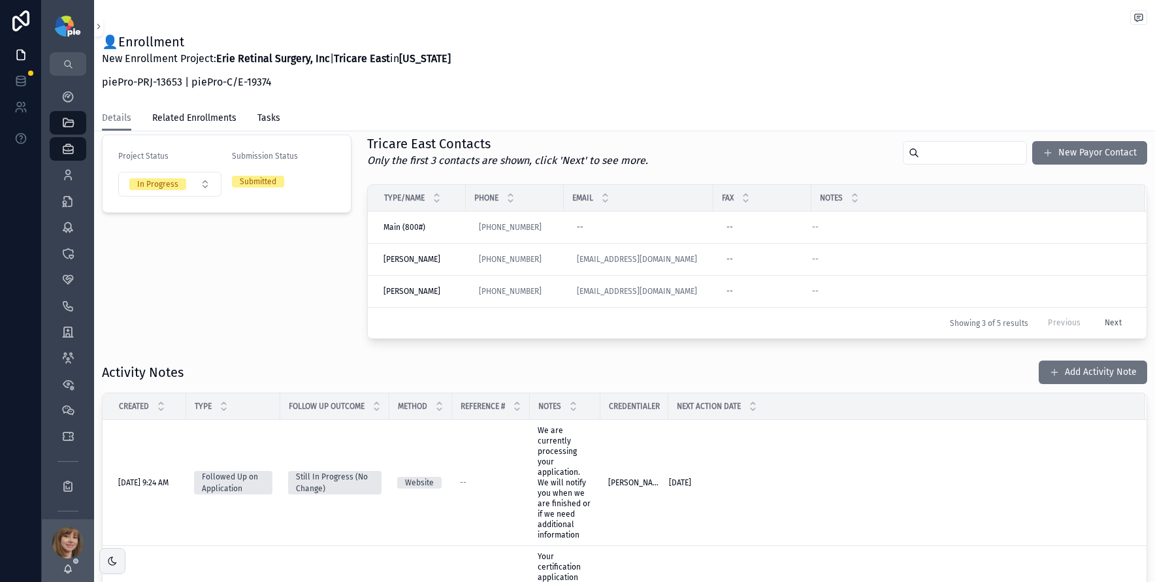
scroll to position [354, 0]
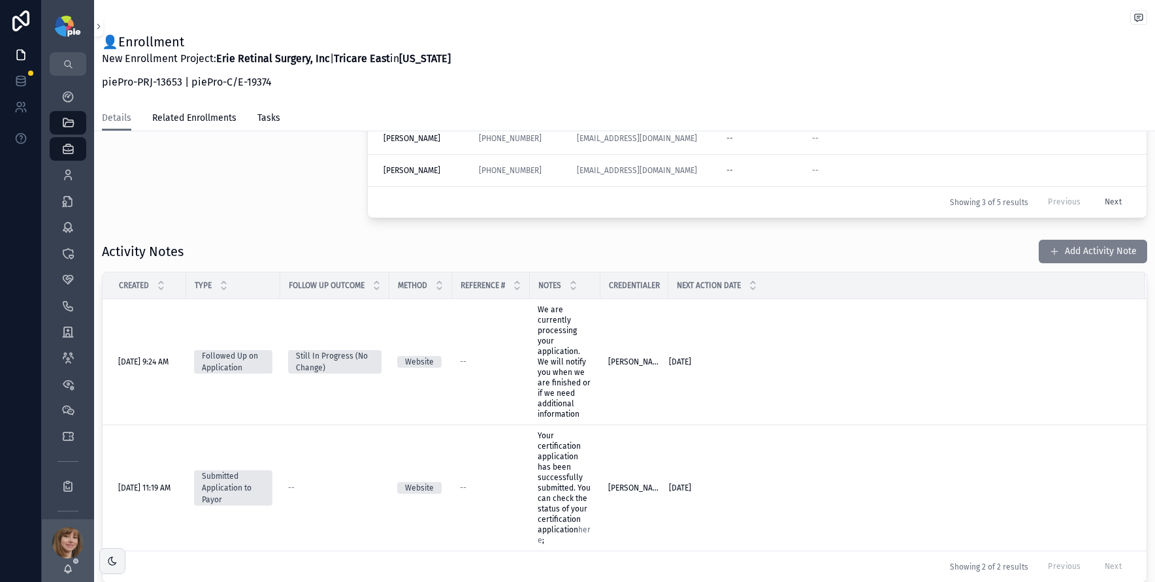
click at [1089, 253] on button "Add Activity Note" at bounding box center [1093, 252] width 108 height 24
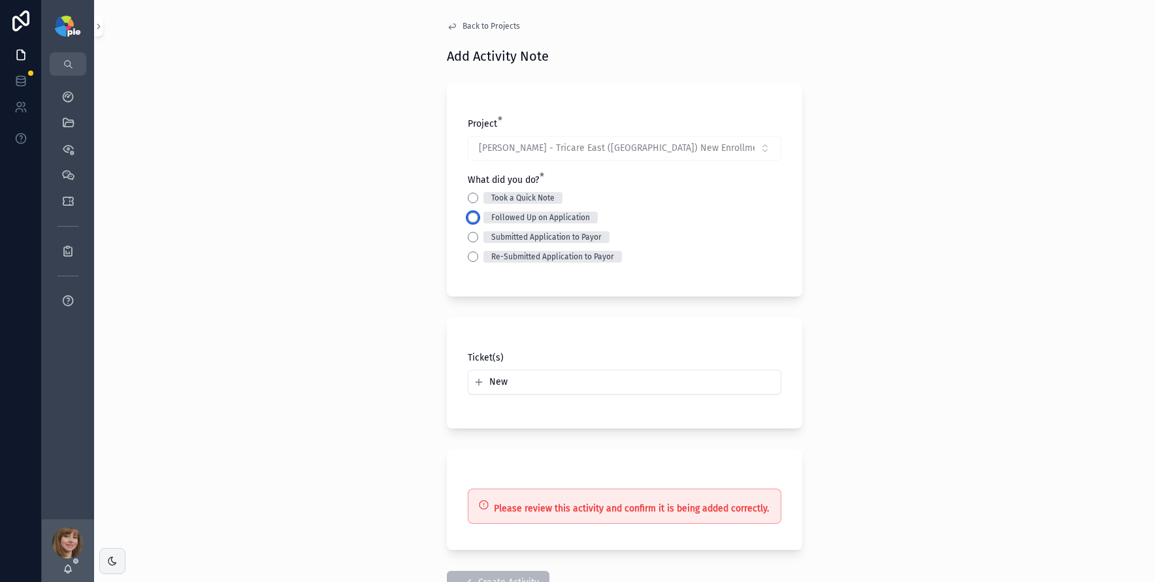
click at [468, 214] on button "Followed Up on Application" at bounding box center [473, 217] width 10 height 10
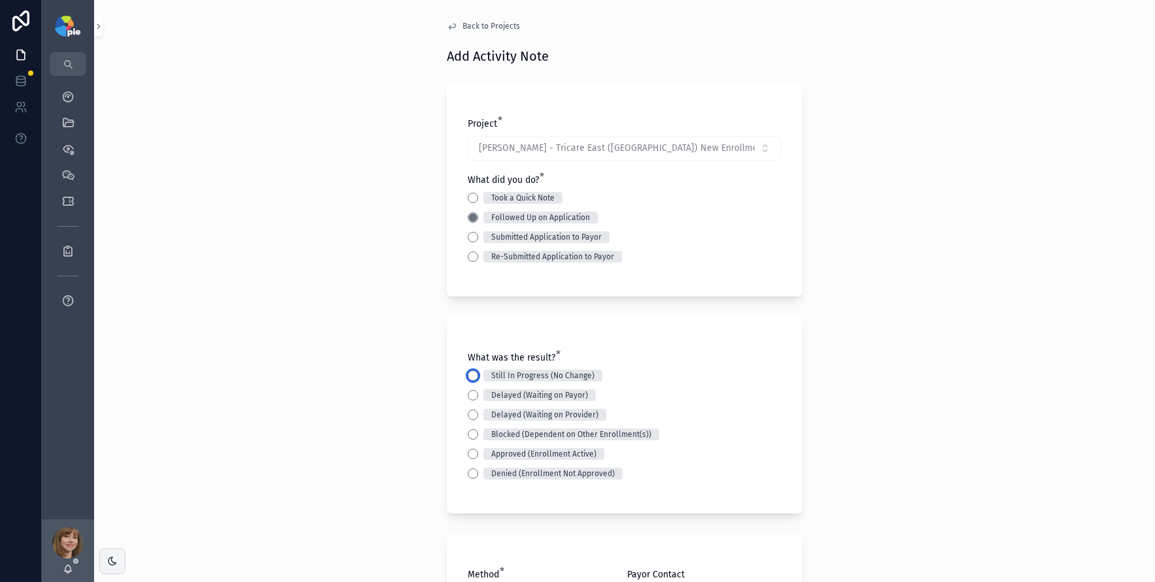
click at [470, 374] on button "Still In Progress (No Change)" at bounding box center [473, 376] width 10 height 10
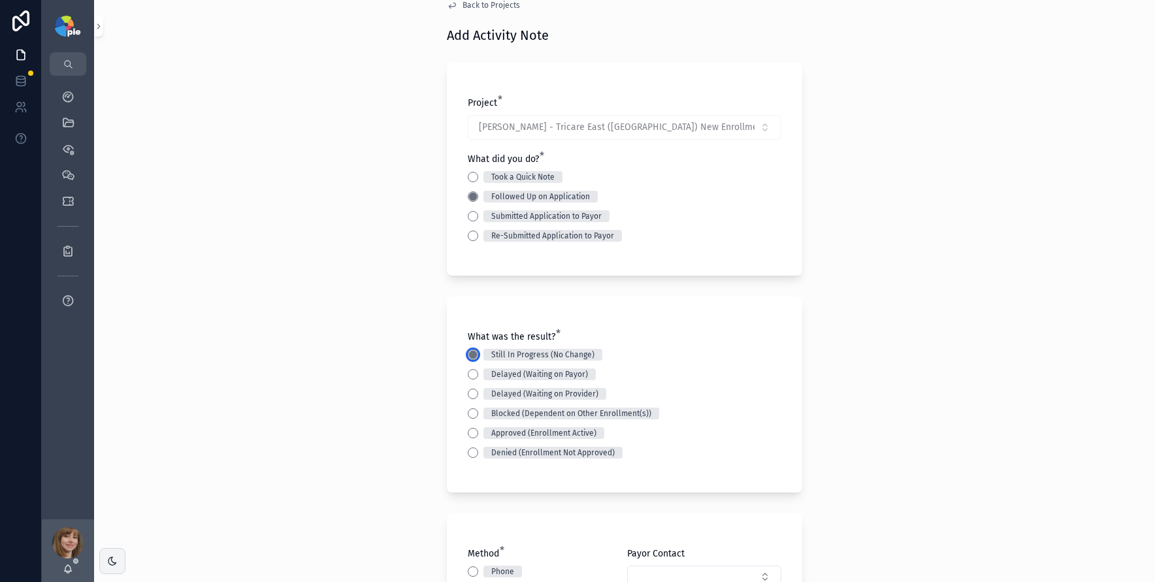
scroll to position [166, 0]
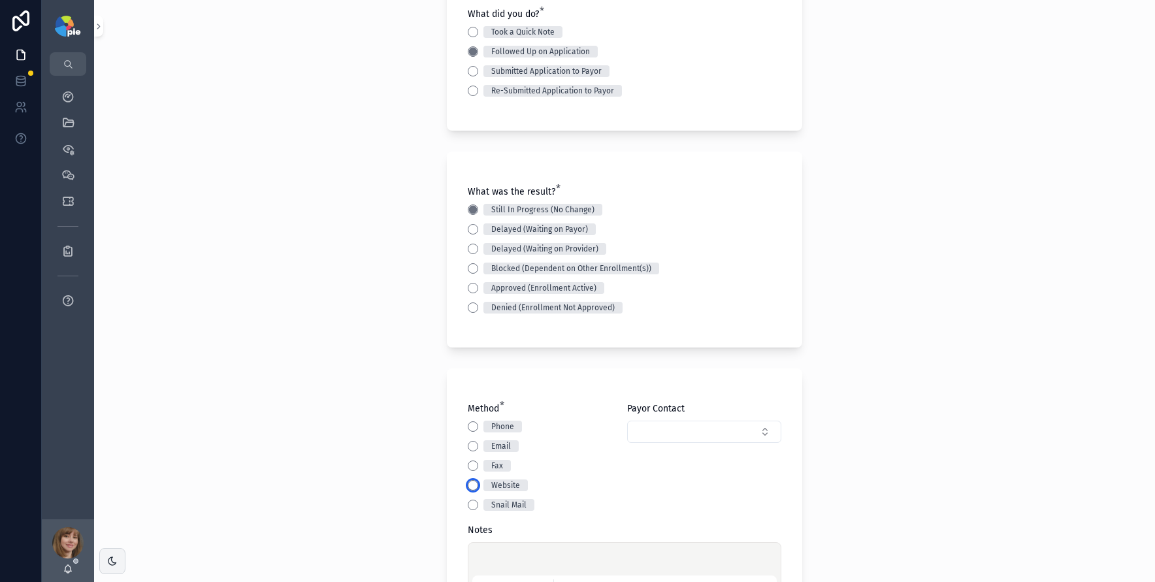
click at [472, 487] on button "Website" at bounding box center [473, 485] width 10 height 10
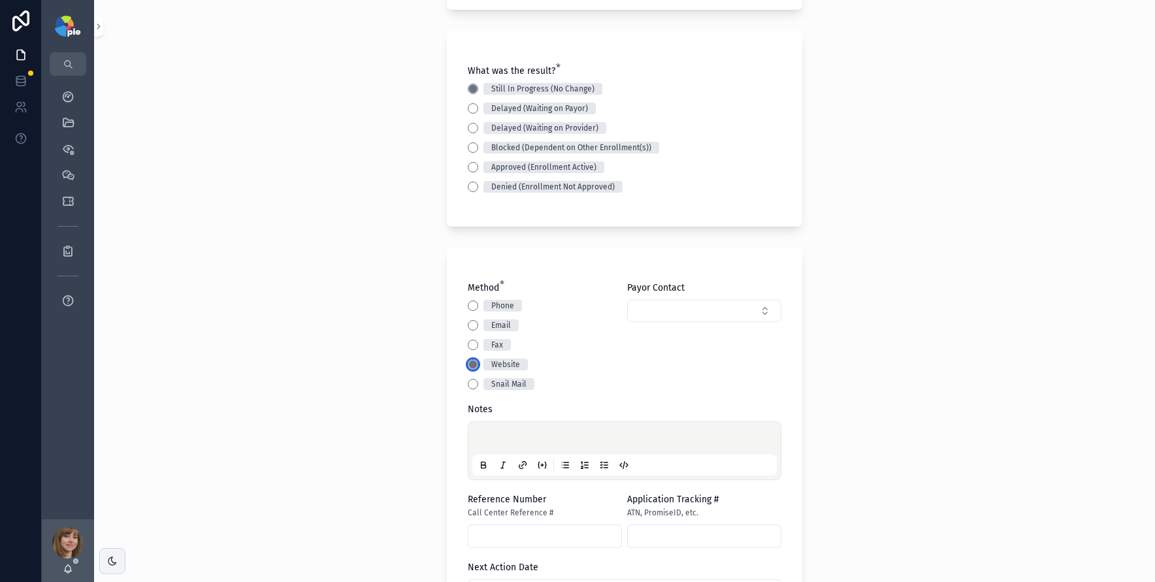
scroll to position [308, 0]
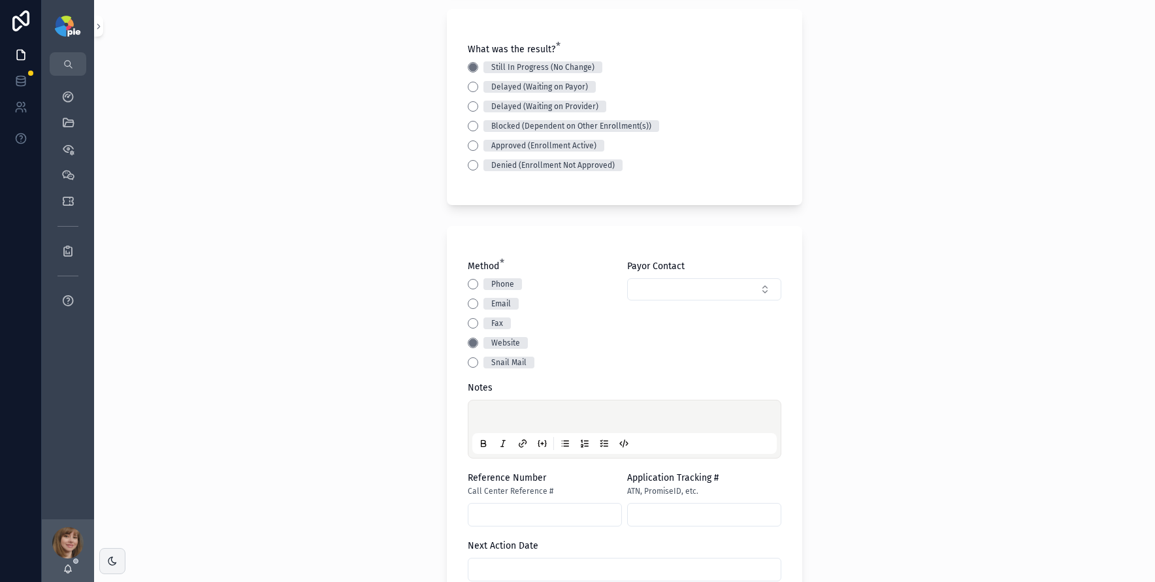
click at [512, 416] on p "scrollable content" at bounding box center [627, 418] width 305 height 13
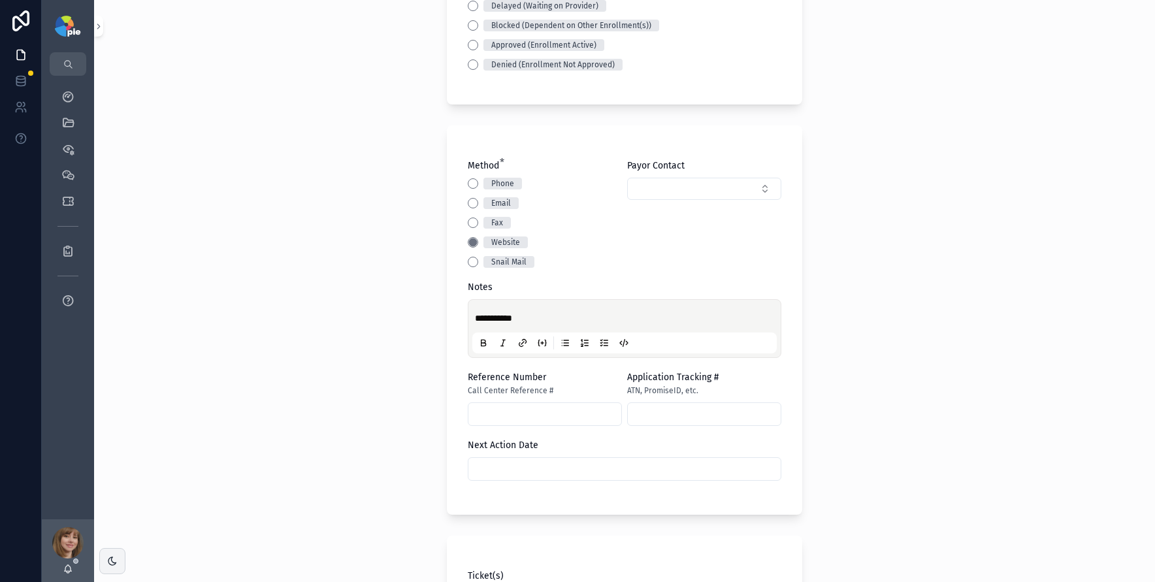
scroll to position [419, 0]
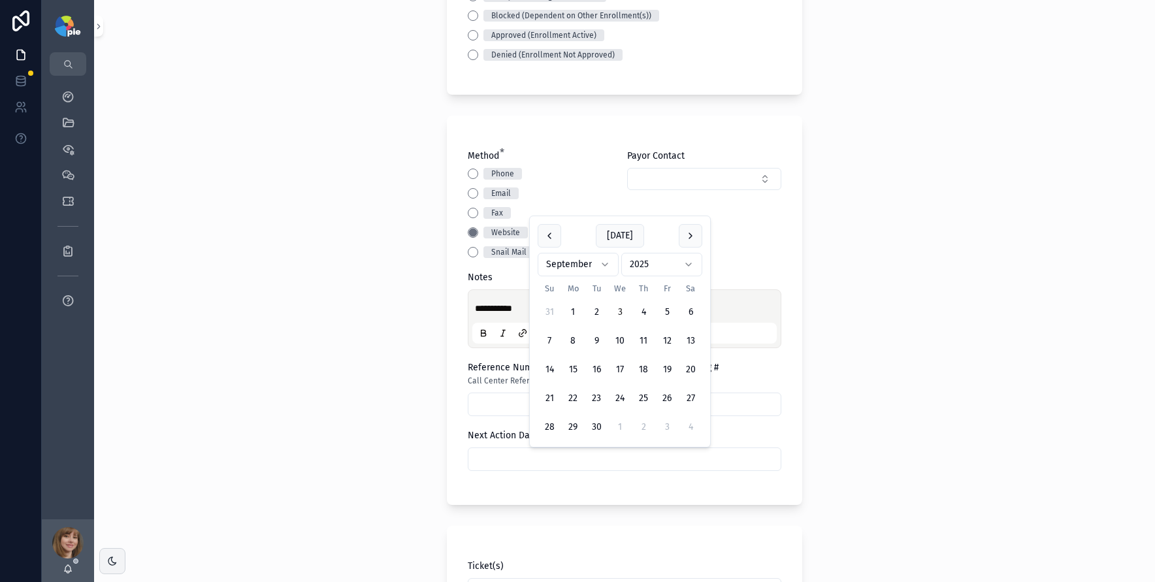
click at [516, 456] on input "scrollable content" at bounding box center [625, 459] width 312 height 18
click at [619, 372] on button "17" at bounding box center [620, 370] width 24 height 24
click at [282, 401] on div "**********" at bounding box center [624, 291] width 1061 height 582
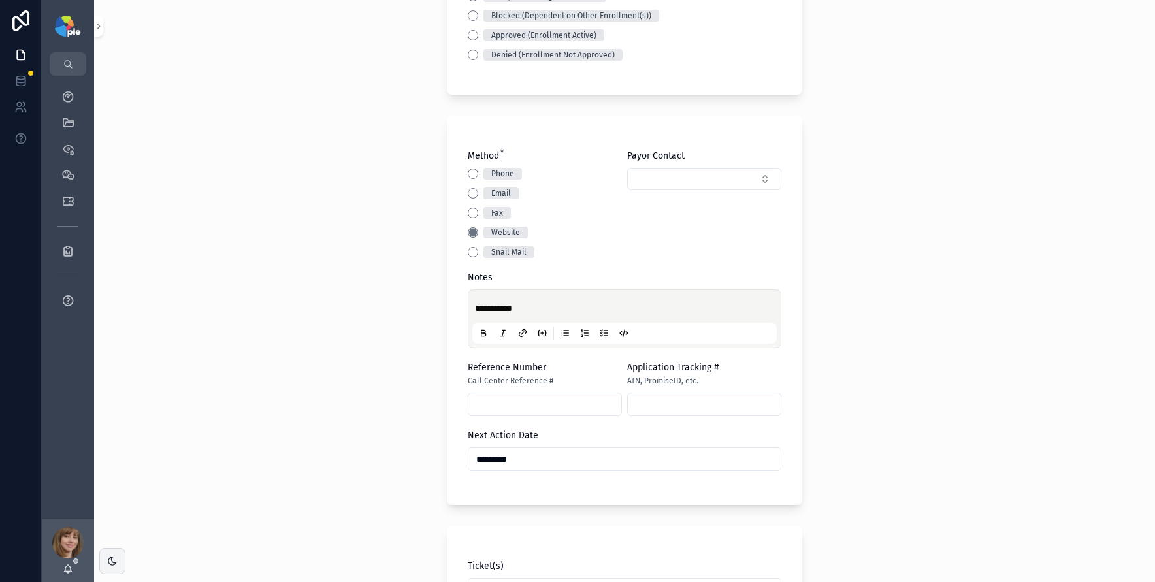
click at [569, 454] on input "*********" at bounding box center [625, 459] width 312 height 18
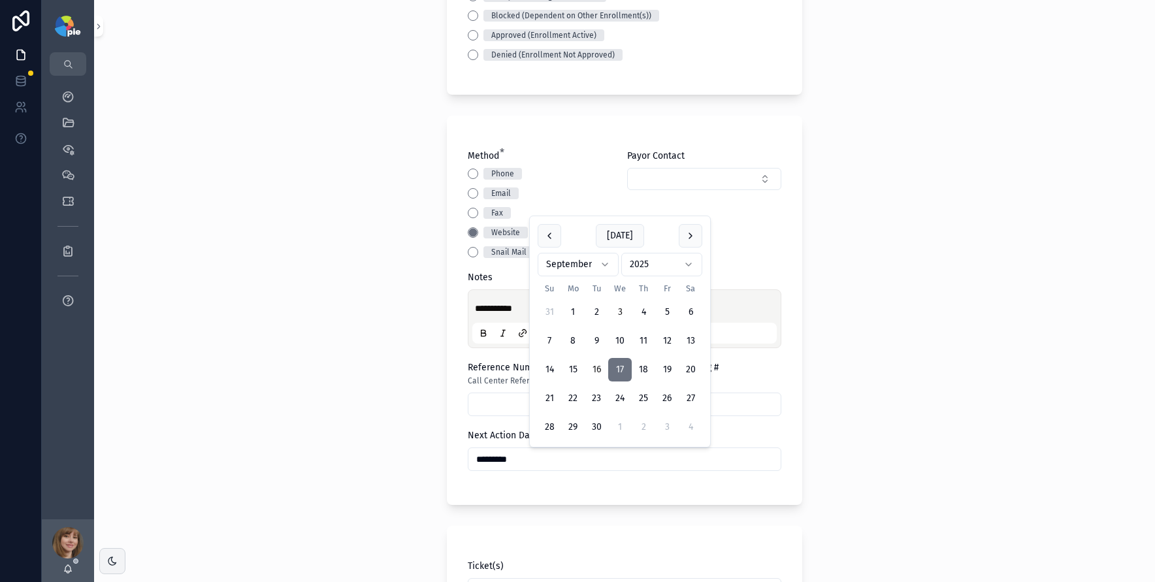
click at [593, 369] on button "16" at bounding box center [597, 370] width 24 height 24
type input "*********"
click at [322, 424] on div "**********" at bounding box center [624, 291] width 1061 height 582
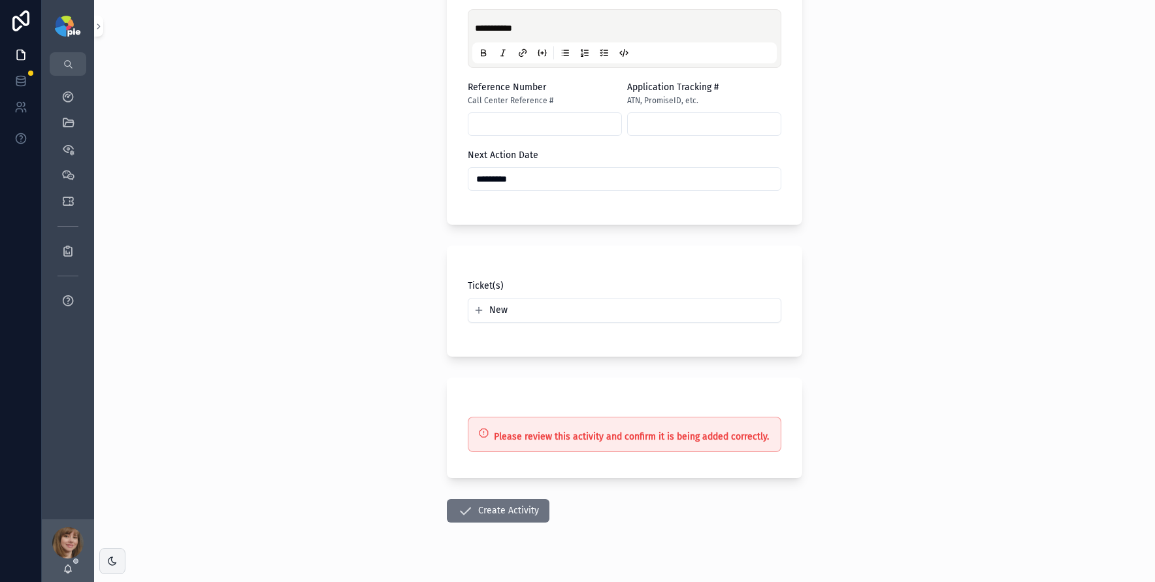
scroll to position [700, 0]
click at [488, 509] on button "Create Activity" at bounding box center [498, 511] width 103 height 24
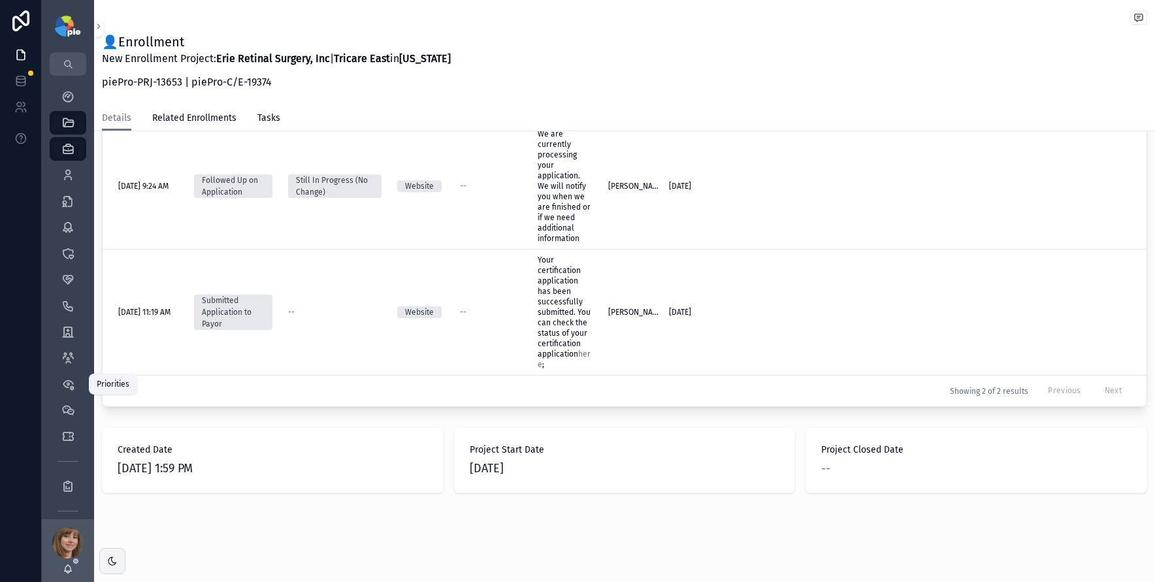
scroll to position [564, 0]
click at [71, 95] on icon "scrollable content" at bounding box center [67, 96] width 13 height 13
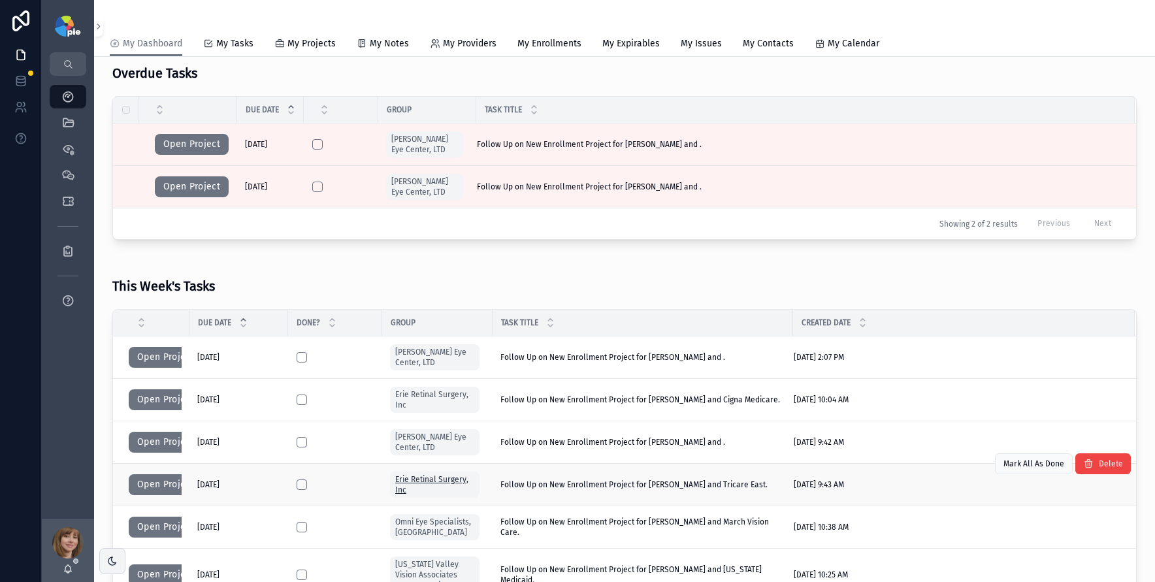
scroll to position [198, 0]
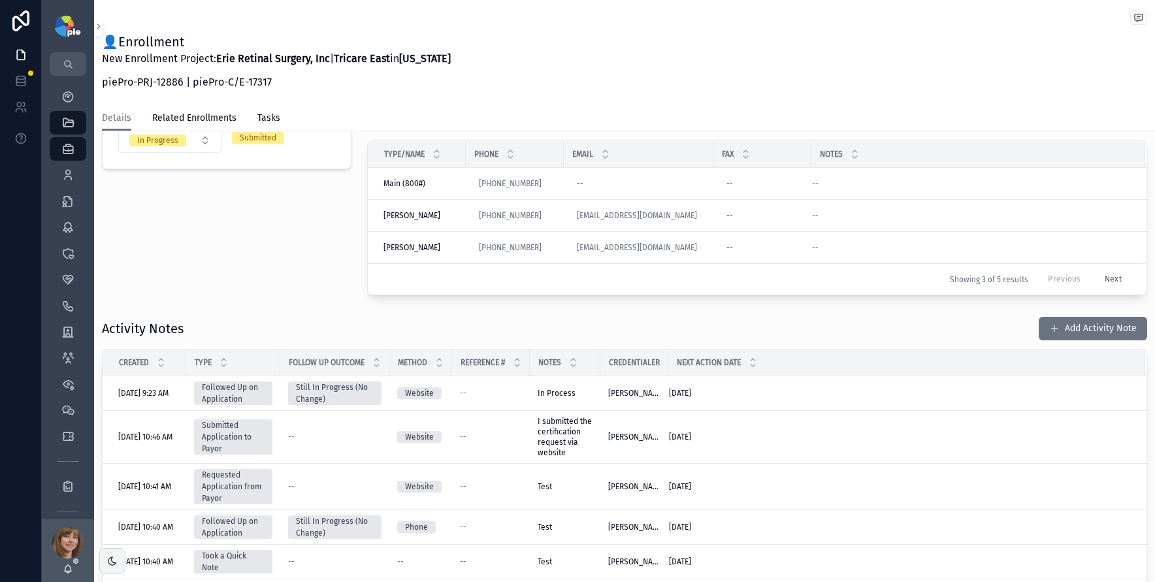
scroll to position [282, 0]
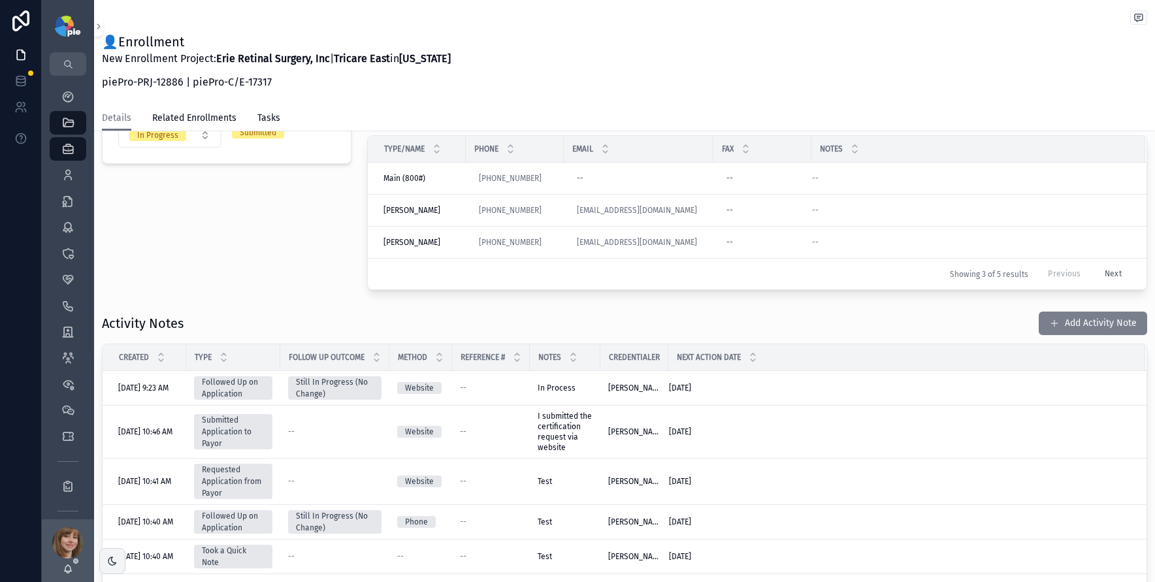
click at [1108, 325] on button "Add Activity Note" at bounding box center [1093, 324] width 108 height 24
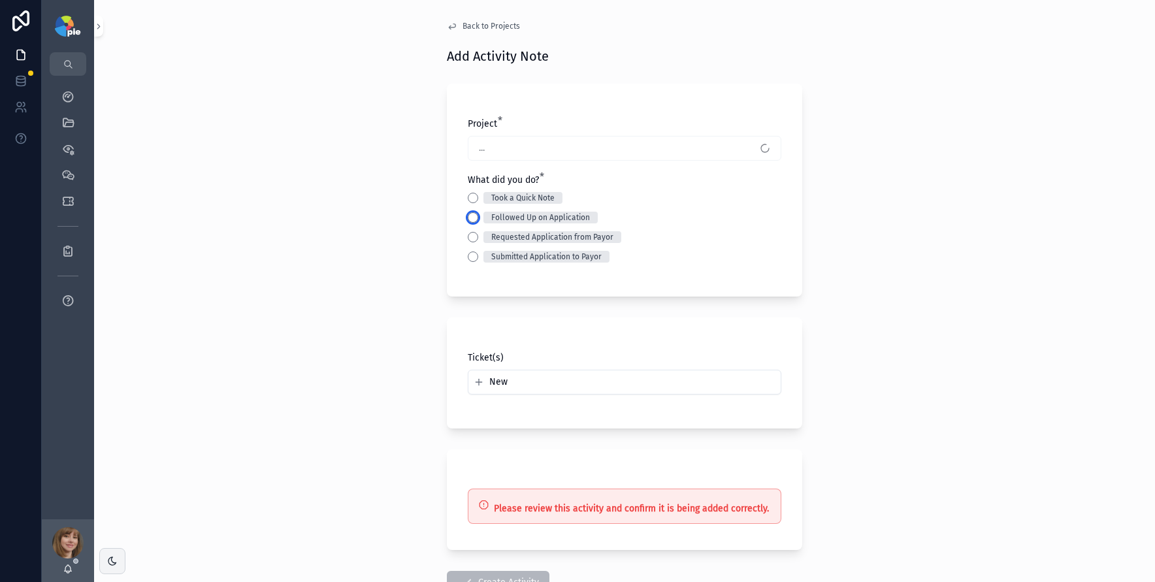
click at [472, 215] on button "Followed Up on Application" at bounding box center [473, 217] width 10 height 10
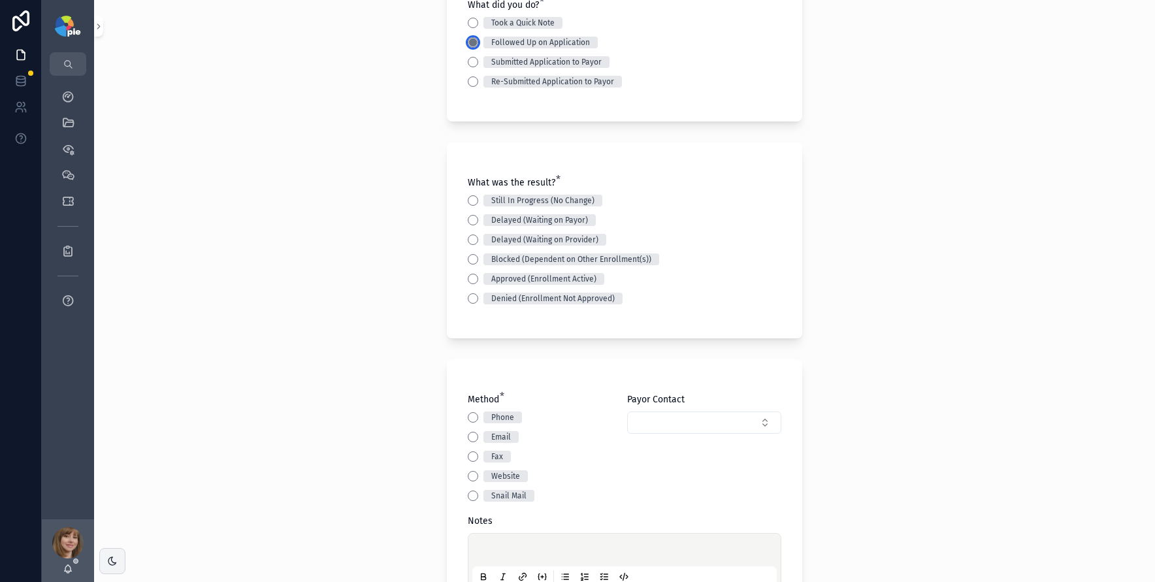
scroll to position [193, 0]
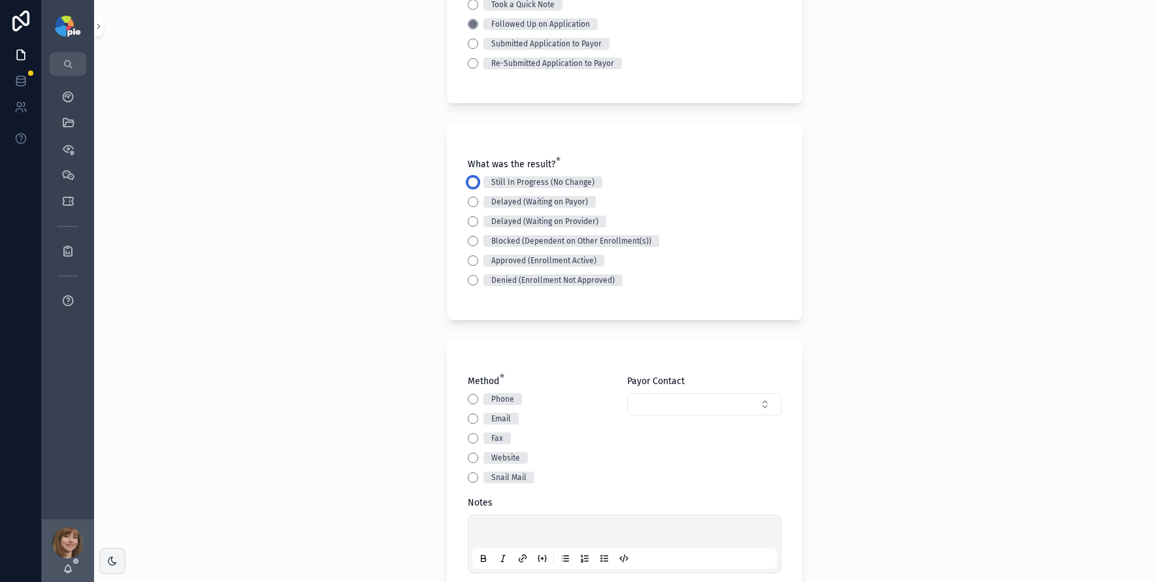
click at [468, 183] on button "Still In Progress (No Change)" at bounding box center [473, 182] width 10 height 10
click at [468, 455] on button "Website" at bounding box center [473, 458] width 10 height 10
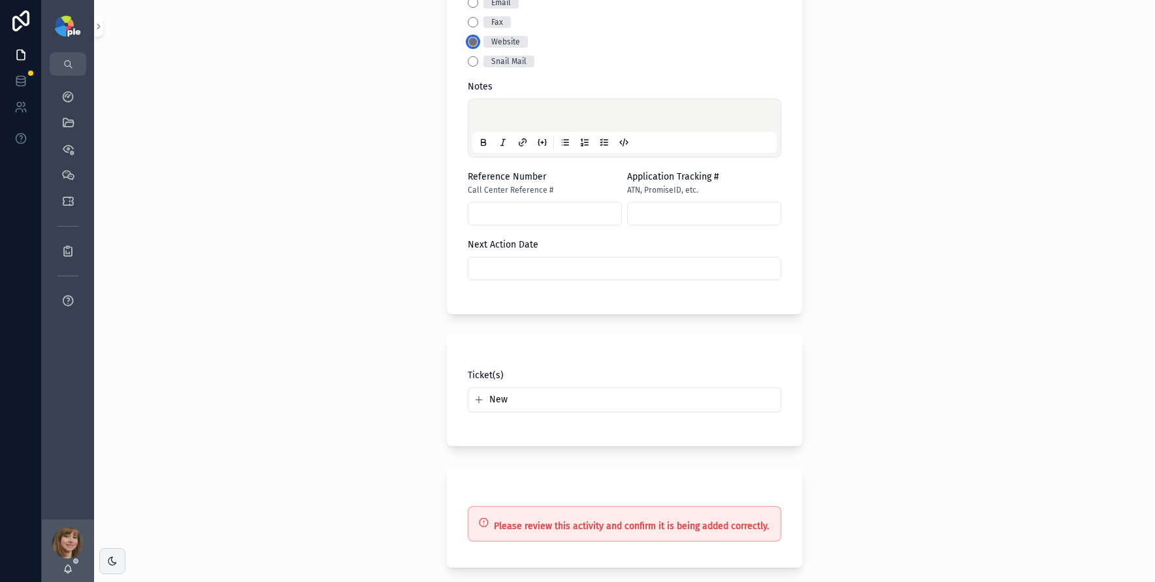
scroll to position [627, 0]
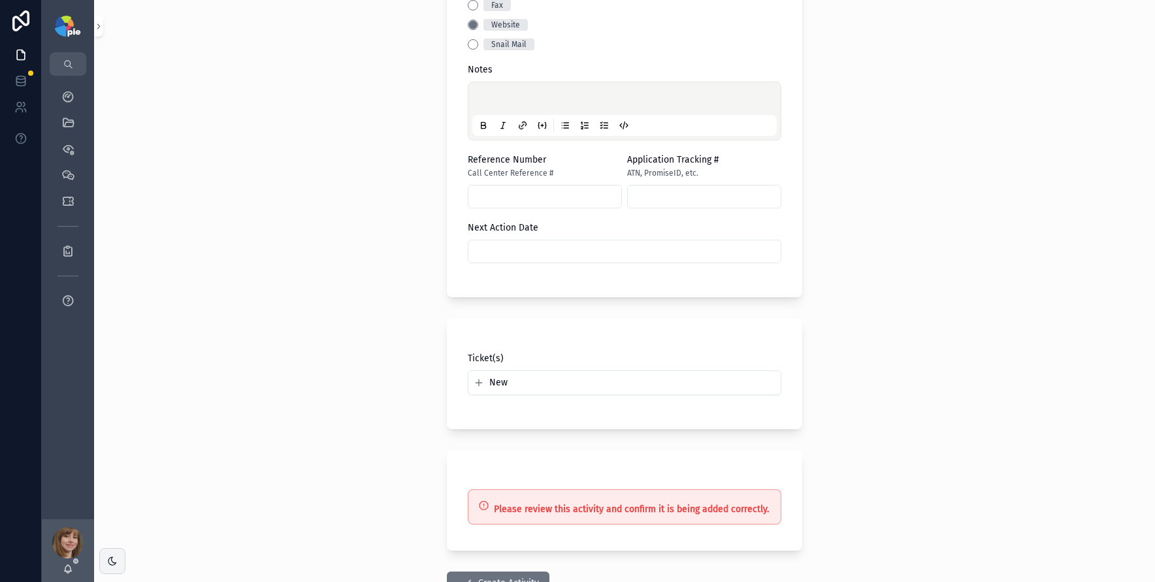
click at [499, 99] on p "scrollable content" at bounding box center [627, 100] width 305 height 13
click at [550, 254] on input "scrollable content" at bounding box center [625, 251] width 312 height 18
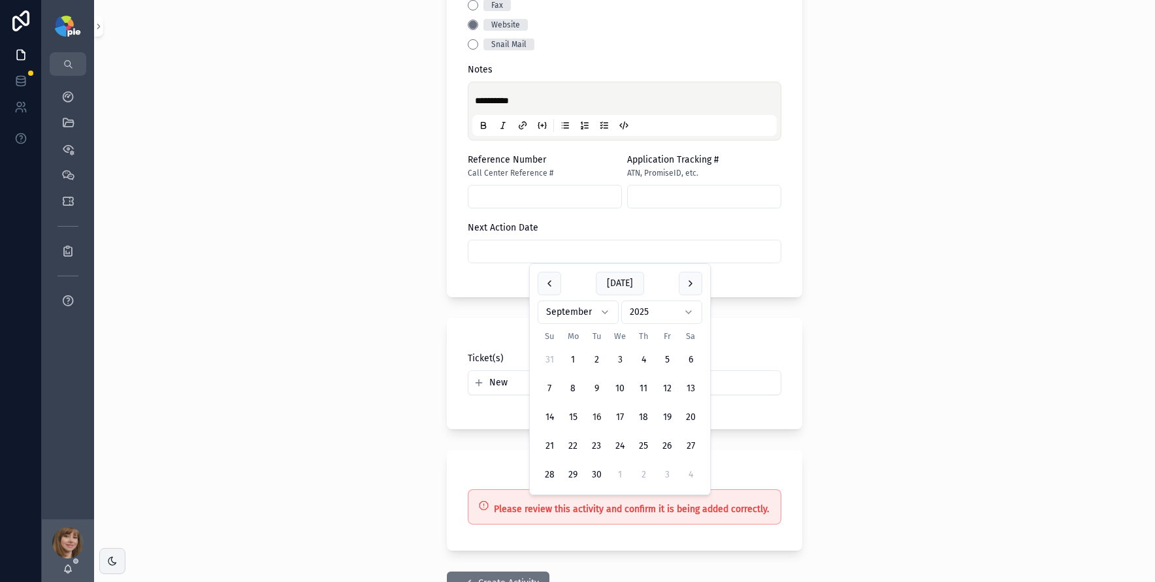
click at [598, 416] on button "16" at bounding box center [597, 418] width 24 height 24
type input "*********"
click at [322, 399] on div "**********" at bounding box center [624, 291] width 1061 height 582
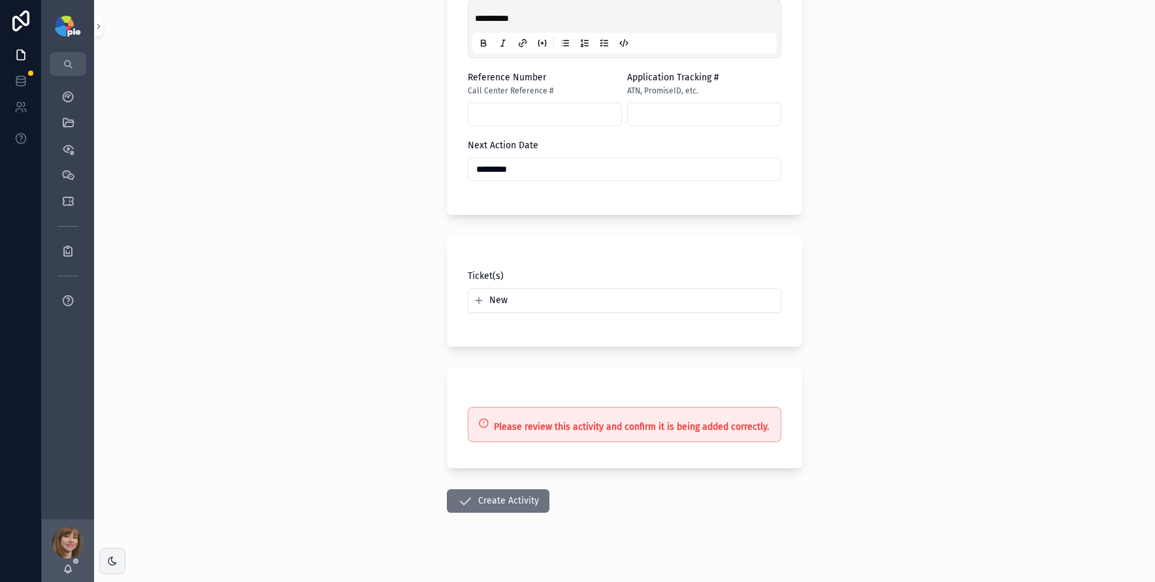
scroll to position [713, 0]
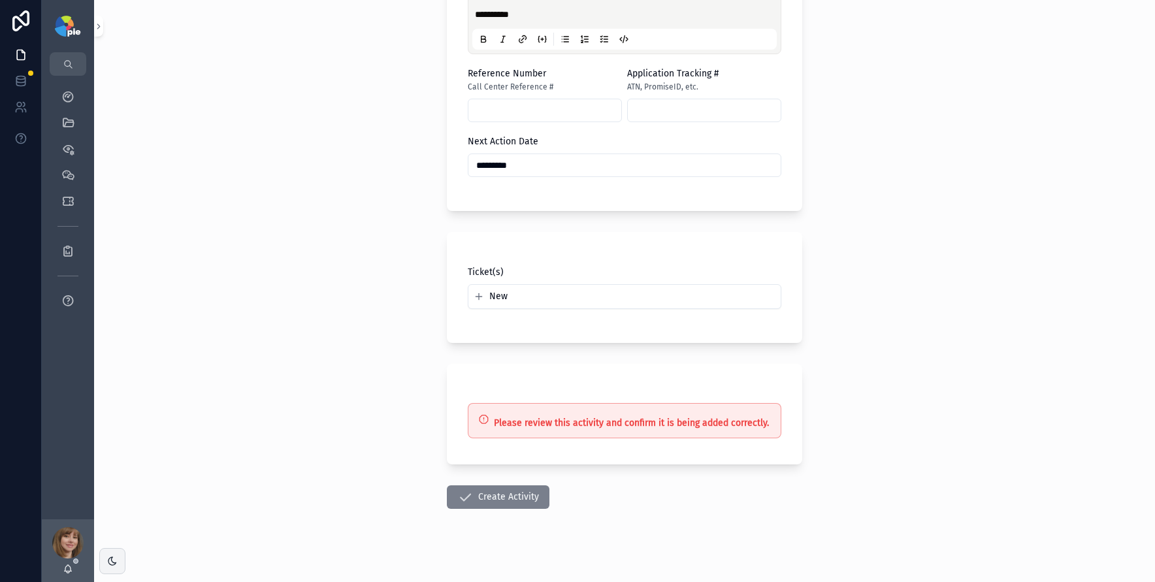
click at [503, 498] on button "Create Activity" at bounding box center [498, 498] width 103 height 24
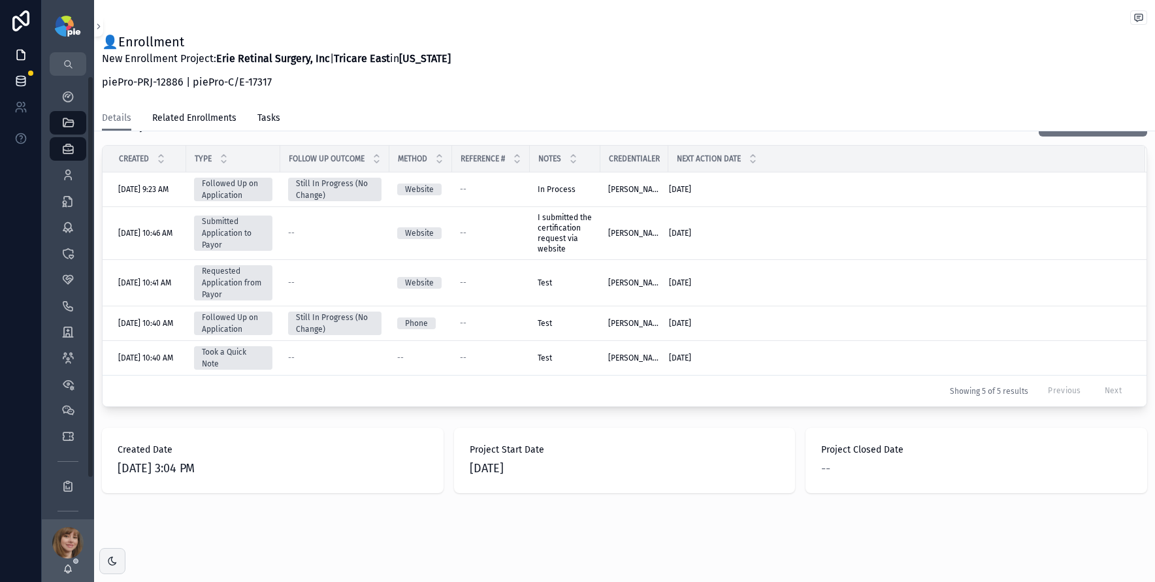
scroll to position [515, 0]
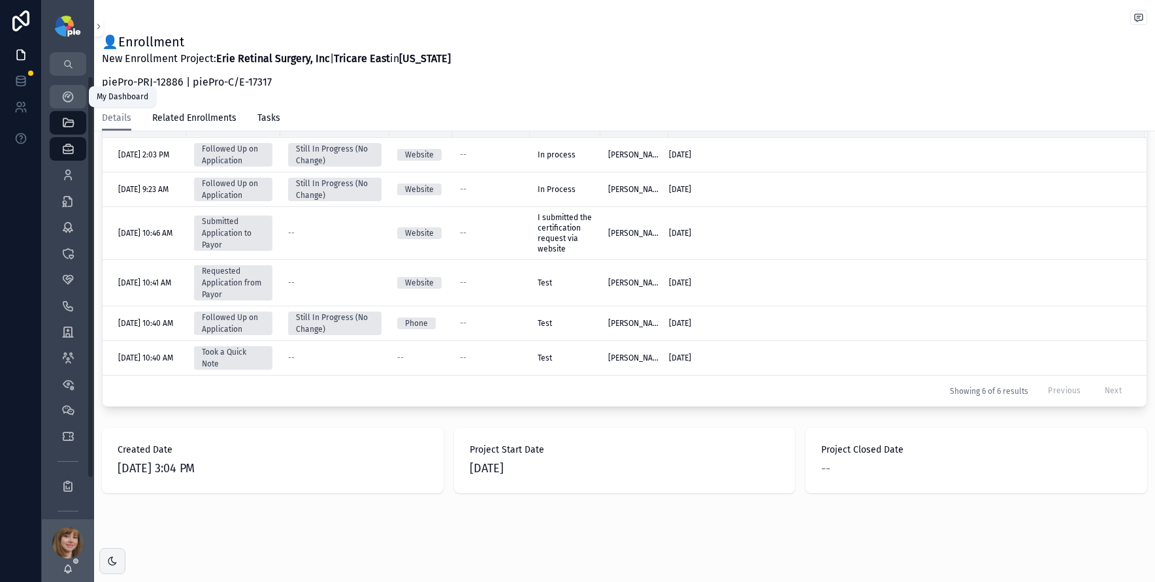
click at [63, 89] on div "My Dashboard" at bounding box center [68, 96] width 21 height 21
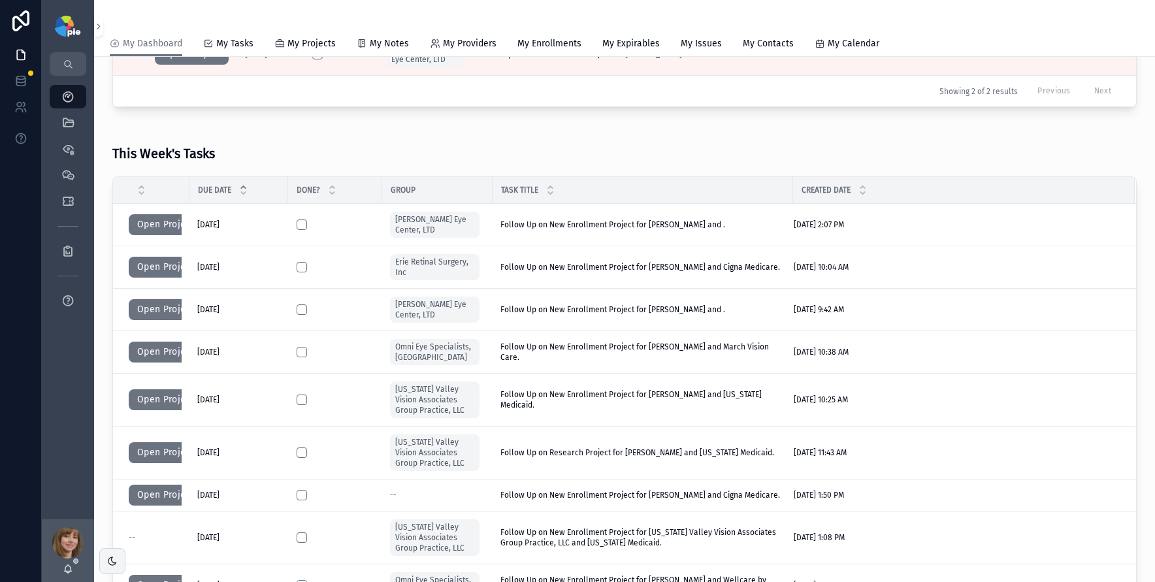
scroll to position [6, 0]
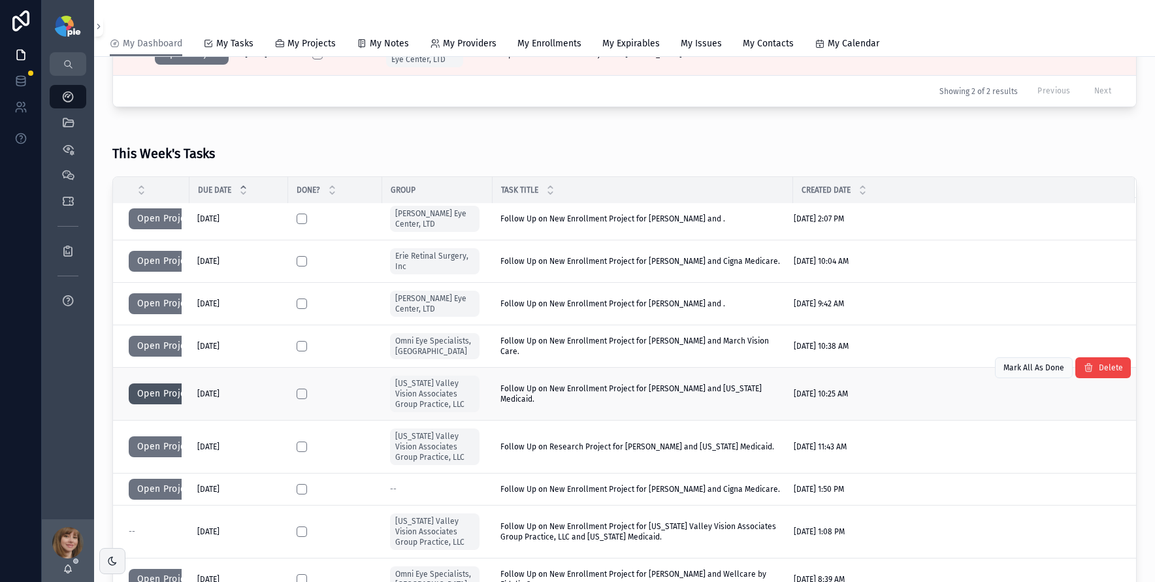
click at [147, 394] on button "Open Project" at bounding box center [166, 394] width 74 height 21
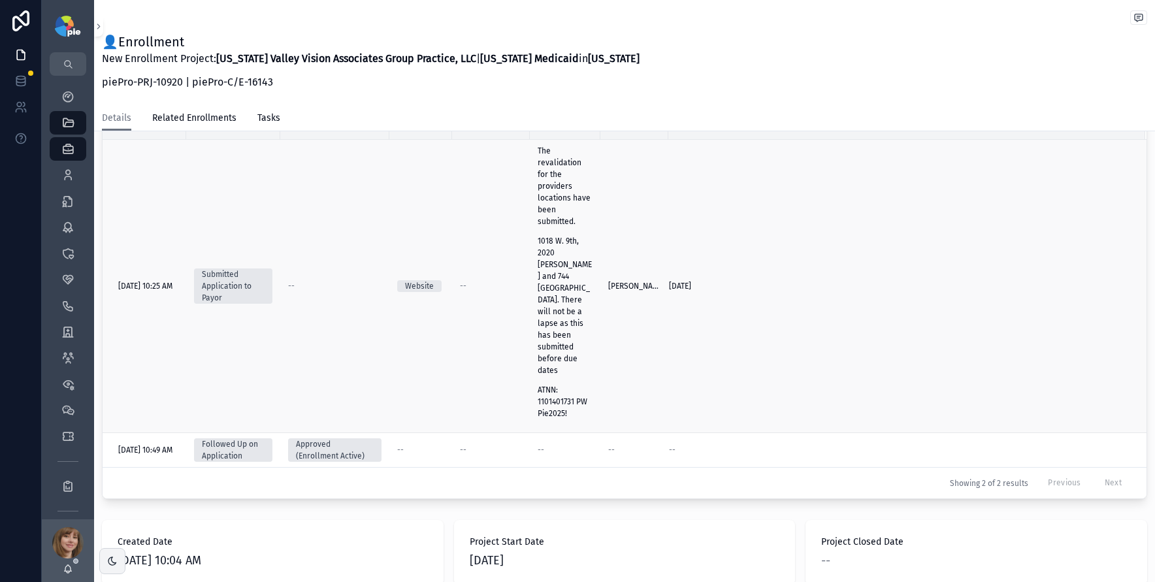
scroll to position [488, 0]
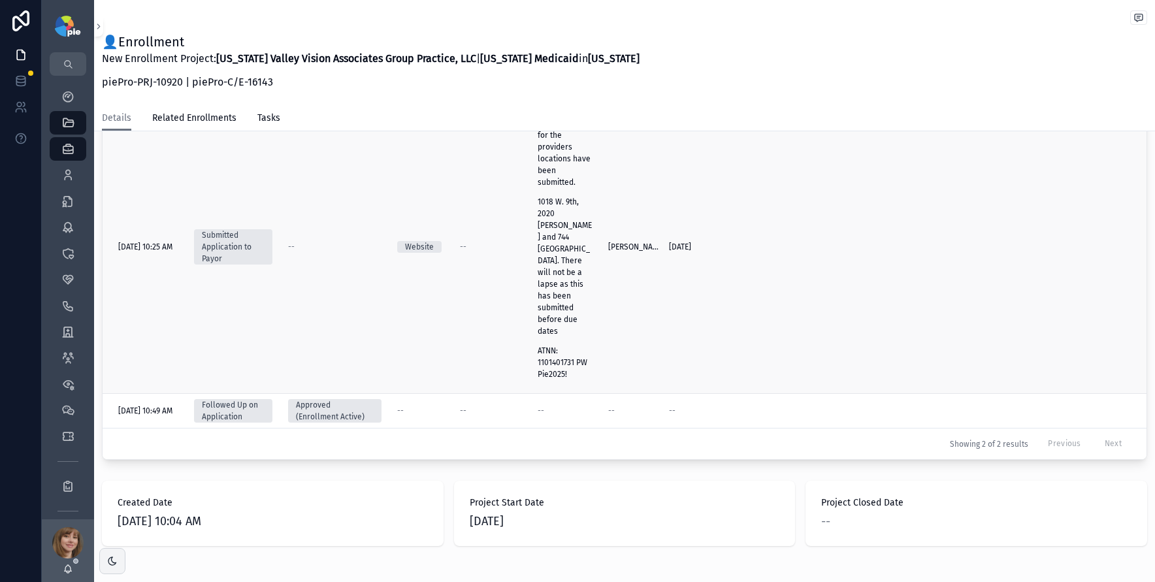
click at [567, 235] on p "1018 W. 9th, 2020 Sullivan and 744 Lancaster. There will not be a lapse as this…" at bounding box center [565, 266] width 55 height 141
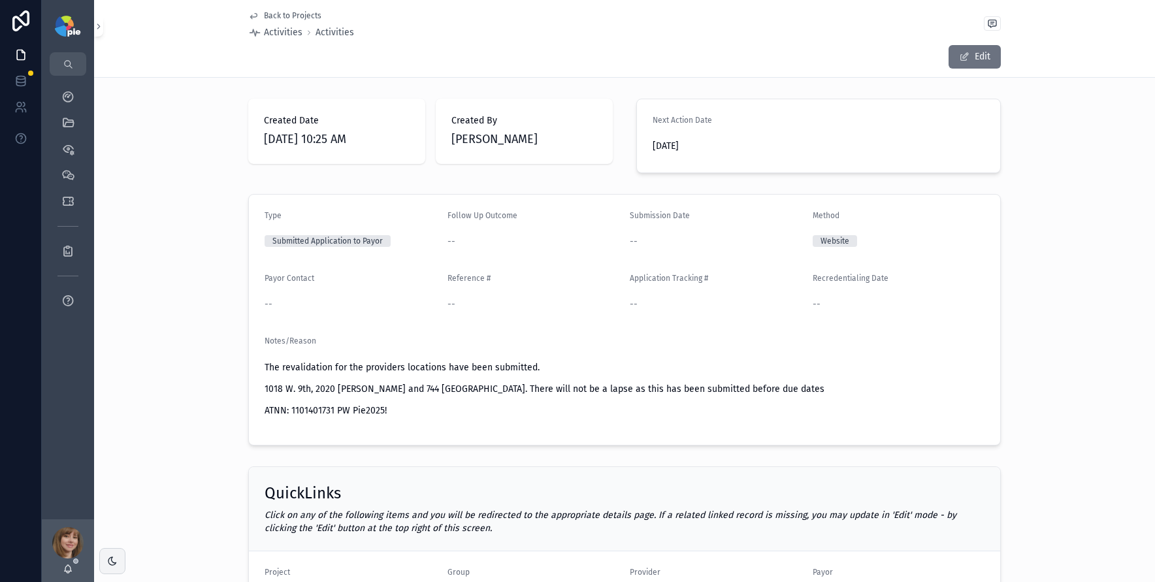
click at [316, 412] on p "ATNN: 1101401731 PW Pie2025!" at bounding box center [625, 411] width 720 height 14
copy p "1101401731"
click at [385, 410] on p "ATNN: 1101401731 PW Pie2025!" at bounding box center [625, 411] width 720 height 14
drag, startPoint x: 386, startPoint y: 408, endPoint x: 347, endPoint y: 411, distance: 38.7
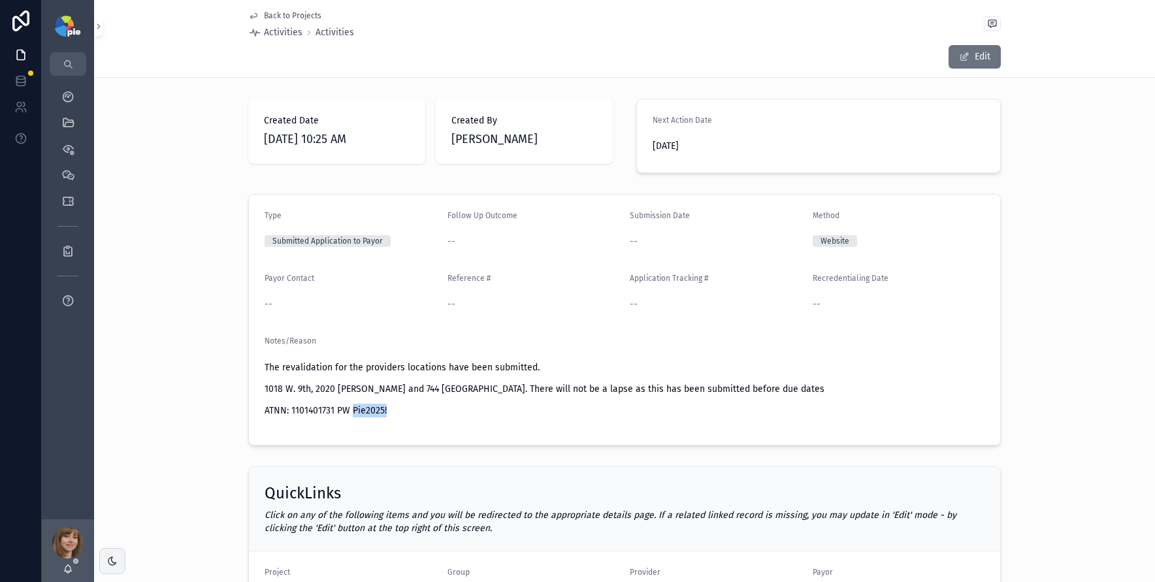
click at [347, 411] on p "ATNN: 1101401731 PW Pie2025!" at bounding box center [625, 411] width 720 height 14
copy p "Pie2025!"
drag, startPoint x: 199, startPoint y: 197, endPoint x: 201, endPoint y: 170, distance: 26.9
click at [195, 198] on div "Type Submitted Application to Payor Follow Up Outcome -- Submission Date -- Met…" at bounding box center [624, 320] width 1061 height 262
click at [278, 16] on span "Back to Projects" at bounding box center [293, 15] width 58 height 10
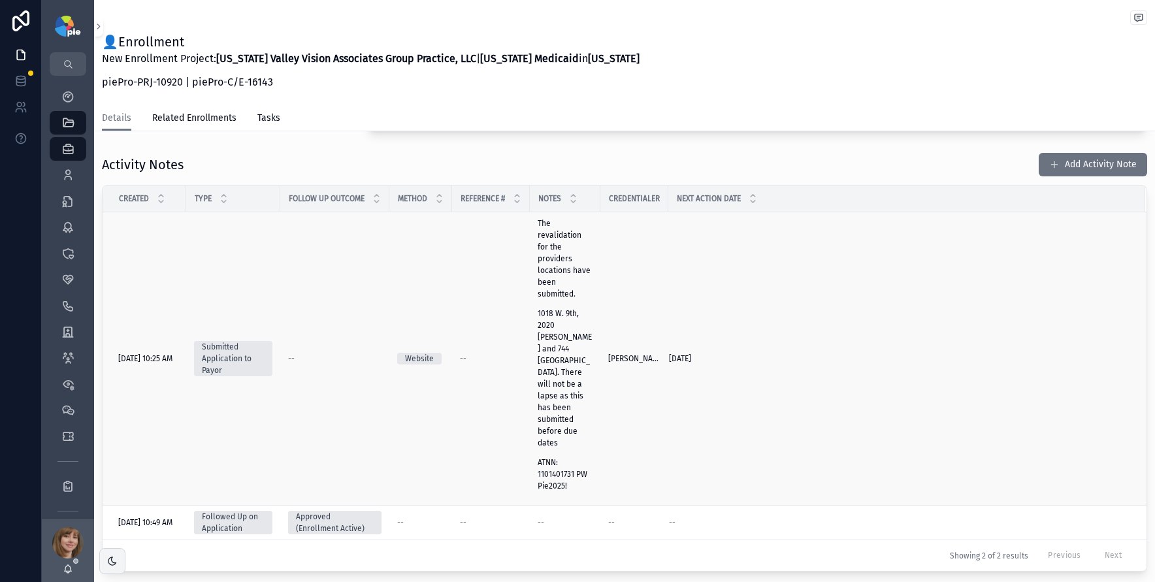
scroll to position [377, 0]
click at [404, 391] on td "Website" at bounding box center [420, 358] width 63 height 293
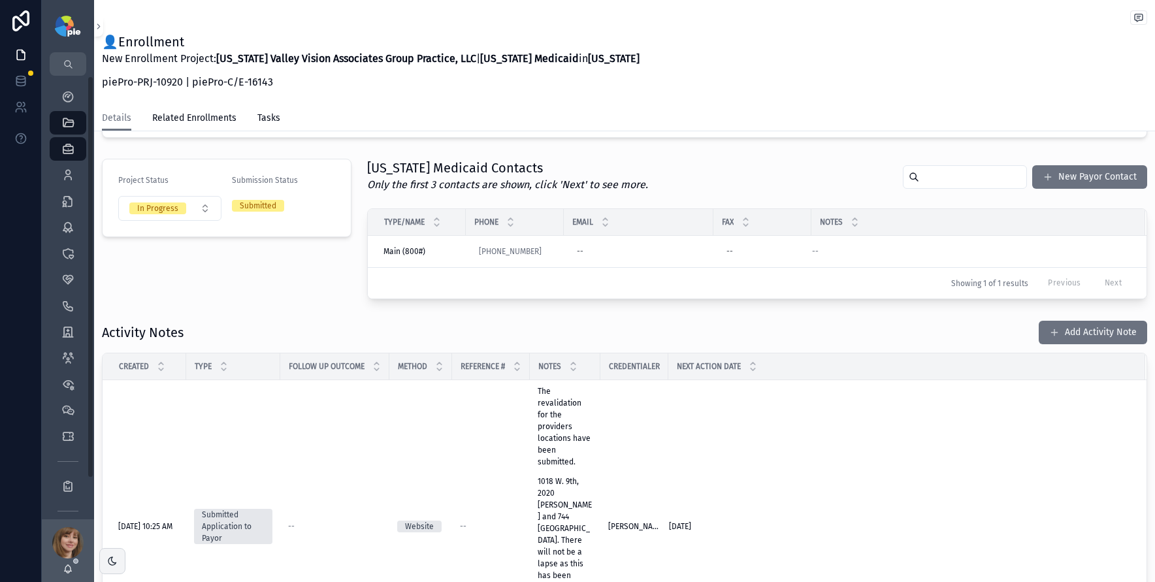
scroll to position [187, 0]
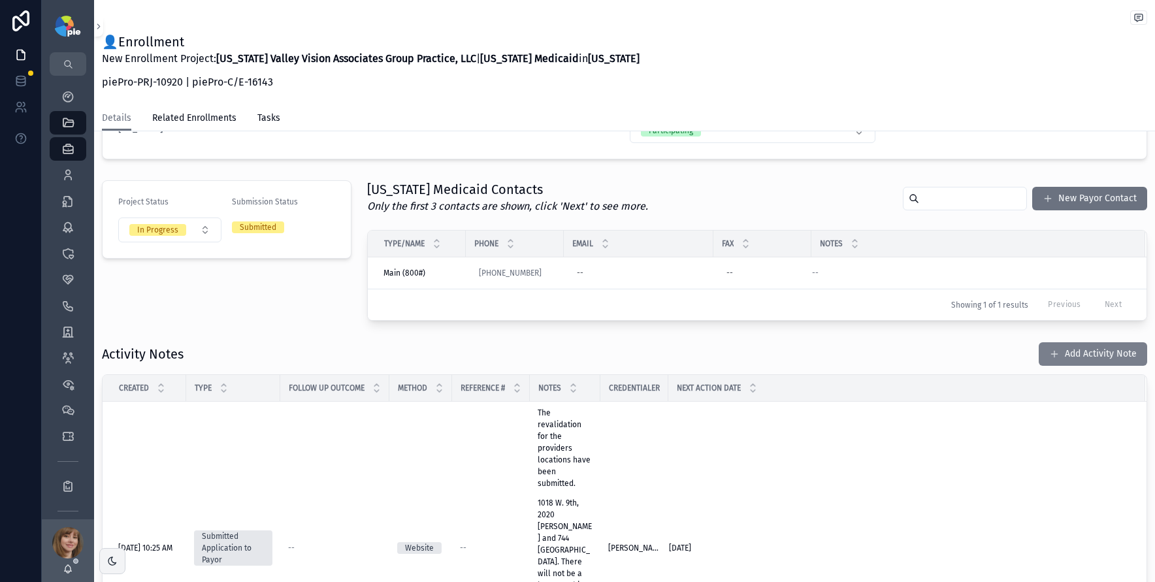
click at [1102, 357] on button "Add Activity Note" at bounding box center [1093, 354] width 108 height 24
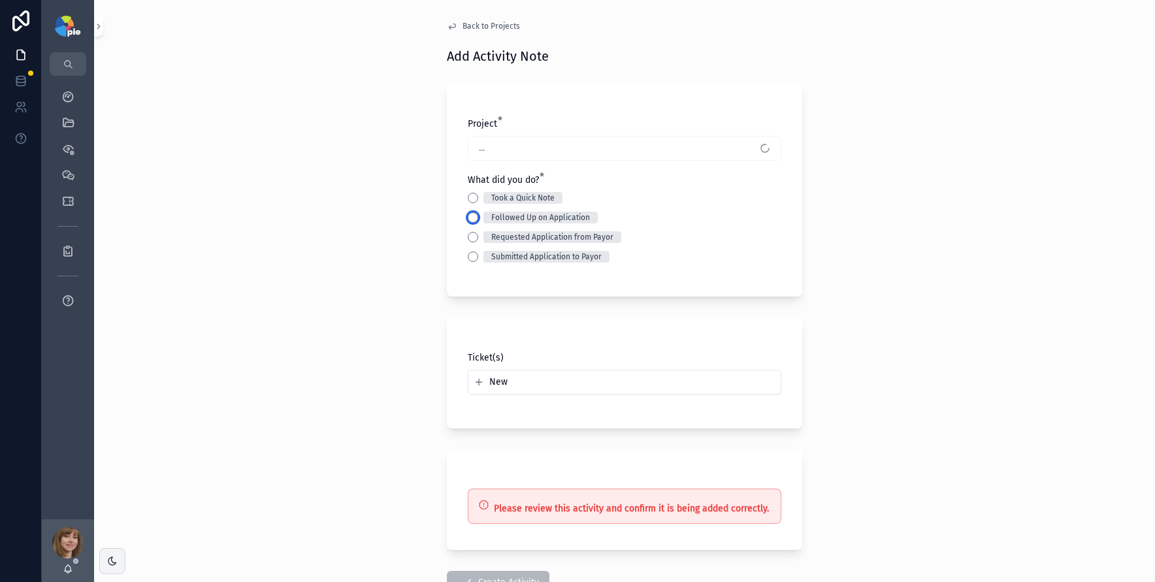
click at [468, 220] on button "Followed Up on Application" at bounding box center [473, 217] width 10 height 10
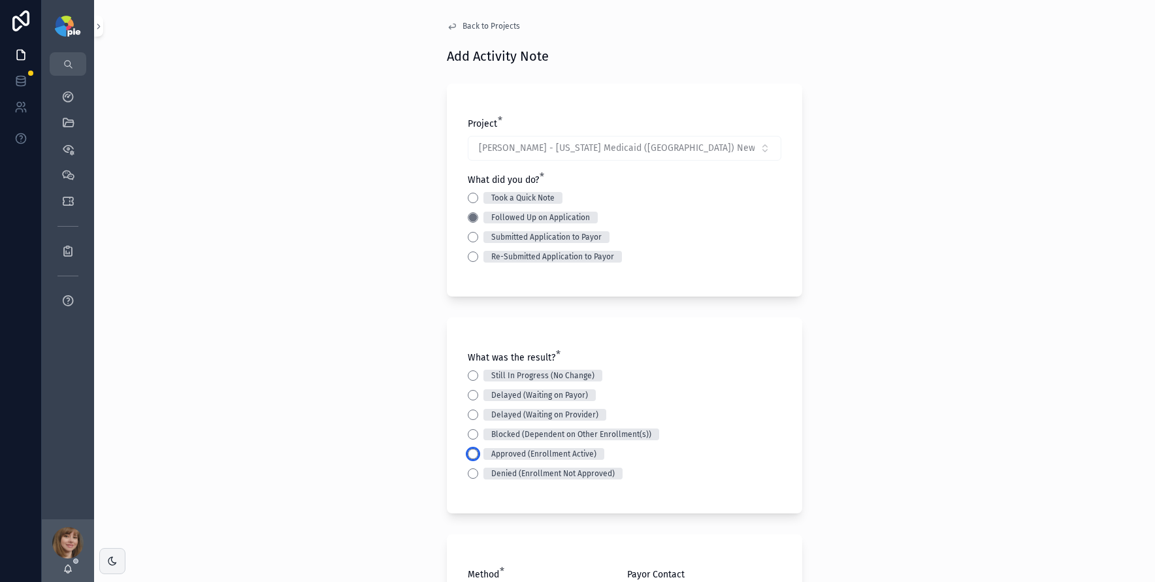
click at [468, 450] on button "Approved (Enrollment Active)" at bounding box center [473, 454] width 10 height 10
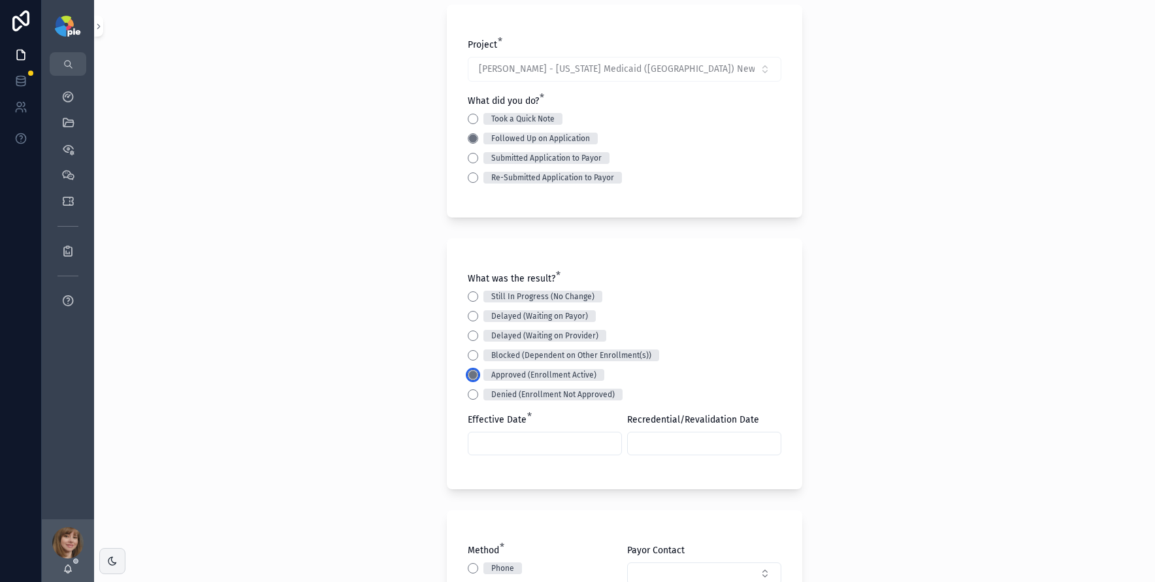
scroll to position [190, 0]
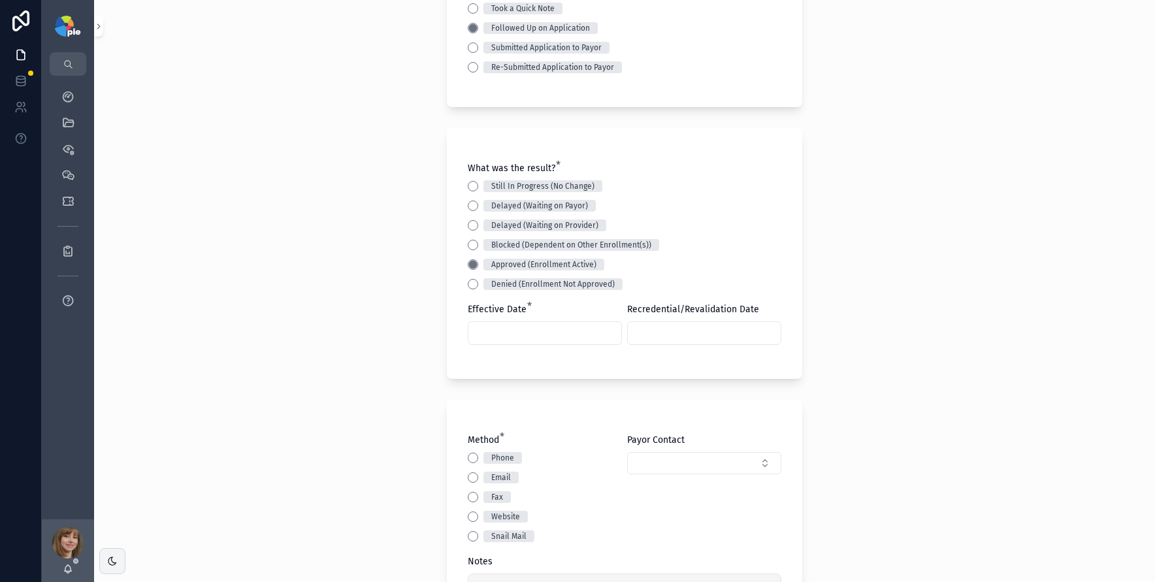
click at [509, 334] on input "scrollable content" at bounding box center [545, 333] width 153 height 18
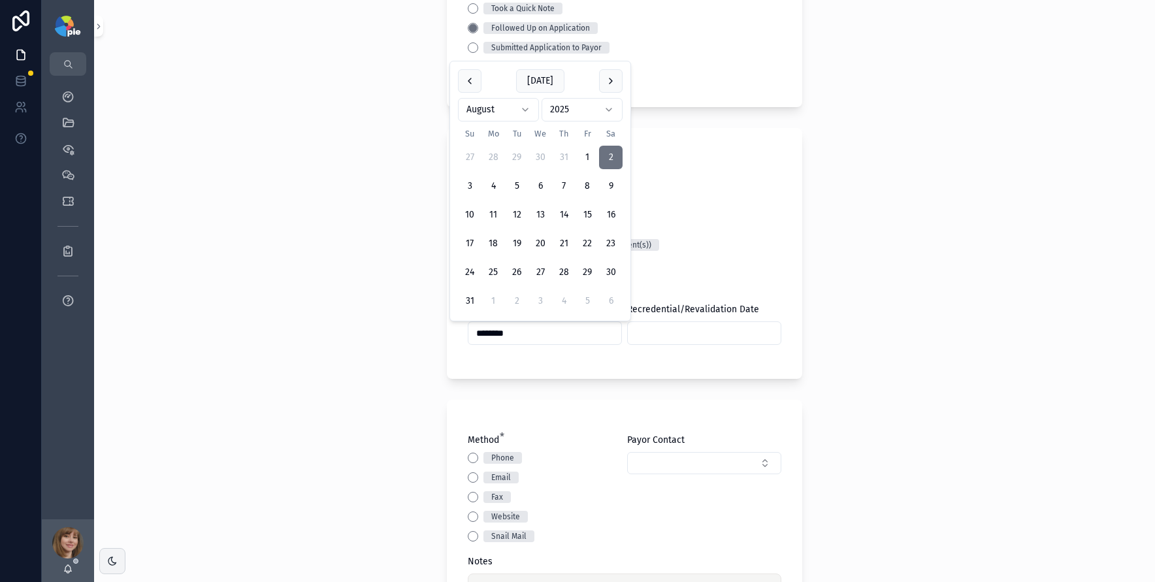
click at [488, 333] on input "********" at bounding box center [545, 333] width 153 height 18
click at [485, 335] on input "********" at bounding box center [545, 333] width 153 height 18
type input "*********"
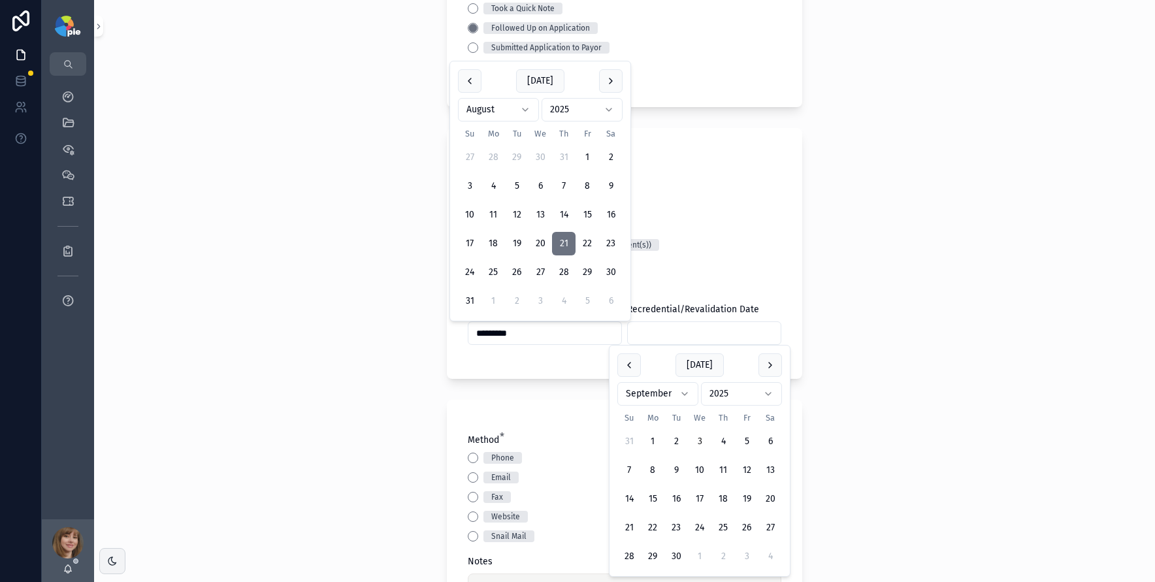
click at [672, 328] on input "scrollable content" at bounding box center [704, 333] width 153 height 18
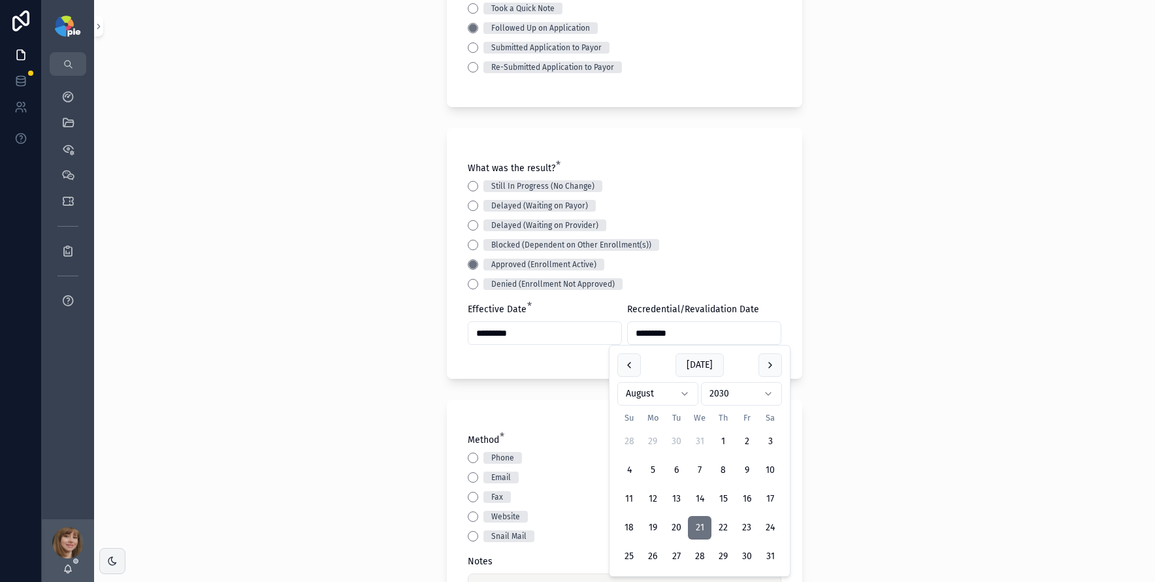
type input "*********"
click at [419, 374] on div "Back to Projects Add Activity Note Project * Cohn, Aaron - Pennsylvania Medicai…" at bounding box center [624, 101] width 1061 height 582
click at [468, 516] on button "Website" at bounding box center [473, 517] width 10 height 10
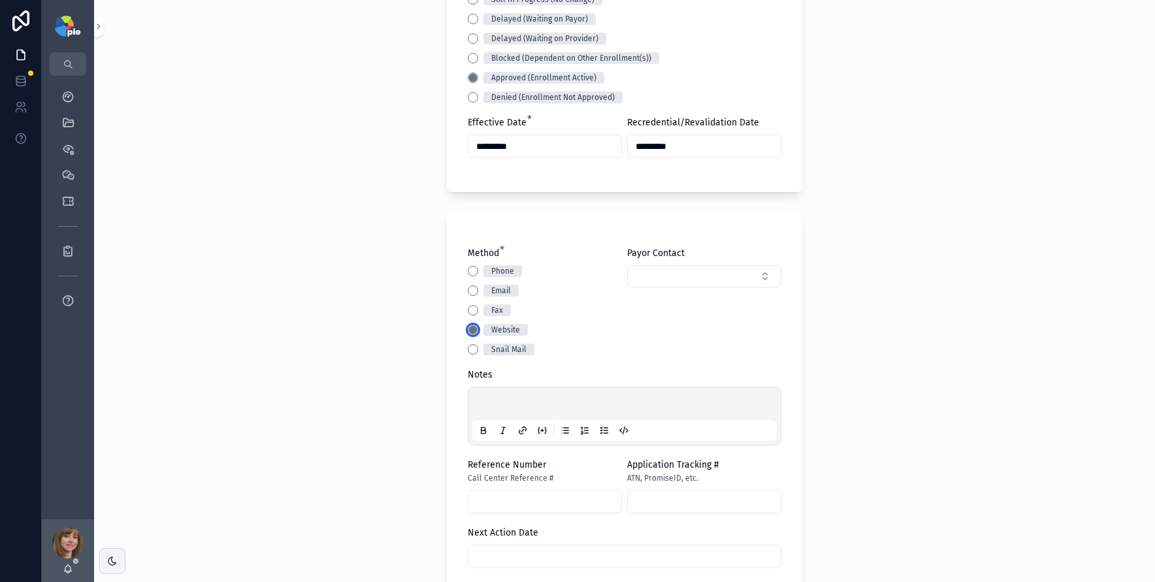
scroll to position [377, 0]
click at [479, 406] on p "scrollable content" at bounding box center [627, 405] width 305 height 13
click at [643, 403] on span "**********" at bounding box center [559, 405] width 168 height 9
click at [643, 407] on span "**********" at bounding box center [559, 405] width 168 height 9
click at [714, 406] on p "**********" at bounding box center [627, 405] width 305 height 13
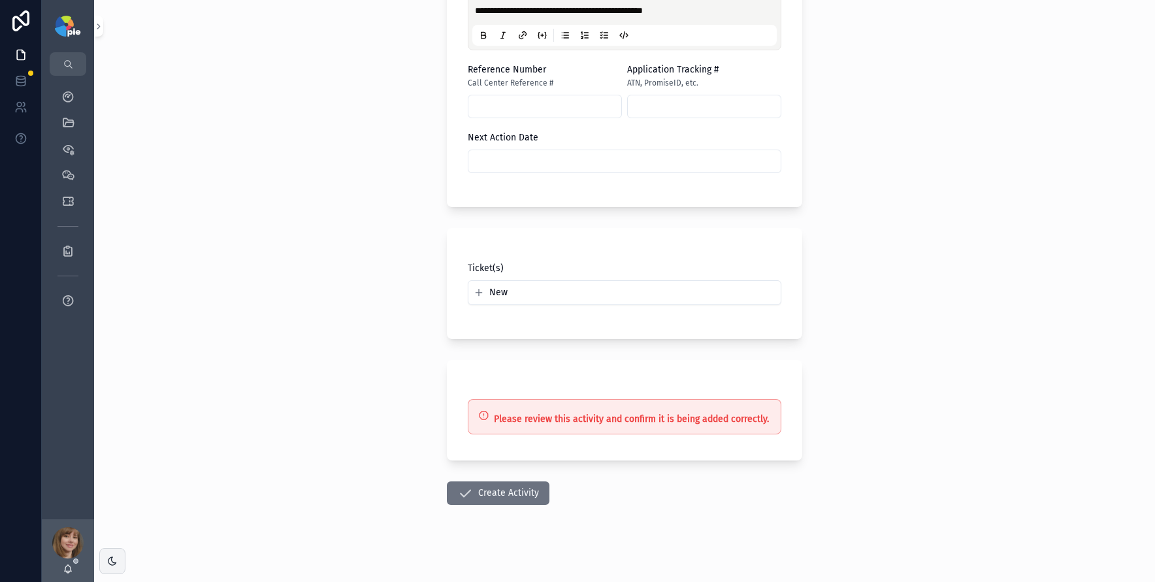
scroll to position [778, 0]
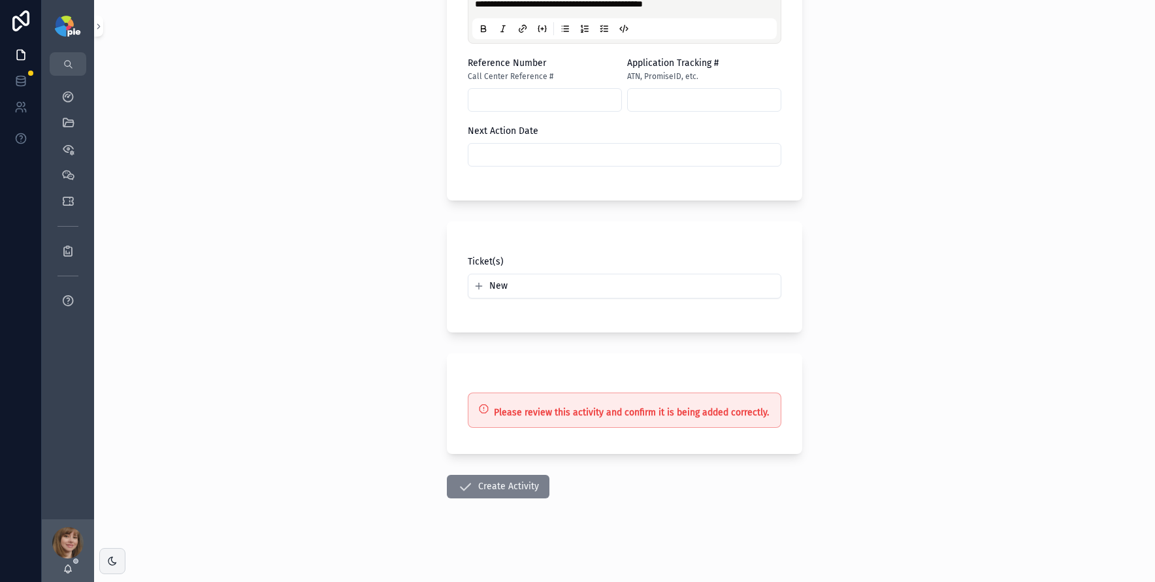
click at [508, 491] on button "Create Activity" at bounding box center [498, 487] width 103 height 24
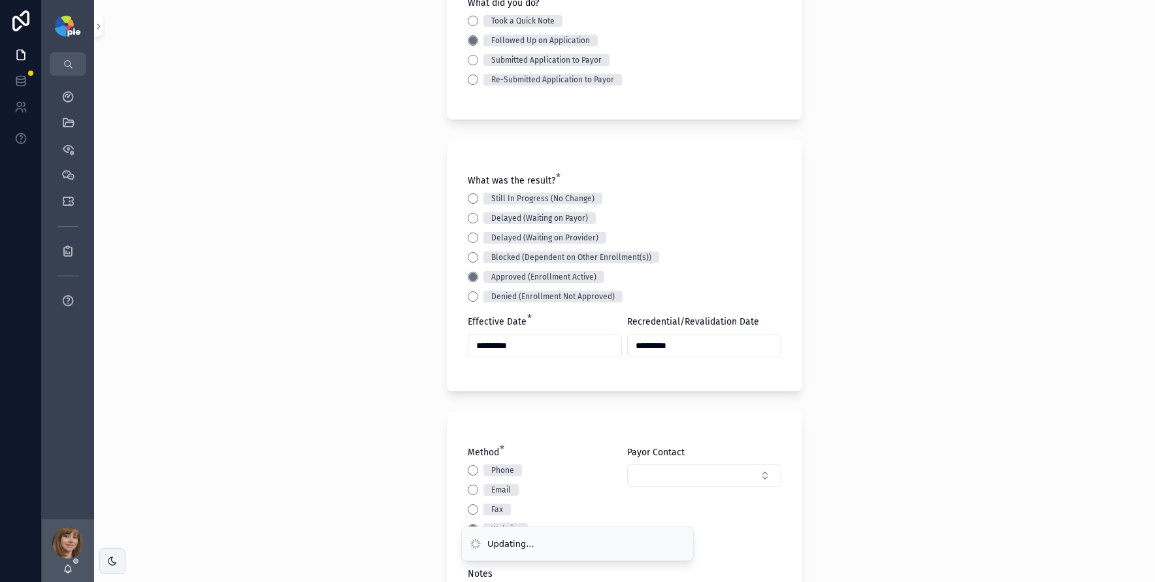
scroll to position [0, 0]
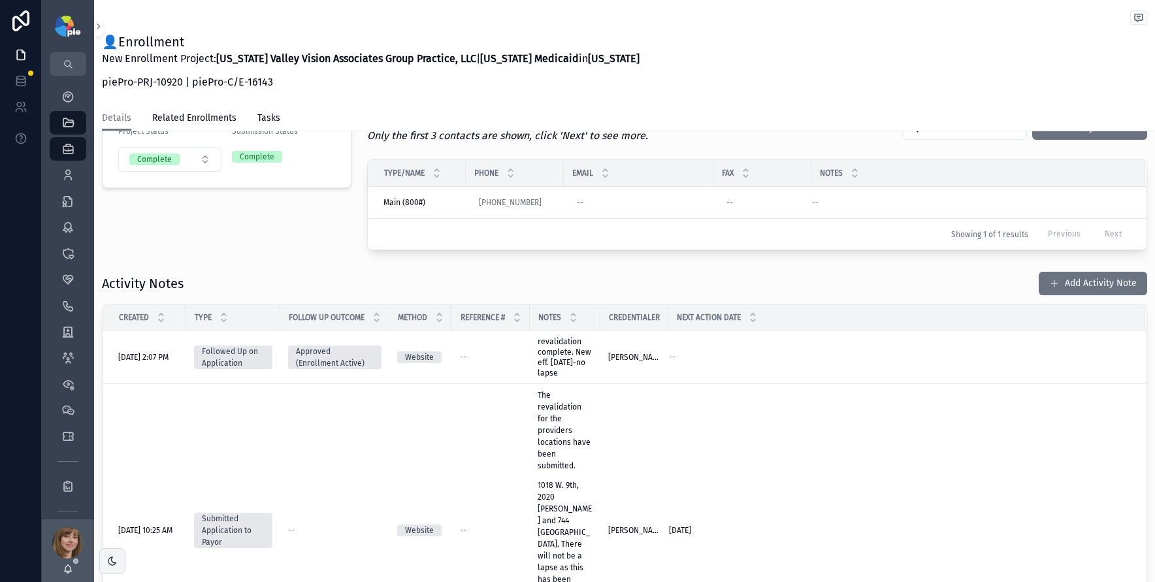
scroll to position [363, 0]
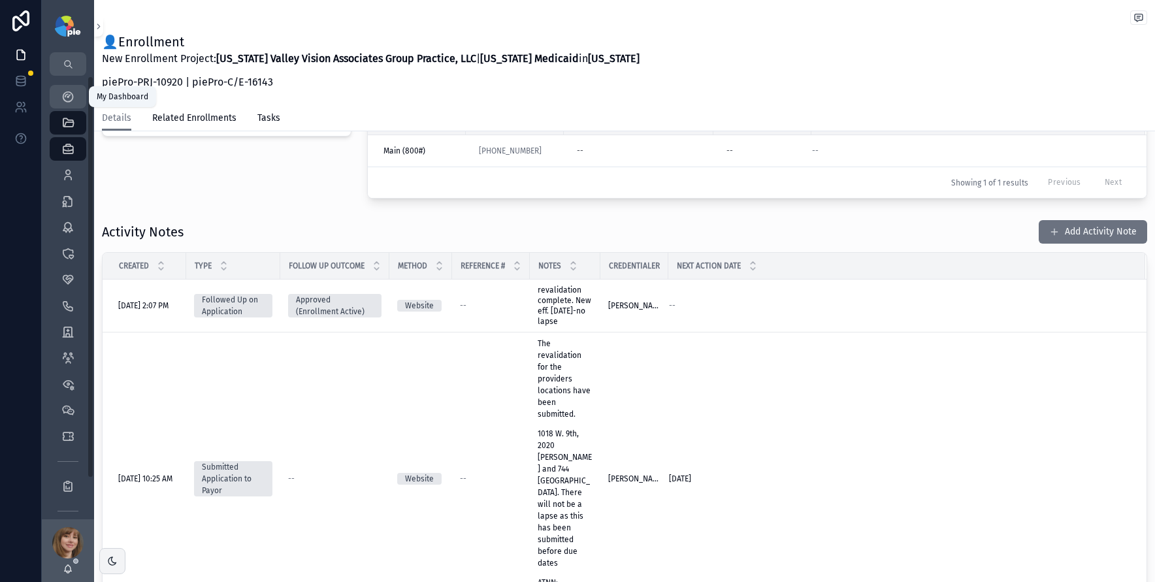
click at [69, 102] on icon "scrollable content" at bounding box center [67, 96] width 13 height 13
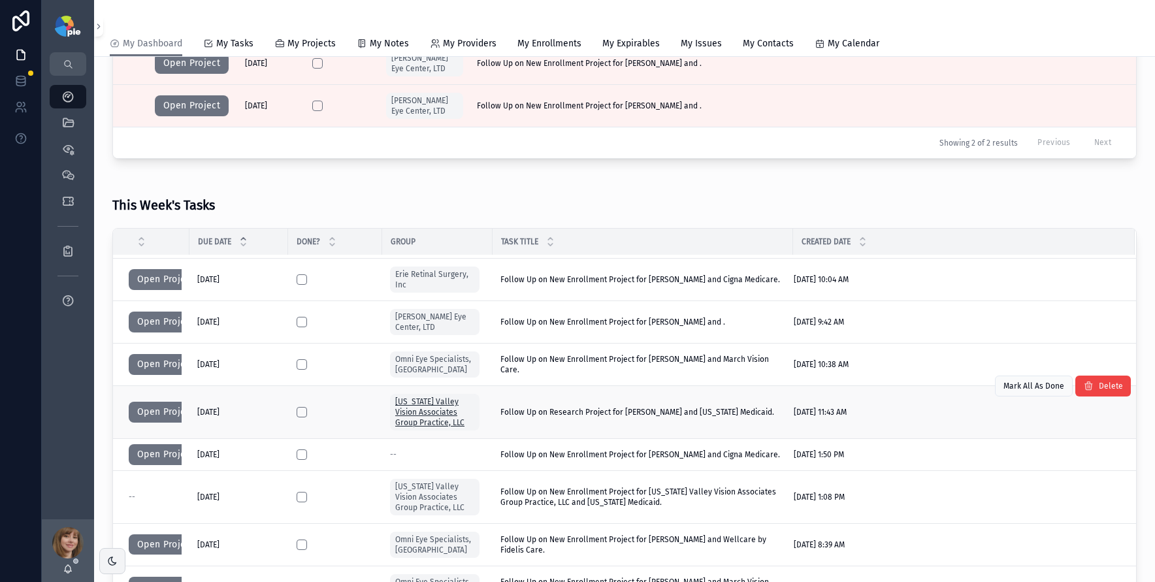
scroll to position [42, 0]
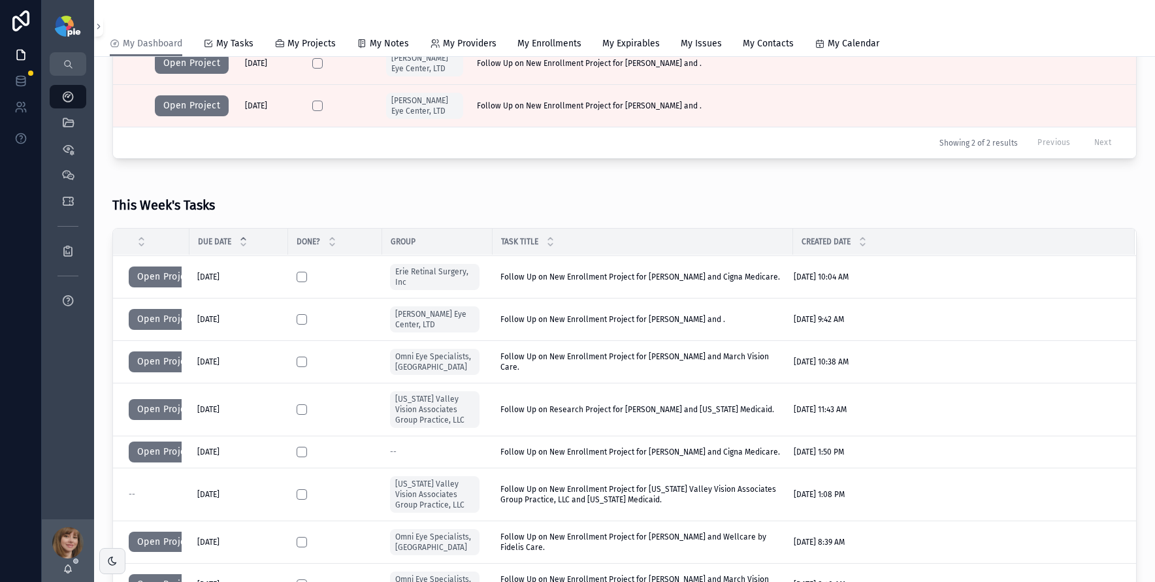
click at [480, 194] on div "This Week's Tasks" at bounding box center [624, 200] width 1025 height 41
click at [148, 276] on button "Open Project" at bounding box center [166, 277] width 74 height 21
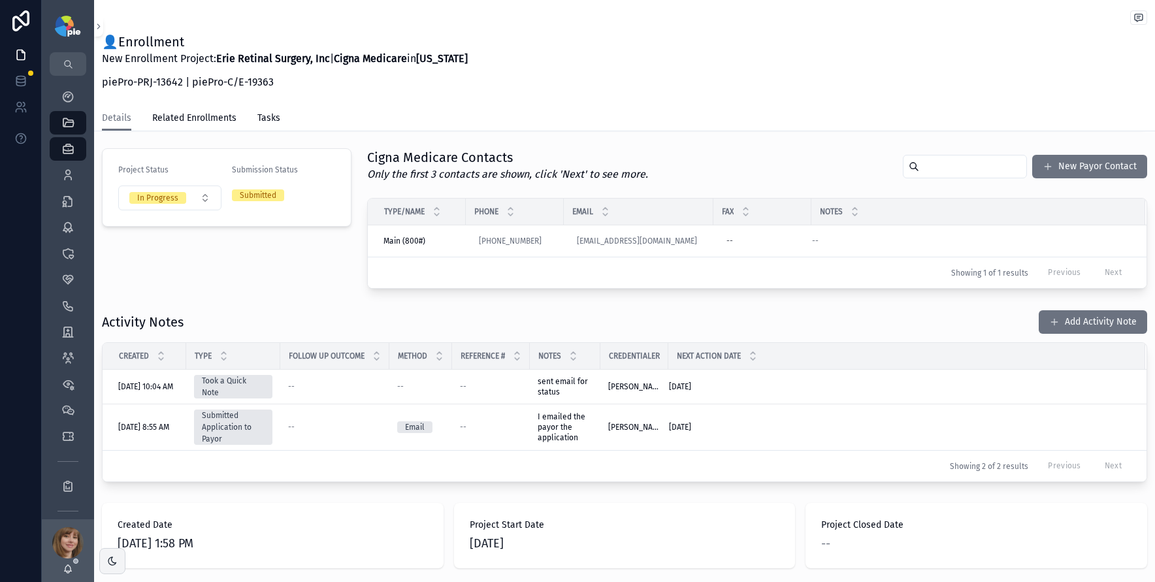
scroll to position [222, 0]
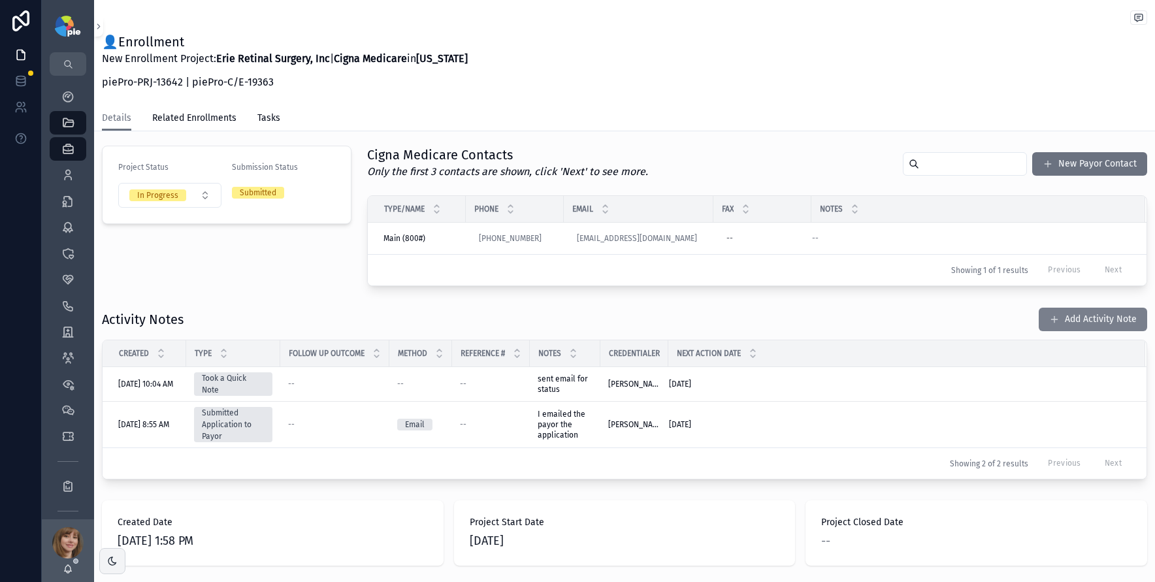
click at [1074, 318] on button "Add Activity Note" at bounding box center [1093, 320] width 108 height 24
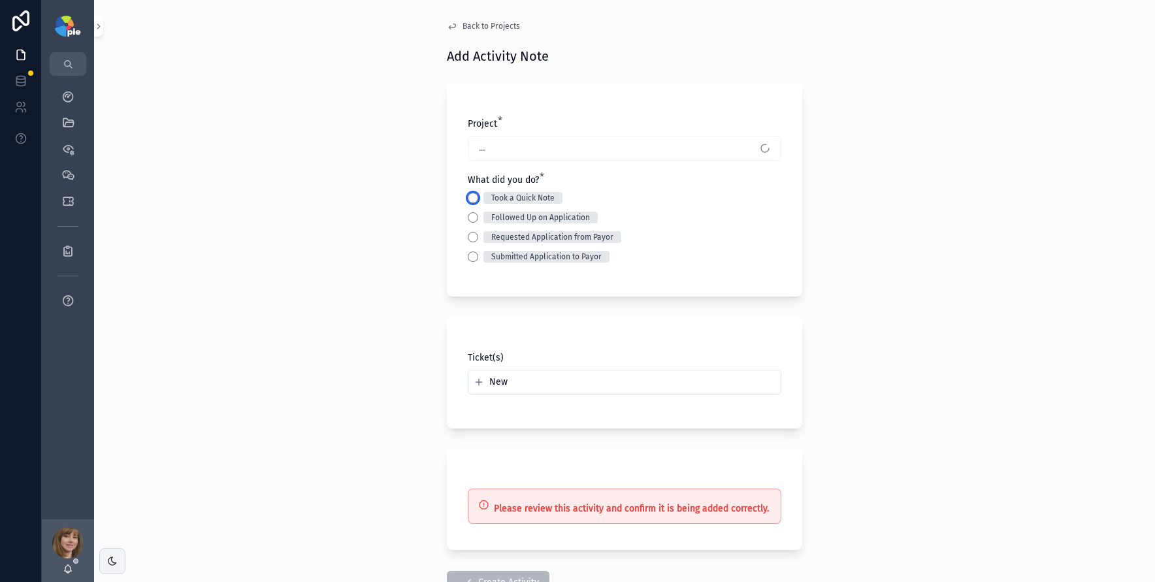
click at [472, 199] on button "Took a Quick Note" at bounding box center [473, 198] width 10 height 10
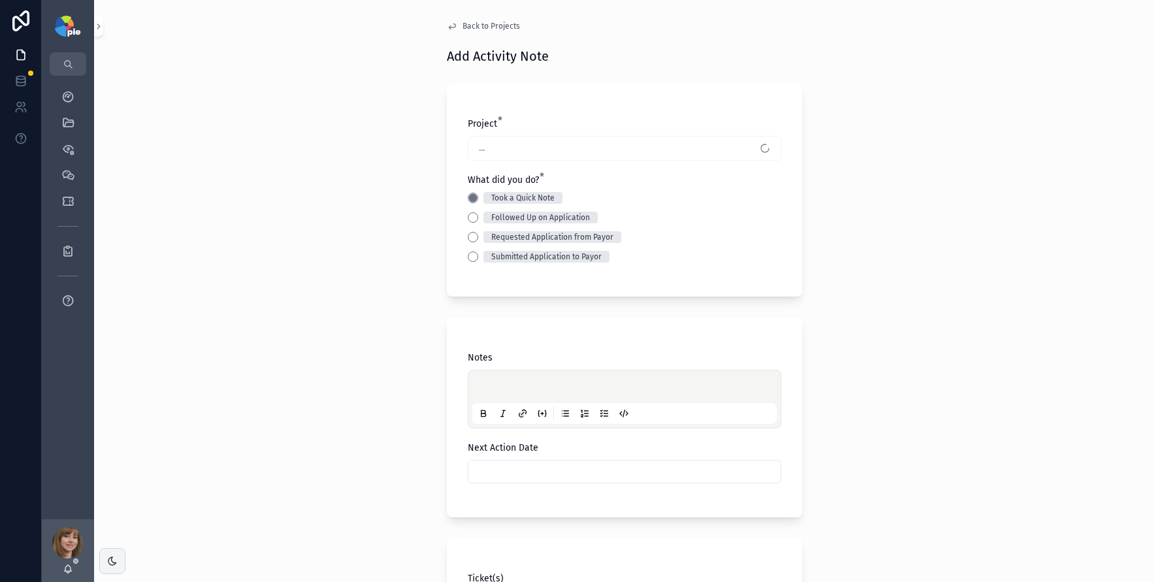
click at [484, 379] on div "scrollable content" at bounding box center [624, 399] width 305 height 50
click at [487, 385] on p "scrollable content" at bounding box center [627, 388] width 305 height 13
click at [520, 474] on input "scrollable content" at bounding box center [625, 472] width 312 height 18
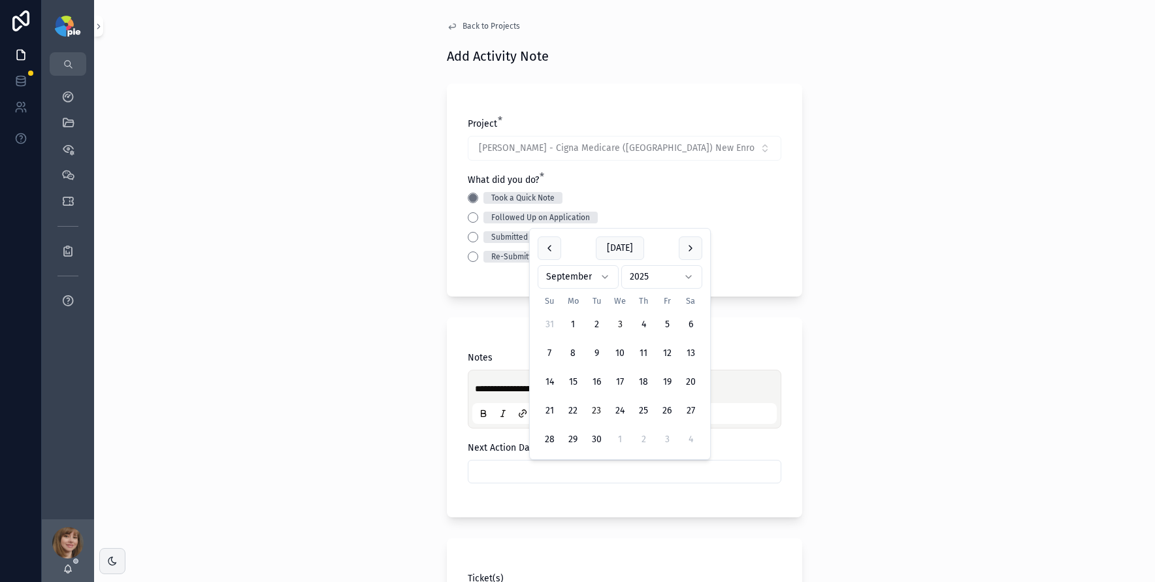
click at [599, 413] on button "23" at bounding box center [597, 411] width 24 height 24
type input "*********"
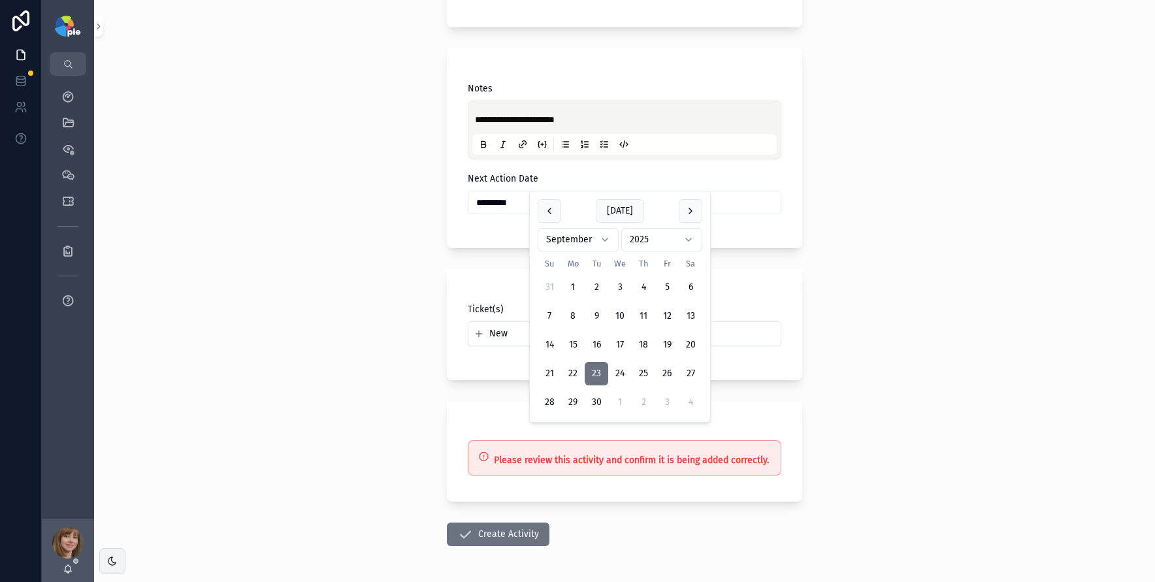
scroll to position [317, 0]
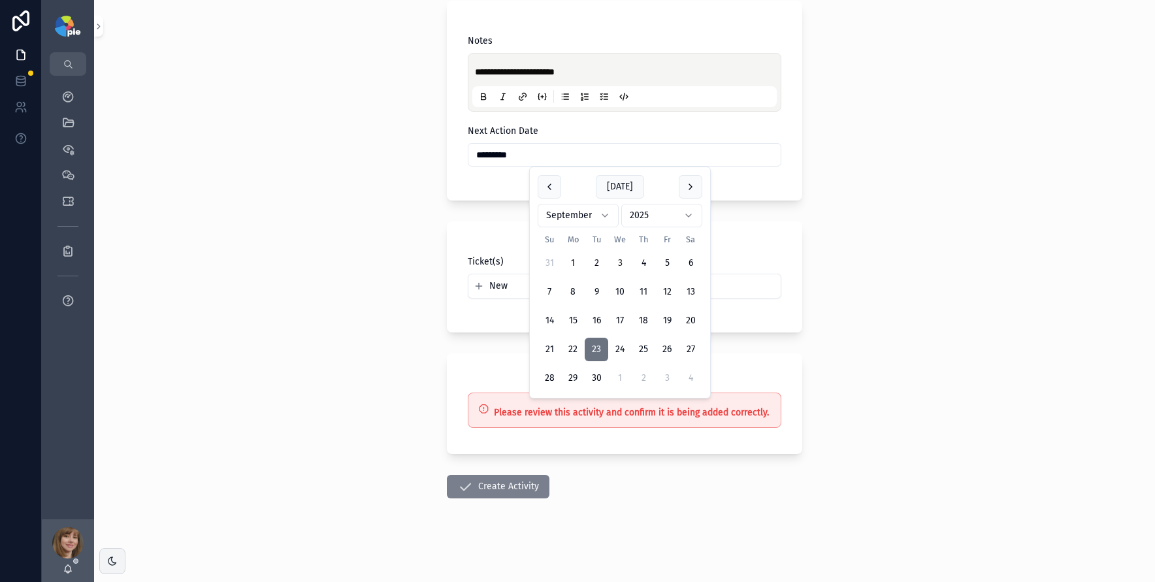
click at [512, 491] on button "Create Activity" at bounding box center [498, 487] width 103 height 24
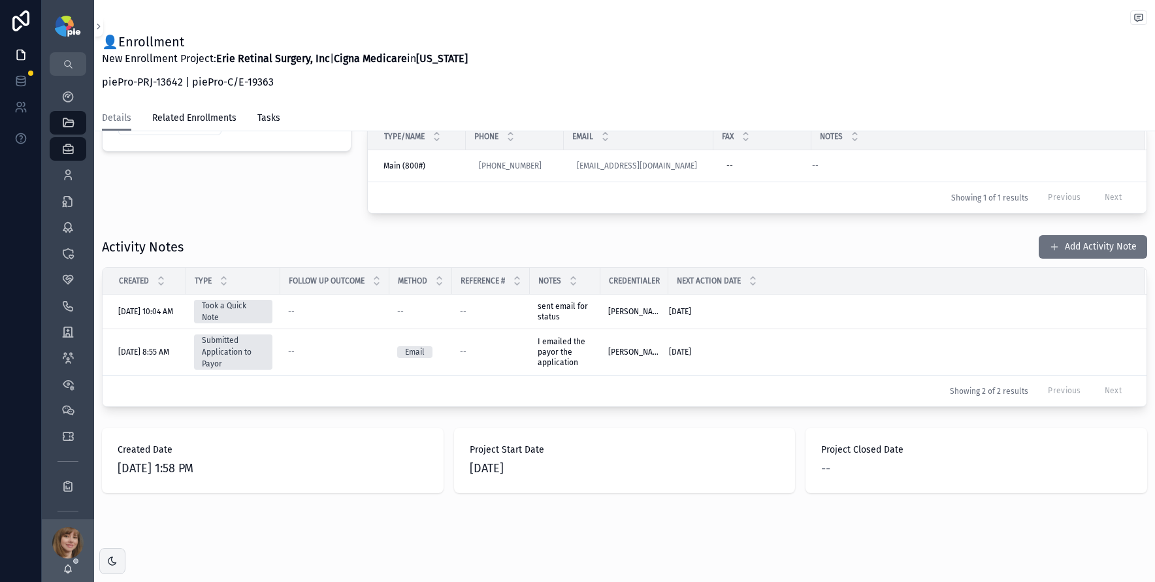
scroll to position [317, 0]
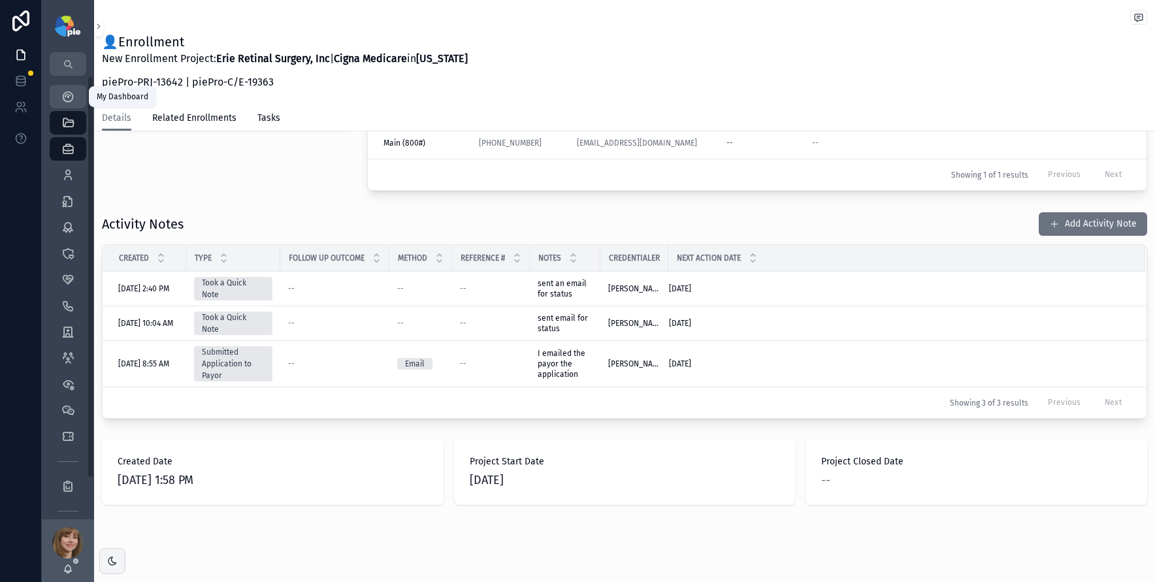
click at [69, 97] on icon "scrollable content" at bounding box center [67, 96] width 13 height 13
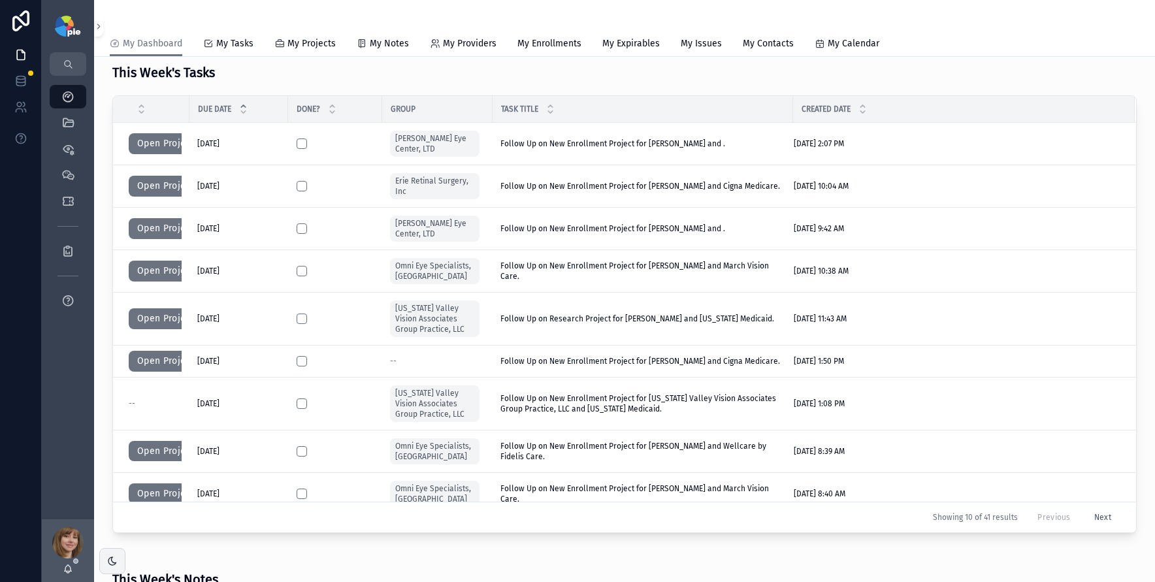
scroll to position [56, 0]
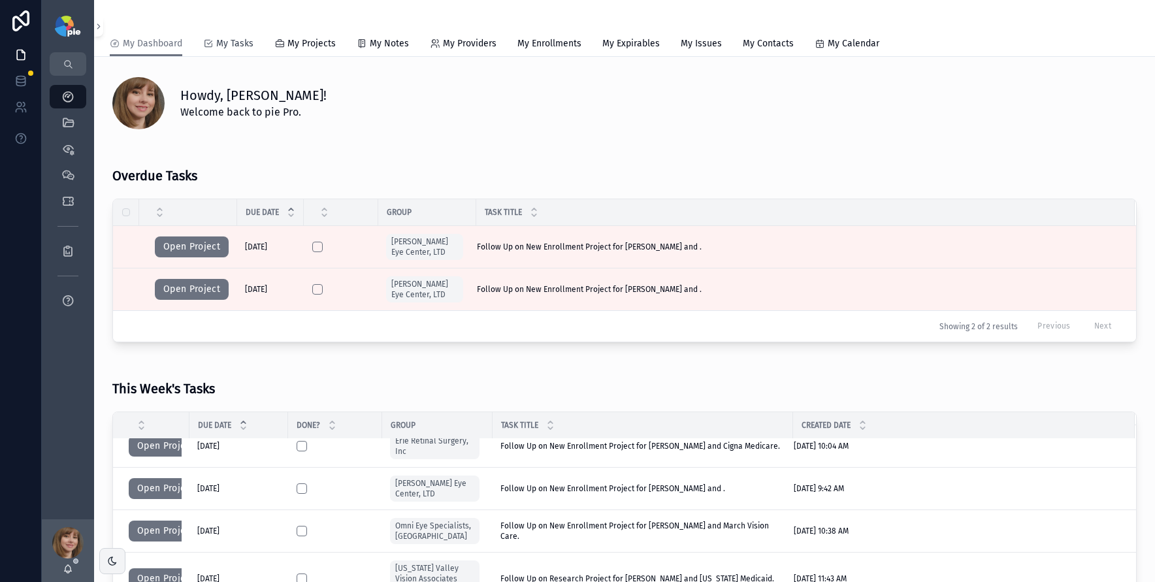
click at [218, 50] on span "My Tasks" at bounding box center [234, 43] width 37 height 13
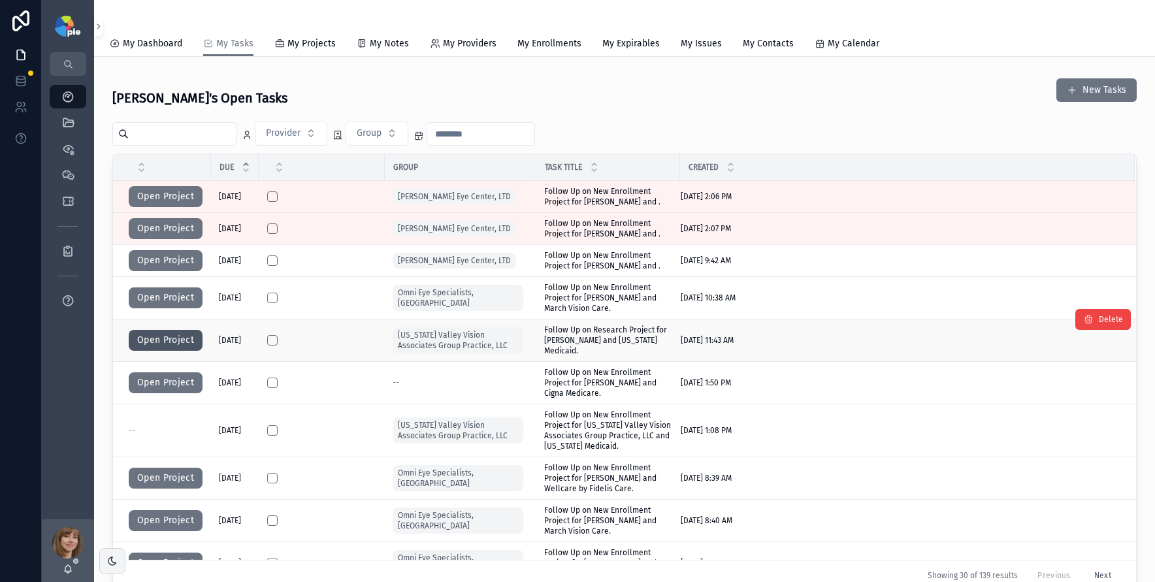
click at [183, 340] on button "Open Project" at bounding box center [166, 340] width 74 height 21
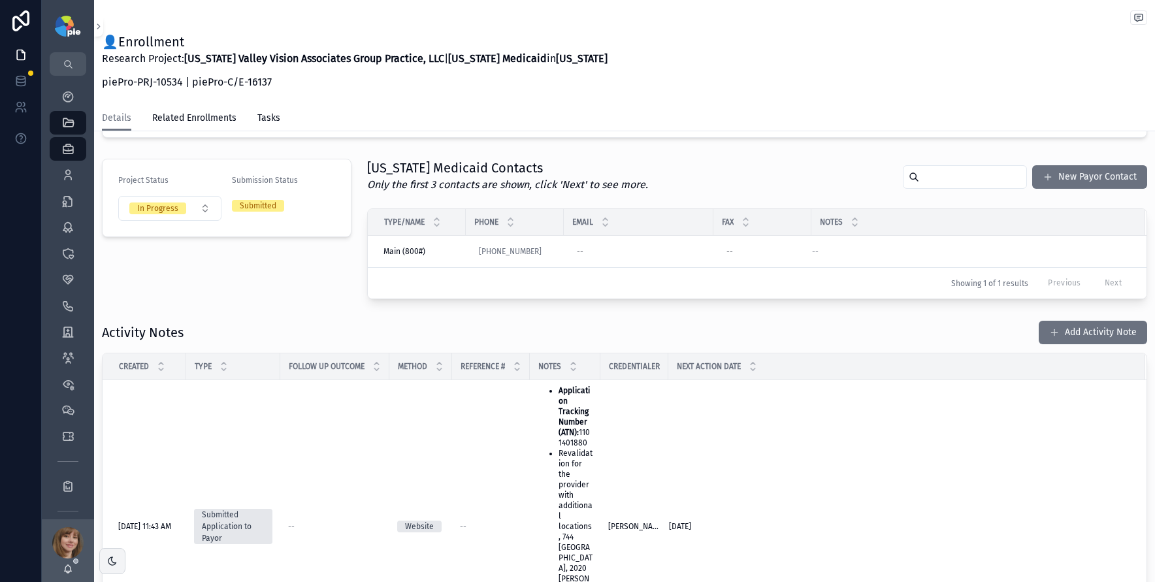
scroll to position [337, 0]
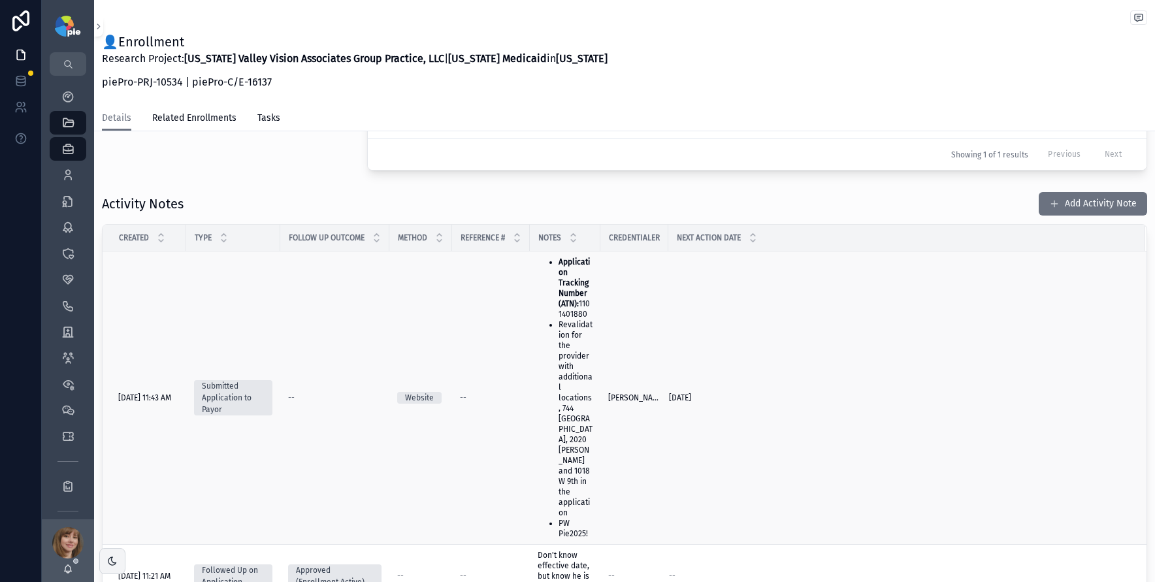
click at [586, 372] on li "Revalidation for the provider with additional locations, 744 Lancaster, 2020 Su…" at bounding box center [576, 419] width 34 height 199
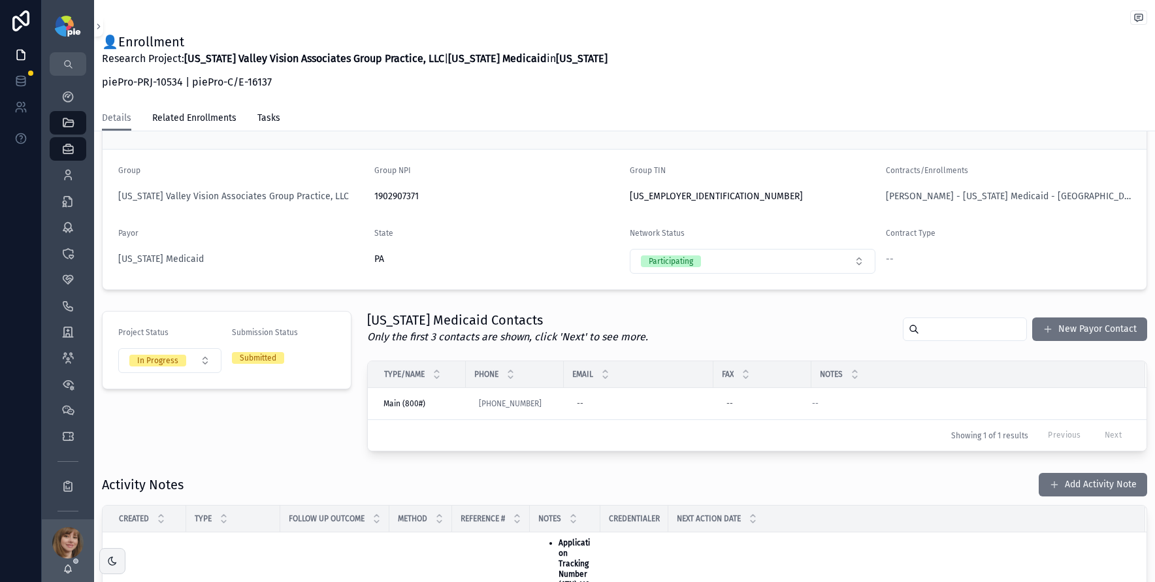
scroll to position [267, 0]
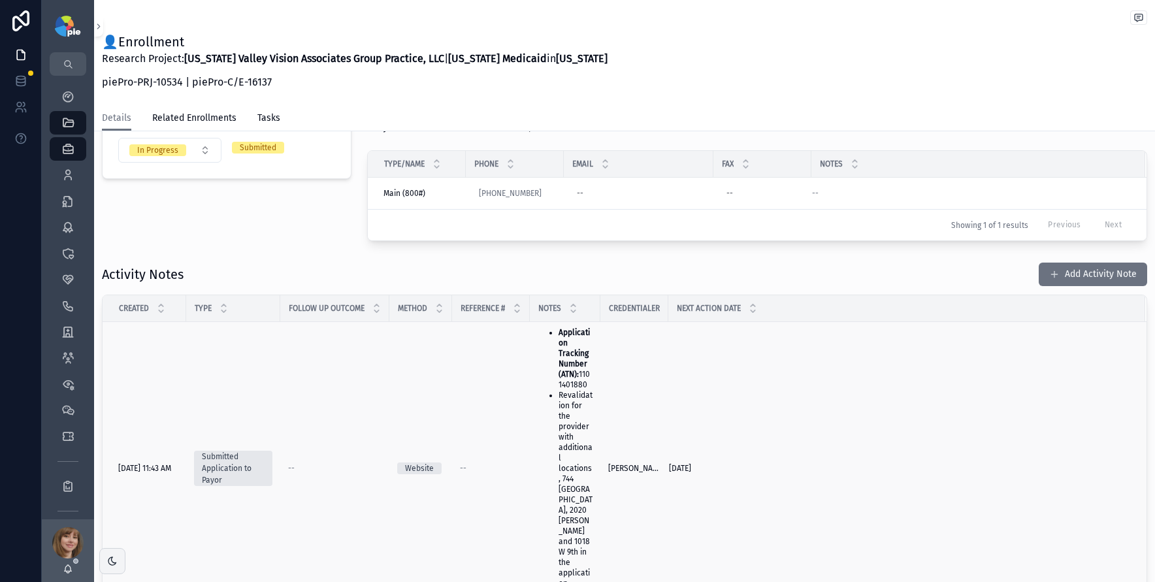
click at [576, 377] on strong "Application Tracking Number (ATN):" at bounding box center [575, 353] width 32 height 51
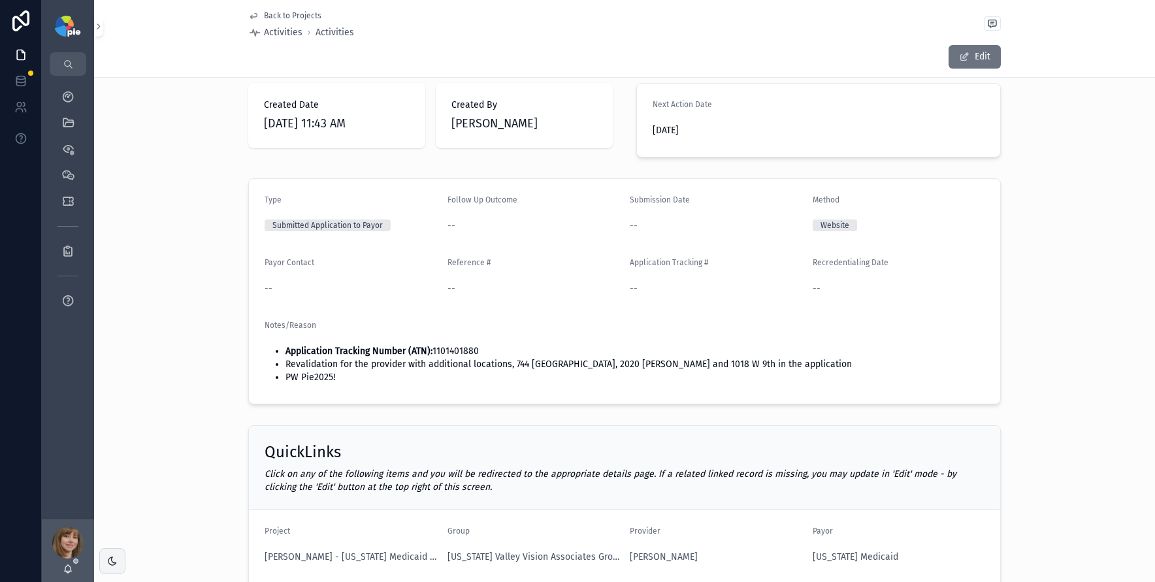
scroll to position [101, 0]
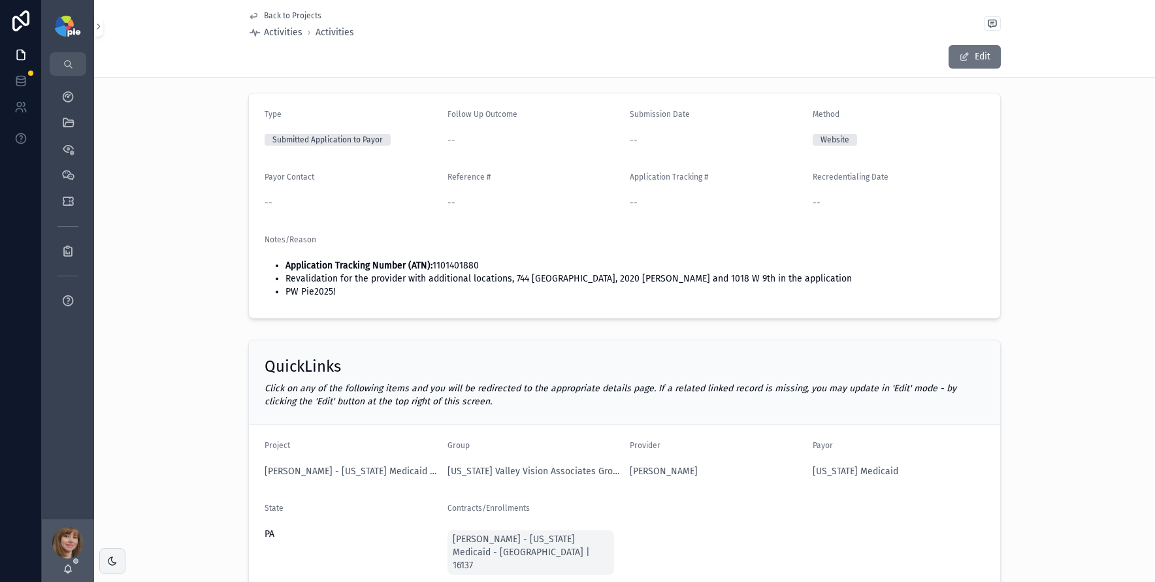
click at [463, 264] on li "Application Tracking Number (ATN): 1101401880" at bounding box center [635, 265] width 699 height 13
copy li "1101401880"
drag, startPoint x: 337, startPoint y: 289, endPoint x: 297, endPoint y: 292, distance: 39.9
click at [297, 292] on li "PW Pie2025!" at bounding box center [635, 292] width 699 height 13
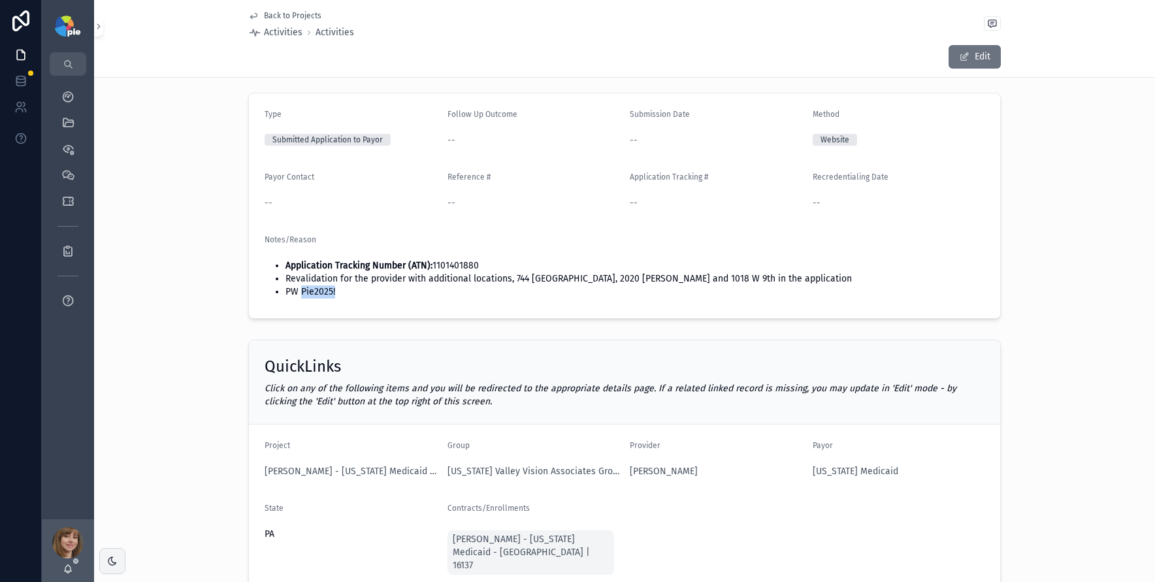
copy li "Pie2025!"
click at [131, 226] on div "Type Submitted Application to Payor Follow Up Outcome -- Submission Date -- Met…" at bounding box center [624, 206] width 1061 height 237
click at [288, 16] on span "Back to Projects" at bounding box center [293, 15] width 58 height 10
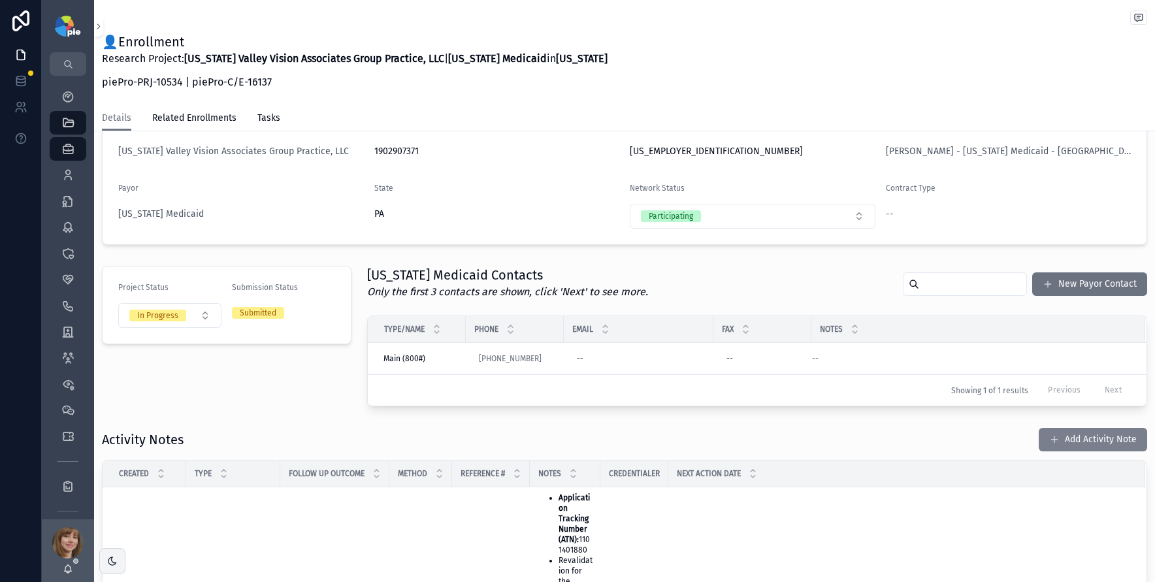
click at [1098, 447] on button "Add Activity Note" at bounding box center [1093, 440] width 108 height 24
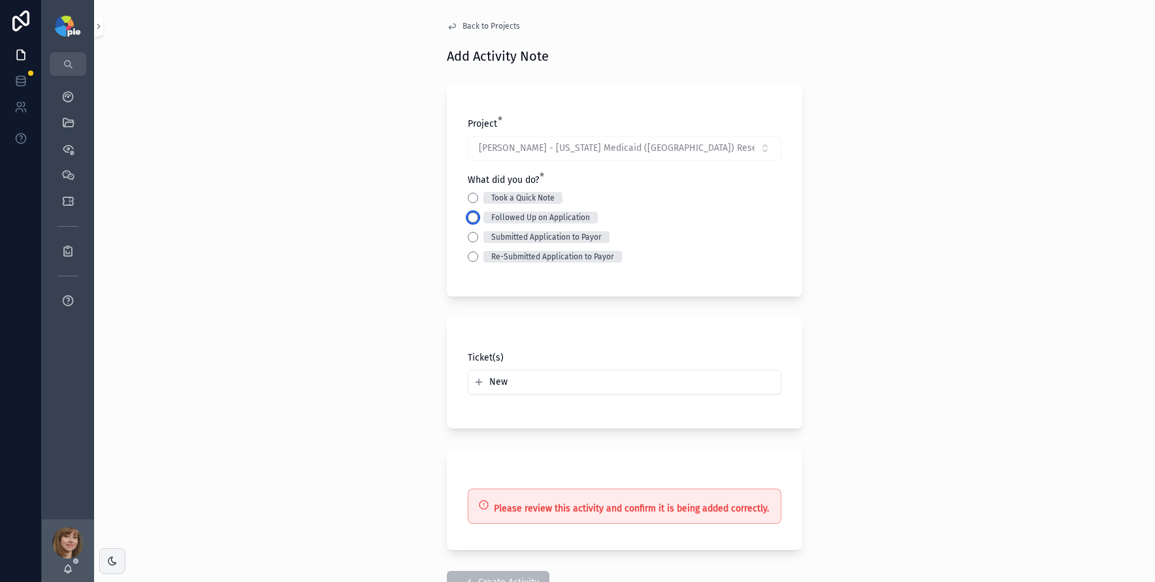
click at [469, 215] on button "Followed Up on Application" at bounding box center [473, 217] width 10 height 10
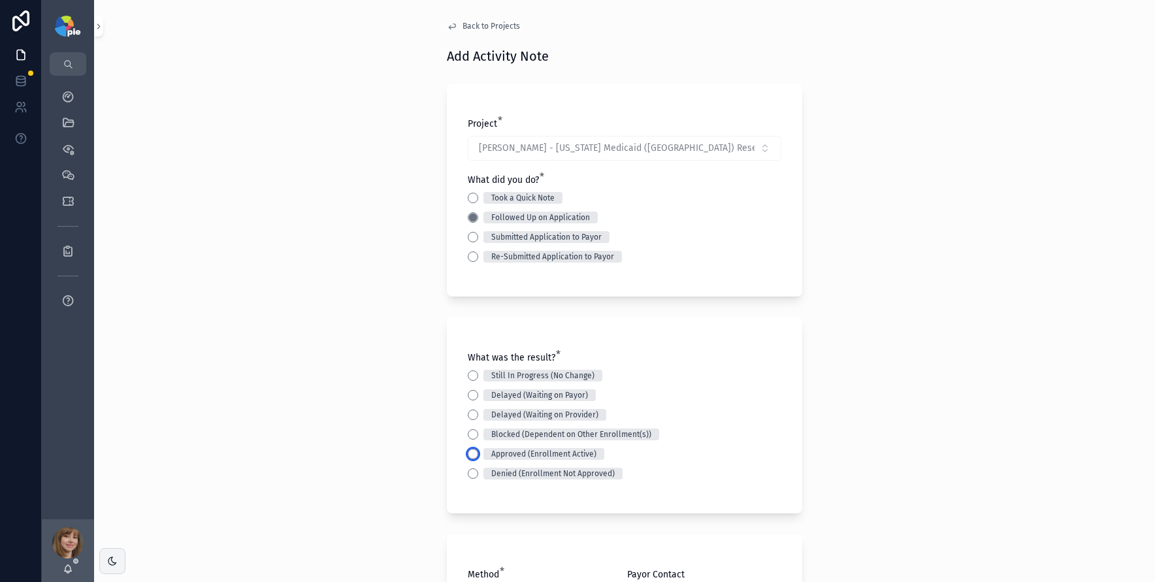
click at [470, 451] on button "Approved (Enrollment Active)" at bounding box center [473, 454] width 10 height 10
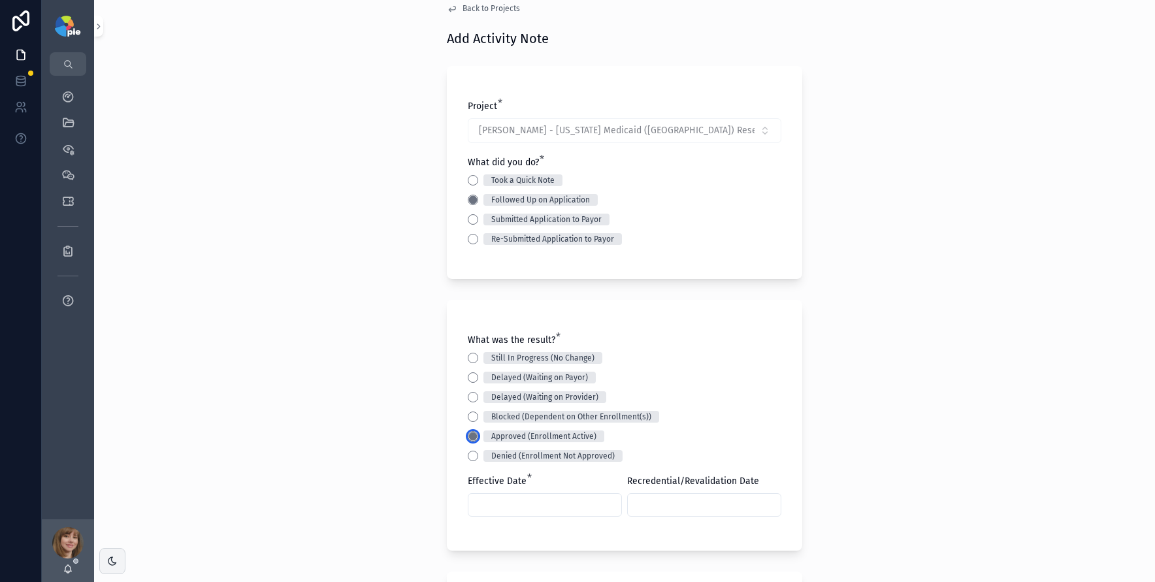
scroll to position [216, 0]
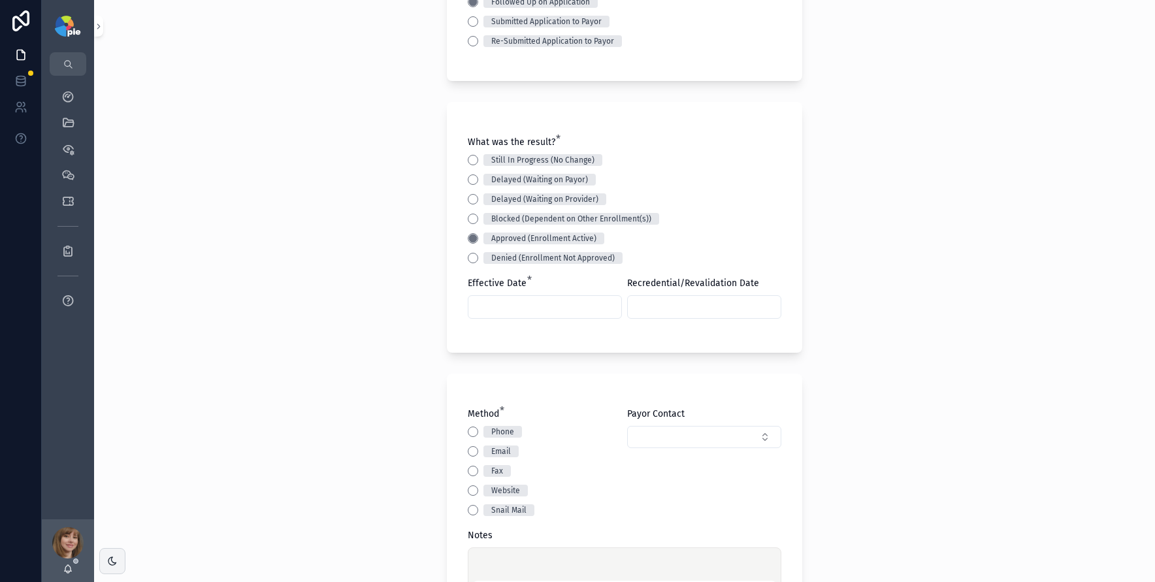
click at [514, 308] on input "scrollable content" at bounding box center [545, 307] width 153 height 18
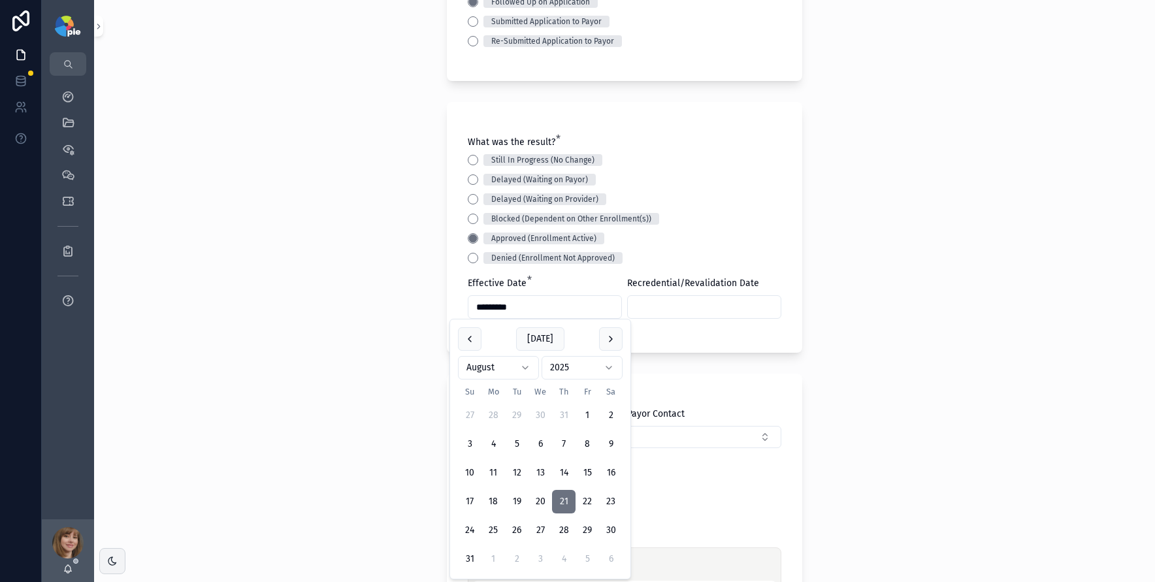
type input "*********"
click at [671, 305] on input "scrollable content" at bounding box center [704, 307] width 153 height 18
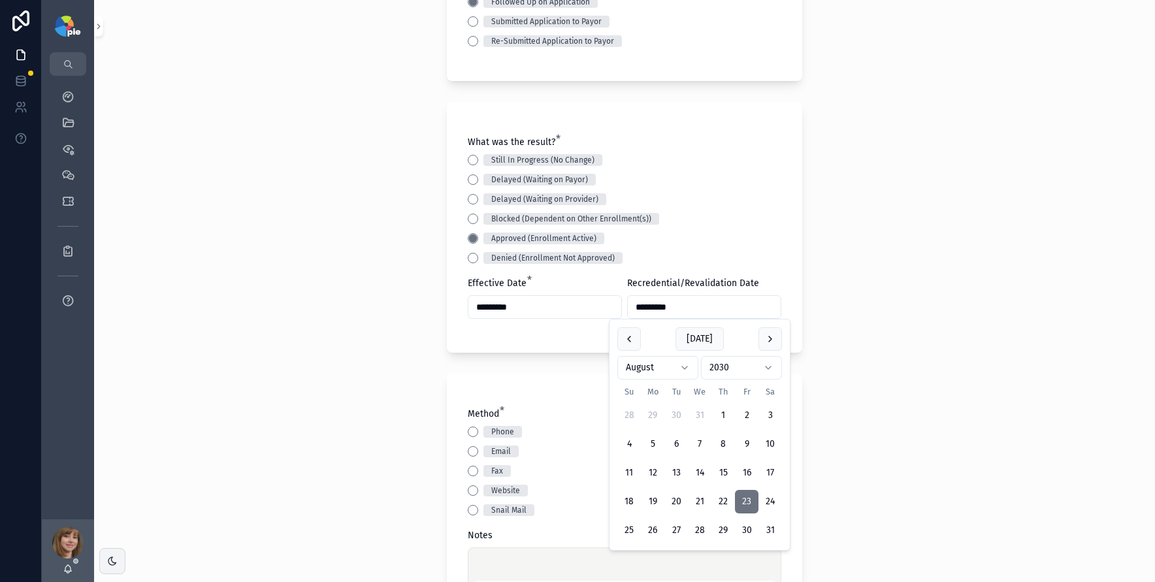
click at [650, 308] on input "*********" at bounding box center [704, 307] width 153 height 18
type input "*********"
click at [408, 312] on div "Back to Projects Add Activity Note Project * Aronsky, Michael - Pennsylvania Me…" at bounding box center [624, 75] width 1061 height 582
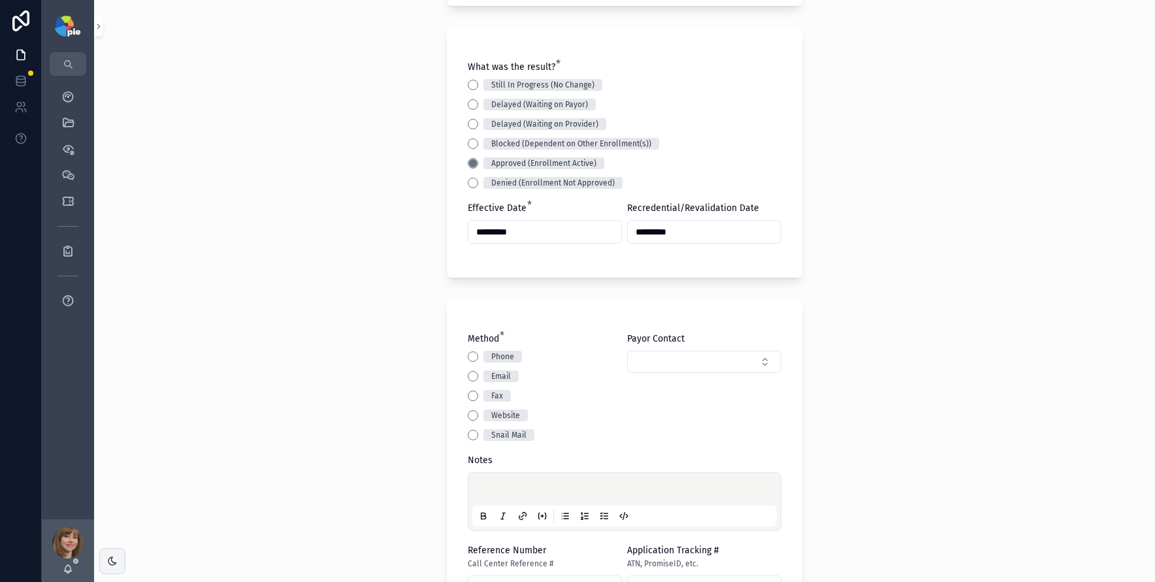
scroll to position [324, 0]
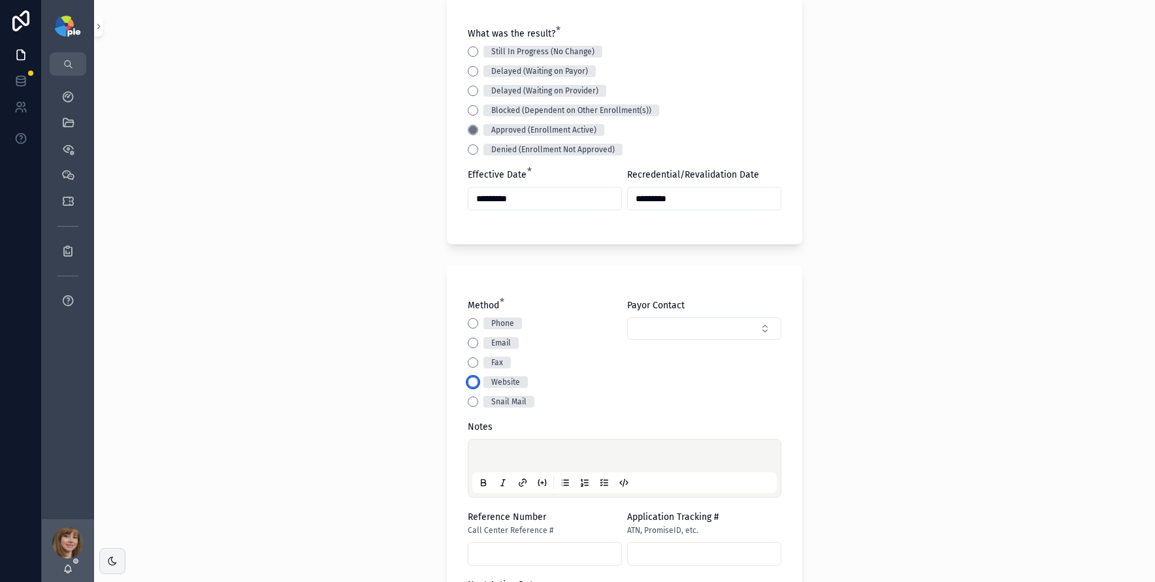
click at [468, 386] on button "Website" at bounding box center [473, 382] width 10 height 10
click at [490, 452] on p "scrollable content" at bounding box center [627, 458] width 305 height 13
click at [979, 344] on div "**********" at bounding box center [624, 291] width 1061 height 582
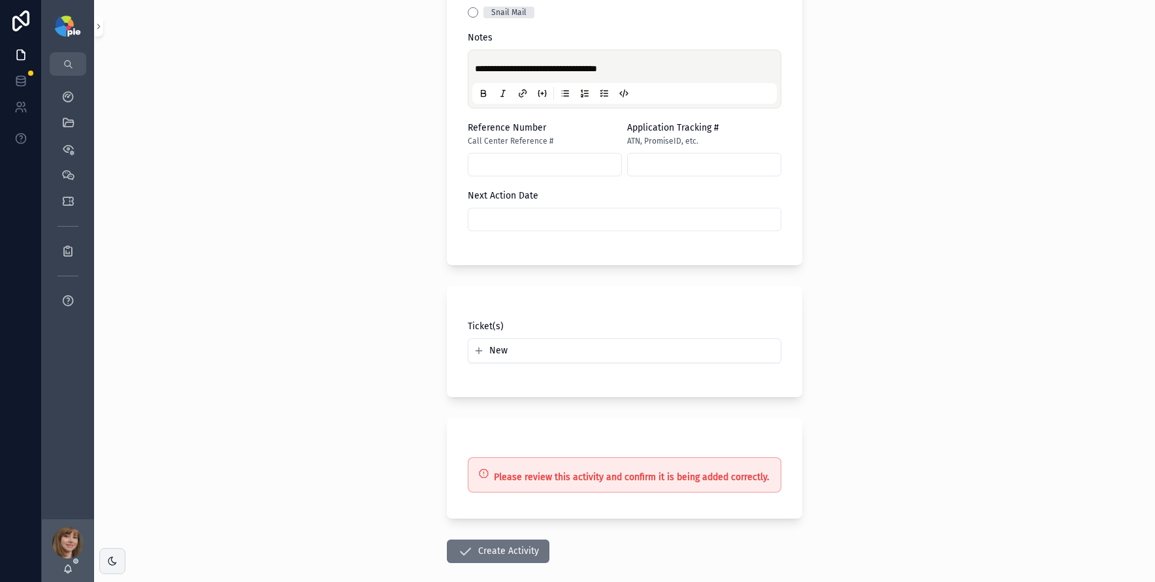
scroll to position [778, 0]
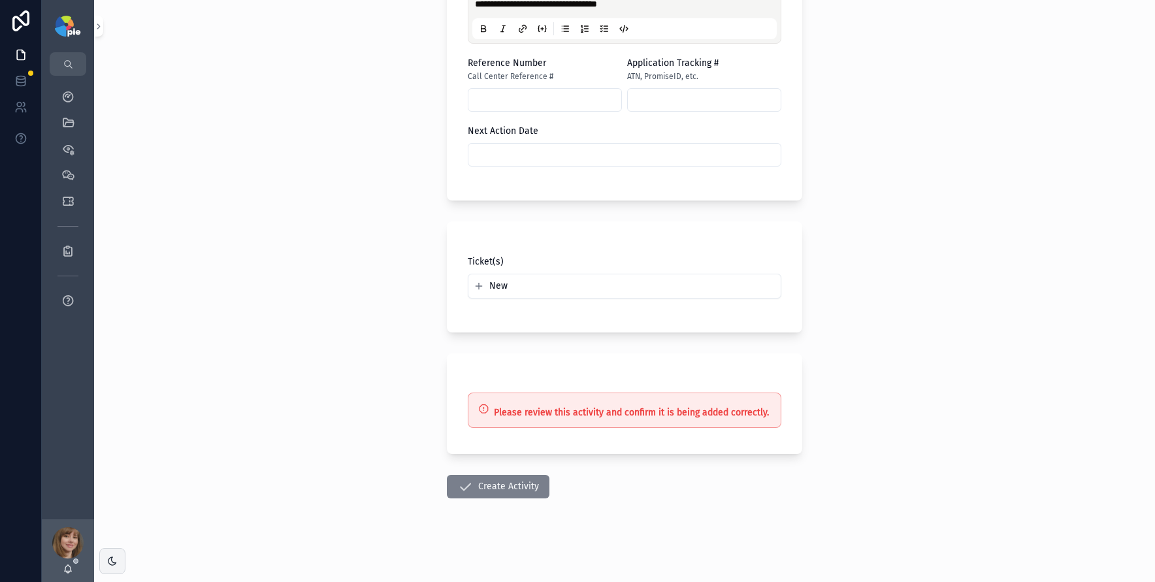
click at [488, 489] on button "Create Activity" at bounding box center [498, 487] width 103 height 24
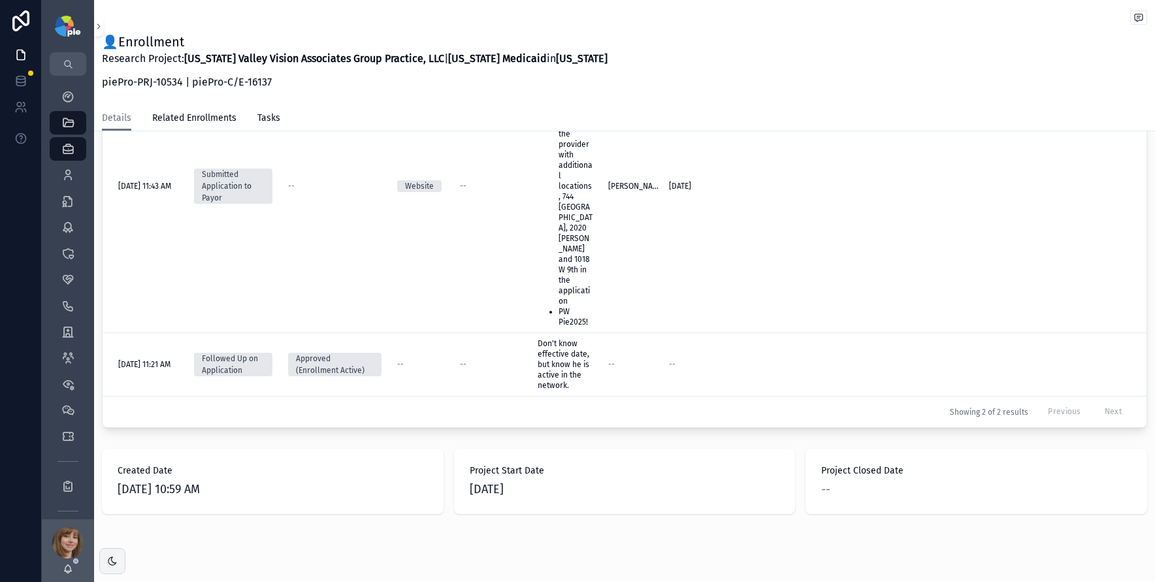
scroll to position [591, 0]
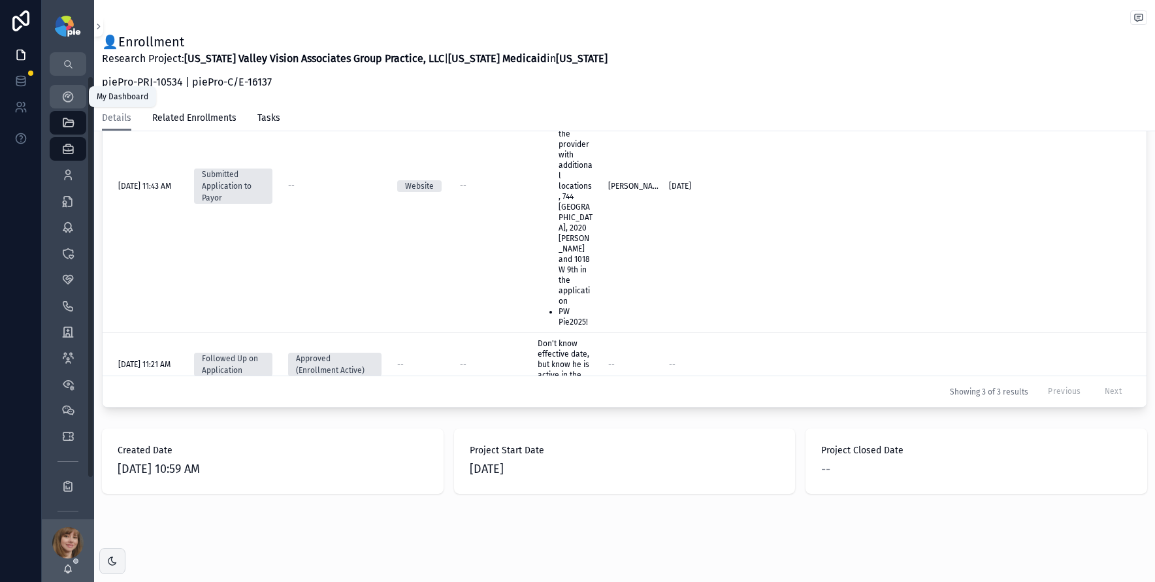
click at [72, 97] on icon "scrollable content" at bounding box center [67, 96] width 13 height 13
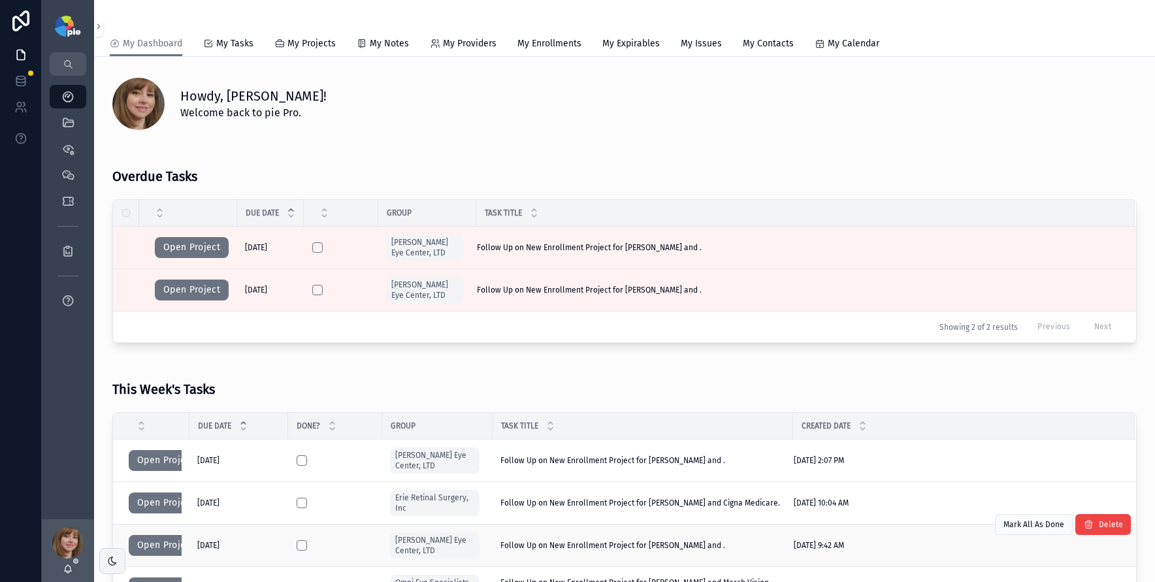
scroll to position [216, 0]
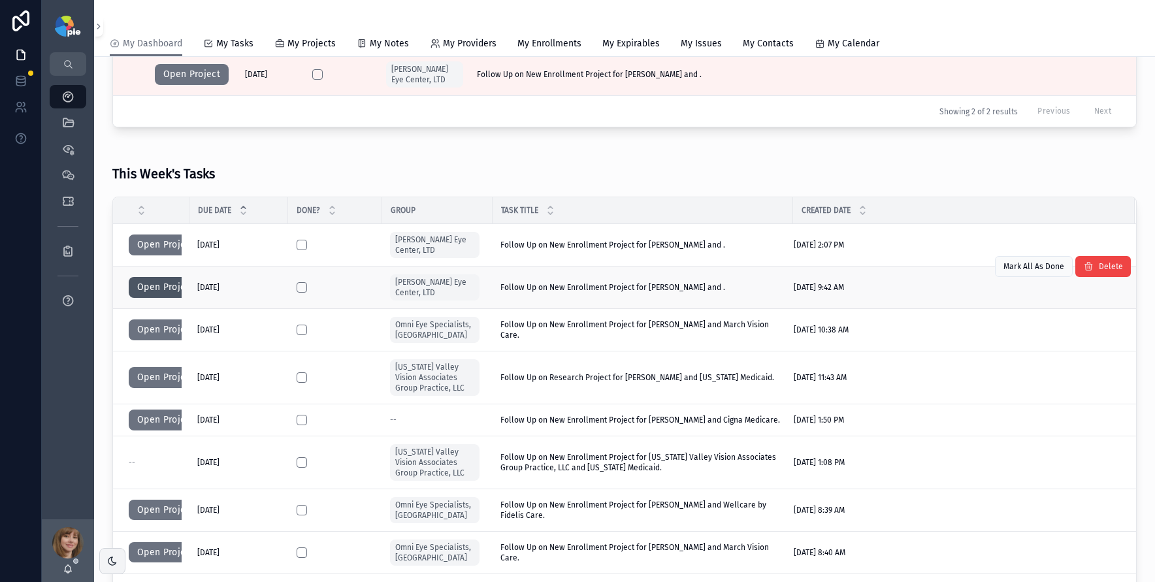
click at [148, 290] on button "Open Project" at bounding box center [166, 287] width 74 height 21
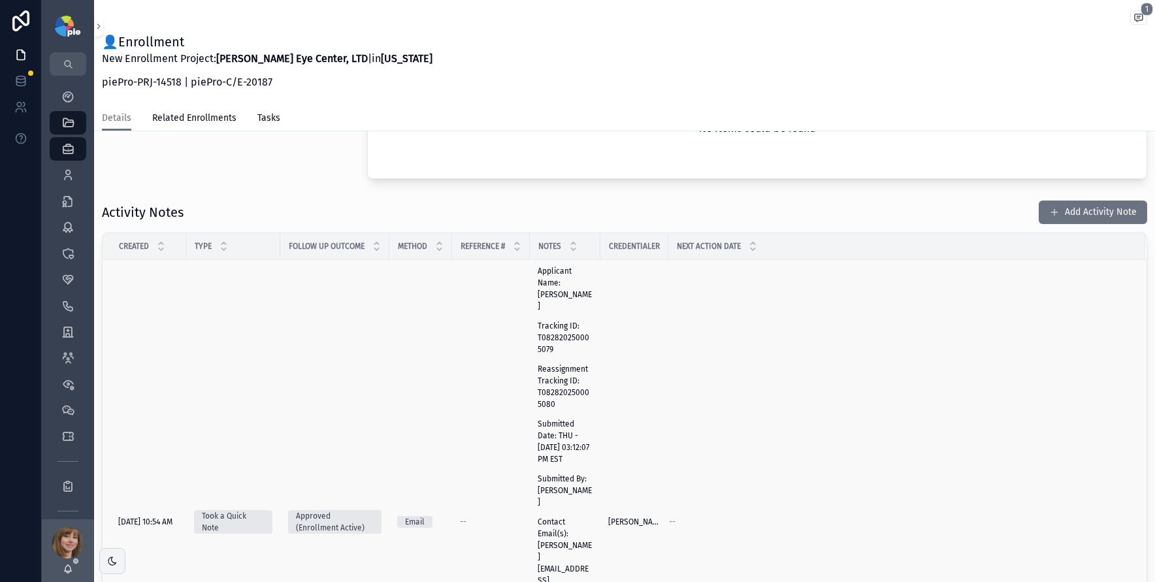
scroll to position [310, 0]
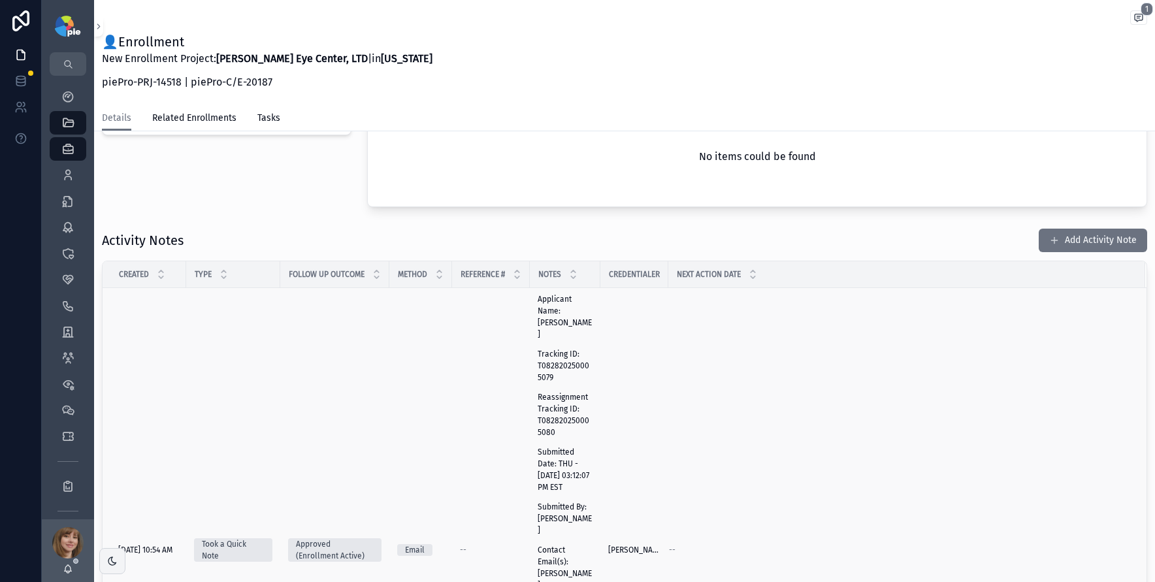
click at [380, 428] on td "Approved (Enrollment Active)" at bounding box center [334, 550] width 109 height 525
click at [580, 414] on p "Reassignment Tracking ID: T082820250005080" at bounding box center [565, 414] width 55 height 47
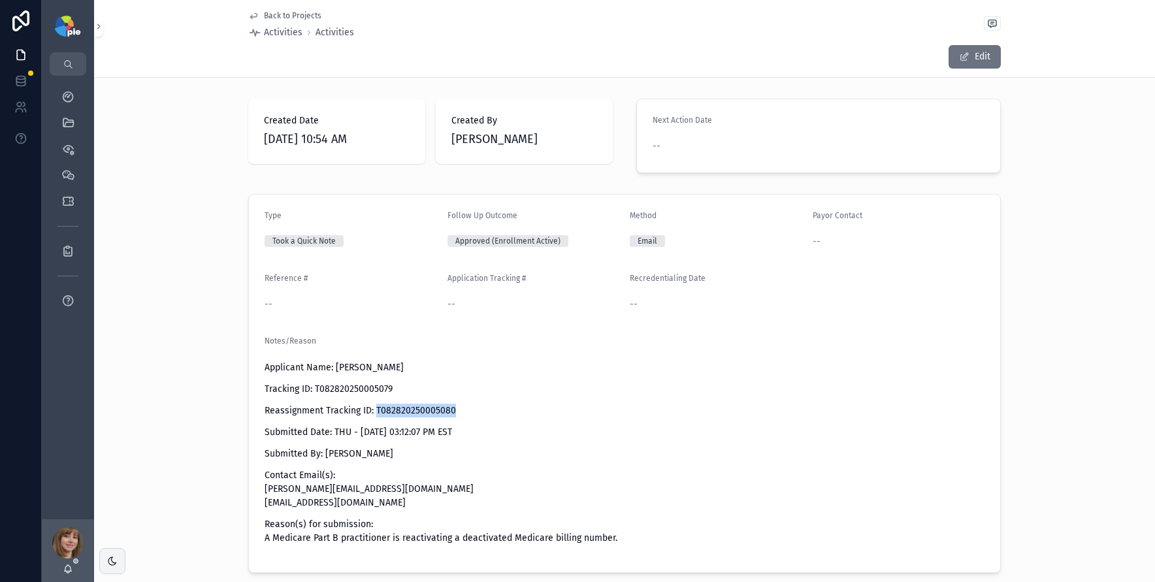
drag, startPoint x: 462, startPoint y: 405, endPoint x: 472, endPoint y: 392, distance: 16.3
click at [371, 408] on p "Reassignment Tracking ID: T082820250005080" at bounding box center [625, 411] width 720 height 14
copy p "T082820250005080"
click at [204, 241] on div "Type Took a Quick Note Follow Up Outcome Approved (Enrollment Active) Method Em…" at bounding box center [624, 383] width 1061 height 389
click at [286, 16] on span "Back to Projects" at bounding box center [293, 15] width 58 height 10
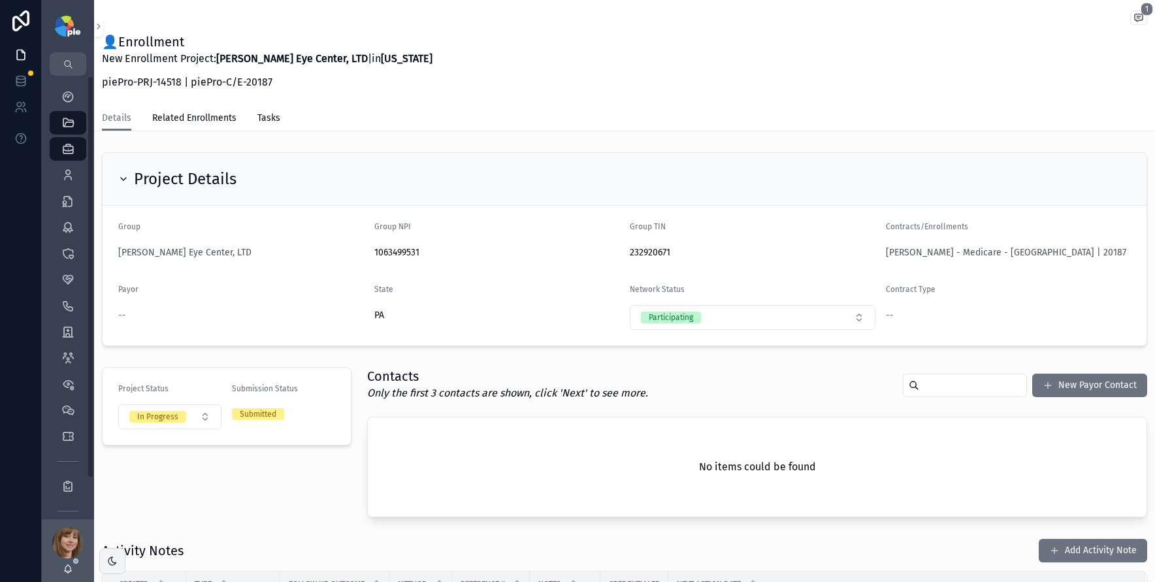
click at [312, 478] on div "Project Status In Progress Submission Status Submitted" at bounding box center [226, 442] width 265 height 161
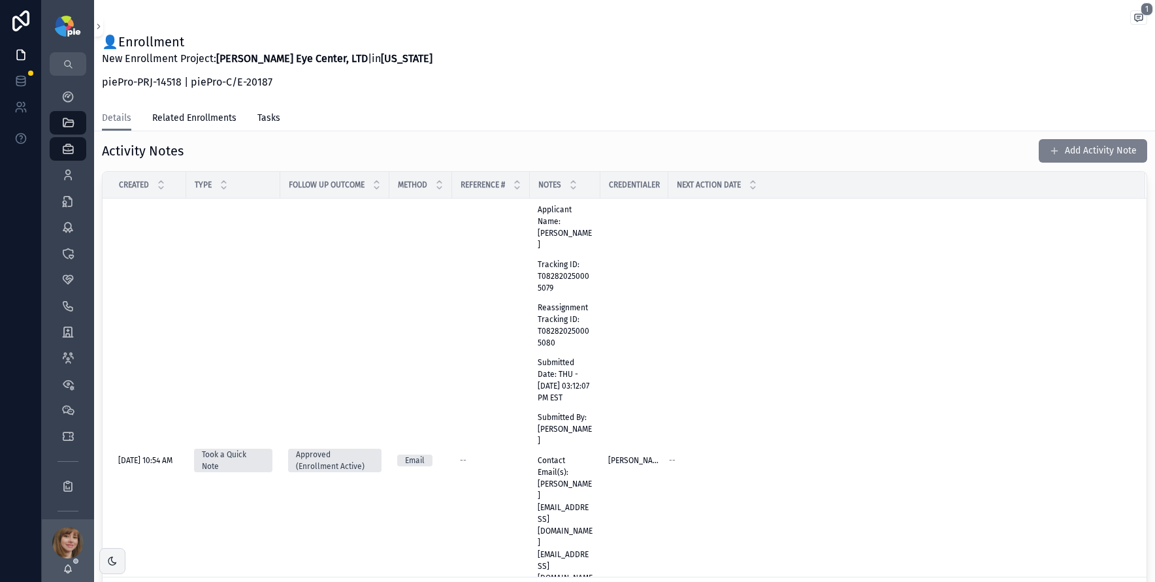
click at [1093, 151] on button "Add Activity Note" at bounding box center [1093, 151] width 108 height 24
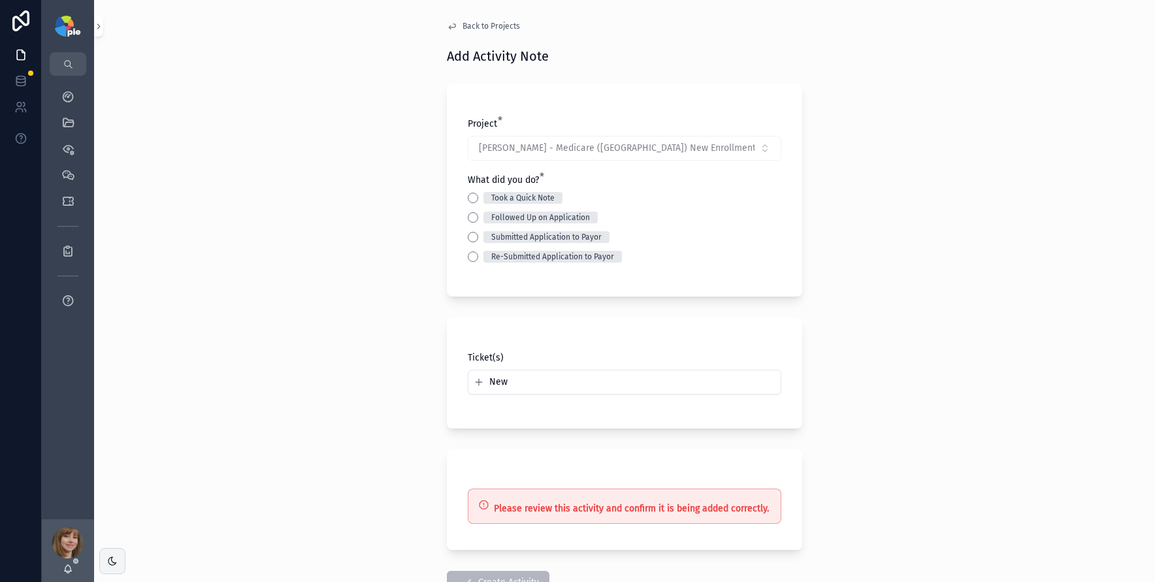
click at [401, 165] on div "Back to Projects Add Activity Note Project * Frey, Tiffany - Medicare (PA) New …" at bounding box center [624, 291] width 1061 height 582
click at [470, 220] on button "Followed Up on Application" at bounding box center [473, 217] width 10 height 10
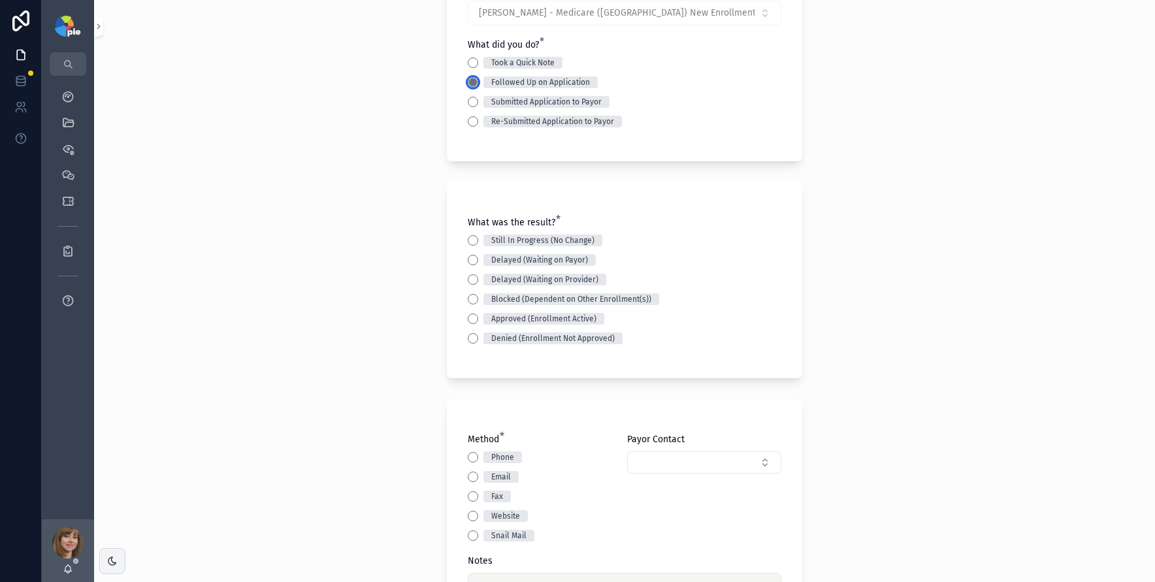
scroll to position [166, 0]
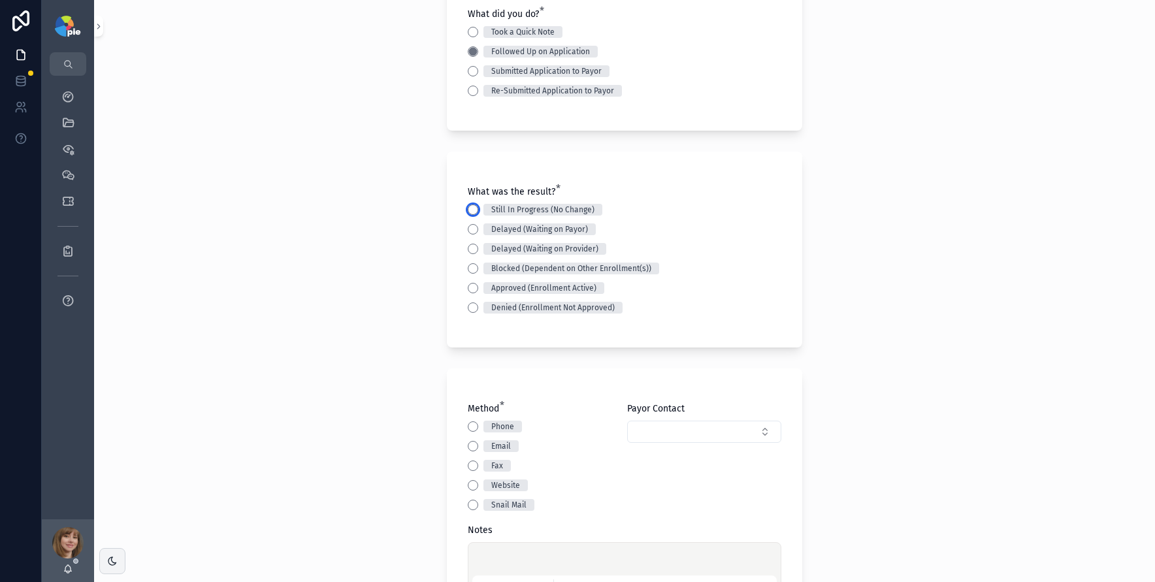
click at [469, 214] on button "Still In Progress (No Change)" at bounding box center [473, 210] width 10 height 10
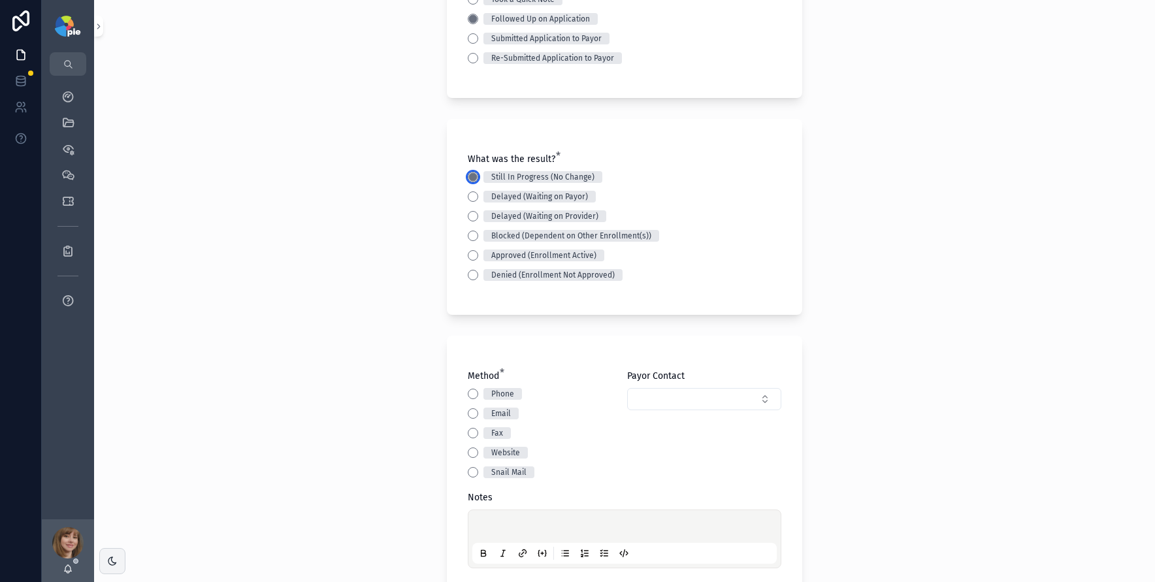
scroll to position [205, 0]
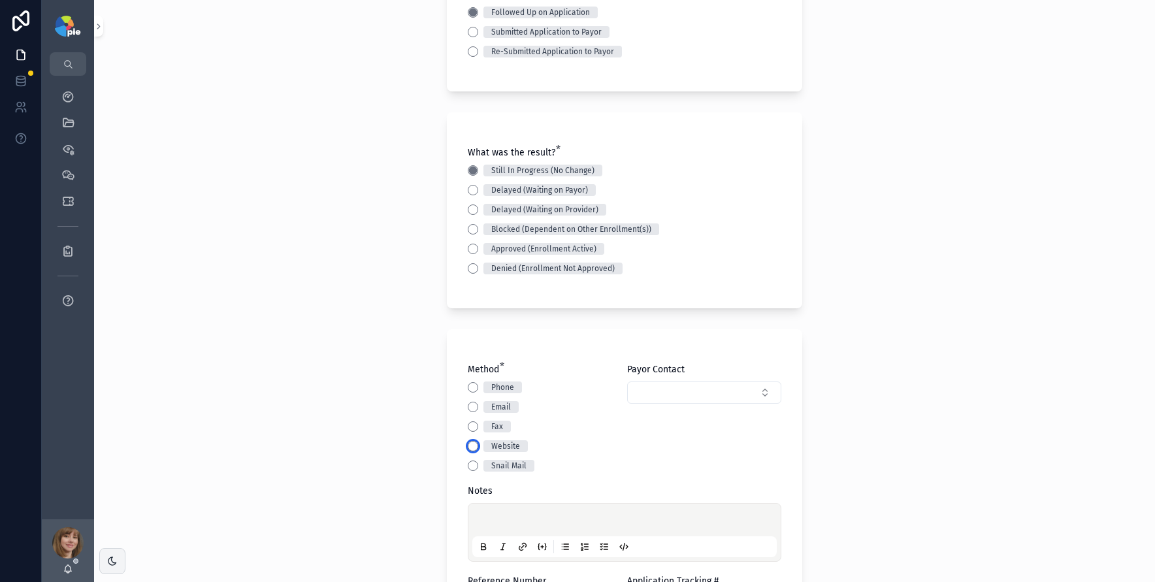
click at [468, 444] on button "Website" at bounding box center [473, 446] width 10 height 10
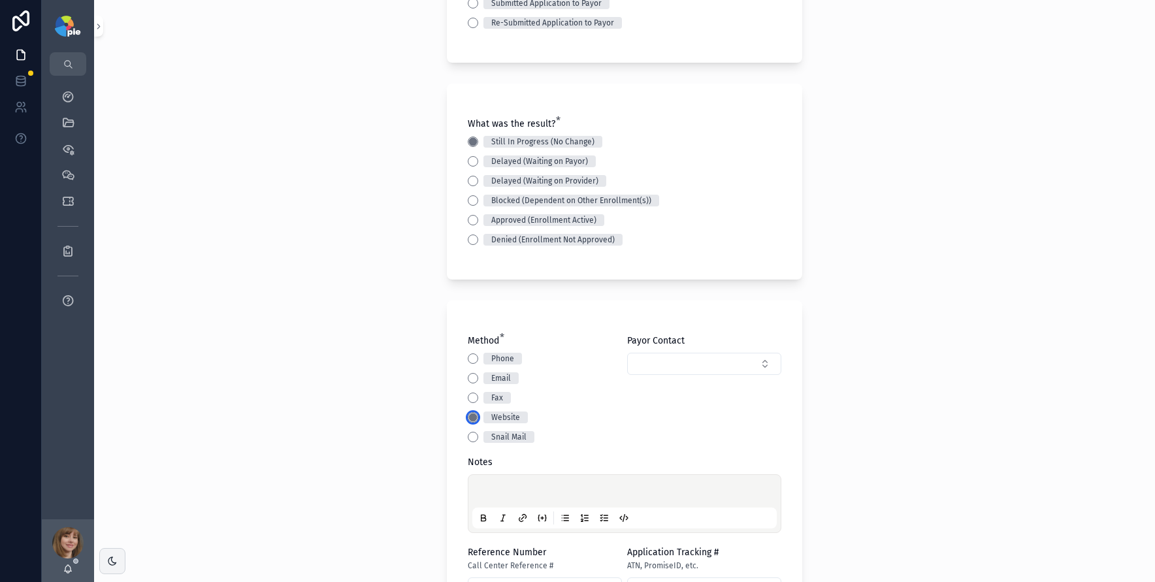
scroll to position [236, 0]
click at [533, 480] on div "scrollable content" at bounding box center [624, 502] width 305 height 50
click at [515, 485] on p "scrollable content" at bounding box center [627, 491] width 305 height 13
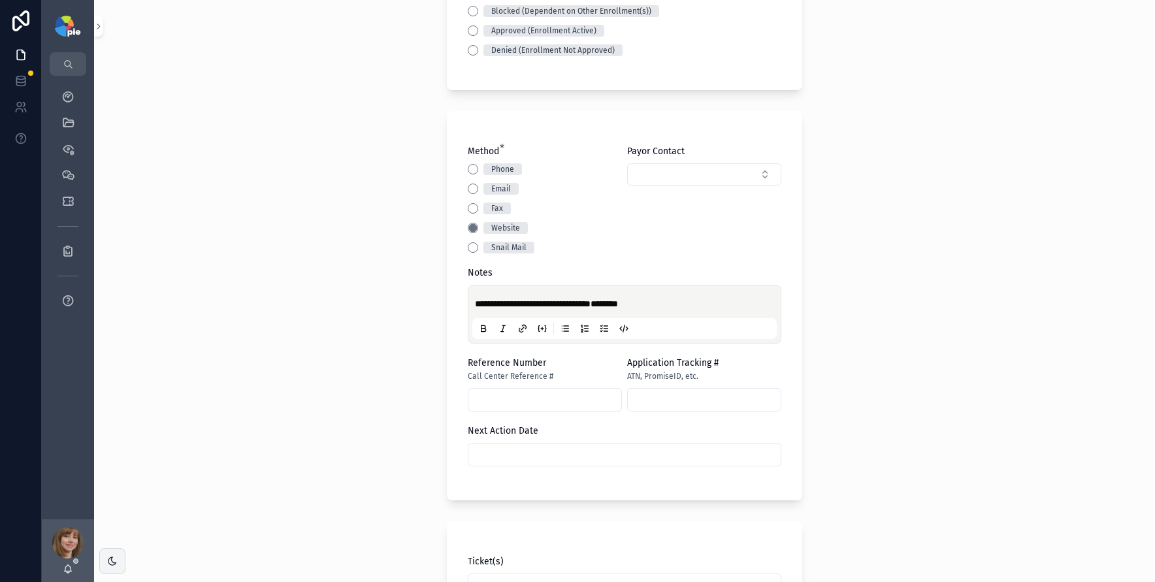
scroll to position [470, 0]
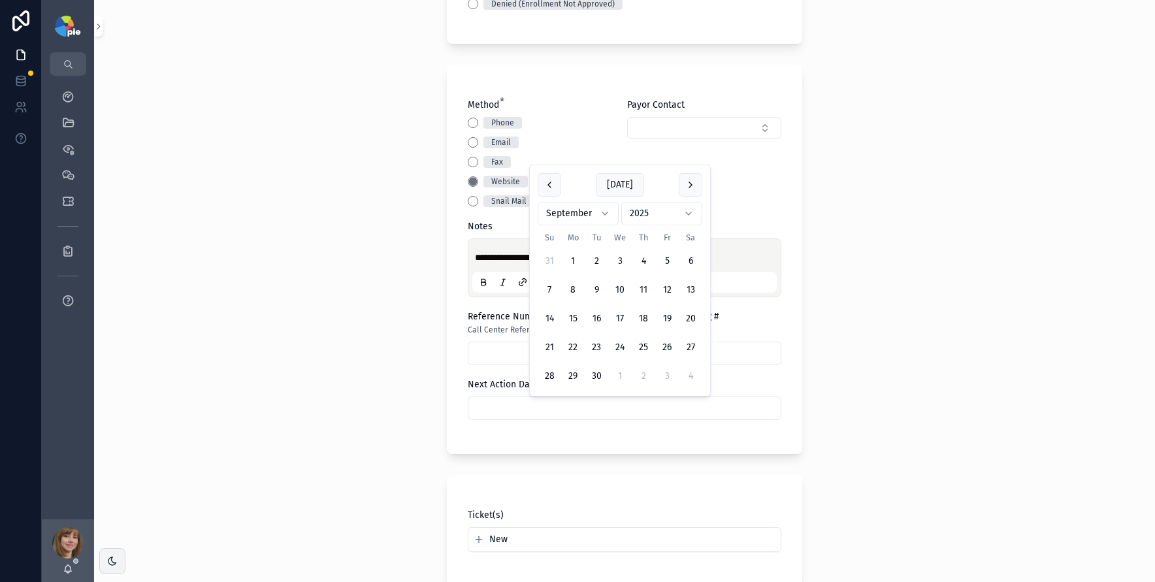
click at [522, 409] on input "scrollable content" at bounding box center [625, 408] width 312 height 18
click at [614, 287] on button "10" at bounding box center [620, 290] width 24 height 24
type input "*********"
click at [331, 296] on div "**********" at bounding box center [624, 291] width 1061 height 582
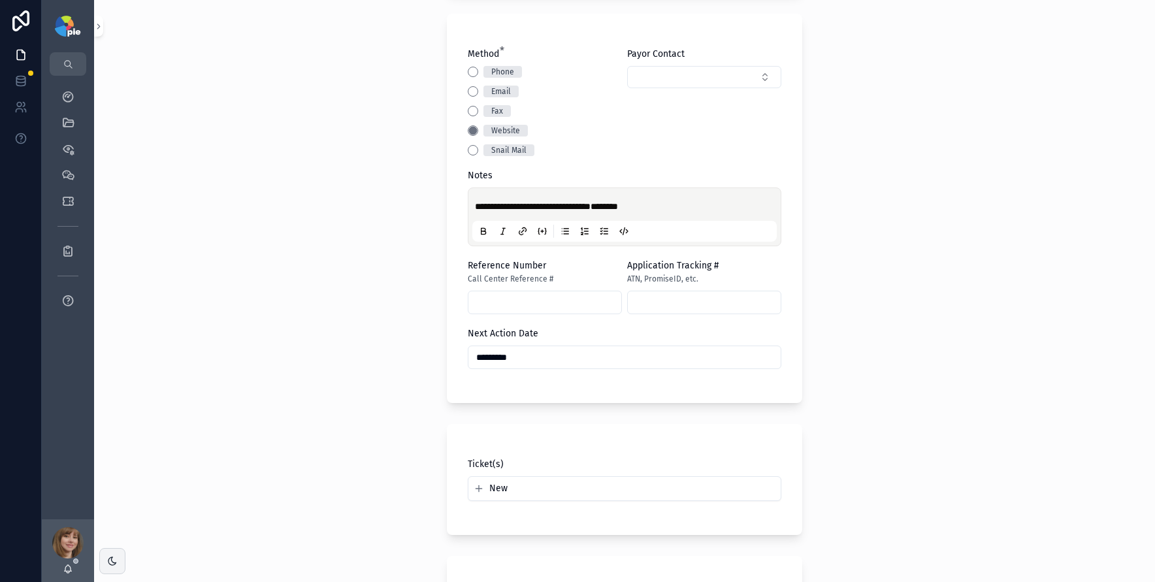
scroll to position [717, 0]
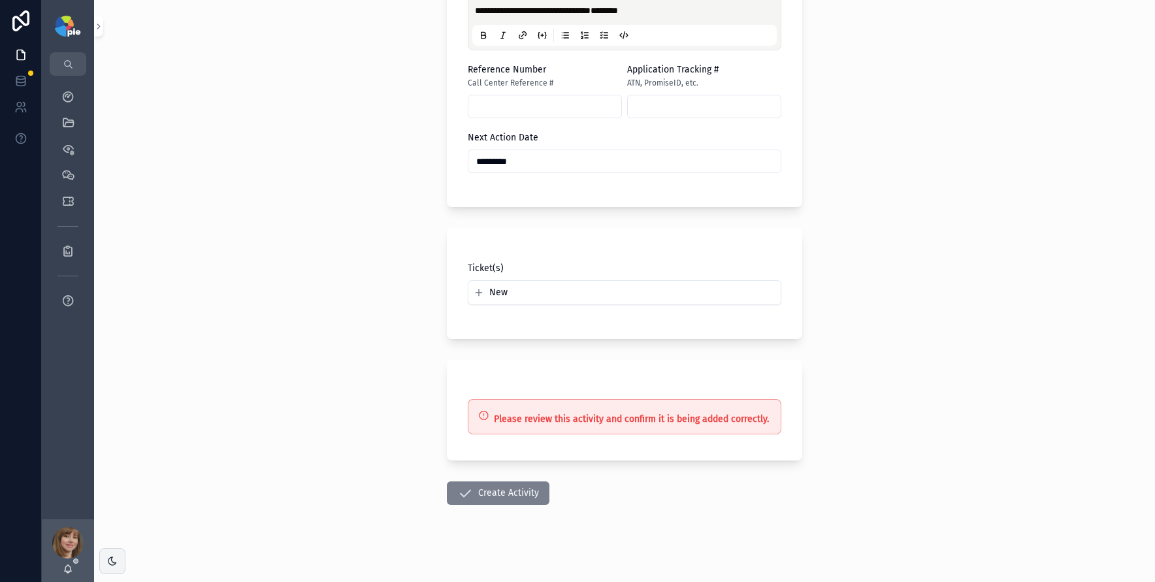
click at [502, 489] on button "Create Activity" at bounding box center [498, 494] width 103 height 24
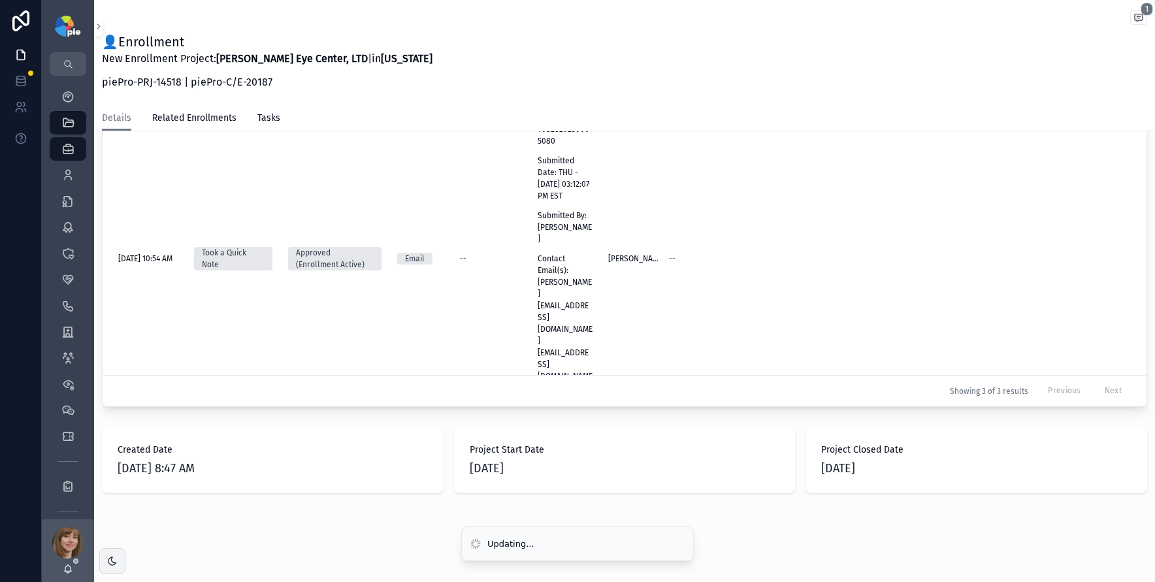
scroll to position [602, 0]
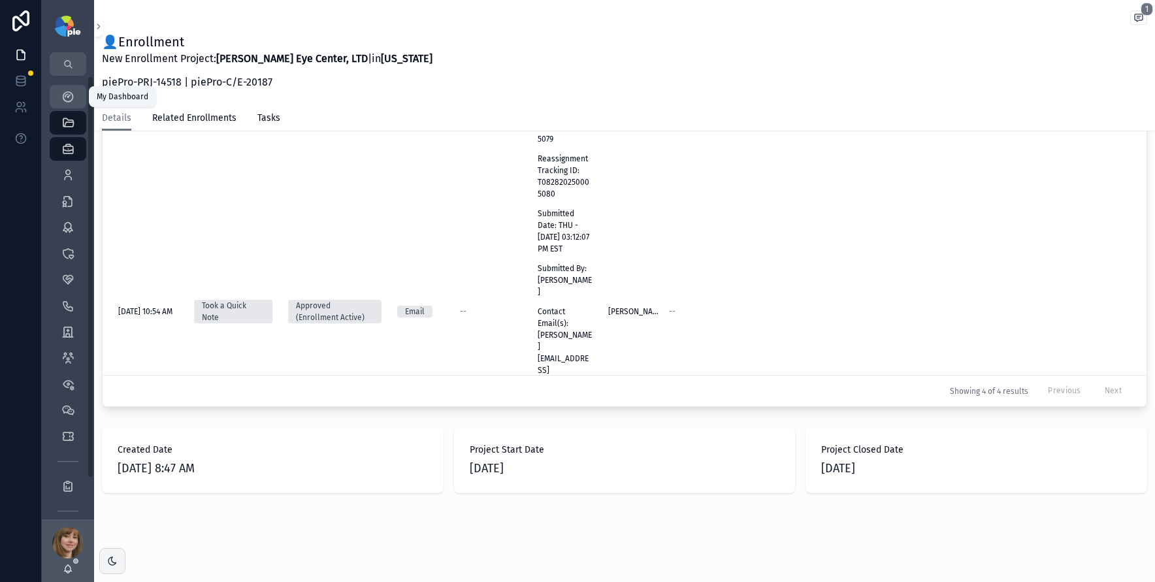
click at [73, 91] on icon "scrollable content" at bounding box center [67, 96] width 13 height 13
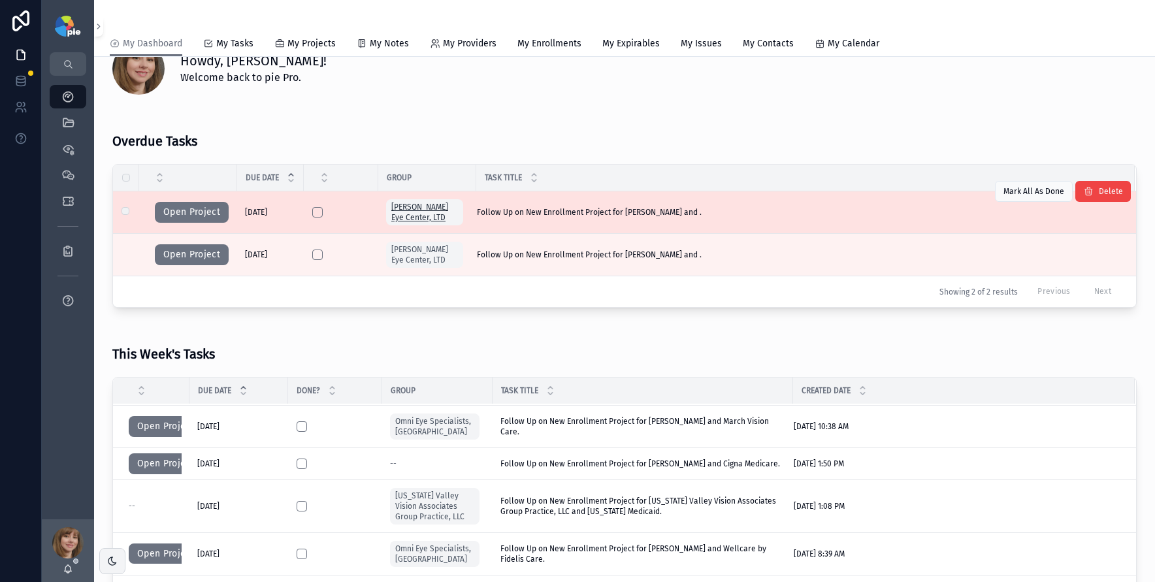
scroll to position [46, 0]
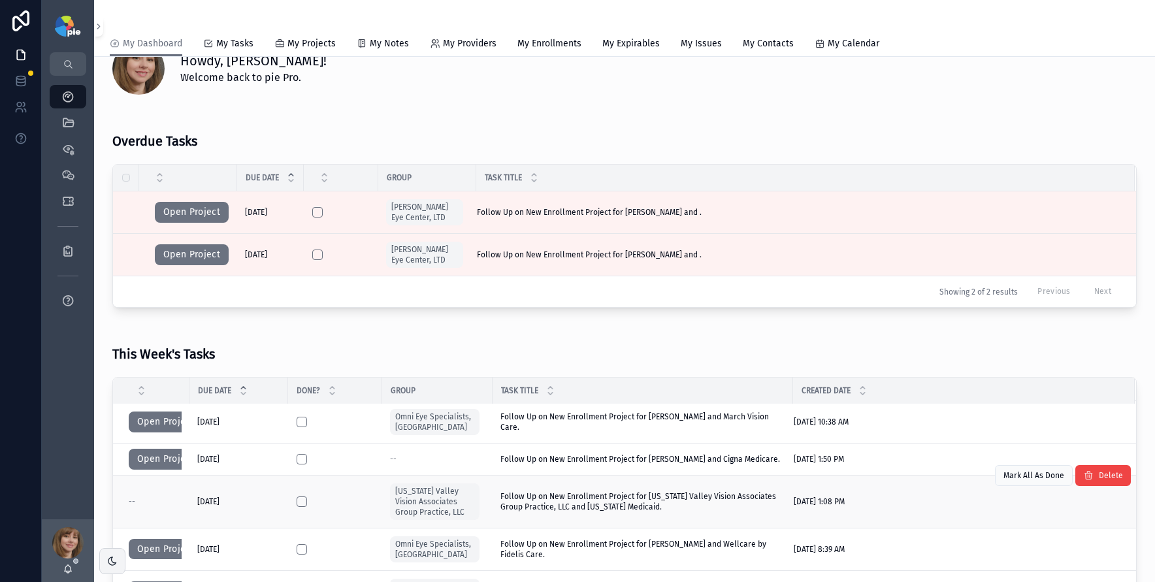
click at [152, 503] on div "--" at bounding box center [155, 502] width 53 height 10
click at [168, 500] on div "--" at bounding box center [155, 502] width 53 height 10
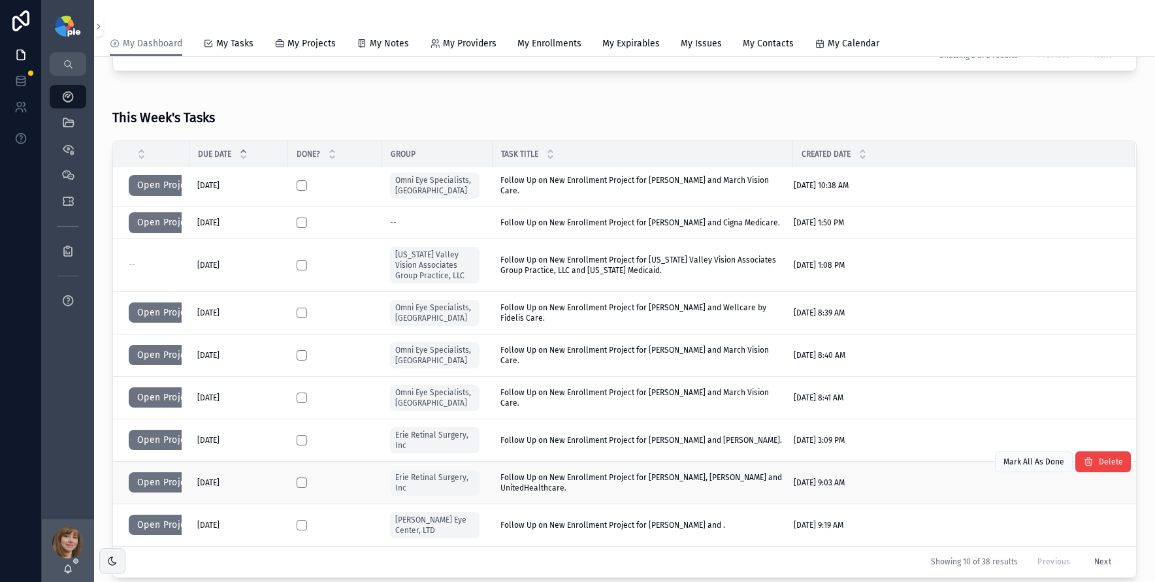
scroll to position [273, 0]
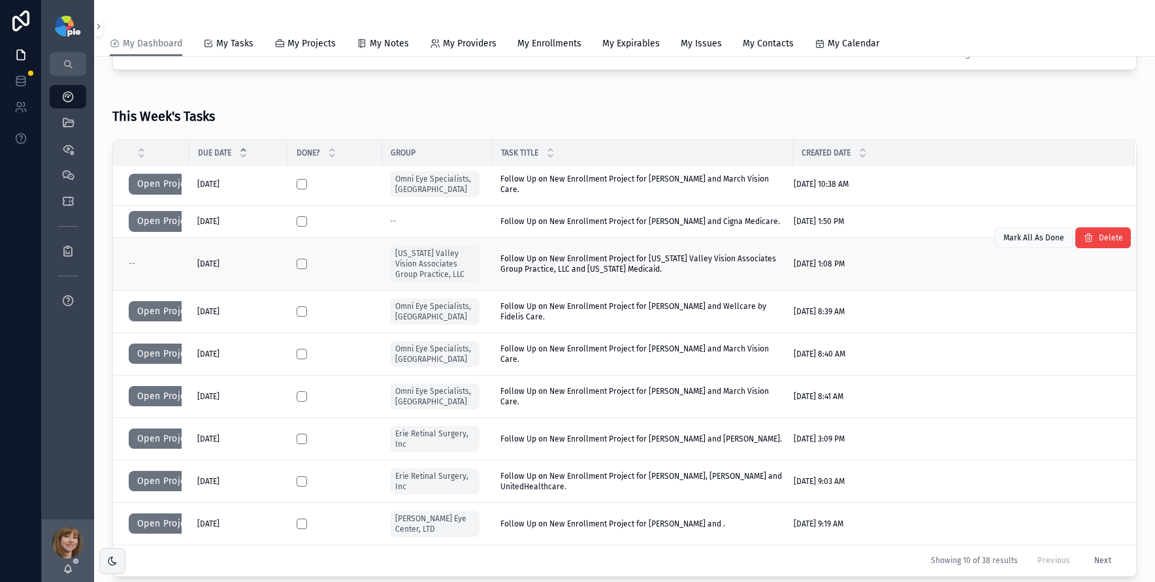
click at [497, 261] on td "Follow Up on New Enrollment Project for Delaware Valley Vision Associates Group…" at bounding box center [643, 263] width 301 height 53
click at [552, 262] on span "Follow Up on New Enrollment Project for Delaware Valley Vision Associates Group…" at bounding box center [643, 264] width 285 height 21
click at [647, 263] on span "Follow Up on New Enrollment Project for Delaware Valley Vision Associates Group…" at bounding box center [643, 264] width 285 height 21
click at [978, 267] on div "8/26/2025 1:08 PM 8/26/2025 1:08 PM" at bounding box center [956, 264] width 325 height 10
drag, startPoint x: 161, startPoint y: 272, endPoint x: 129, endPoint y: 267, distance: 31.9
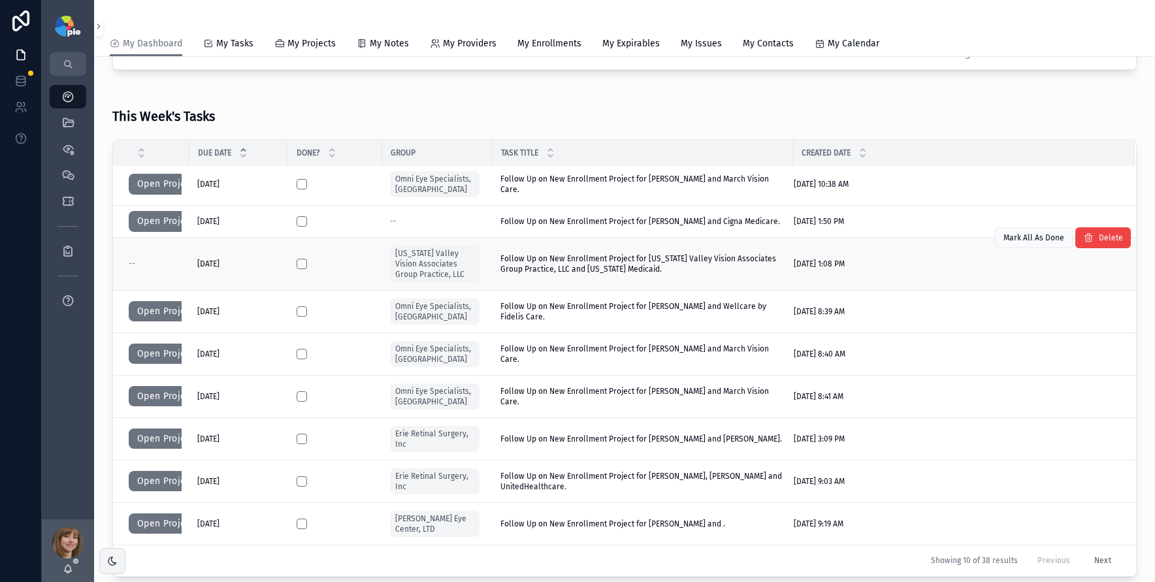
click at [152, 274] on td "--" at bounding box center [151, 263] width 76 height 53
click at [131, 263] on span "--" at bounding box center [132, 264] width 7 height 10
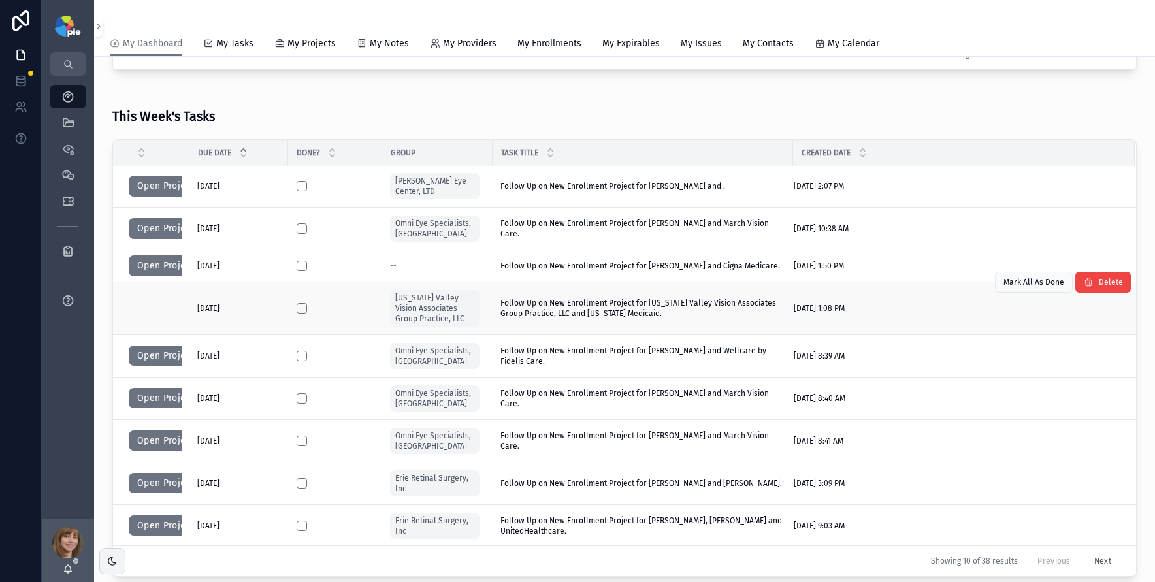
scroll to position [0, 0]
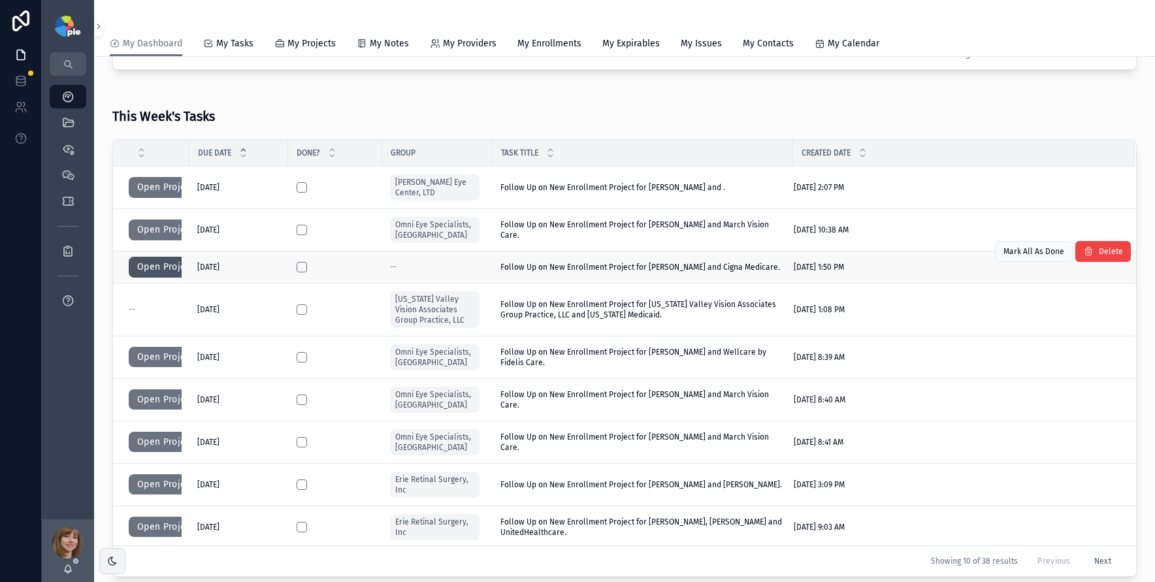
click at [157, 267] on button "Open Project" at bounding box center [166, 267] width 74 height 21
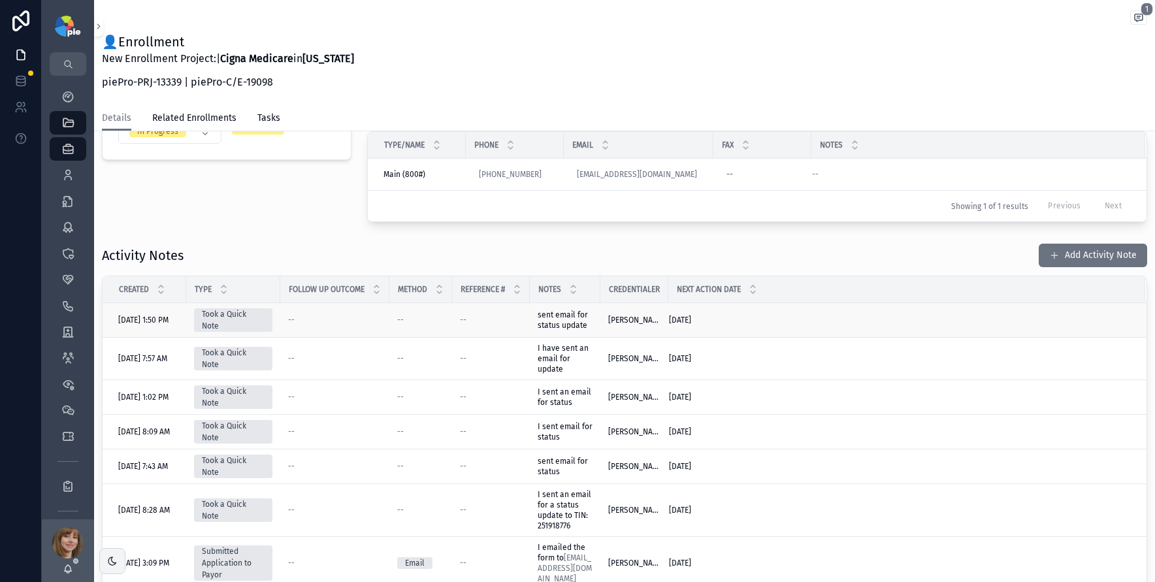
scroll to position [267, 0]
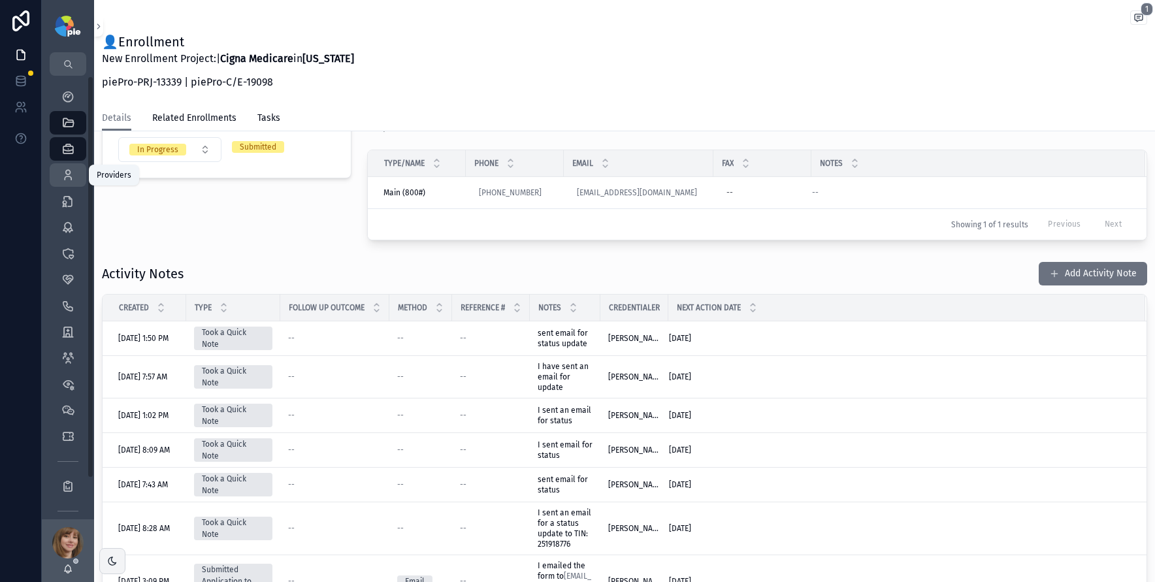
click at [50, 171] on link "Providers 295" at bounding box center [68, 175] width 37 height 24
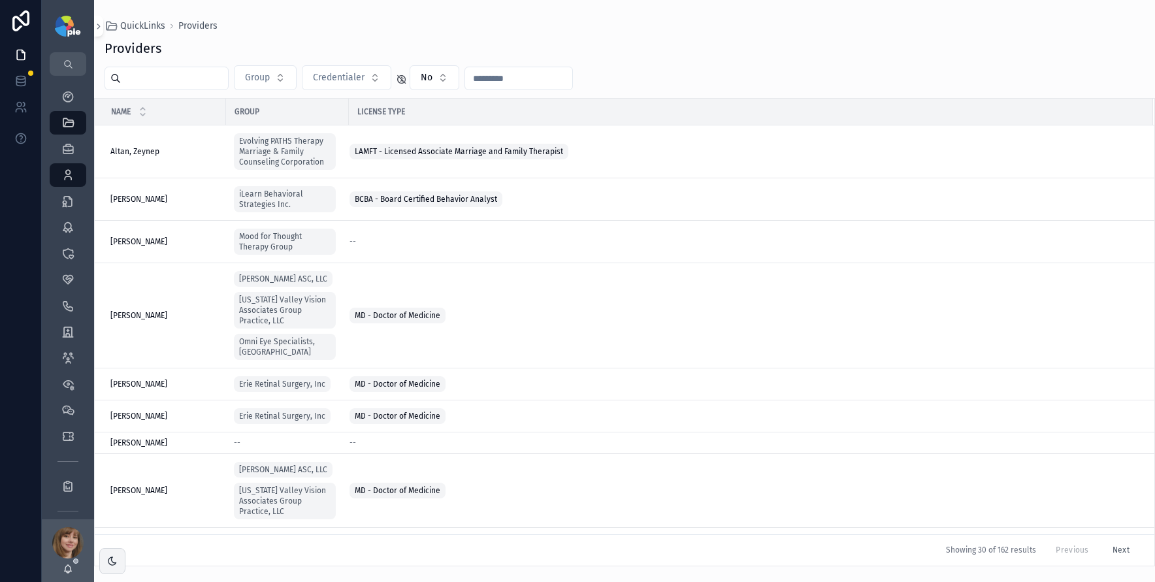
click at [134, 67] on div "scrollable content" at bounding box center [167, 79] width 124 height 24
click at [154, 75] on input "scrollable content" at bounding box center [174, 78] width 107 height 18
type input "*****"
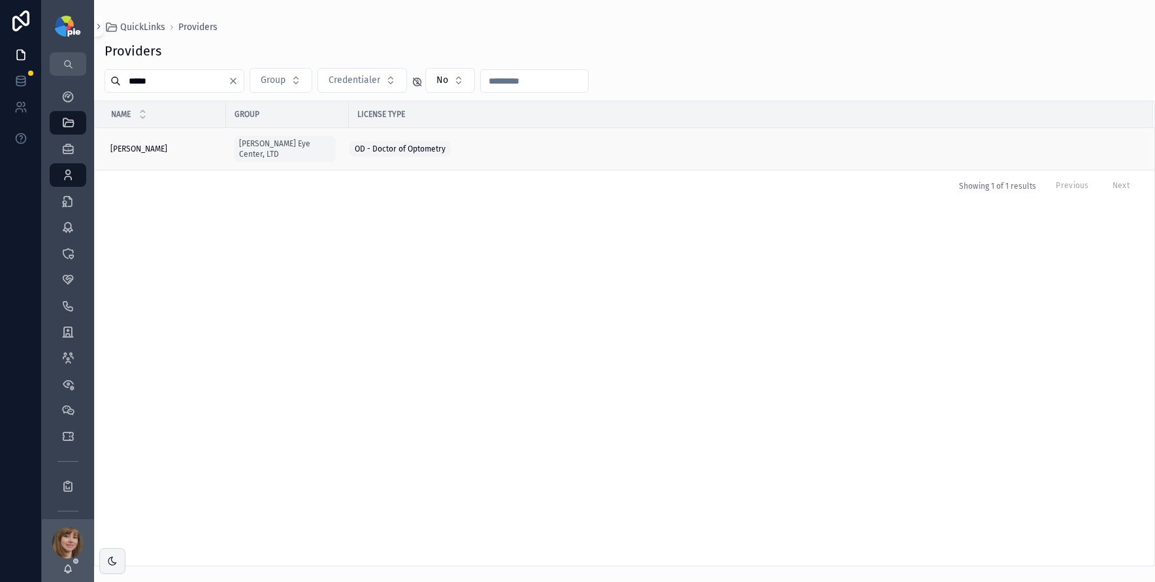
click at [146, 144] on span "Koons, Aaron" at bounding box center [138, 149] width 57 height 10
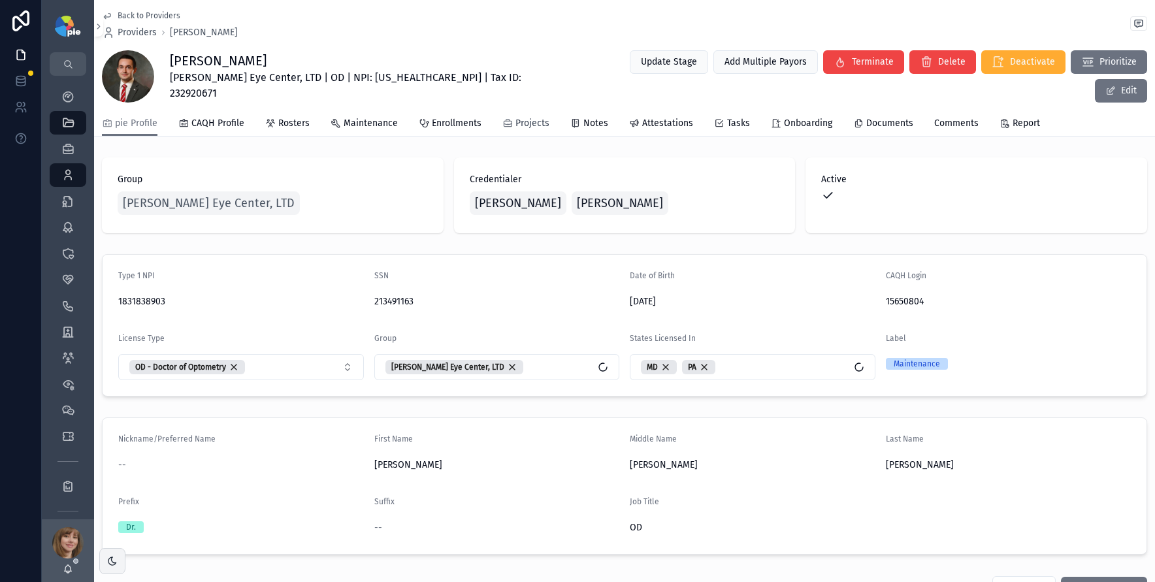
click at [528, 121] on span "Projects" at bounding box center [533, 123] width 34 height 13
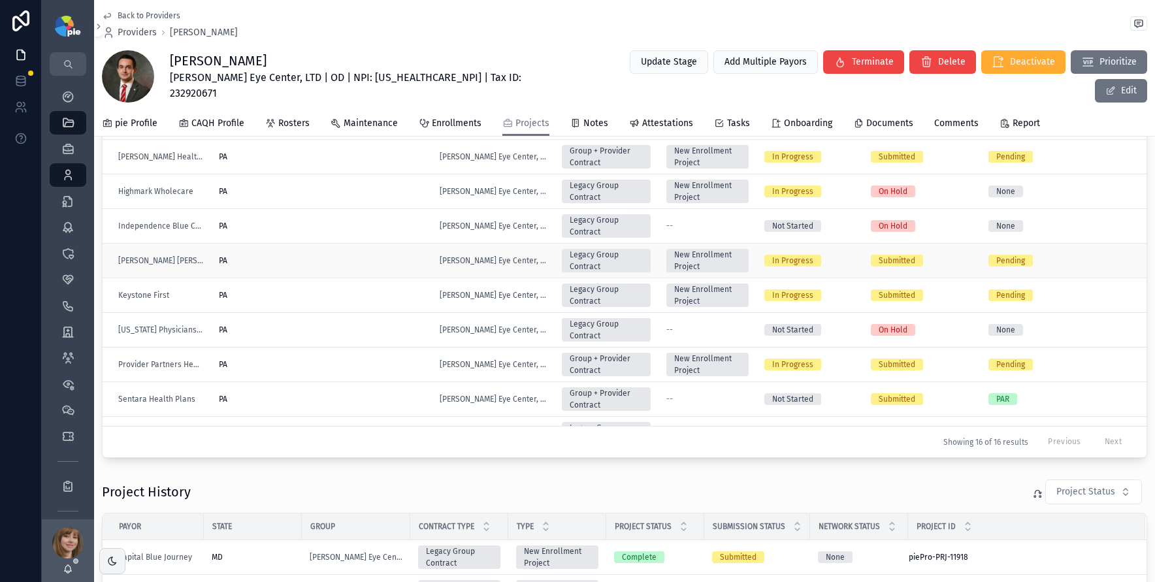
click at [303, 256] on div "PA" at bounding box center [321, 261] width 205 height 10
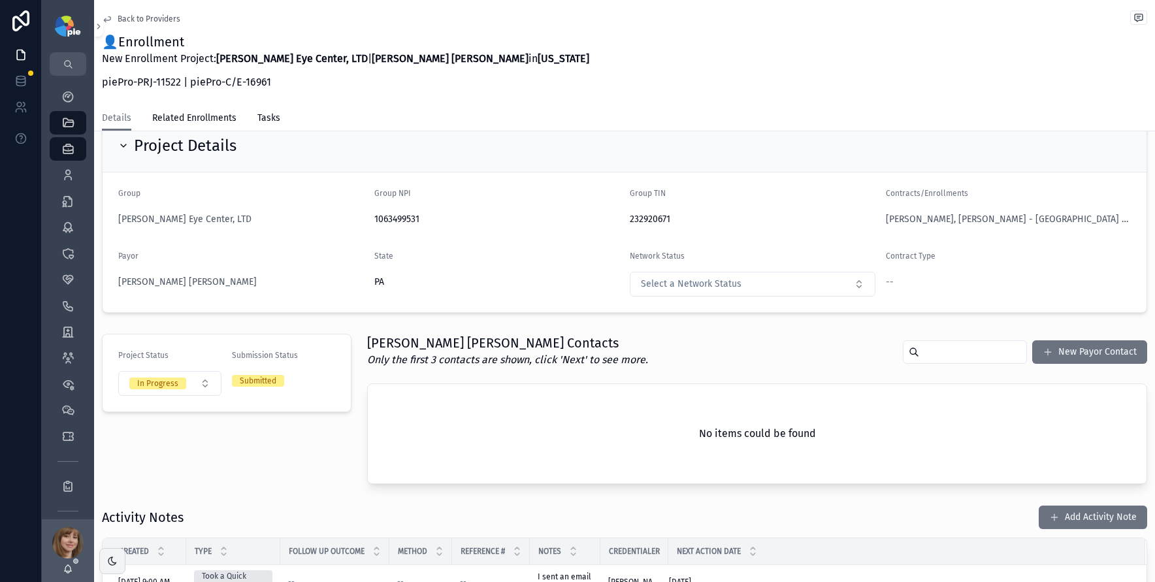
scroll to position [252, 0]
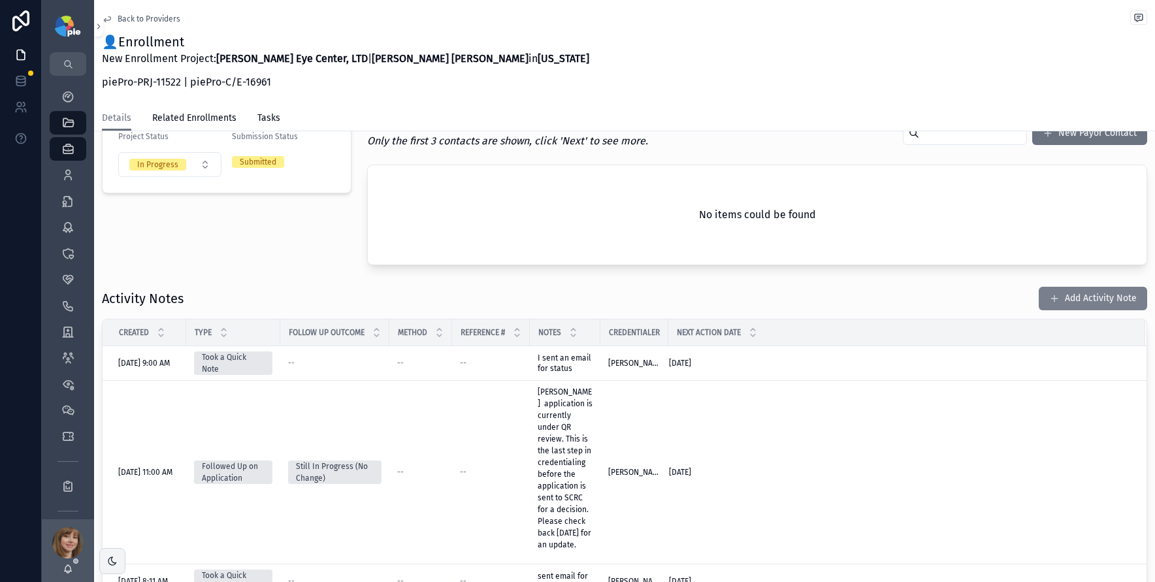
click at [1065, 293] on button "Add Activity Note" at bounding box center [1093, 299] width 108 height 24
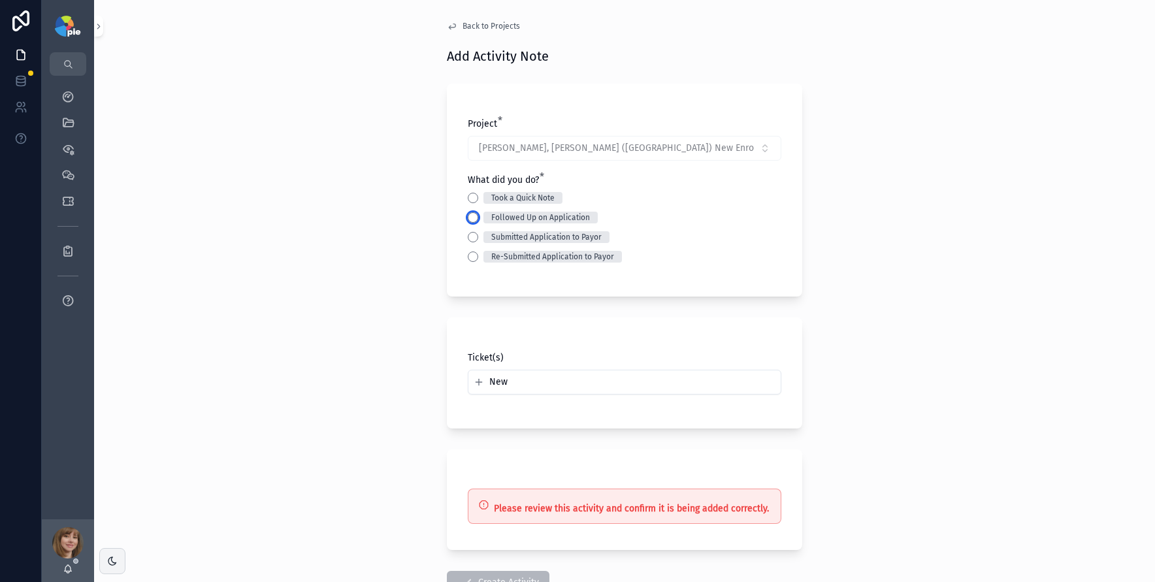
click at [468, 215] on button "Followed Up on Application" at bounding box center [473, 217] width 10 height 10
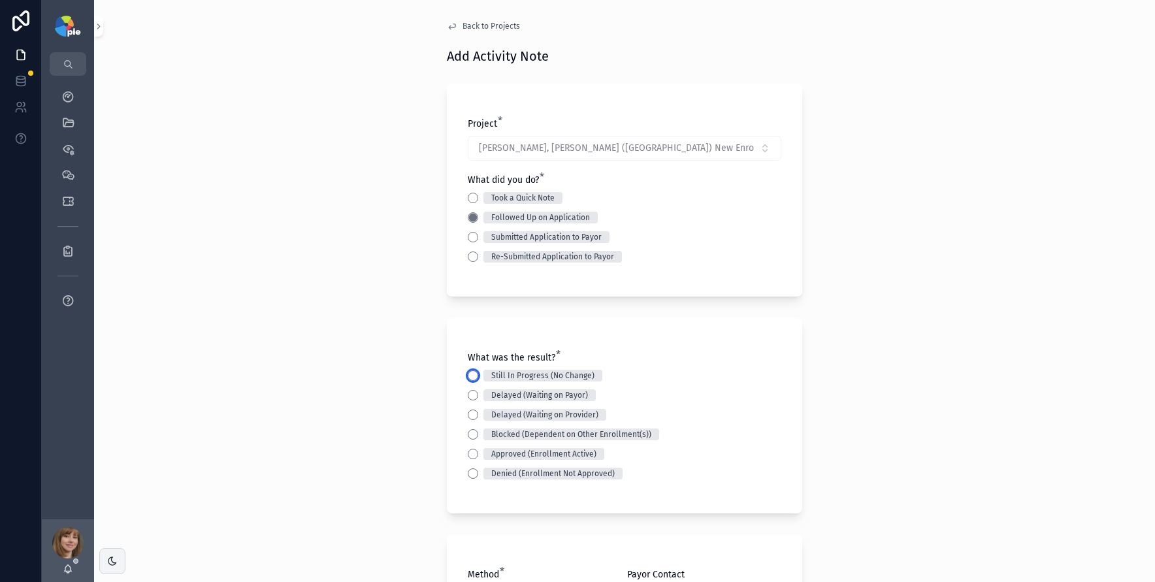
click at [470, 375] on button "Still In Progress (No Change)" at bounding box center [473, 376] width 10 height 10
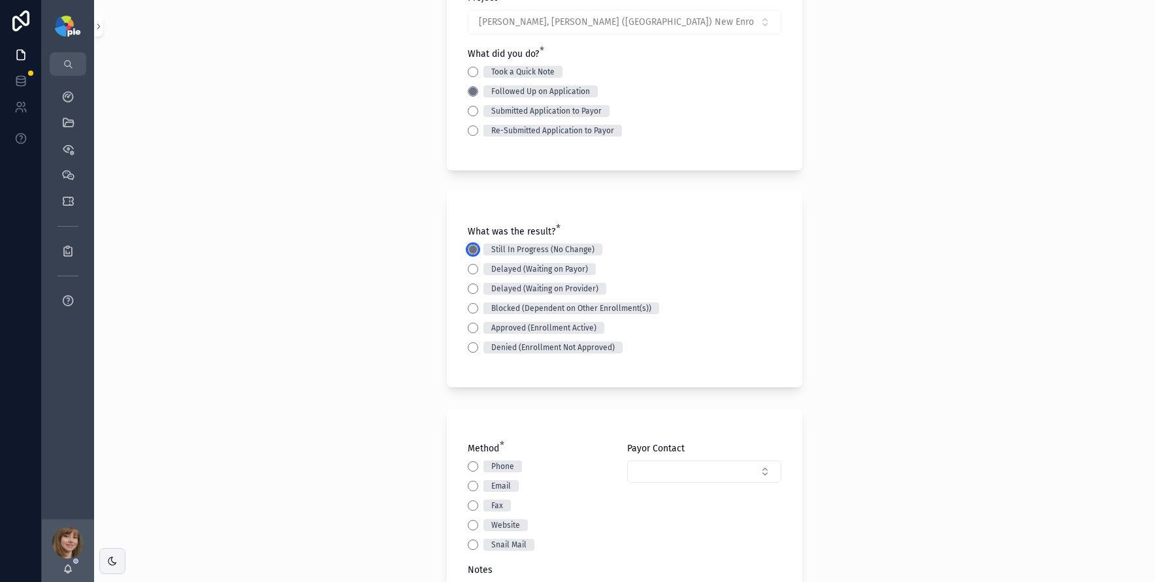
scroll to position [161, 0]
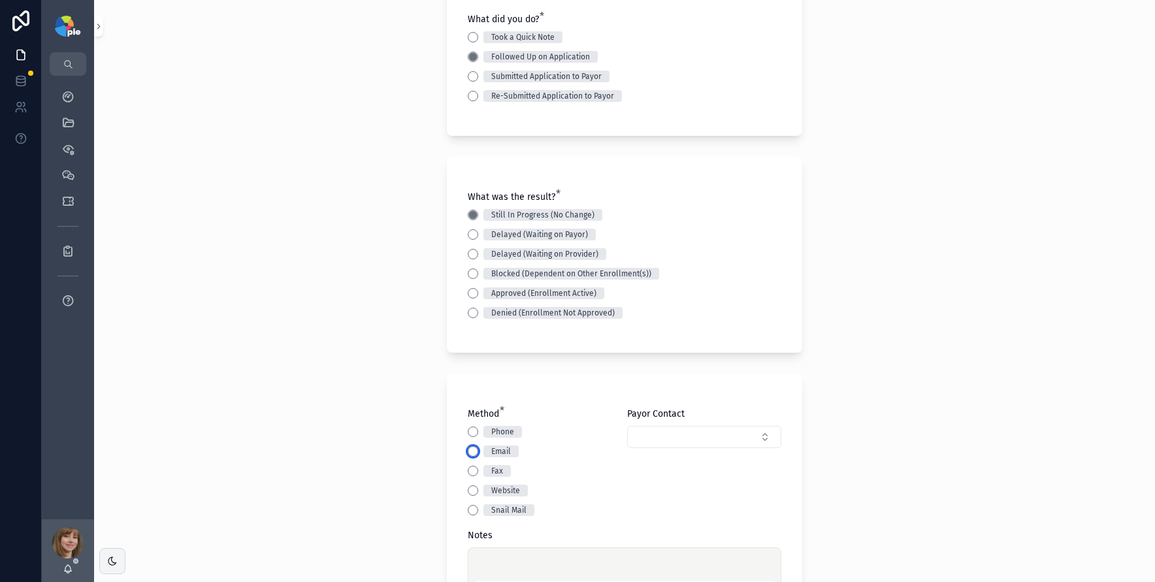
click at [470, 453] on button "Email" at bounding box center [473, 451] width 10 height 10
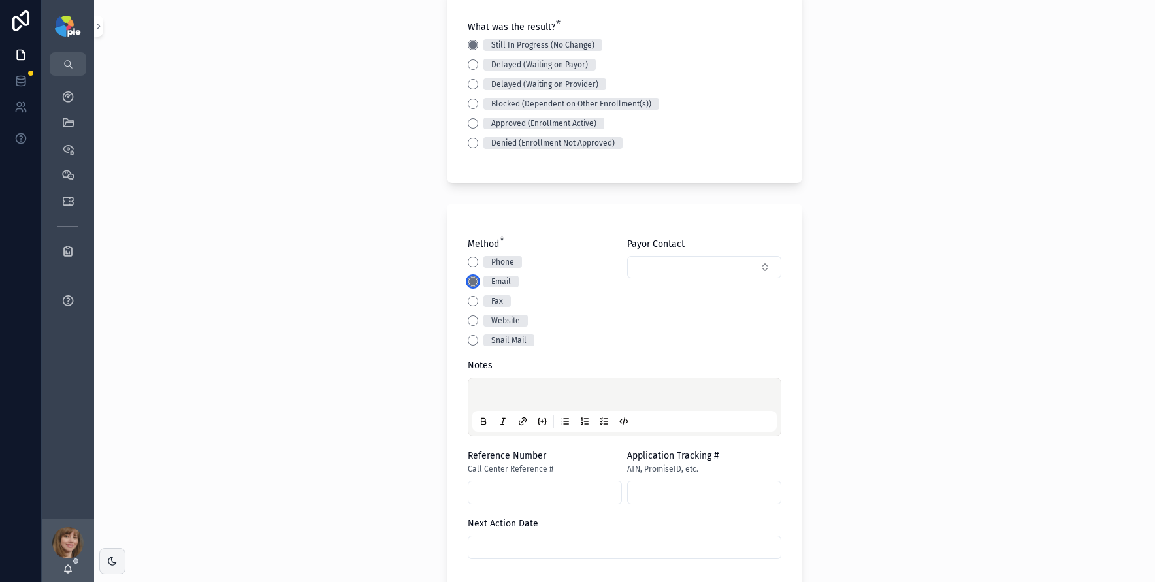
scroll to position [395, 0]
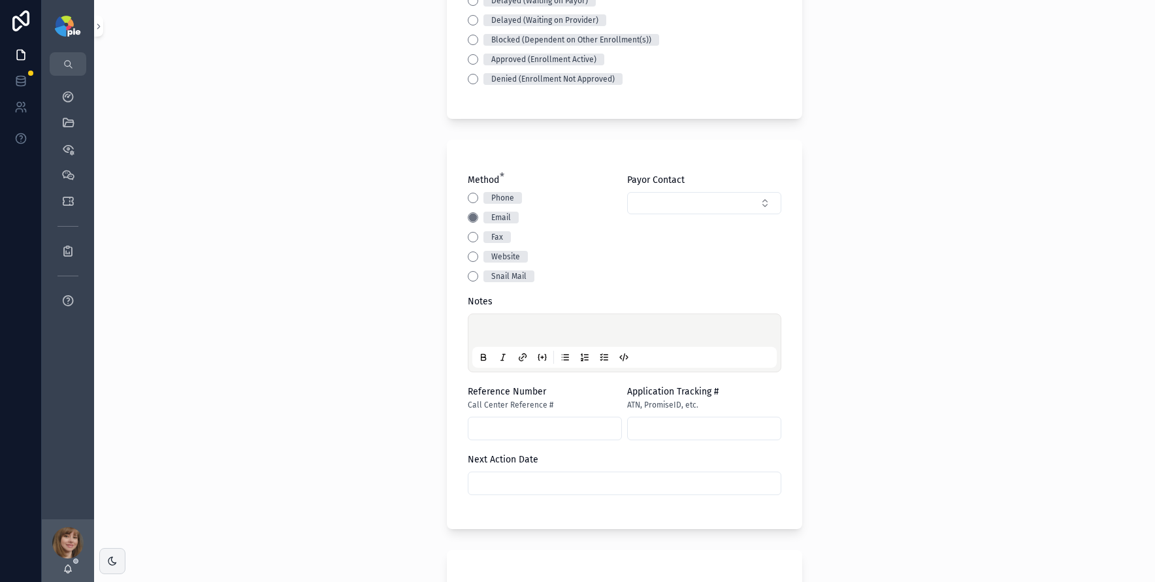
click at [493, 327] on p "scrollable content" at bounding box center [627, 332] width 305 height 13
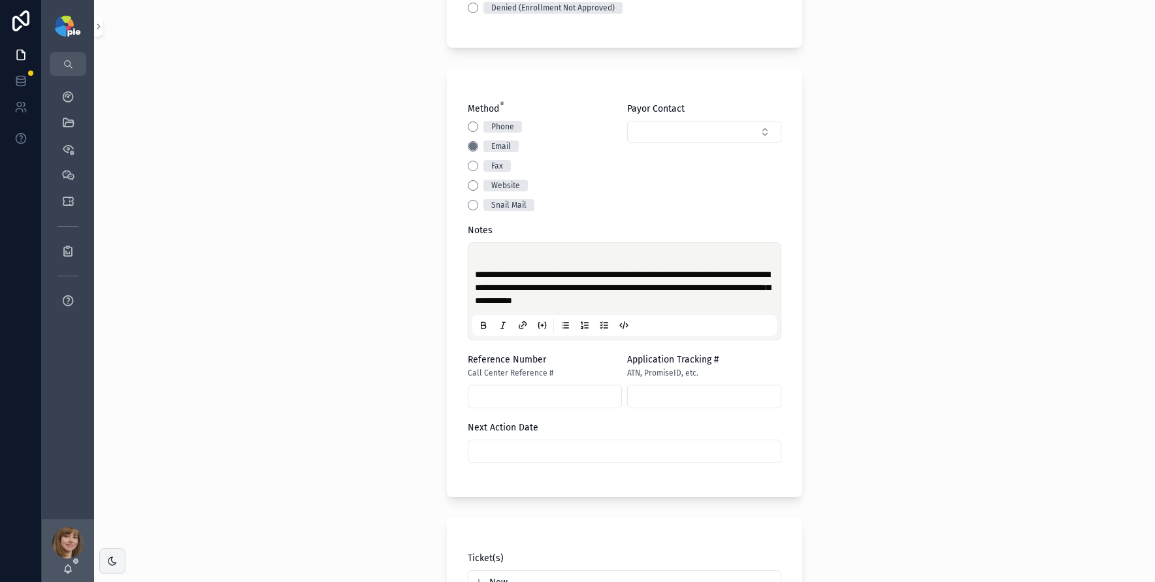
scroll to position [468, 0]
click at [516, 438] on div "scrollable content" at bounding box center [625, 450] width 314 height 24
click at [516, 442] on input "scrollable content" at bounding box center [625, 449] width 312 height 18
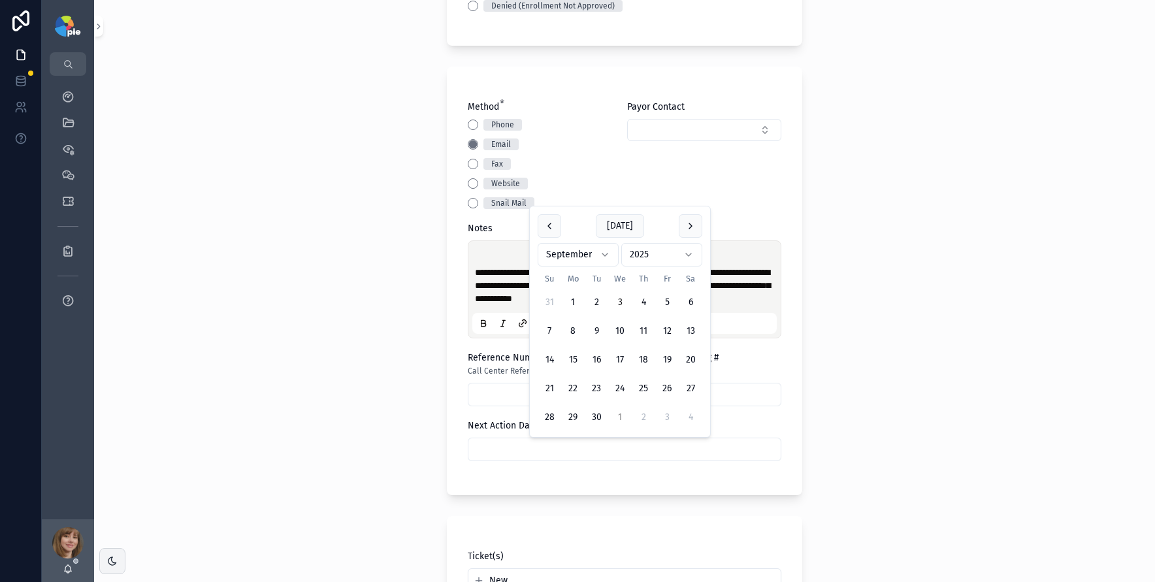
click at [620, 412] on button "1" at bounding box center [620, 418] width 24 height 24
type input "*********"
click at [350, 359] on div "**********" at bounding box center [624, 291] width 1061 height 582
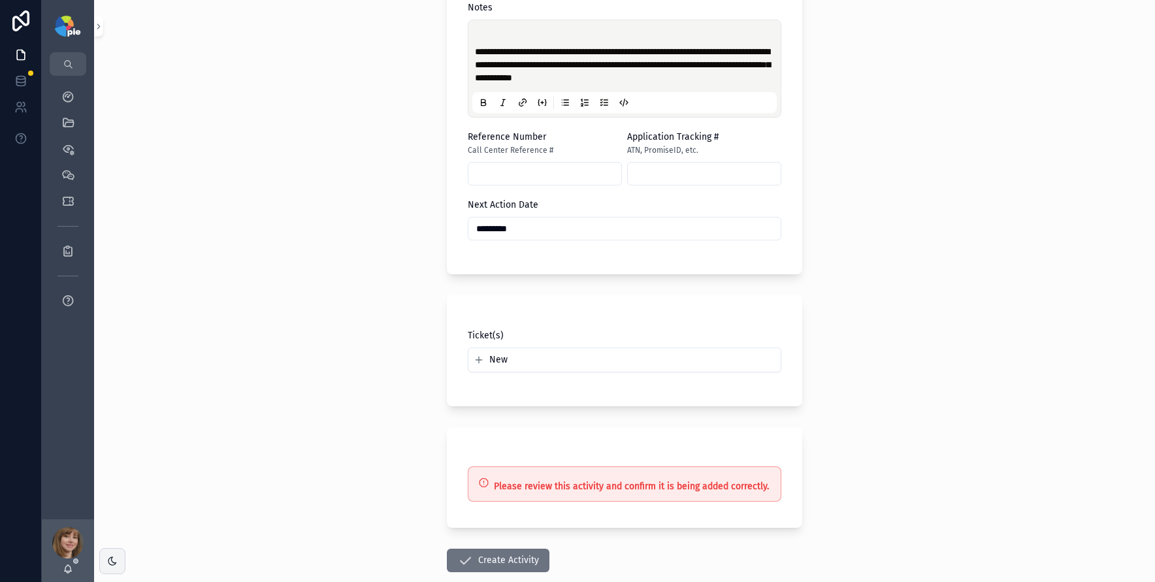
scroll to position [750, 0]
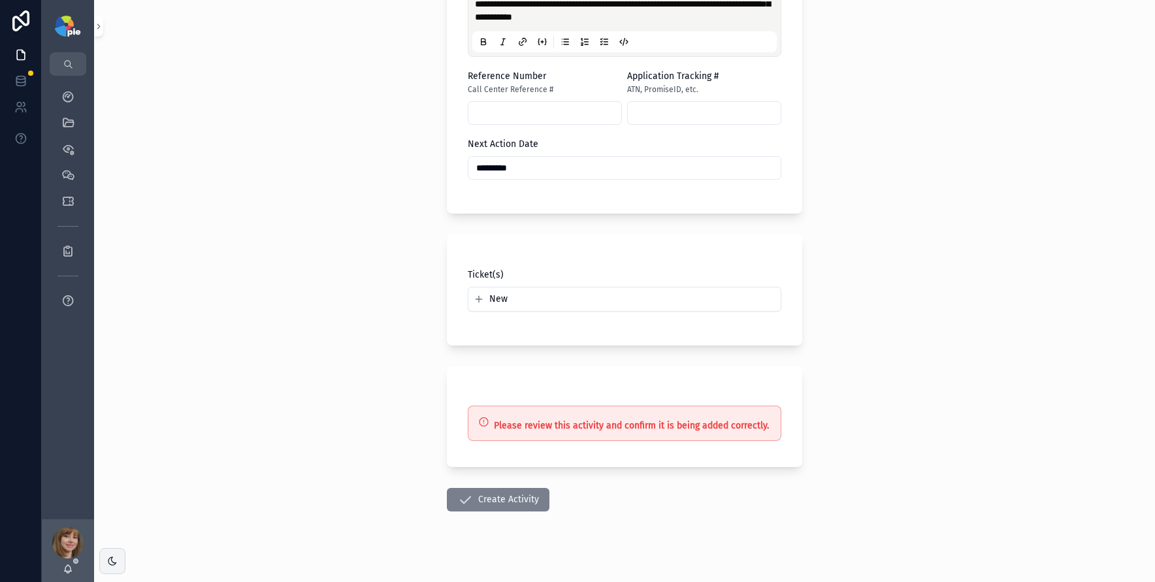
click at [516, 503] on button "Create Activity" at bounding box center [498, 500] width 103 height 24
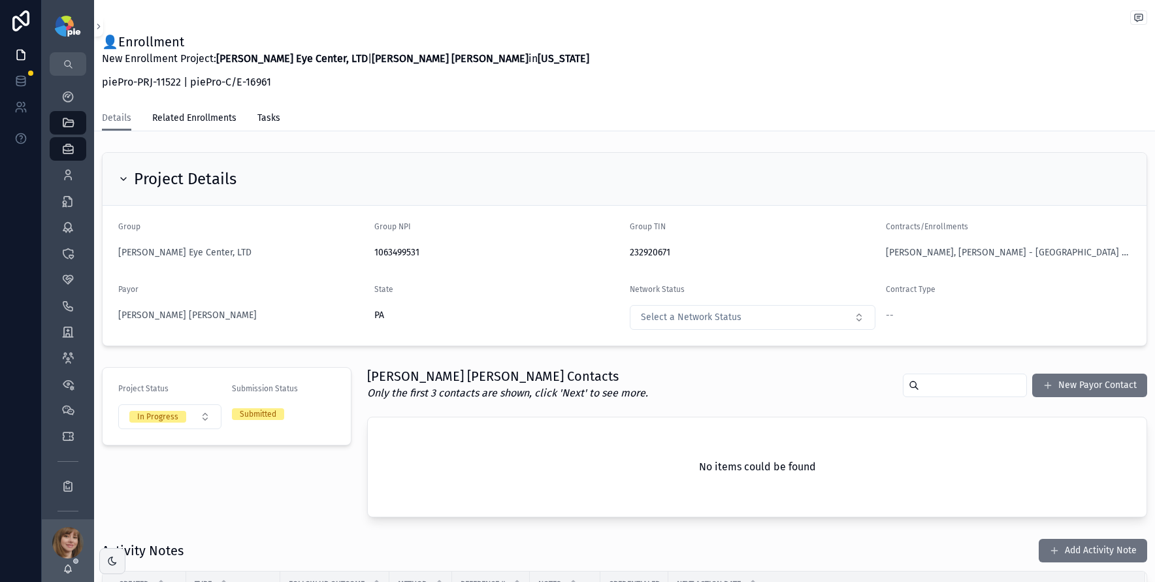
click at [367, 142] on div "👤Enrollment New Enrollment Project: Ludwick Eye Center, LTD | Johns Hopkins in …" at bounding box center [624, 592] width 1061 height 1184
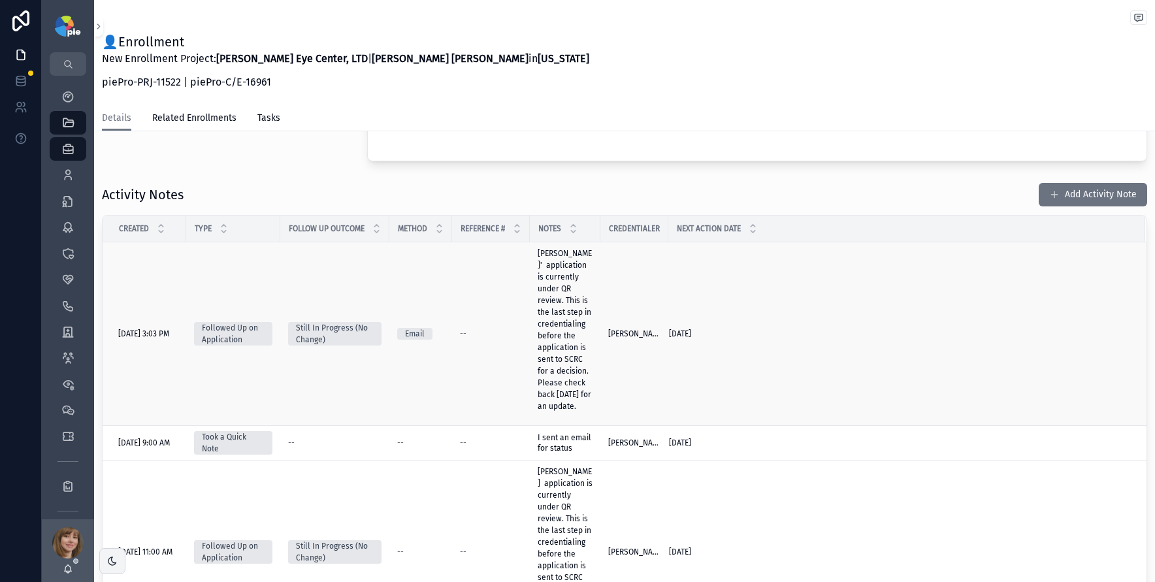
scroll to position [116, 0]
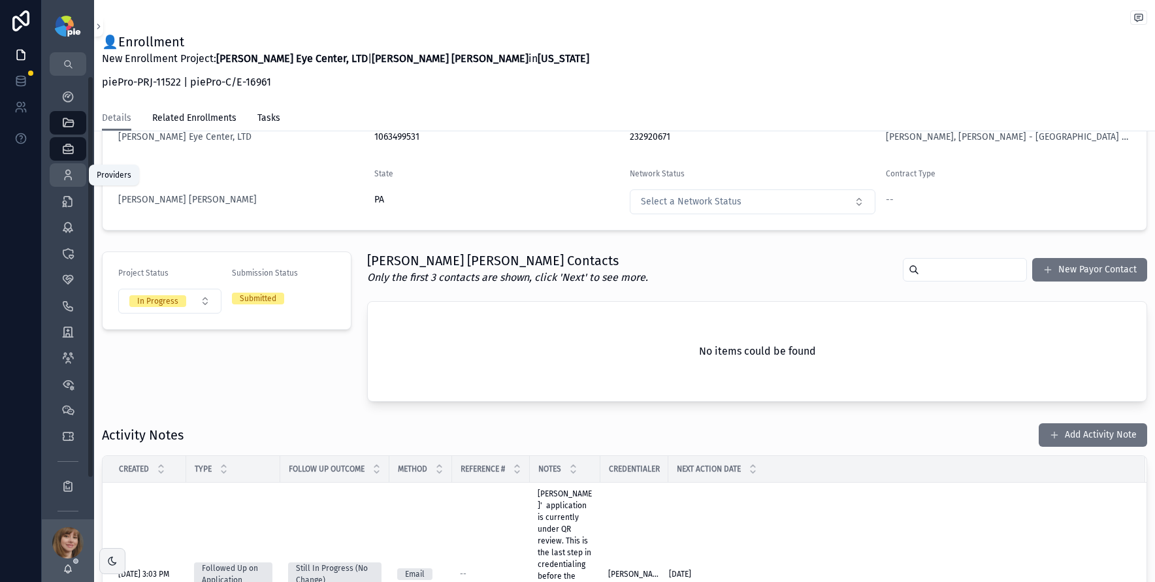
click at [71, 176] on icon "scrollable content" at bounding box center [67, 175] width 13 height 13
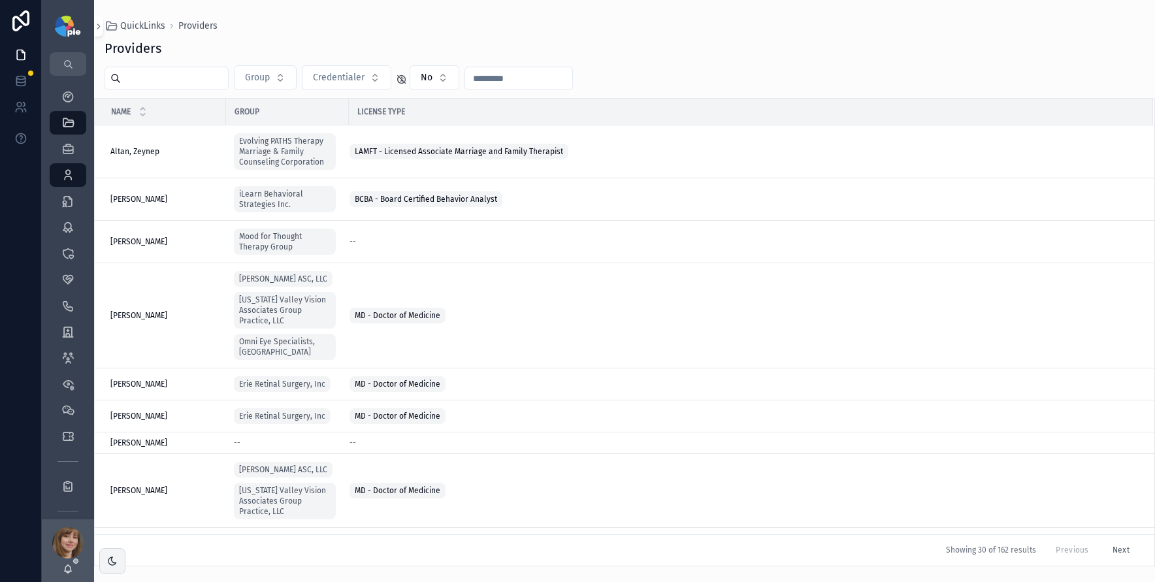
click at [148, 86] on input "scrollable content" at bounding box center [174, 78] width 107 height 18
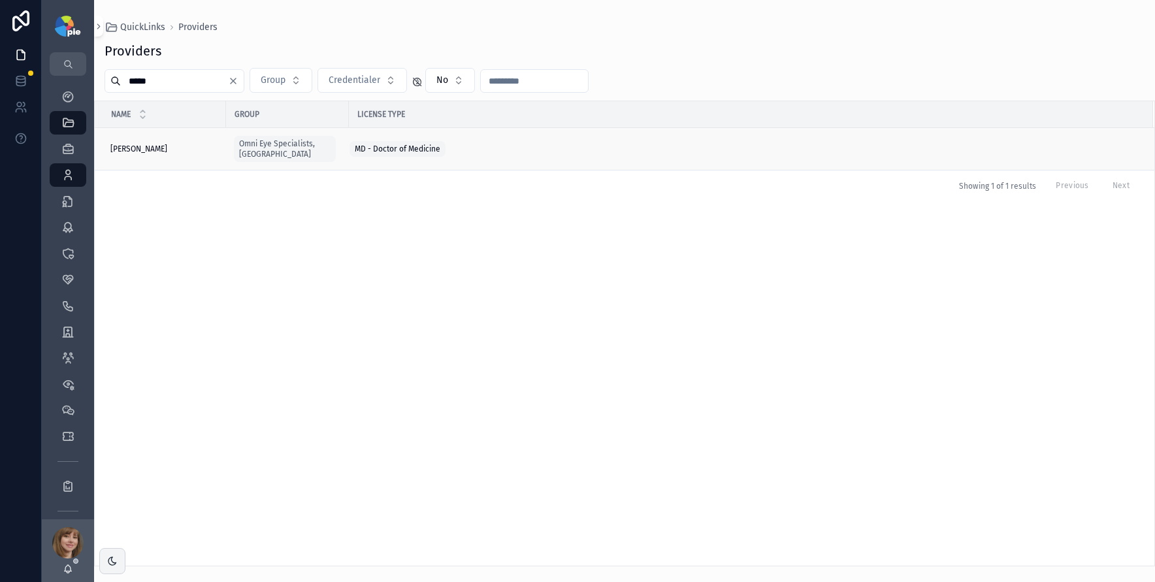
type input "*****"
click at [142, 145] on span "Gupta, Reena" at bounding box center [138, 149] width 57 height 10
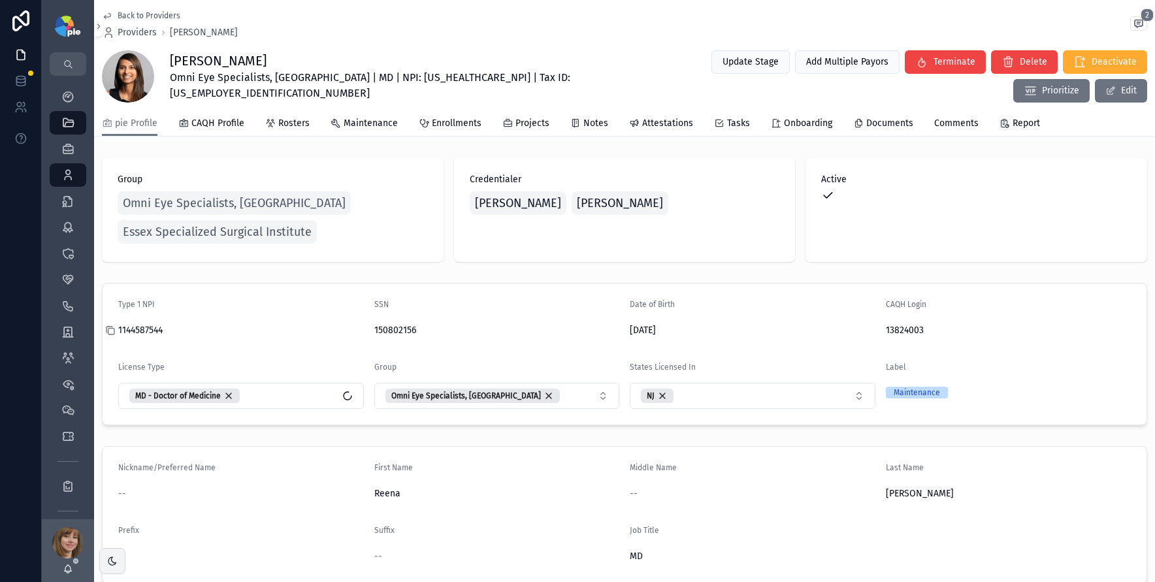
click at [114, 329] on icon "scrollable content" at bounding box center [110, 330] width 10 height 10
click at [333, 320] on div "1144587544" at bounding box center [241, 330] width 246 height 21
click at [365, 329] on icon "scrollable content" at bounding box center [366, 330] width 10 height 10
click at [619, 328] on icon "scrollable content" at bounding box center [622, 330] width 10 height 10
click at [367, 329] on icon "scrollable content" at bounding box center [366, 330] width 10 height 10
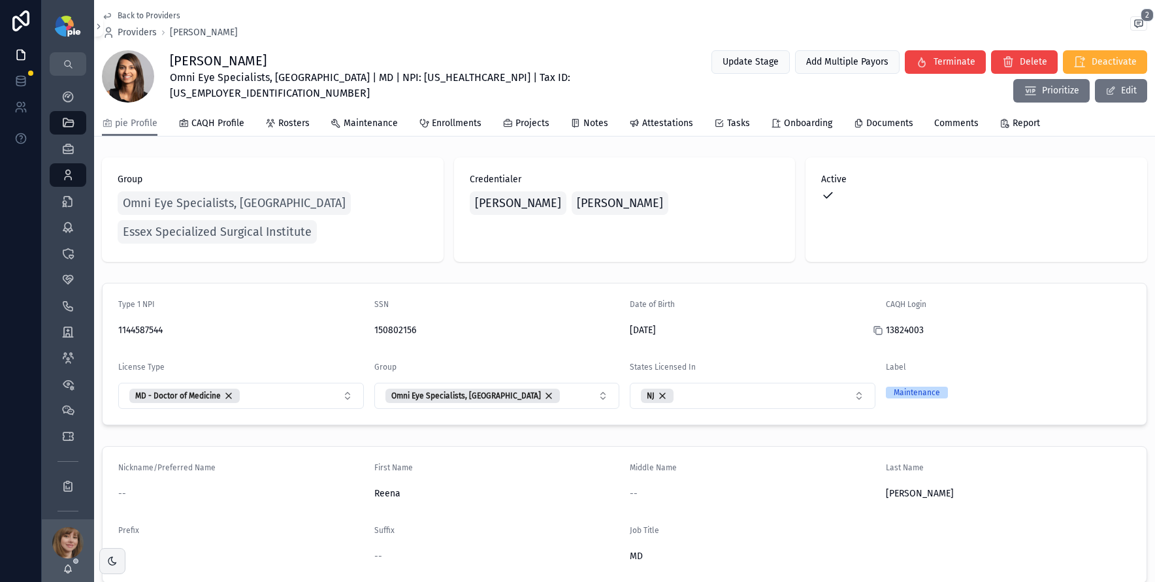
click at [873, 331] on icon "scrollable content" at bounding box center [878, 330] width 10 height 10
click at [117, 325] on div "scrollable content" at bounding box center [115, 330] width 21 height 10
click at [110, 328] on icon "scrollable content" at bounding box center [110, 330] width 10 height 10
click at [363, 332] on icon "scrollable content" at bounding box center [366, 330] width 10 height 10
click at [621, 329] on icon "scrollable content" at bounding box center [622, 330] width 10 height 10
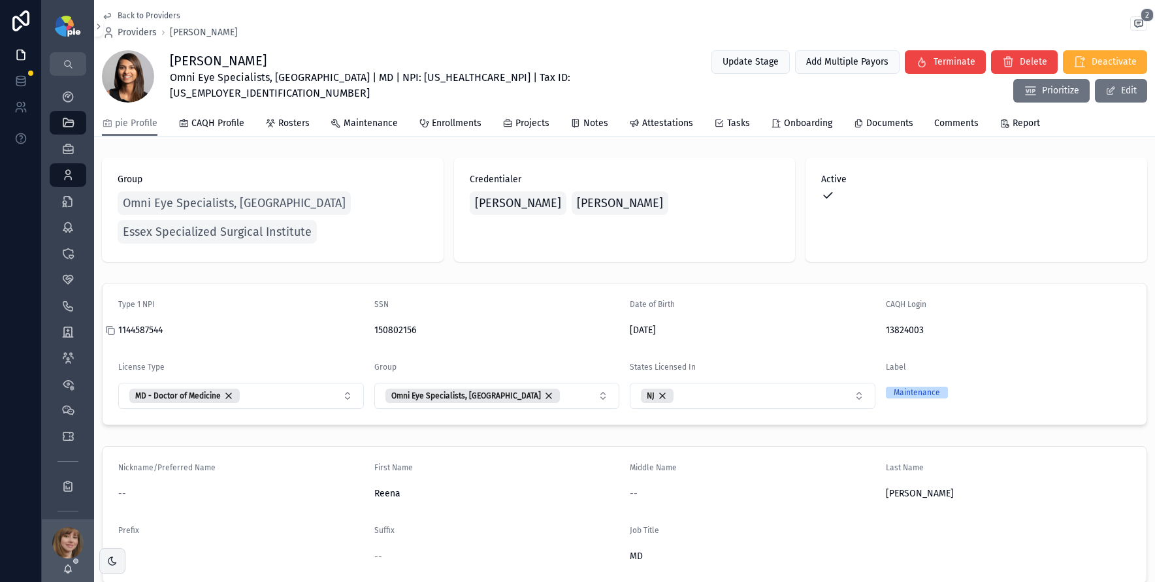
click at [112, 332] on icon "scrollable content" at bounding box center [110, 330] width 10 height 10
click at [363, 331] on icon "scrollable content" at bounding box center [366, 330] width 10 height 10
click at [873, 328] on icon "scrollable content" at bounding box center [878, 330] width 10 height 10
click at [112, 330] on icon "scrollable content" at bounding box center [110, 330] width 10 height 10
click at [367, 329] on icon "scrollable content" at bounding box center [366, 330] width 10 height 10
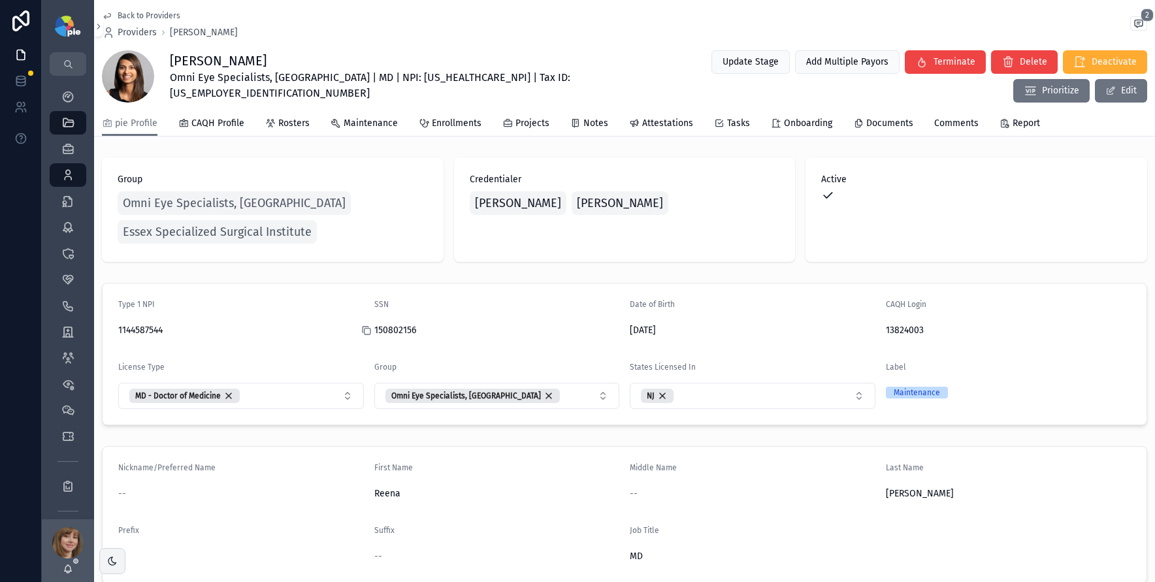
click at [367, 331] on icon "scrollable content" at bounding box center [366, 330] width 10 height 10
click at [363, 331] on icon "scrollable content" at bounding box center [366, 330] width 10 height 10
click at [108, 331] on icon "scrollable content" at bounding box center [111, 332] width 6 height 6
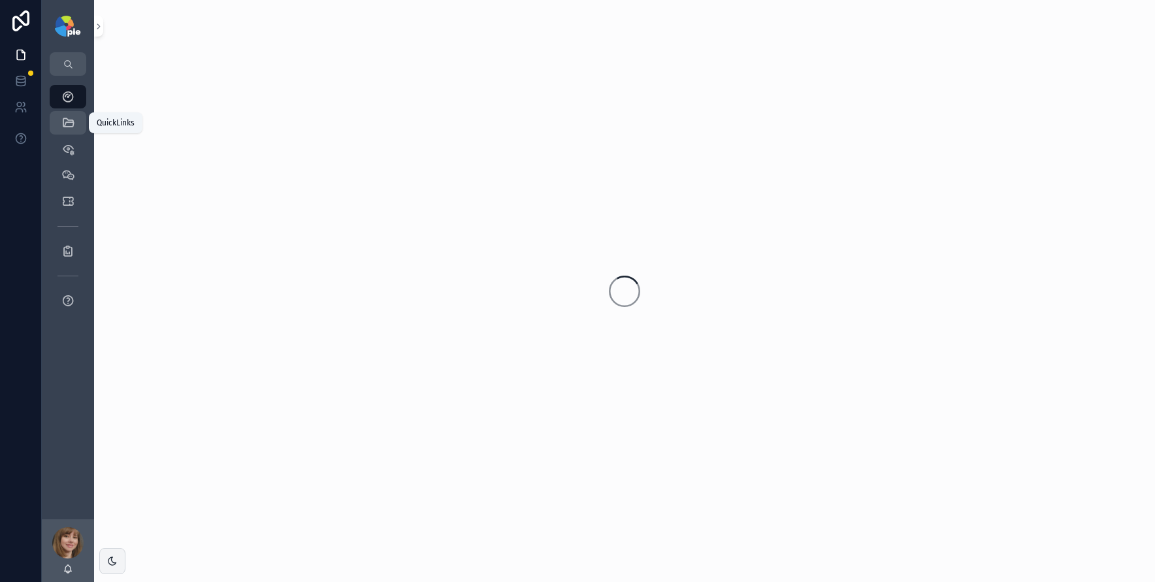
click at [73, 122] on icon "scrollable content" at bounding box center [67, 122] width 13 height 13
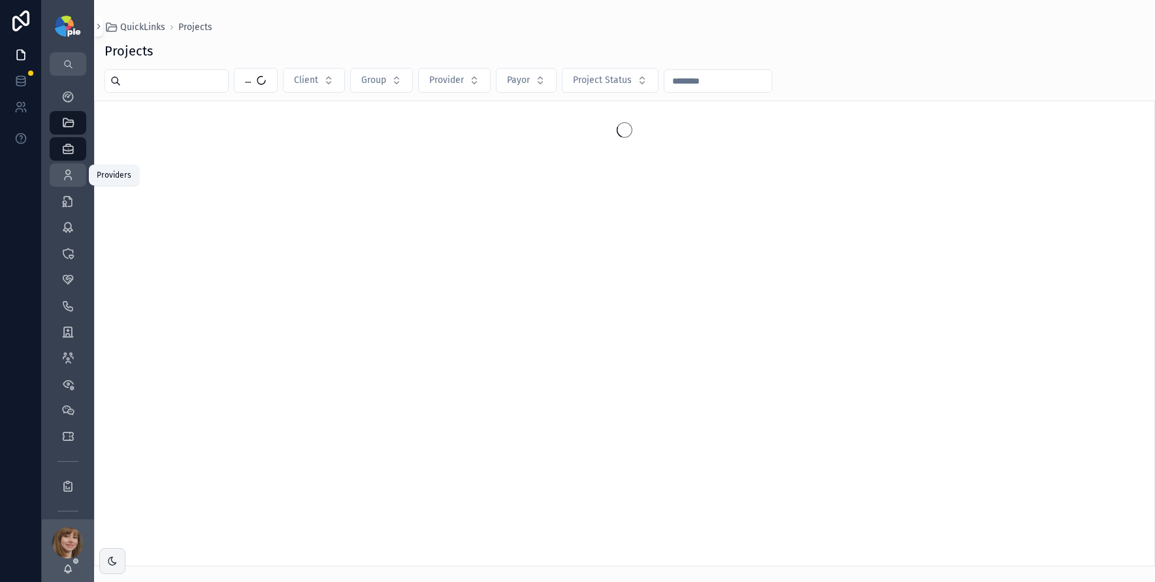
click at [73, 177] on icon "scrollable content" at bounding box center [67, 175] width 13 height 13
click at [154, 86] on input "scrollable content" at bounding box center [174, 81] width 107 height 18
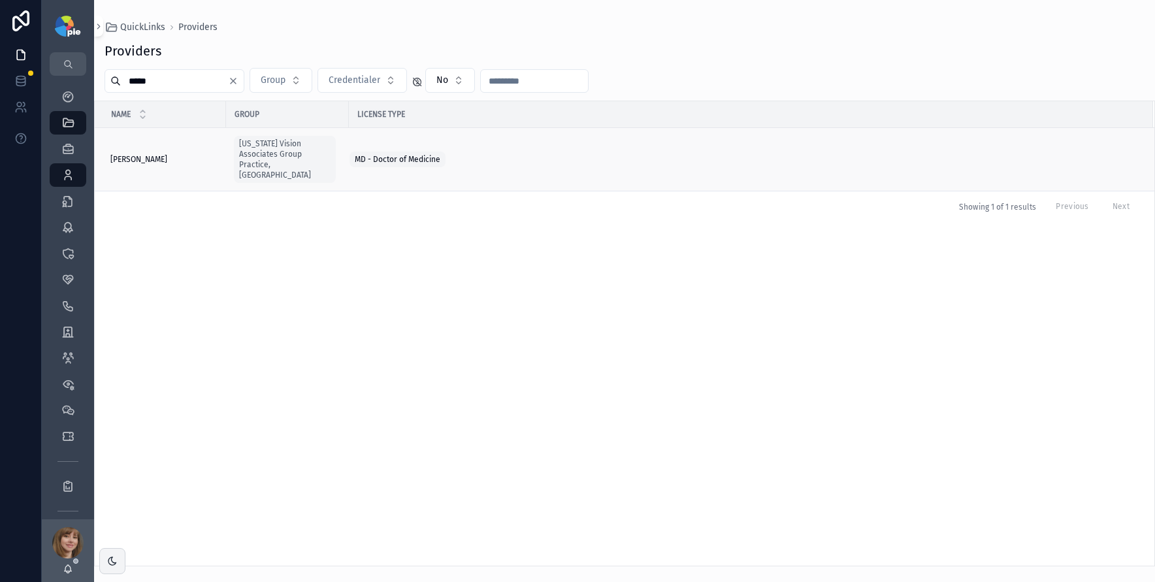
type input "*****"
click at [135, 154] on span "[PERSON_NAME]" at bounding box center [138, 159] width 57 height 10
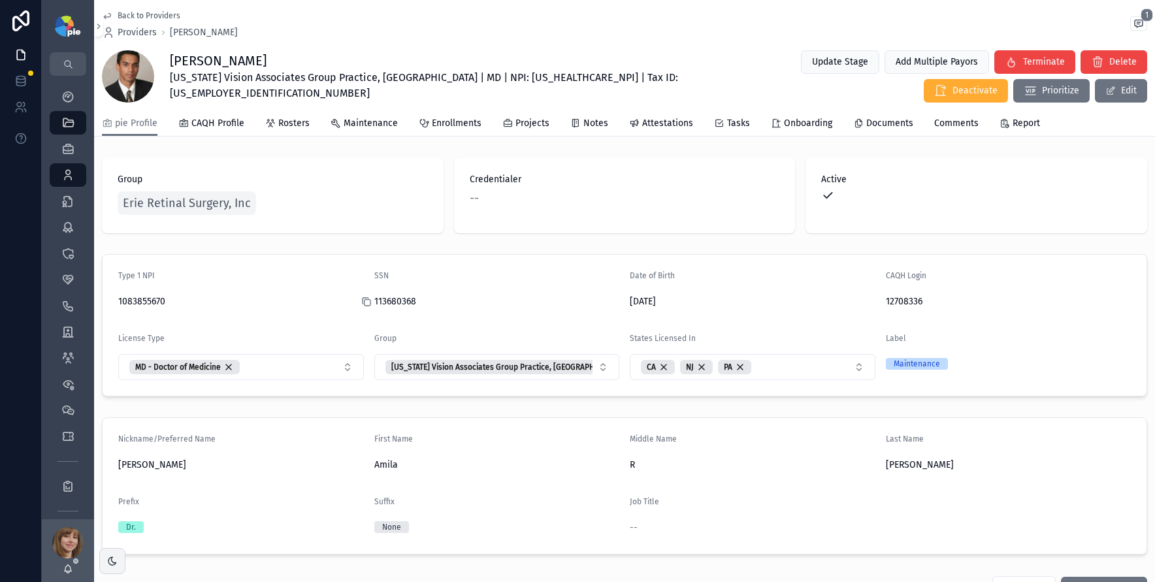
click at [365, 301] on icon "scrollable content" at bounding box center [366, 302] width 10 height 10
click at [462, 76] on span "[US_STATE] Vision Associates Group Practice, [GEOGRAPHIC_DATA] | MD | NPI: [US_…" at bounding box center [437, 85] width 535 height 31
click at [462, 75] on span "[US_STATE] Vision Associates Group Practice, [GEOGRAPHIC_DATA] | MD | NPI: [US_…" at bounding box center [437, 85] width 535 height 31
copy span "1083855670"
click at [64, 180] on icon "scrollable content" at bounding box center [67, 175] width 13 height 13
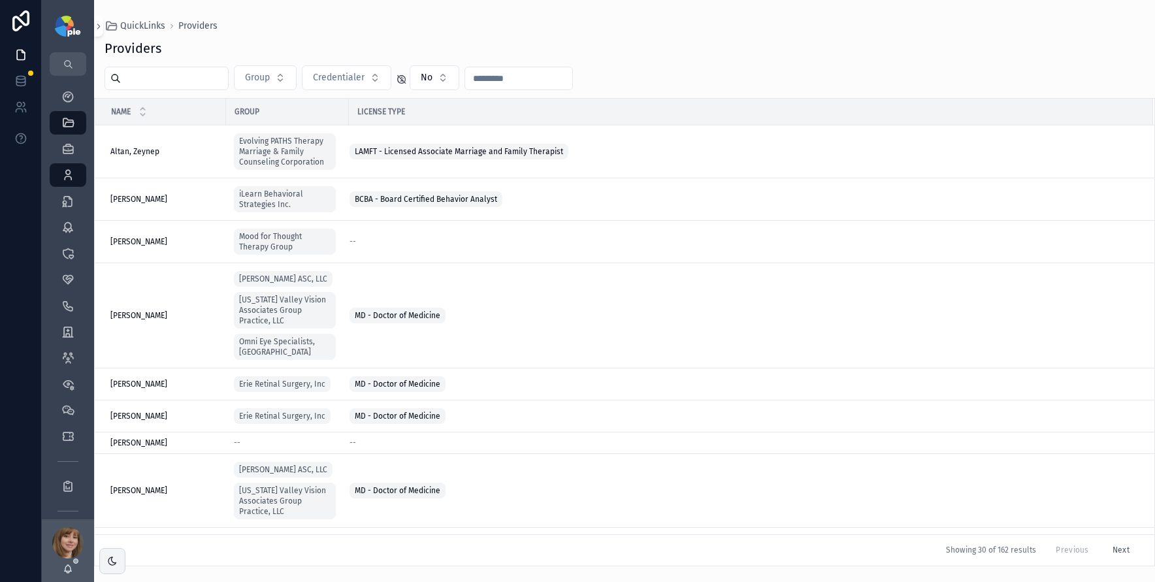
click at [176, 77] on input "scrollable content" at bounding box center [174, 78] width 107 height 18
type input "******"
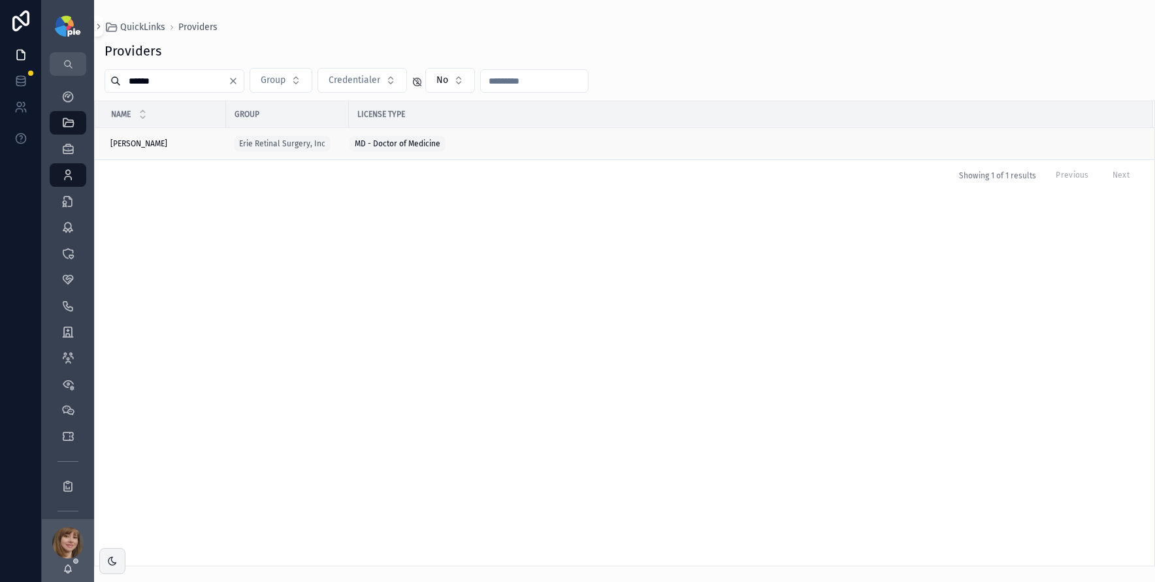
click at [173, 144] on div "[PERSON_NAME] [PERSON_NAME]" at bounding box center [164, 144] width 108 height 10
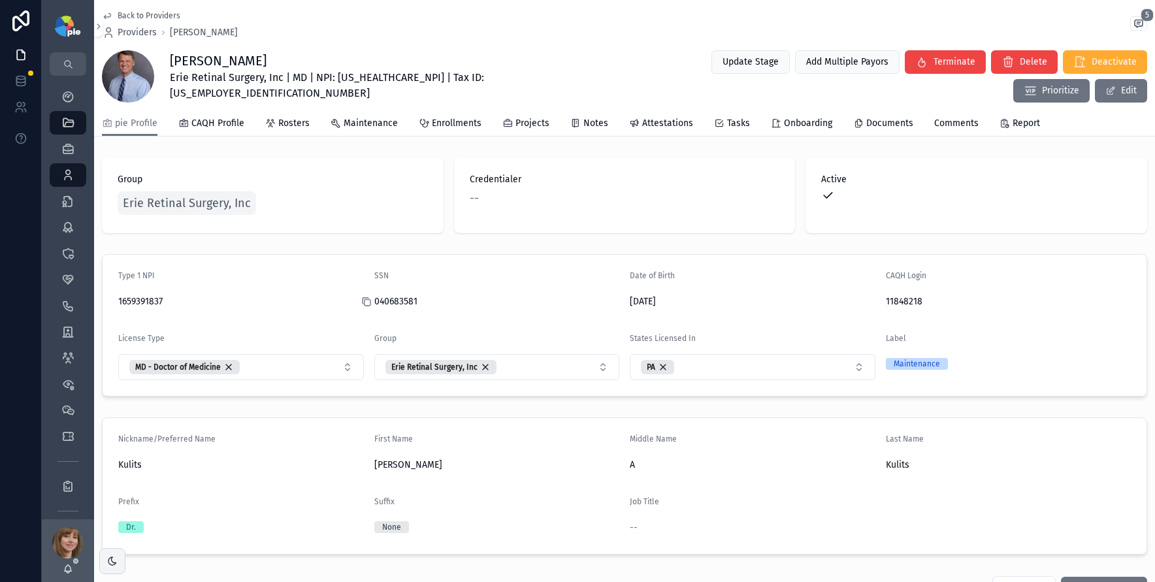
click at [366, 299] on icon "scrollable content" at bounding box center [366, 302] width 10 height 10
click at [357, 83] on span "Erie Retinal Surgery, Inc | MD | NPI: [US_HEALTHCARE_NPI] | Tax ID: [US_EMPLOYE…" at bounding box center [399, 85] width 458 height 31
copy span "1659391837"
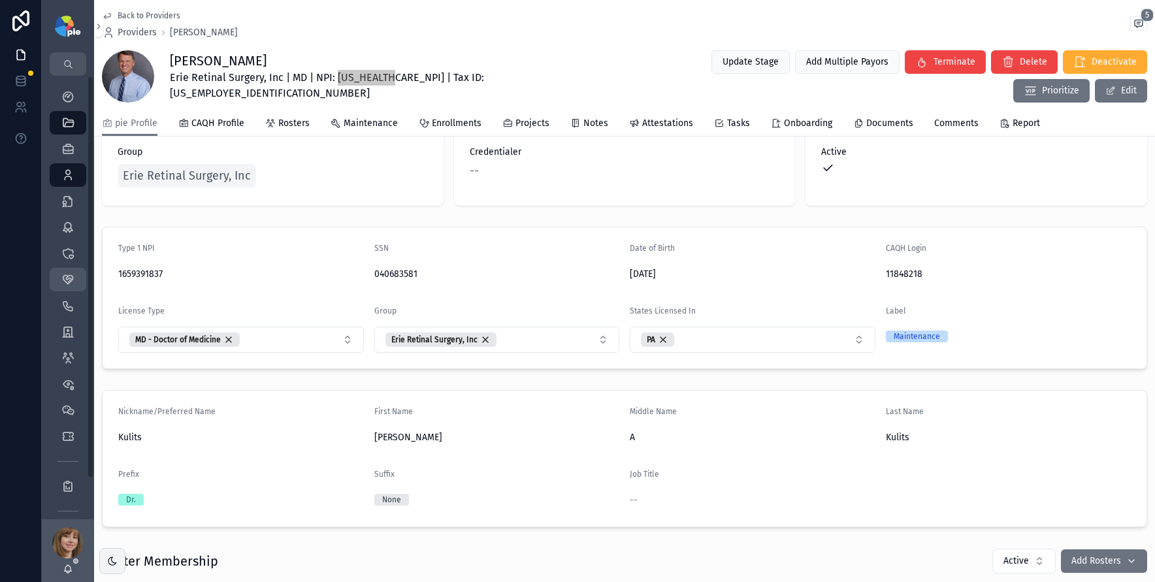
scroll to position [29, 0]
click at [61, 171] on icon "scrollable content" at bounding box center [67, 175] width 13 height 13
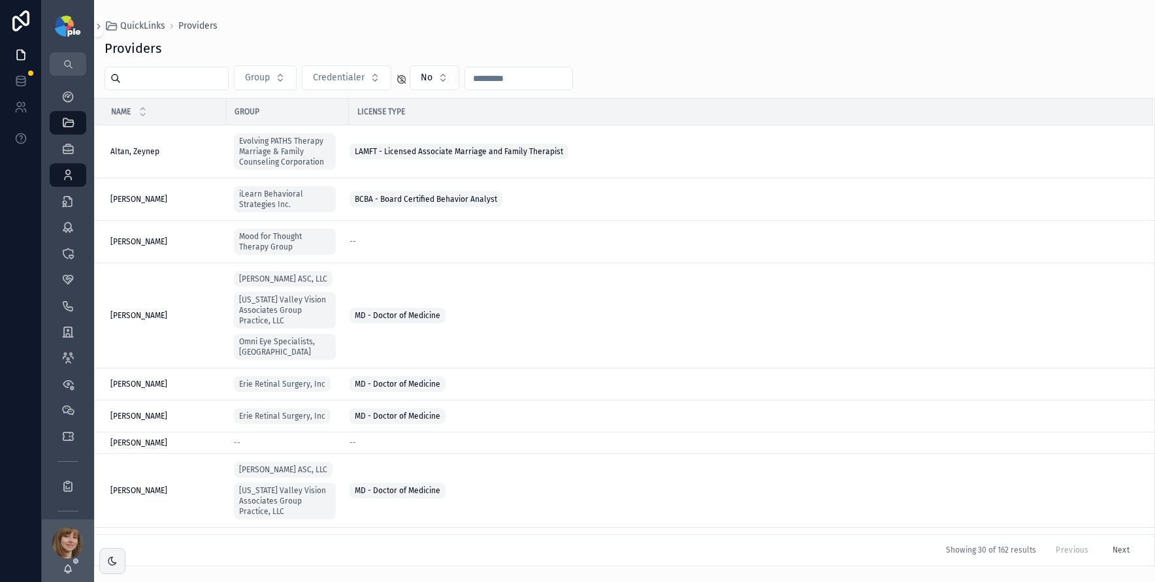
click at [184, 76] on input "scrollable content" at bounding box center [174, 78] width 107 height 18
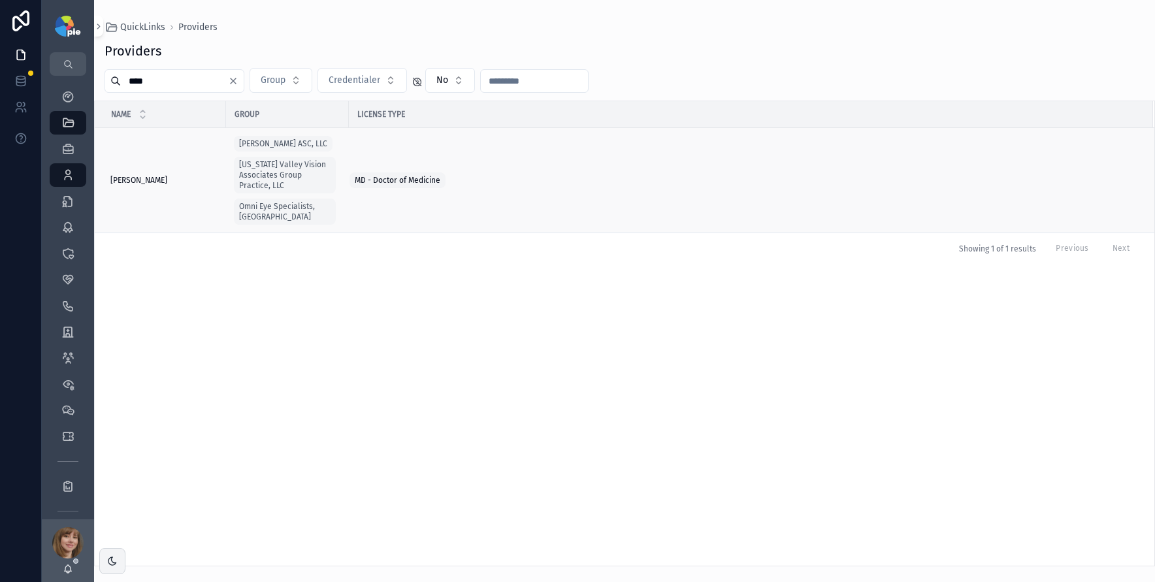
type input "****"
click at [161, 178] on div "Cohn, Aaron Cohn, Aaron" at bounding box center [164, 180] width 108 height 10
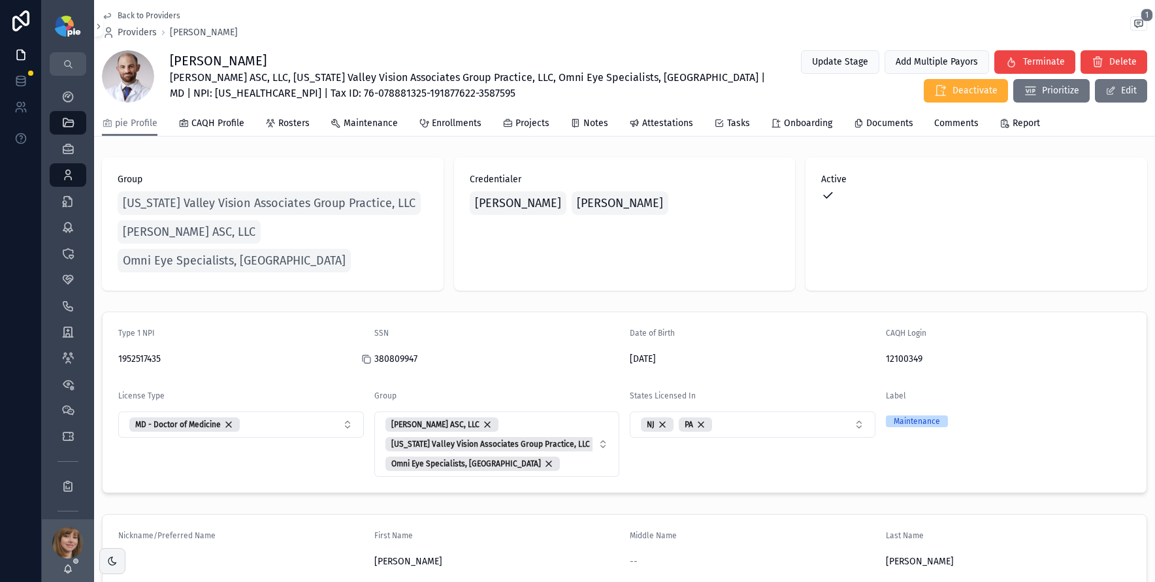
click at [367, 357] on icon "scrollable content" at bounding box center [367, 360] width 6 height 6
click at [588, 119] on span "Notes" at bounding box center [596, 123] width 25 height 13
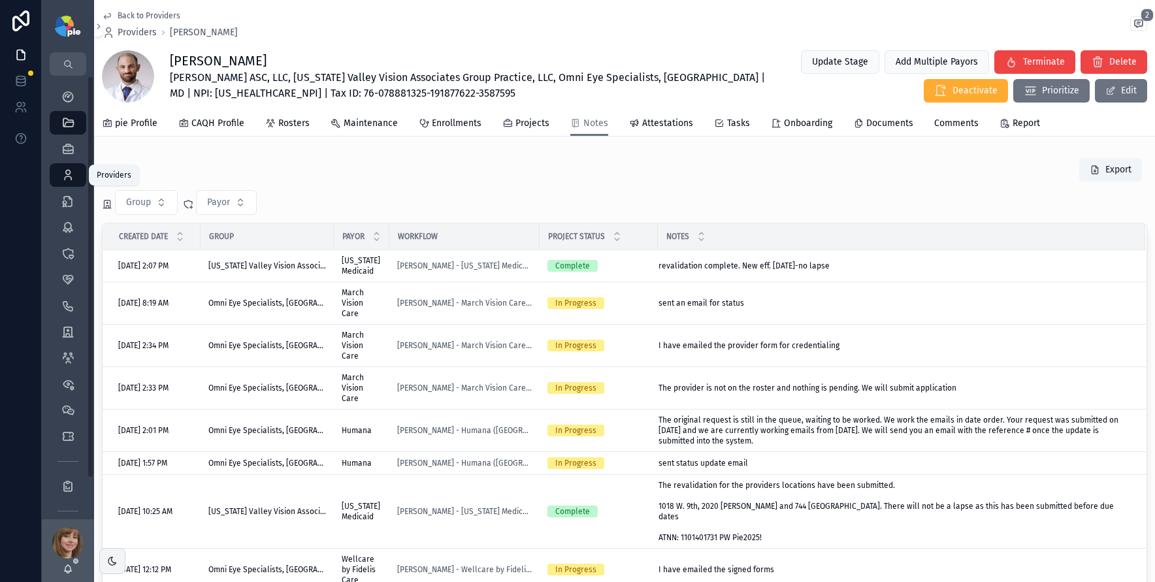
click at [70, 174] on icon "scrollable content" at bounding box center [67, 175] width 13 height 13
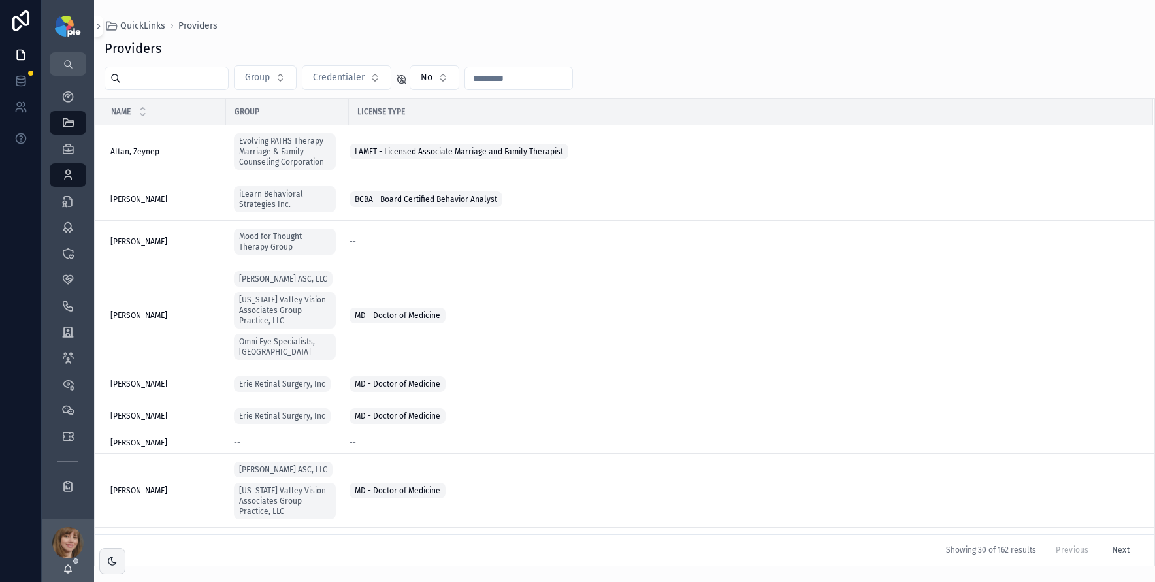
click at [186, 82] on input "scrollable content" at bounding box center [174, 78] width 107 height 18
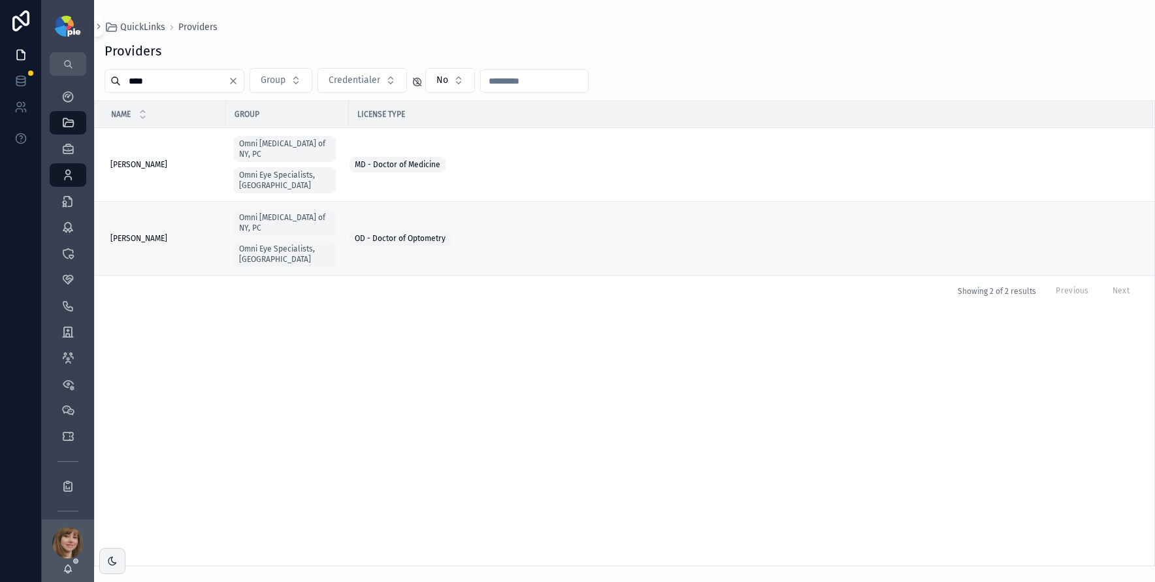
type input "****"
click at [166, 233] on span "Rosetta, Melanne" at bounding box center [138, 238] width 57 height 10
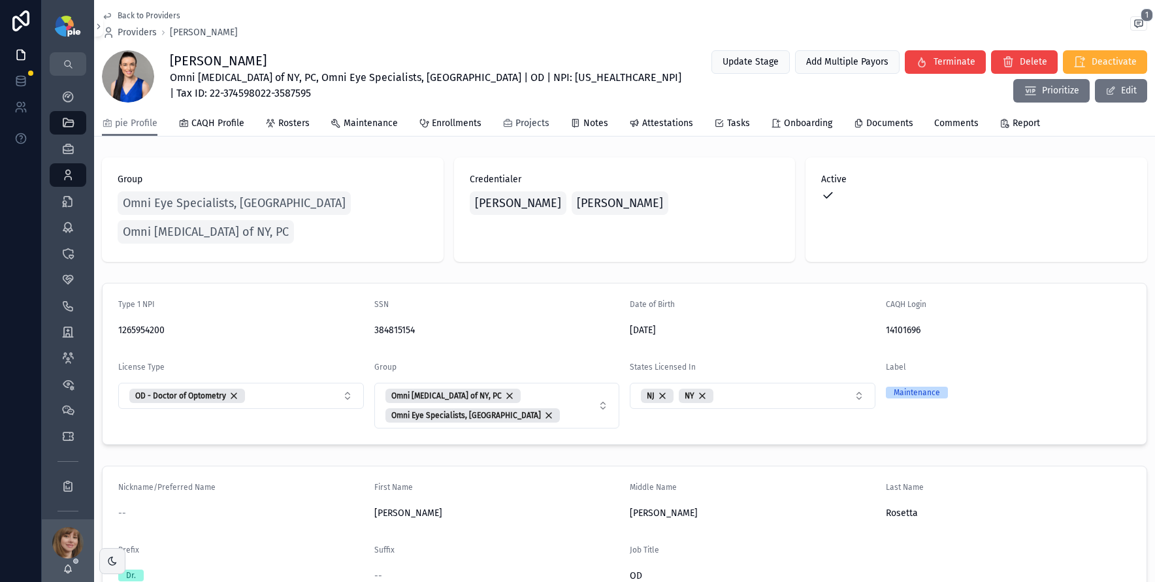
click at [530, 125] on span "Projects" at bounding box center [533, 123] width 34 height 13
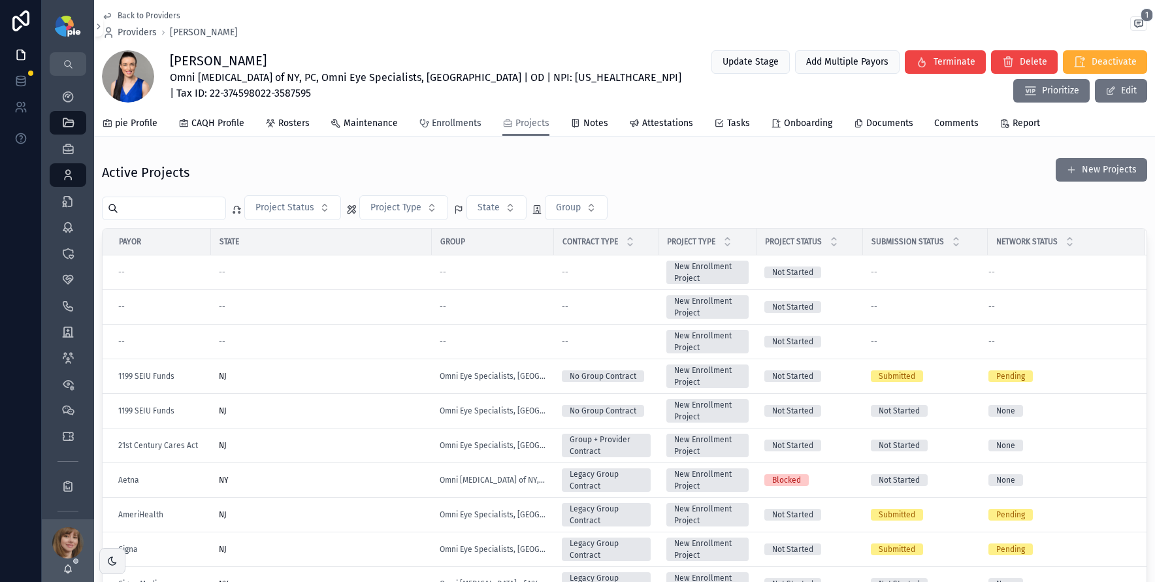
click at [446, 122] on span "Enrollments" at bounding box center [457, 123] width 50 height 13
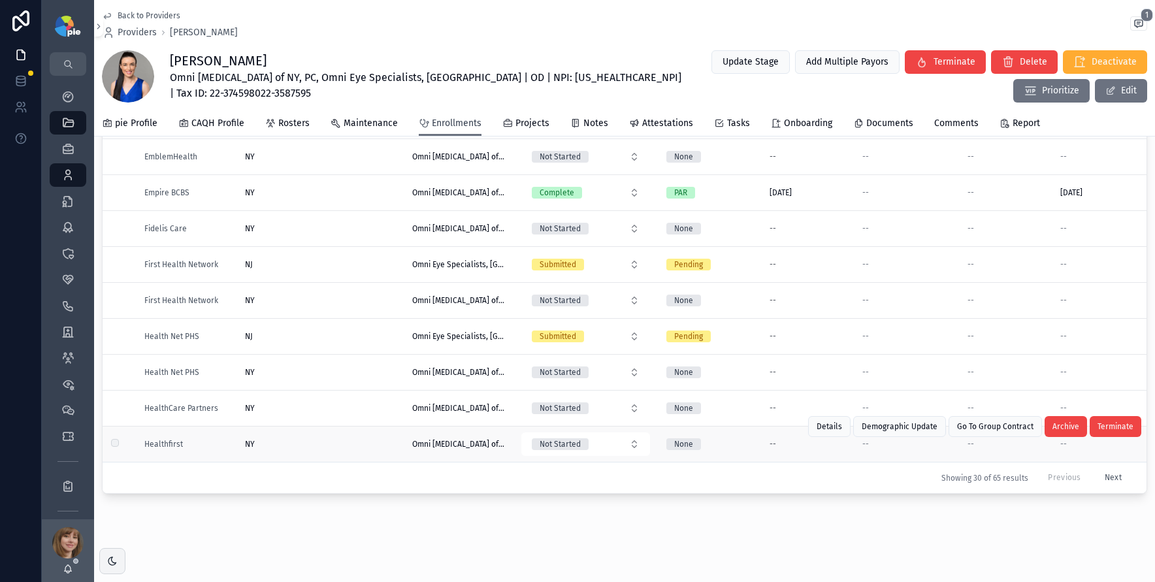
scroll to position [149, 0]
click at [1096, 469] on button "Next" at bounding box center [1113, 477] width 35 height 20
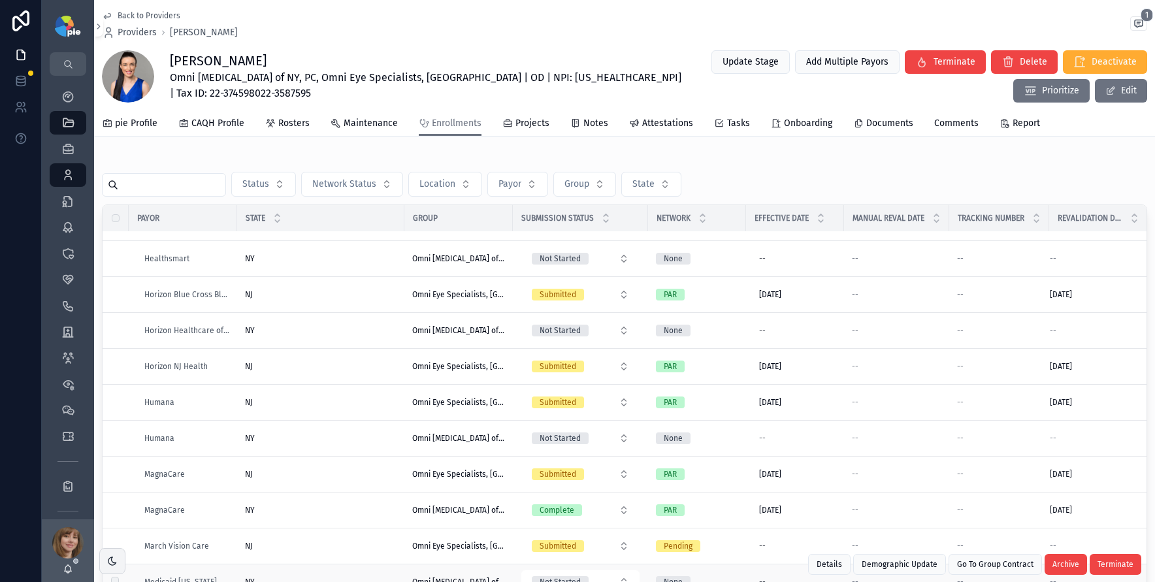
scroll to position [191, 0]
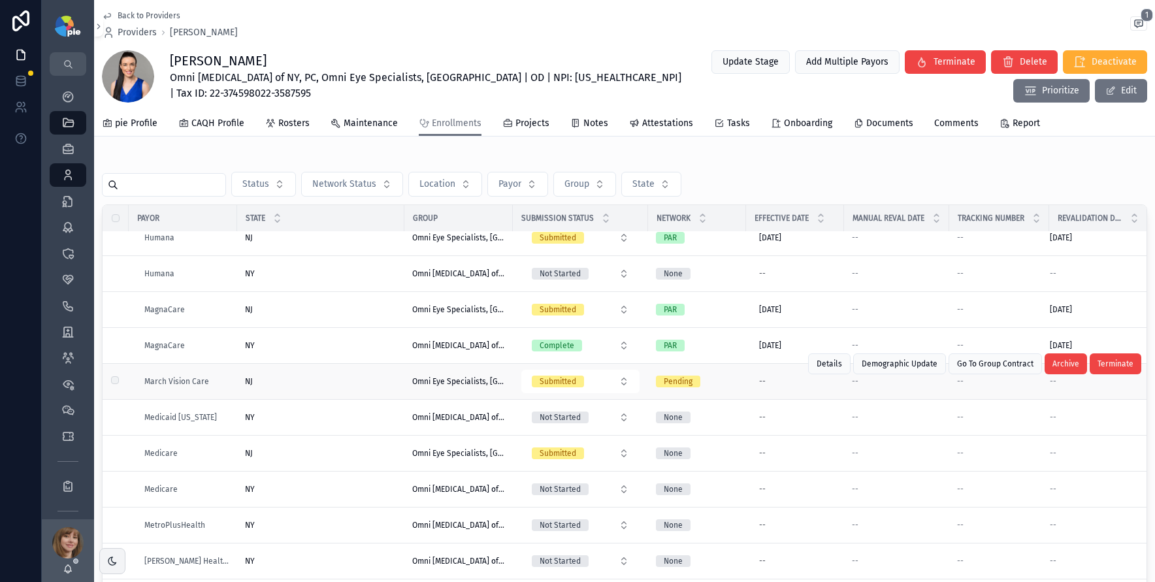
click at [329, 379] on div "NJ NJ" at bounding box center [321, 381] width 152 height 10
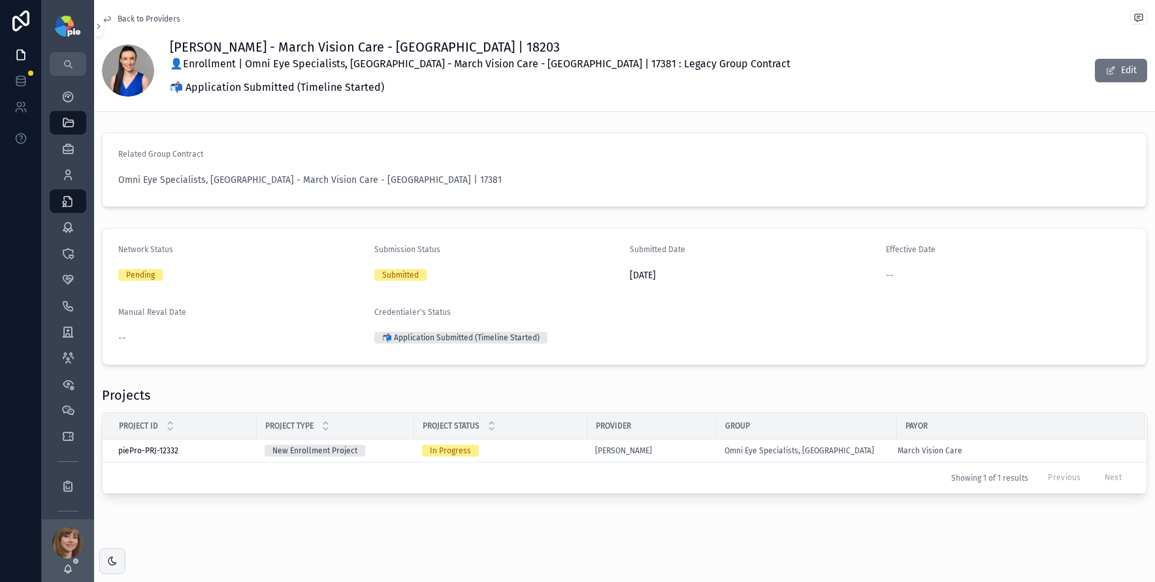
scroll to position [1, 0]
click at [556, 453] on div "In Progress" at bounding box center [500, 450] width 157 height 12
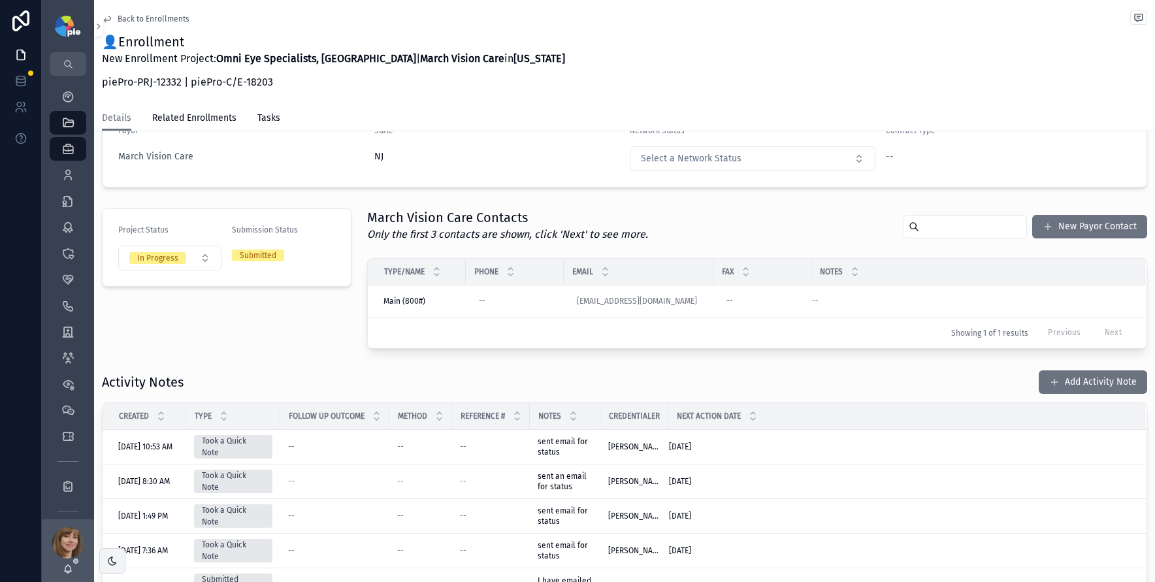
scroll to position [322, 0]
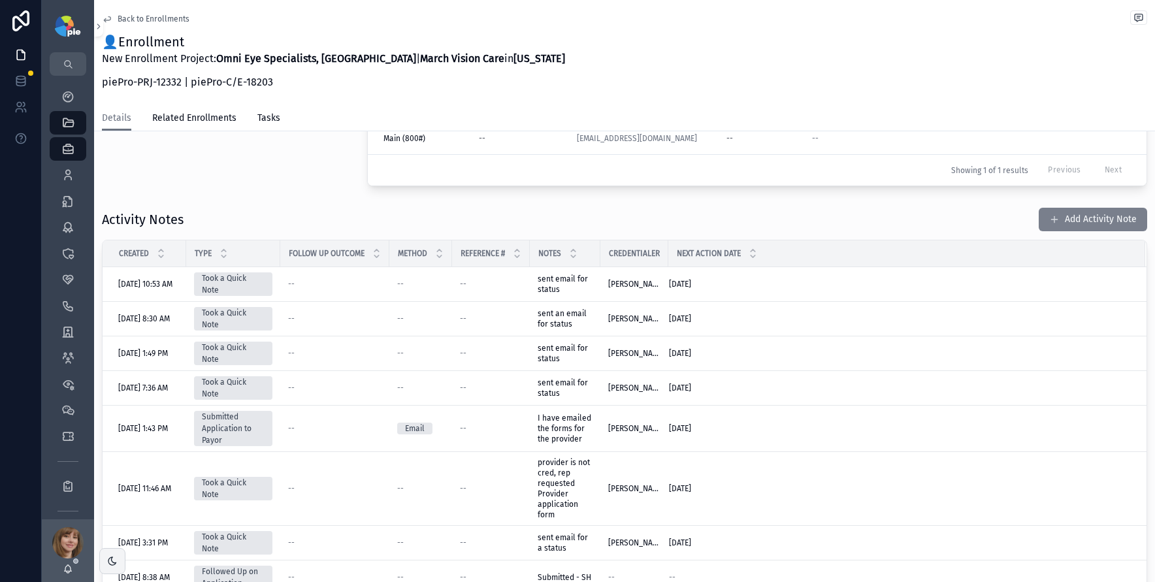
click at [1089, 217] on button "Add Activity Note" at bounding box center [1093, 220] width 108 height 24
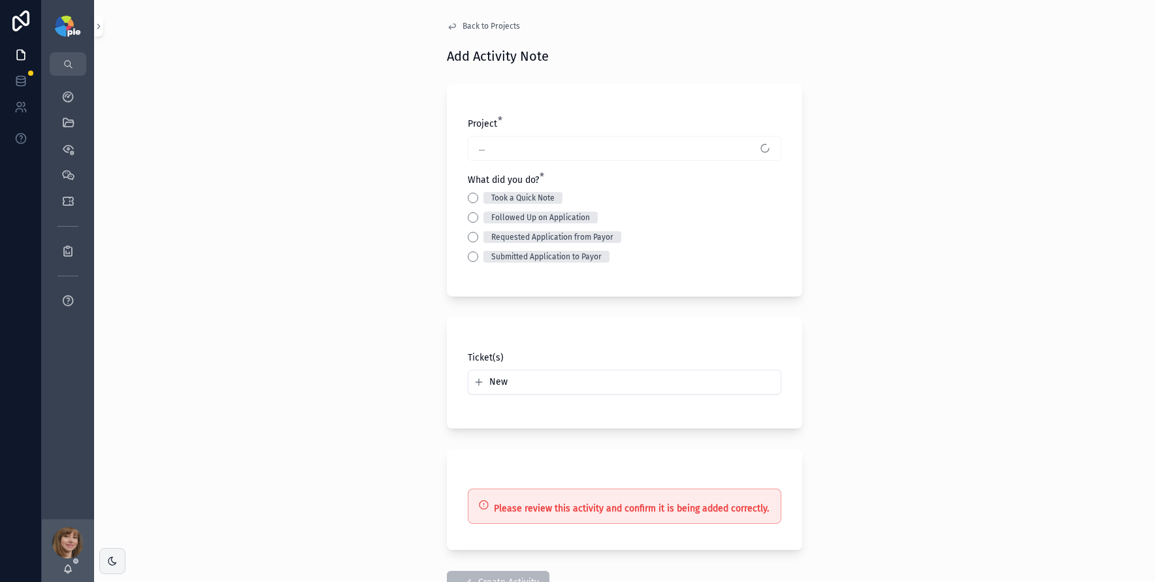
click at [474, 217] on div "Followed Up on Application" at bounding box center [625, 218] width 314 height 12
click at [469, 218] on button "Followed Up on Application" at bounding box center [473, 217] width 10 height 10
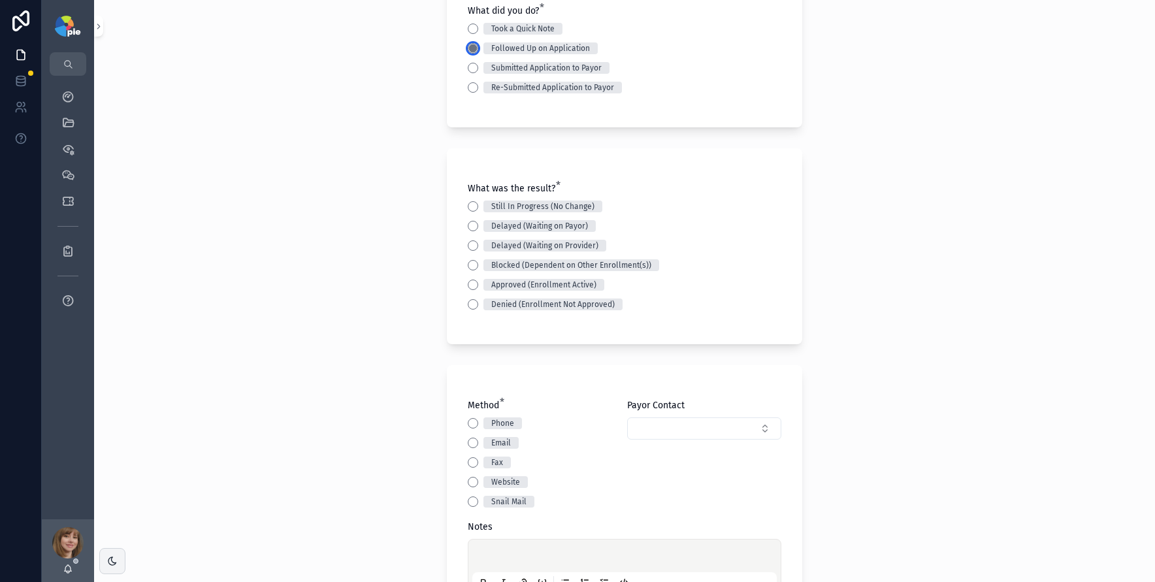
scroll to position [171, 0]
click at [468, 206] on button "Still In Progress (No Change)" at bounding box center [473, 205] width 10 height 10
click at [470, 437] on button "Email" at bounding box center [473, 442] width 10 height 10
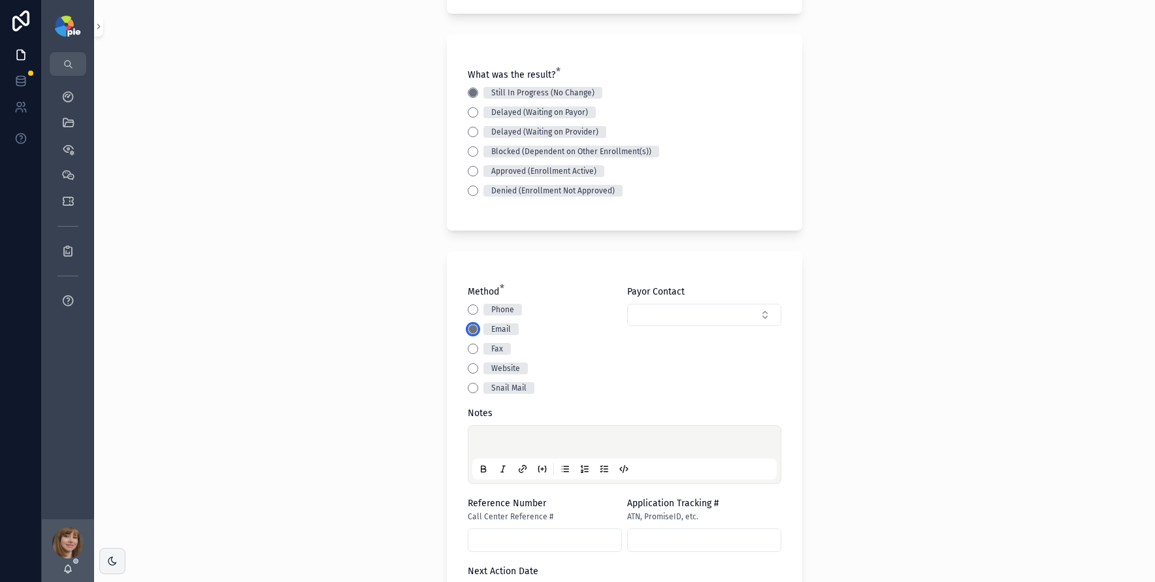
scroll to position [295, 0]
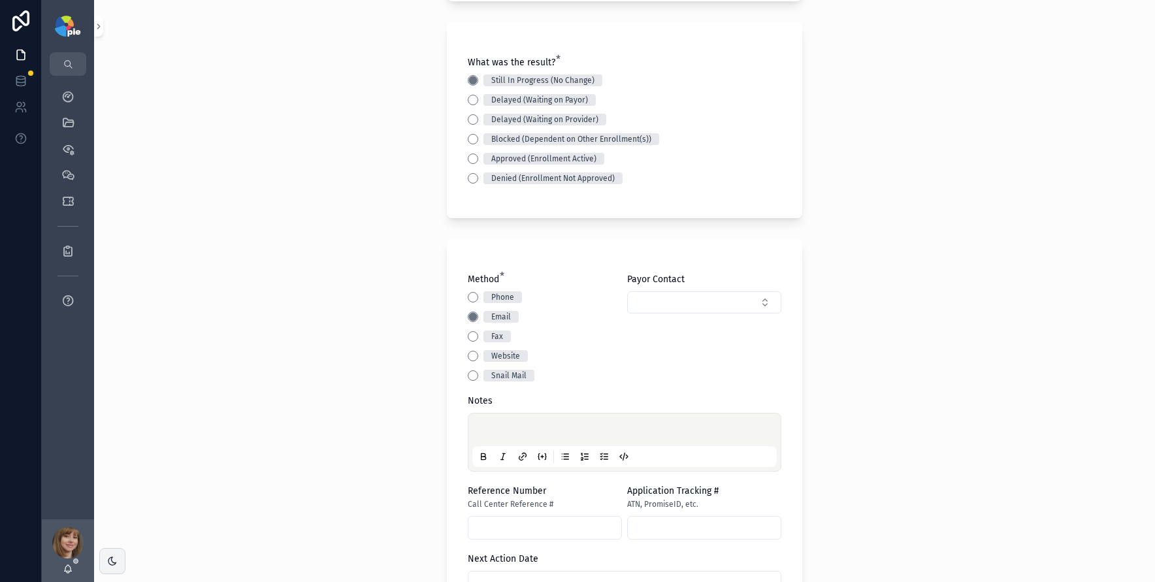
drag, startPoint x: 472, startPoint y: 420, endPoint x: 482, endPoint y: 425, distance: 11.4
click at [473, 420] on div "scrollable content" at bounding box center [624, 443] width 305 height 50
click at [484, 425] on p "scrollable content" at bounding box center [627, 431] width 305 height 13
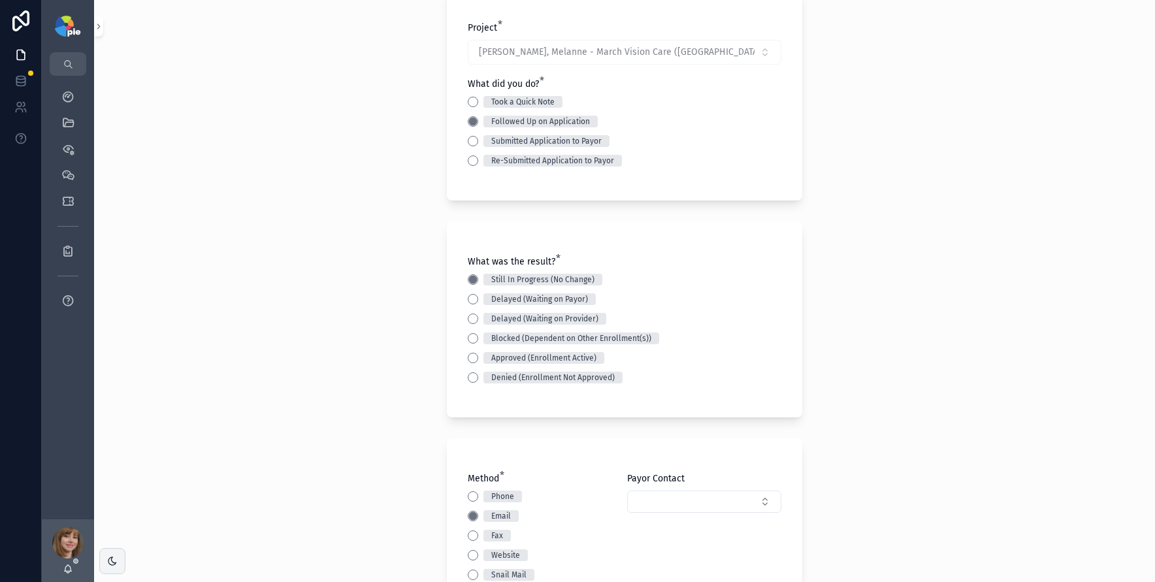
scroll to position [68, 0]
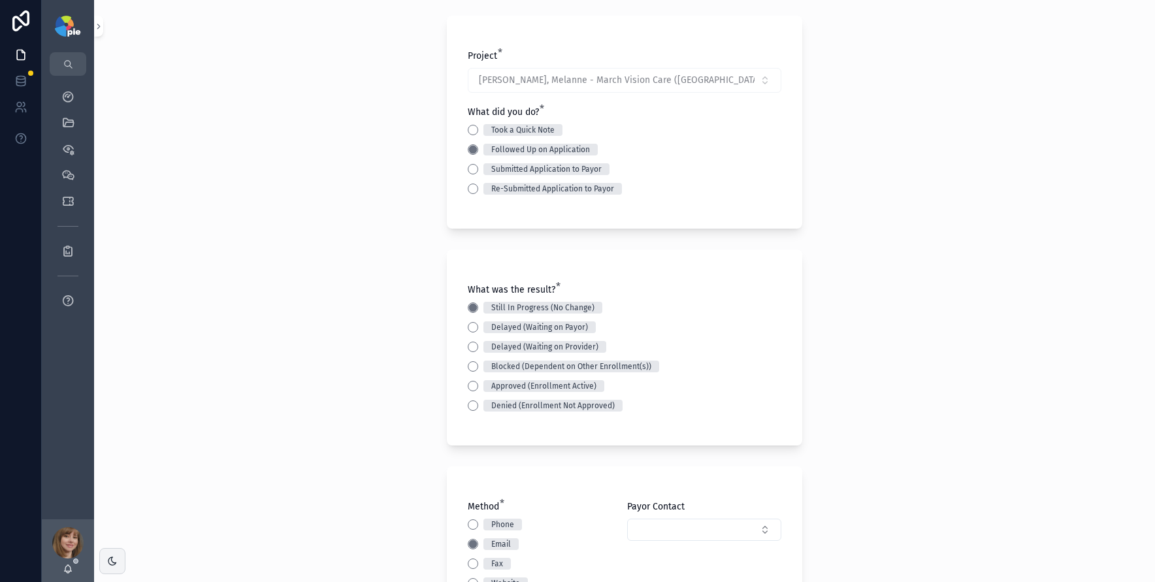
click at [316, 348] on div "Back to Projects Add Activity Note Project * Rosetta, Melanne - March Vision Ca…" at bounding box center [624, 223] width 1061 height 582
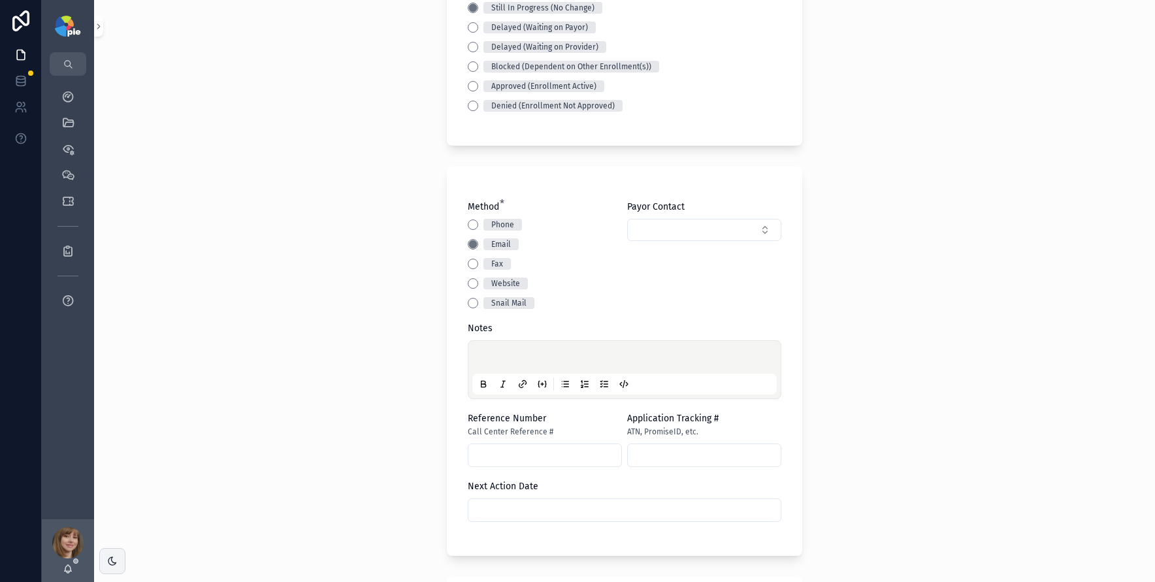
scroll to position [404, 0]
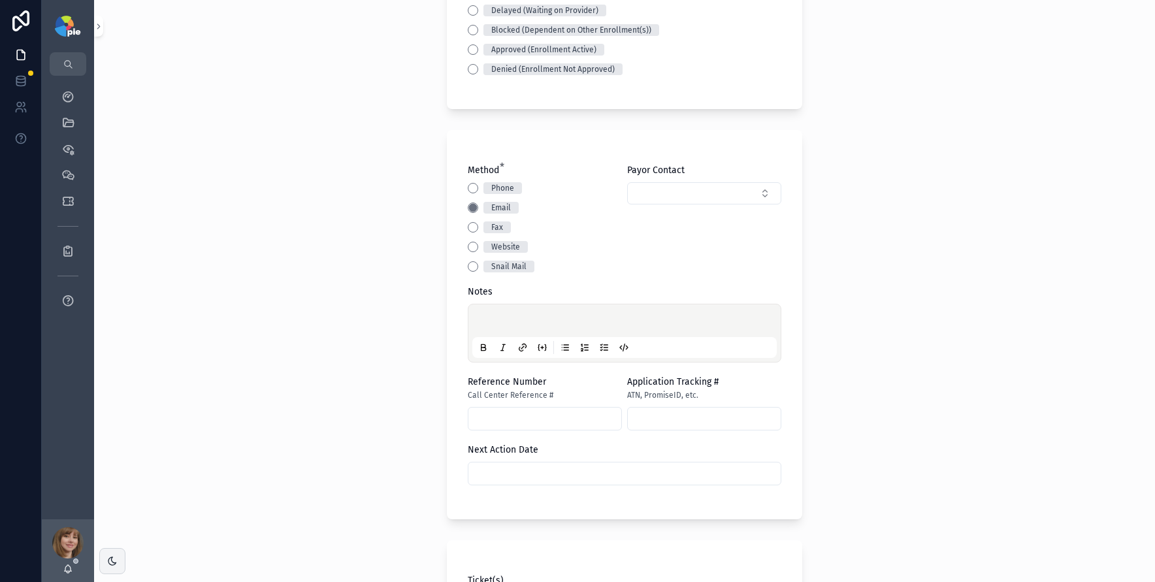
click at [489, 323] on p "scrollable content" at bounding box center [627, 322] width 305 height 13
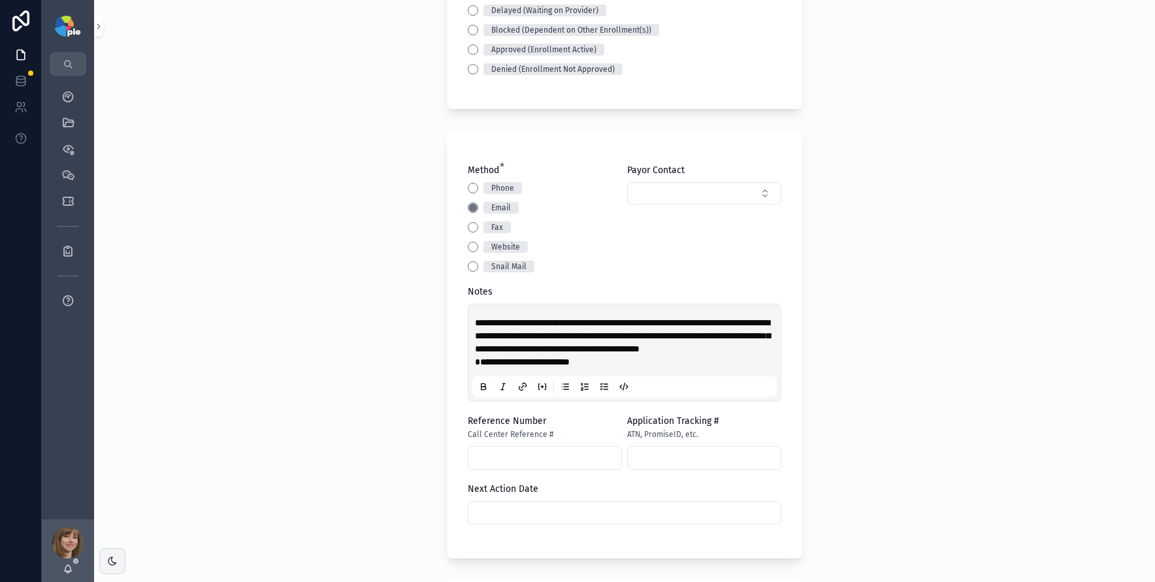
click at [576, 522] on input "scrollable content" at bounding box center [625, 513] width 312 height 18
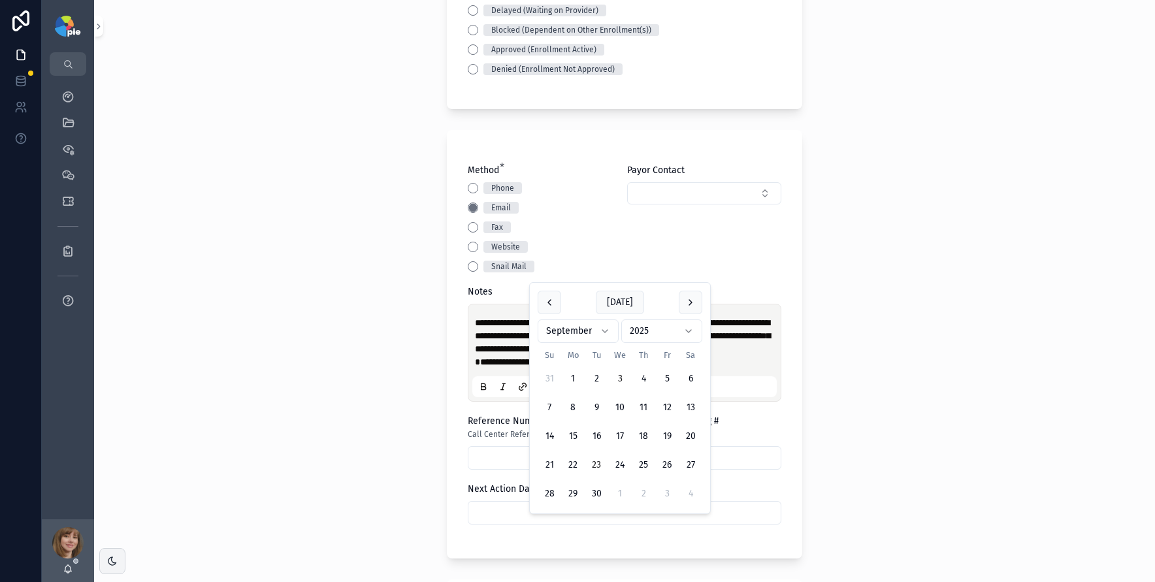
click at [592, 460] on button "23" at bounding box center [597, 466] width 24 height 24
type input "*********"
click at [369, 435] on div "**********" at bounding box center [624, 291] width 1061 height 582
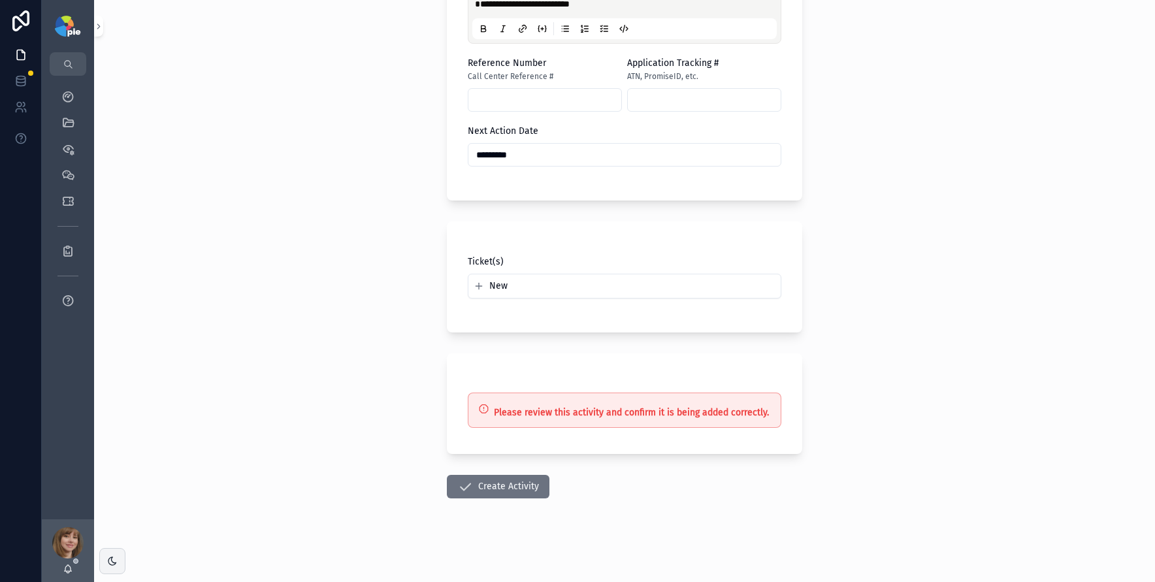
scroll to position [776, 0]
click at [490, 489] on button "Create Activity" at bounding box center [498, 487] width 103 height 24
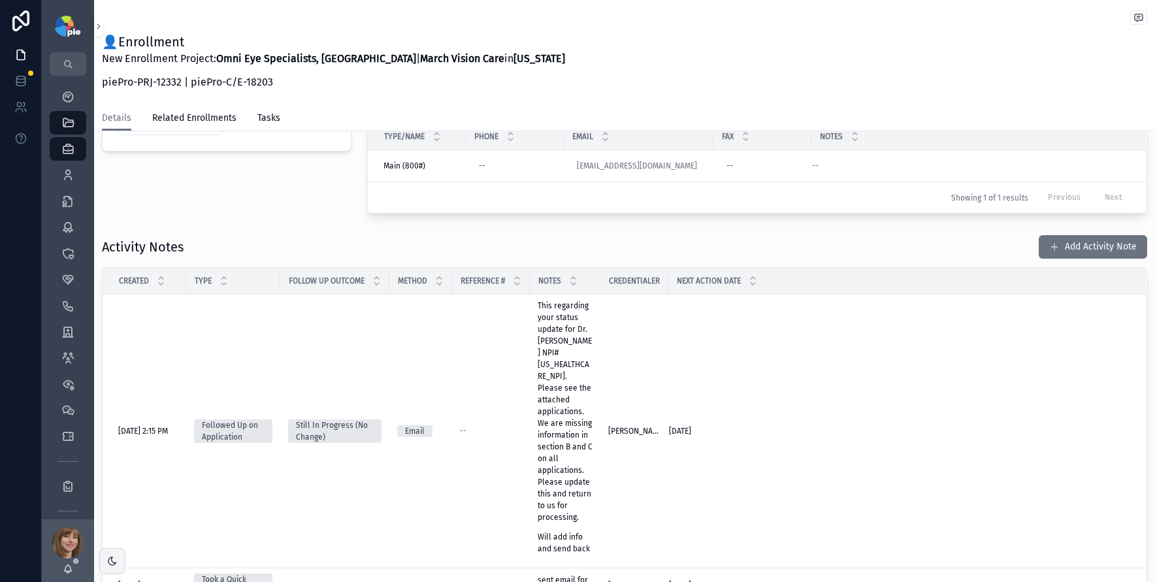
scroll to position [267, 0]
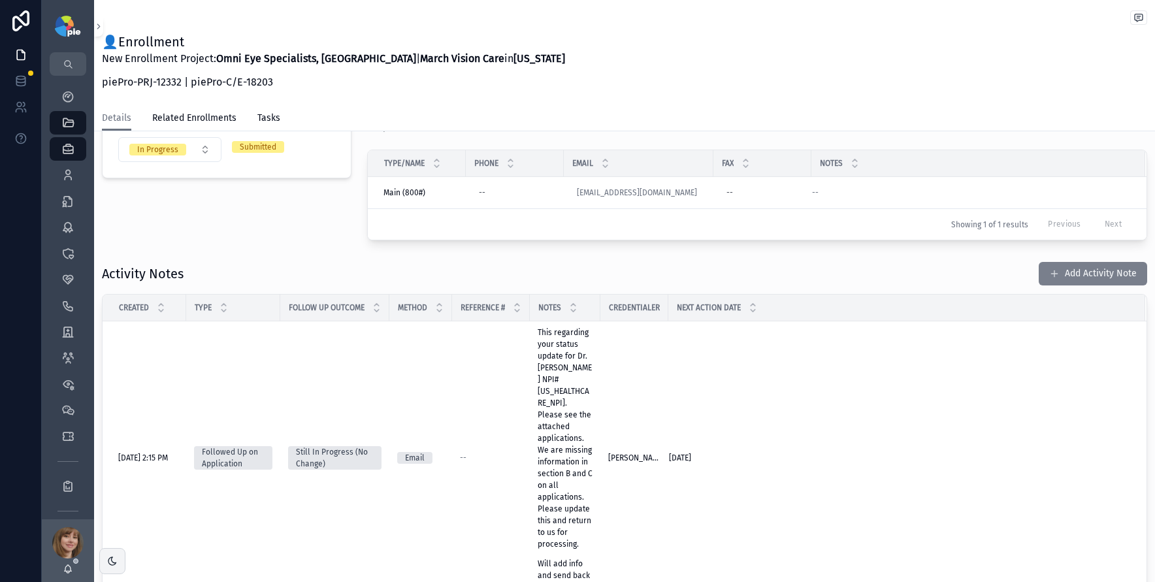
click at [1078, 276] on button "Add Activity Note" at bounding box center [1093, 274] width 108 height 24
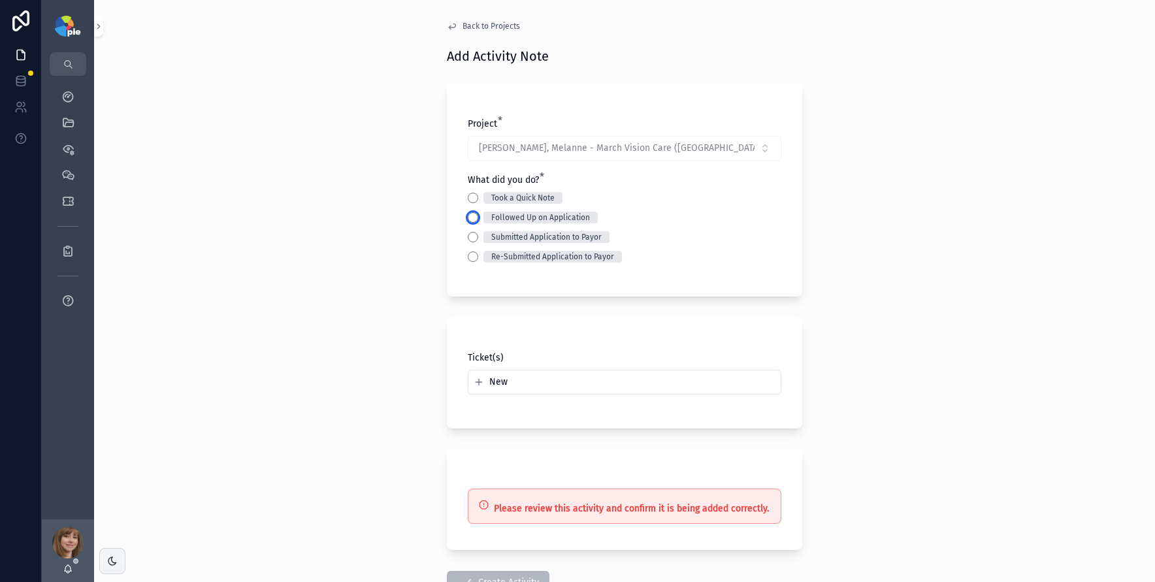
click at [470, 216] on button "Followed Up on Application" at bounding box center [473, 217] width 10 height 10
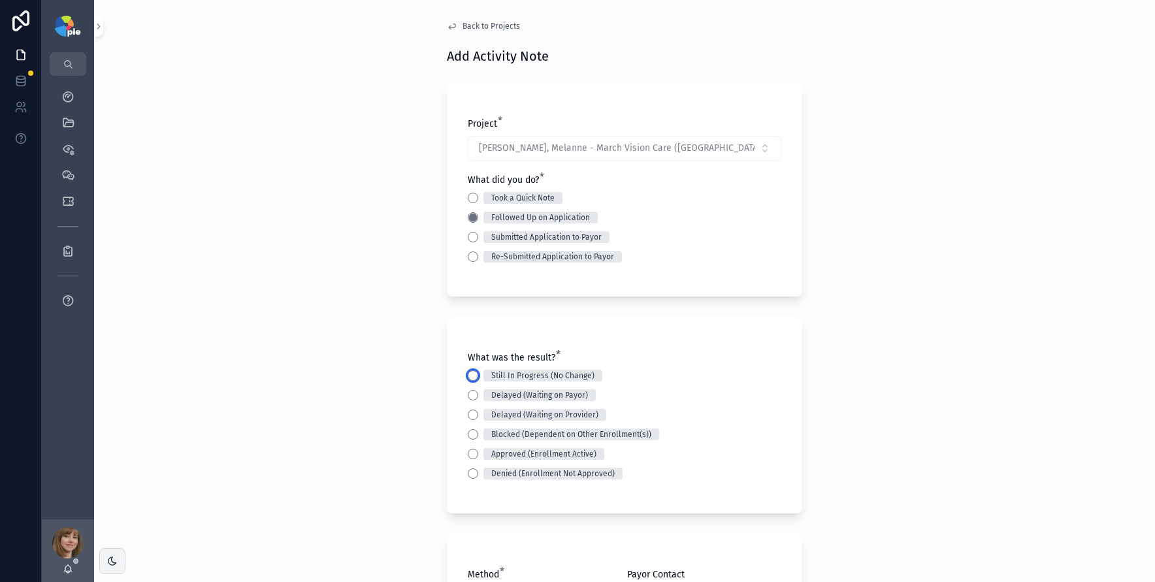
click at [470, 371] on button "Still In Progress (No Change)" at bounding box center [473, 376] width 10 height 10
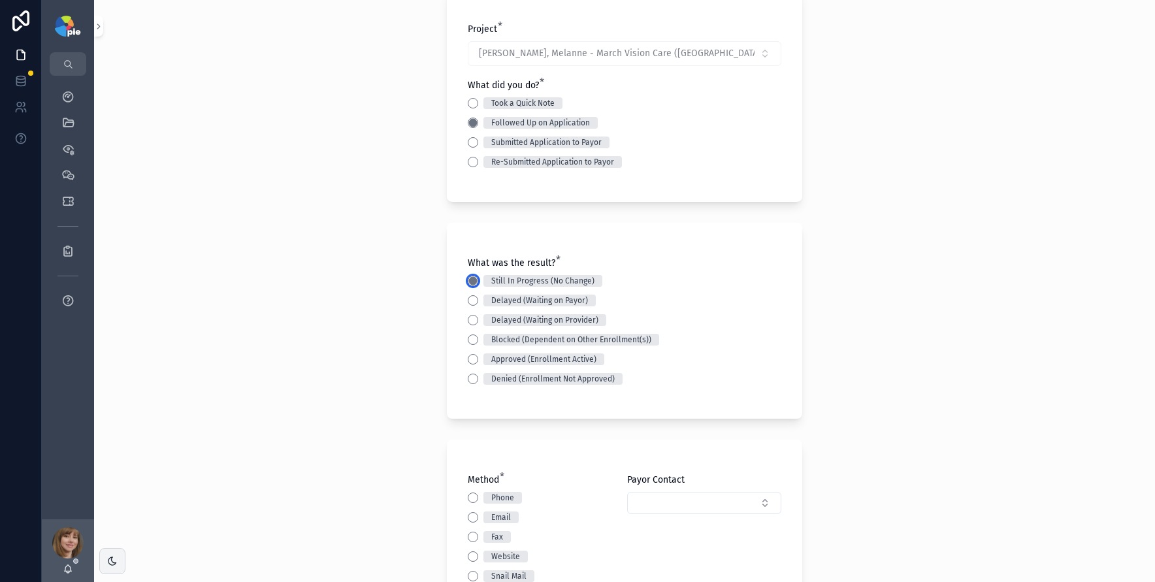
scroll to position [226, 0]
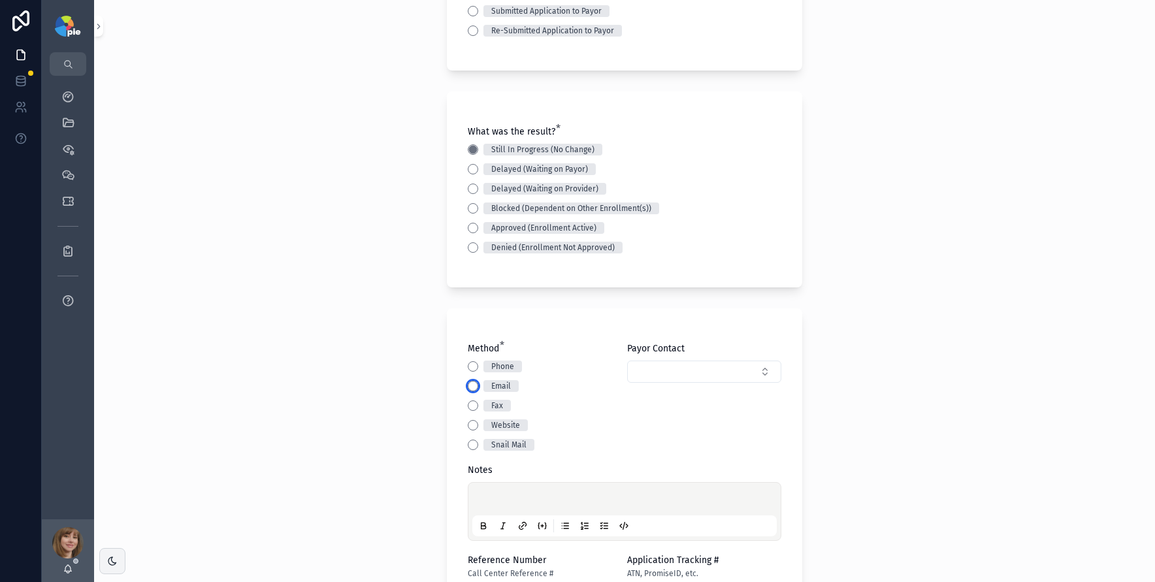
click at [469, 388] on button "Email" at bounding box center [473, 386] width 10 height 10
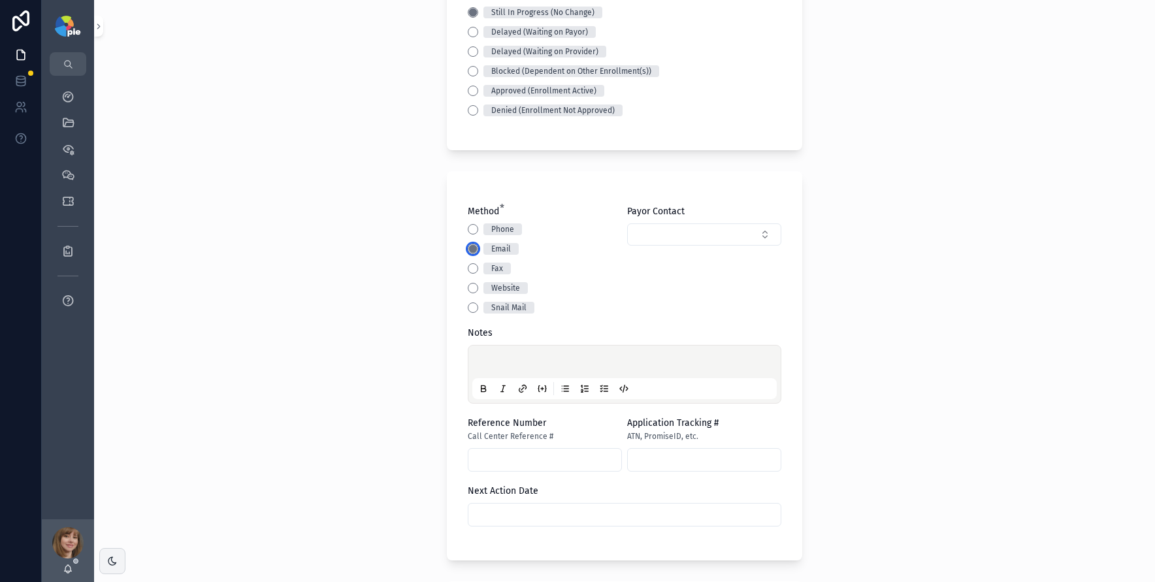
scroll to position [406, 0]
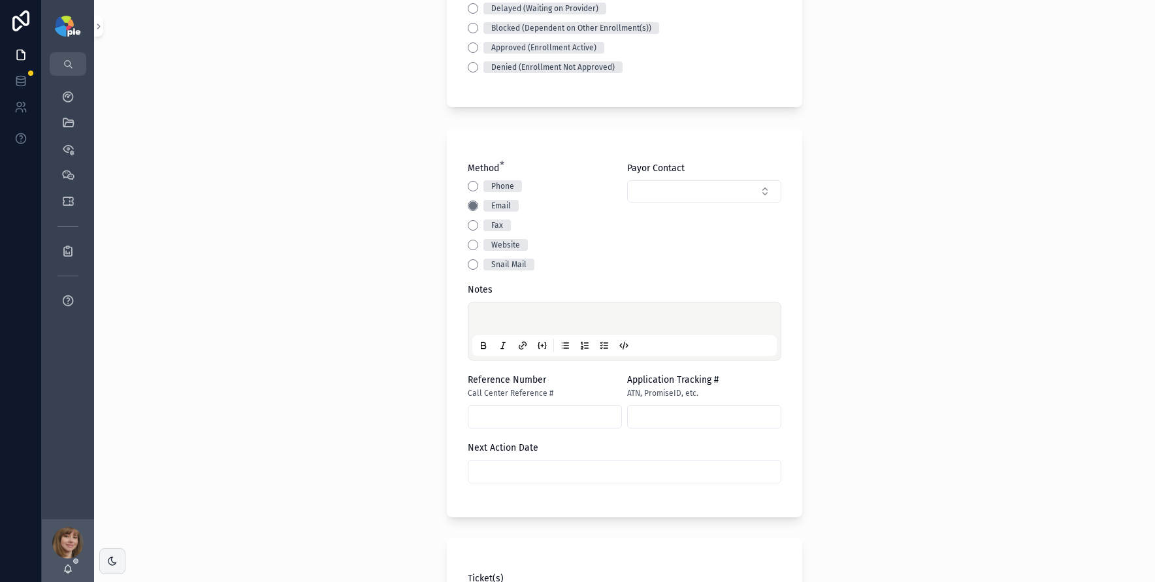
click at [497, 321] on p "scrollable content" at bounding box center [627, 320] width 305 height 13
click at [495, 471] on input "scrollable content" at bounding box center [625, 472] width 312 height 18
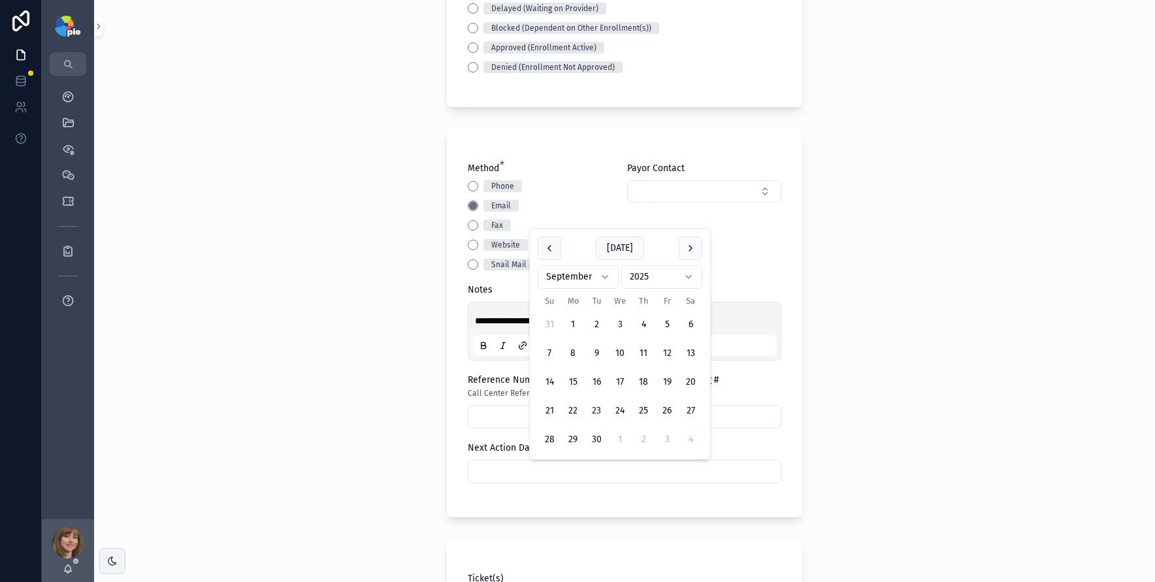
click at [597, 408] on button "23" at bounding box center [597, 411] width 24 height 24
type input "*********"
click at [258, 438] on div "**********" at bounding box center [624, 291] width 1061 height 582
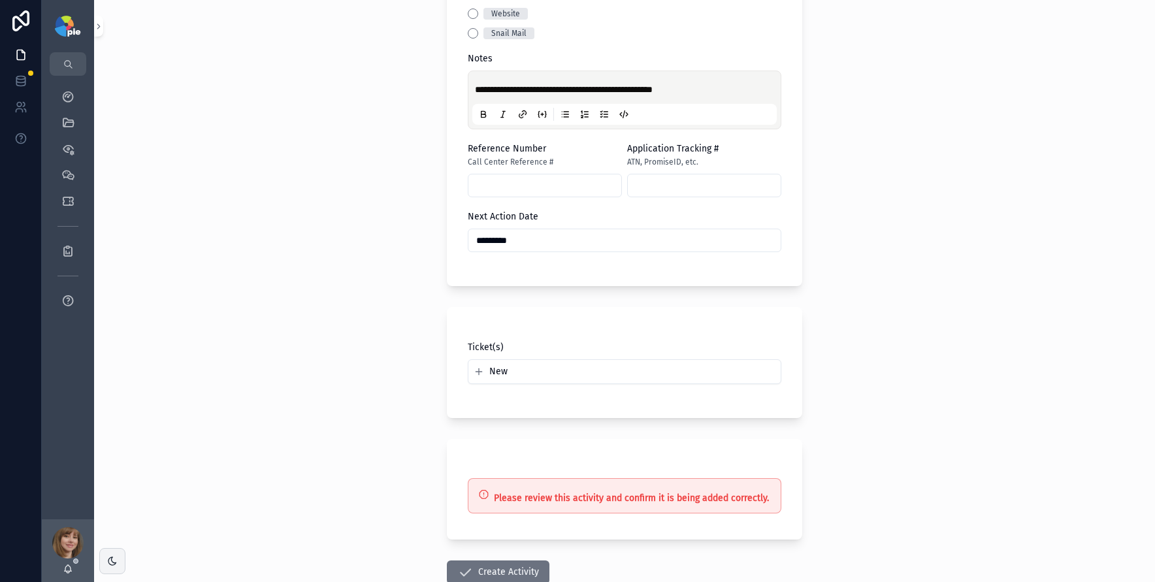
scroll to position [673, 0]
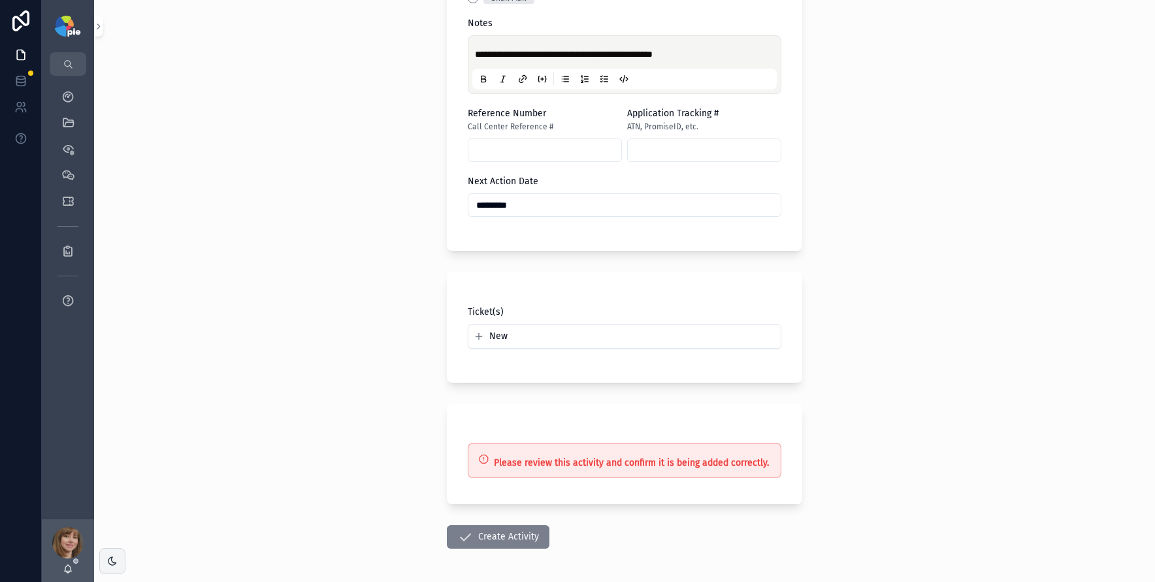
click at [492, 537] on button "Create Activity" at bounding box center [498, 537] width 103 height 24
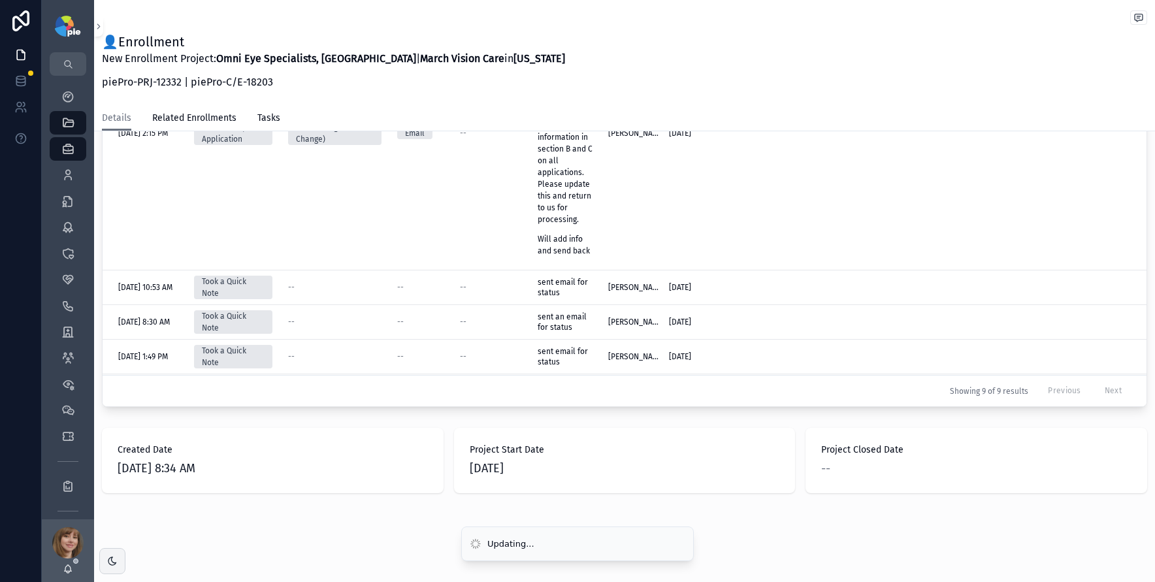
scroll to position [592, 0]
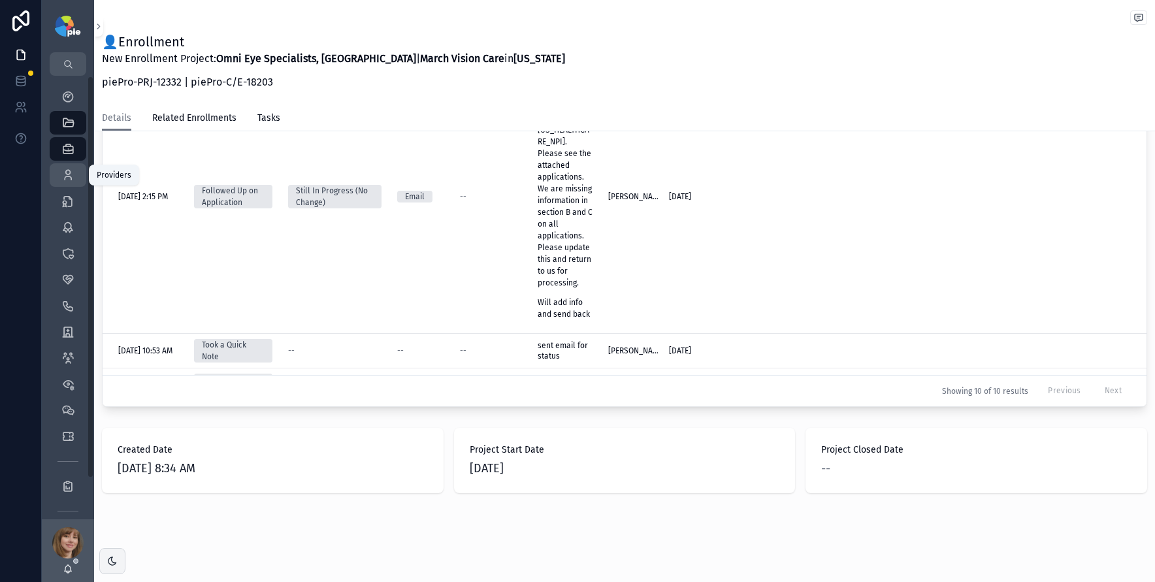
click at [66, 174] on icon "scrollable content" at bounding box center [67, 175] width 13 height 13
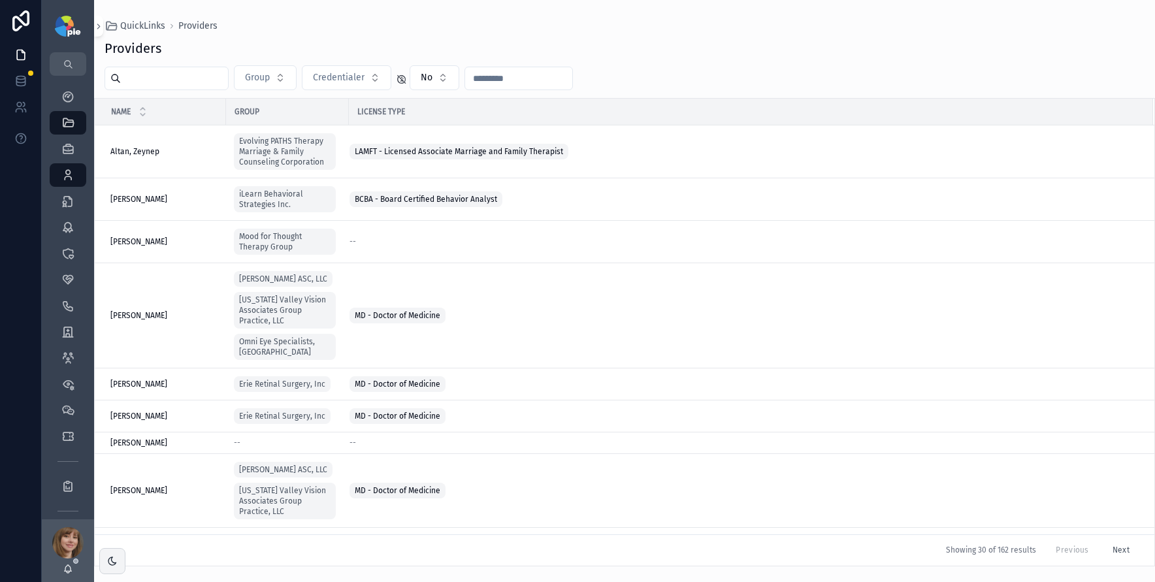
click at [151, 81] on input "scrollable content" at bounding box center [174, 78] width 107 height 18
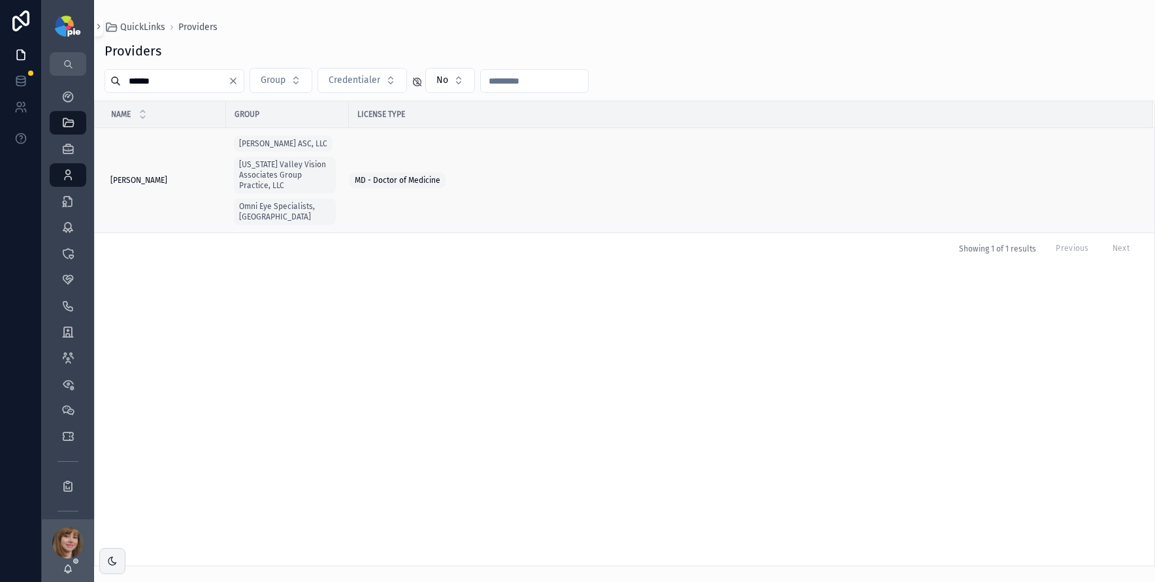
type input "******"
click at [158, 175] on span "Aronsky, Michael" at bounding box center [138, 180] width 57 height 10
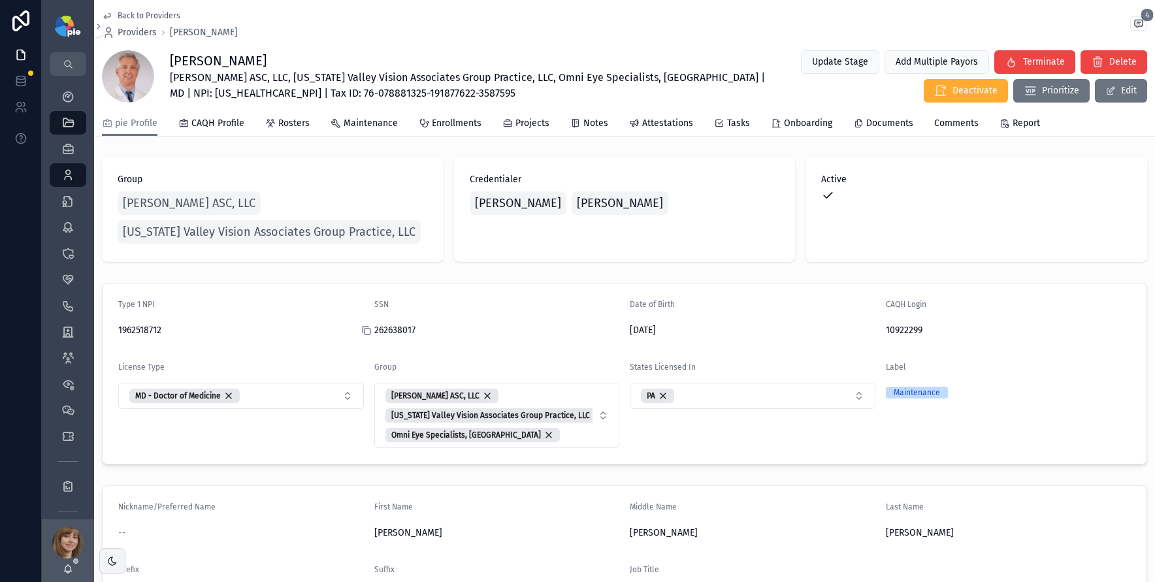
click at [363, 330] on icon "scrollable content" at bounding box center [366, 330] width 10 height 10
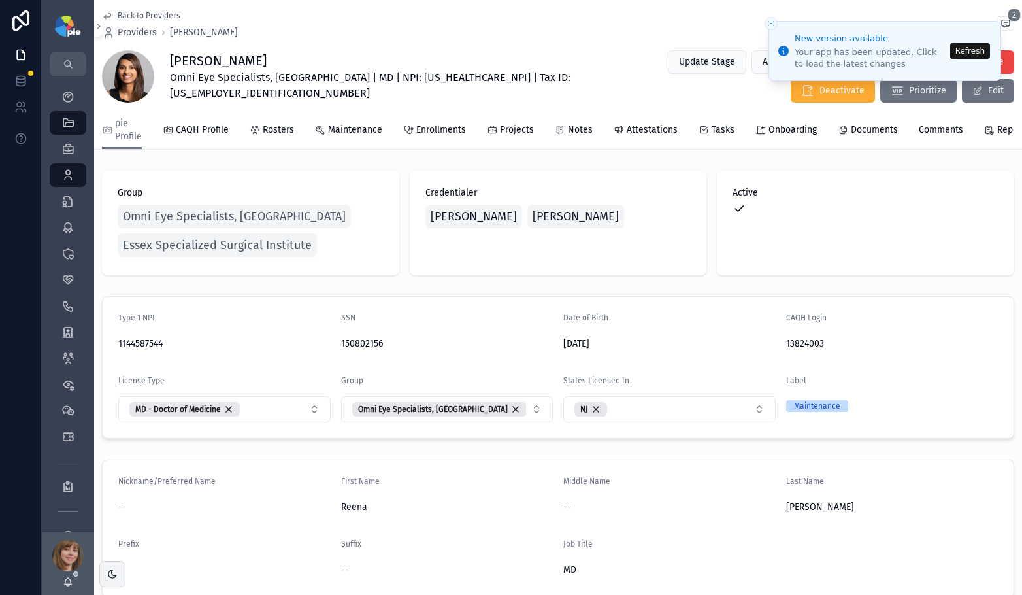
scroll to position [976, 0]
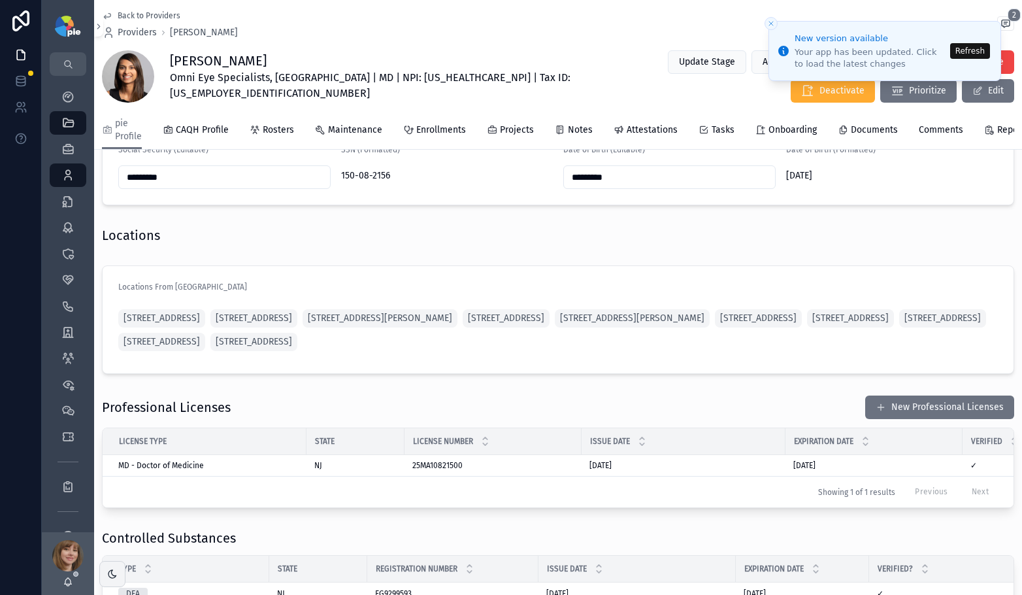
click at [973, 54] on button "Refresh" at bounding box center [970, 51] width 40 height 16
